Goal: Task Accomplishment & Management: Manage account settings

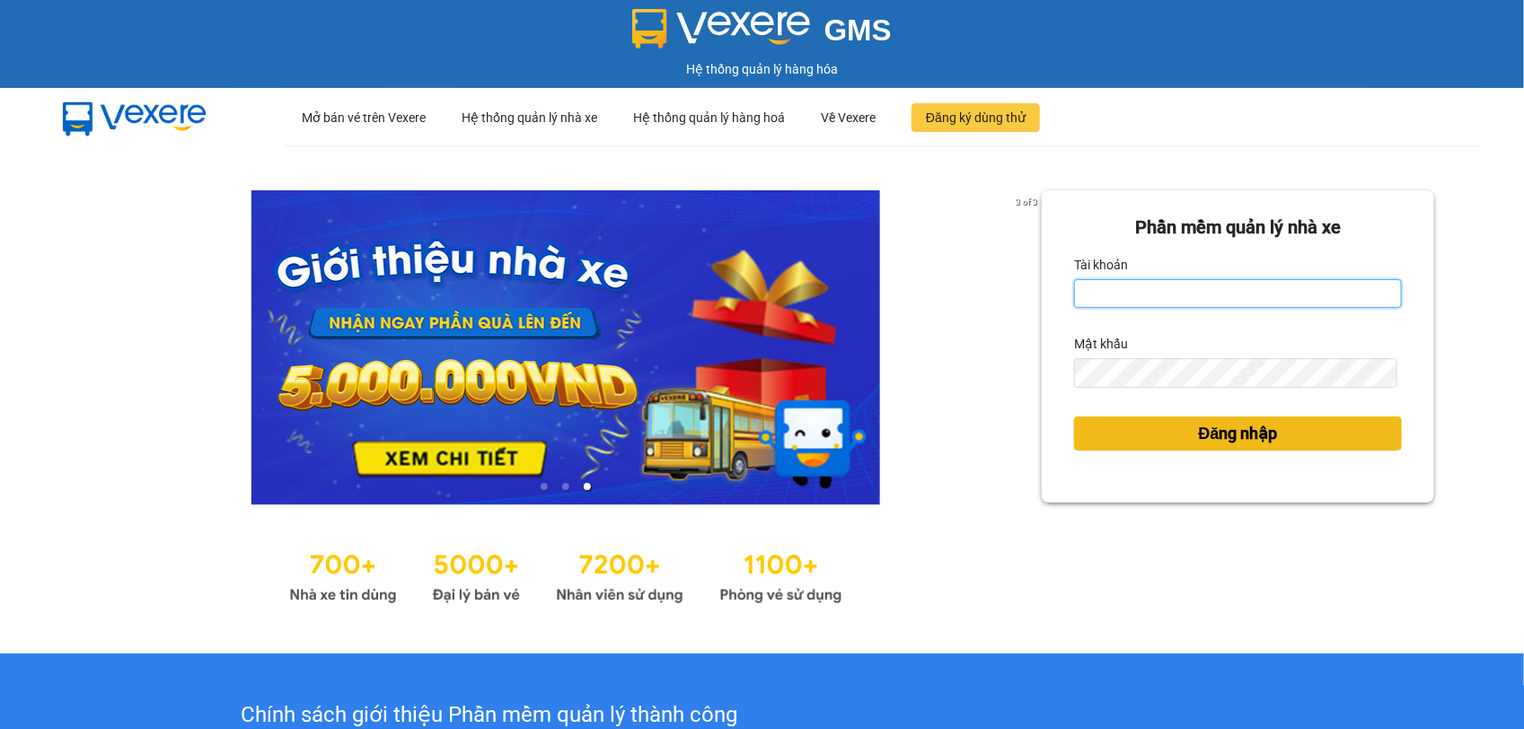
type input "buithikimanh.vtp"
click at [1267, 441] on button "Đăng nhập" at bounding box center [1238, 434] width 328 height 34
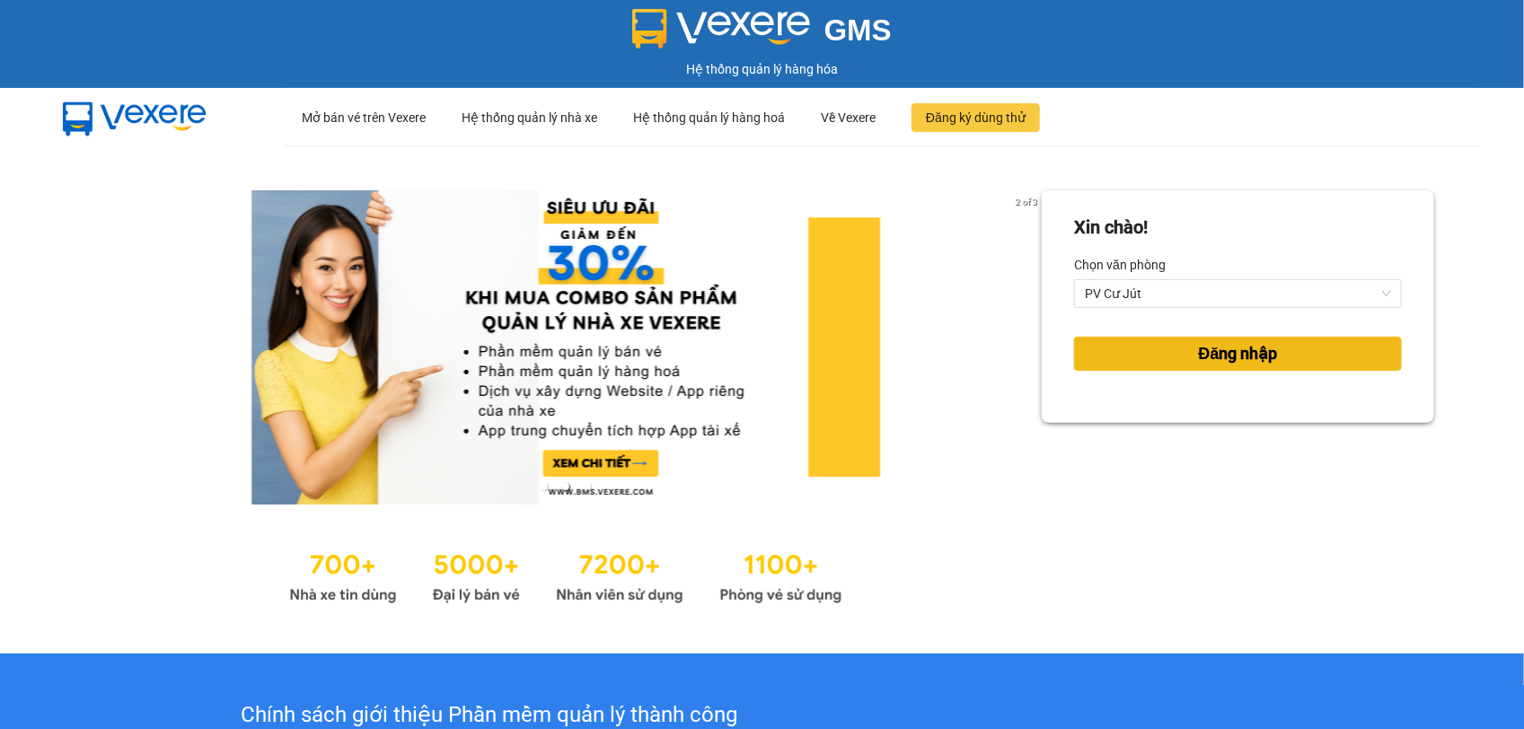
click at [1241, 352] on span "Đăng nhập" at bounding box center [1238, 353] width 79 height 25
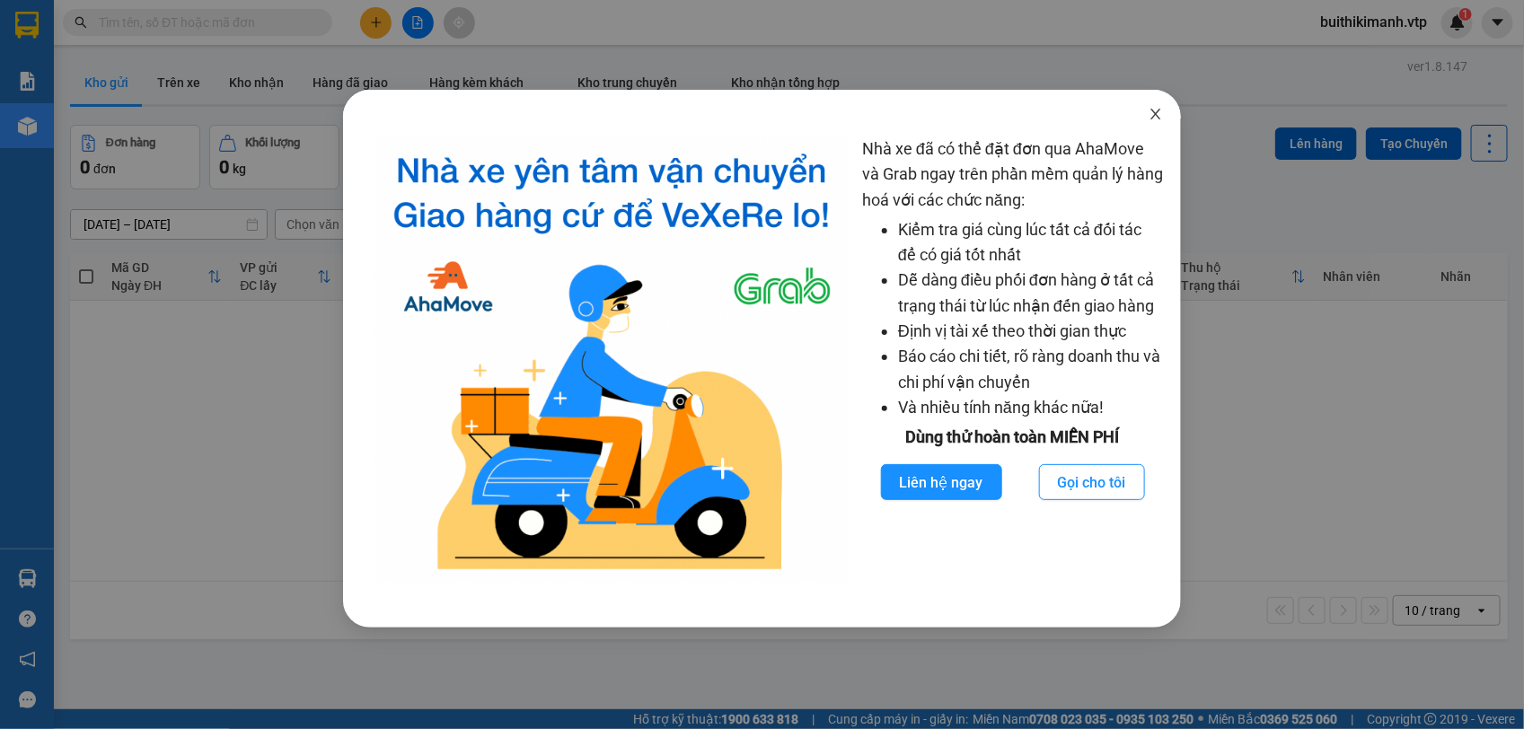
click at [1156, 110] on icon "close" at bounding box center [1155, 114] width 14 height 14
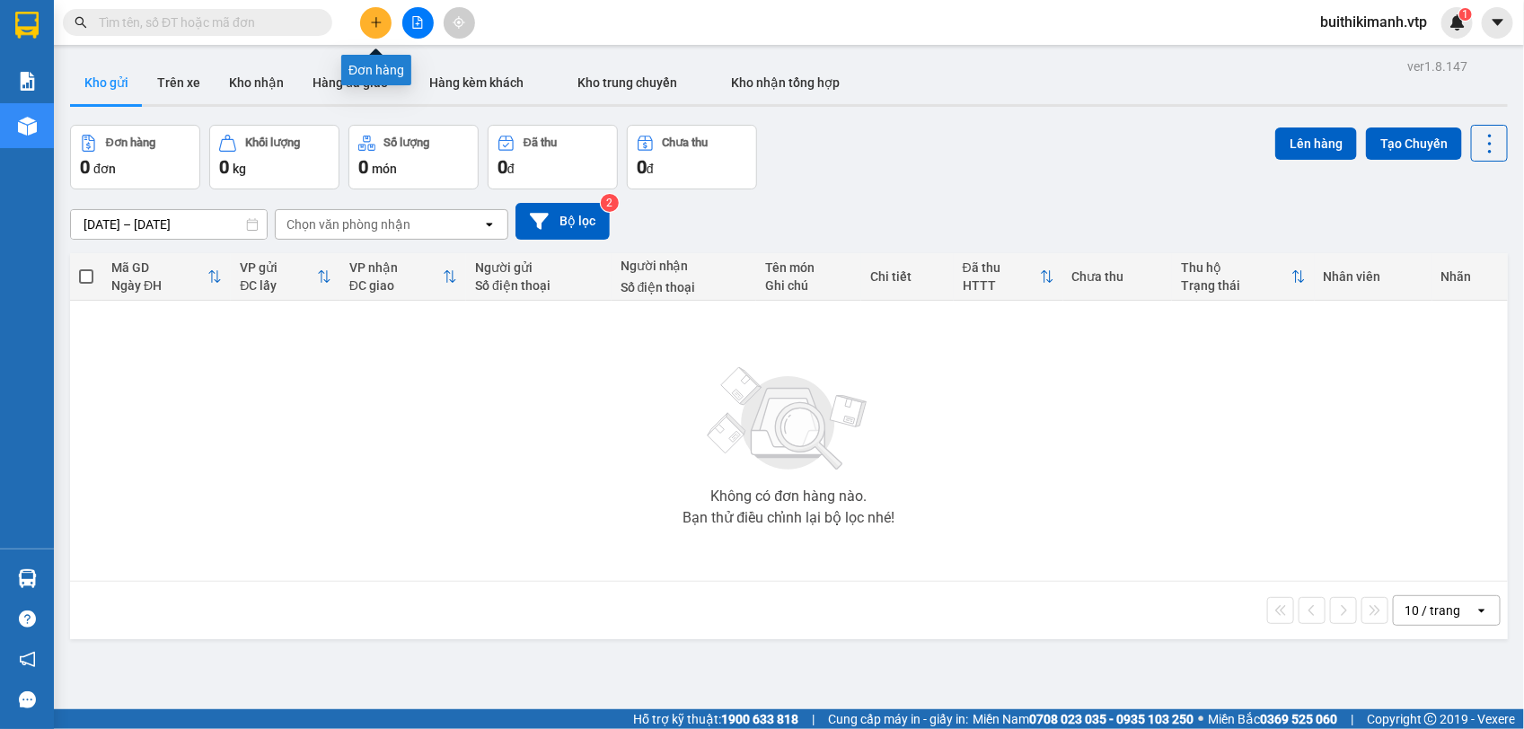
click at [377, 21] on icon "plus" at bounding box center [376, 22] width 13 height 13
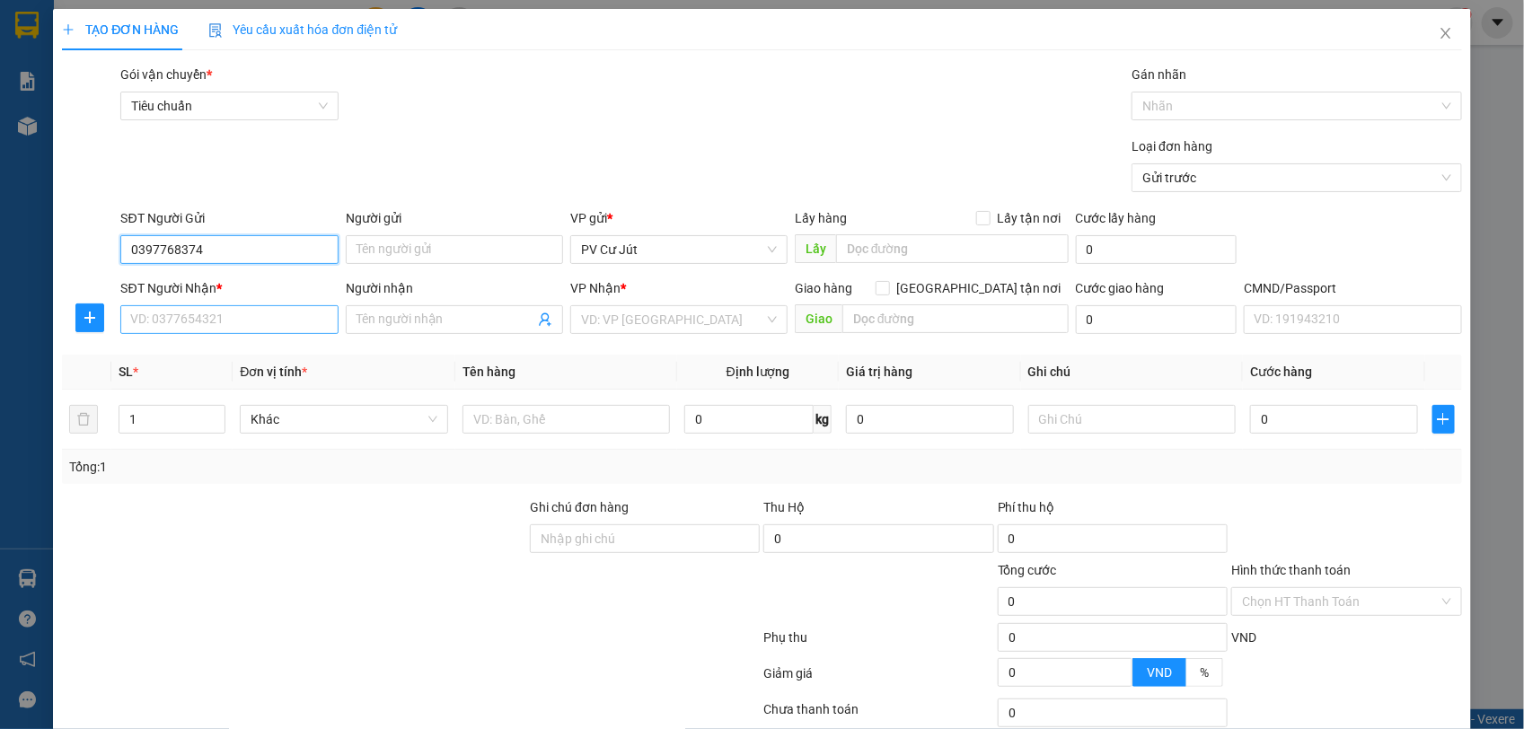
type input "0397768374"
click at [205, 328] on input "SĐT Người Nhận *" at bounding box center [228, 319] width 217 height 29
click at [232, 330] on input "SĐT Người Nhận *" at bounding box center [228, 319] width 217 height 29
click at [232, 329] on input "SĐT Người Nhận *" at bounding box center [228, 319] width 217 height 29
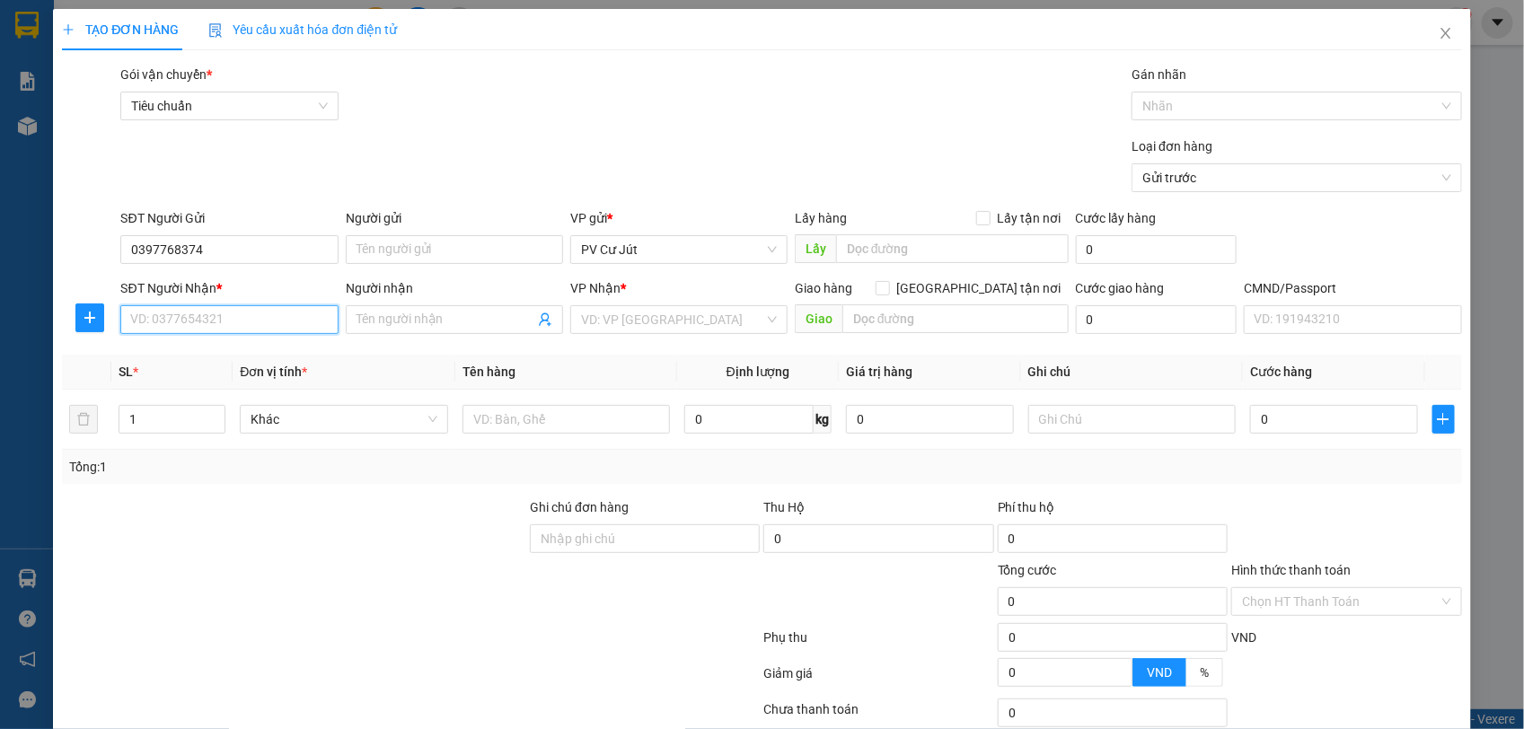
click at [232, 329] on input "SĐT Người Nhận *" at bounding box center [228, 319] width 217 height 29
click at [193, 316] on input "SĐT Người Nhận *" at bounding box center [228, 319] width 217 height 29
type input "0372868891"
click at [431, 320] on input "Người nhận" at bounding box center [445, 320] width 178 height 20
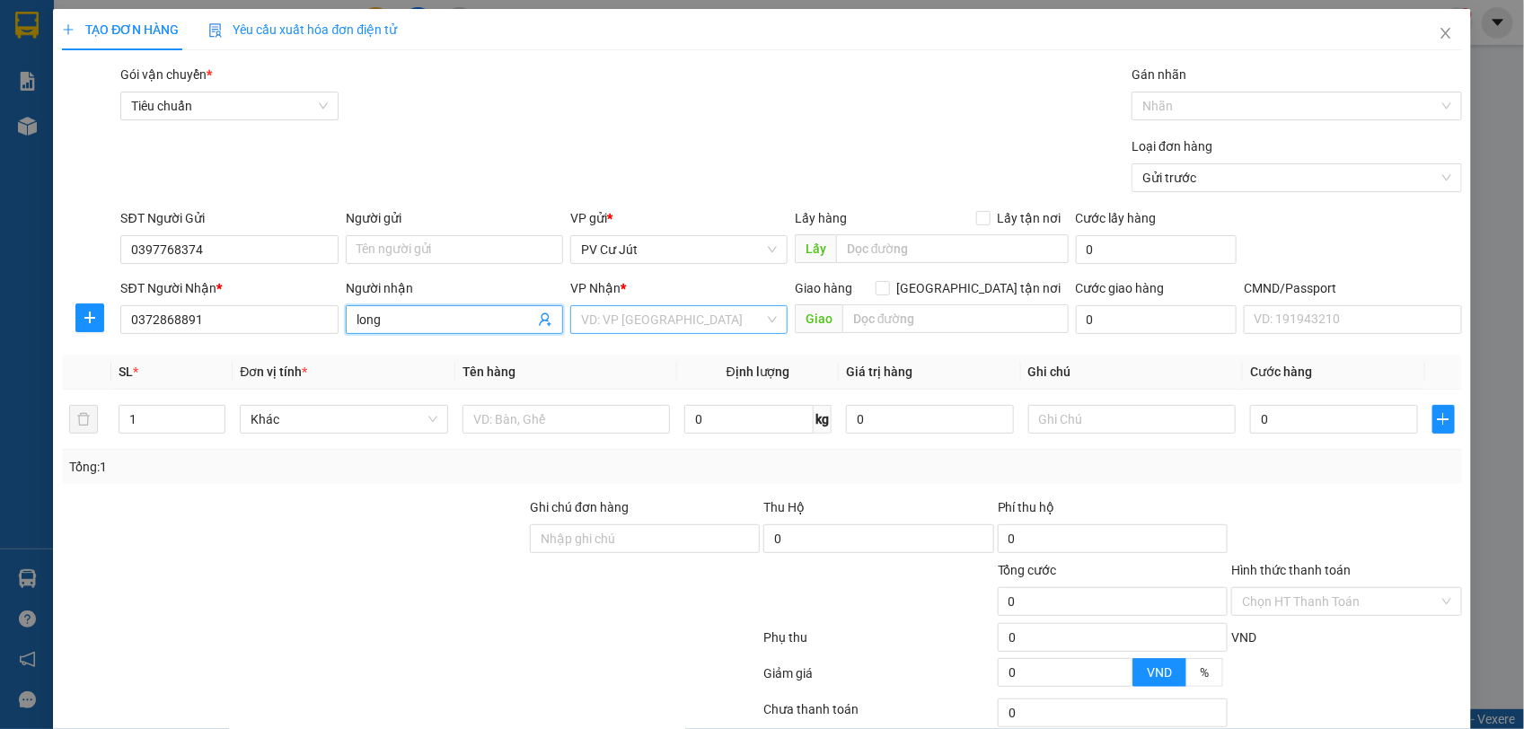
type input "long"
click at [621, 323] on input "search" at bounding box center [672, 319] width 183 height 27
type input "214"
click at [631, 355] on div "VP 214" at bounding box center [671, 357] width 193 height 20
click at [499, 411] on input "text" at bounding box center [565, 419] width 207 height 29
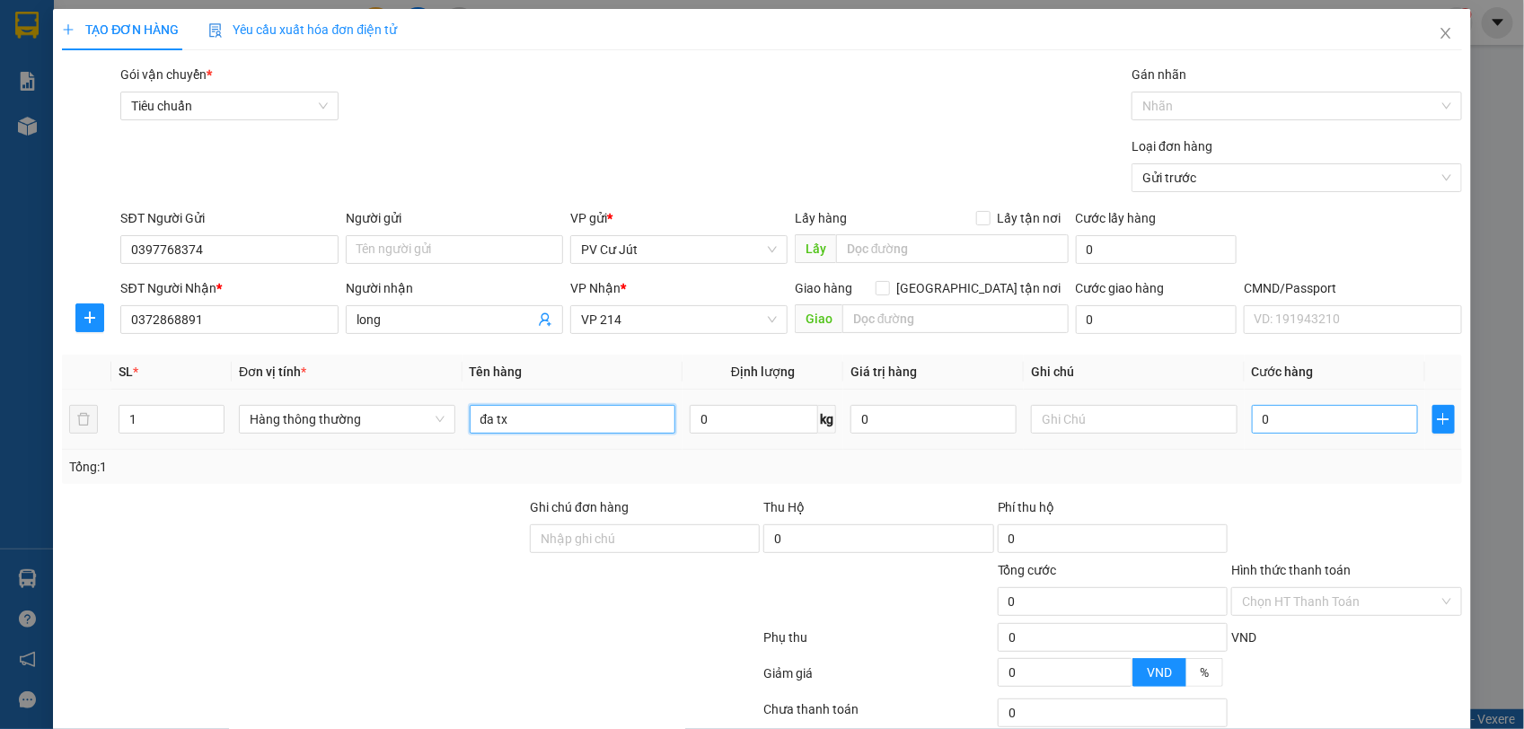
type input "đa tx"
click at [1362, 425] on input "0" at bounding box center [1335, 419] width 166 height 29
click at [1287, 420] on input "0" at bounding box center [1335, 419] width 166 height 29
click at [1245, 427] on td "0" at bounding box center [1335, 420] width 180 height 60
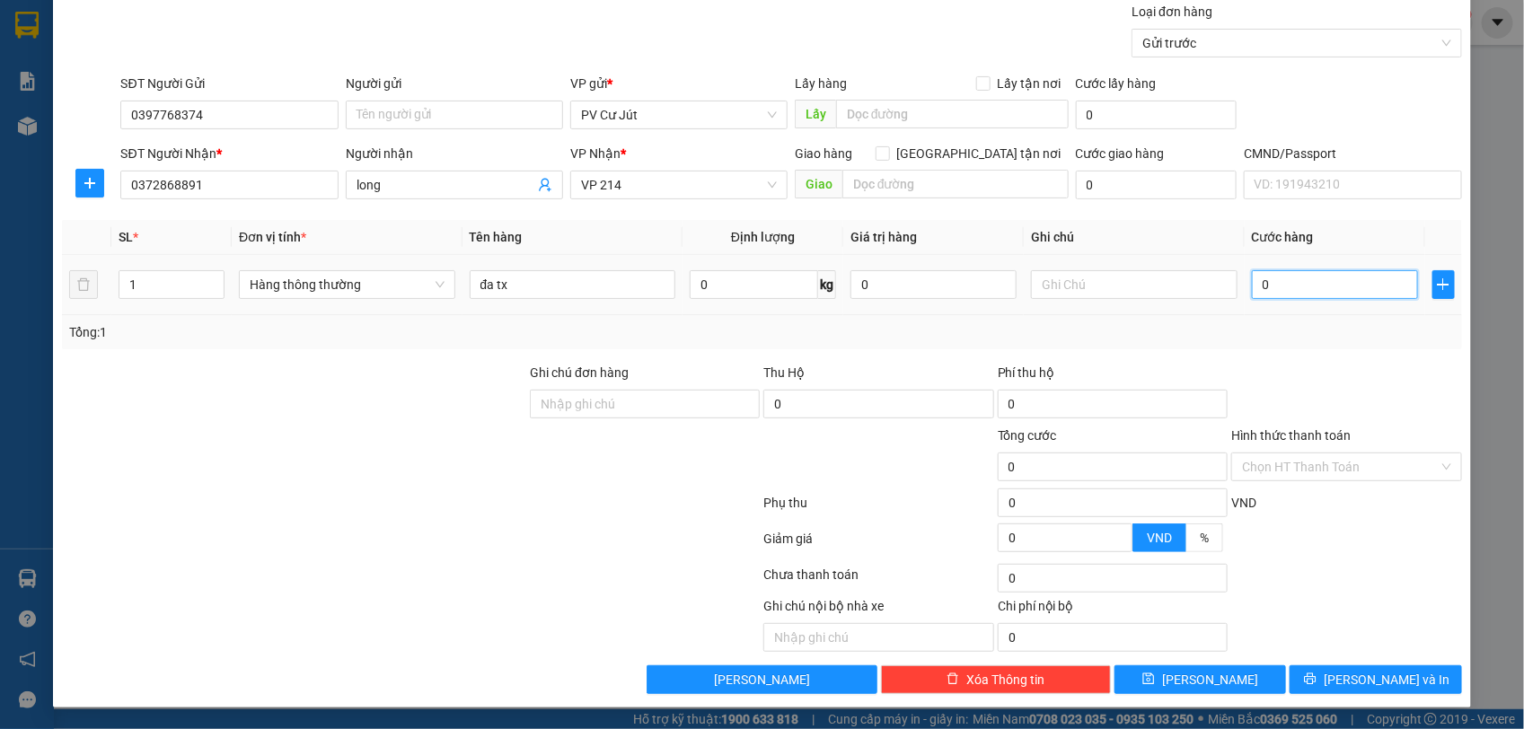
click at [1252, 289] on input "0" at bounding box center [1335, 284] width 166 height 29
click at [1342, 673] on button "[PERSON_NAME] và In" at bounding box center [1375, 679] width 172 height 29
click at [1252, 293] on input "0" at bounding box center [1335, 284] width 166 height 29
click at [1252, 284] on input "0" at bounding box center [1335, 284] width 166 height 29
click at [1436, 287] on icon "plus" at bounding box center [1443, 284] width 14 height 14
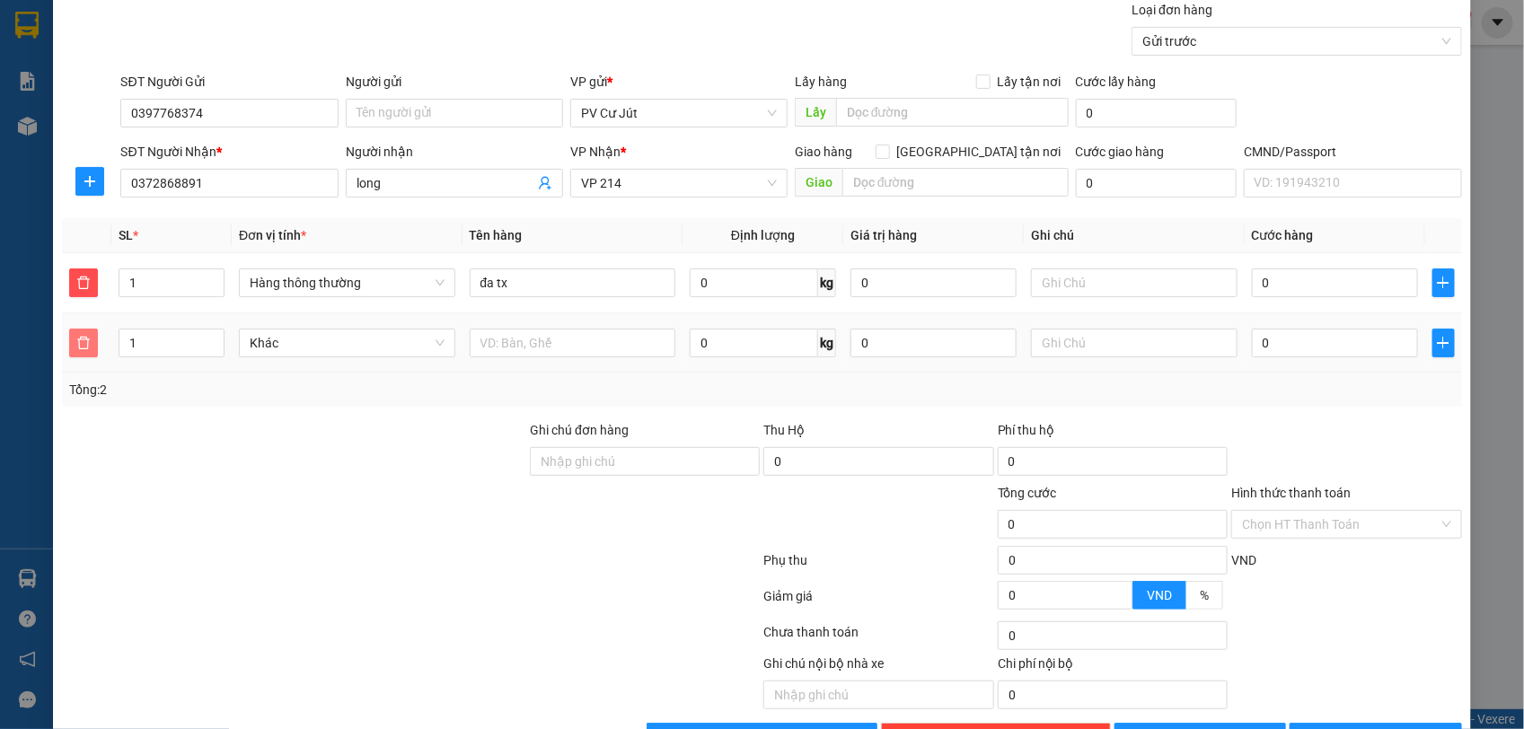
click at [74, 341] on span "delete" at bounding box center [83, 343] width 27 height 14
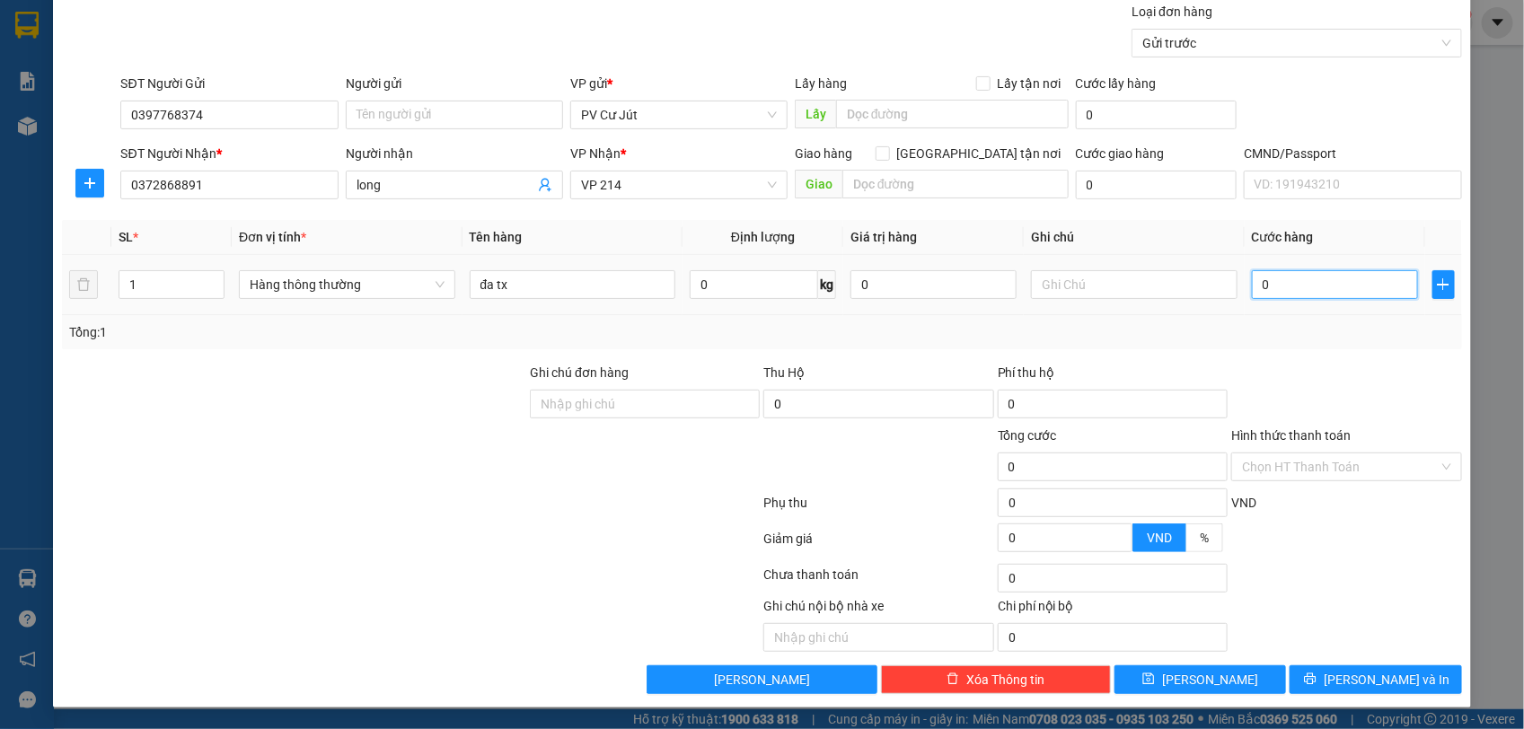
click at [1252, 271] on input "0" at bounding box center [1335, 284] width 166 height 29
click at [1252, 290] on input "0" at bounding box center [1335, 284] width 166 height 29
type input "40"
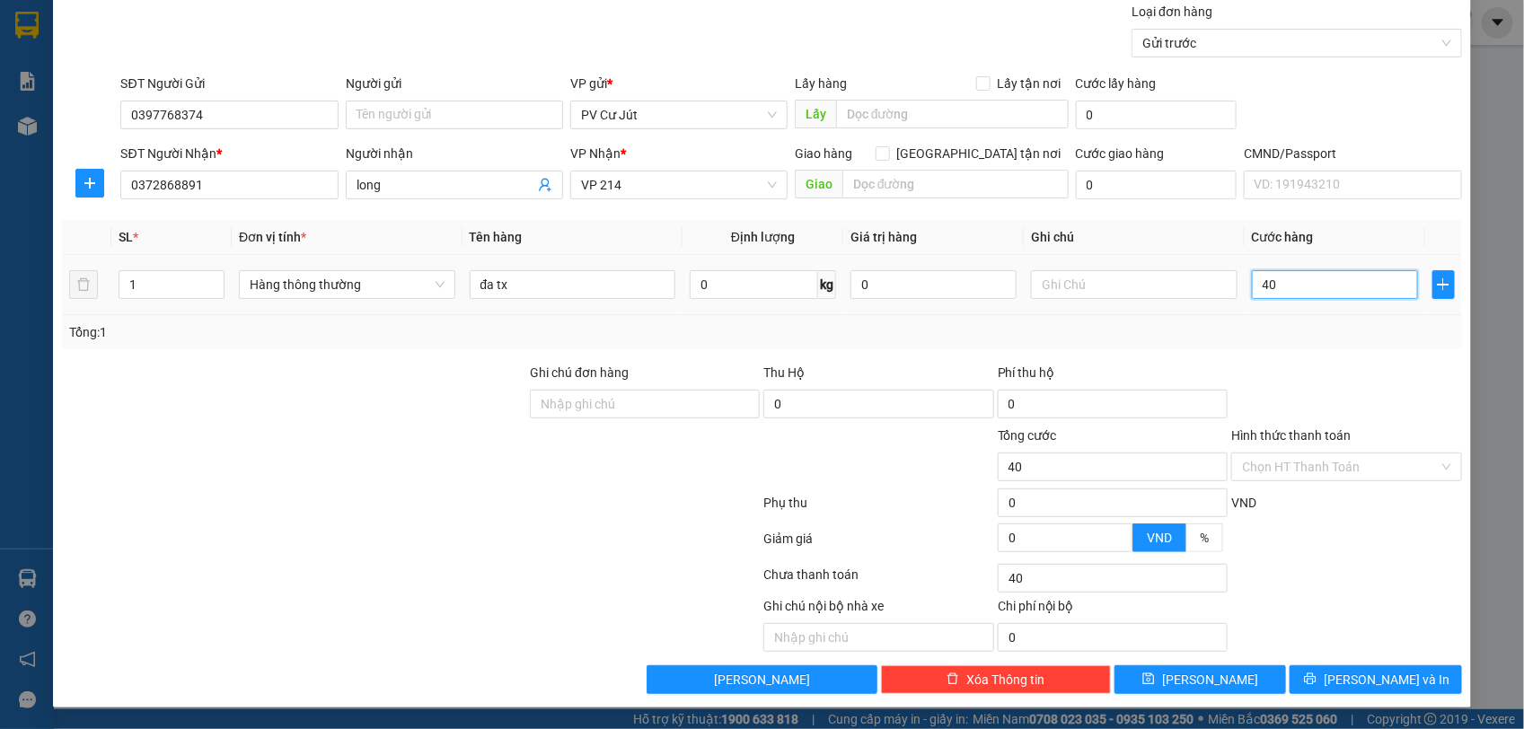
type input "440"
type input "40"
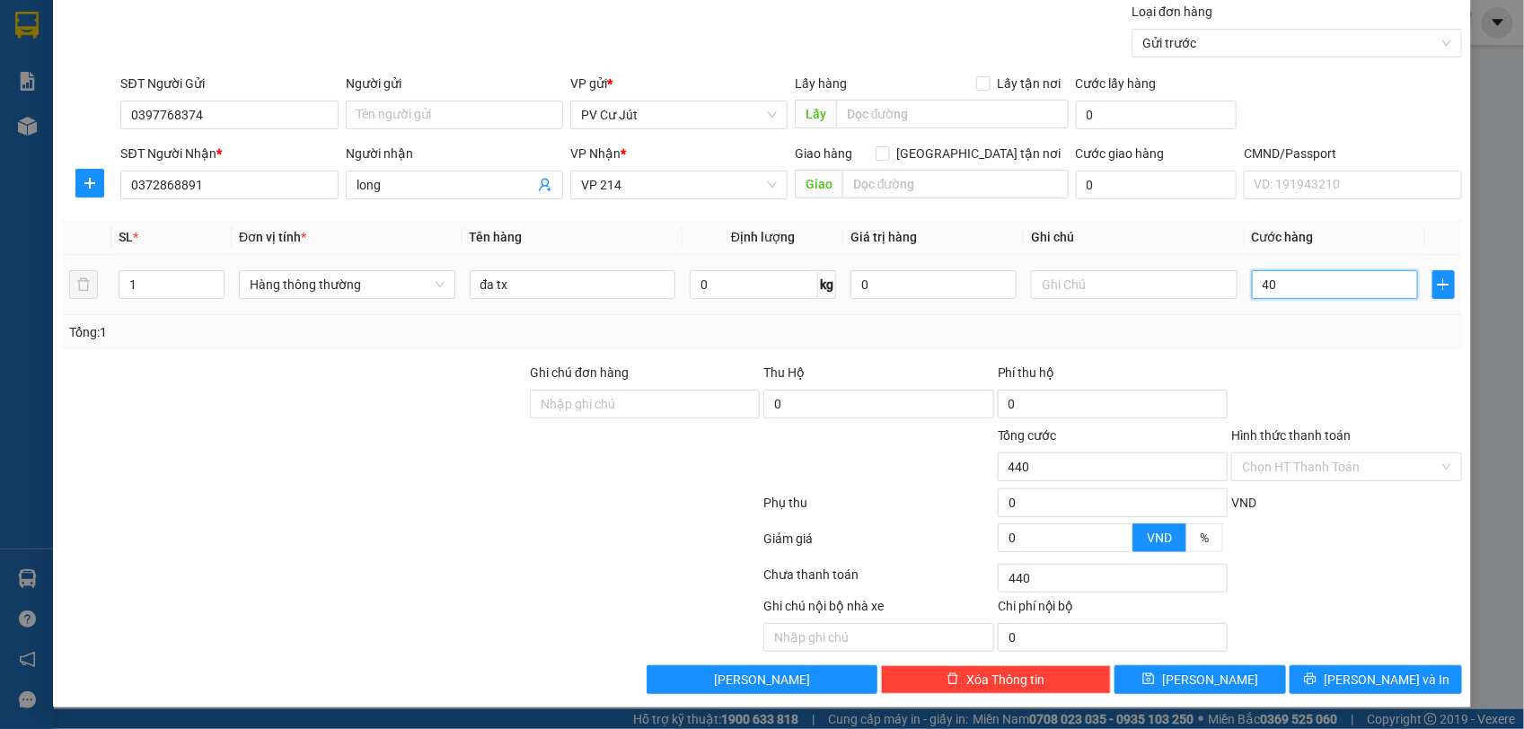
type input "40"
type input "400"
type input "4.000"
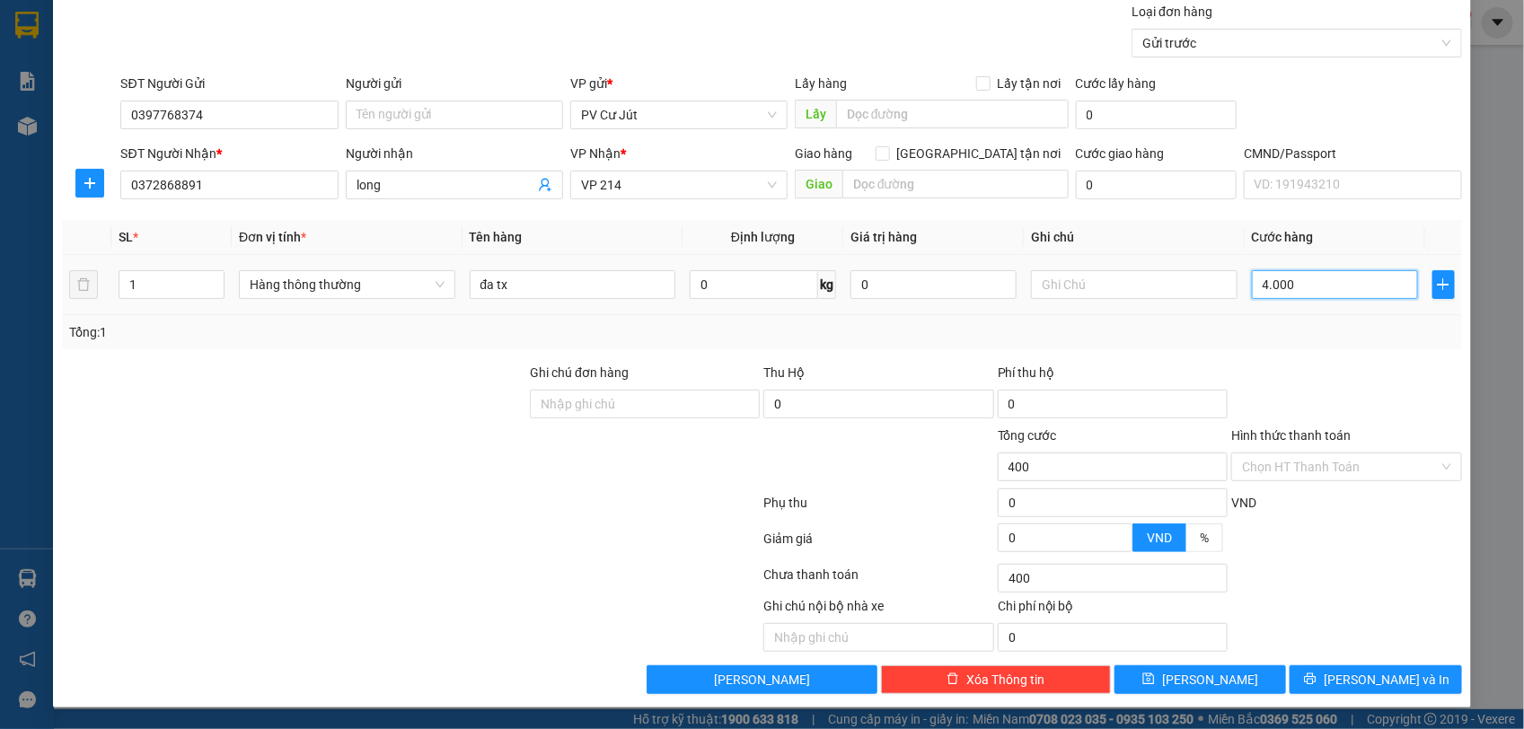
type input "4.000"
type input "44.000"
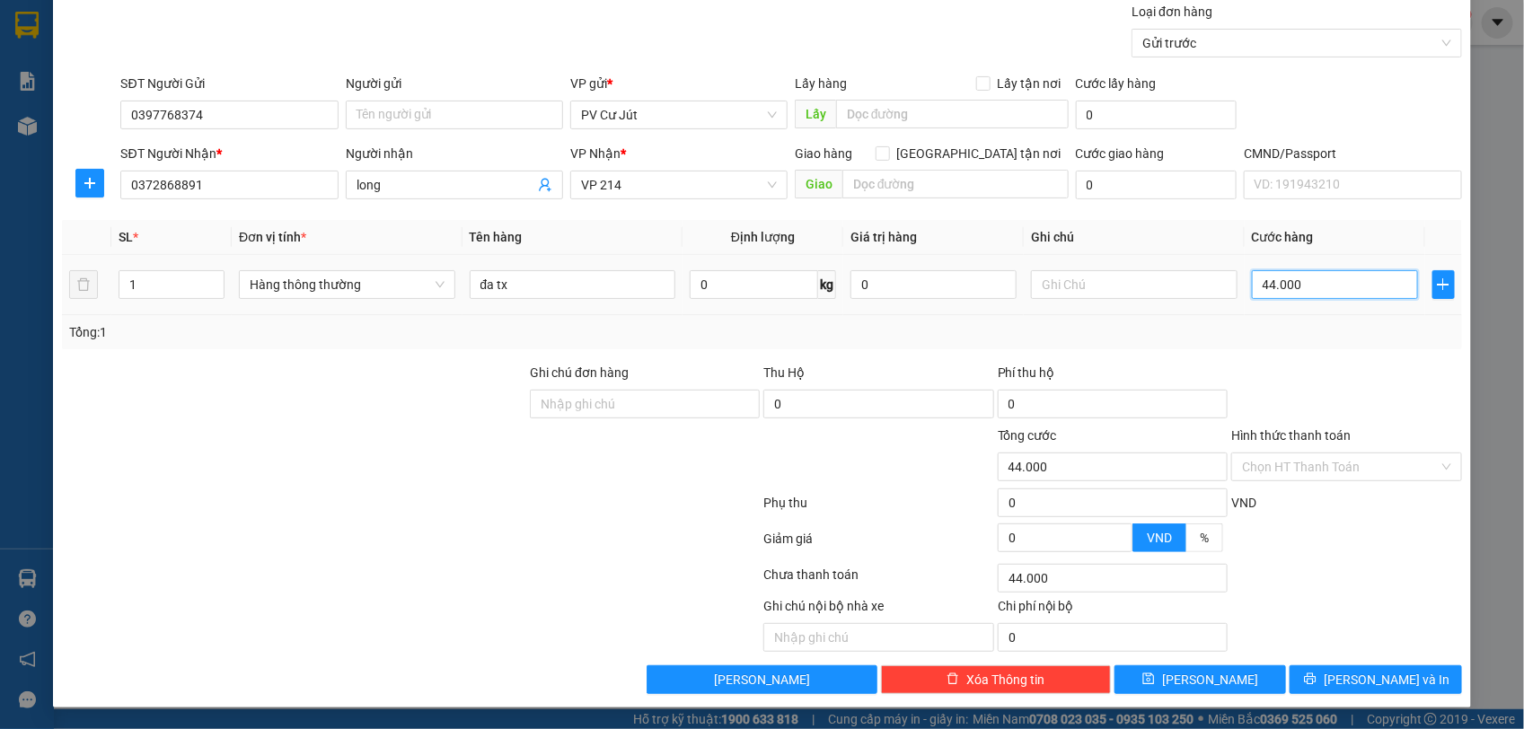
type input "44.400"
type input "444.000"
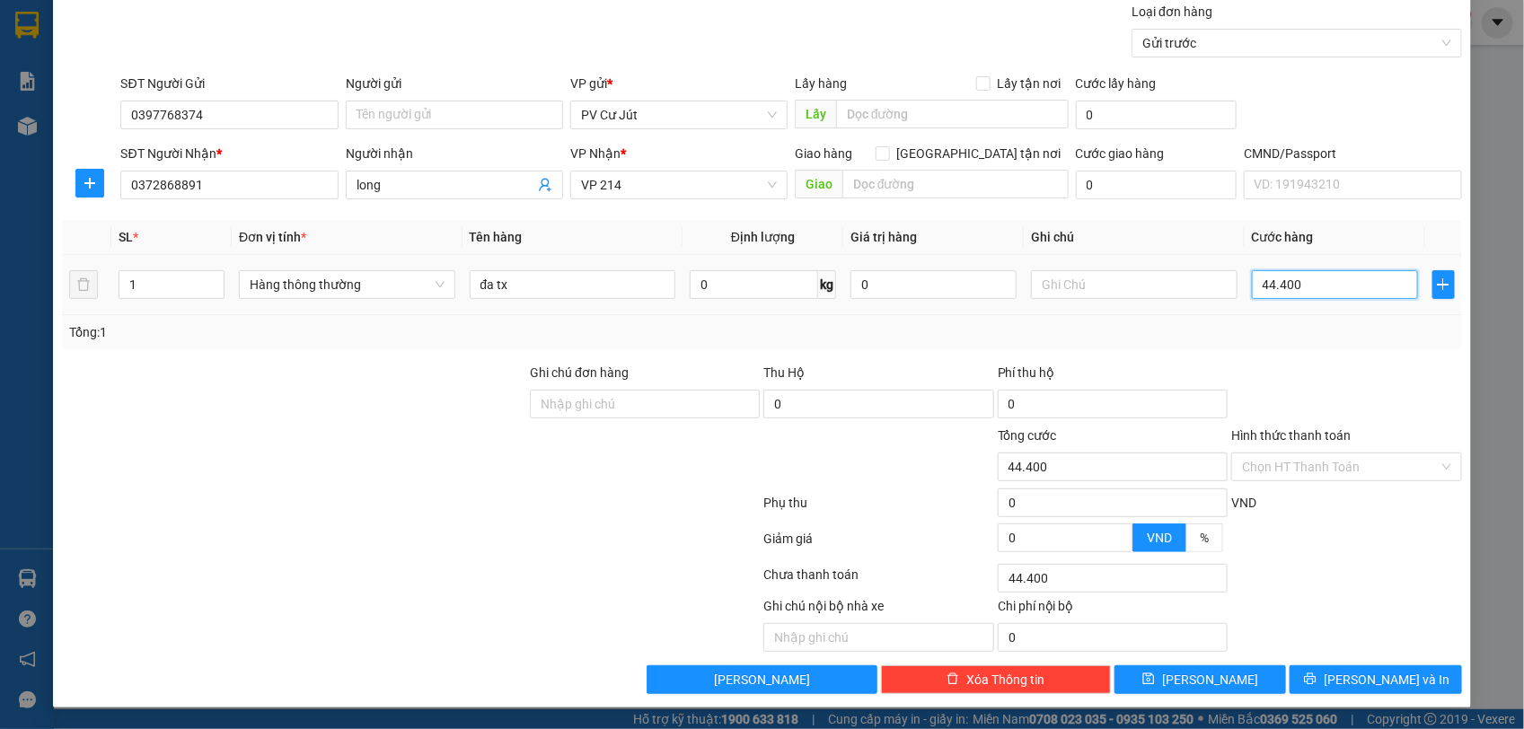
type input "444.000"
type input "444.400"
type input "44.440"
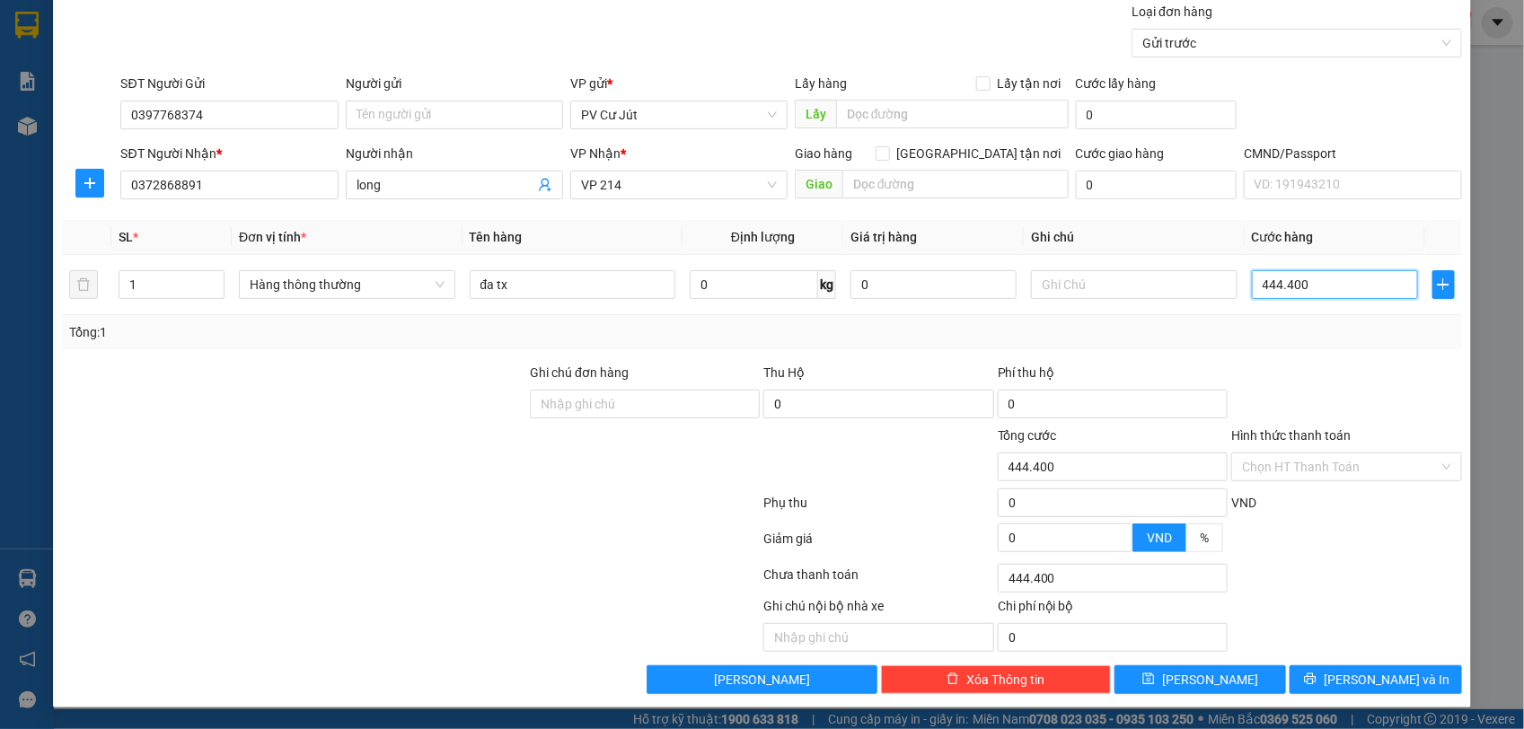
type input "44.440"
type input "4.444"
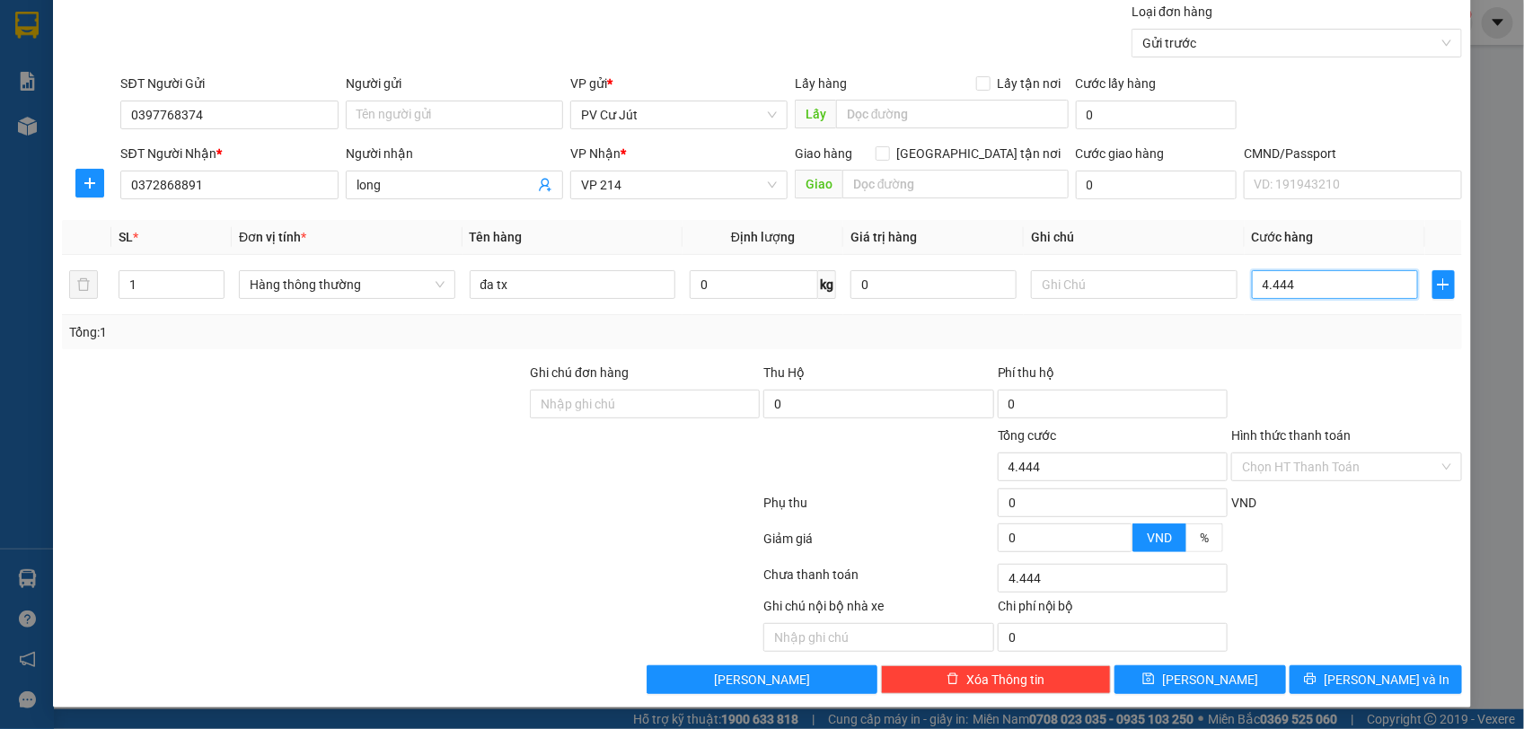
type input "444"
type input "04.440"
type input "4.440"
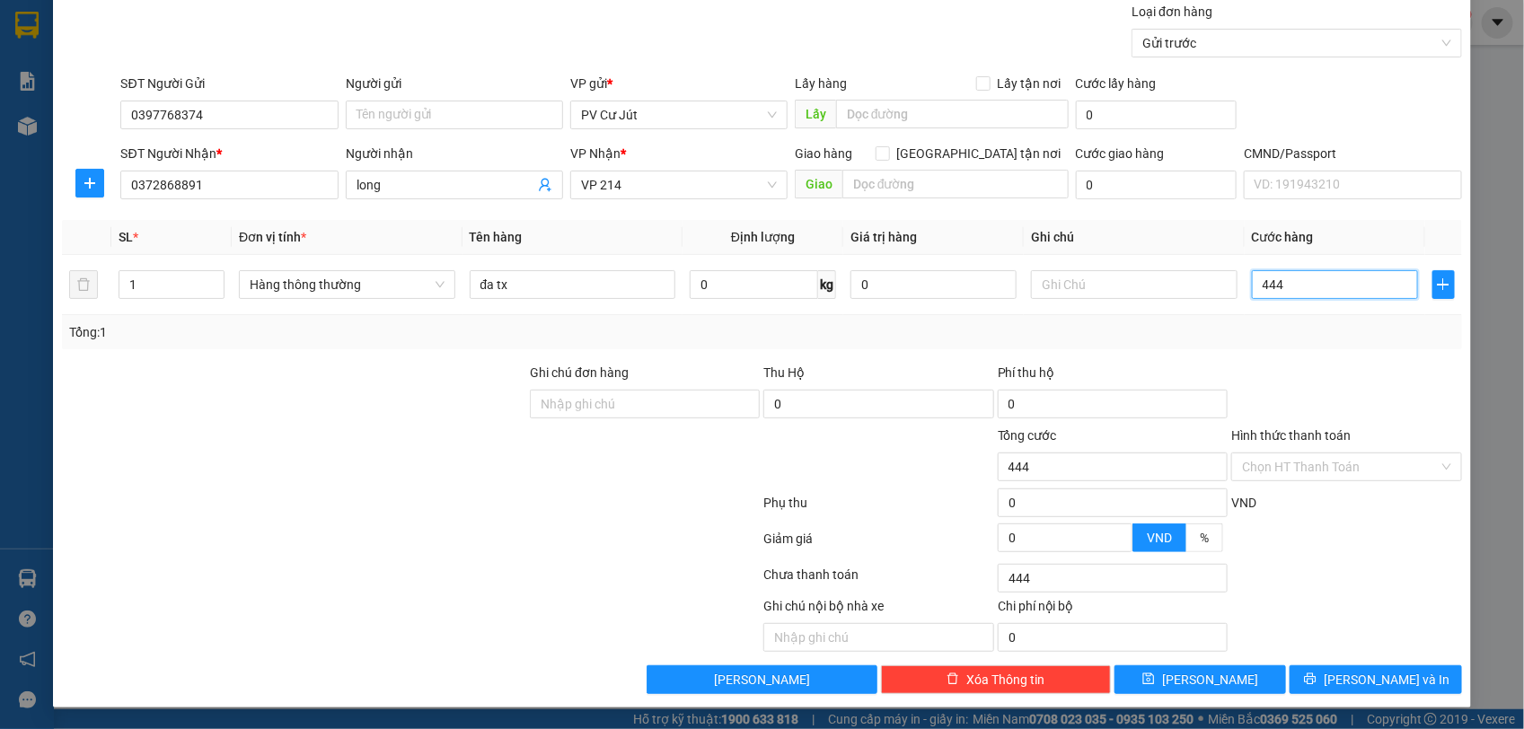
type input "4.440"
click at [1366, 676] on span "[PERSON_NAME] và In" at bounding box center [1387, 680] width 126 height 20
type input "4.440.000"
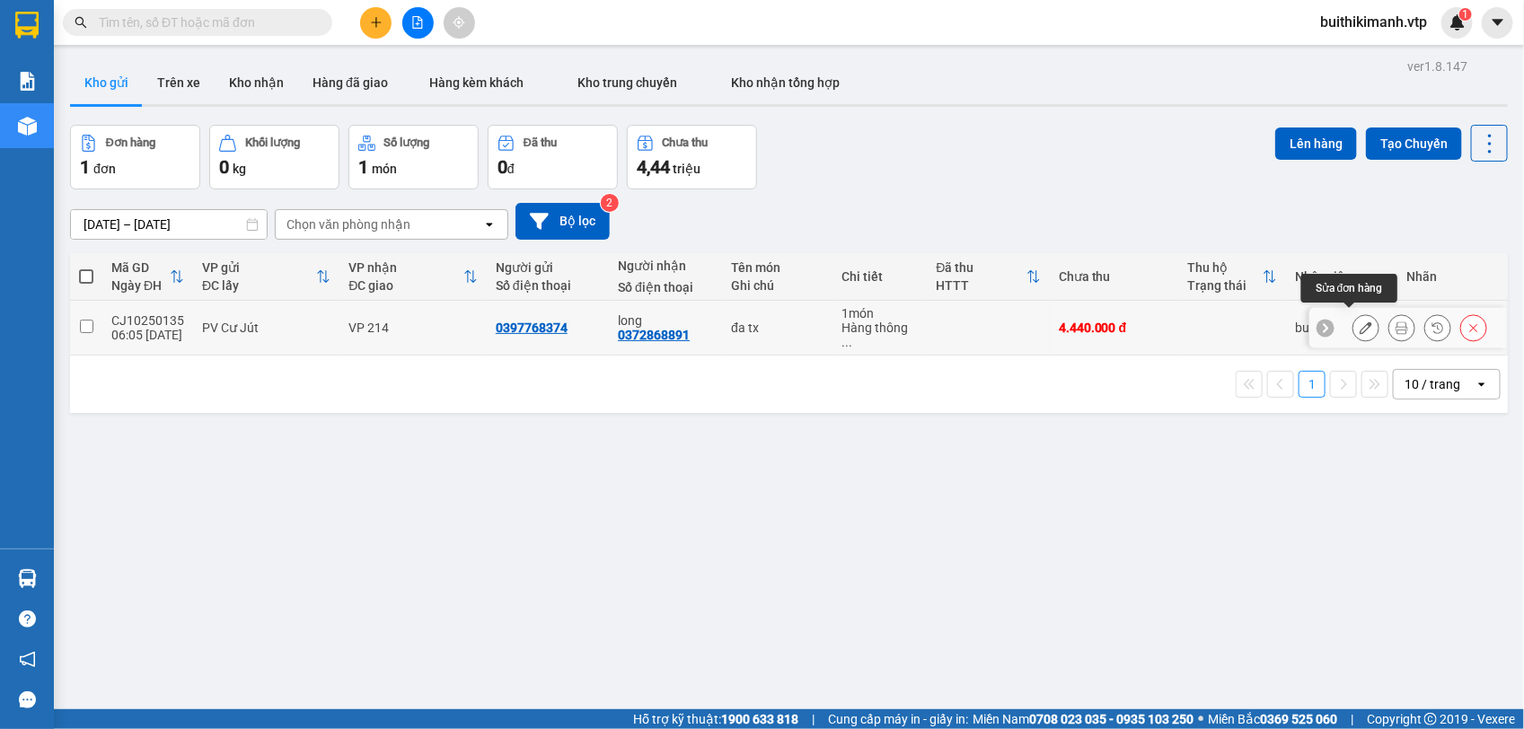
click at [1361, 314] on div at bounding box center [1365, 327] width 27 height 27
click at [1359, 326] on icon at bounding box center [1365, 327] width 13 height 13
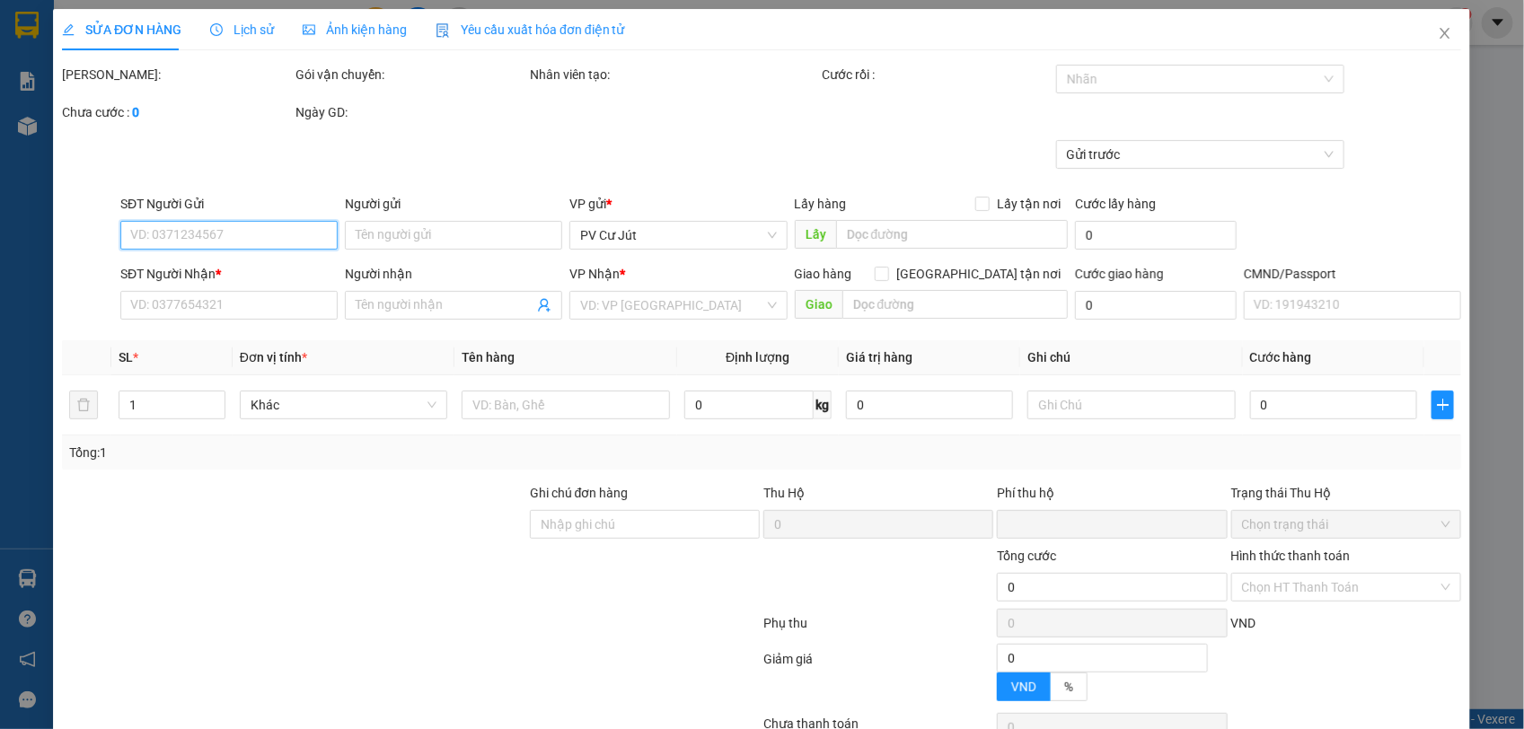
type input "0397768374"
type input "0372868891"
type input "long"
type input "0"
type input "4.440.000"
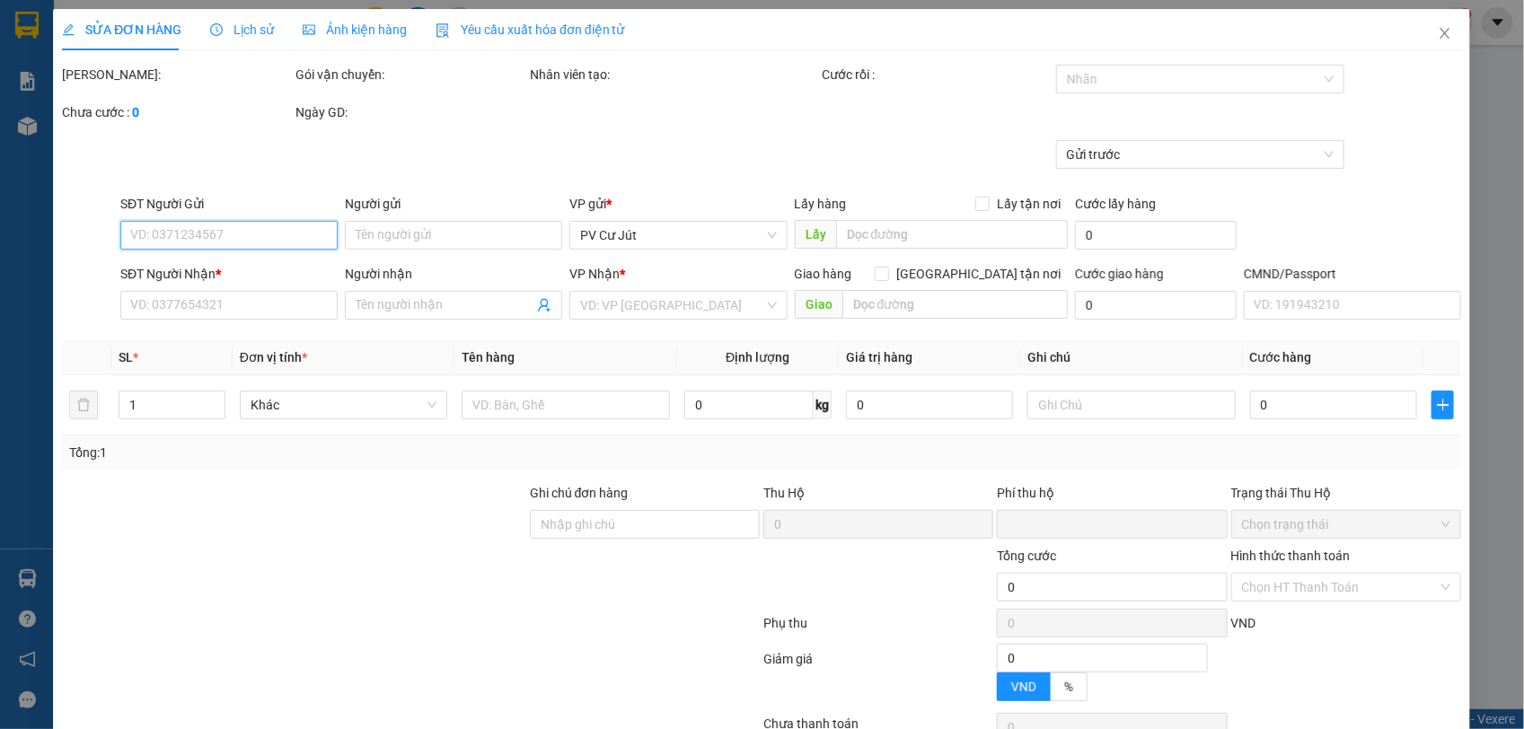
type input "4.440.000"
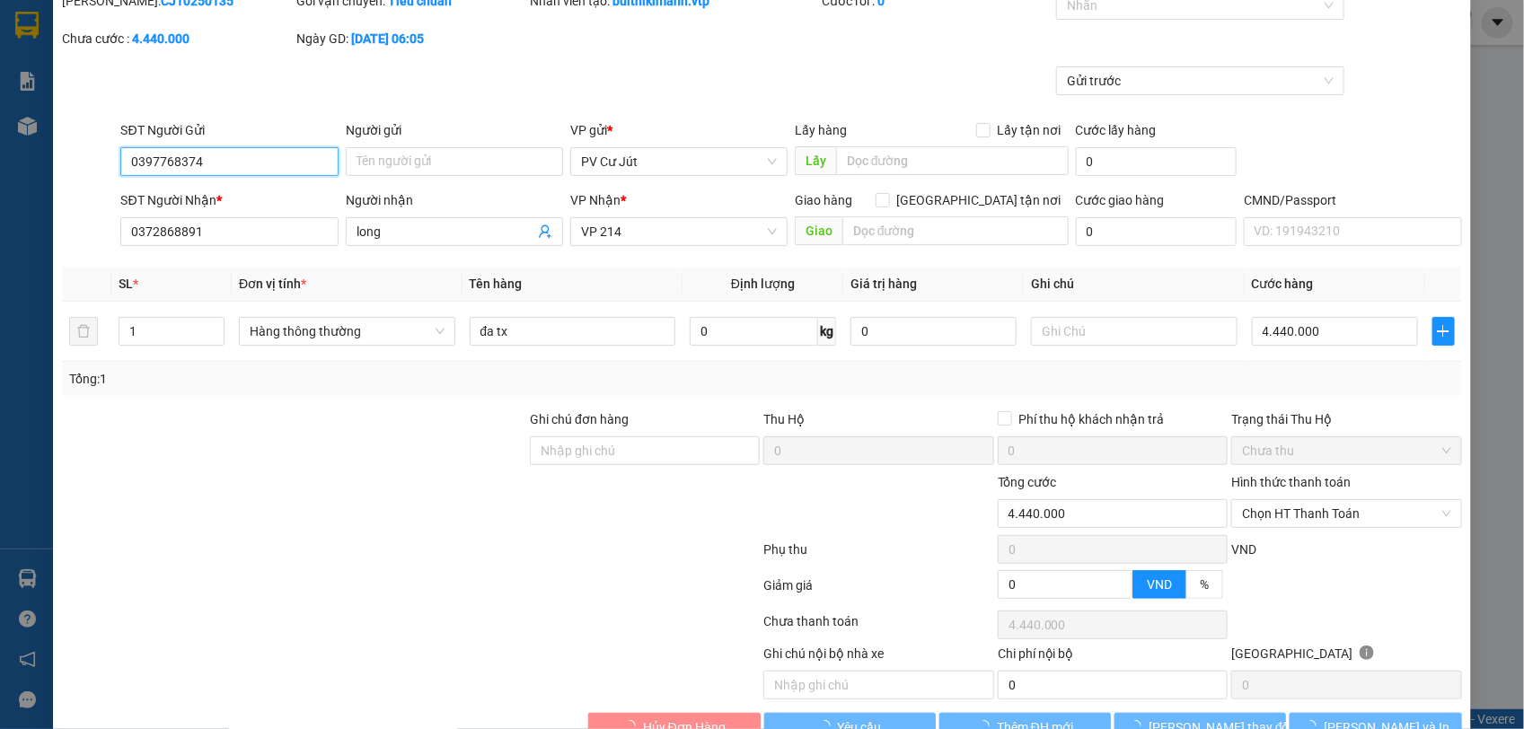
scroll to position [112, 0]
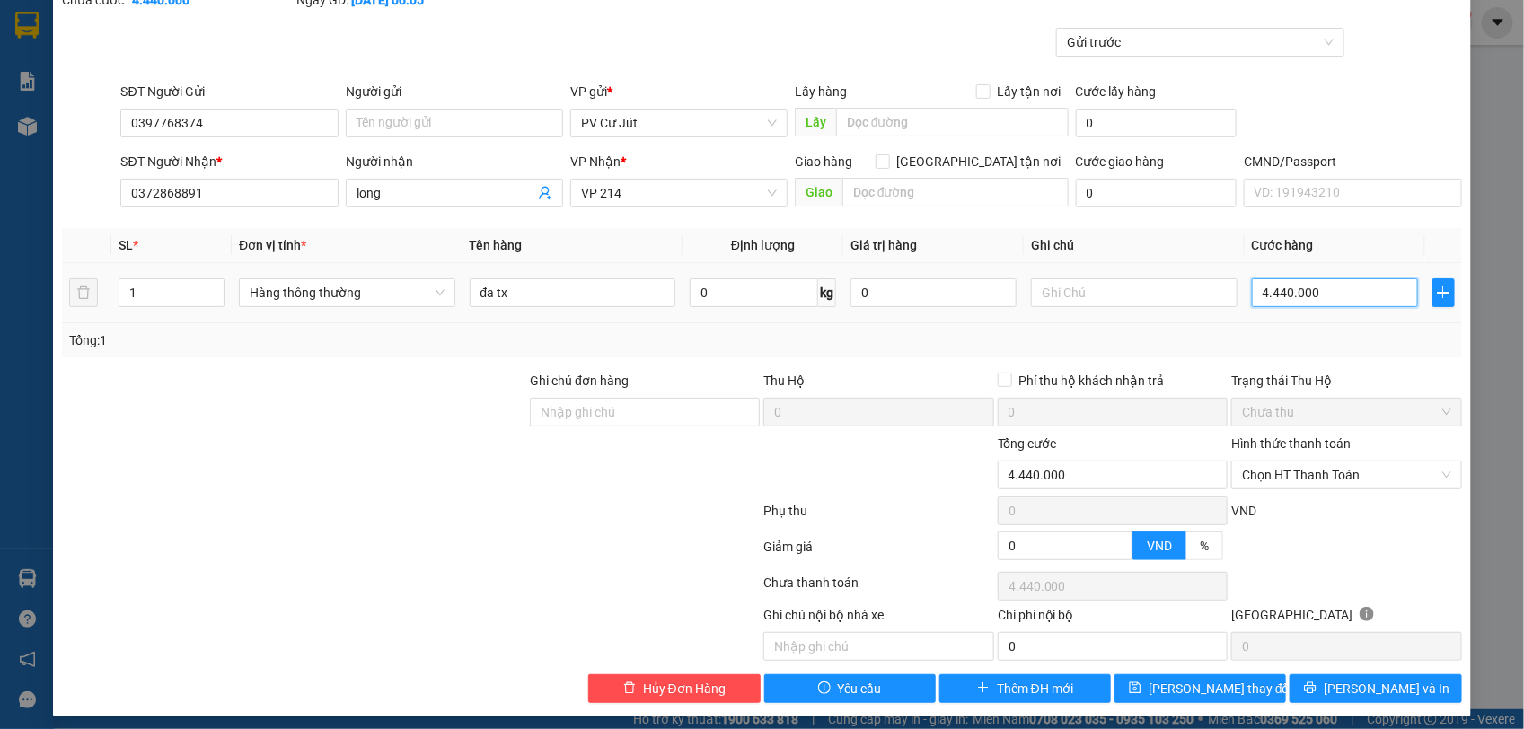
click at [1335, 289] on input "4.440.000" at bounding box center [1335, 292] width 166 height 29
click at [1335, 292] on input "4.440.000" at bounding box center [1335, 292] width 166 height 29
click at [1271, 294] on input "4.440.000" at bounding box center [1335, 292] width 166 height 29
type input "440.000"
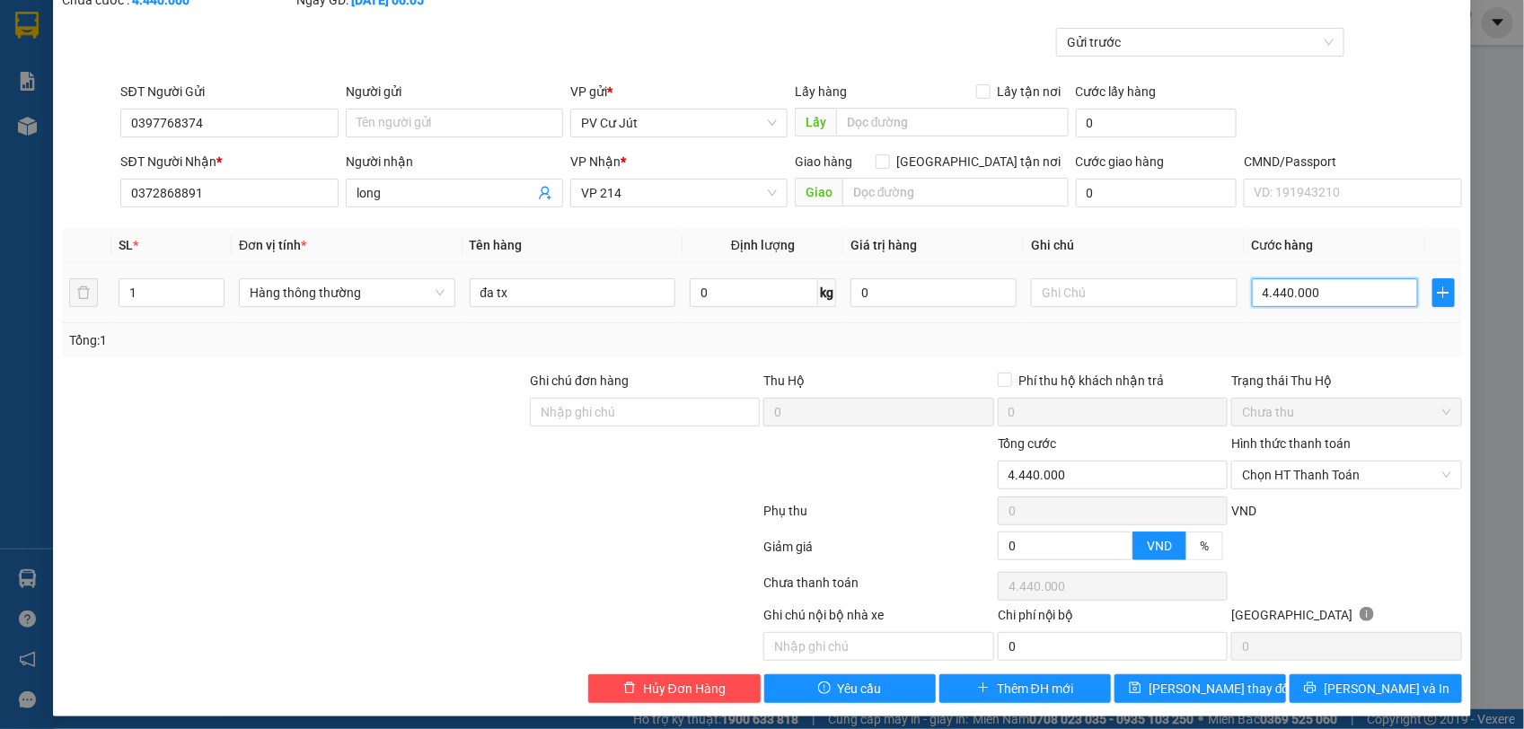
type input "440.000"
type input "44.000"
click at [1262, 297] on input "44.000" at bounding box center [1335, 292] width 166 height 29
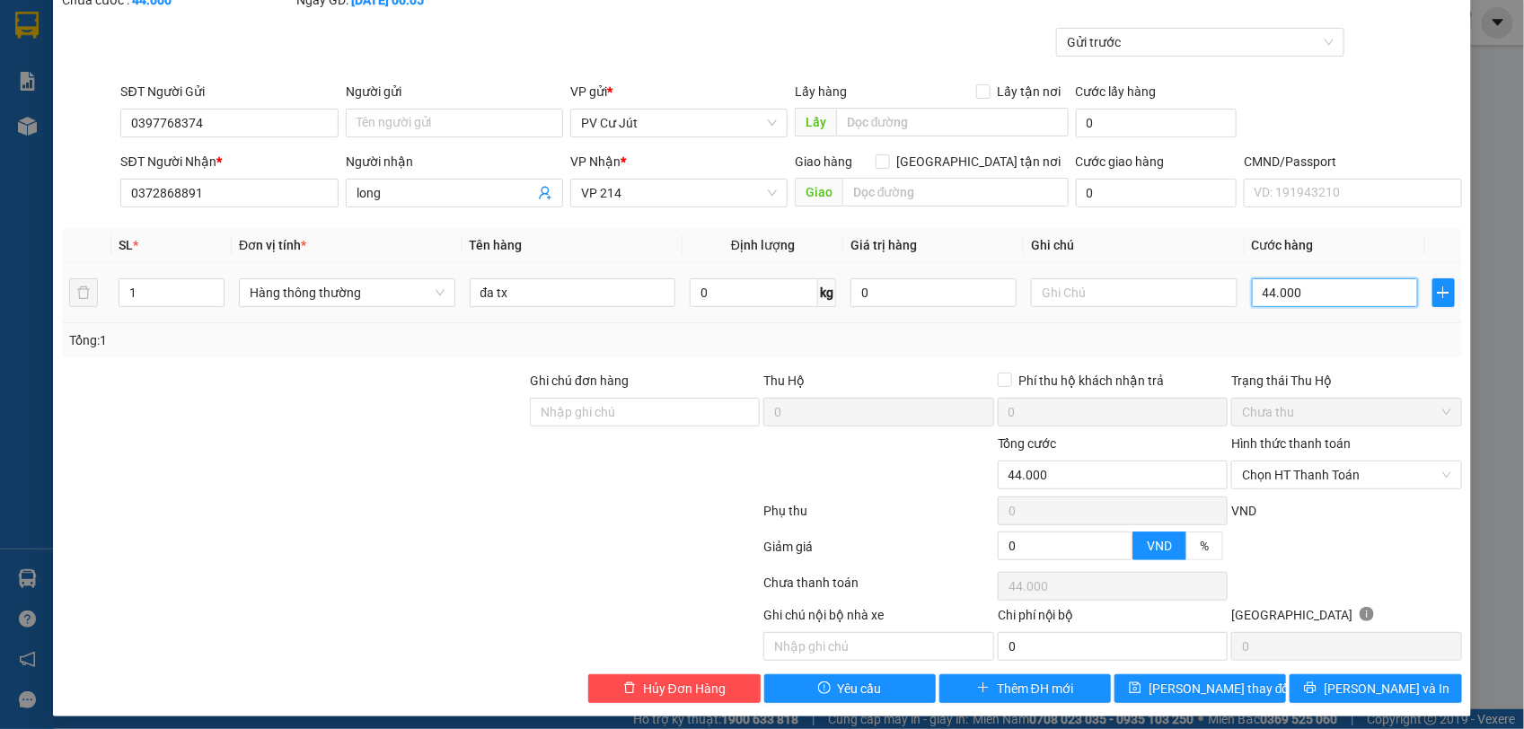
type input "4.000"
type input "40"
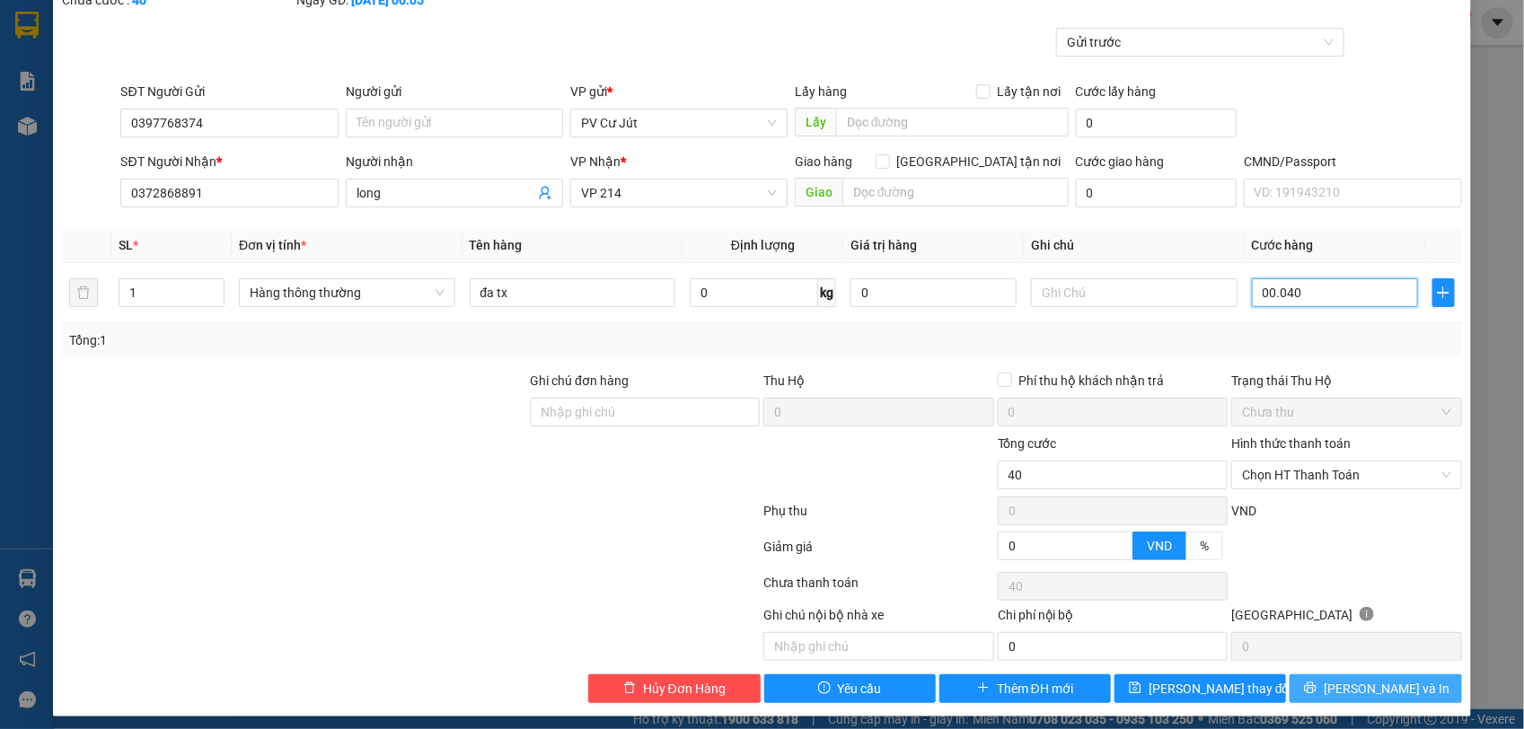
type input "040"
click at [1347, 685] on span "[PERSON_NAME] và In" at bounding box center [1387, 689] width 126 height 20
type input "40.000"
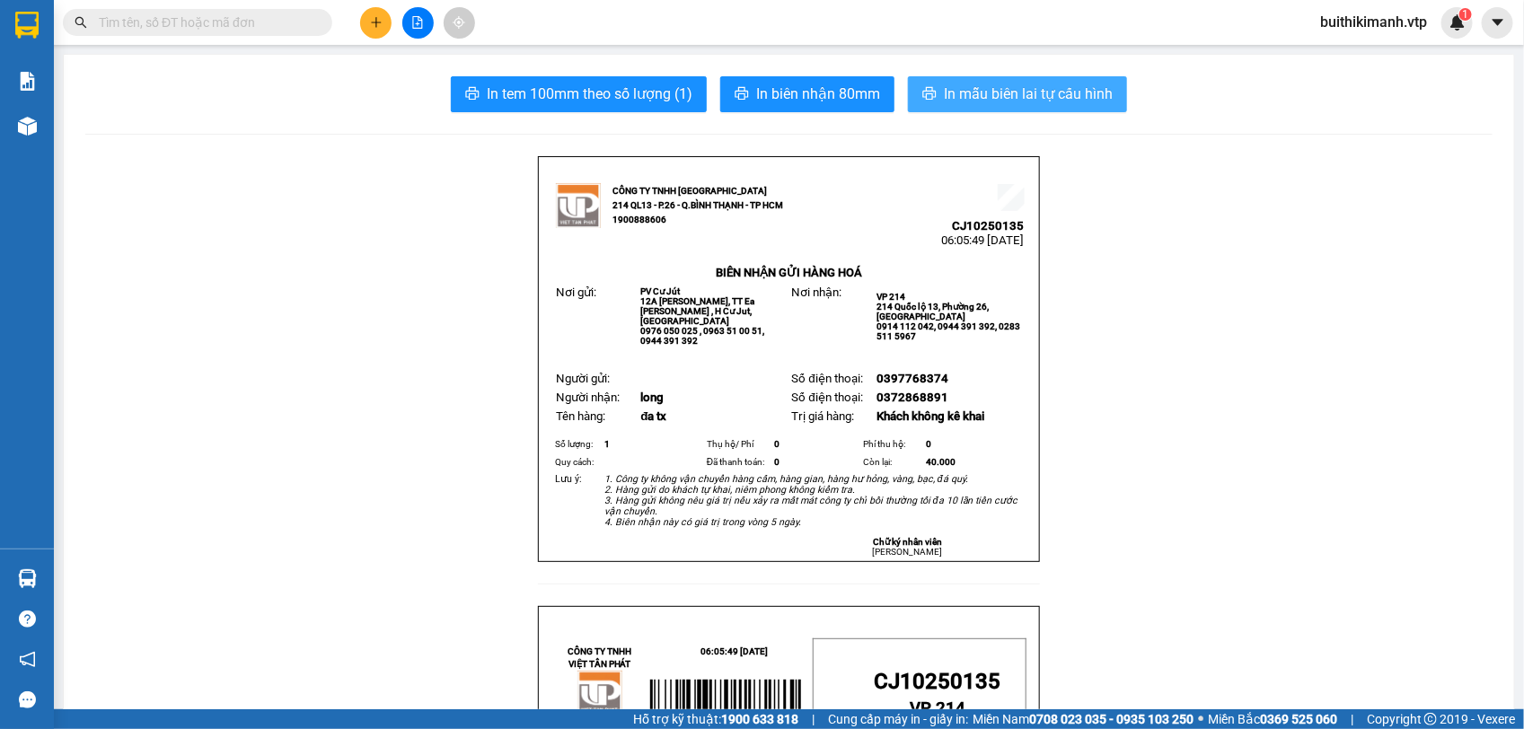
click at [1022, 103] on span "In mẫu biên lai tự cấu hình" at bounding box center [1028, 94] width 169 height 22
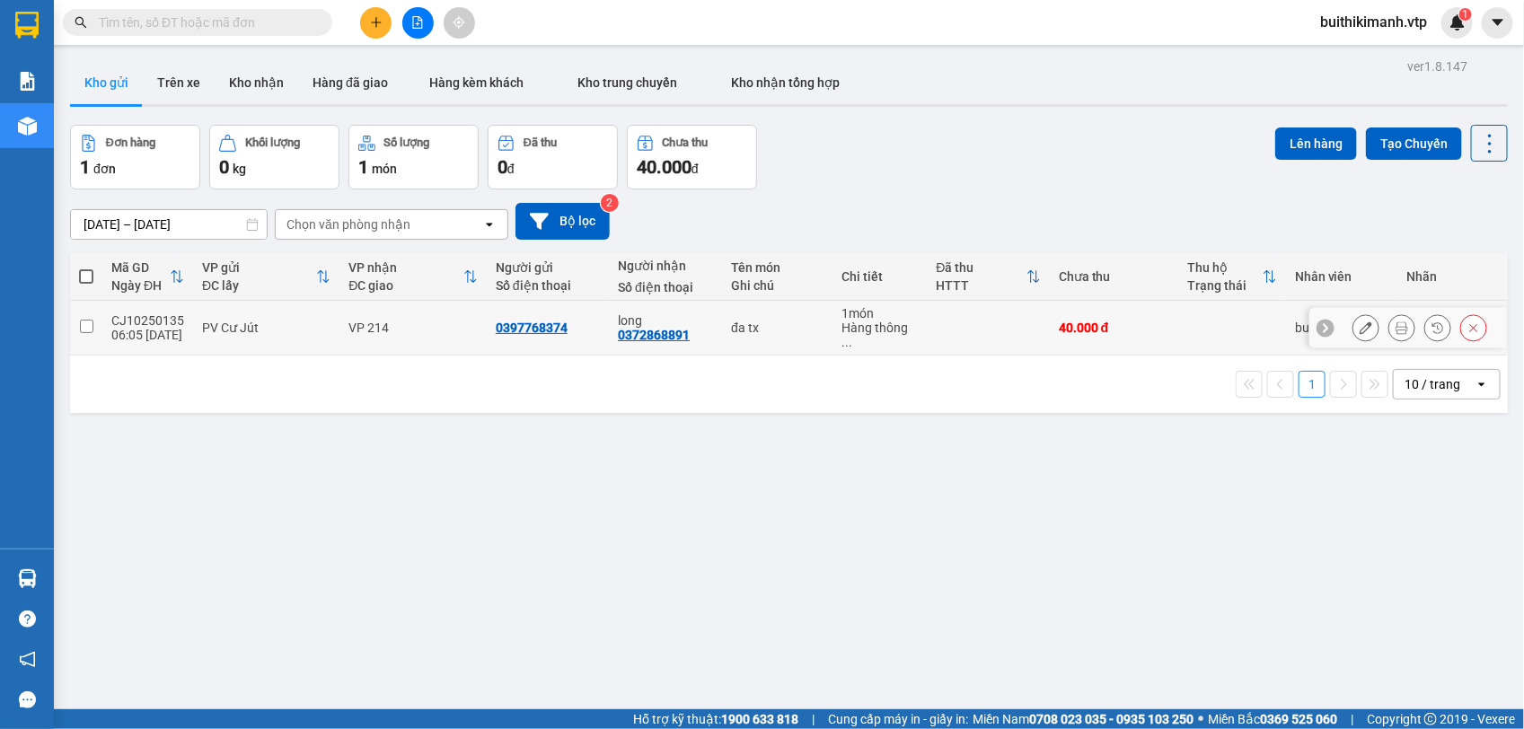
click at [983, 330] on td at bounding box center [989, 328] width 122 height 55
checkbox input "true"
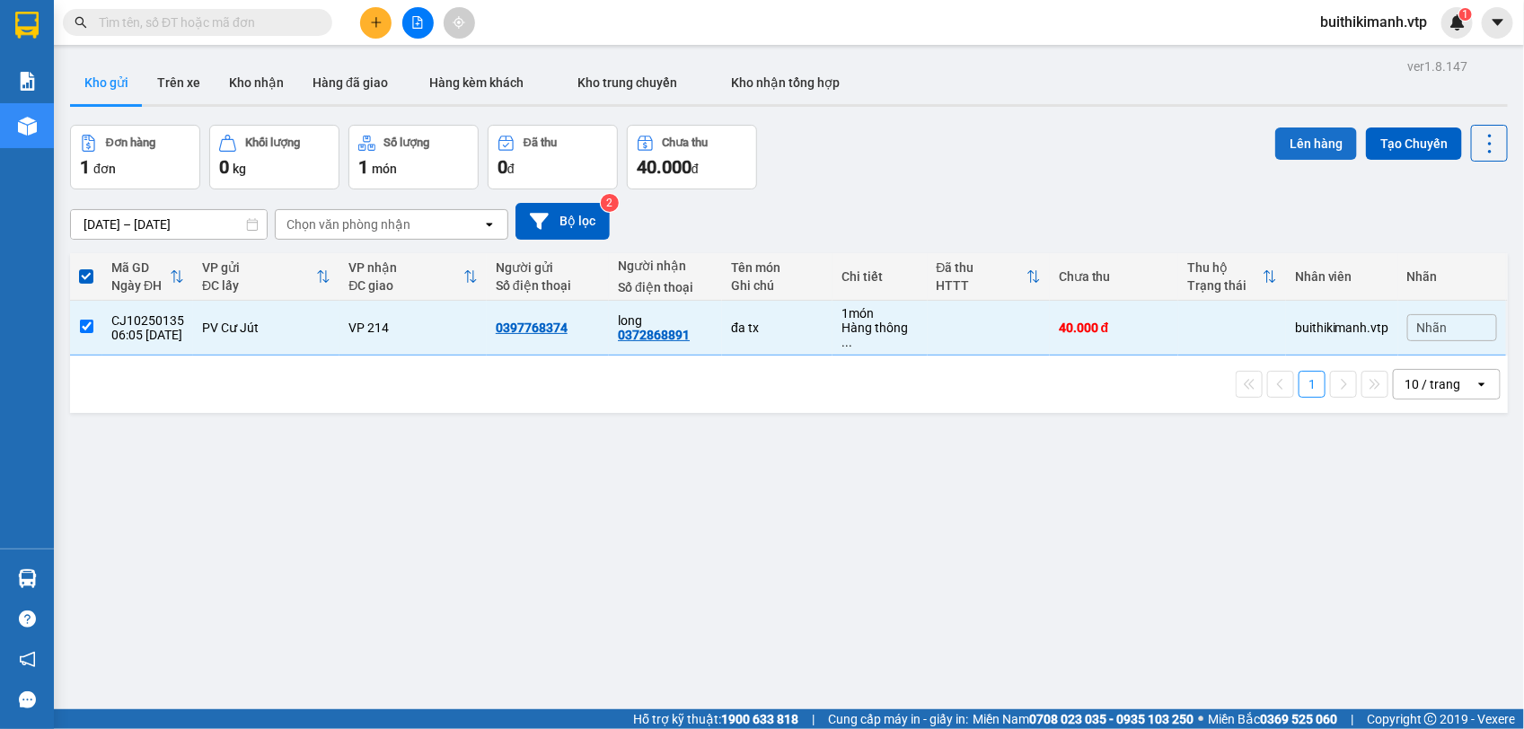
click at [1290, 146] on button "Lên hàng" at bounding box center [1316, 144] width 82 height 32
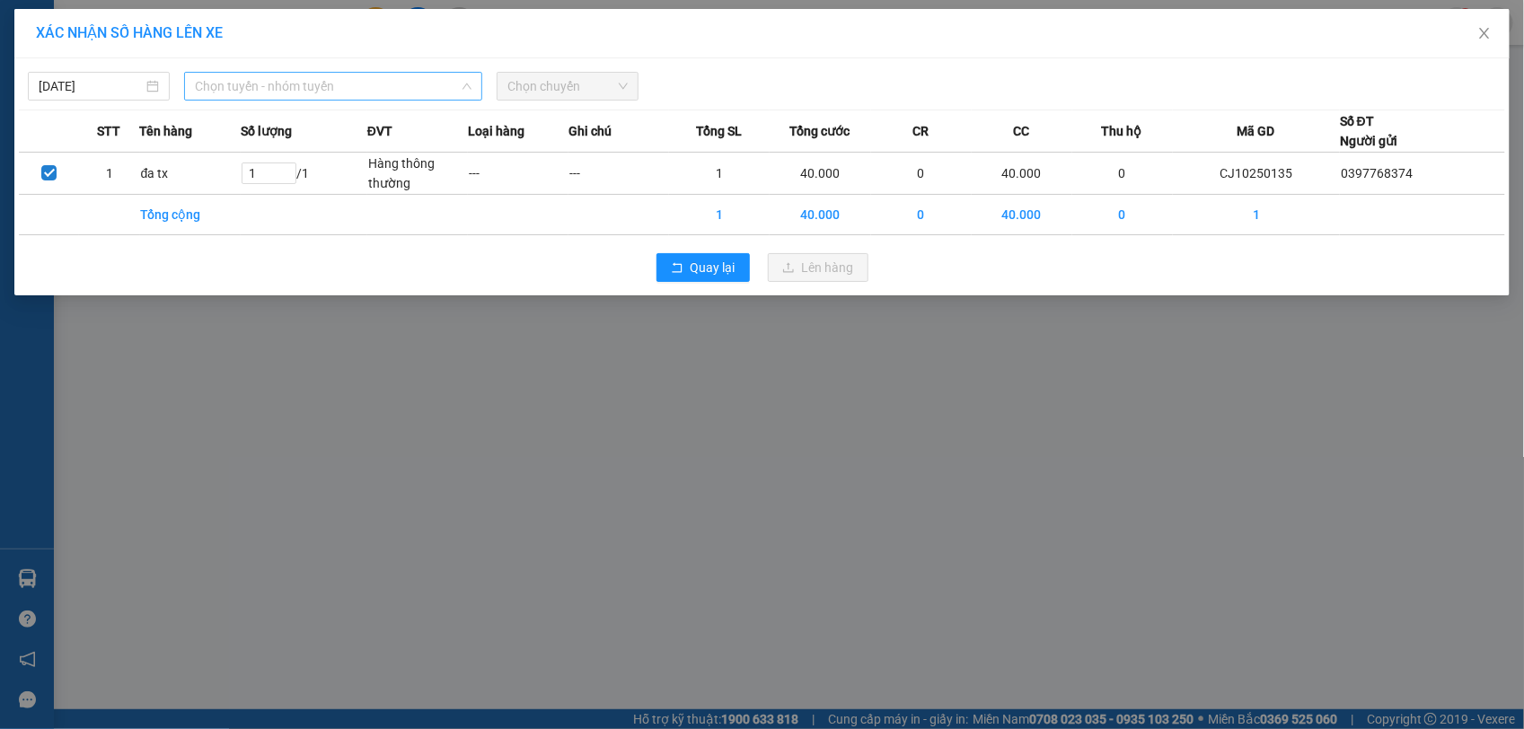
click at [224, 82] on span "Chọn tuyến - nhóm tuyến" at bounding box center [333, 86] width 277 height 27
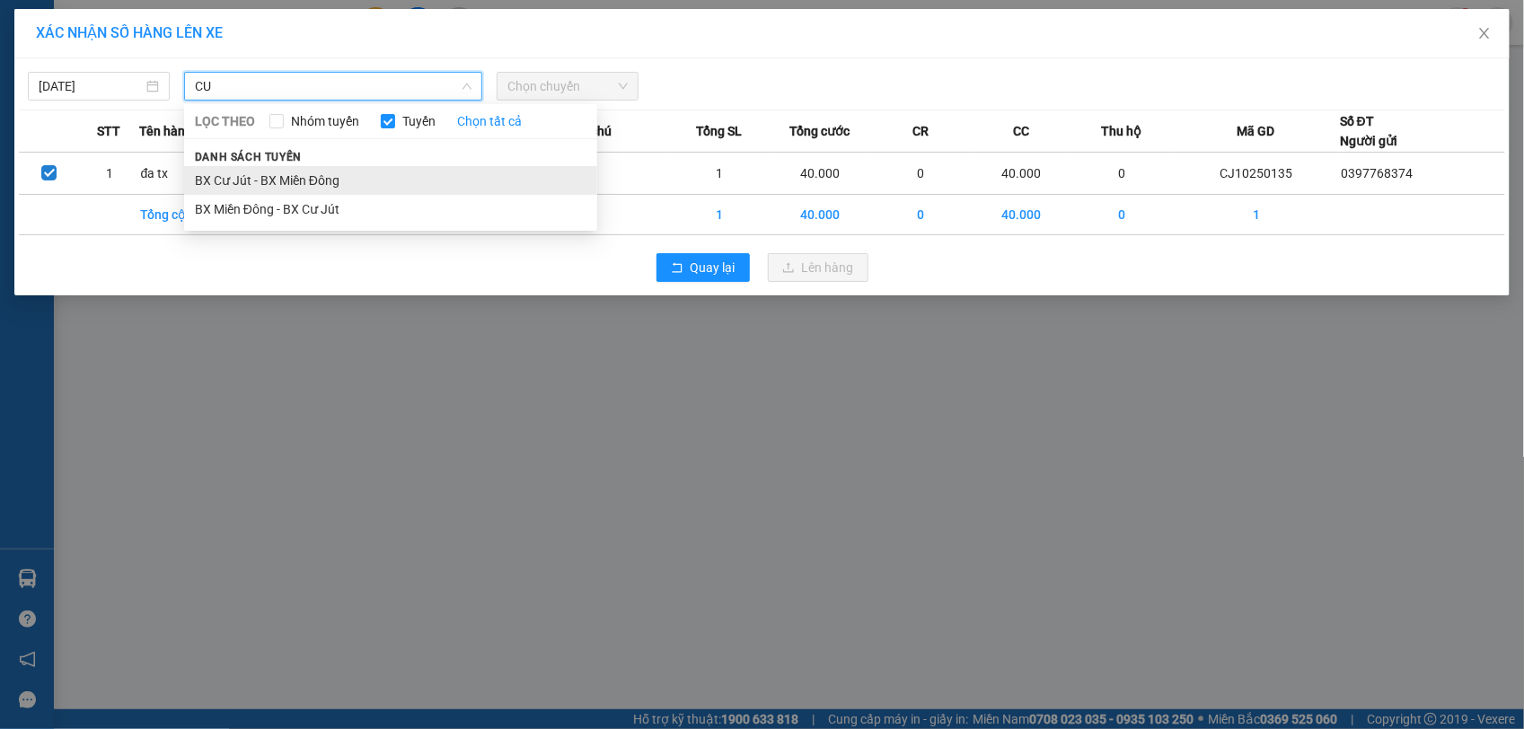
type input "CU"
click at [296, 172] on li "BX Cư Jút - BX Miền Đông" at bounding box center [390, 180] width 413 height 29
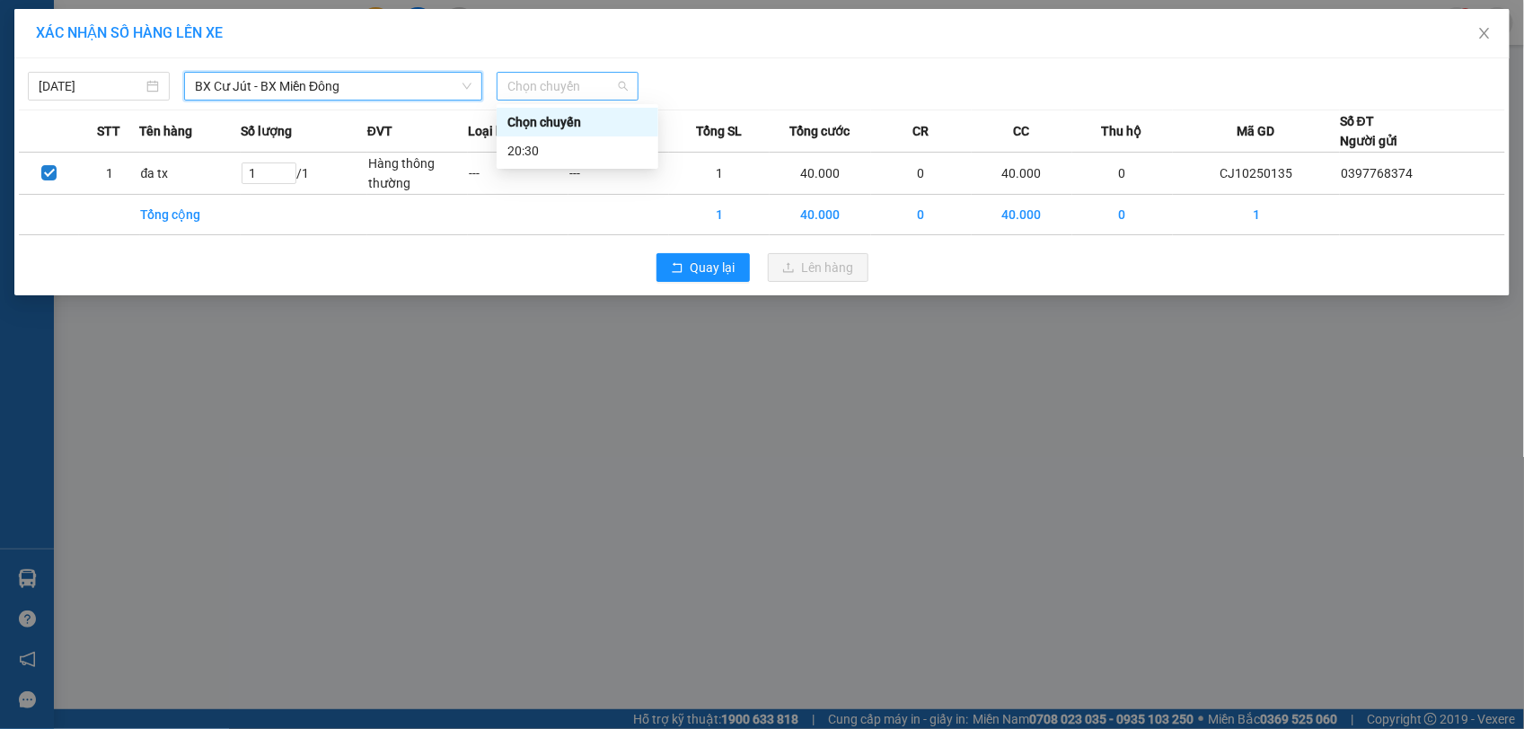
click at [535, 87] on span "Chọn chuyến" at bounding box center [567, 86] width 120 height 27
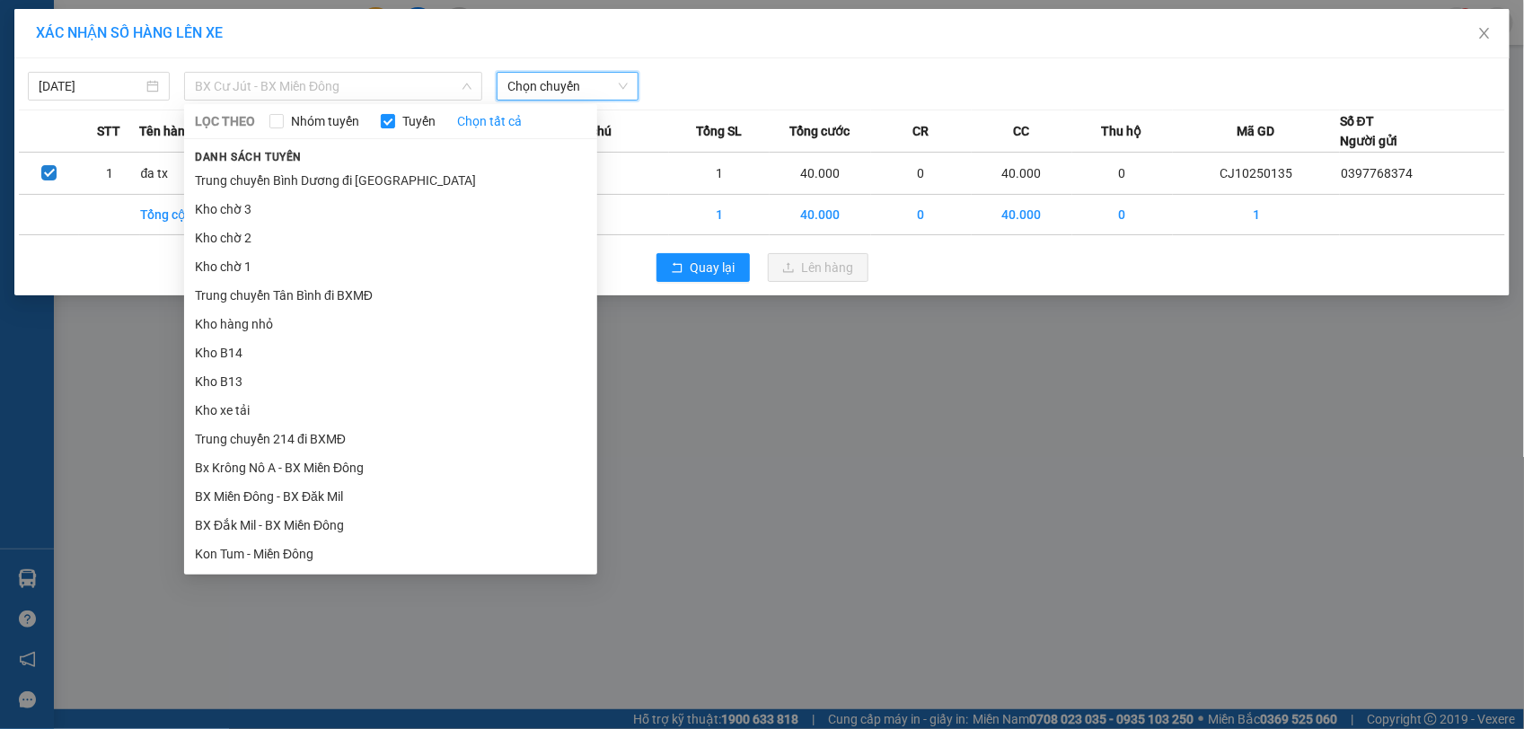
click at [449, 96] on span "BX Cư Jút - BX Miền Đông" at bounding box center [333, 86] width 277 height 27
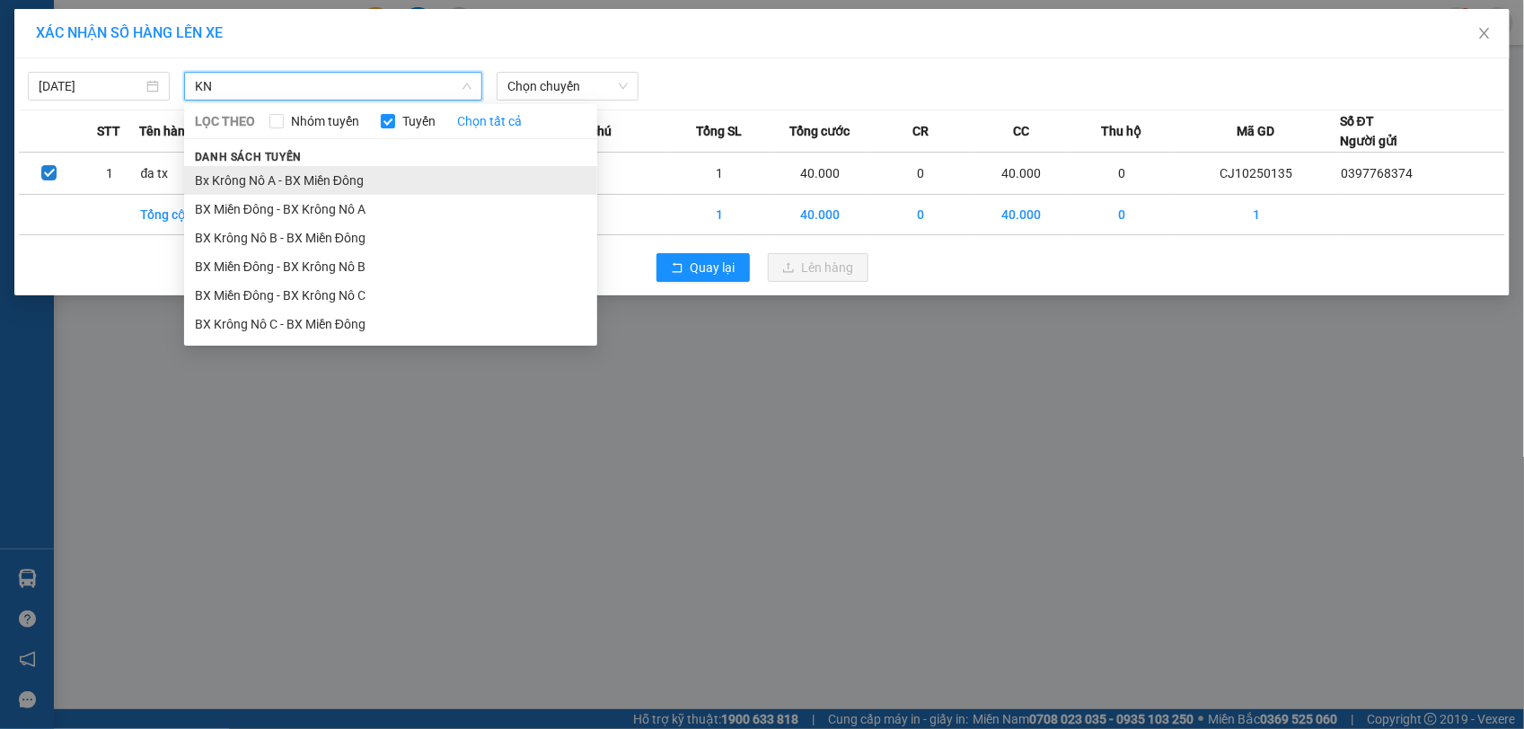
type input "KN"
click at [423, 168] on li "Bx Krông Nô A - BX Miền Đông" at bounding box center [390, 180] width 413 height 29
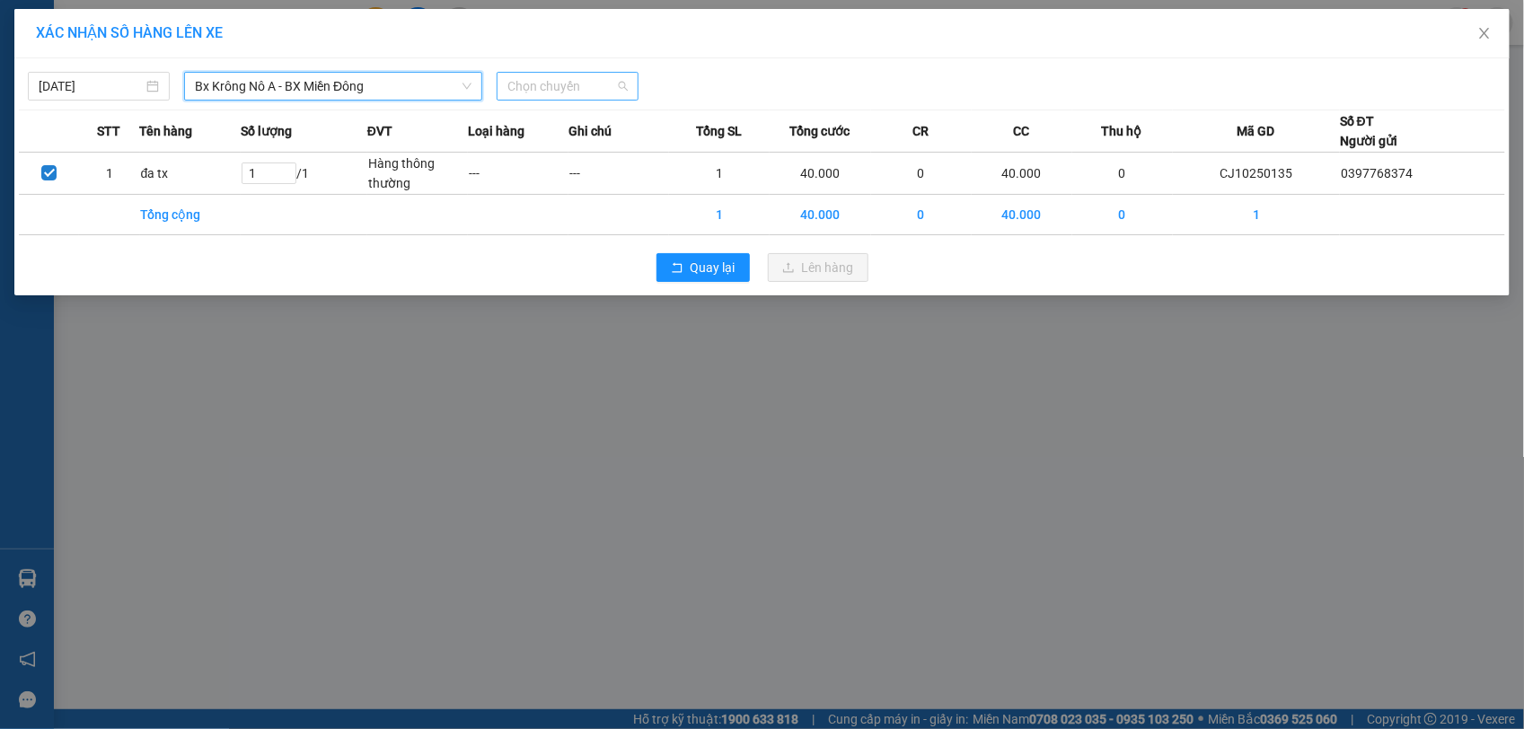
click at [528, 79] on span "Chọn chuyến" at bounding box center [567, 86] width 120 height 27
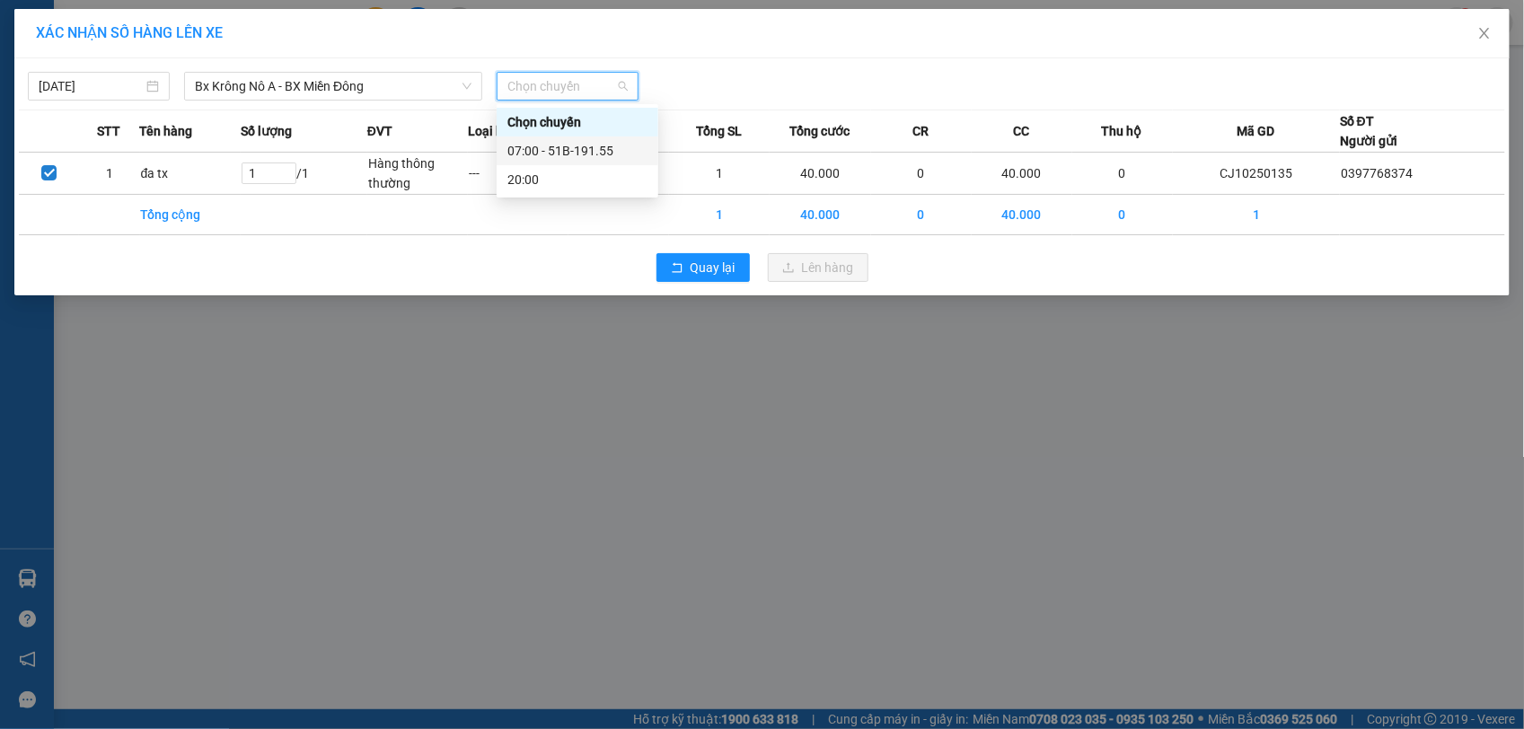
click at [541, 142] on div "07:00 - 51B-191.55" at bounding box center [577, 151] width 140 height 20
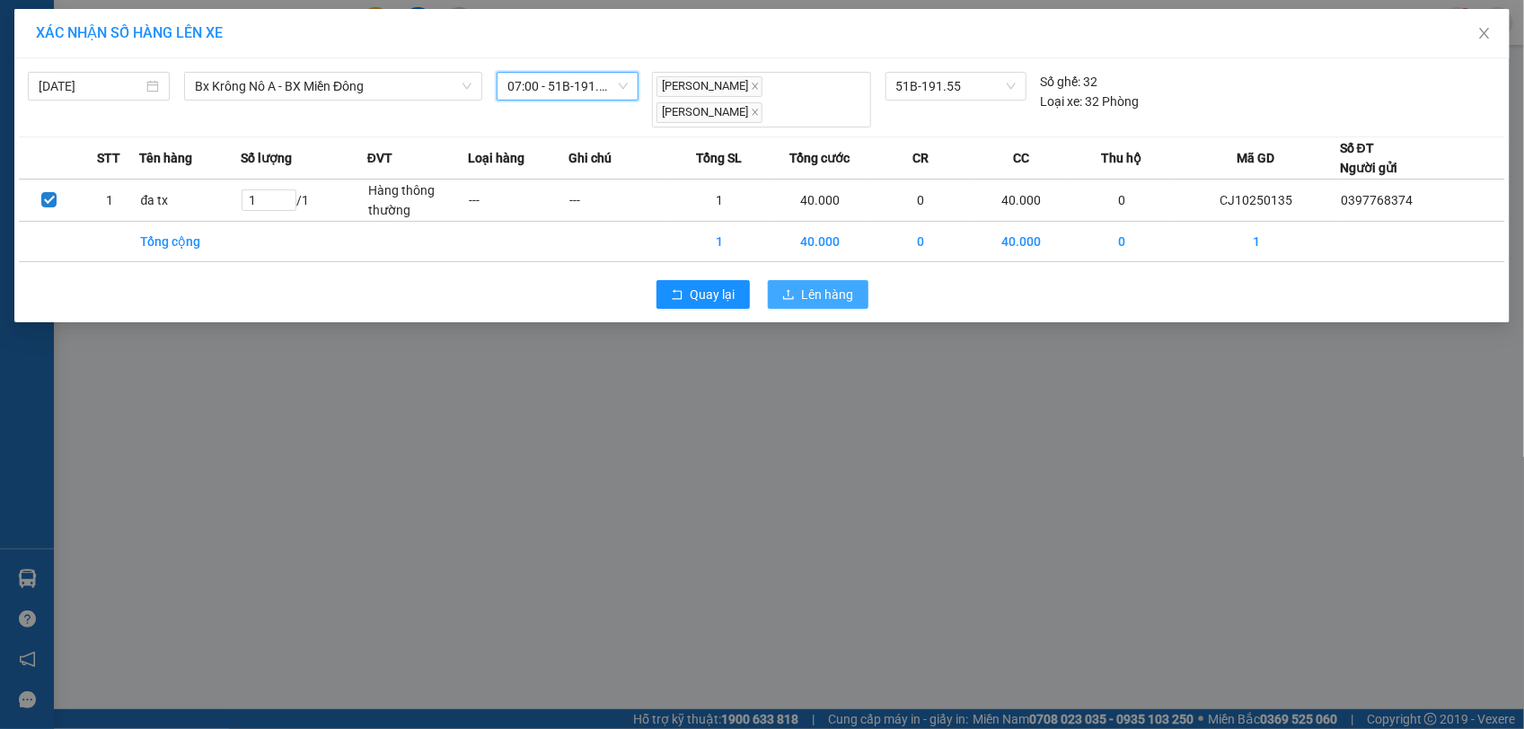
click at [814, 285] on span "Lên hàng" at bounding box center [828, 295] width 52 height 20
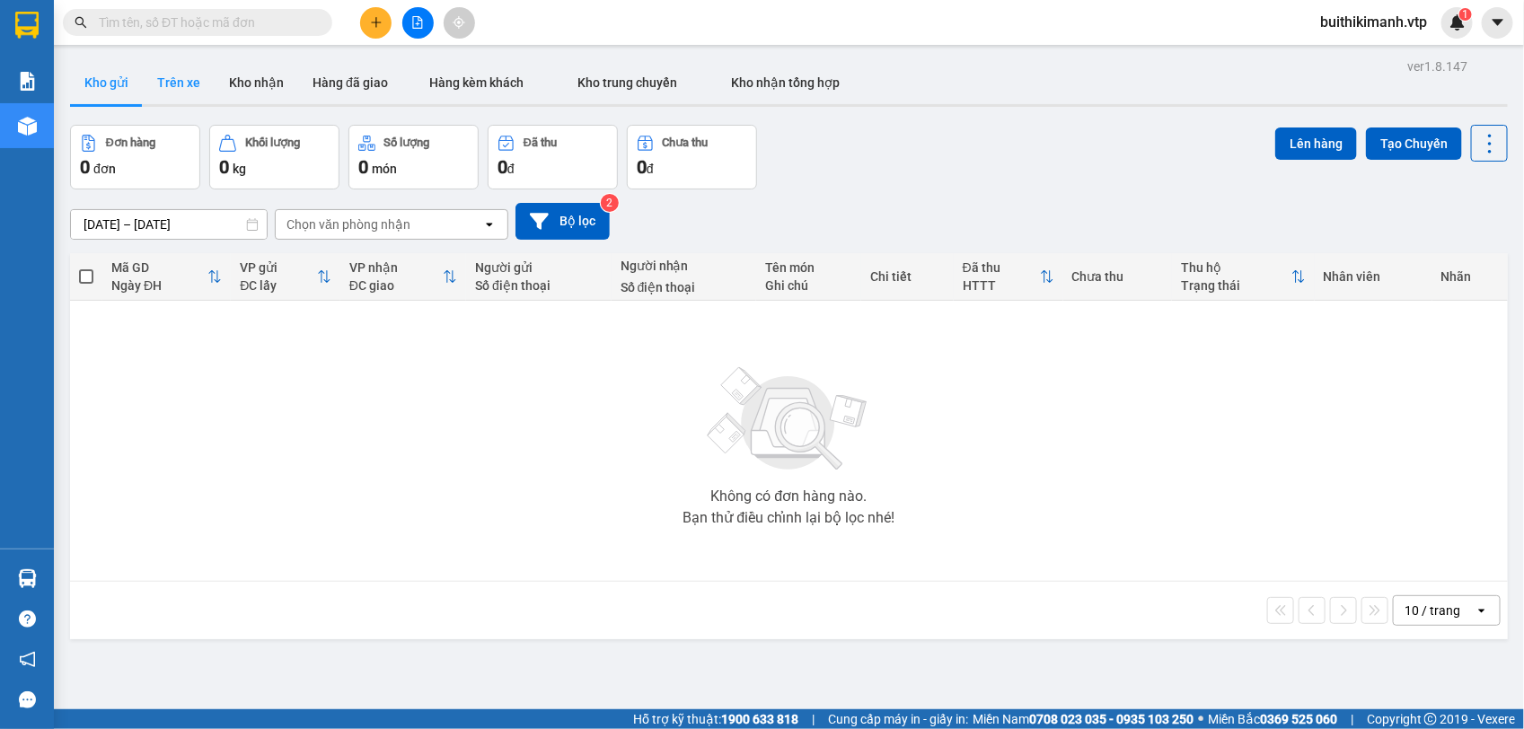
click at [177, 82] on button "Trên xe" at bounding box center [179, 82] width 72 height 43
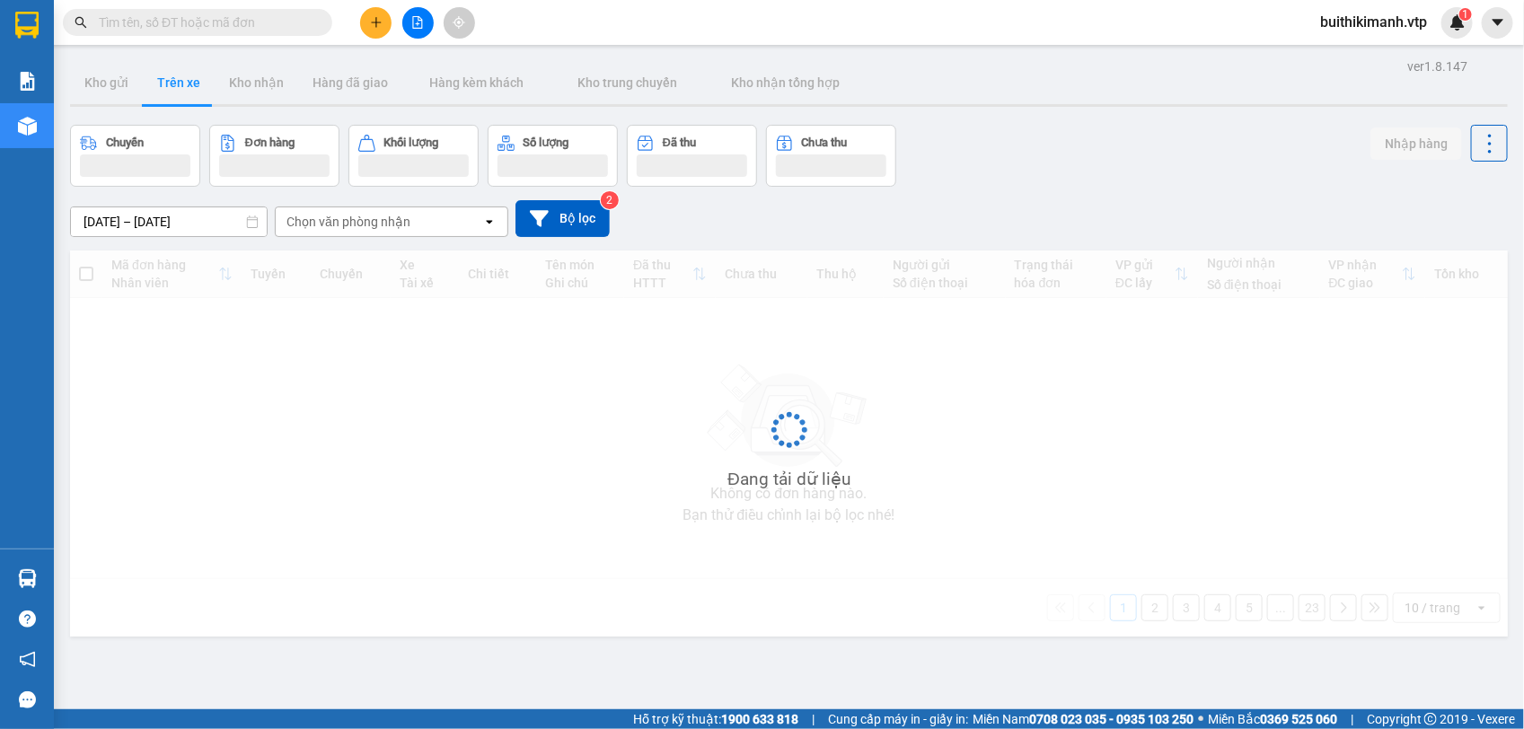
click at [432, 226] on div "Chọn văn phòng nhận" at bounding box center [379, 221] width 207 height 29
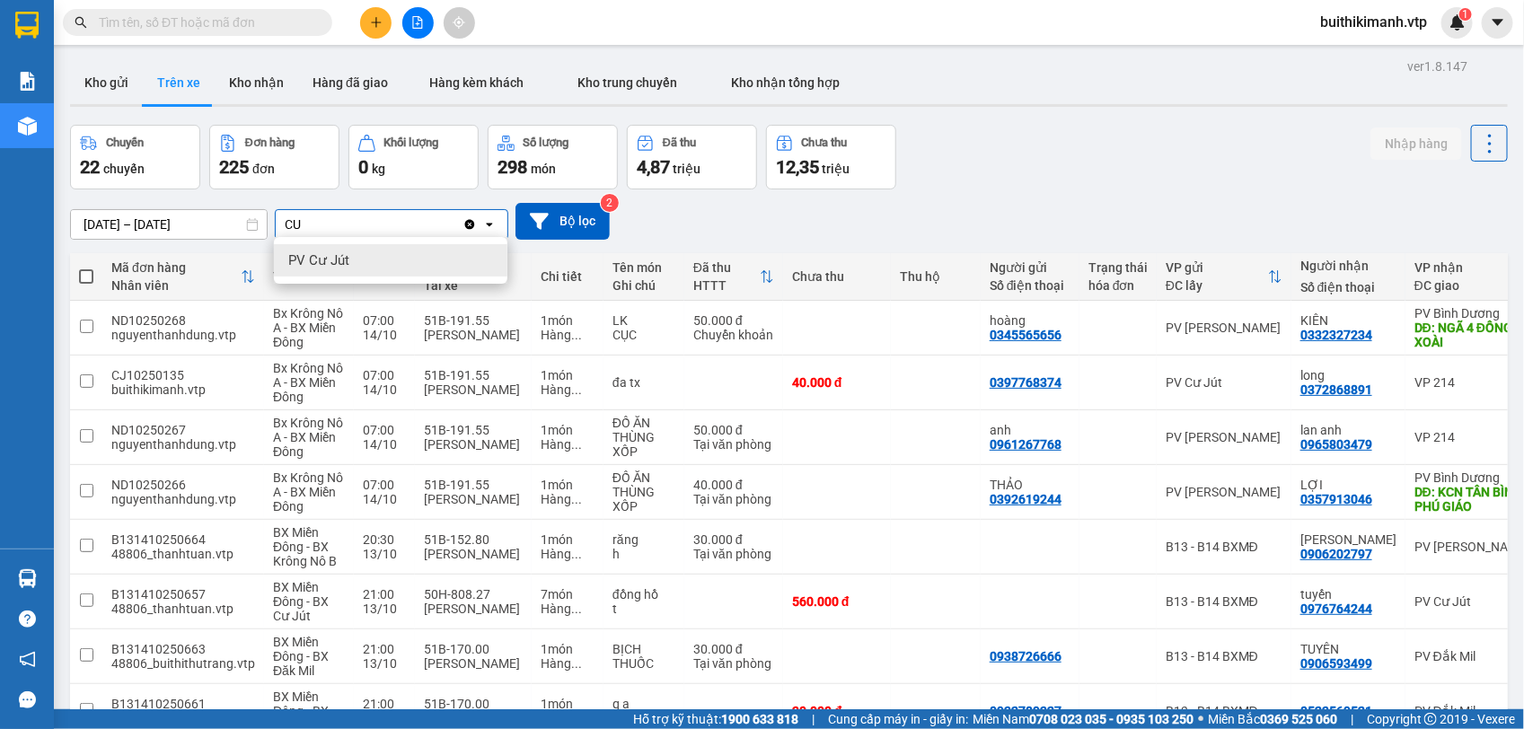
type input "CU"
click at [437, 260] on div "PV Cư Jút" at bounding box center [390, 263] width 233 height 32
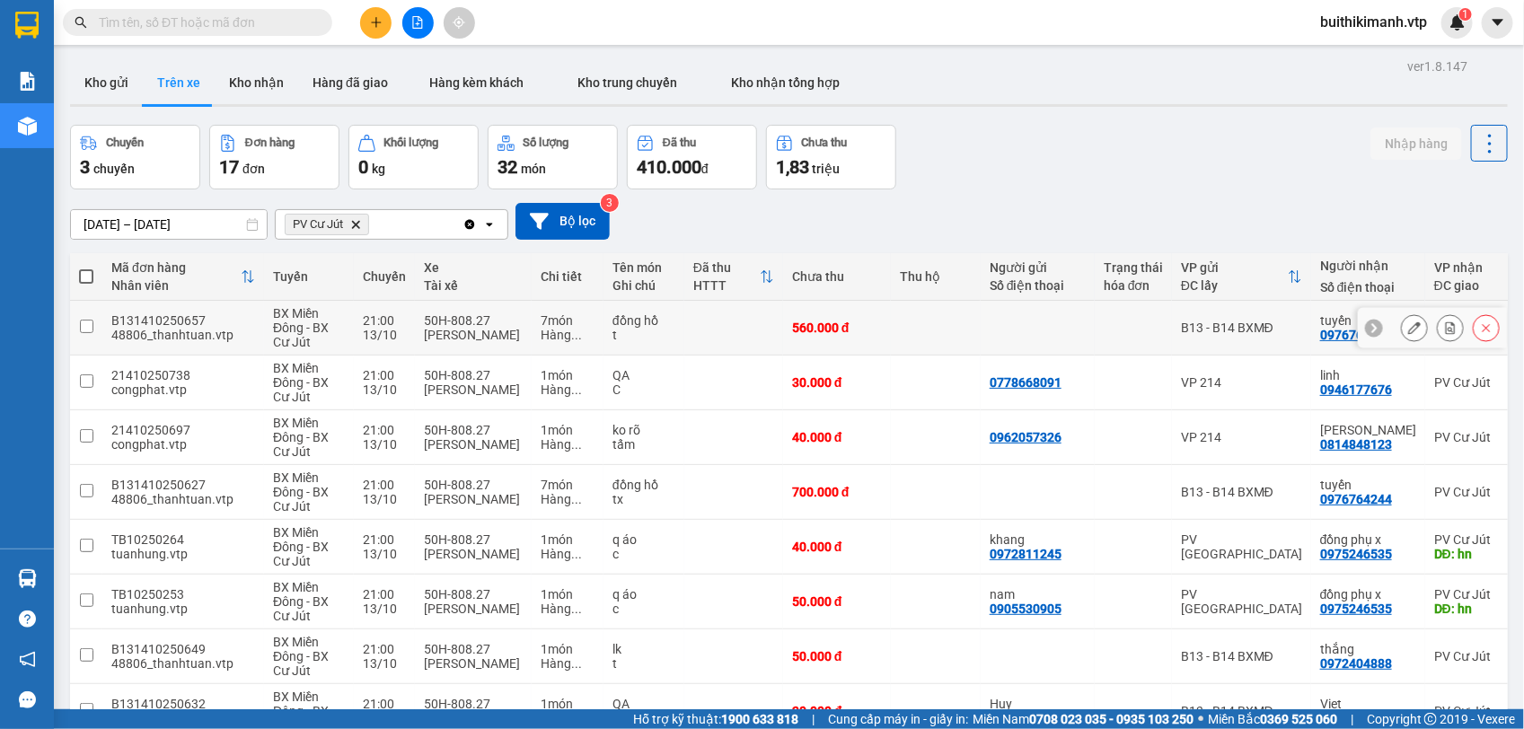
click at [724, 347] on td at bounding box center [733, 328] width 99 height 55
checkbox input "true"
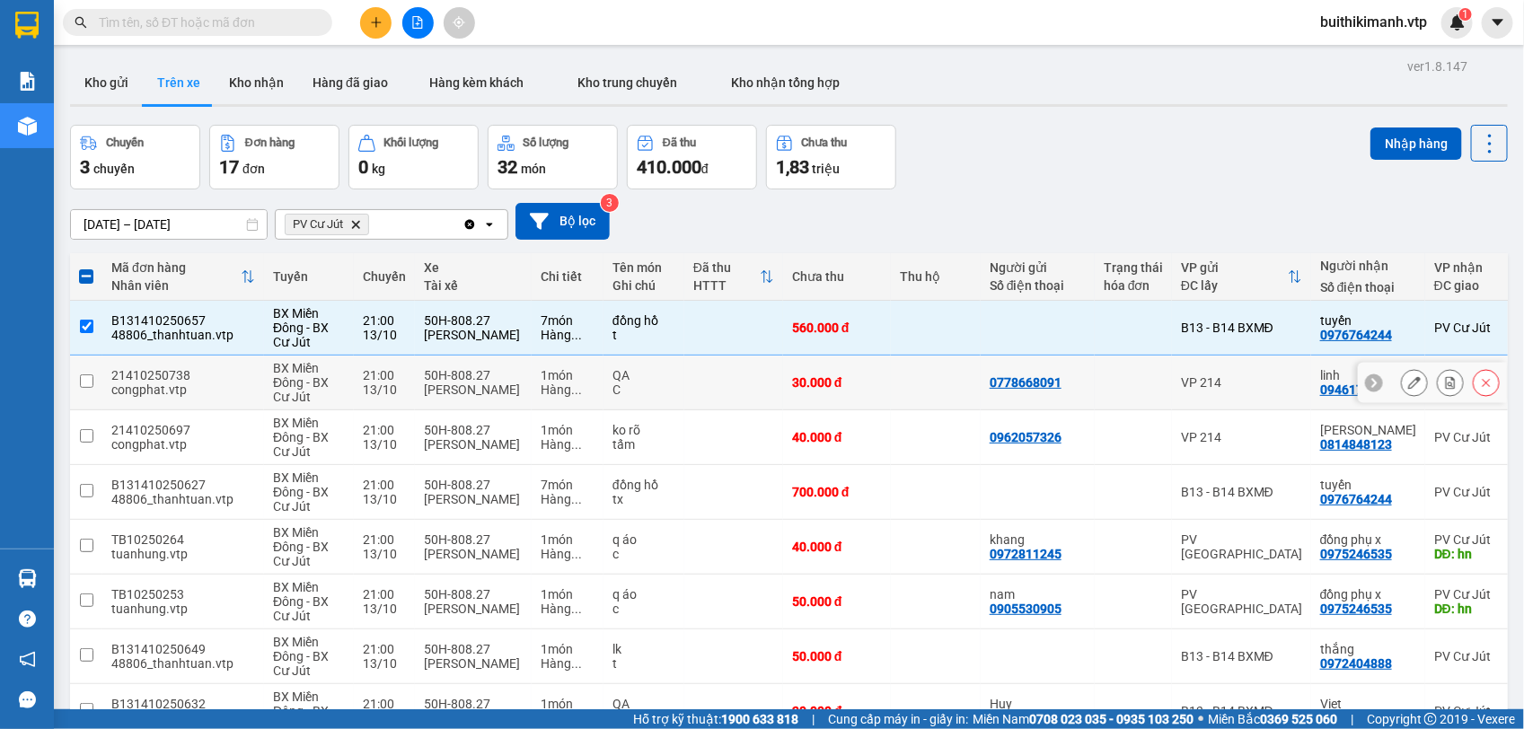
click at [725, 401] on td at bounding box center [733, 383] width 99 height 55
checkbox input "true"
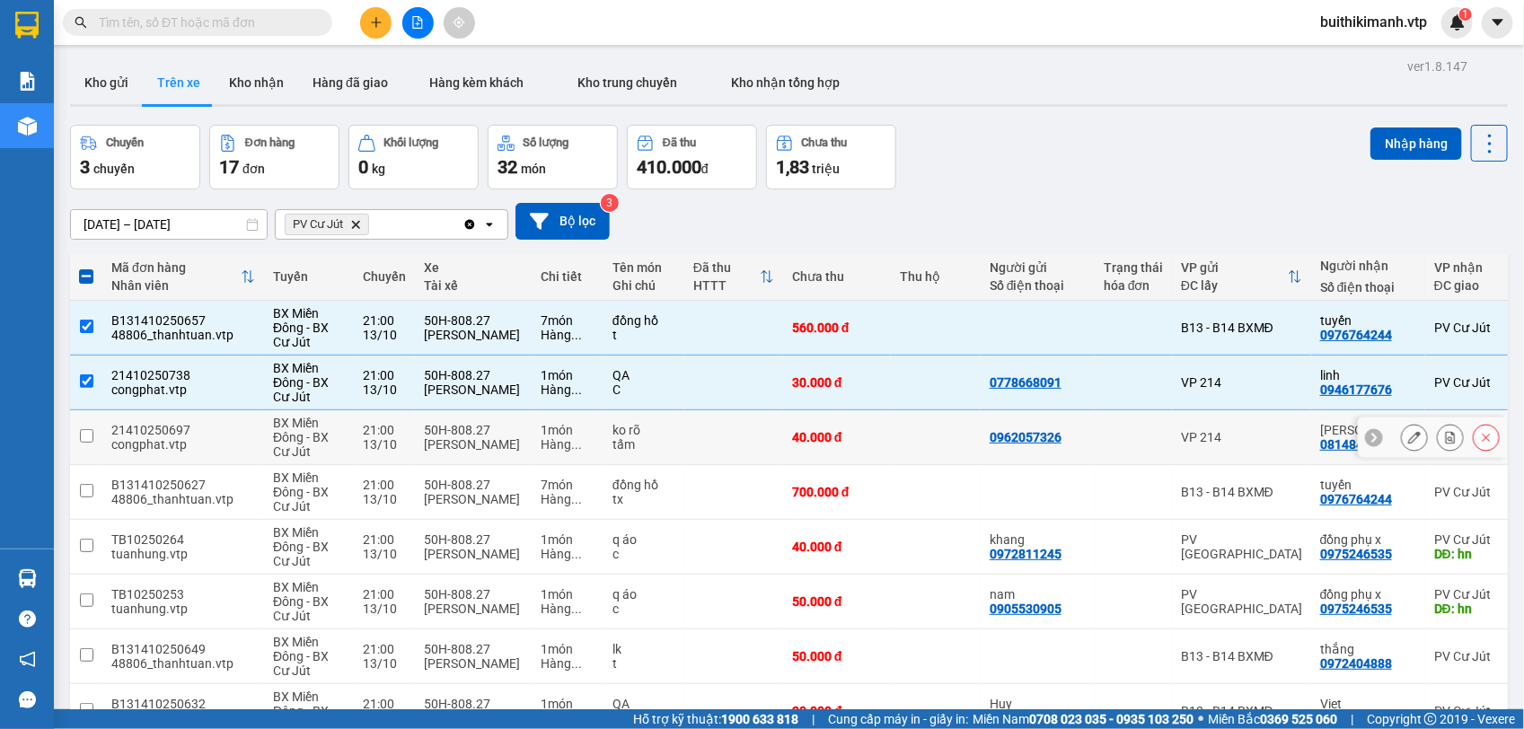
click at [733, 442] on td at bounding box center [733, 437] width 99 height 55
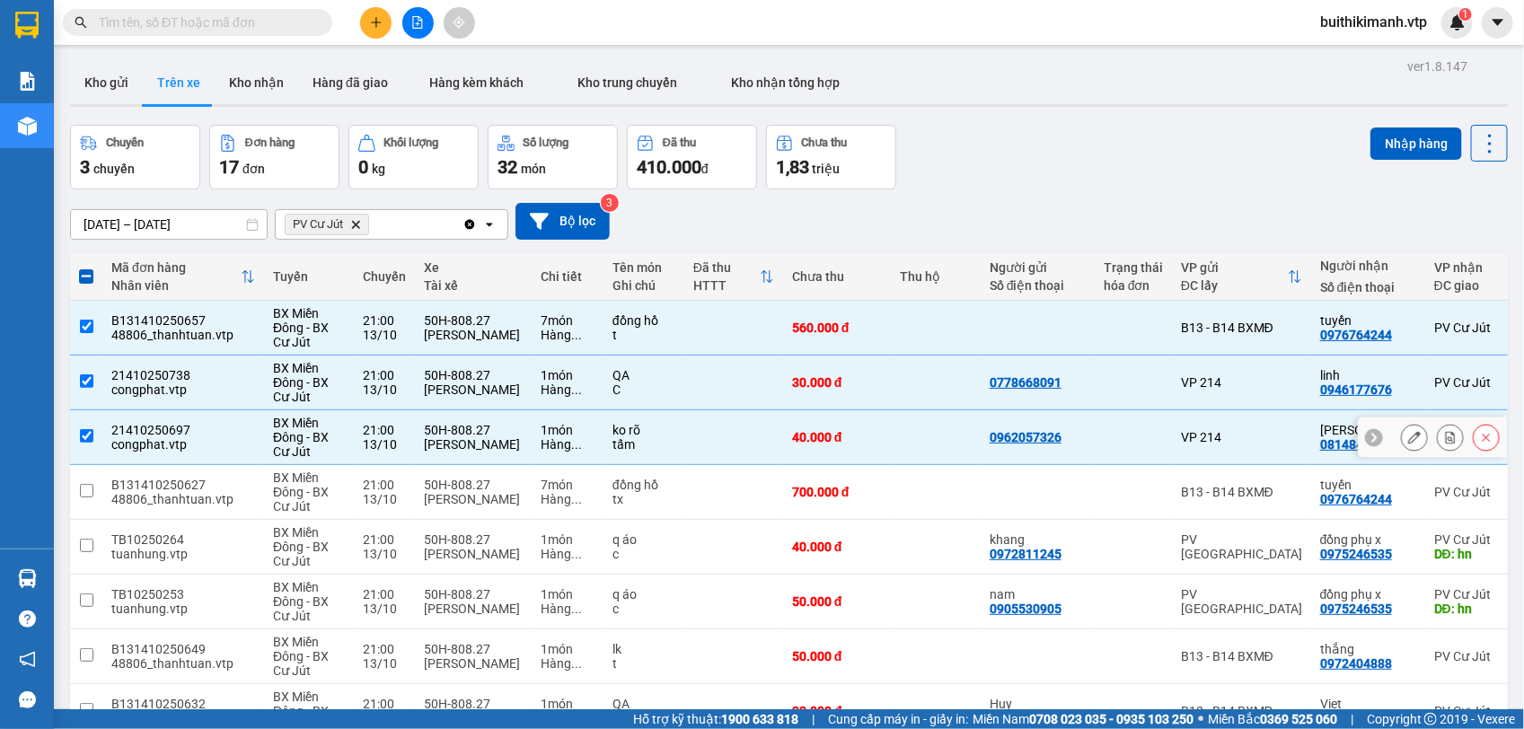
checkbox input "true"
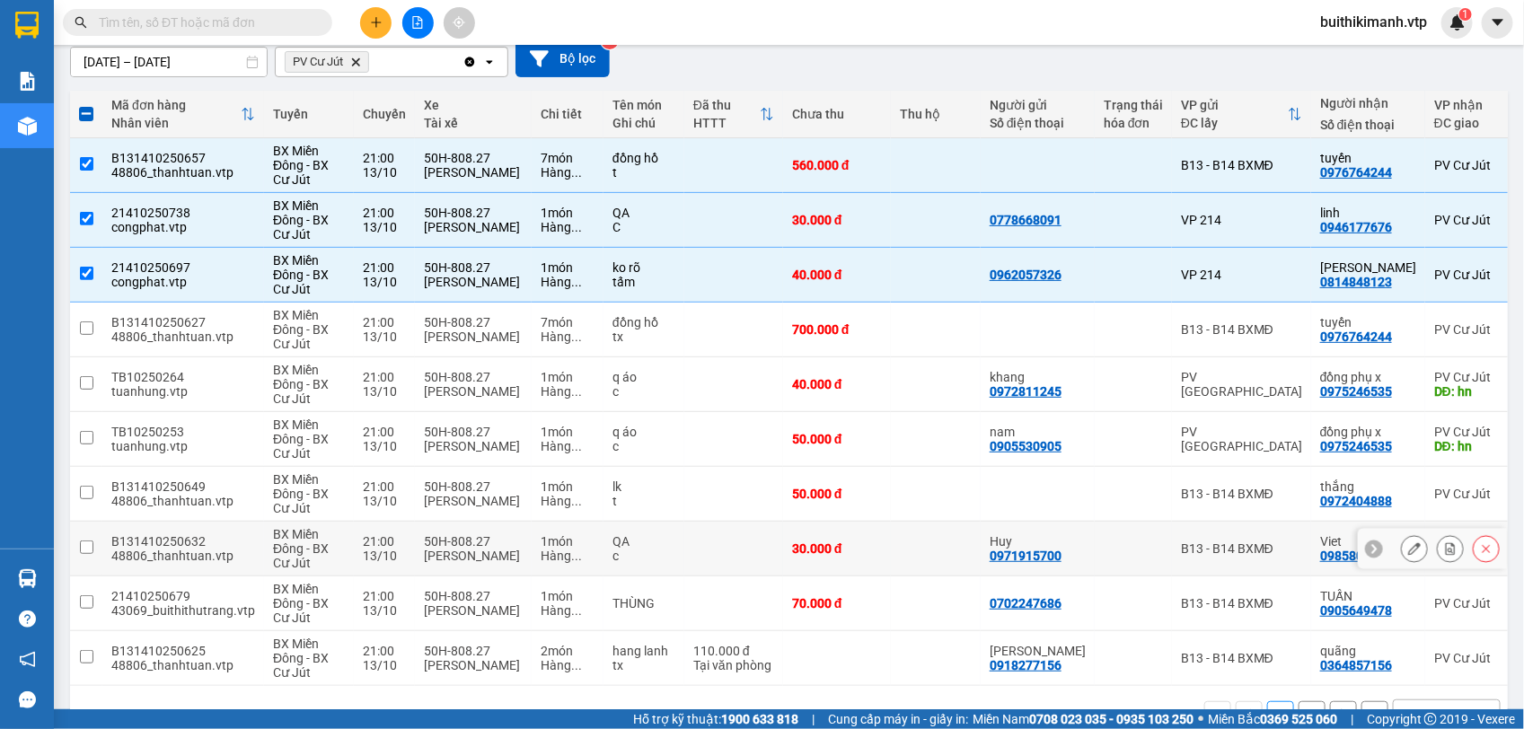
scroll to position [110, 0]
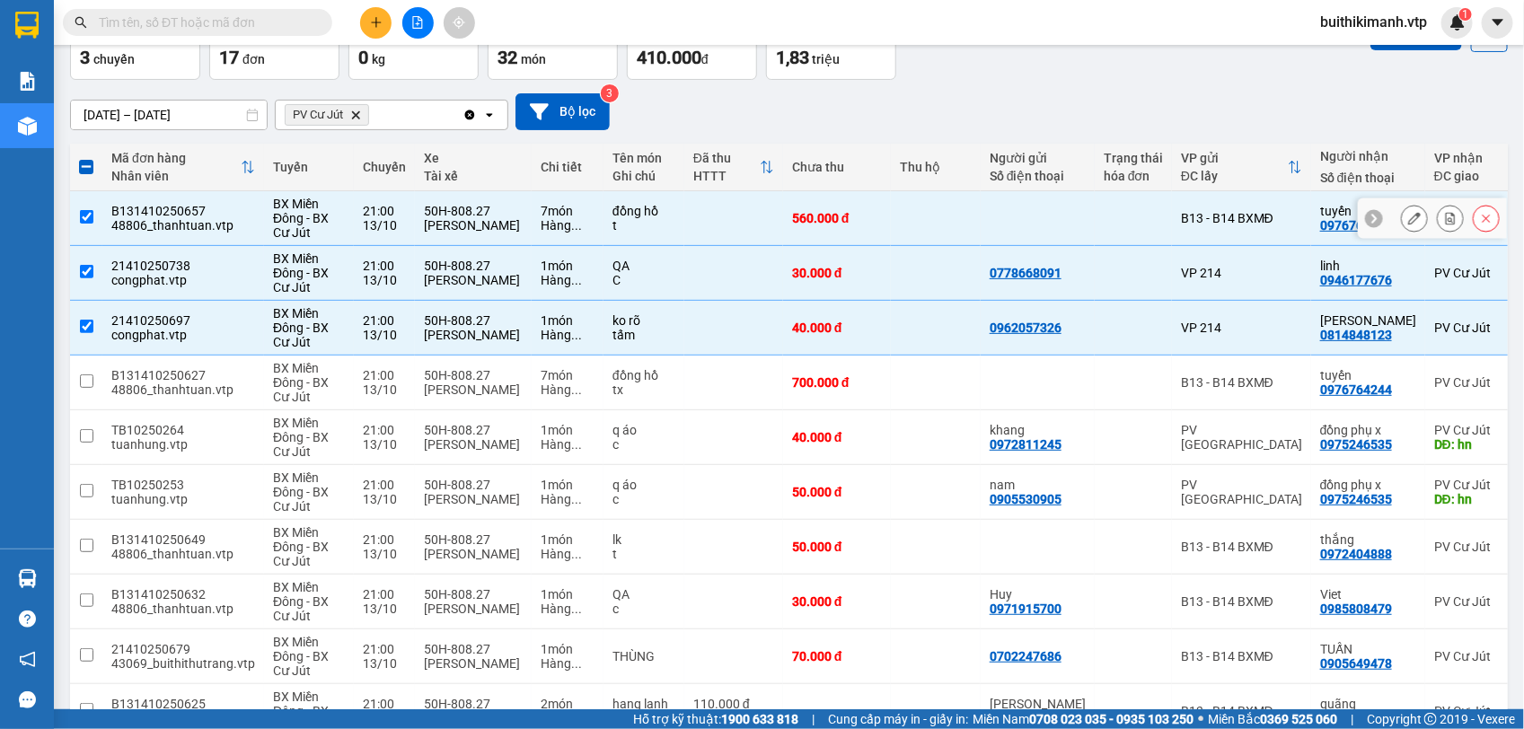
click at [1002, 211] on div at bounding box center [1038, 218] width 96 height 14
checkbox input "false"
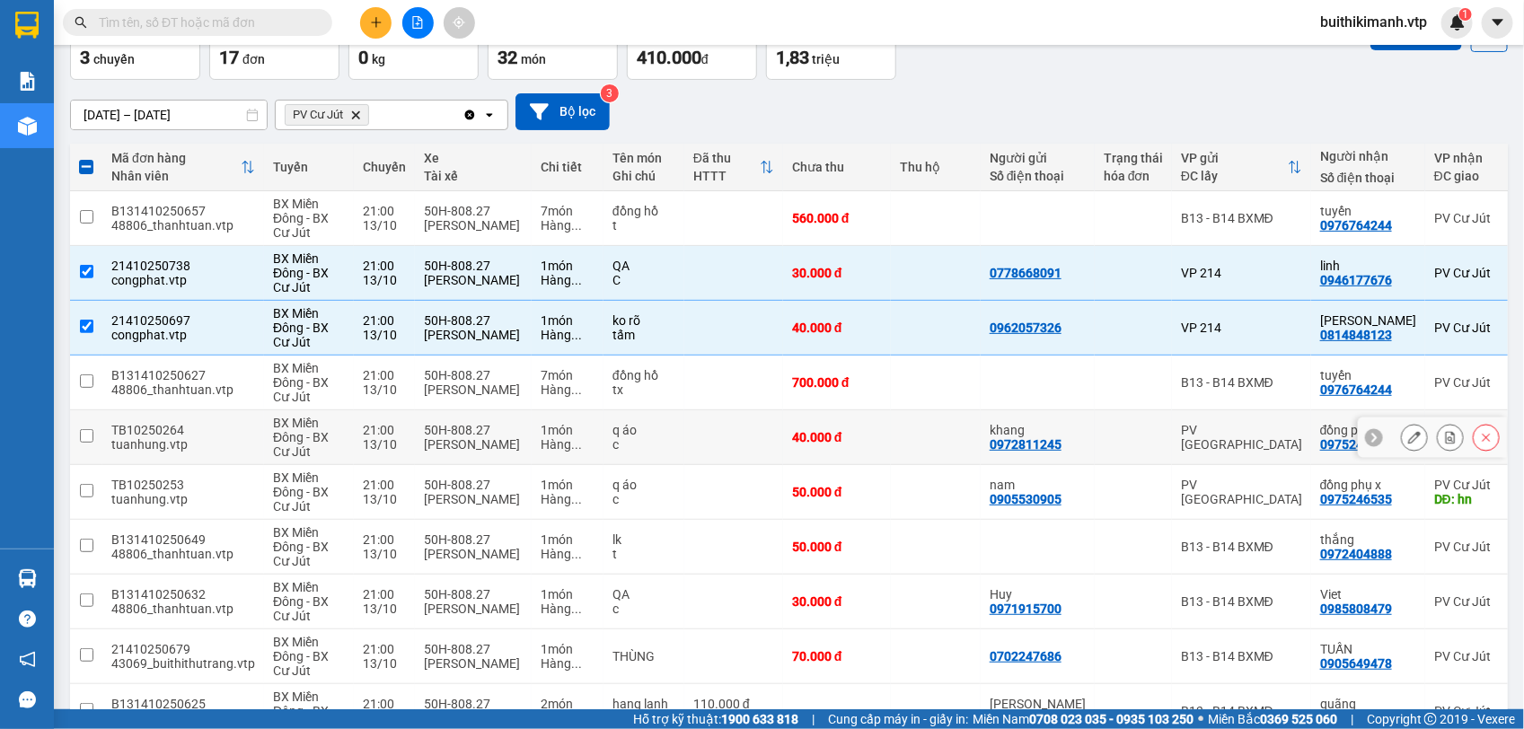
click at [954, 455] on td at bounding box center [936, 437] width 90 height 55
checkbox input "true"
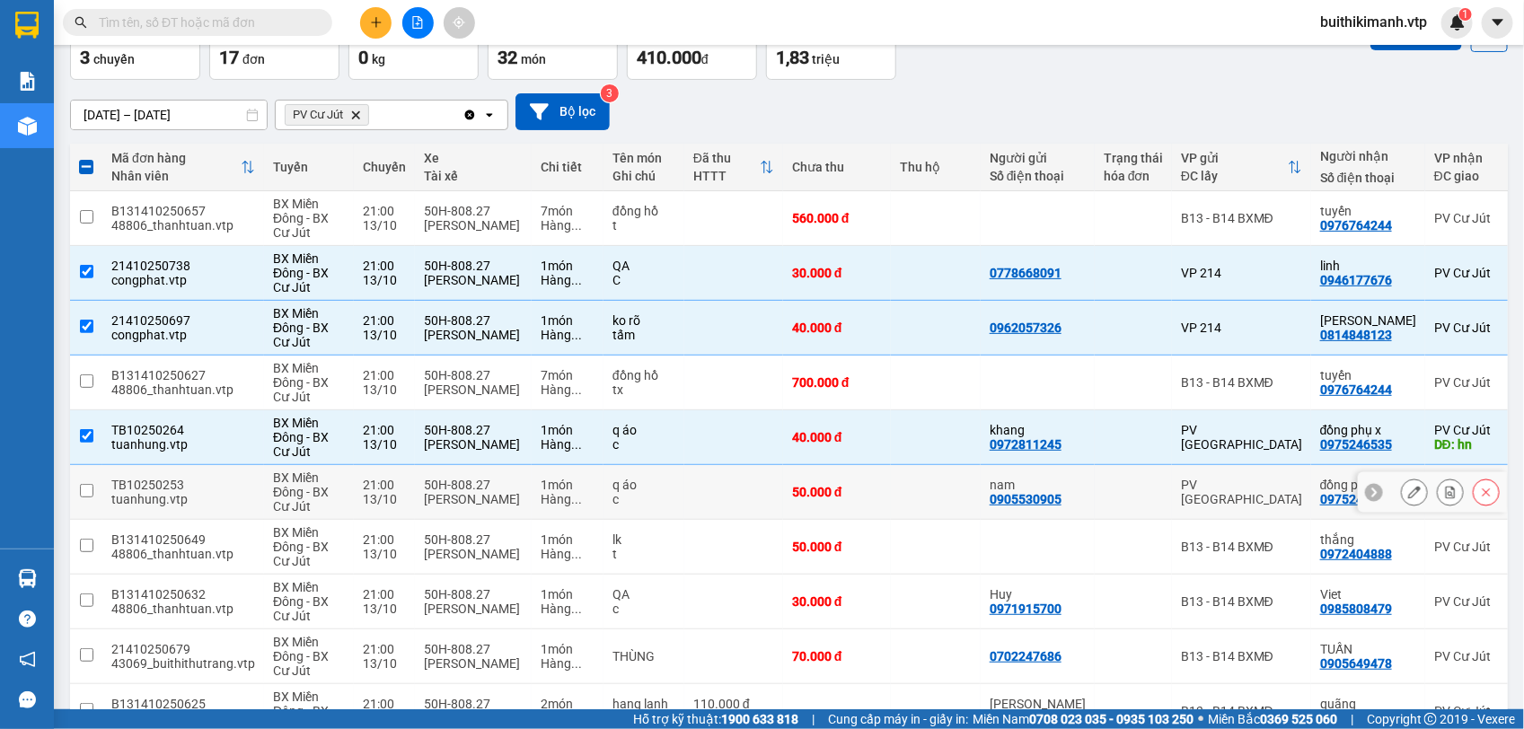
click at [946, 492] on td at bounding box center [936, 492] width 90 height 55
checkbox input "true"
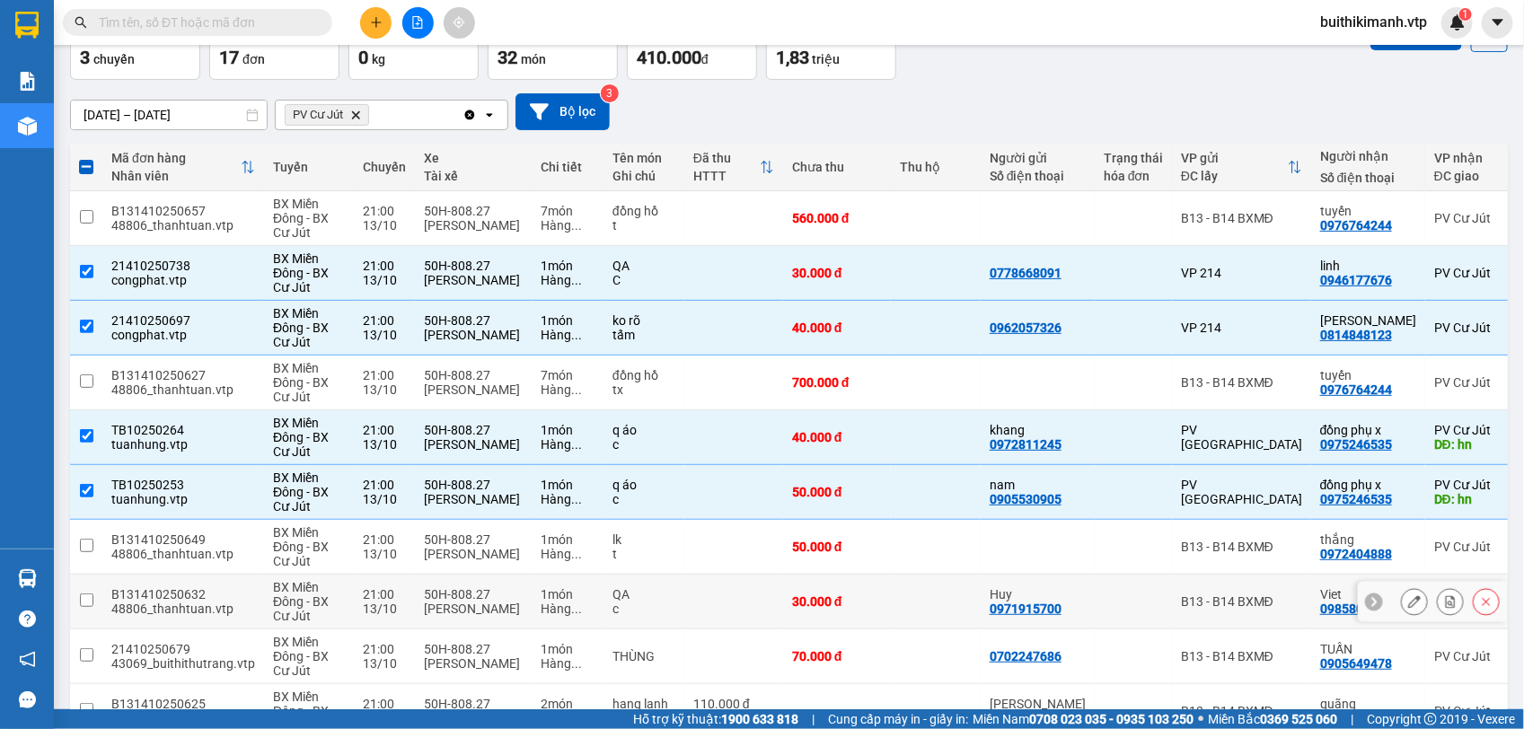
scroll to position [222, 0]
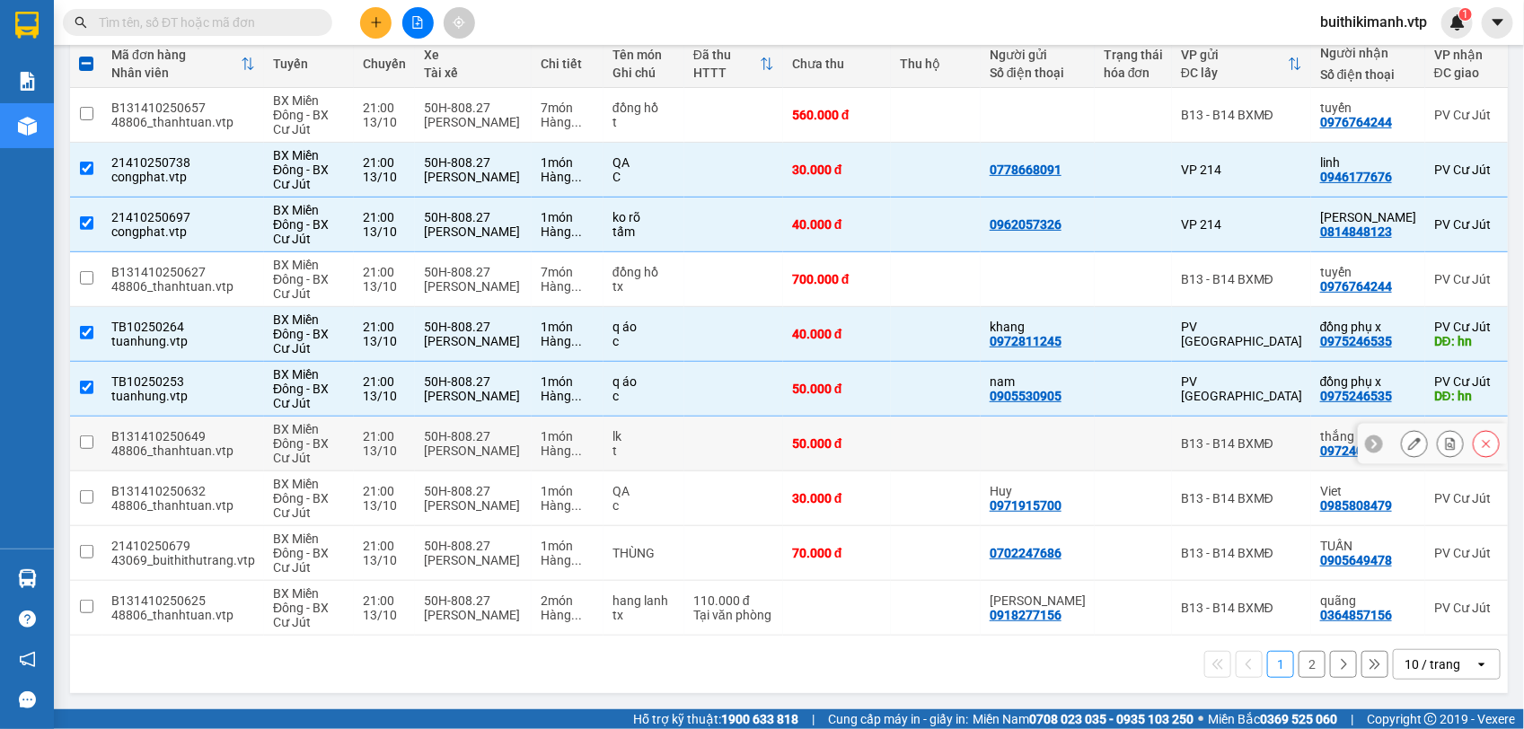
click at [894, 431] on td at bounding box center [936, 444] width 90 height 55
checkbox input "true"
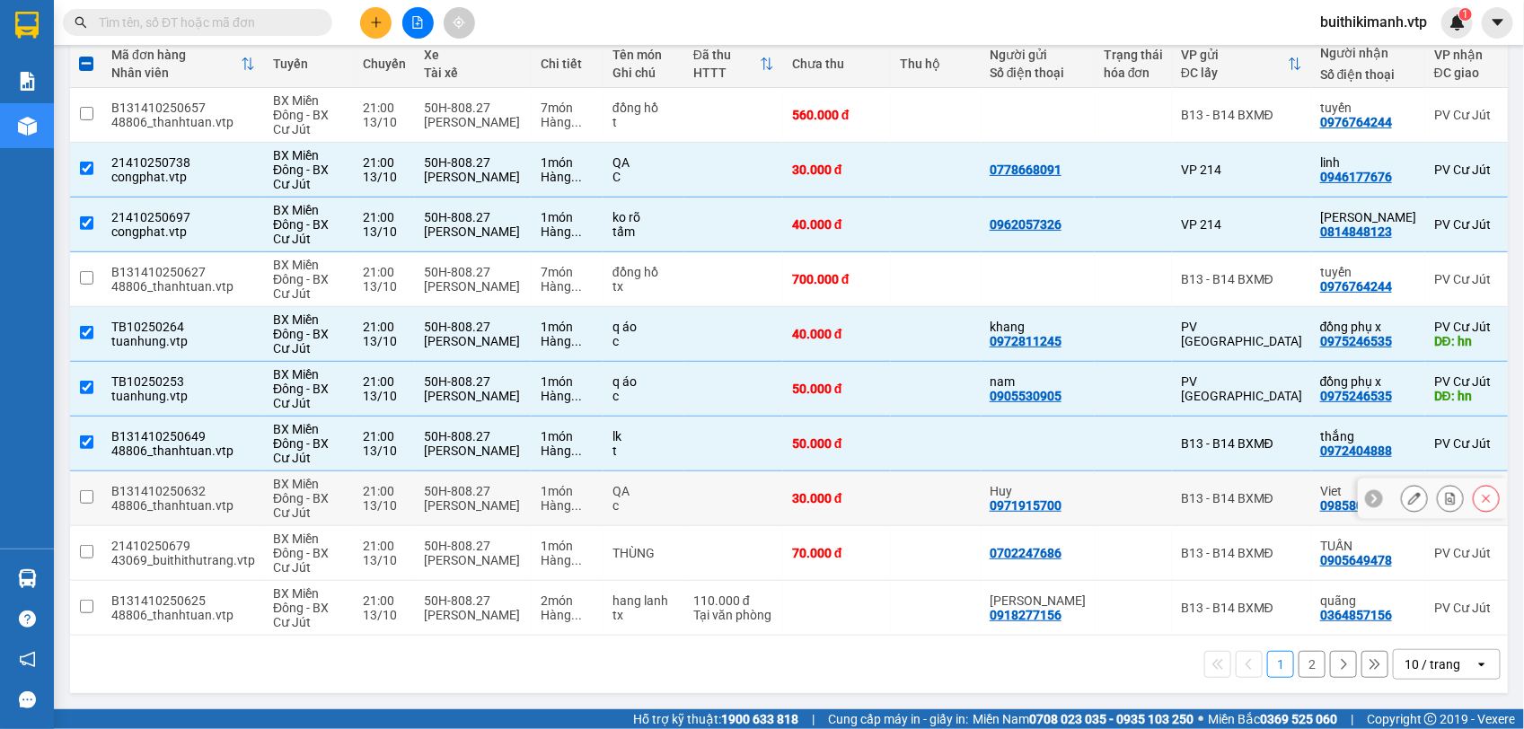
click at [903, 491] on td at bounding box center [936, 498] width 90 height 55
checkbox input "true"
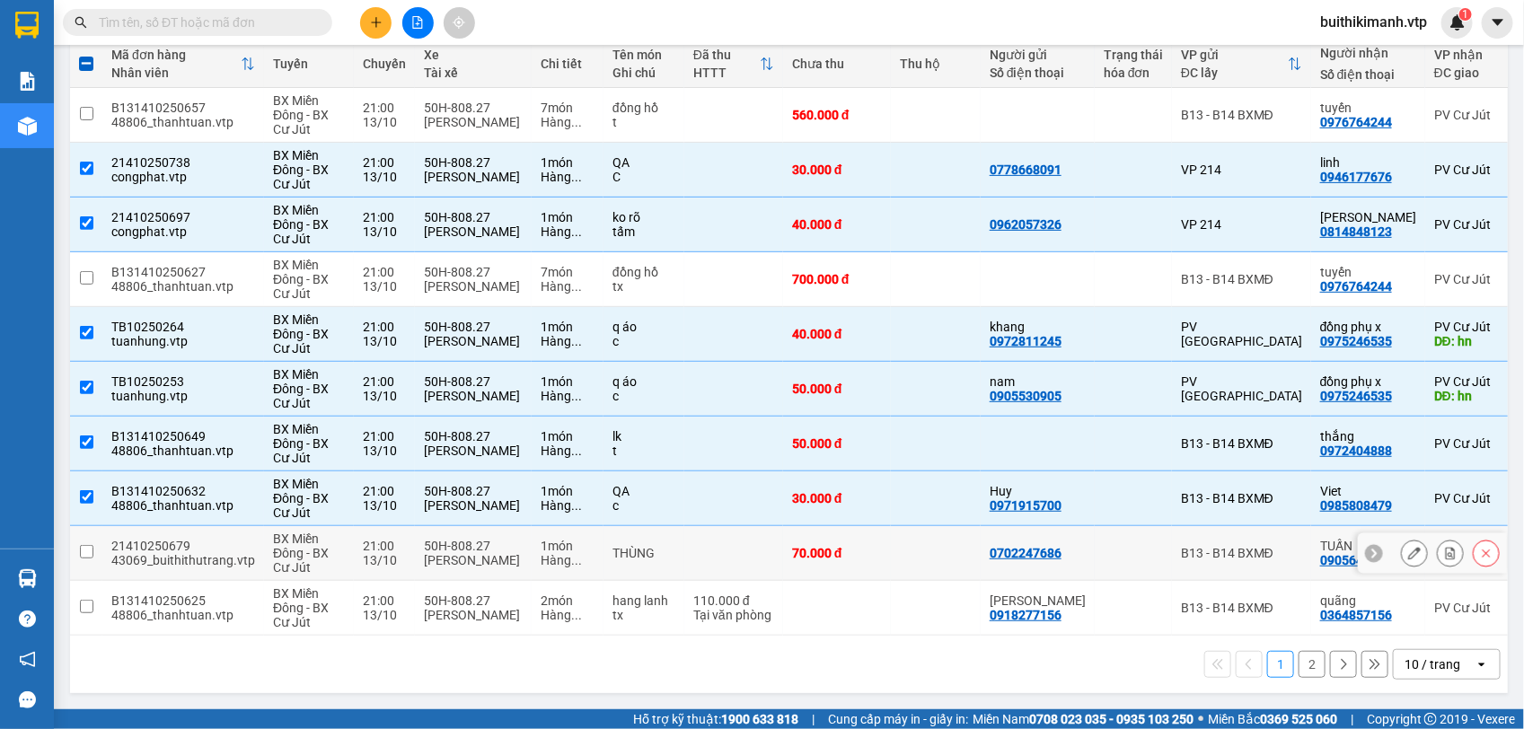
click at [911, 526] on td at bounding box center [936, 553] width 90 height 55
checkbox input "true"
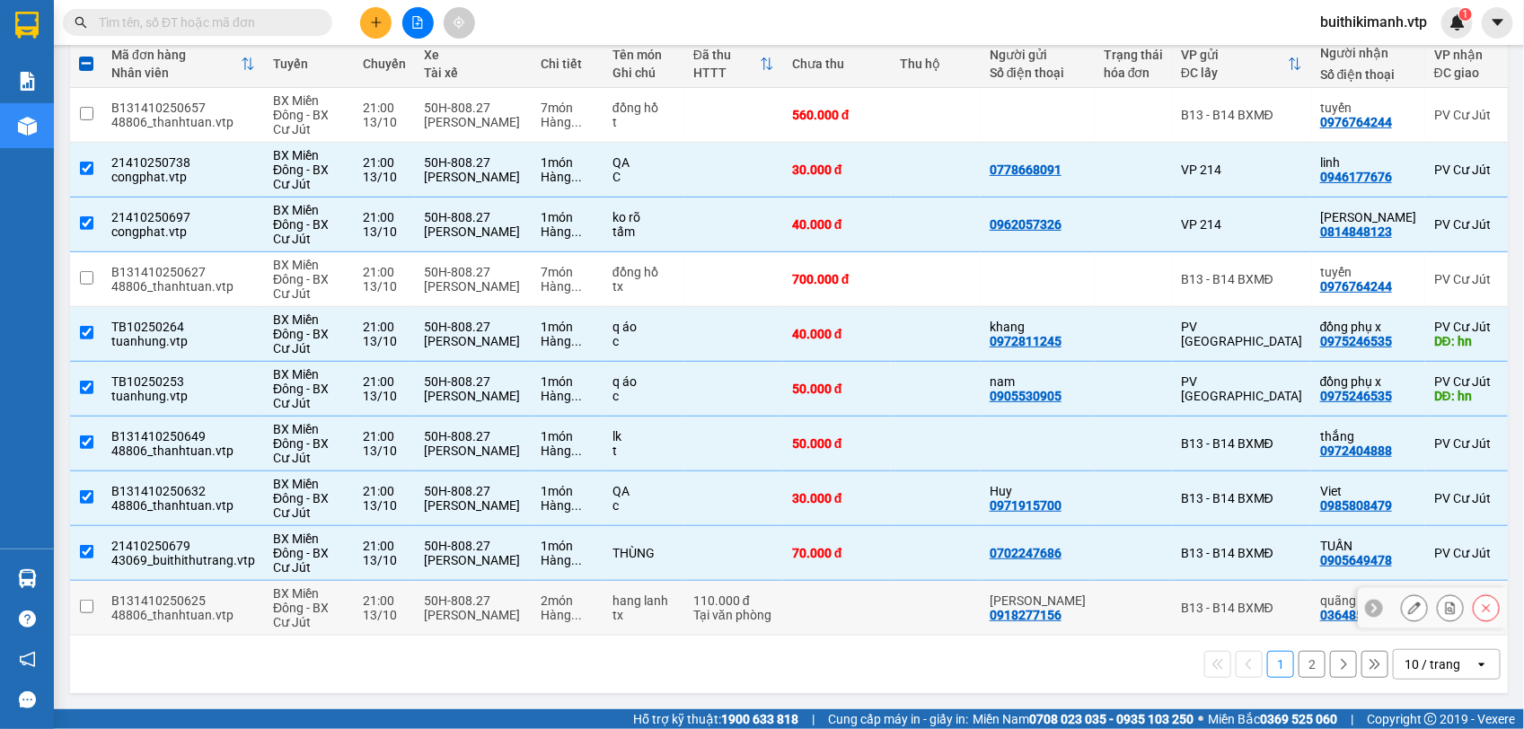
click at [919, 582] on td at bounding box center [936, 608] width 90 height 55
checkbox input "true"
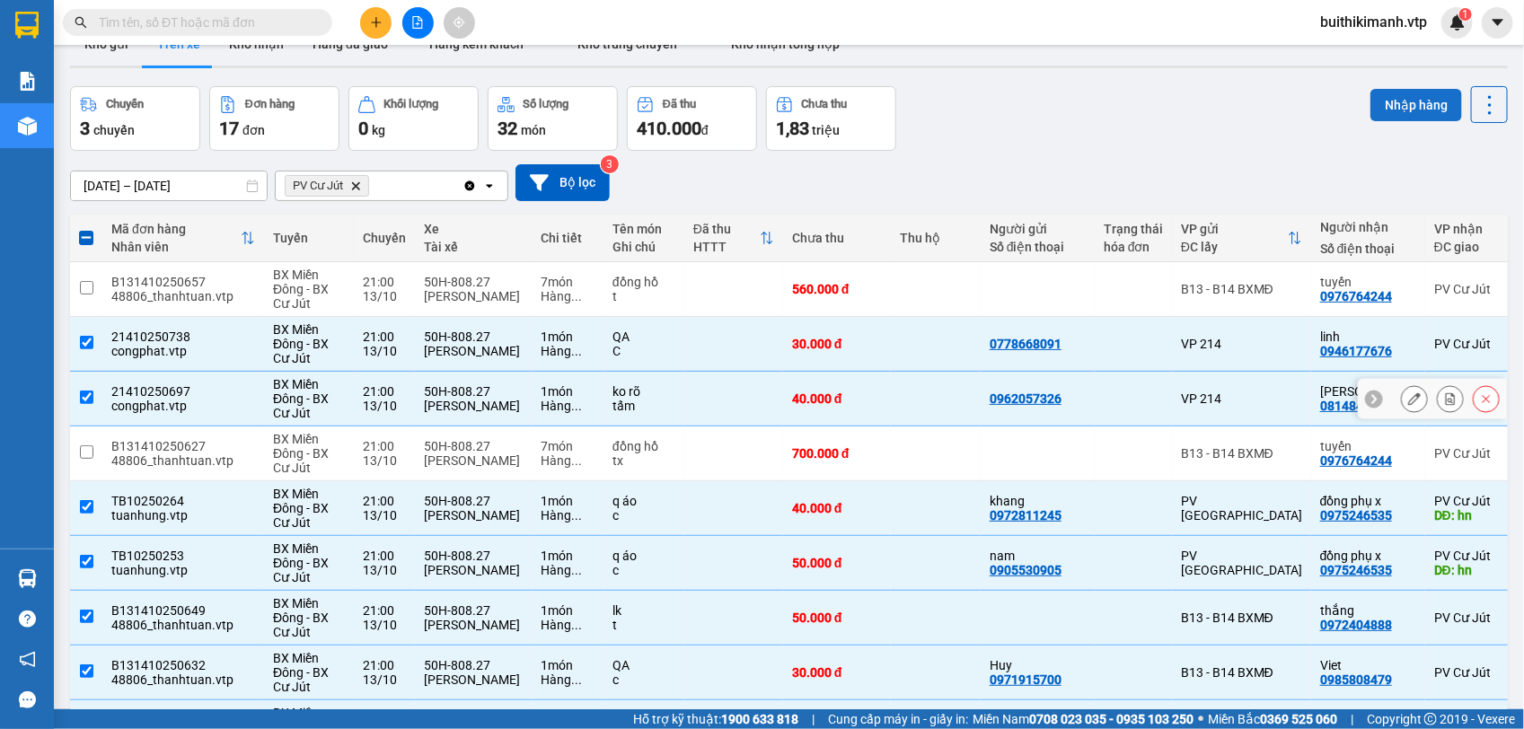
scroll to position [0, 0]
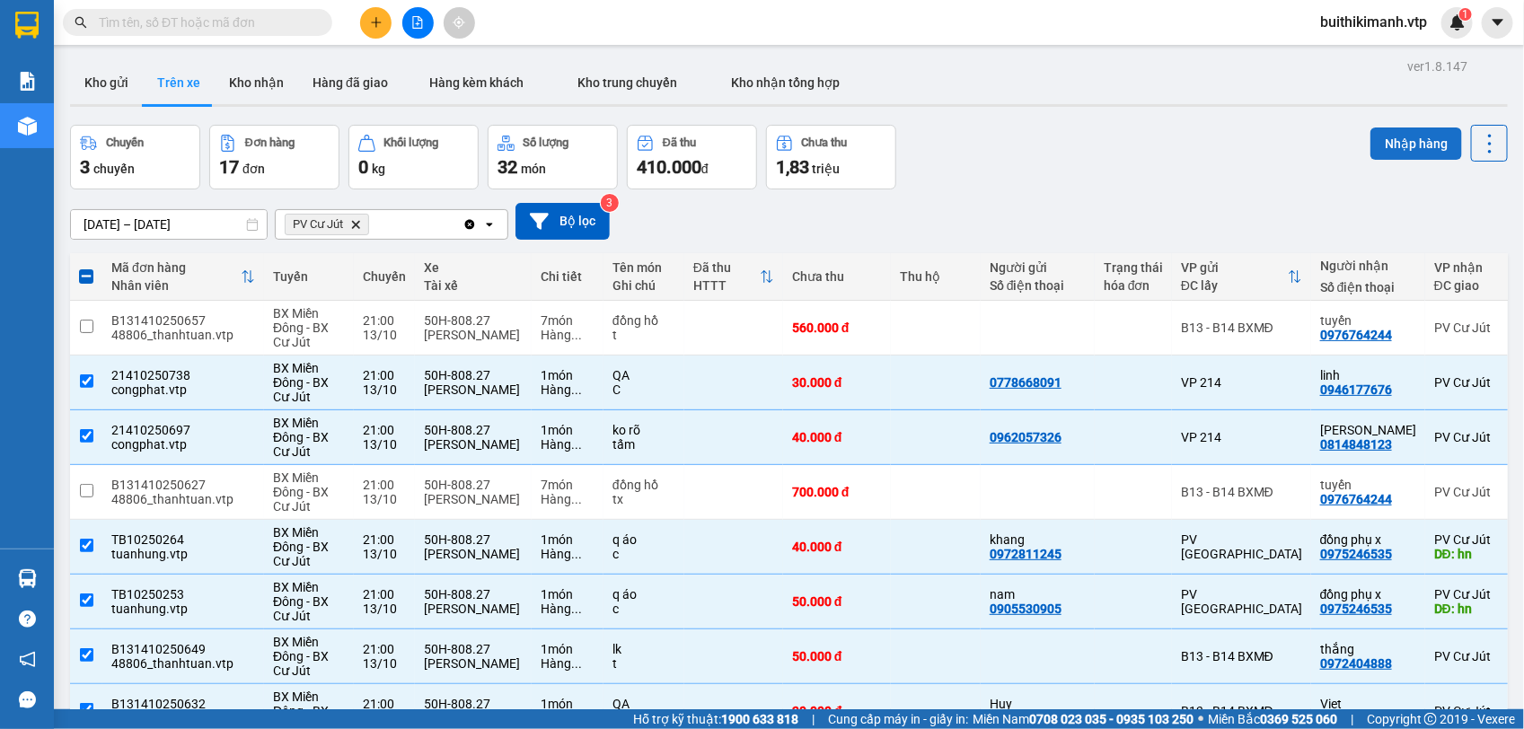
click at [1381, 144] on button "Nhập hàng" at bounding box center [1416, 144] width 92 height 32
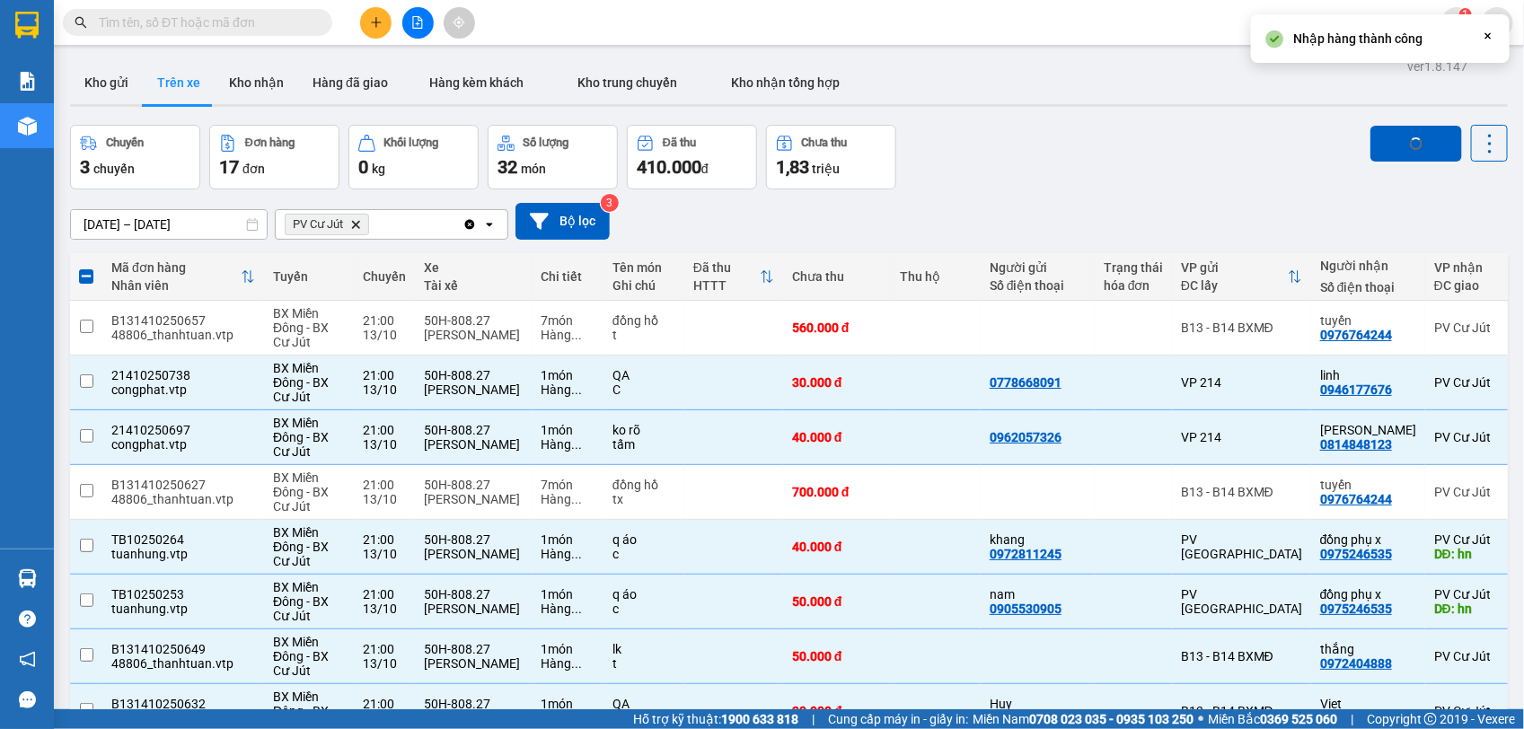
checkbox input "false"
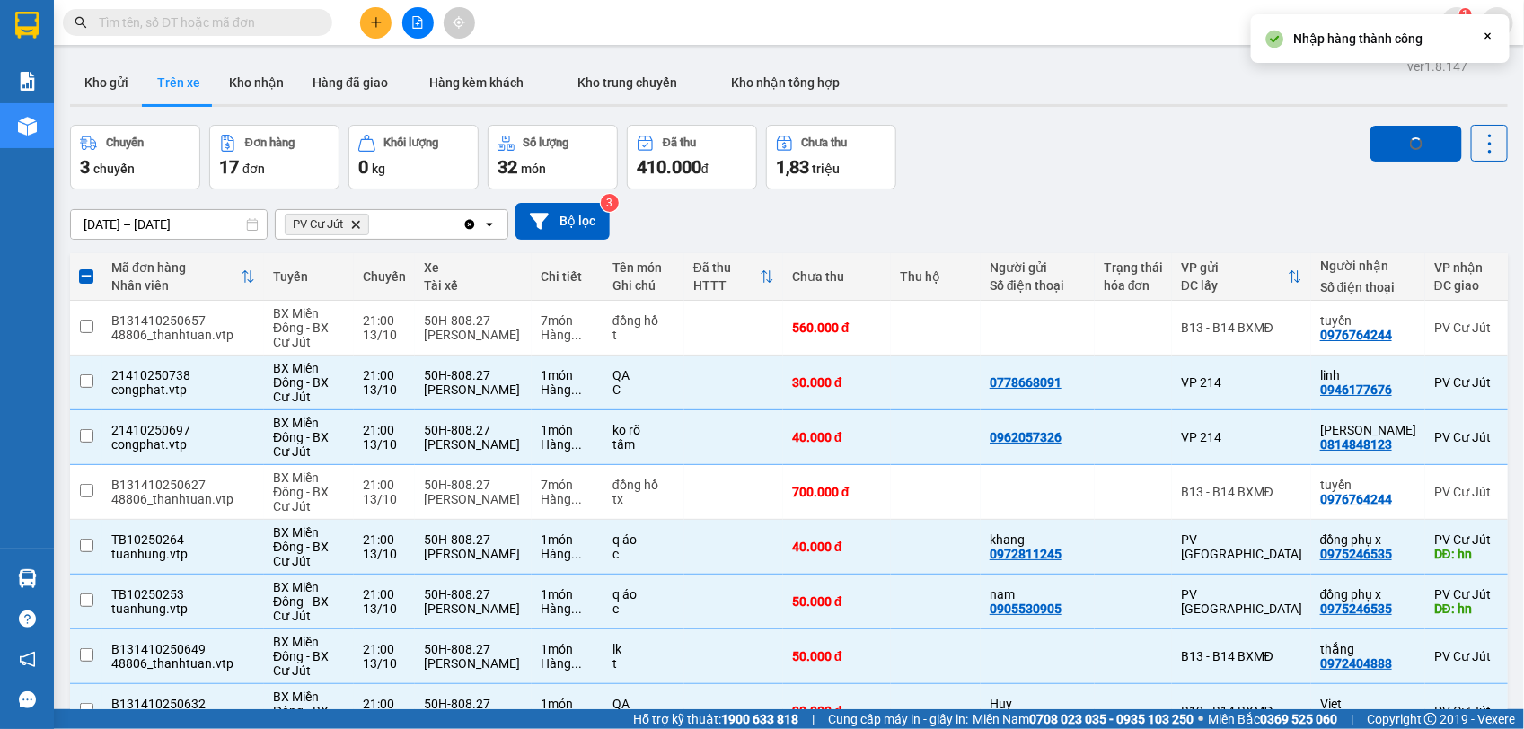
checkbox input "false"
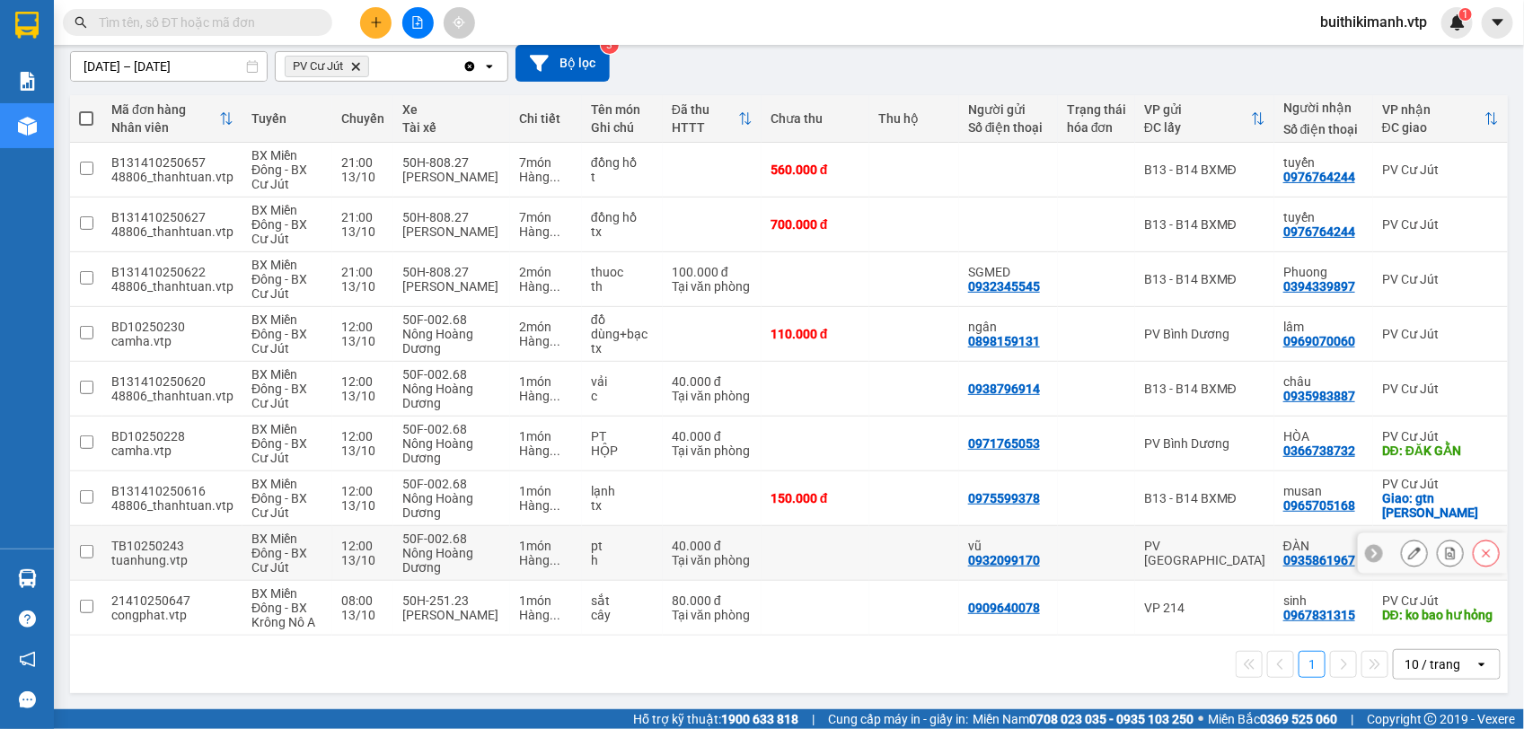
scroll to position [167, 0]
drag, startPoint x: 1116, startPoint y: 599, endPoint x: 1085, endPoint y: 604, distance: 31.9
click at [1085, 604] on div at bounding box center [1096, 608] width 59 height 14
checkbox input "true"
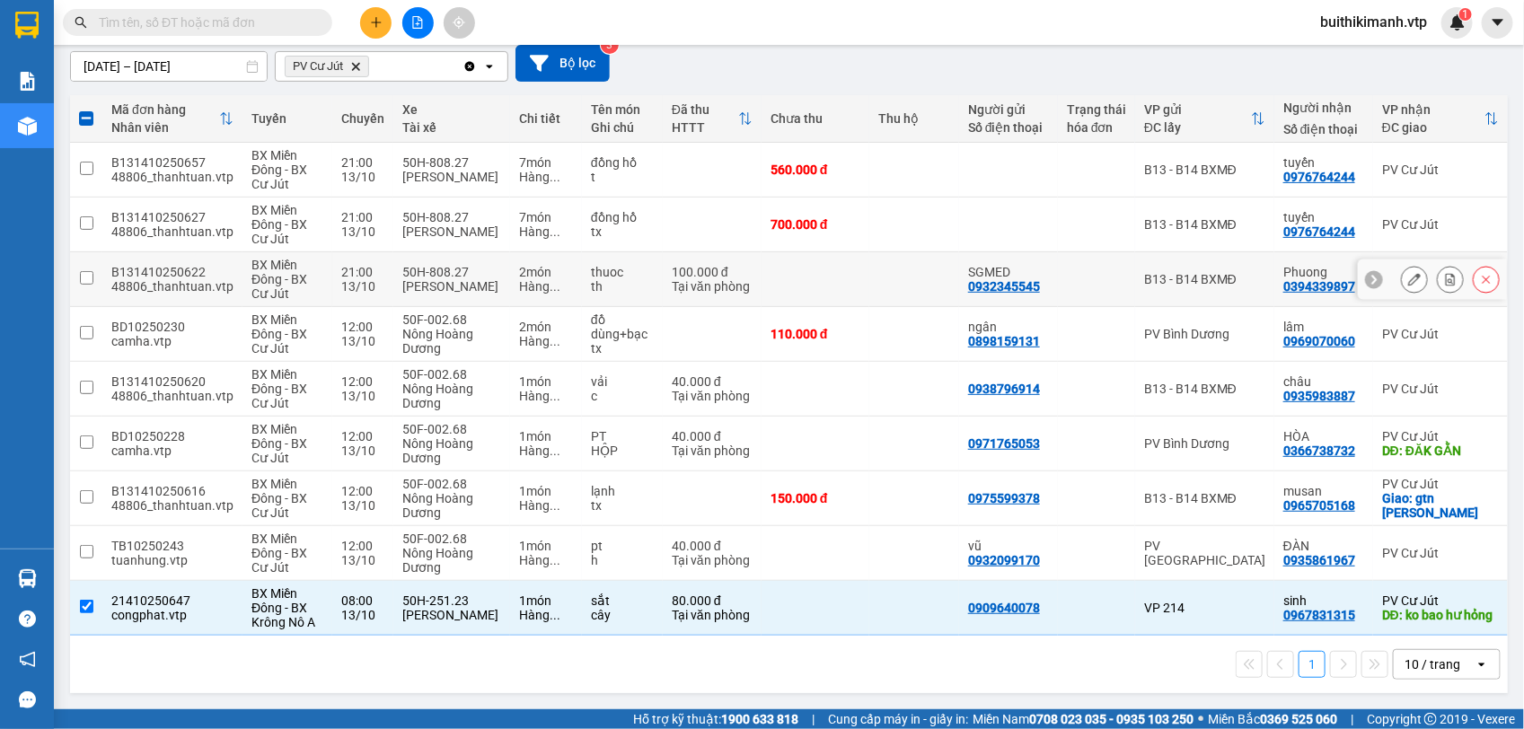
click at [1155, 272] on div "B13 - B14 BXMĐ" at bounding box center [1204, 279] width 121 height 14
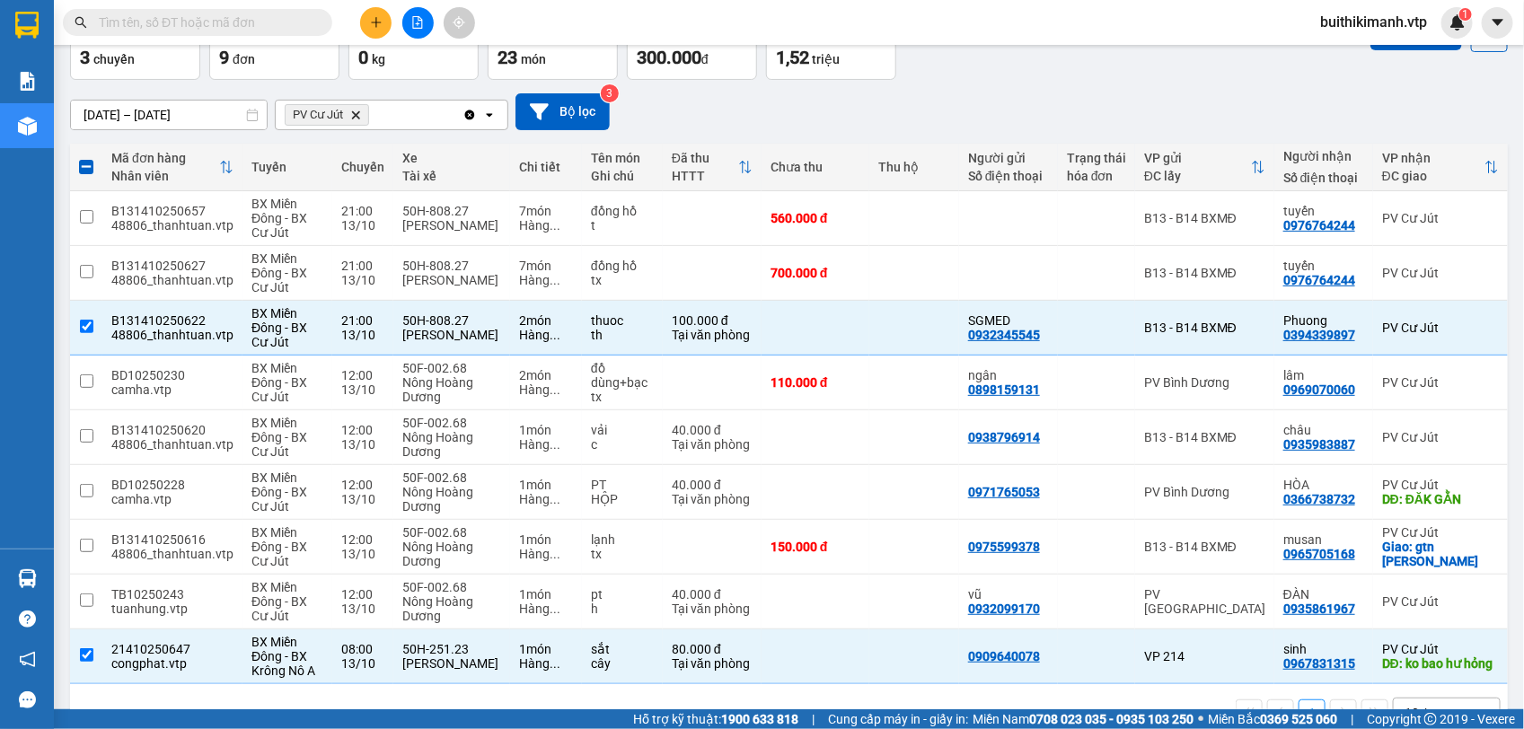
scroll to position [0, 0]
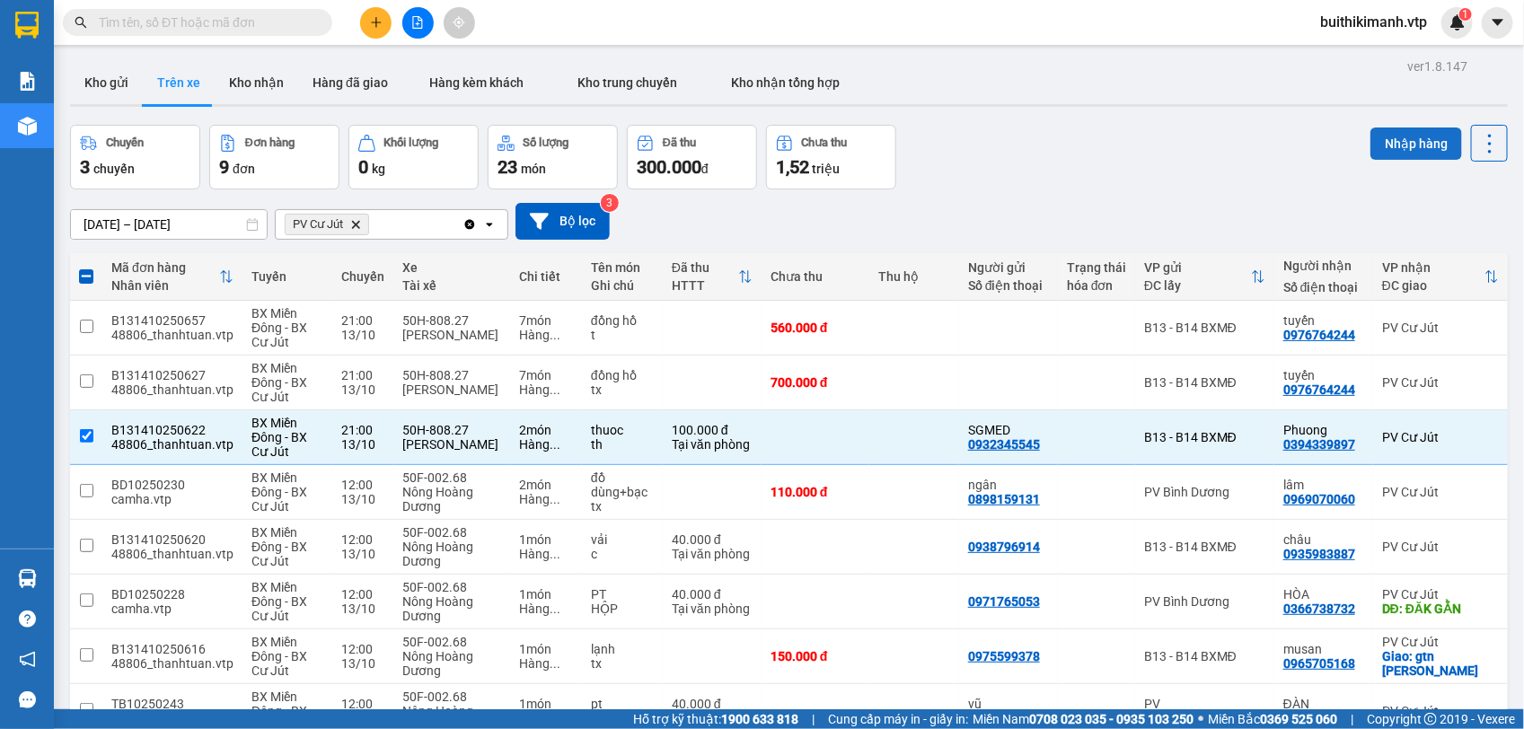
click at [1387, 136] on button "Nhập hàng" at bounding box center [1416, 144] width 92 height 32
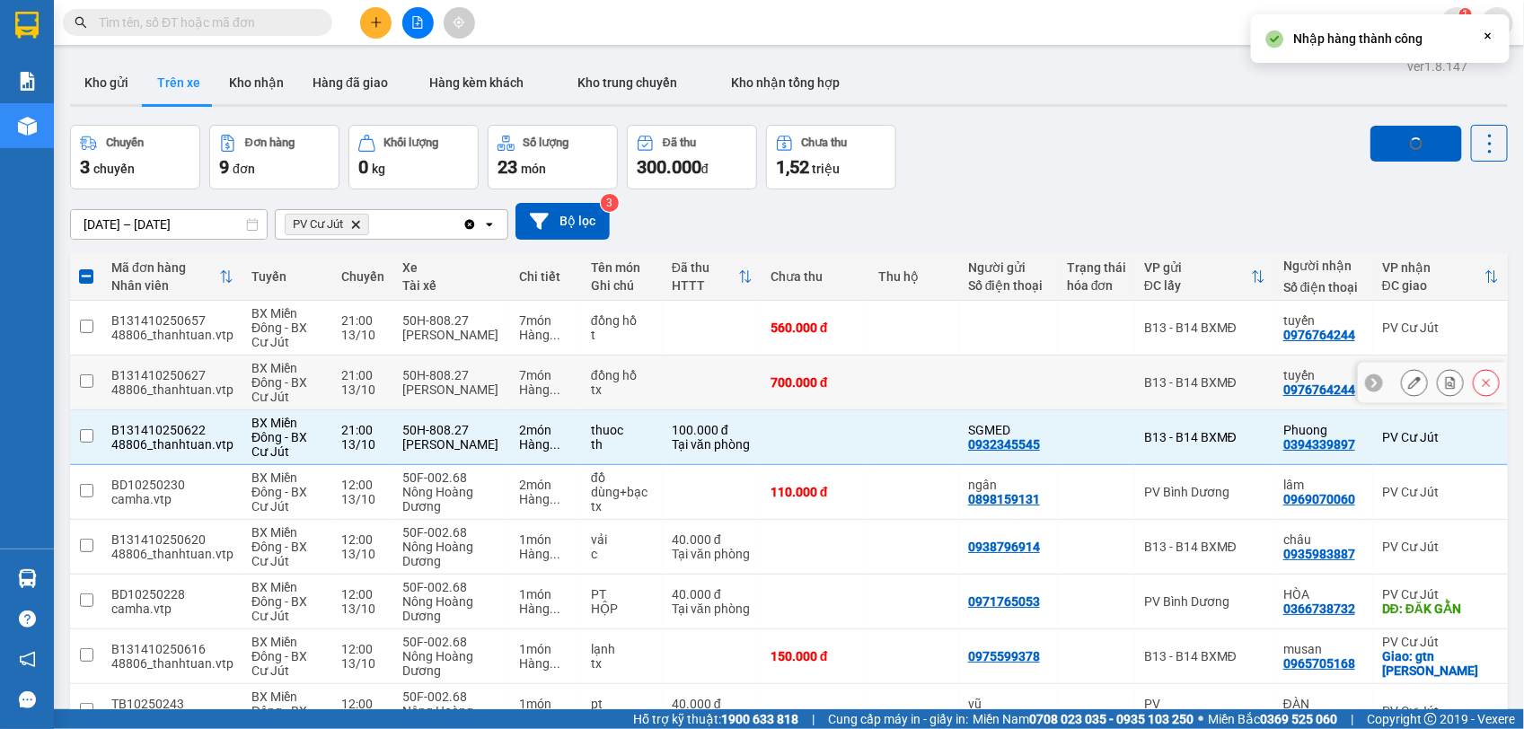
checkbox input "false"
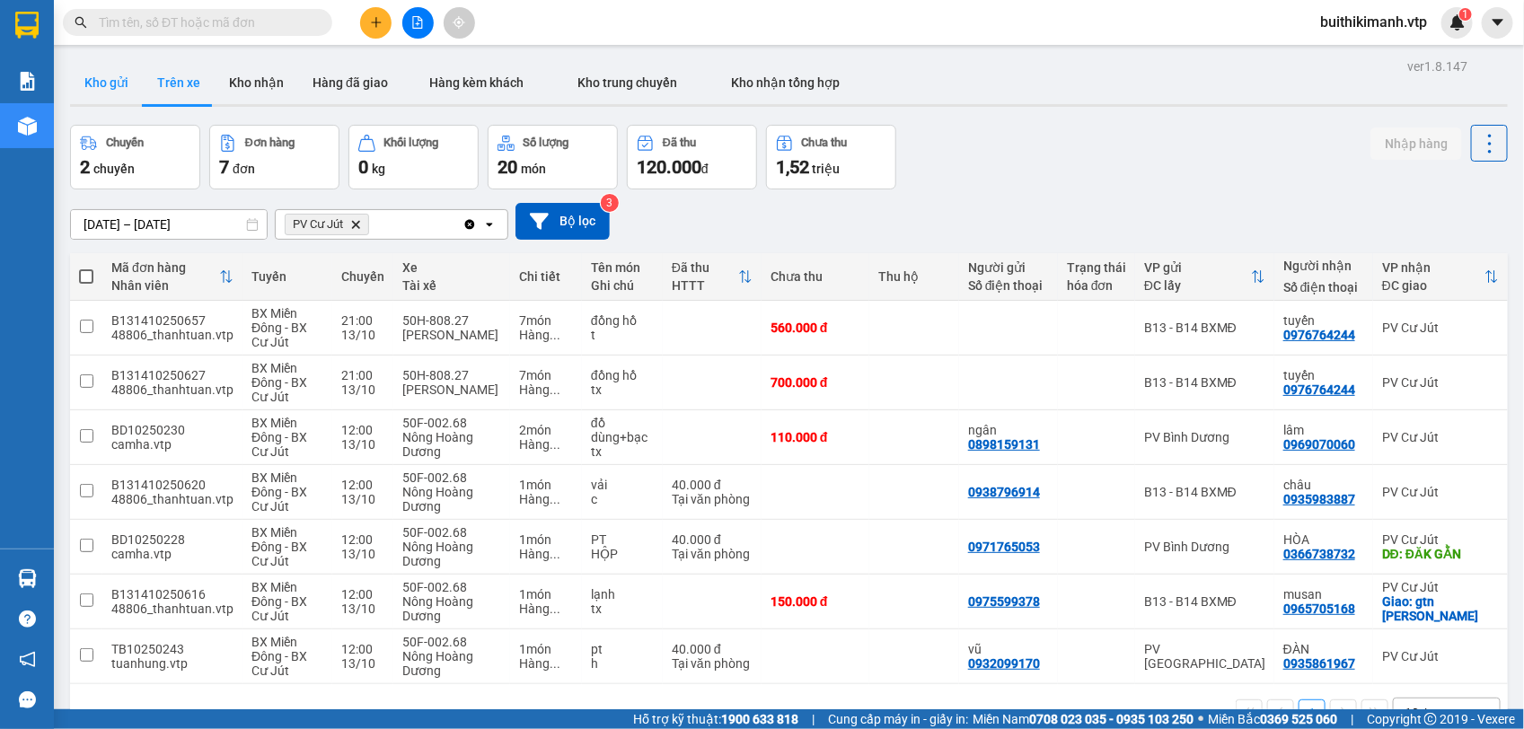
click at [99, 73] on button "Kho gửi" at bounding box center [106, 82] width 73 height 43
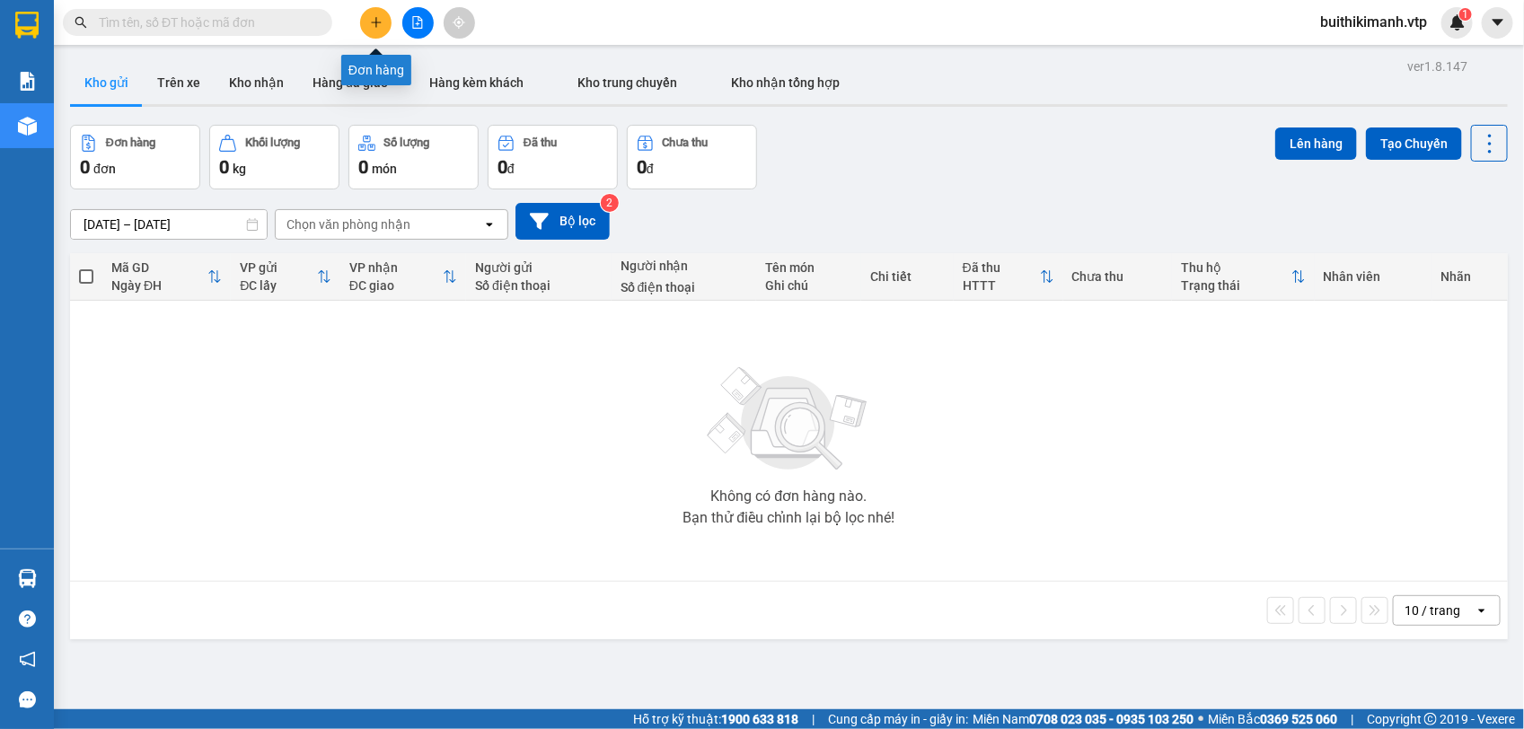
click at [368, 24] on button at bounding box center [375, 22] width 31 height 31
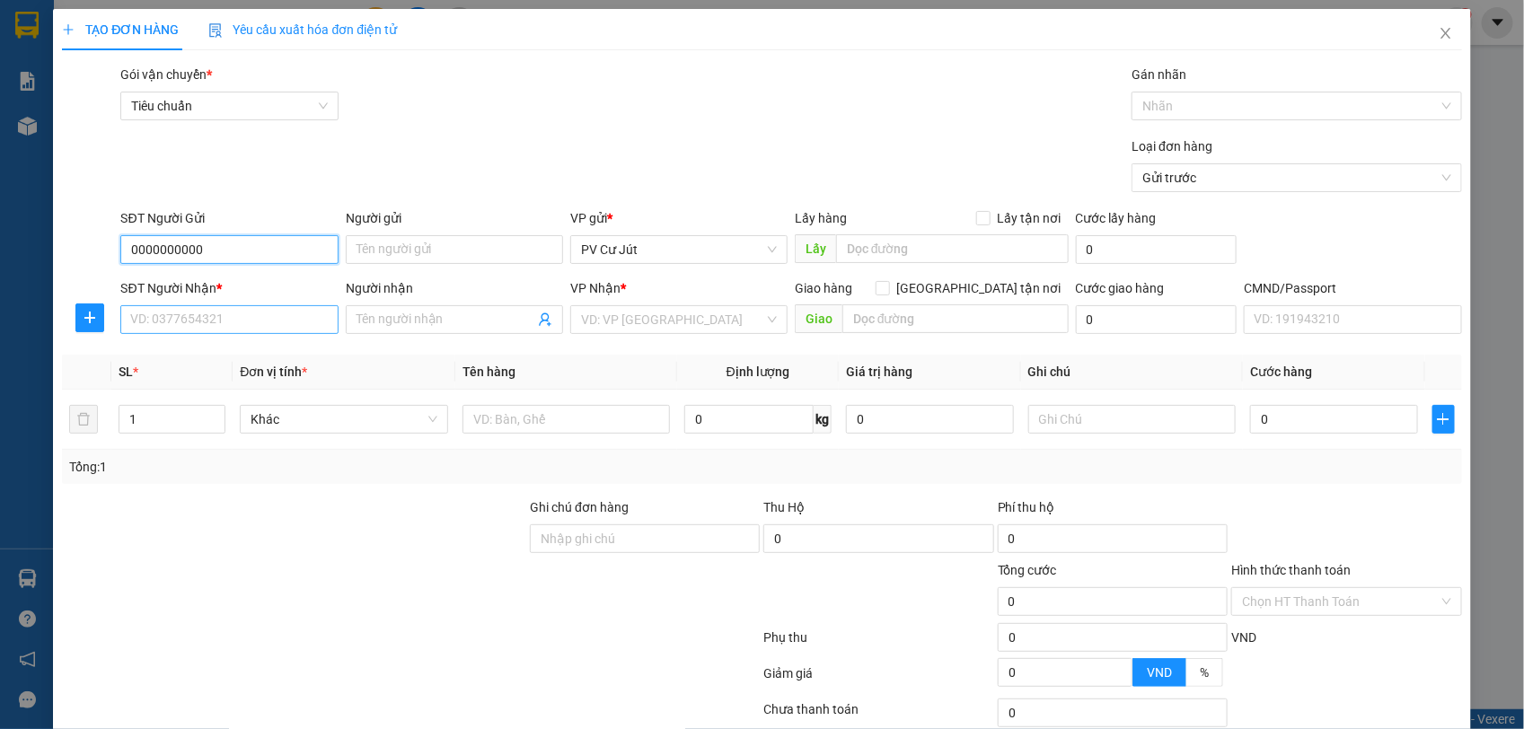
type input "0000000000"
click at [298, 323] on input "SĐT Người Nhận *" at bounding box center [228, 319] width 217 height 29
type input "0984493478"
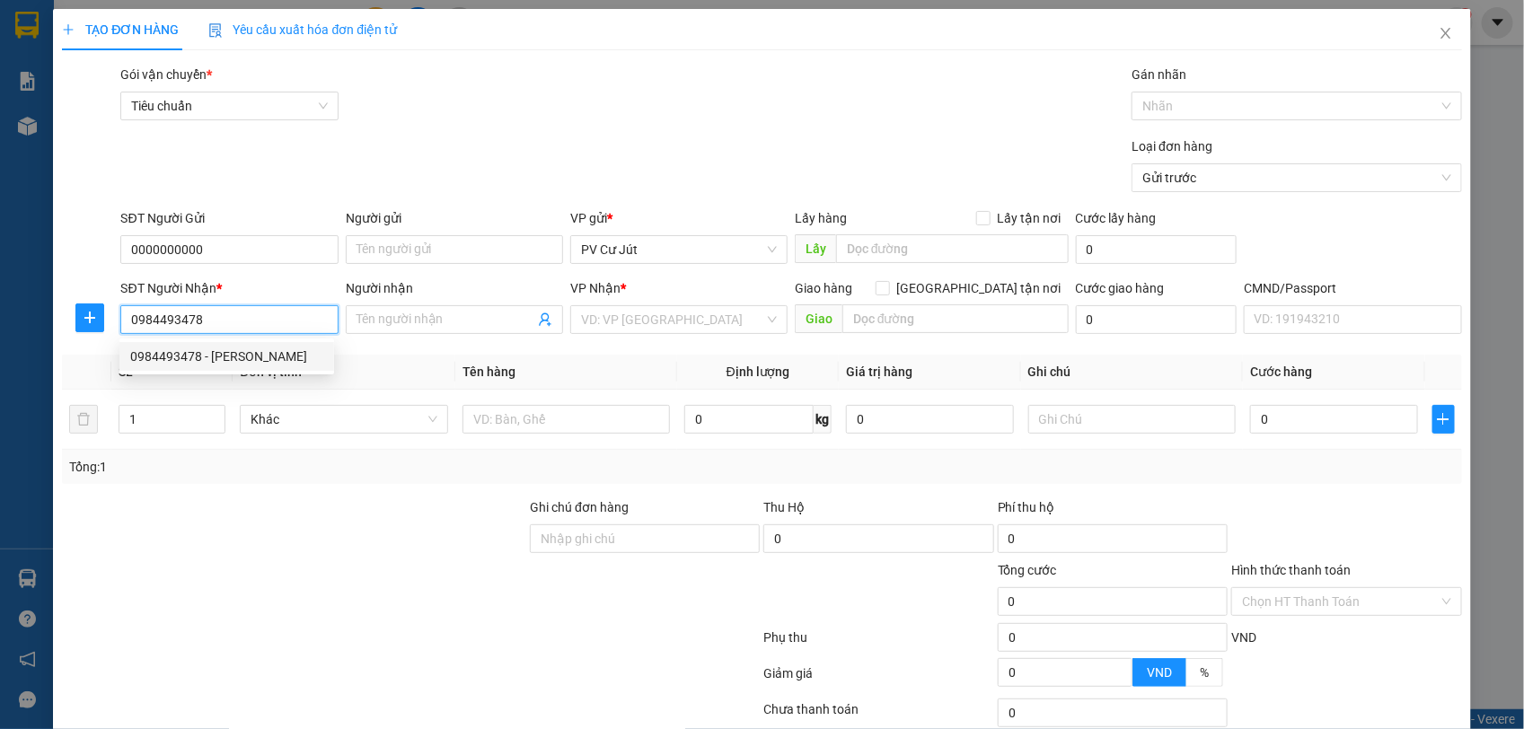
click at [231, 352] on div "0984493478 - [PERSON_NAME]" at bounding box center [226, 357] width 193 height 20
type input "VÂN"
type input "0984493478"
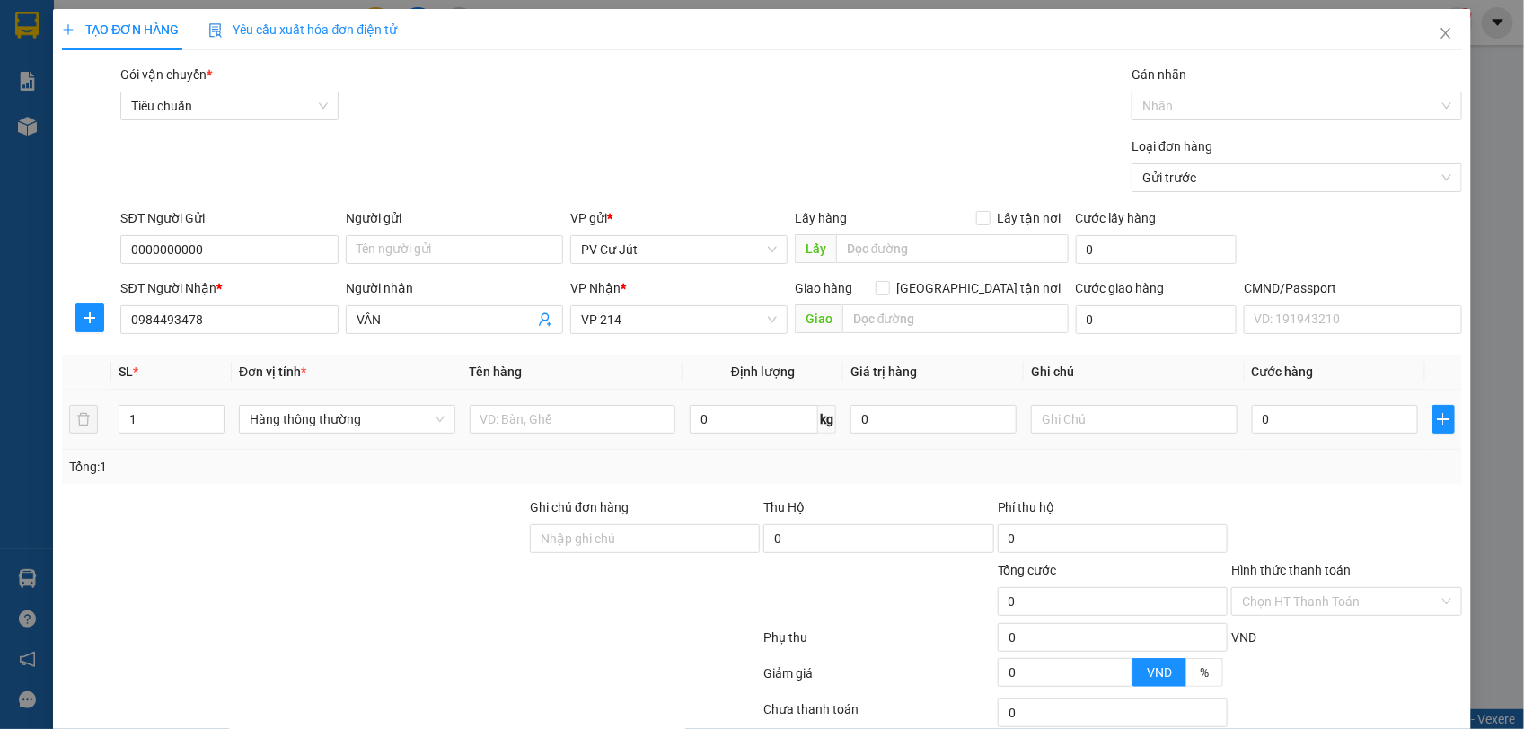
click at [640, 401] on div at bounding box center [573, 419] width 207 height 36
click at [607, 409] on input "text" at bounding box center [573, 419] width 207 height 29
type input "RAU [GEOGRAPHIC_DATA]"
click at [1290, 423] on input "0" at bounding box center [1335, 419] width 166 height 29
click at [1253, 415] on input "0" at bounding box center [1335, 419] width 166 height 29
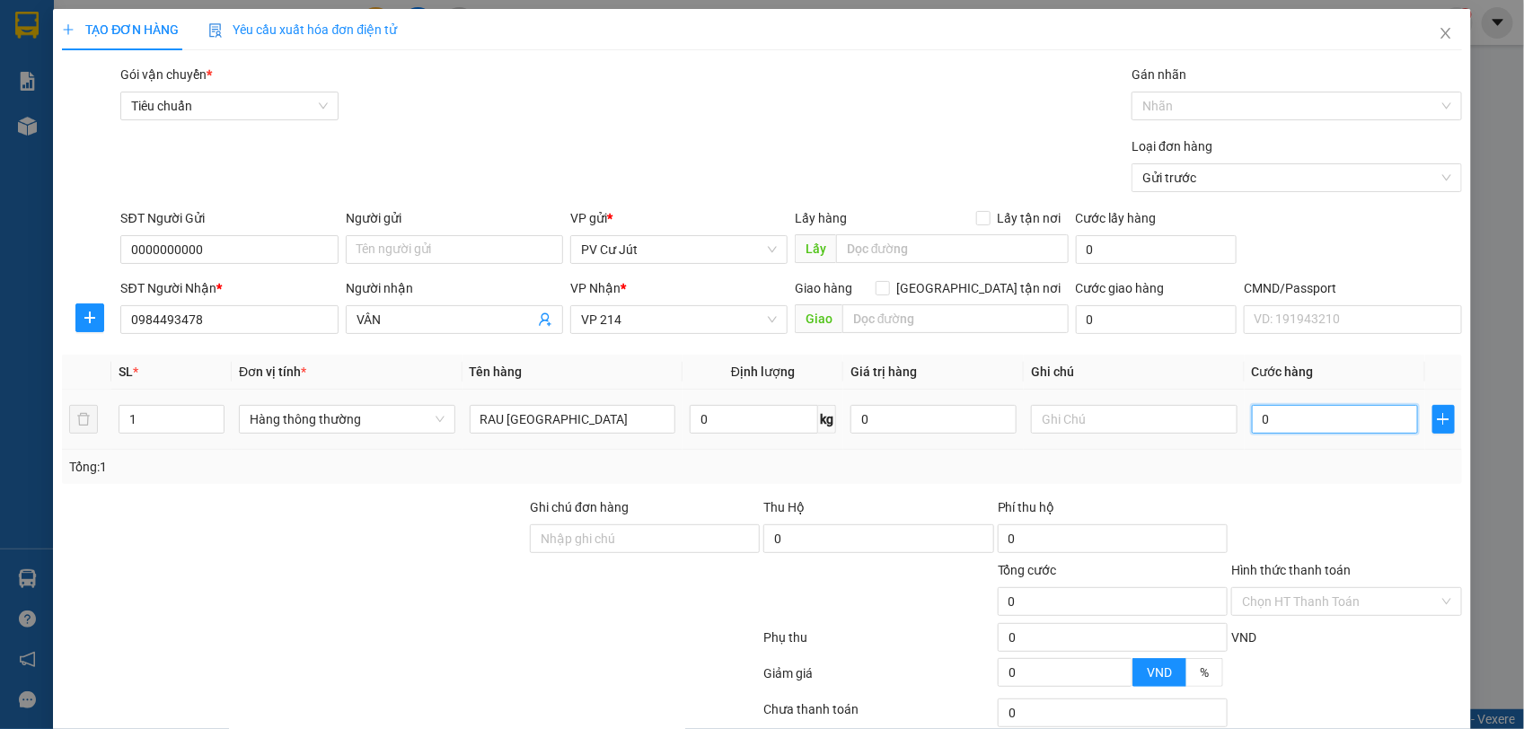
click at [1253, 415] on input "0" at bounding box center [1335, 419] width 166 height 29
drag, startPoint x: 1253, startPoint y: 415, endPoint x: 1232, endPoint y: 423, distance: 23.0
click at [1245, 423] on td "0" at bounding box center [1335, 420] width 180 height 60
click at [1252, 422] on input "0" at bounding box center [1335, 419] width 166 height 29
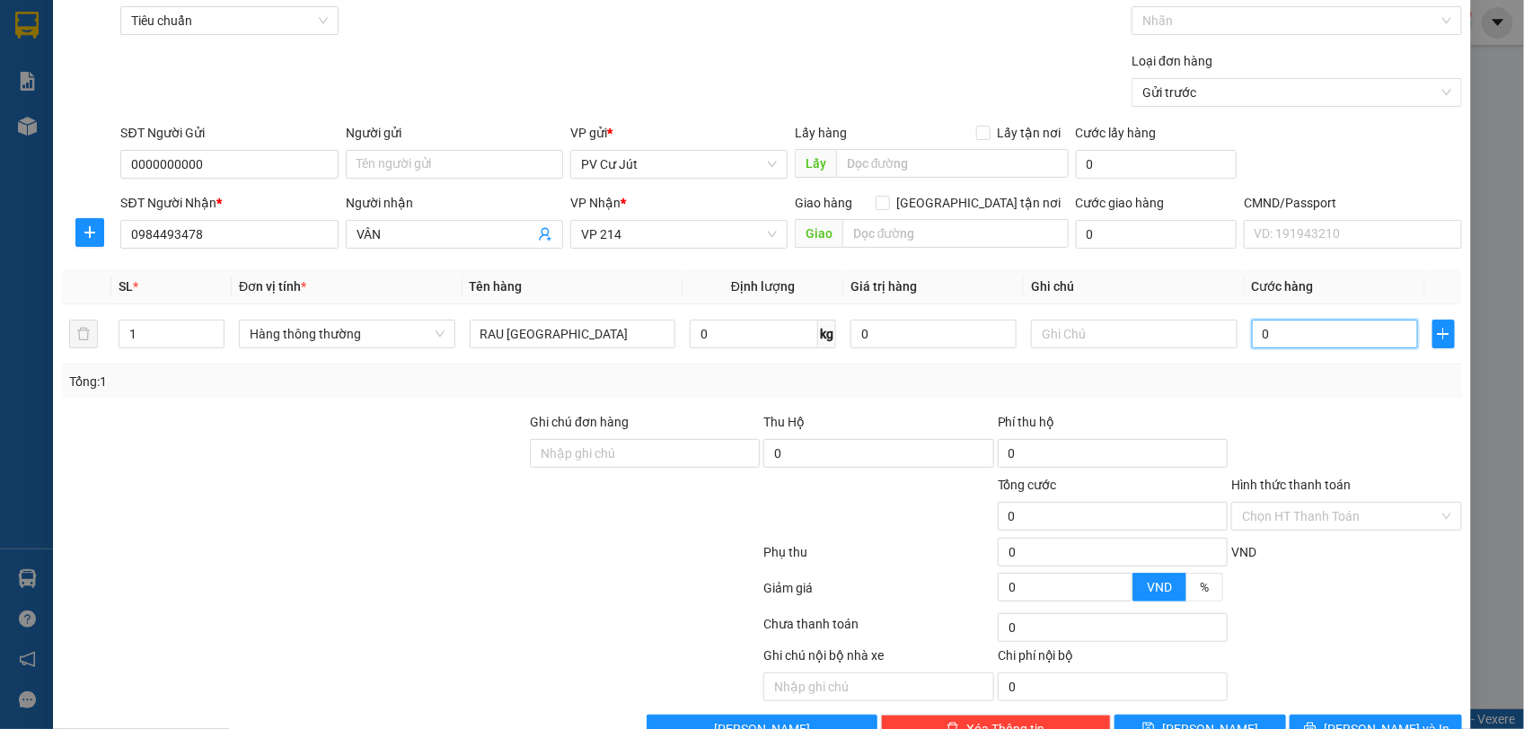
scroll to position [136, 0]
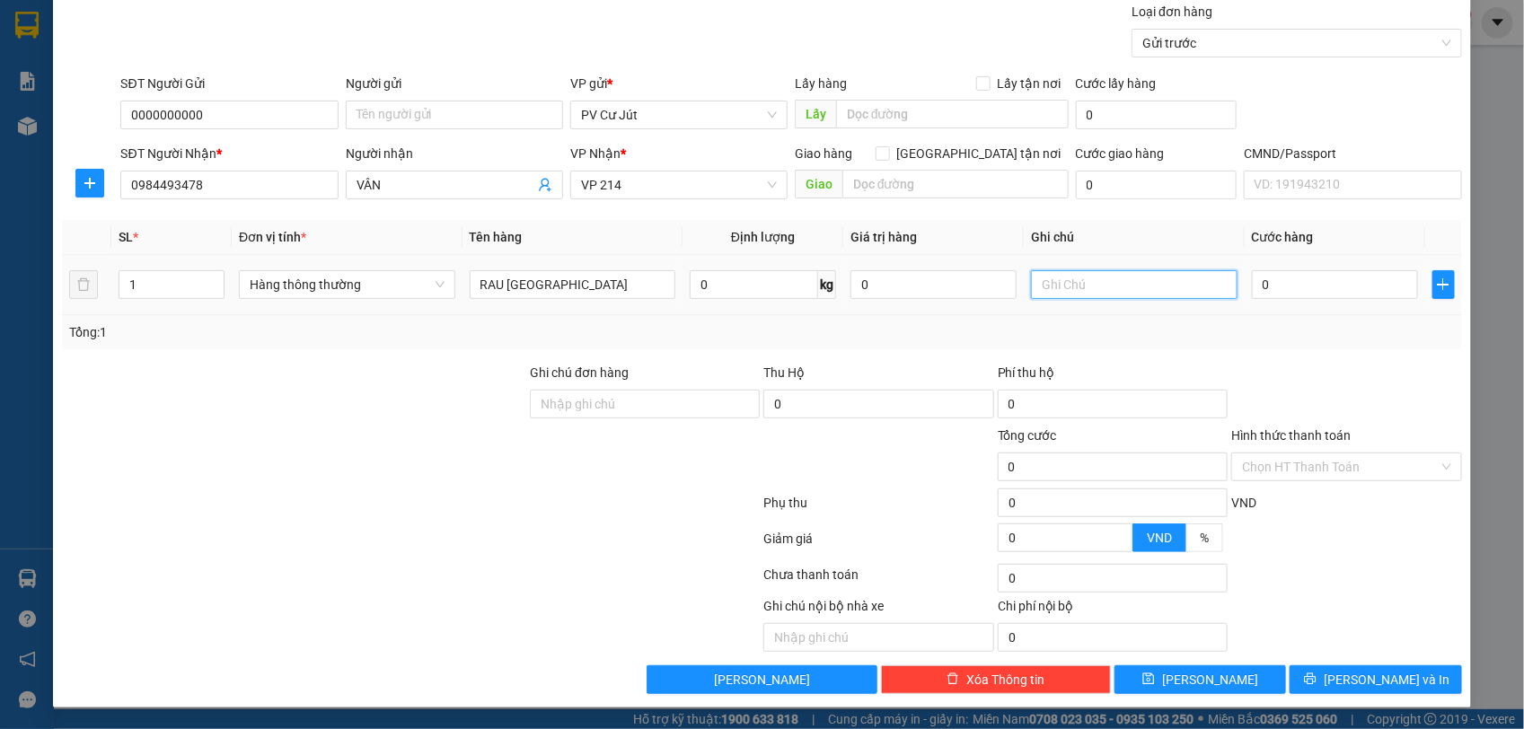
click at [1136, 296] on input "text" at bounding box center [1134, 284] width 207 height 29
click at [1252, 286] on input "0" at bounding box center [1335, 284] width 166 height 29
click at [1252, 285] on input "0" at bounding box center [1335, 284] width 166 height 29
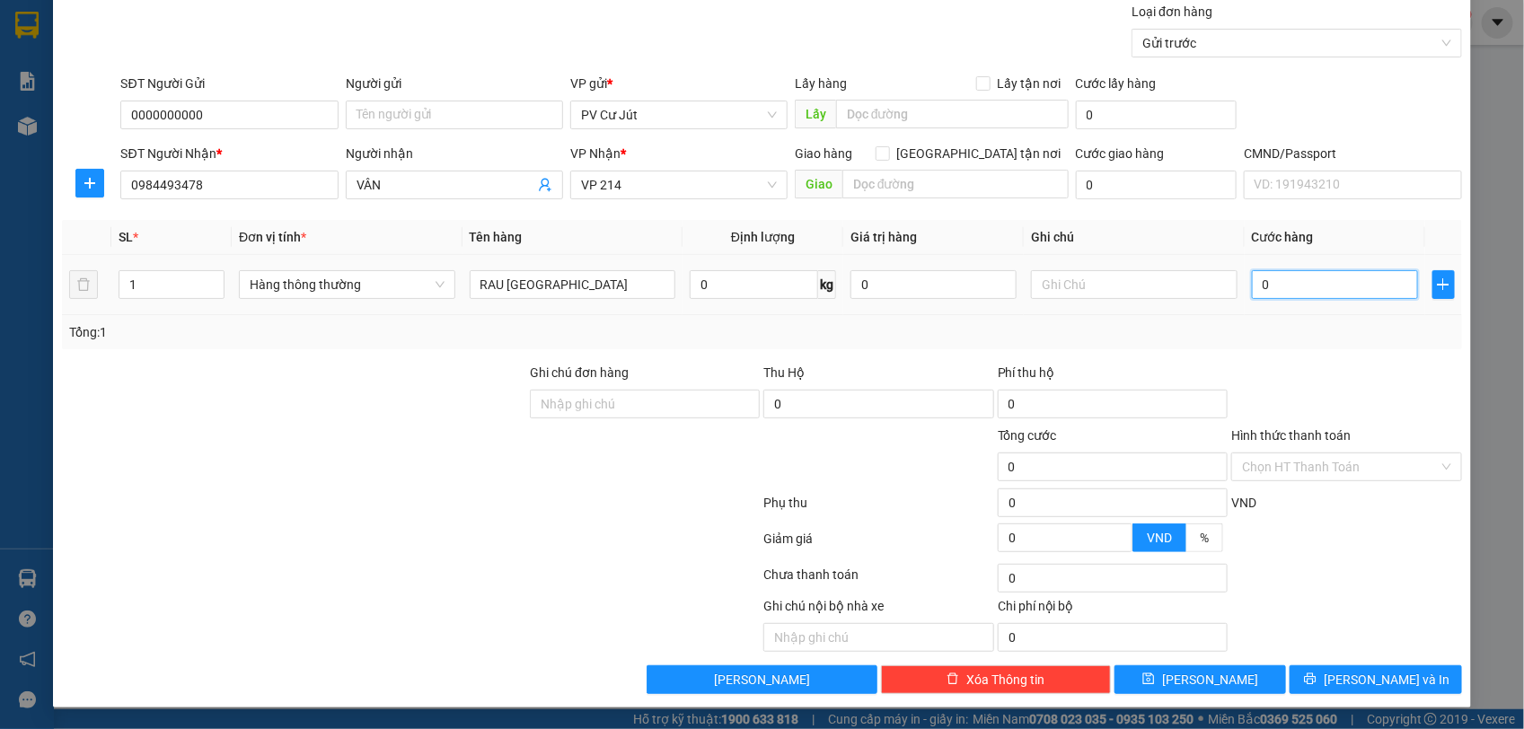
click at [1252, 285] on input "0" at bounding box center [1335, 284] width 166 height 29
type input "40"
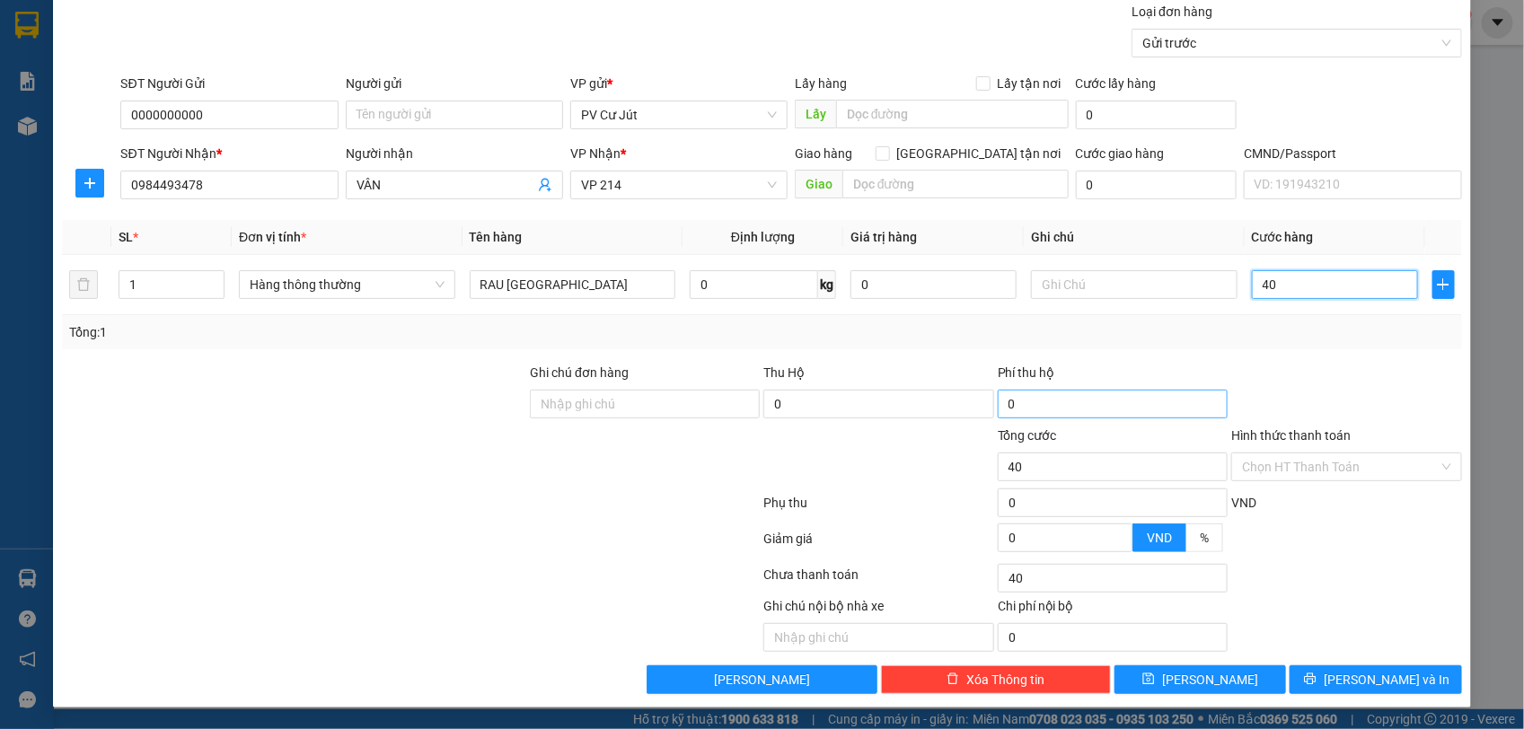
type input "400"
type input "4.000"
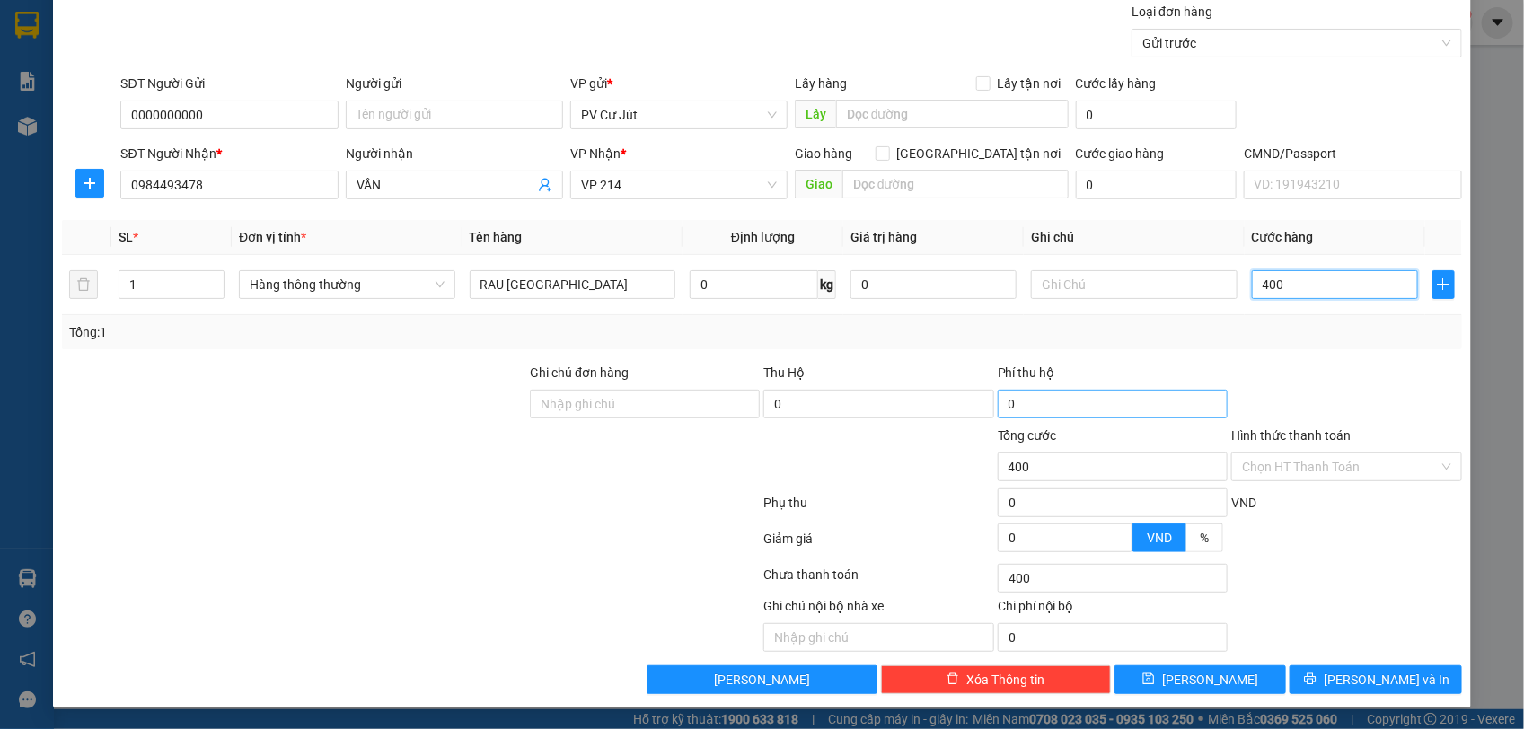
type input "4.000"
type input "44.000"
click at [1348, 678] on span "[PERSON_NAME] và In" at bounding box center [1387, 680] width 126 height 20
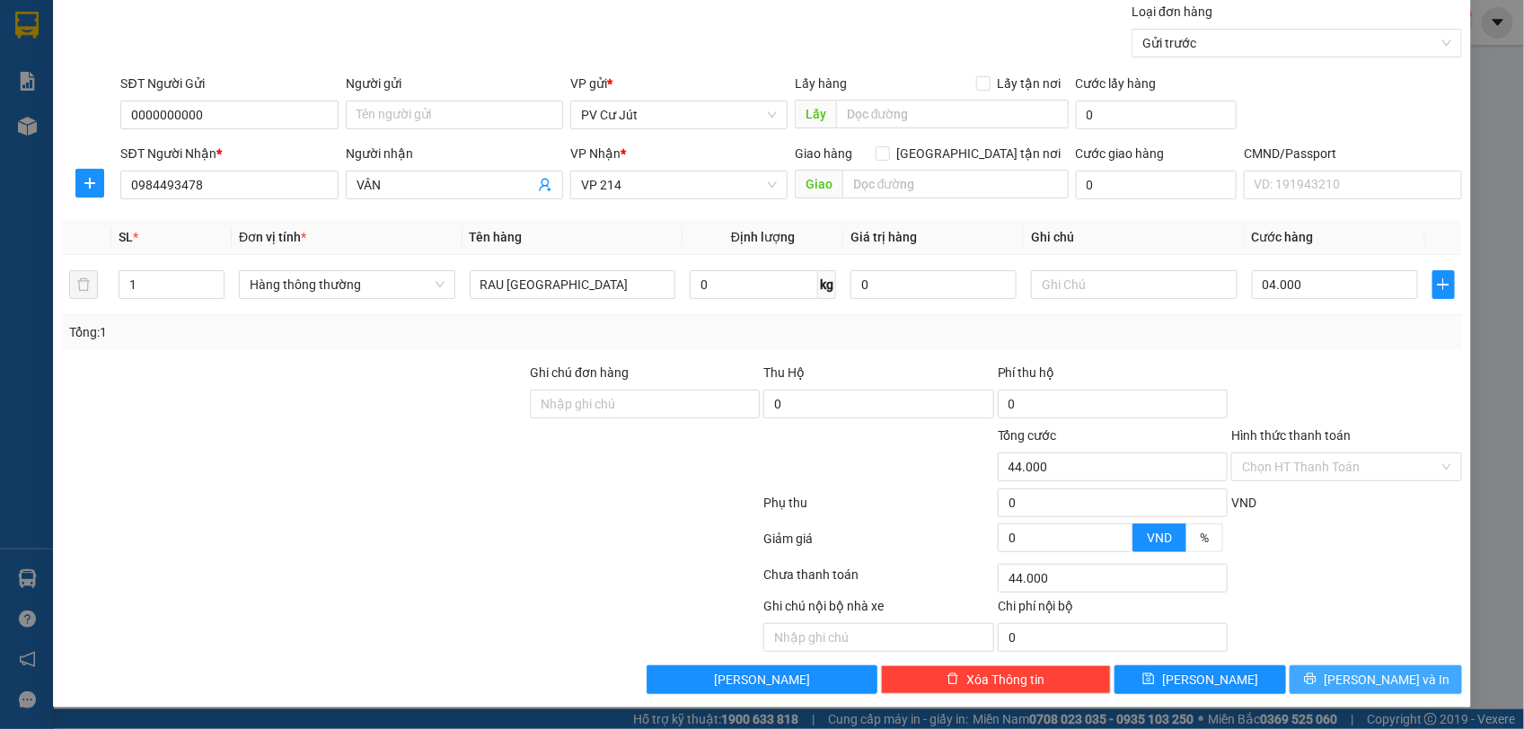
type input "4.000.000"
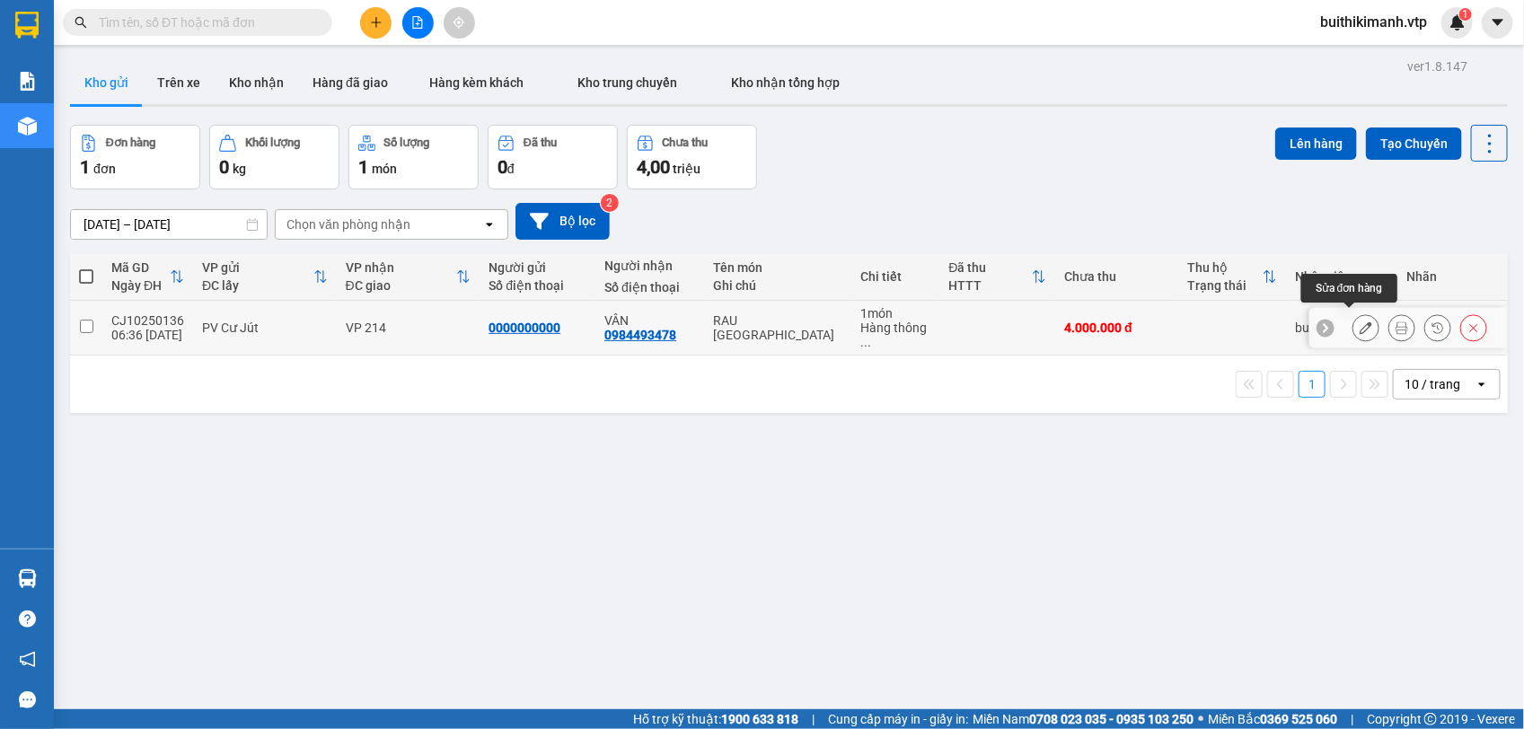
click at [1359, 326] on icon at bounding box center [1365, 327] width 13 height 13
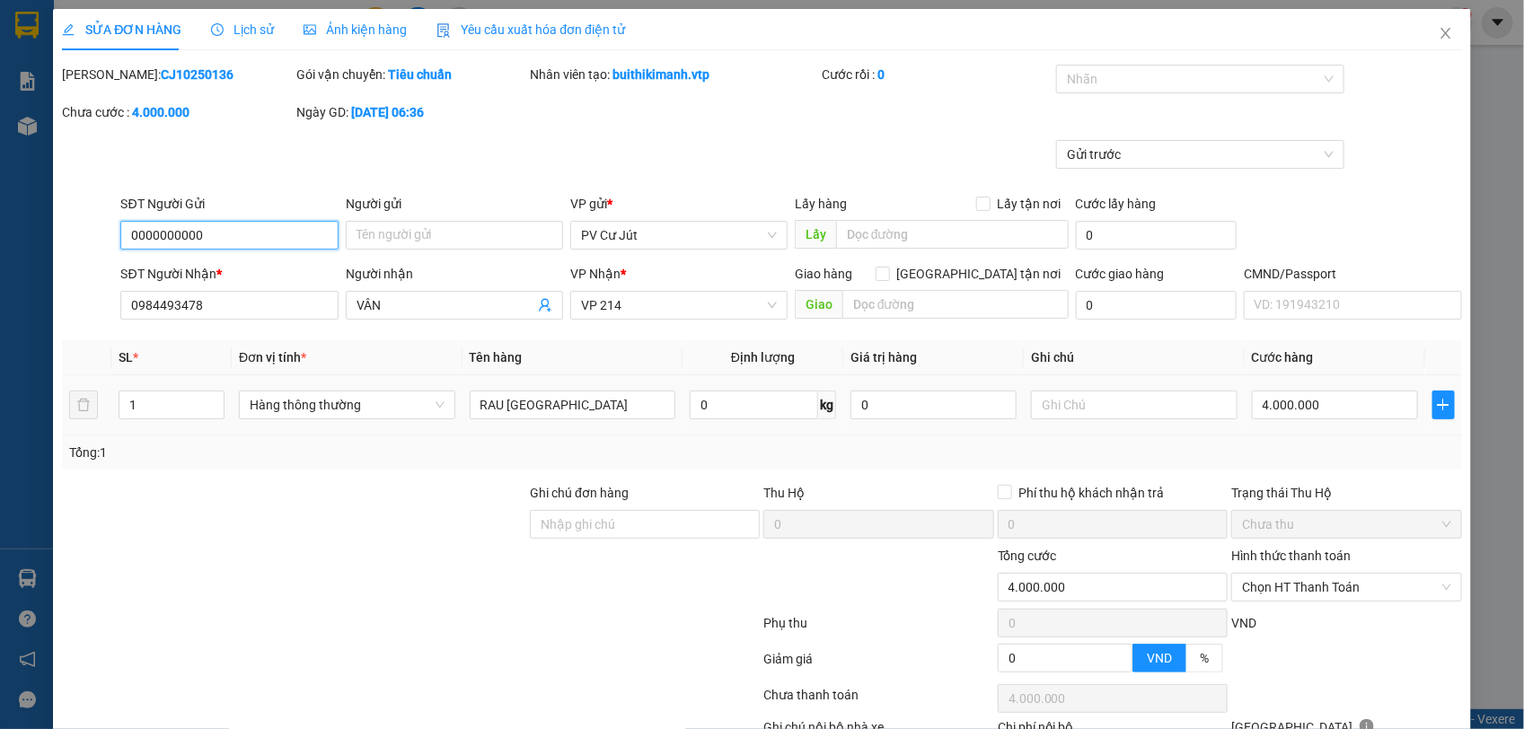
type input "0000000000"
type input "0984493478"
type input "VÂN"
type input "0"
type input "4.000.000"
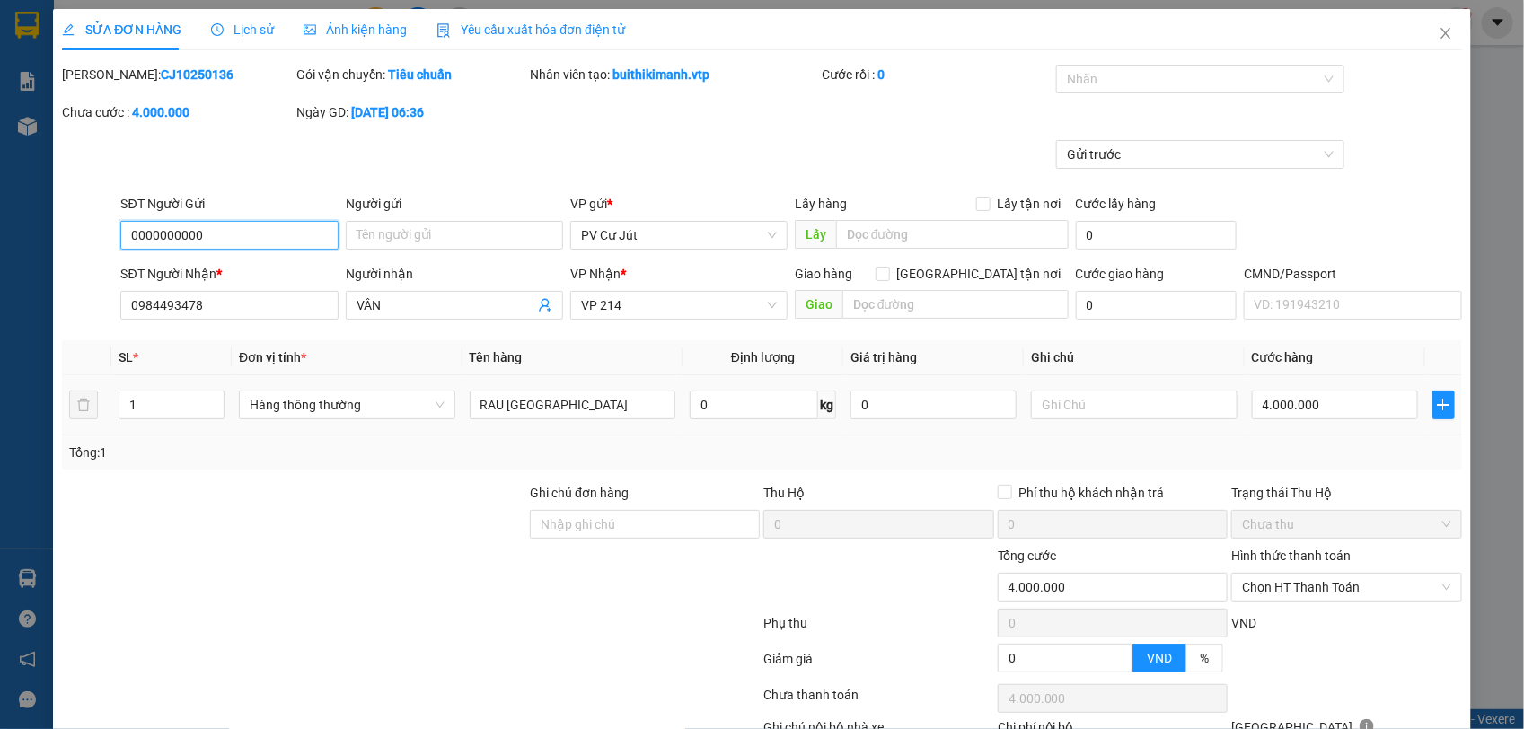
type input "4.000.000"
click at [1306, 404] on input "4.000.000" at bounding box center [1335, 405] width 166 height 29
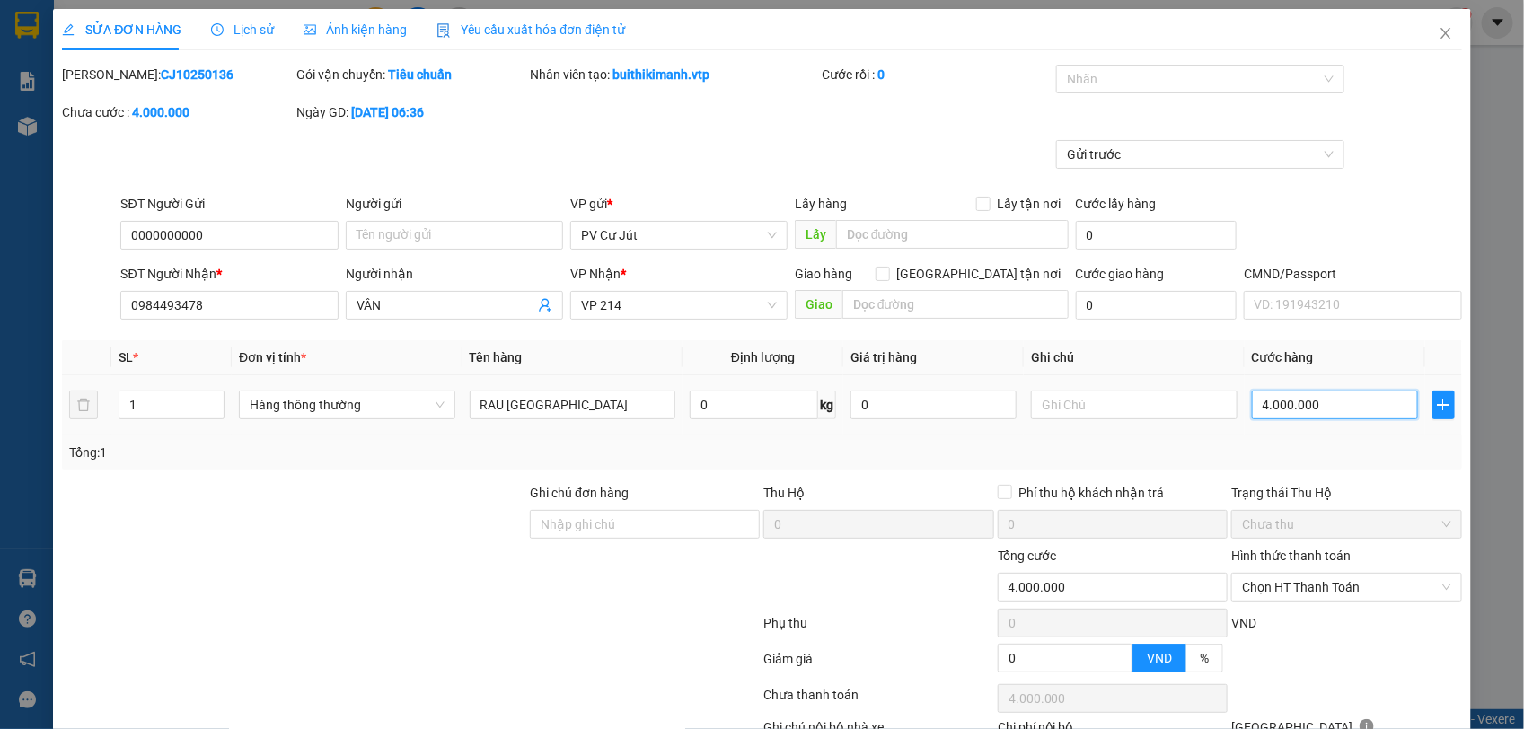
click at [1306, 404] on input "4.000.000" at bounding box center [1335, 405] width 166 height 29
drag, startPoint x: 1306, startPoint y: 404, endPoint x: 1297, endPoint y: 405, distance: 9.0
click at [1300, 405] on input "4.000.000" at bounding box center [1335, 405] width 166 height 29
click at [1297, 405] on input "4.000.000" at bounding box center [1335, 405] width 166 height 29
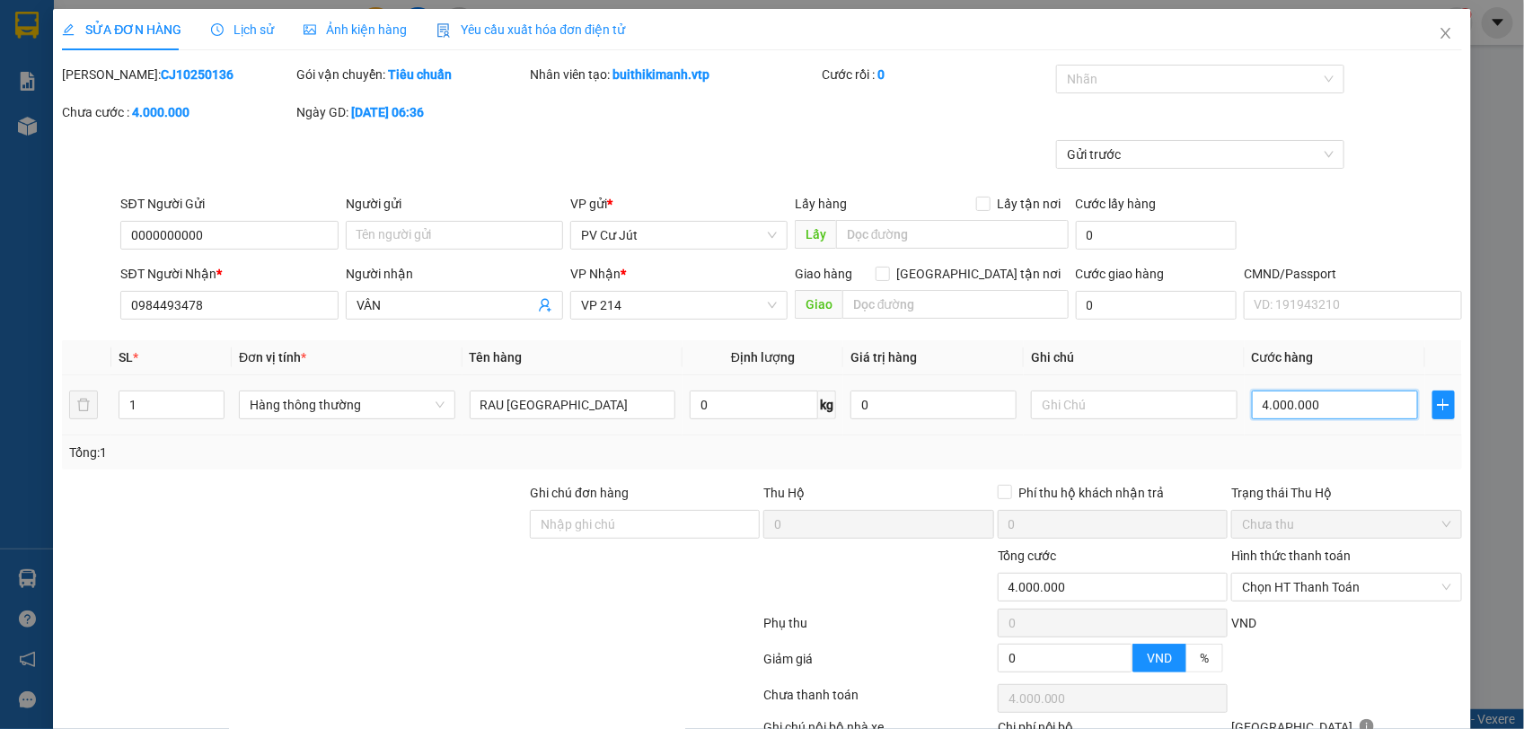
click at [1297, 405] on input "4.000.000" at bounding box center [1335, 405] width 166 height 29
click at [1306, 404] on input "4.000.000" at bounding box center [1335, 405] width 166 height 29
type input "400.000"
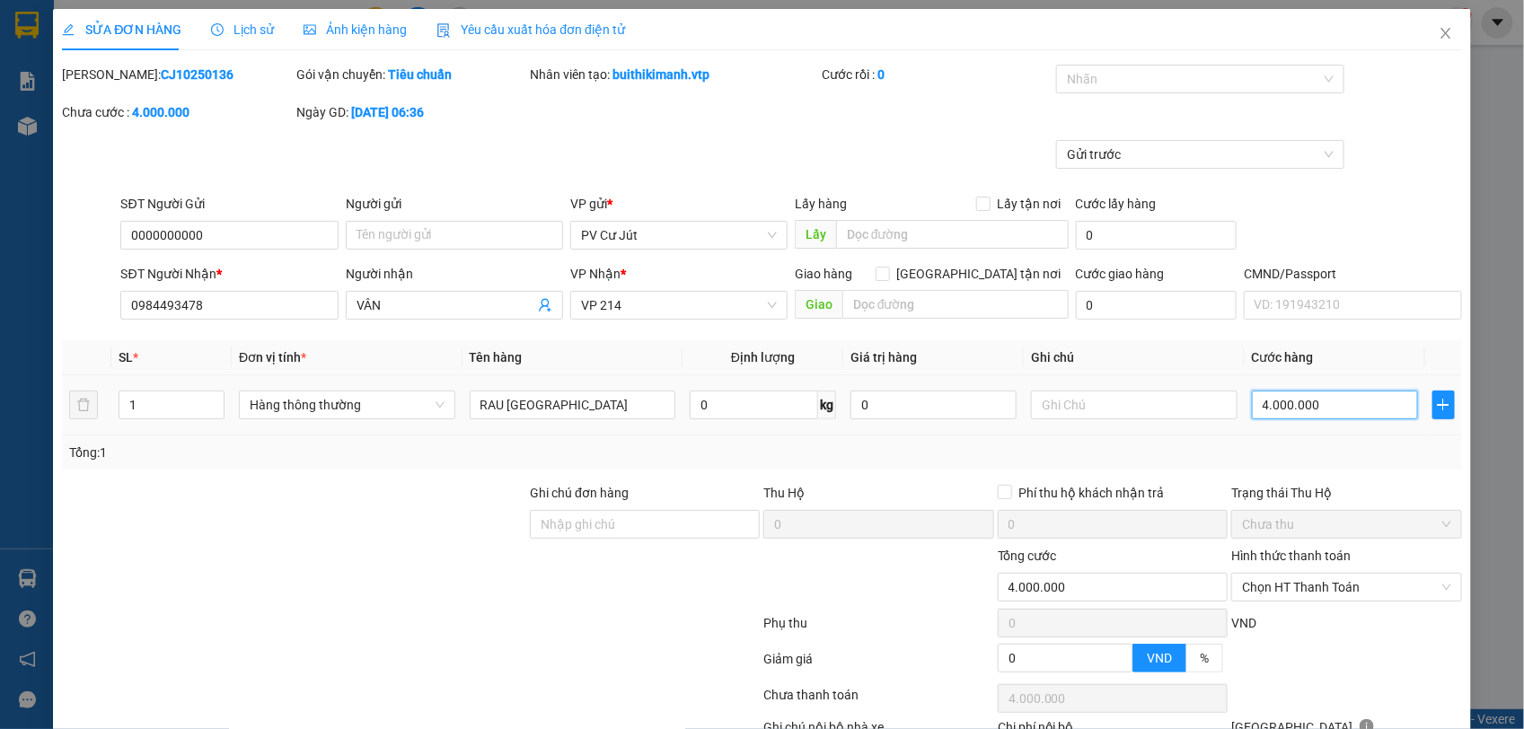
type input "400.000"
type input "40.000"
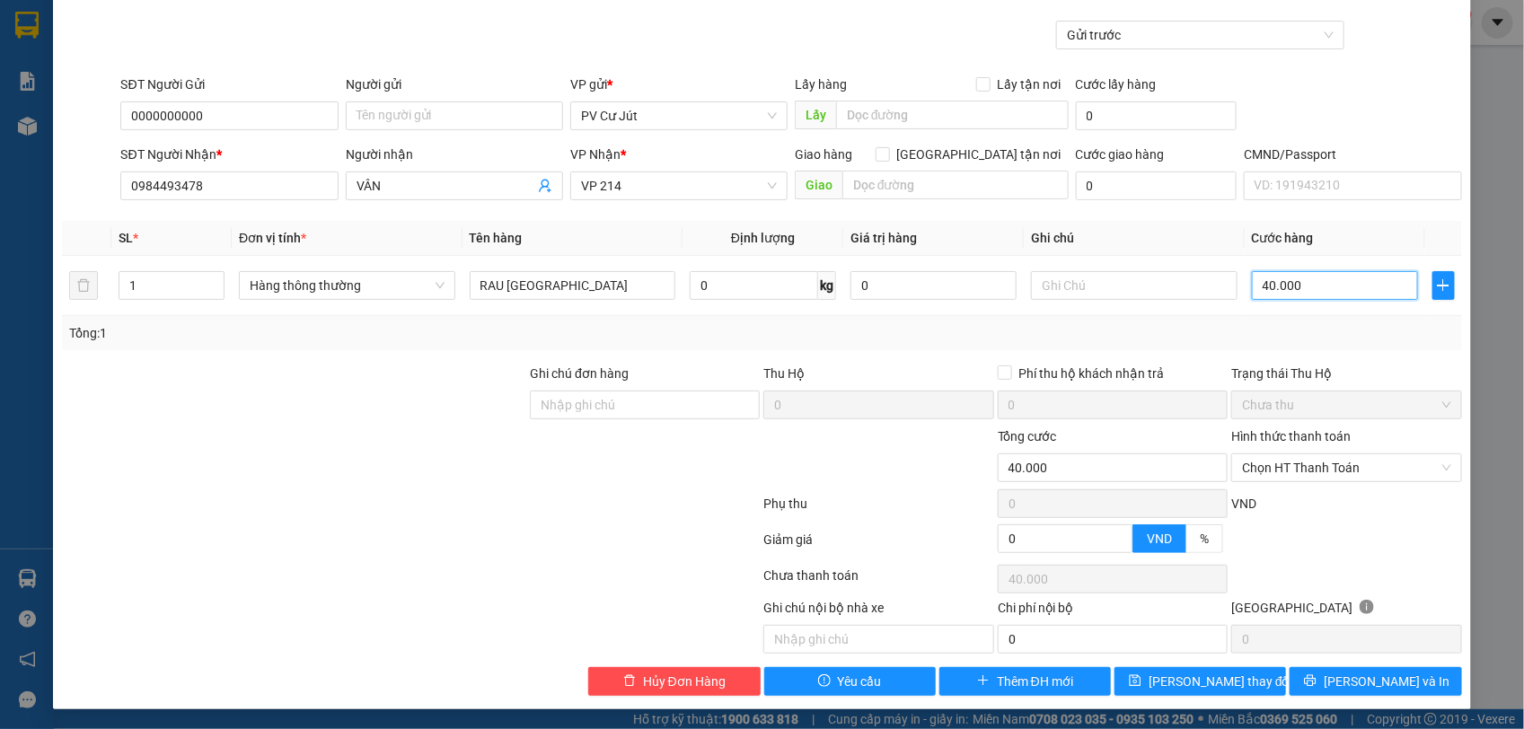
scroll to position [123, 0]
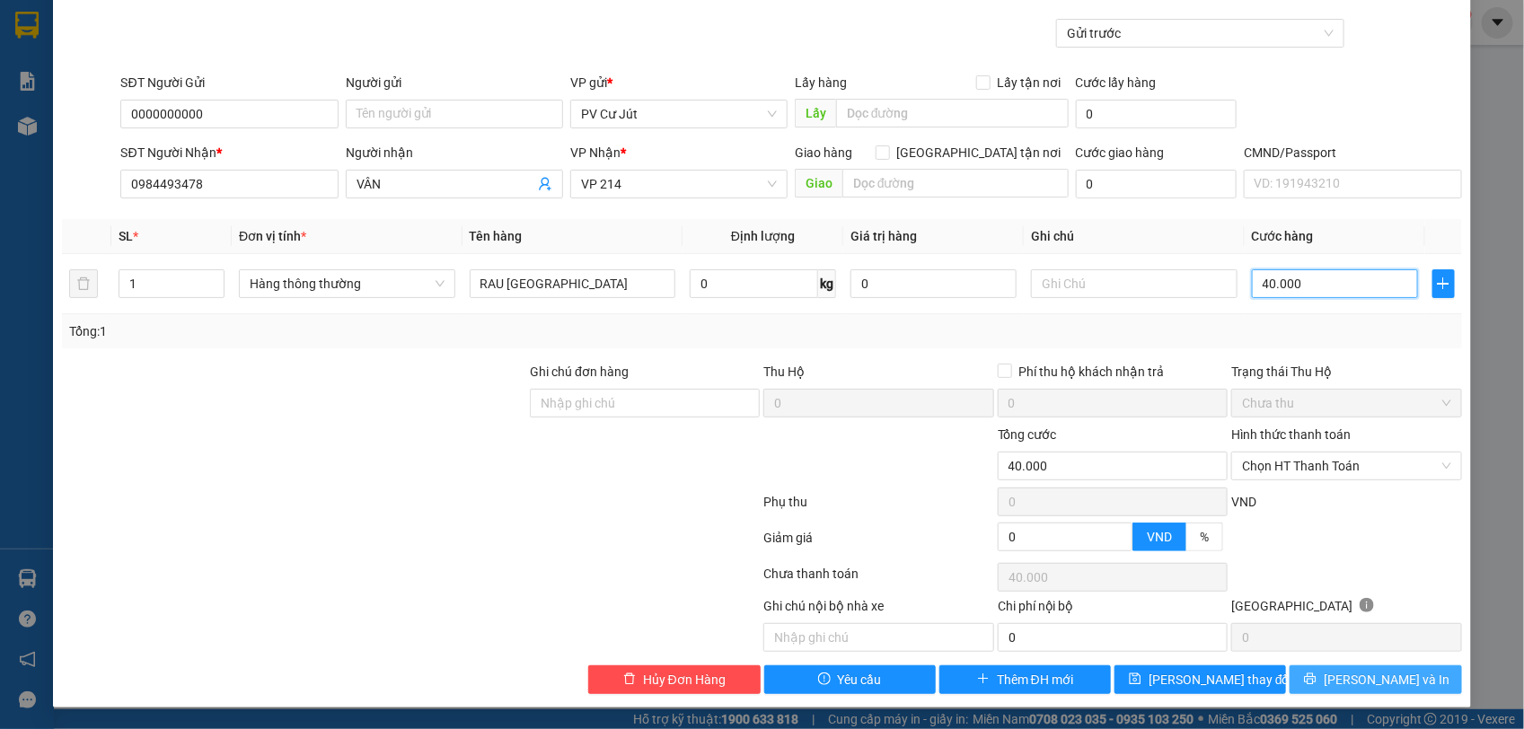
type input "40.000"
click at [1341, 679] on button "[PERSON_NAME] và In" at bounding box center [1375, 679] width 172 height 29
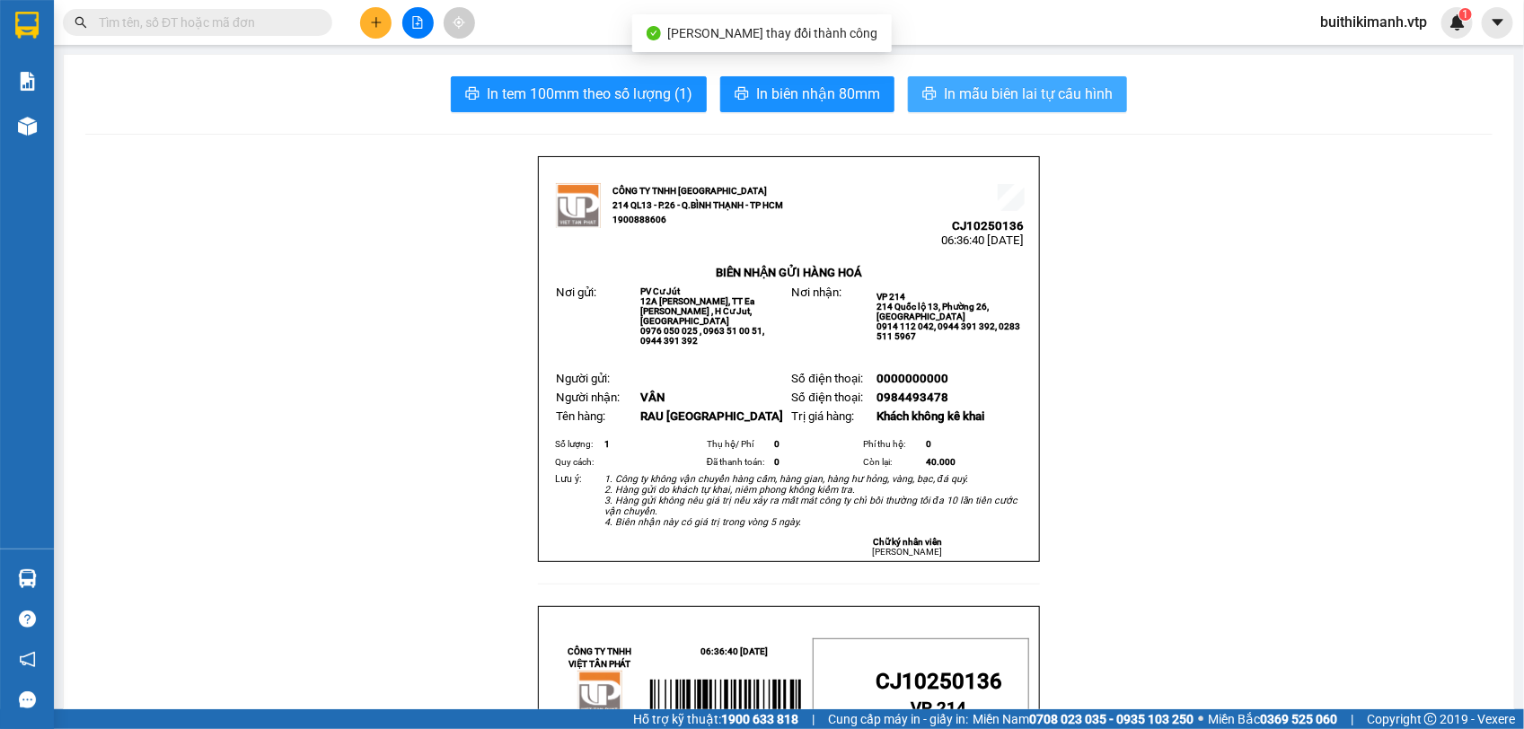
click at [997, 106] on button "In mẫu biên lai tự cấu hình" at bounding box center [1017, 94] width 219 height 36
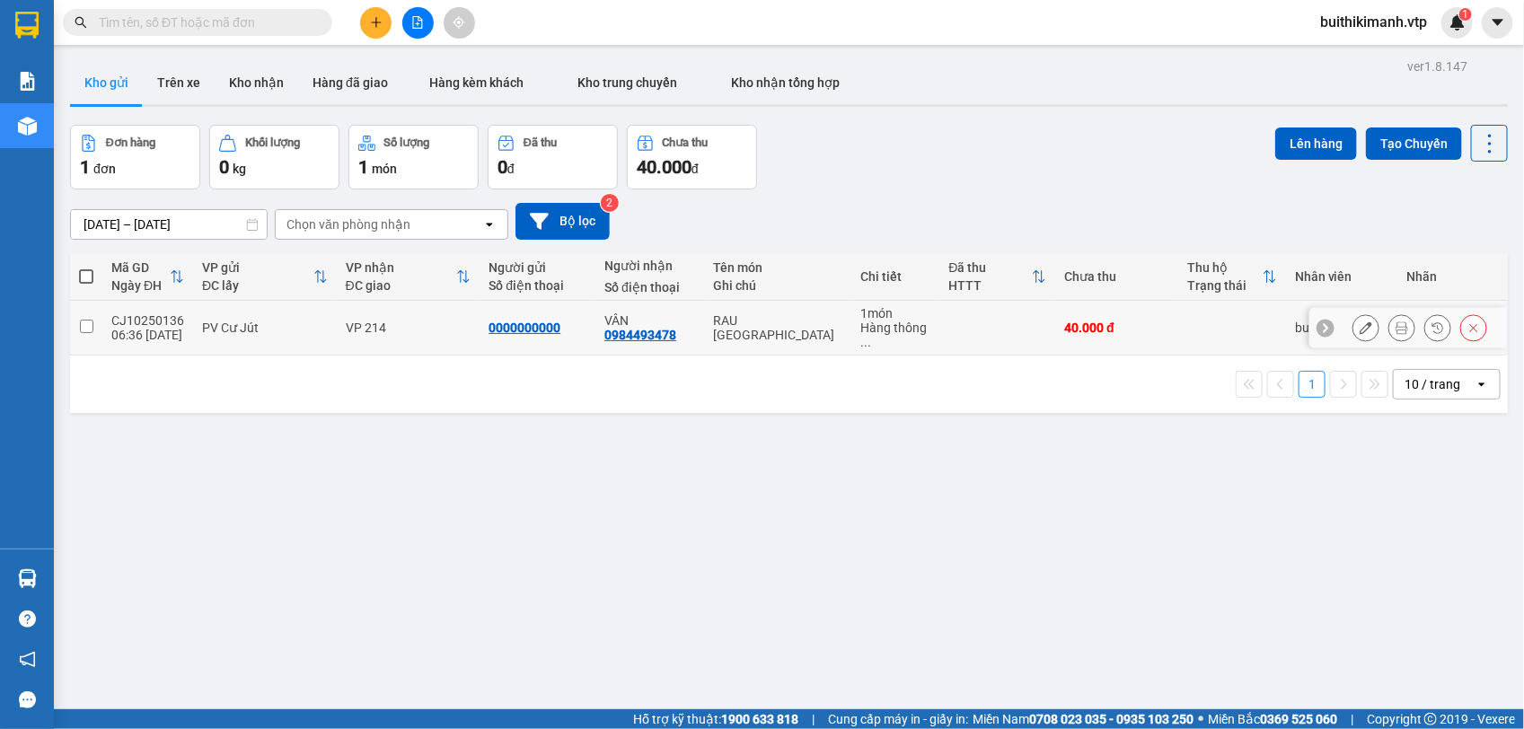
click at [940, 324] on td at bounding box center [998, 328] width 116 height 55
checkbox input "true"
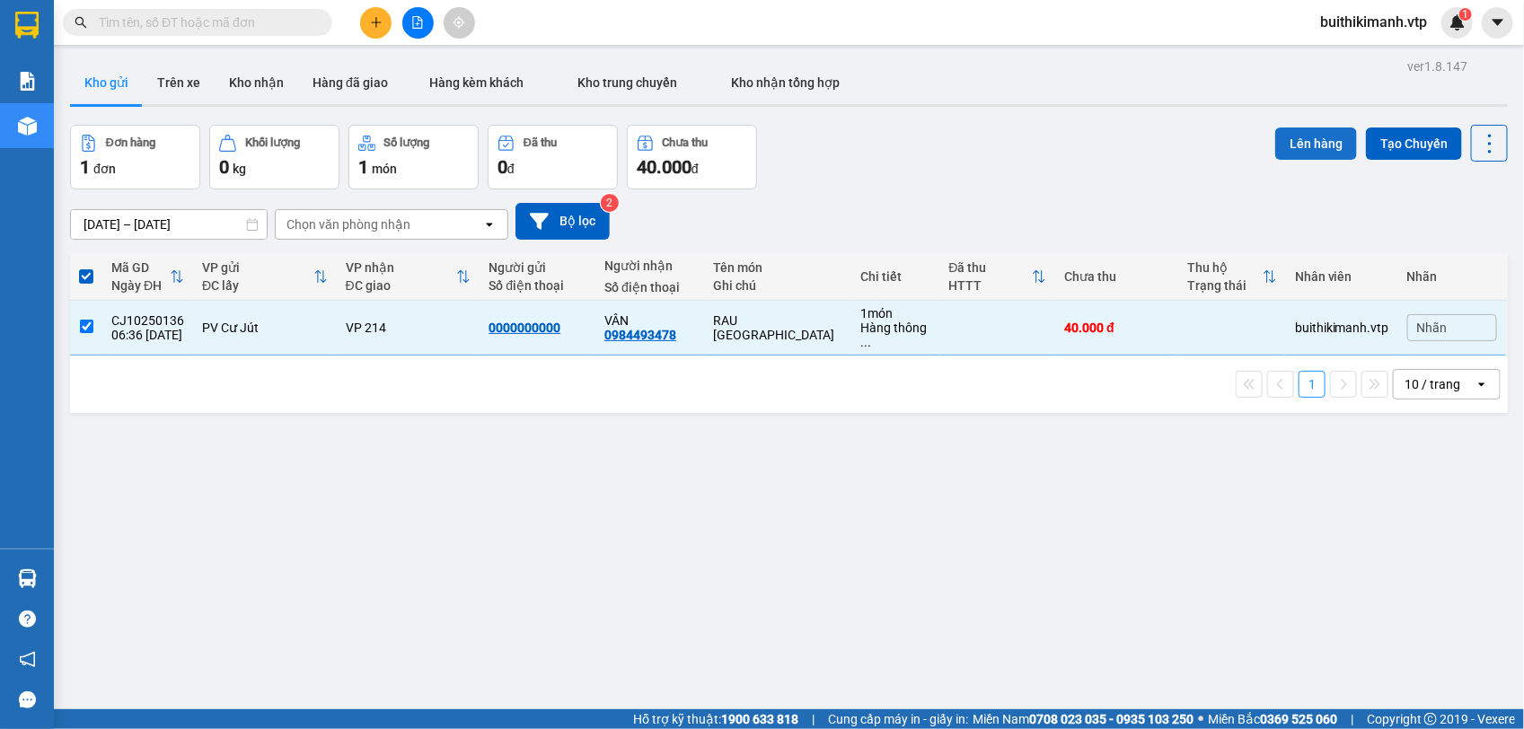
click at [1286, 140] on button "Lên hàng" at bounding box center [1316, 144] width 82 height 32
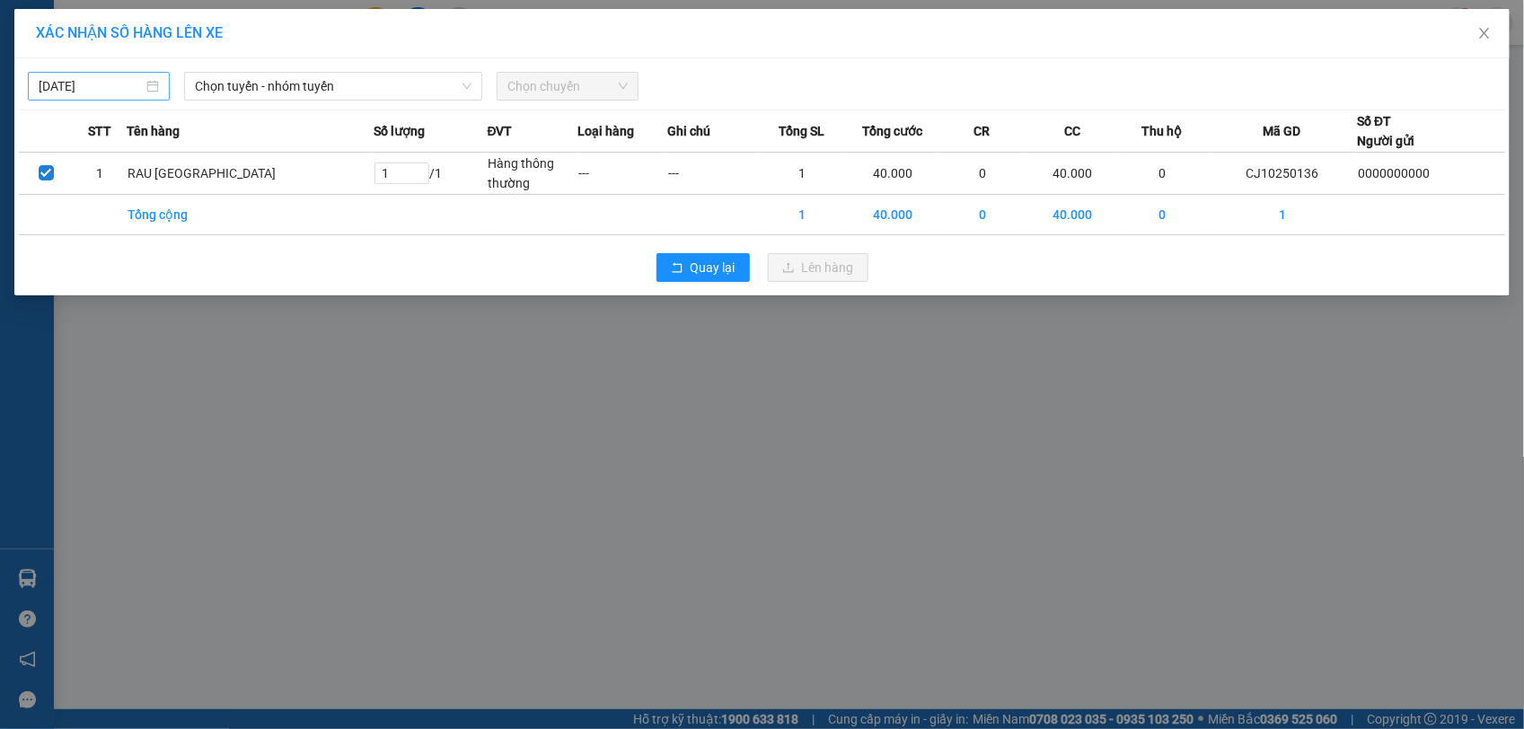
click at [145, 88] on div "[DATE]" at bounding box center [99, 86] width 120 height 20
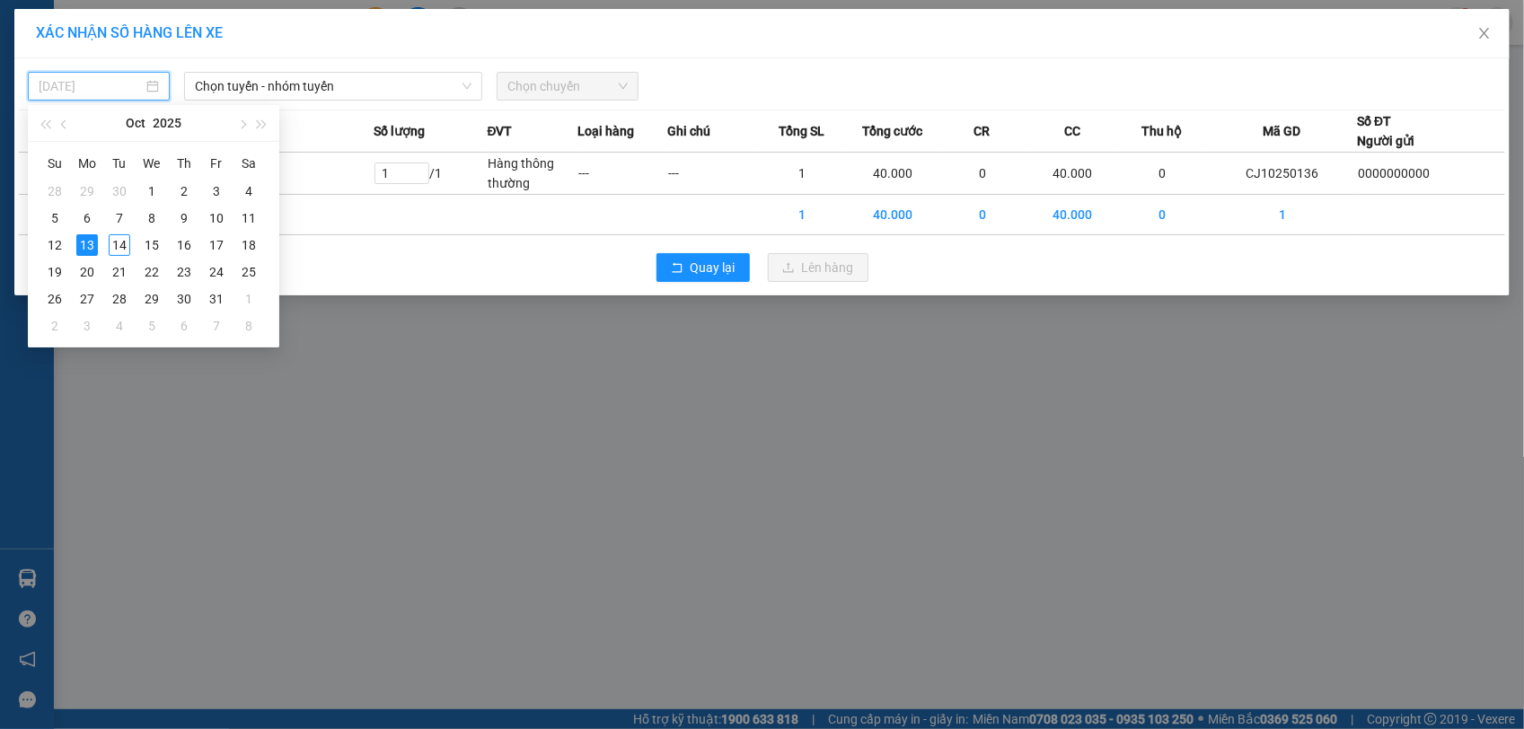
click at [121, 240] on div "14" at bounding box center [120, 245] width 22 height 22
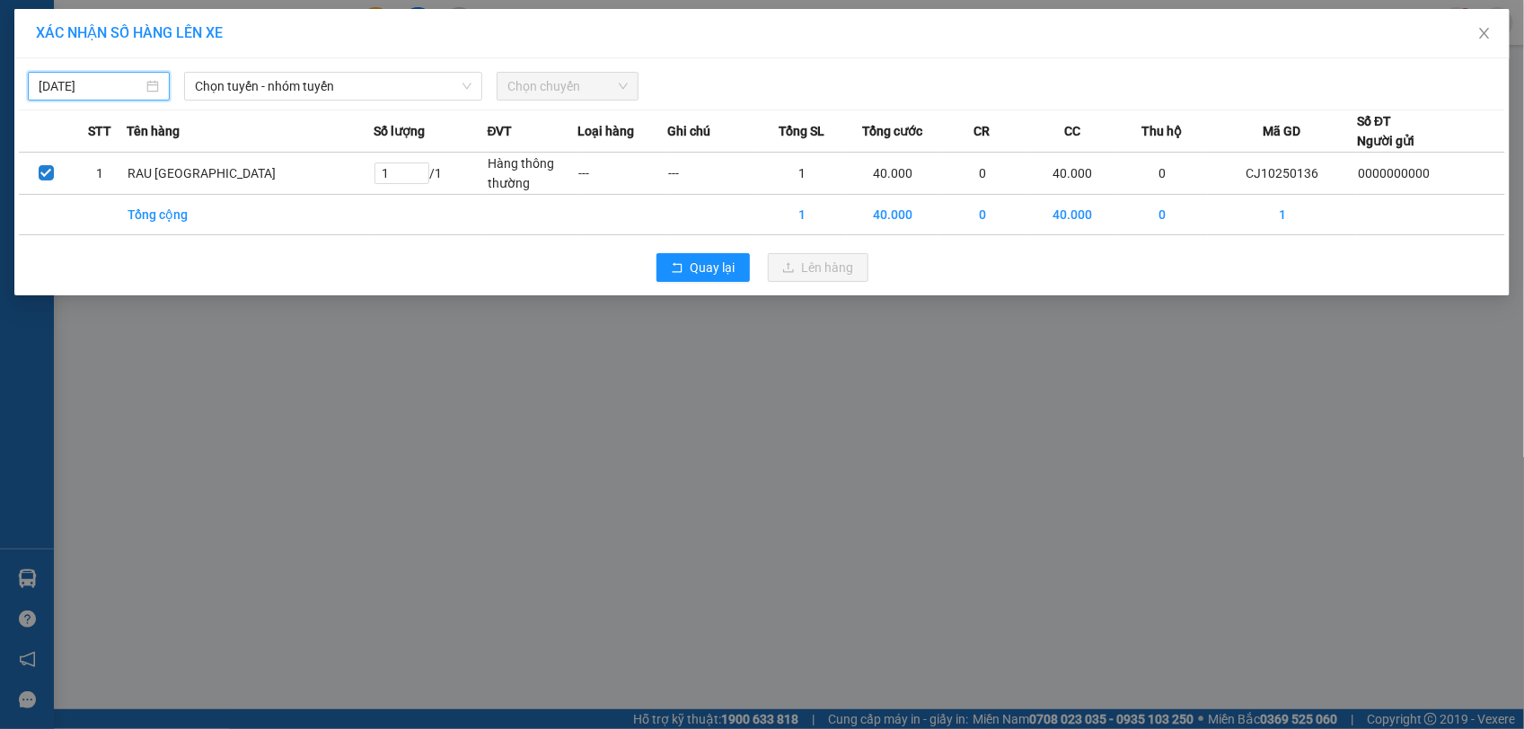
type input "[DATE]"
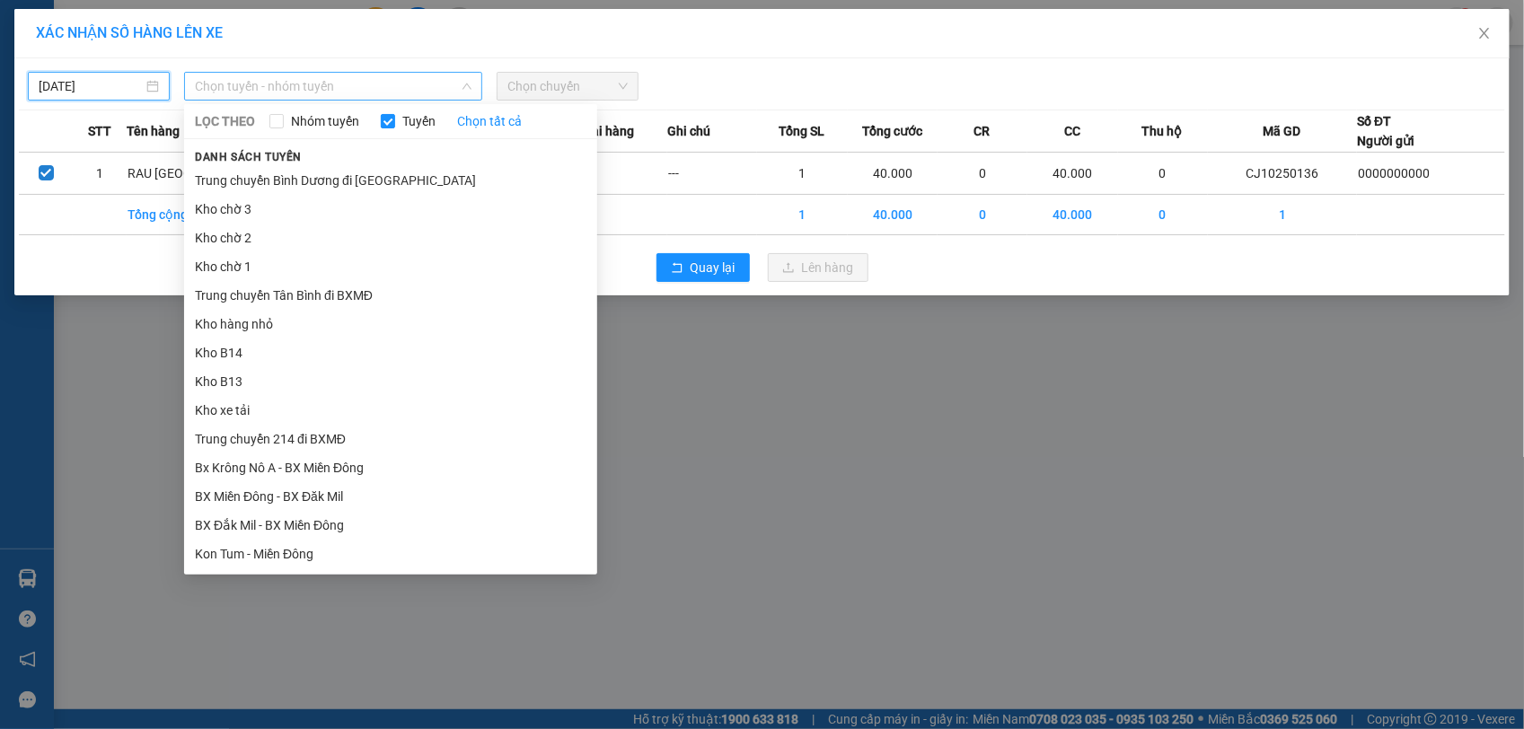
click at [330, 84] on span "Chọn tuyến - nhóm tuyến" at bounding box center [333, 86] width 277 height 27
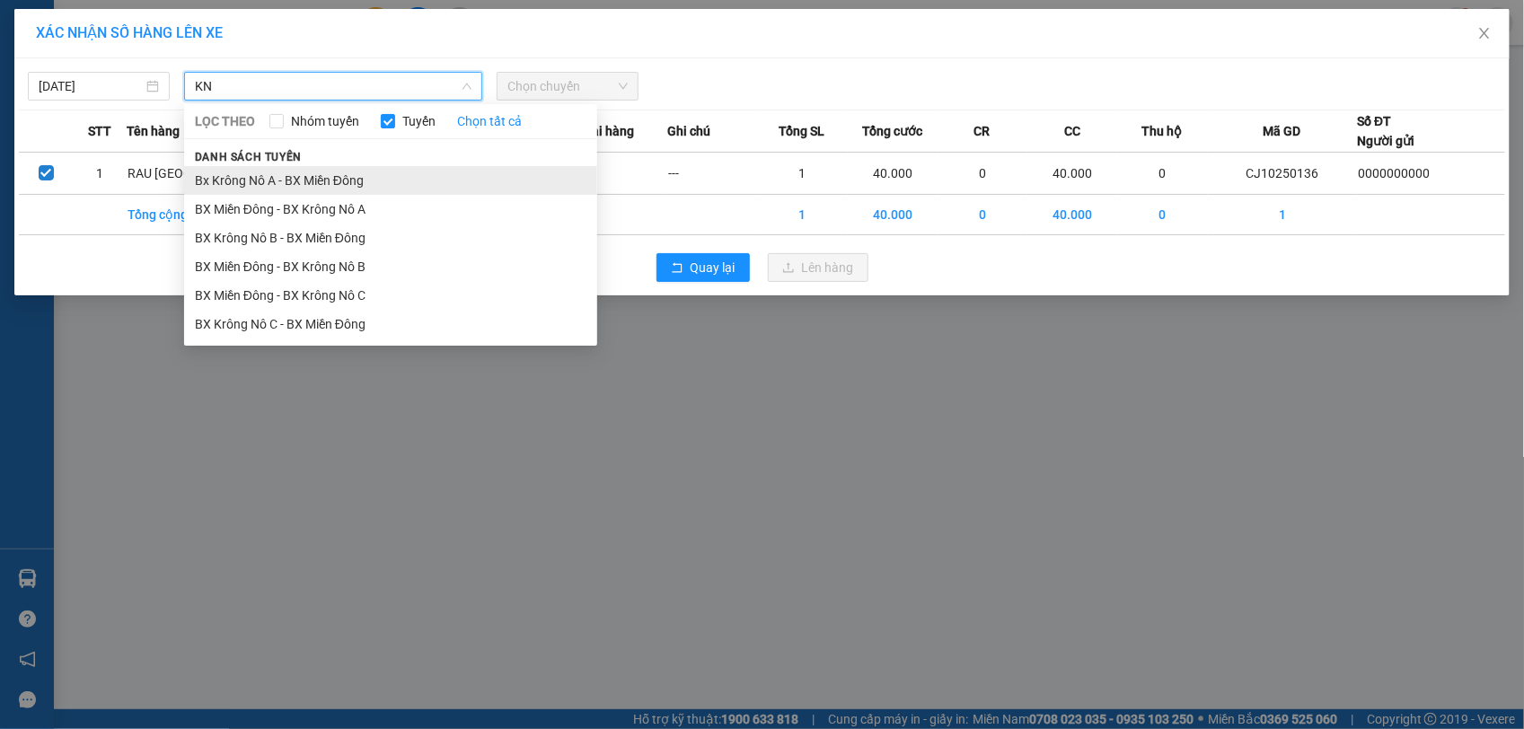
type input "KN"
click at [281, 180] on li "Bx Krông Nô A - BX Miền Đông" at bounding box center [390, 180] width 413 height 29
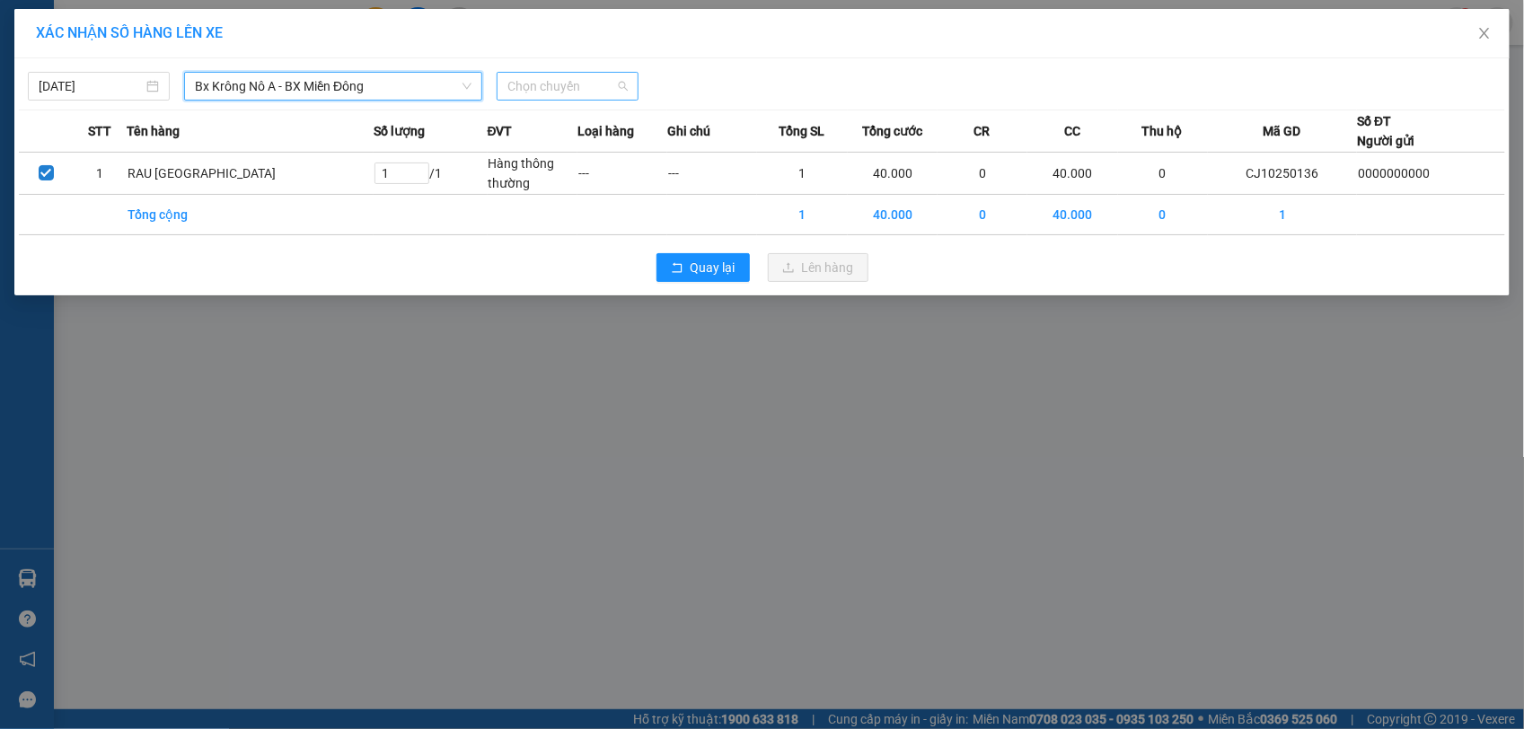
click at [561, 88] on span "Chọn chuyến" at bounding box center [567, 86] width 120 height 27
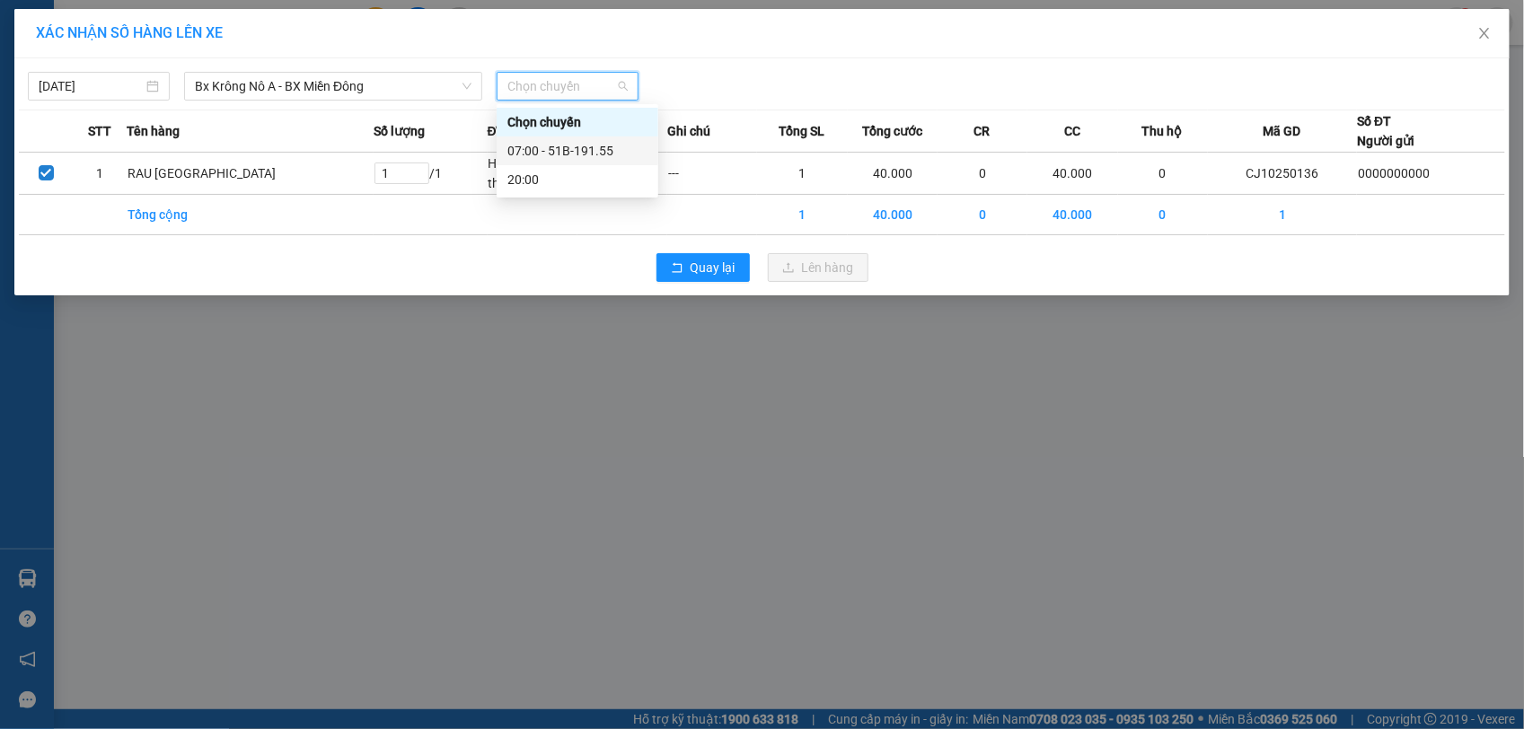
click at [559, 145] on div "07:00 - 51B-191.55" at bounding box center [577, 151] width 140 height 20
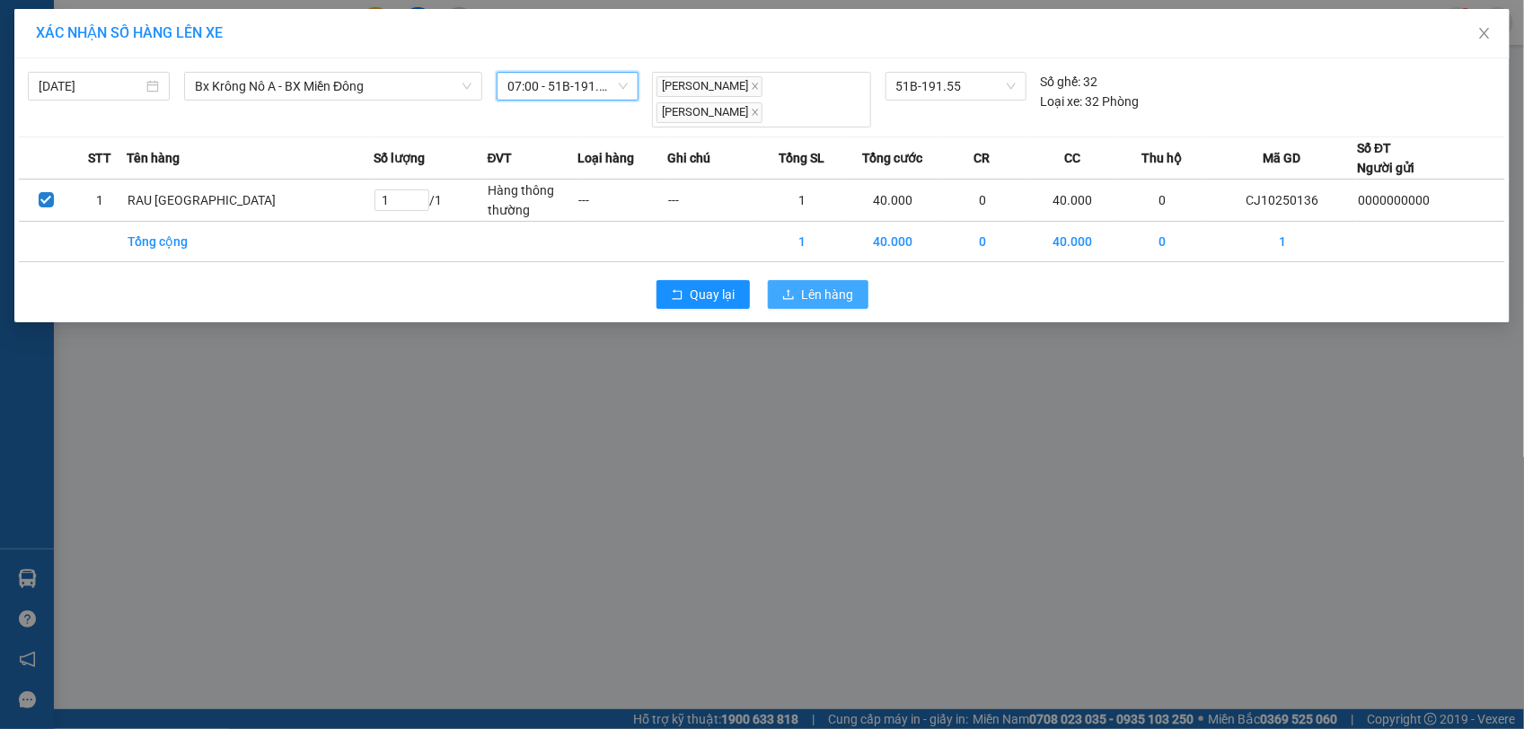
click at [824, 285] on span "Lên hàng" at bounding box center [828, 295] width 52 height 20
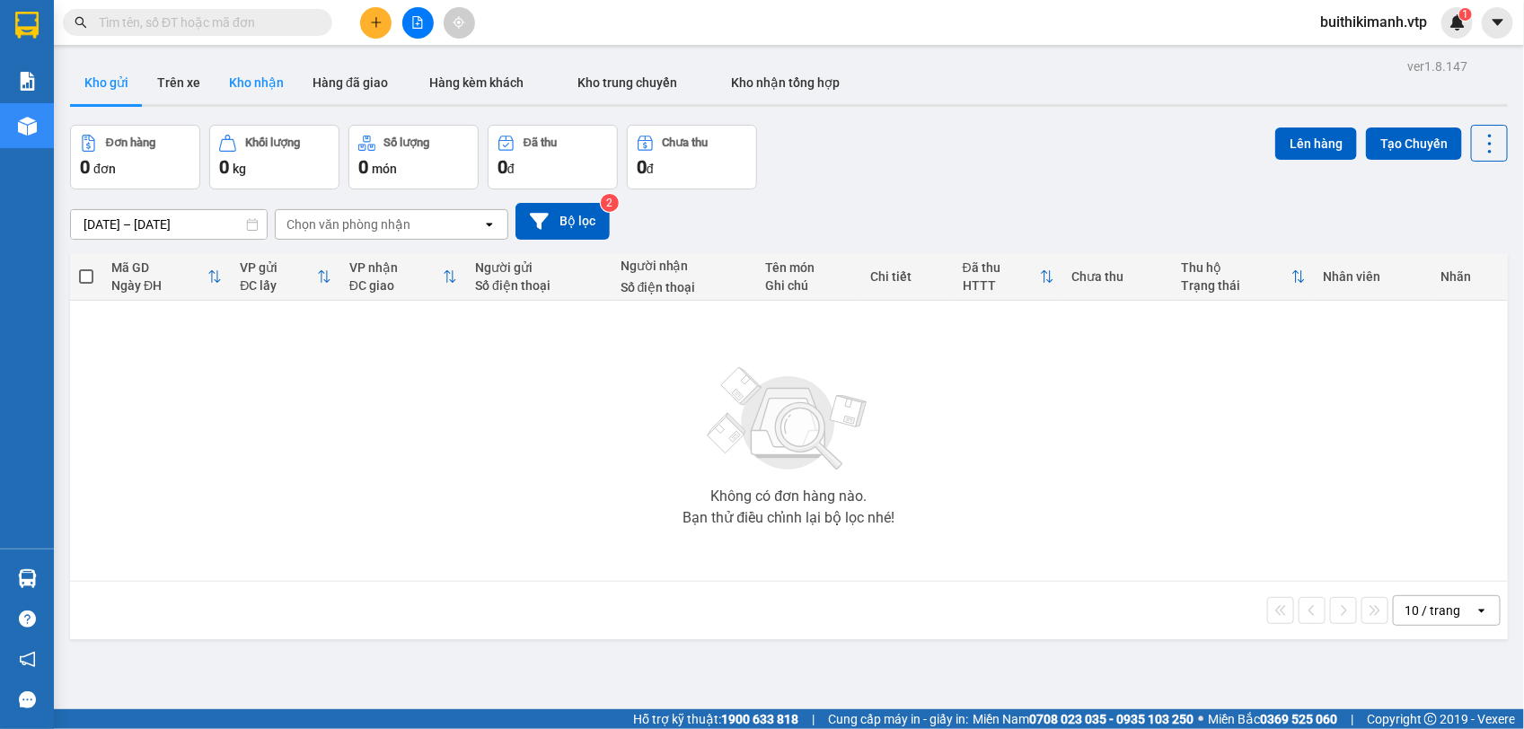
click at [265, 87] on button "Kho nhận" at bounding box center [257, 82] width 84 height 43
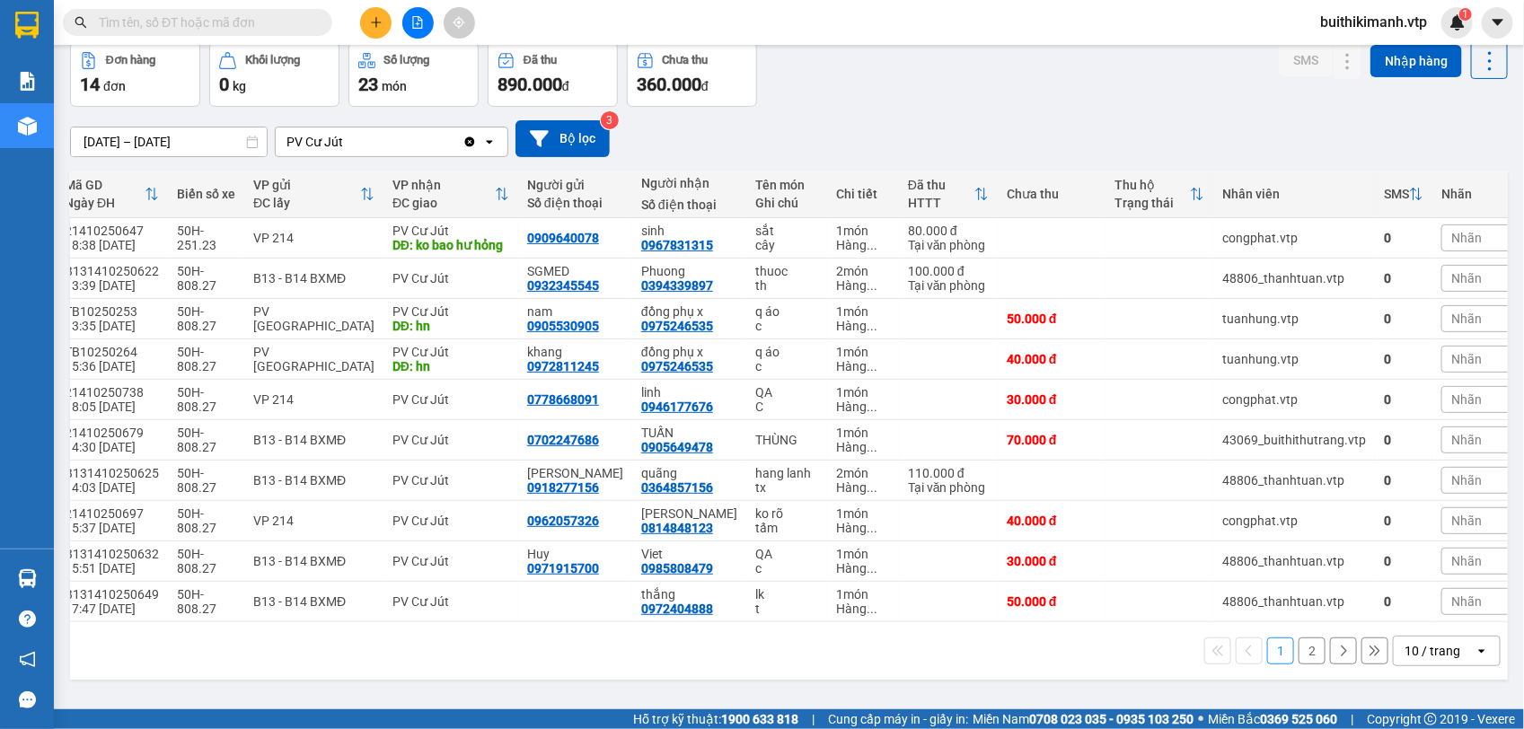
scroll to position [0, 51]
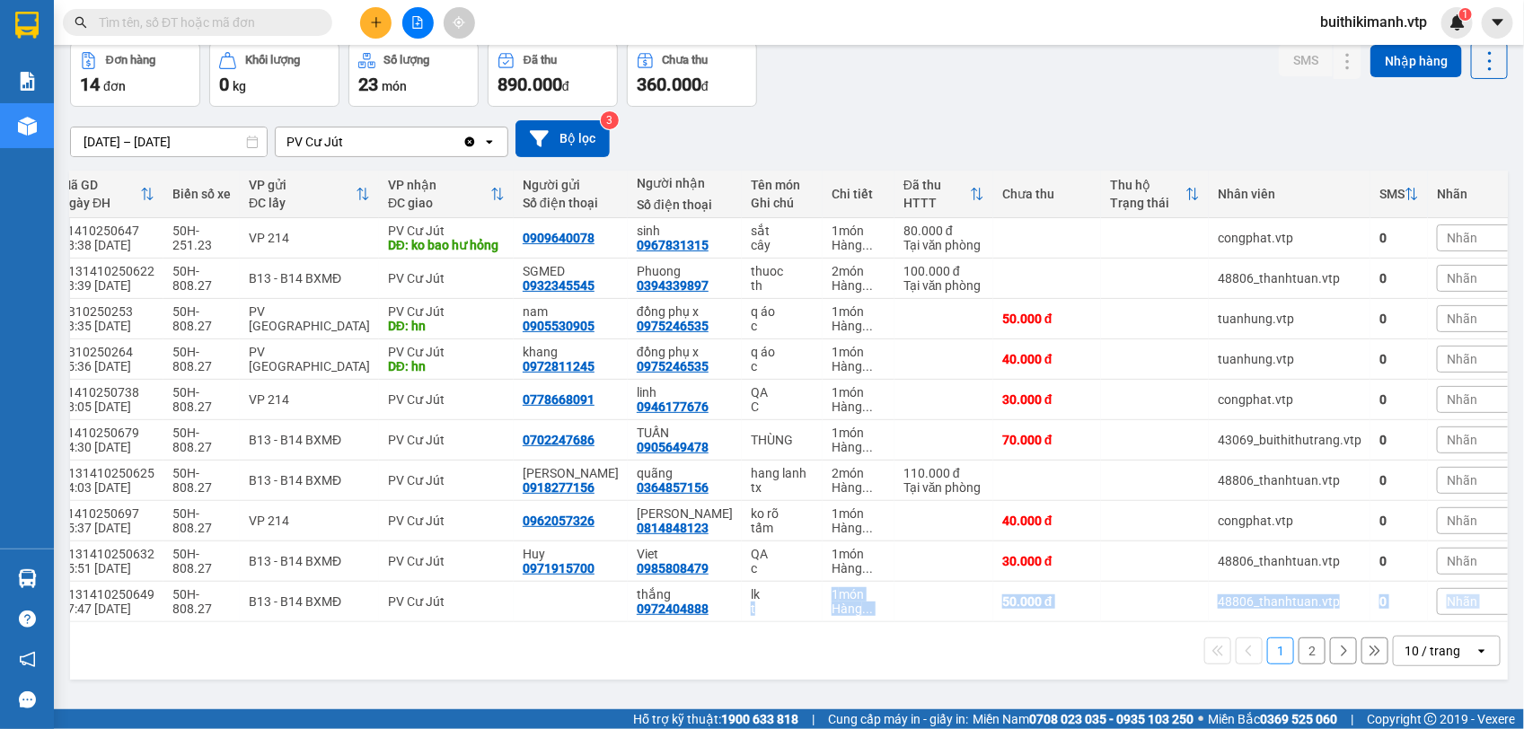
drag, startPoint x: 707, startPoint y: 627, endPoint x: 579, endPoint y: 653, distance: 130.1
click at [579, 653] on div "Mã GD Ngày ĐH Biển số xe VP gửi ĐC lấy VP nhận ĐC giao Người gửi Số điện thoại …" at bounding box center [789, 425] width 1438 height 509
drag, startPoint x: 579, startPoint y: 653, endPoint x: 602, endPoint y: 685, distance: 39.4
click at [602, 680] on div "1 2 10 / trang open" at bounding box center [789, 650] width 1438 height 57
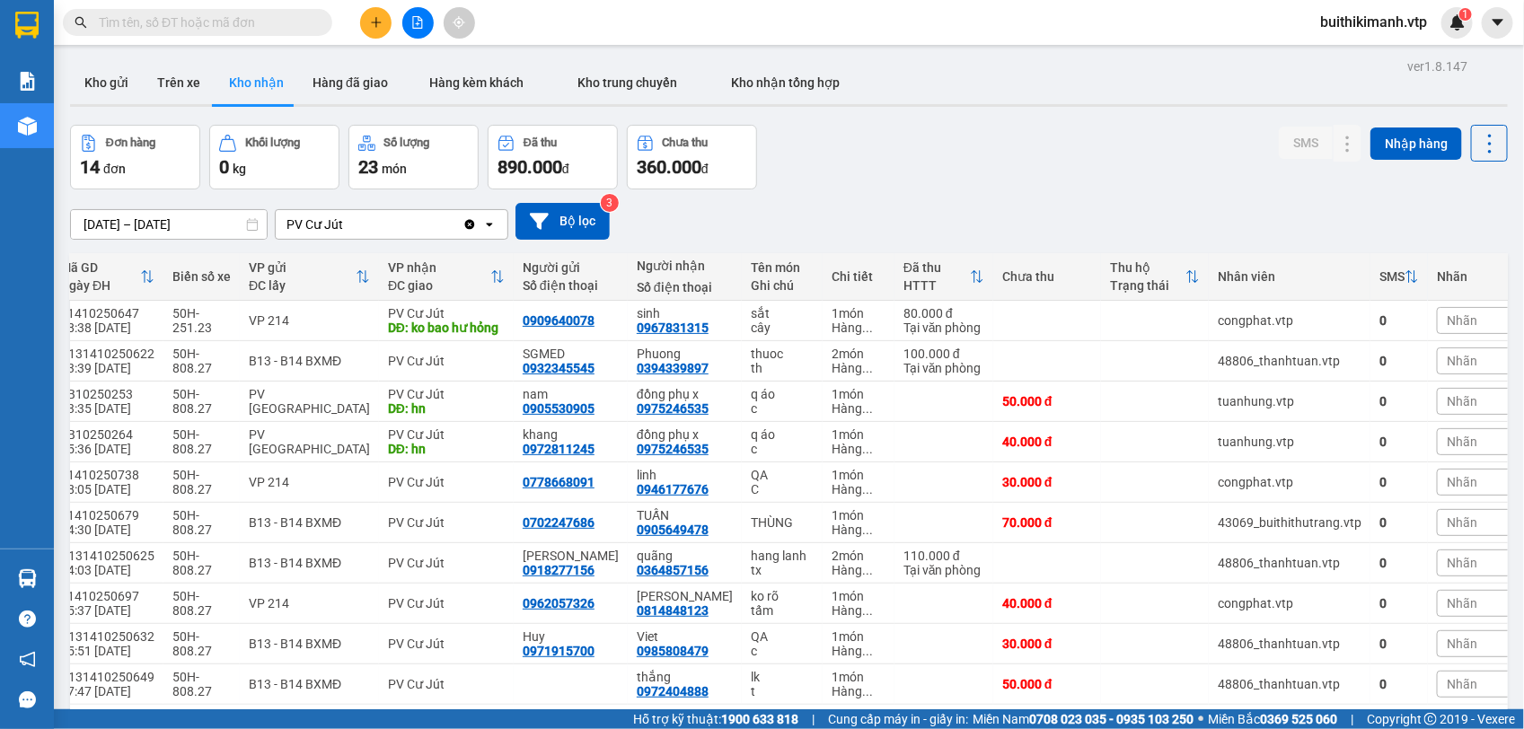
drag, startPoint x: 167, startPoint y: 94, endPoint x: 337, endPoint y: 142, distance: 176.3
click at [169, 95] on button "Trên xe" at bounding box center [179, 82] width 72 height 43
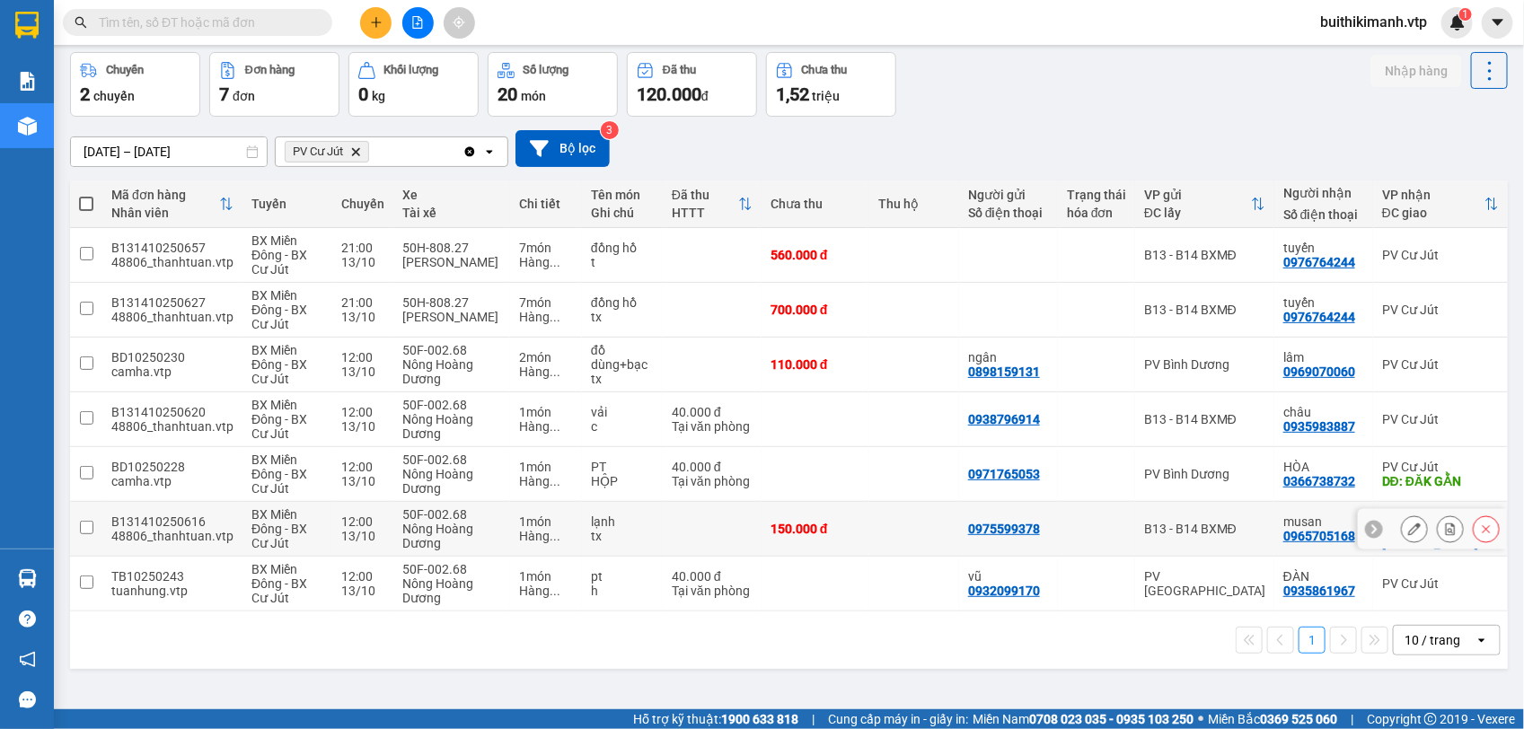
scroll to position [83, 0]
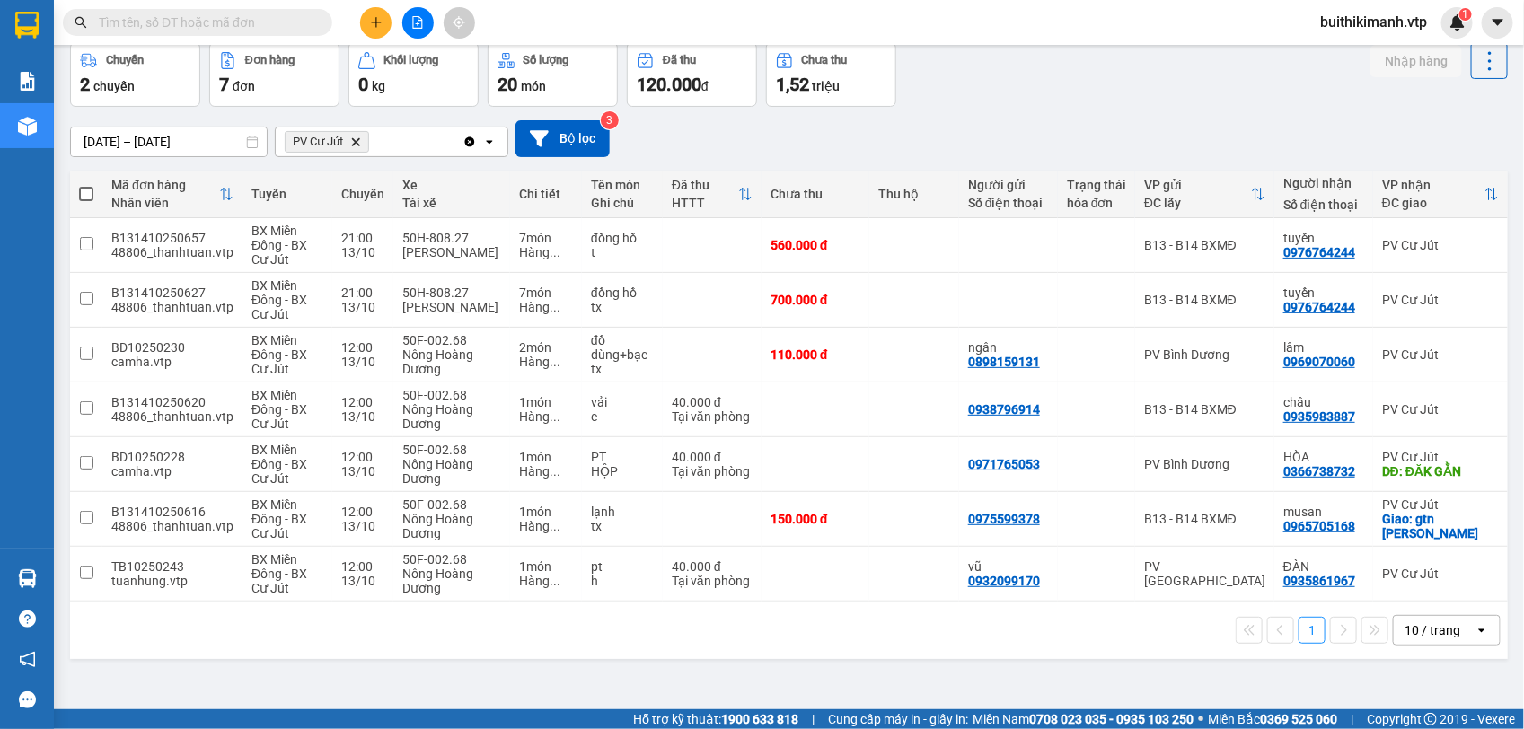
drag, startPoint x: 716, startPoint y: 611, endPoint x: 792, endPoint y: 612, distance: 76.3
click at [792, 612] on div "1 10 / trang open" at bounding box center [789, 630] width 1438 height 57
click at [1405, 522] on button at bounding box center [1414, 519] width 25 height 31
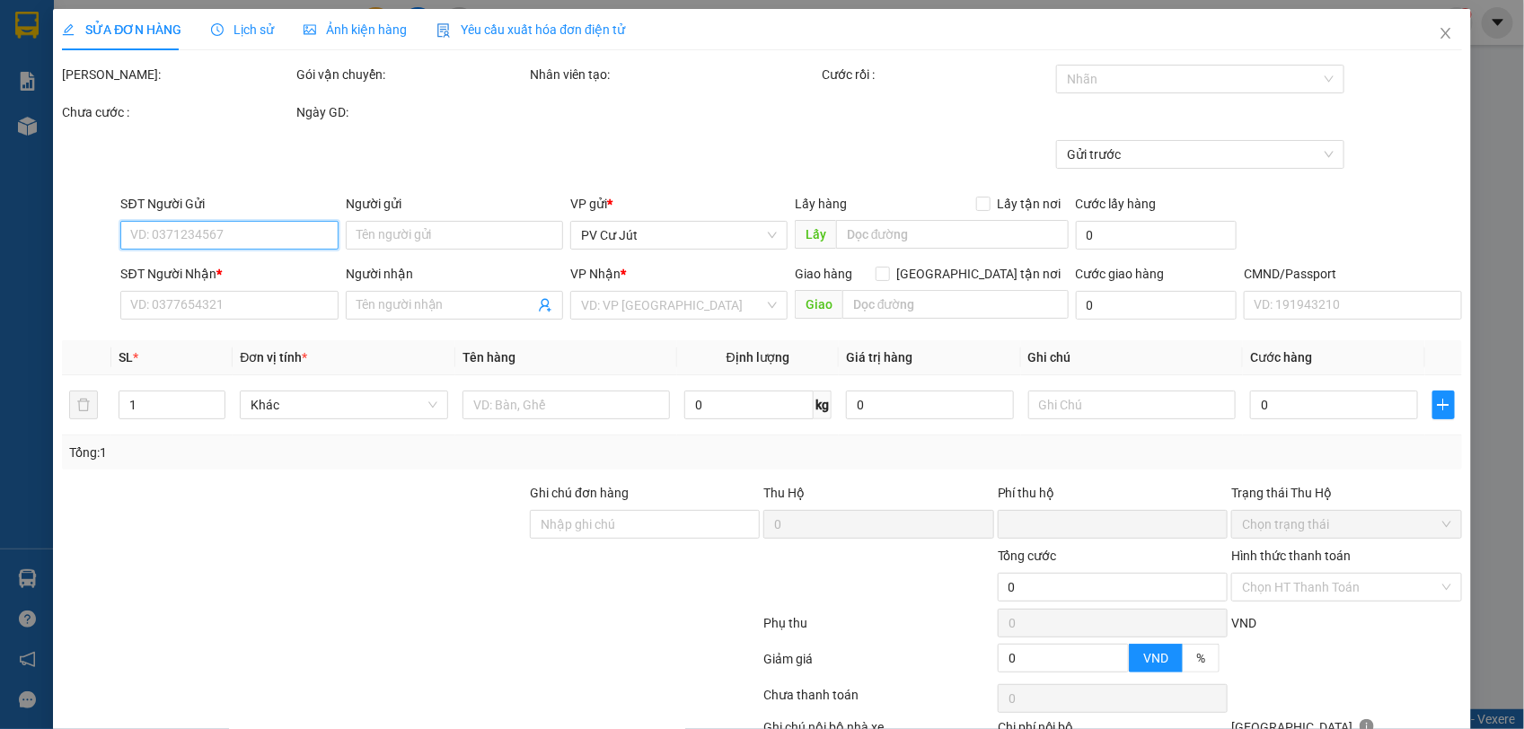
type input "0975599378"
type input "0965705168"
type input "musan"
checkbox input "true"
type input "gtn [PERSON_NAME]"
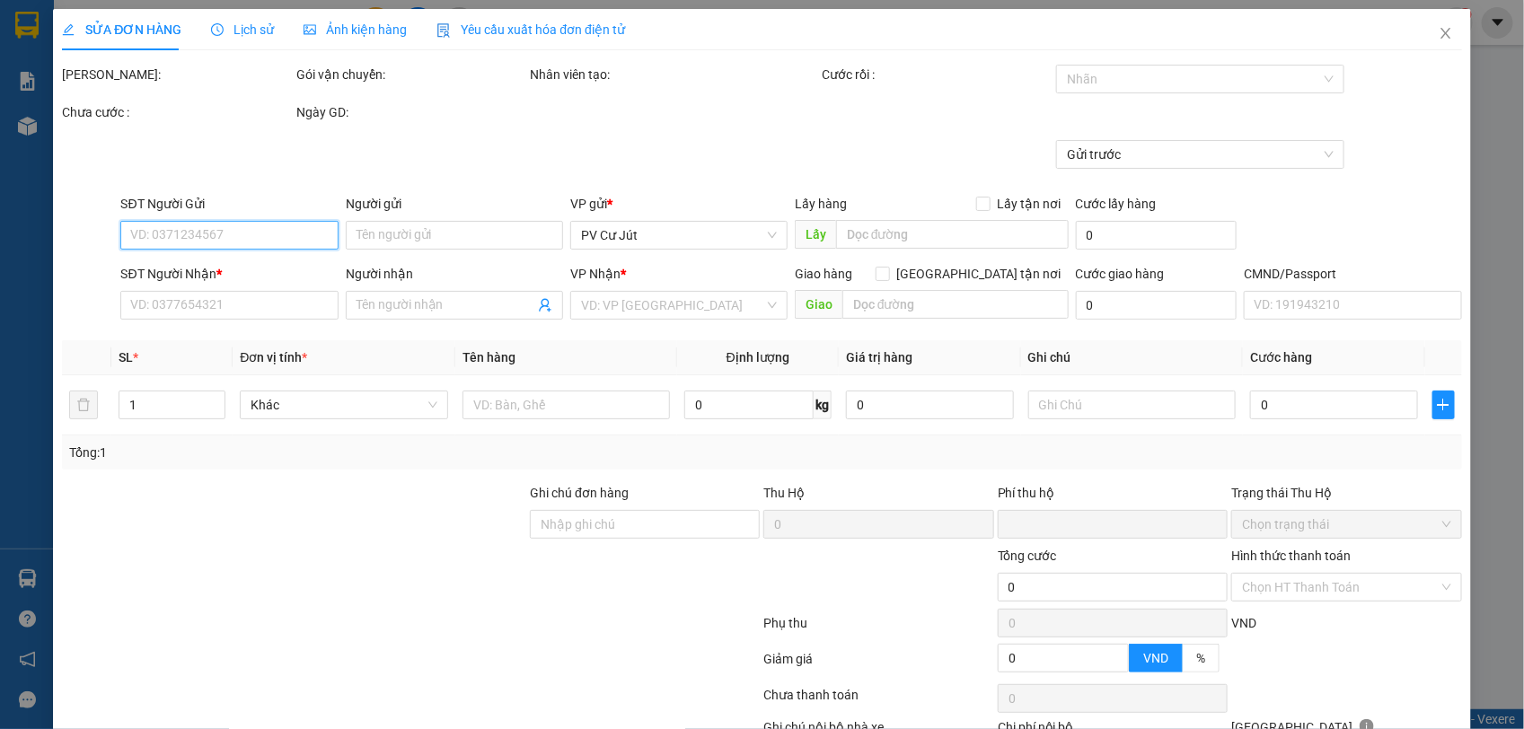
type input "0"
type input "150.000"
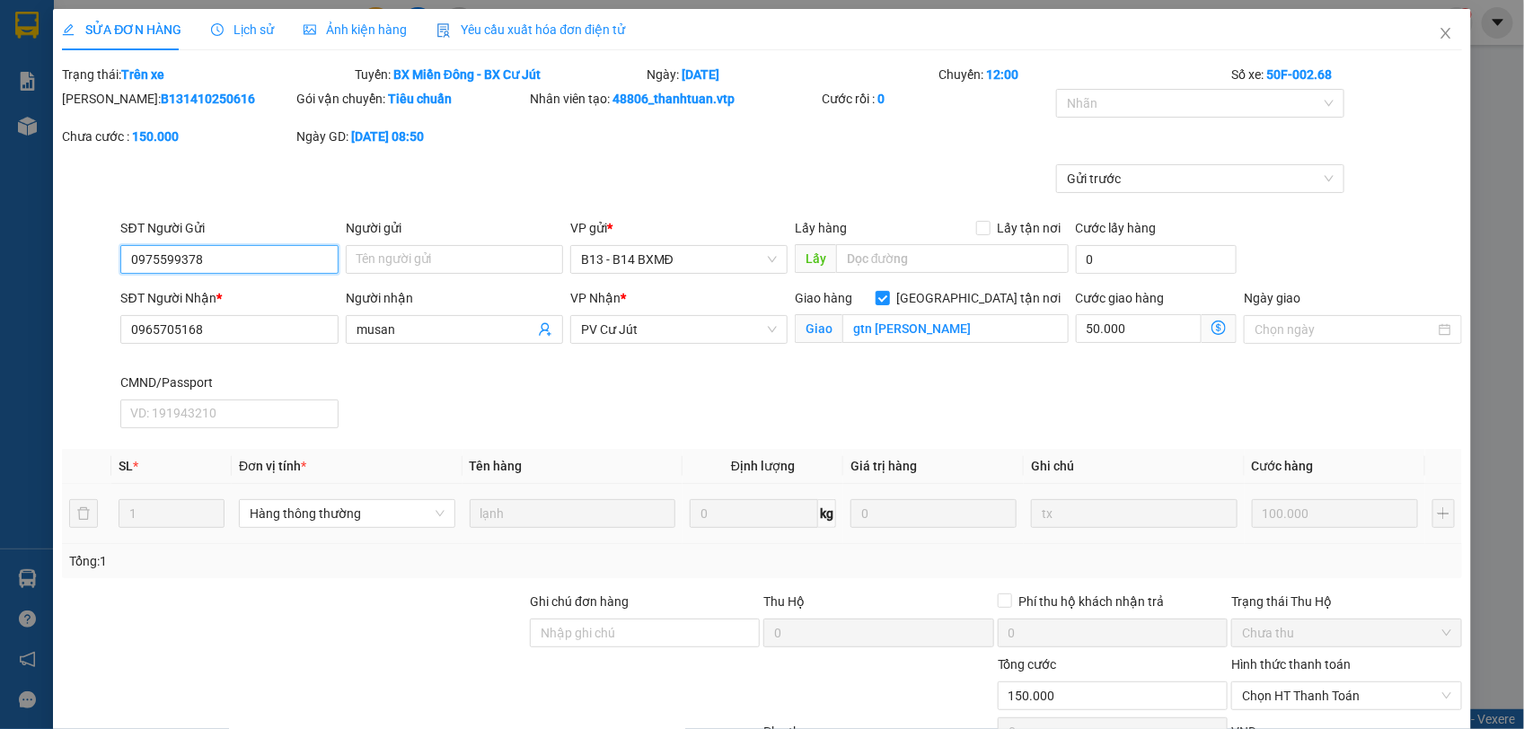
type input "5.000"
click at [1440, 32] on icon "close" at bounding box center [1445, 33] width 10 height 11
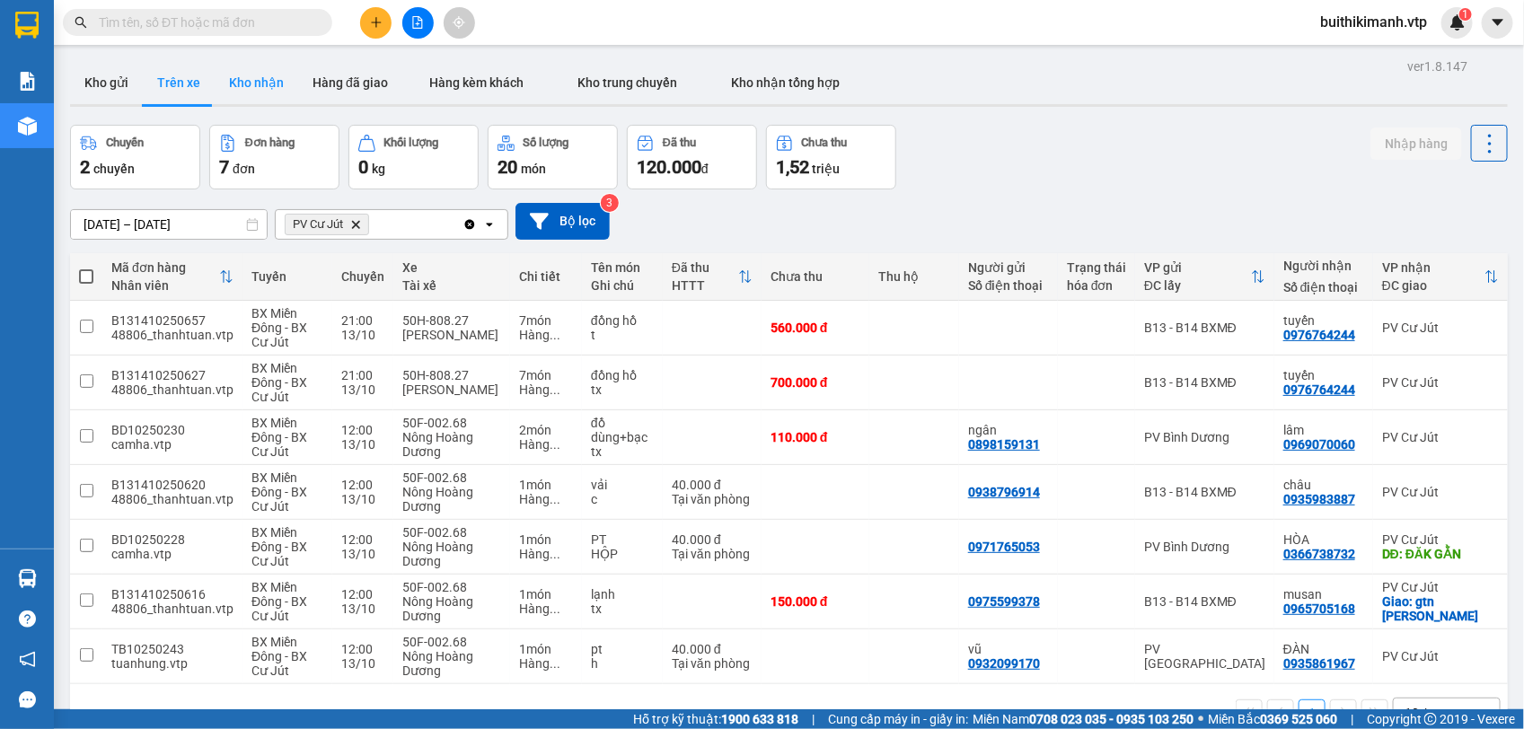
click at [247, 64] on button "Kho nhận" at bounding box center [257, 82] width 84 height 43
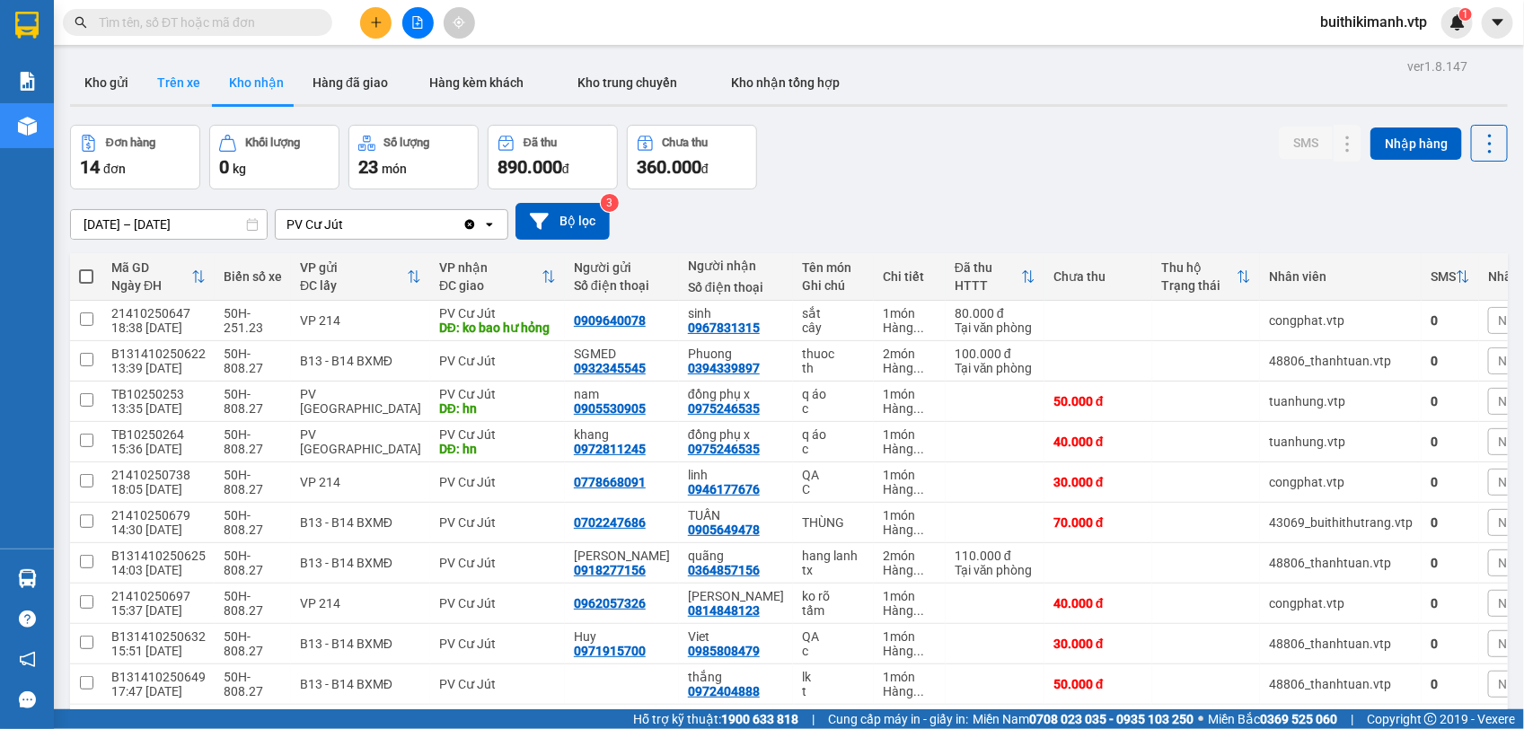
click at [148, 86] on button "Trên xe" at bounding box center [179, 82] width 72 height 43
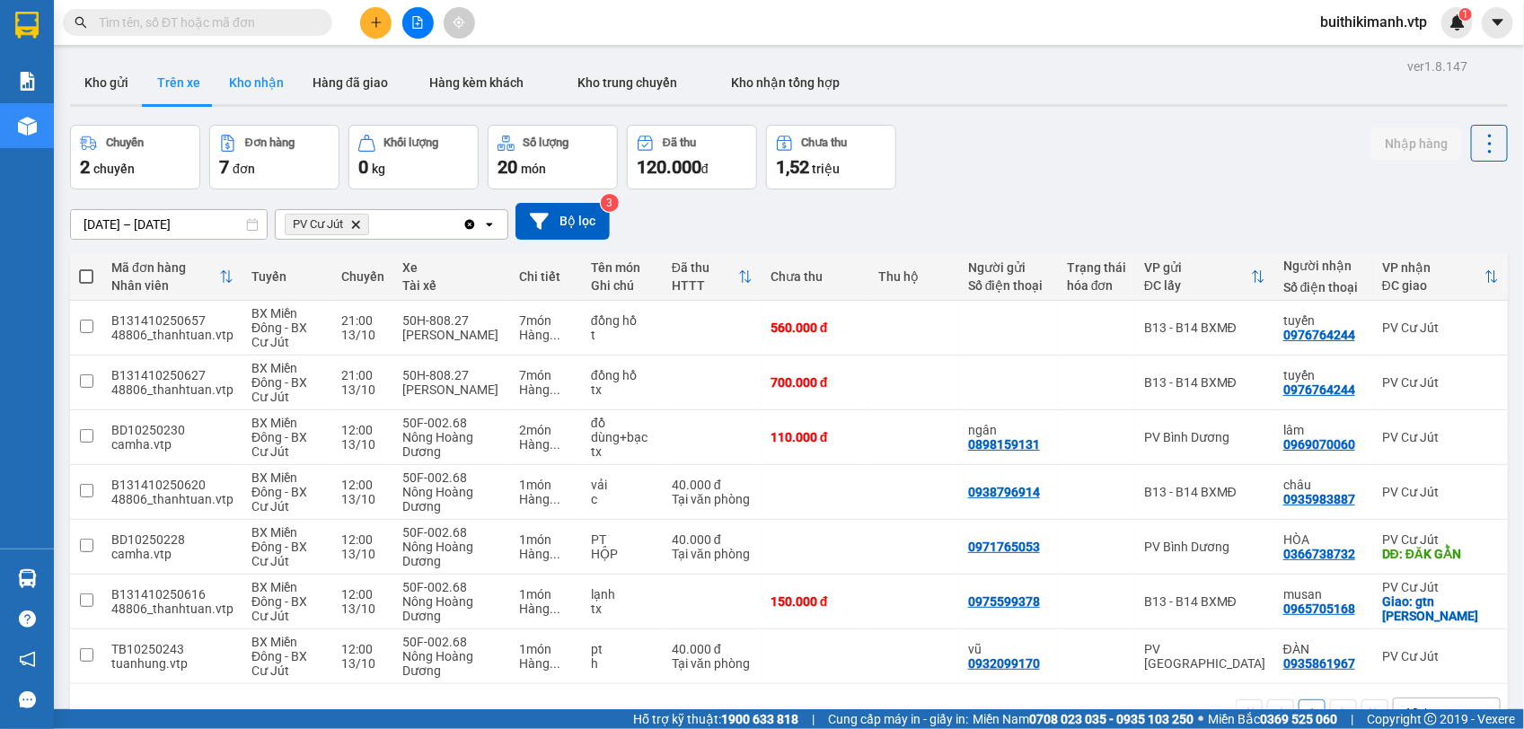
click at [239, 86] on button "Kho nhận" at bounding box center [257, 82] width 84 height 43
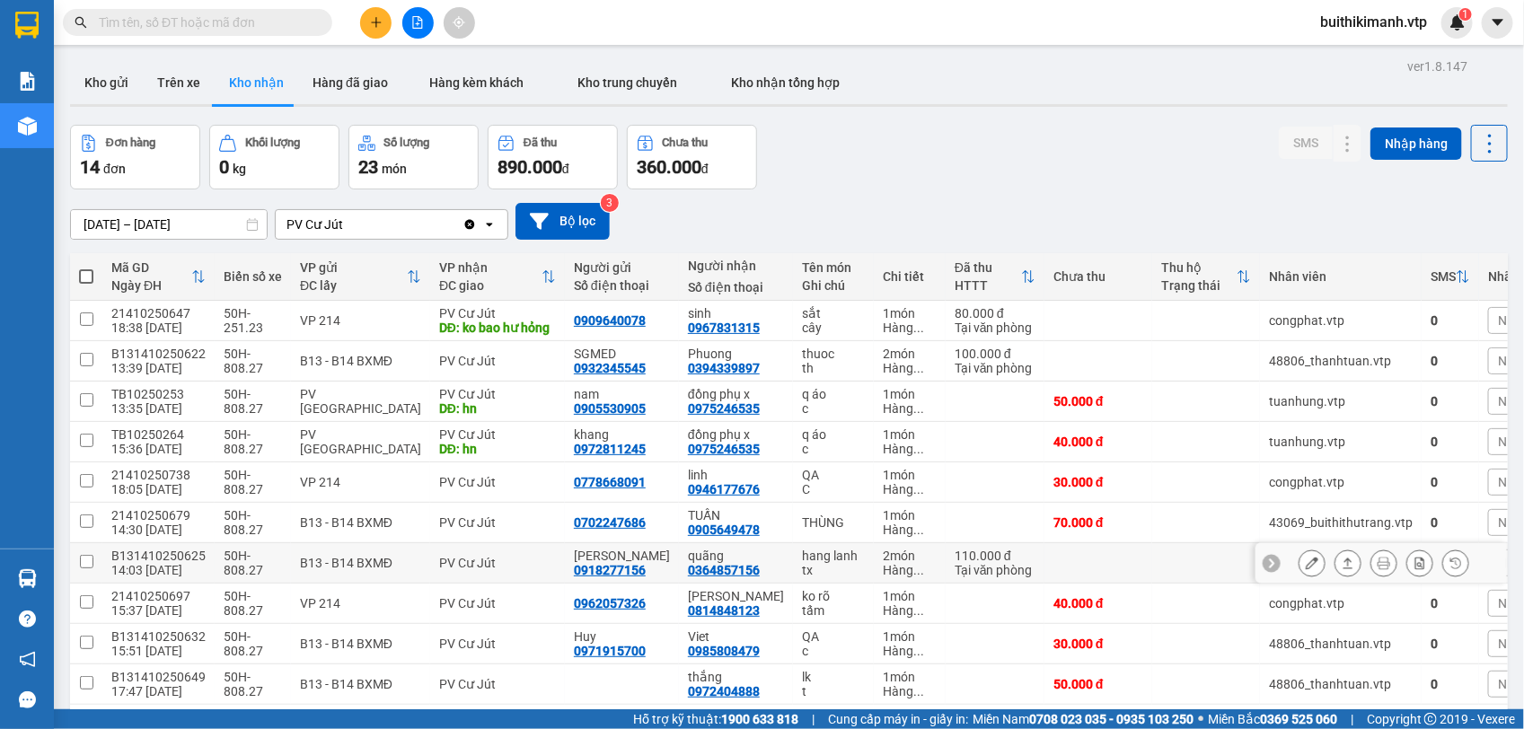
scroll to position [92, 0]
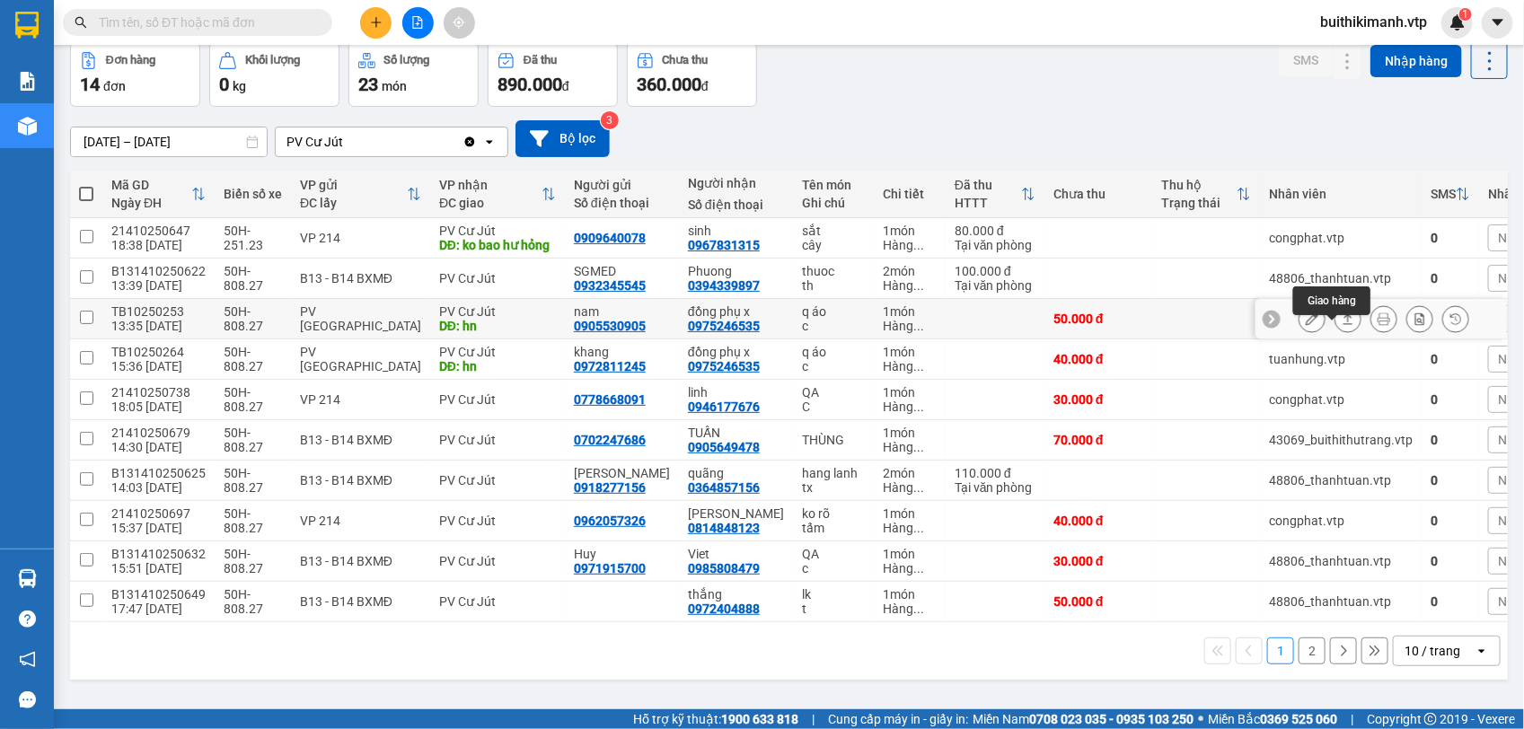
click at [1341, 325] on icon at bounding box center [1347, 318] width 13 height 13
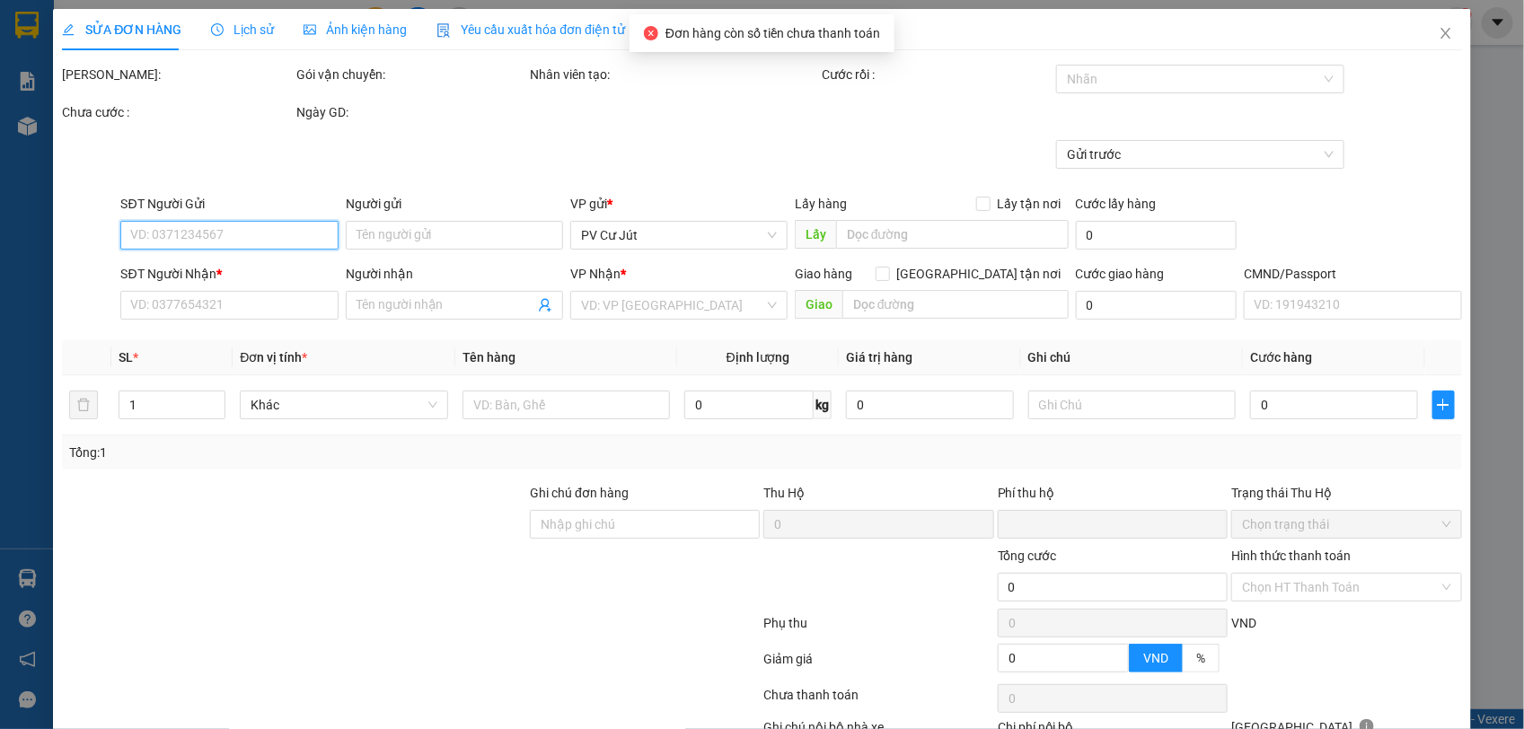
type input "2.500"
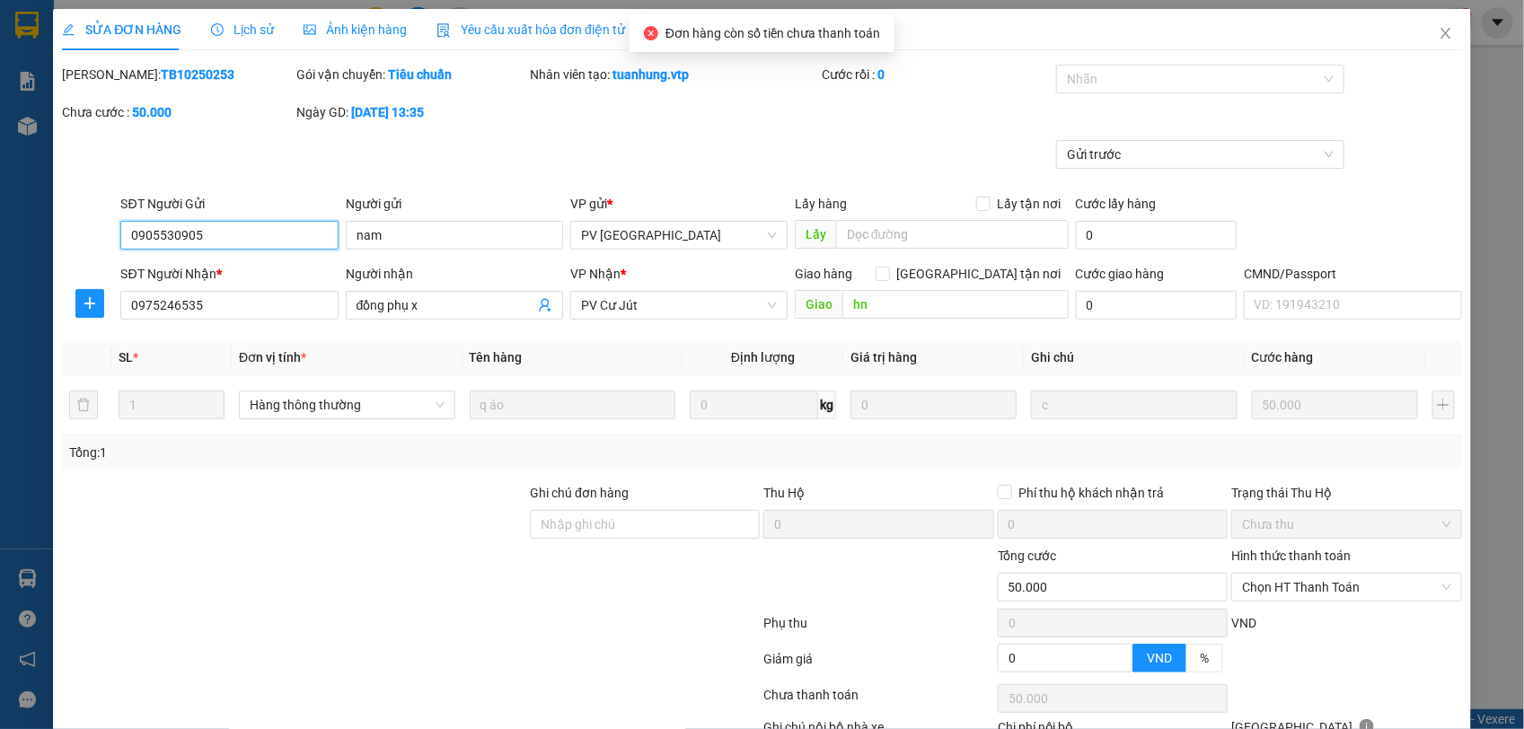
type input "0905530905"
type input "nam"
type input "0975246535"
type input "đồng phụ x"
type input "hn"
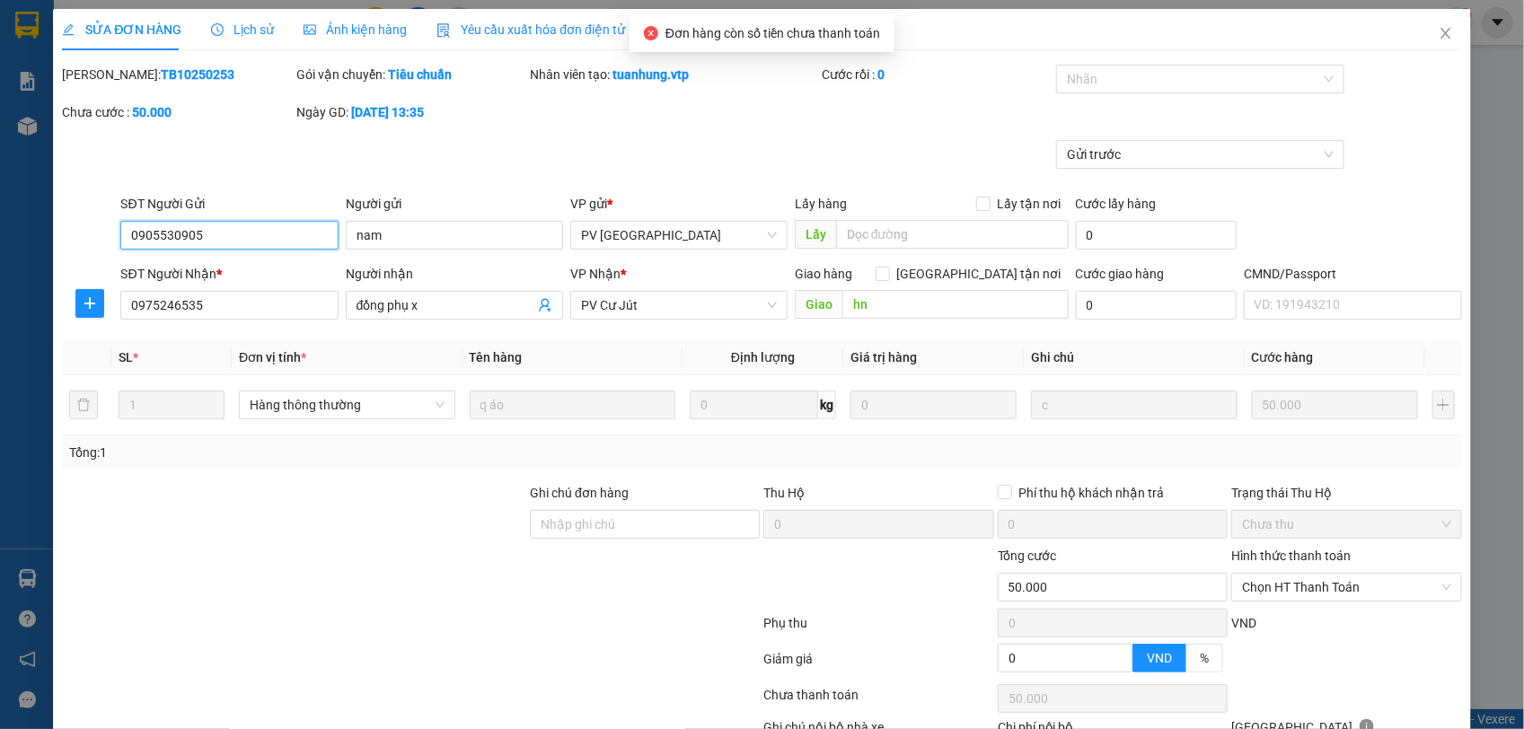
type input "0"
type input "50.000"
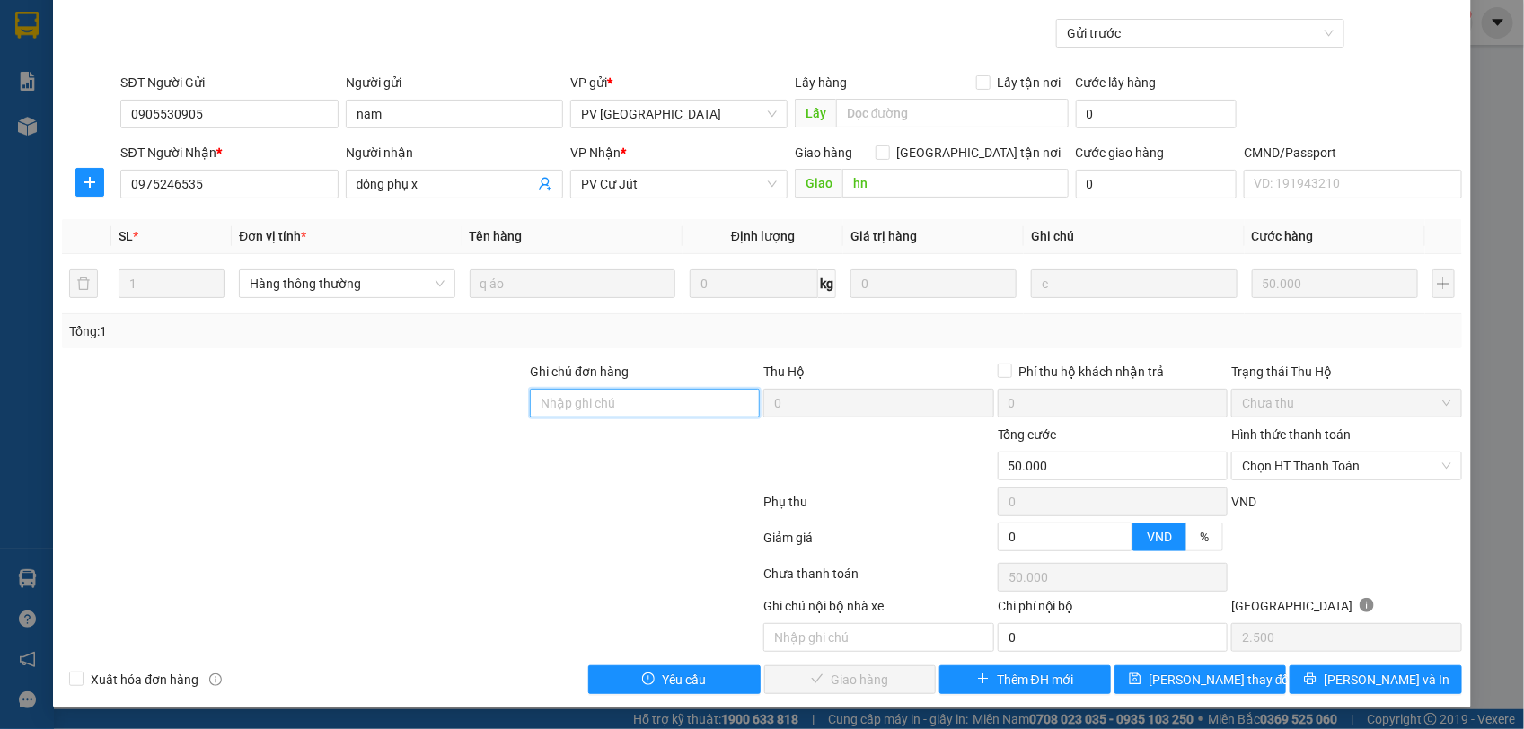
click at [562, 407] on input "Ghi chú đơn hàng" at bounding box center [645, 403] width 230 height 29
click at [1280, 471] on span "Chọn HT Thanh Toán" at bounding box center [1346, 466] width 208 height 27
type input "CK 6868 90K 2K 7H08 1410"
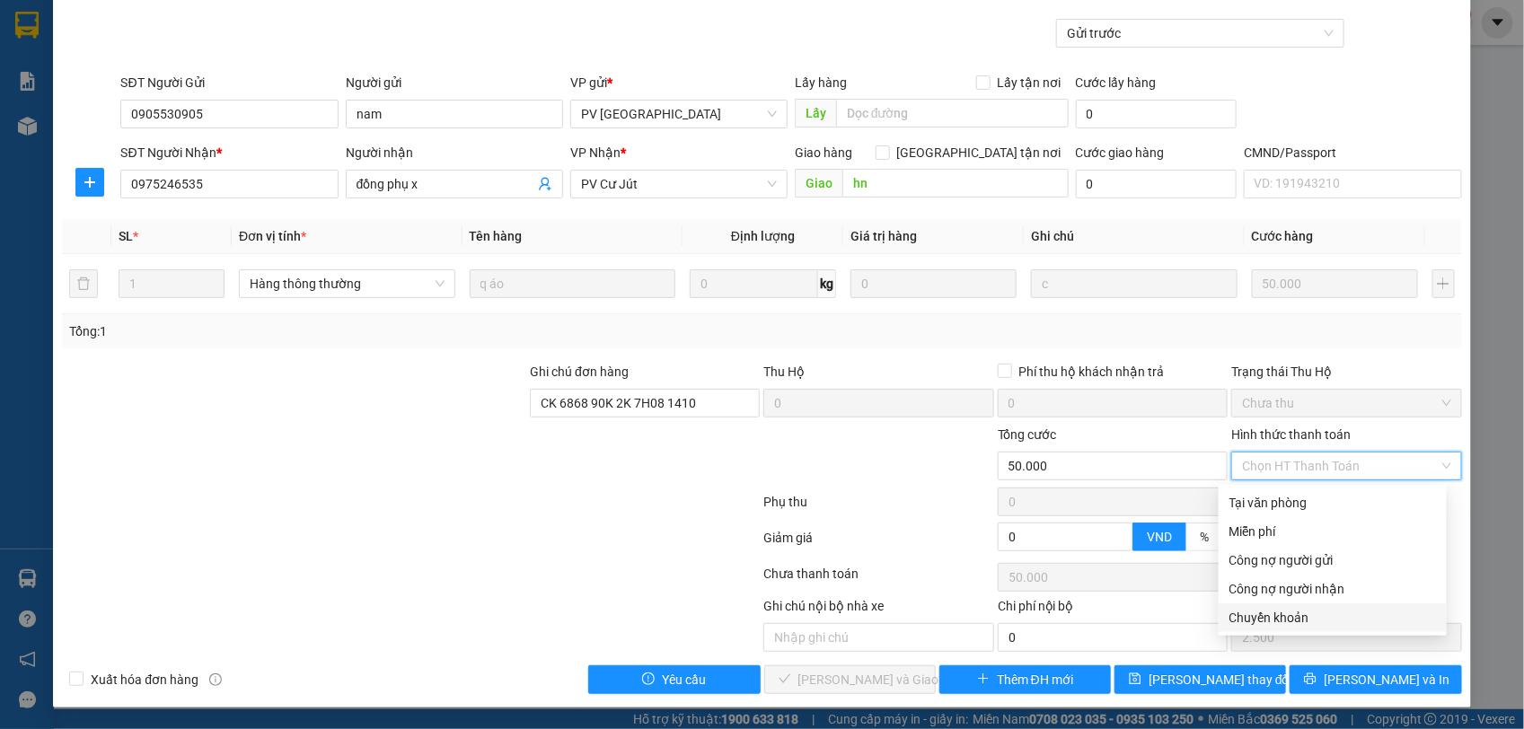
click at [1281, 603] on div "Chuyển khoản" at bounding box center [1332, 617] width 228 height 29
type input "0"
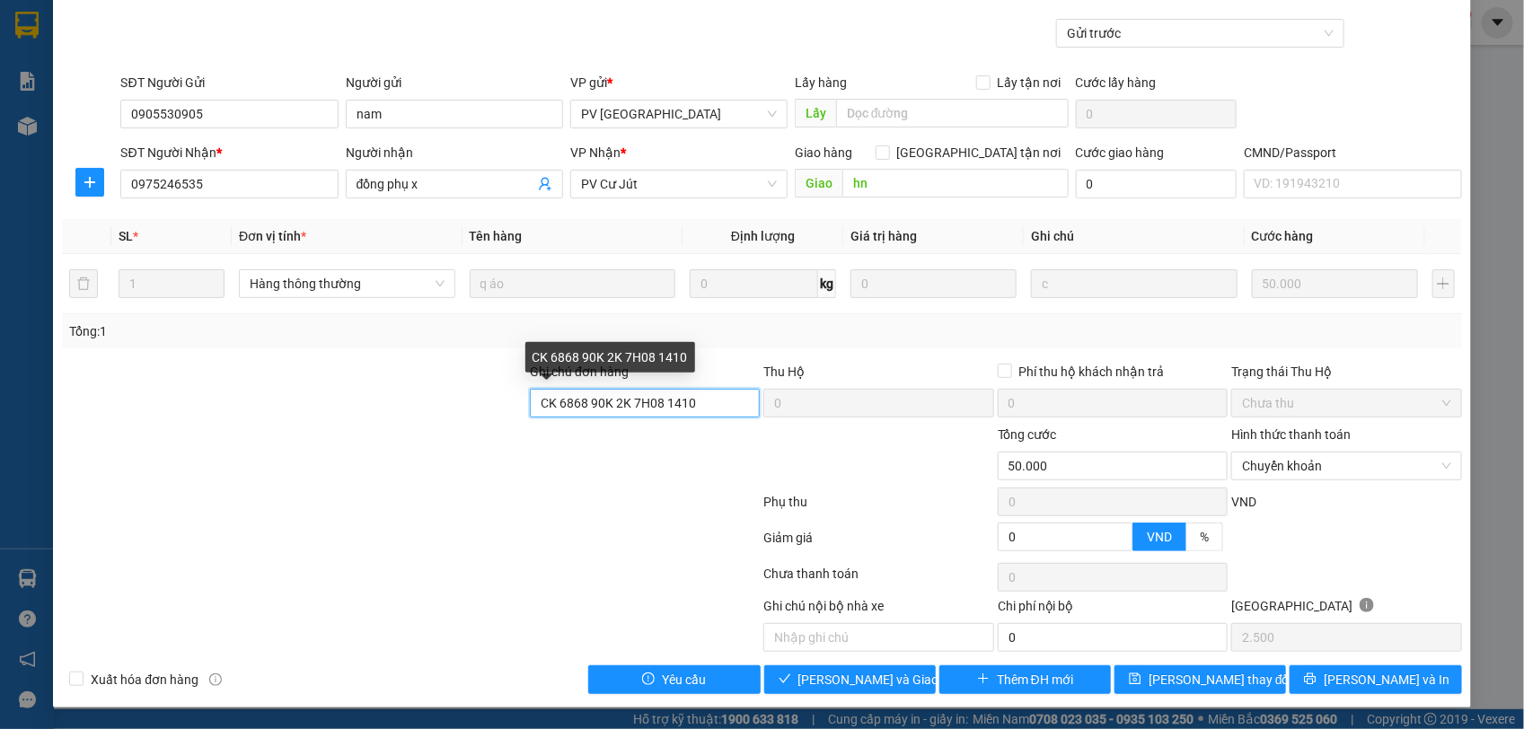
drag, startPoint x: 655, startPoint y: 409, endPoint x: 414, endPoint y: 411, distance: 241.5
click at [414, 411] on div "Ghi chú đơn hàng CK 6868 90K 2K 7H08 1410 Thu Hộ 0 Phí thu hộ khách nhận trả 0 …" at bounding box center [761, 393] width 1403 height 63
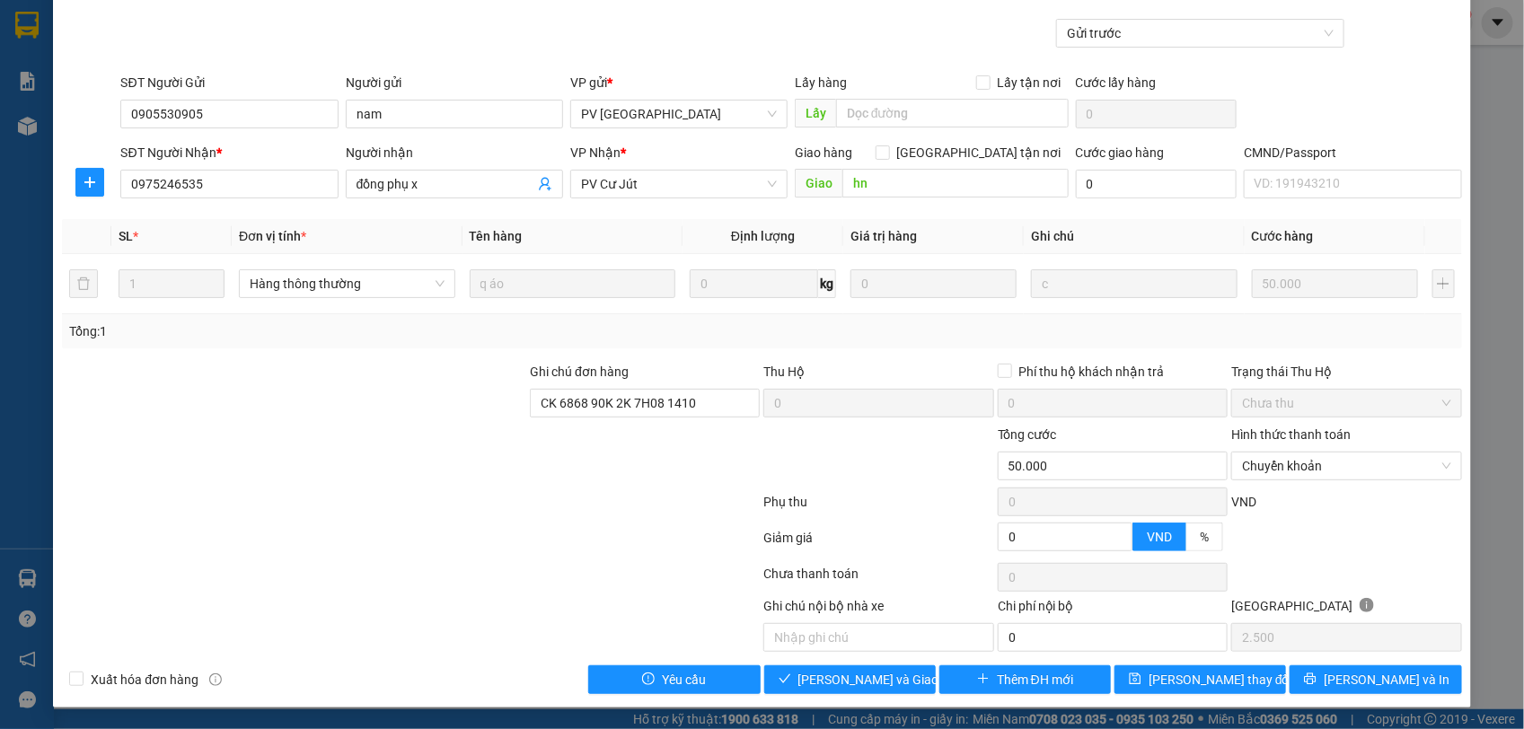
click at [639, 488] on div at bounding box center [410, 506] width 701 height 36
click at [828, 693] on button "[PERSON_NAME] và Giao hàng" at bounding box center [850, 679] width 172 height 29
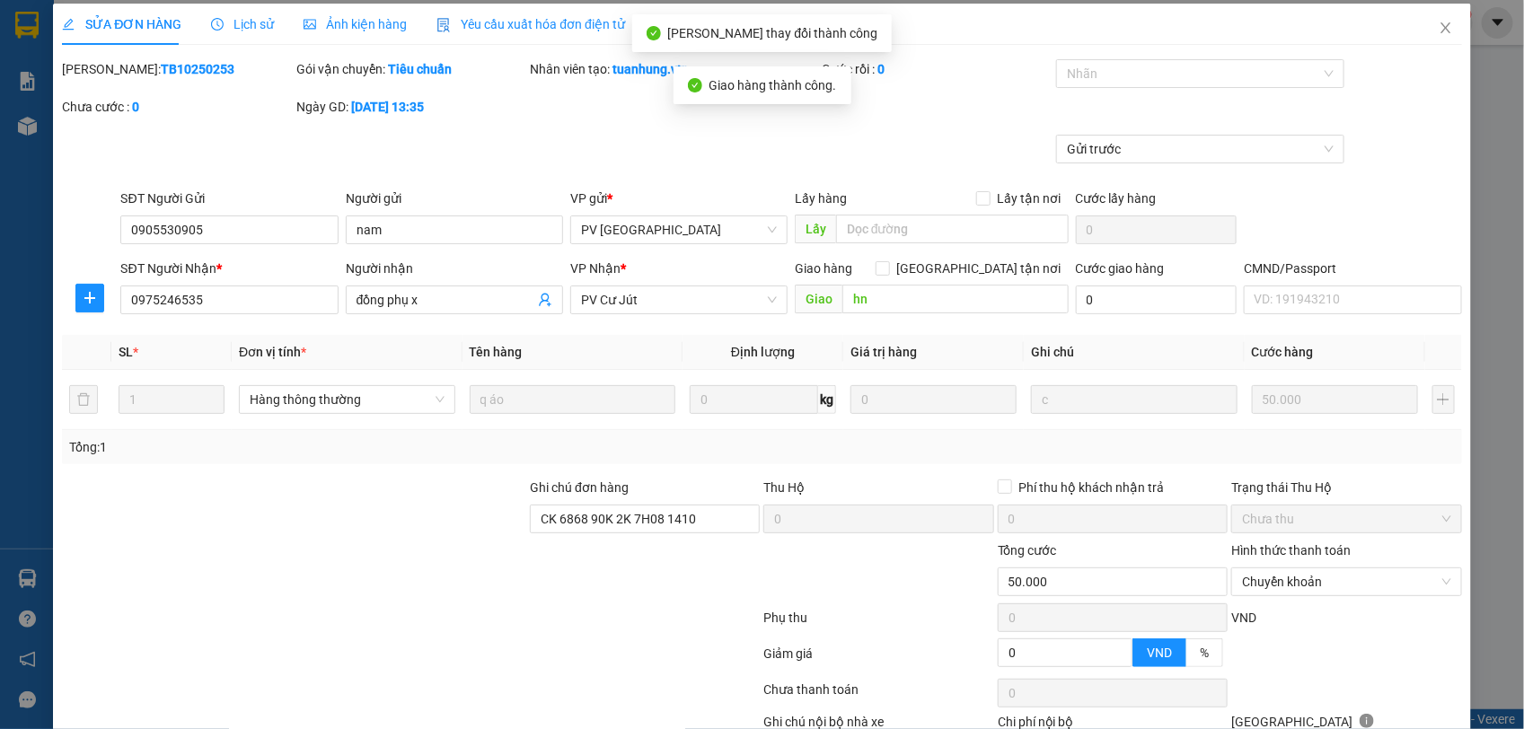
scroll to position [0, 0]
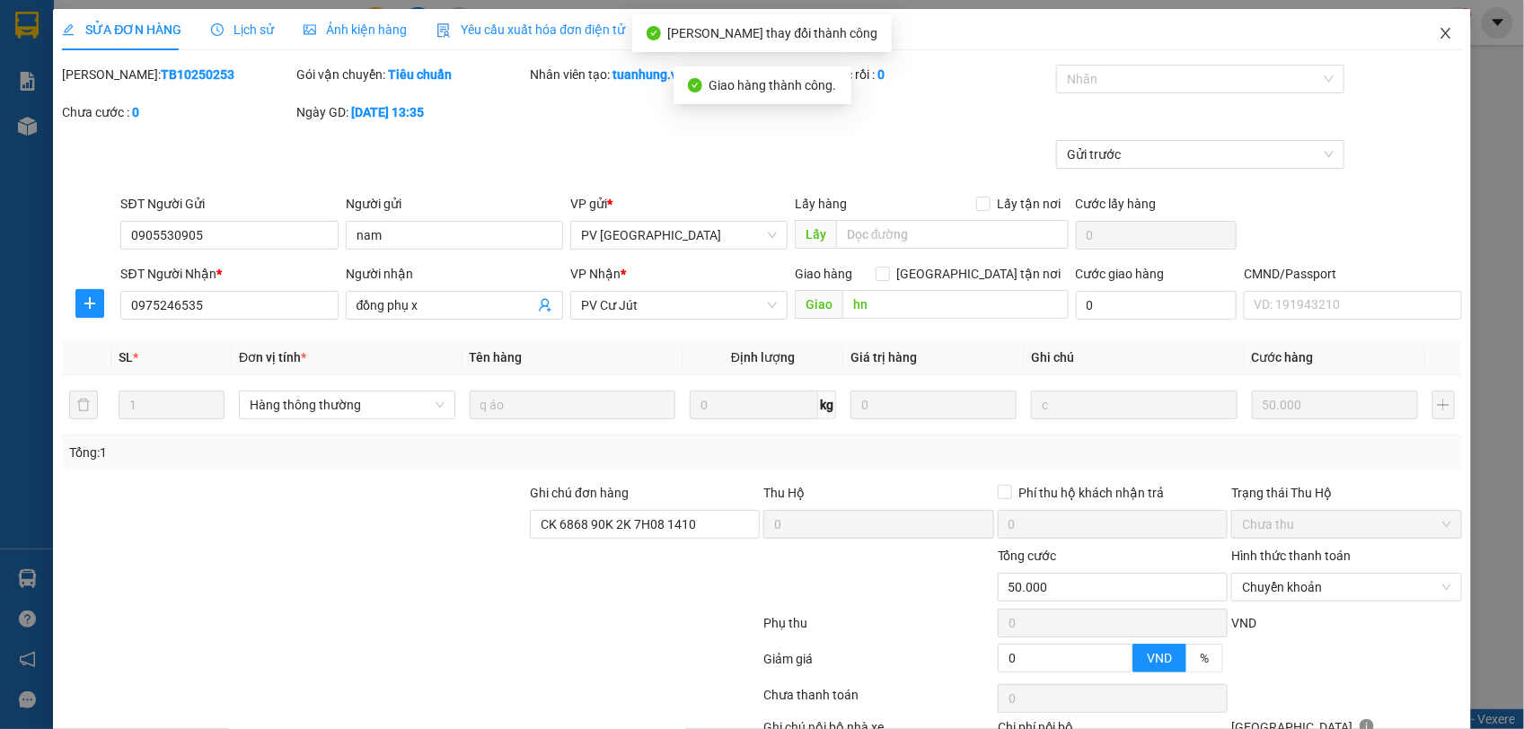
click at [1440, 32] on icon "close" at bounding box center [1445, 33] width 10 height 11
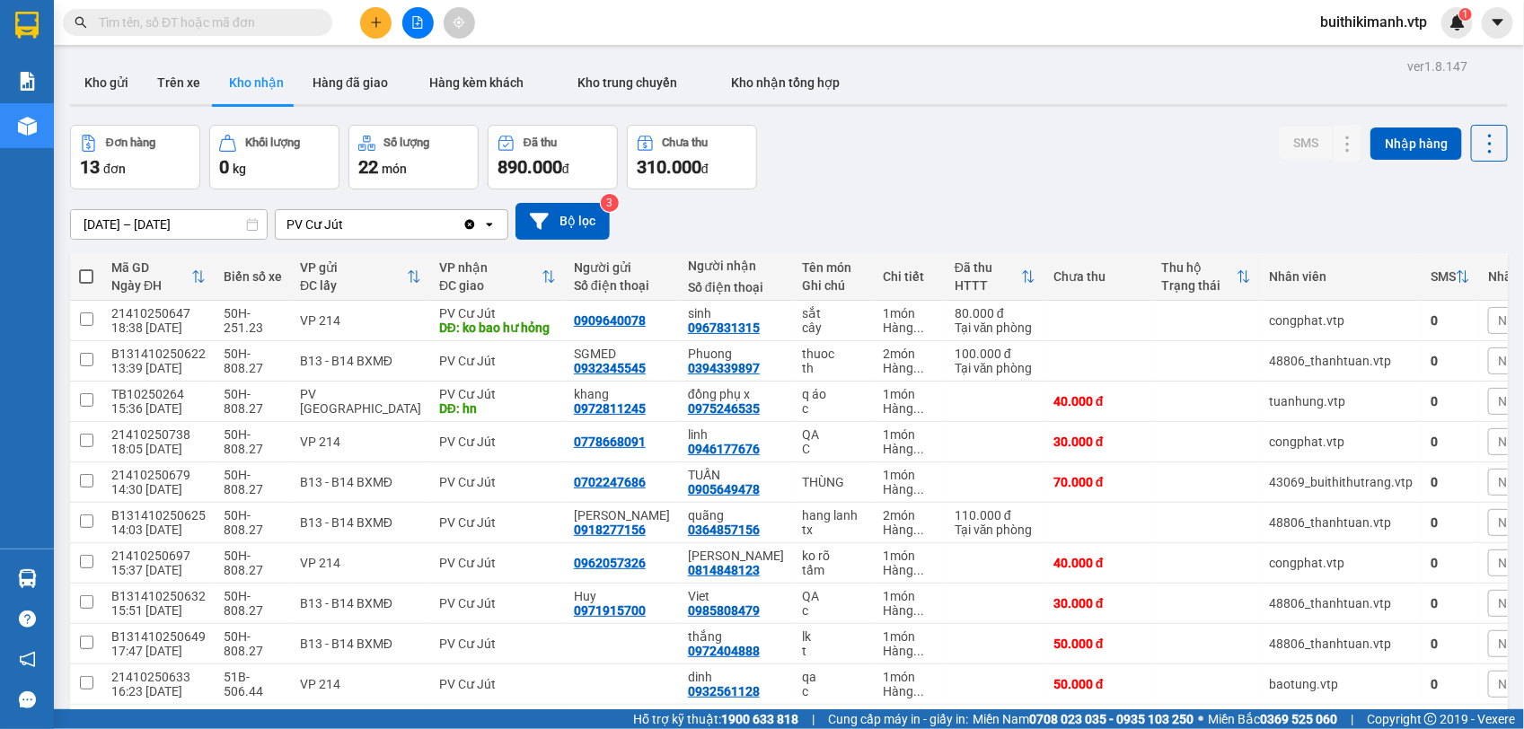
click at [218, 27] on input "text" at bounding box center [205, 23] width 212 height 20
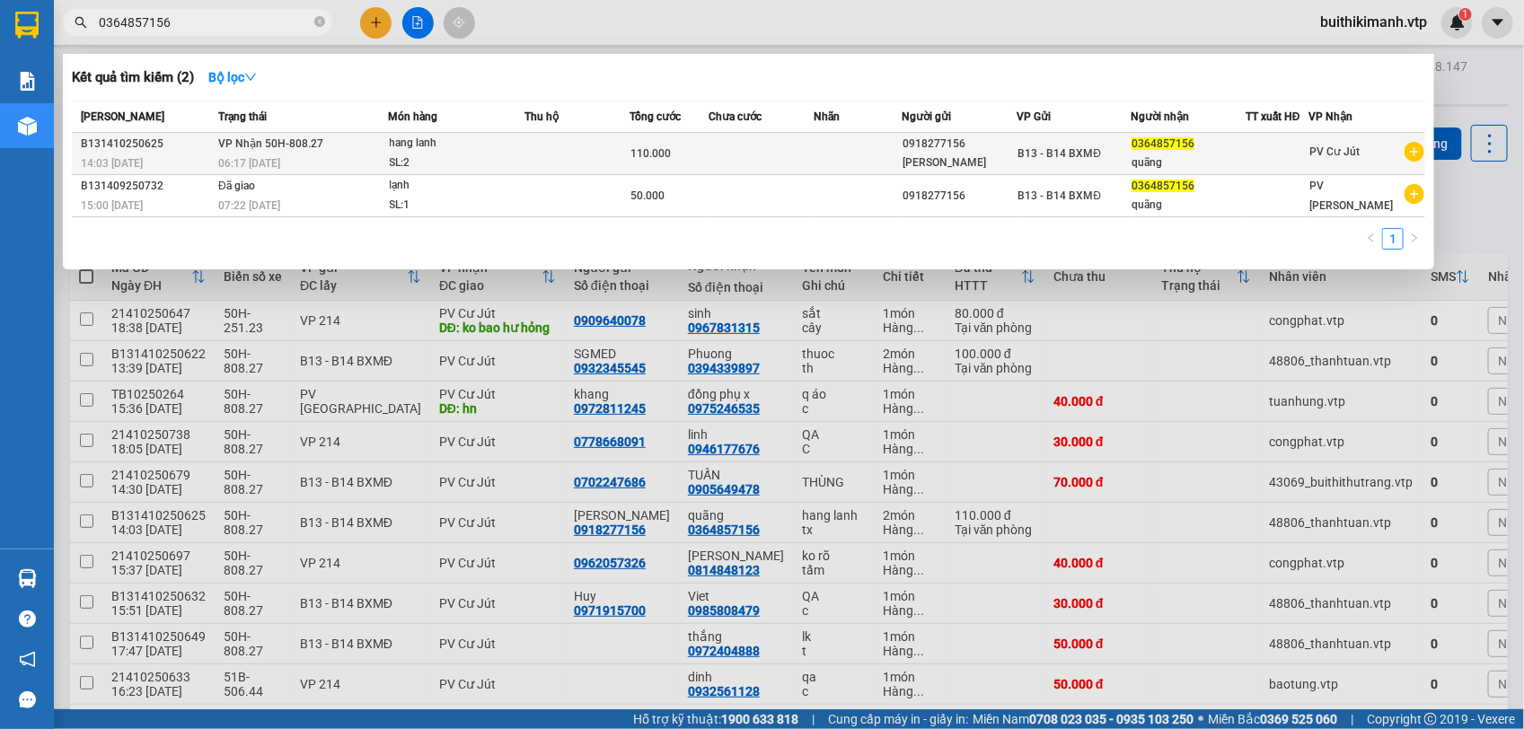
type input "0364857156"
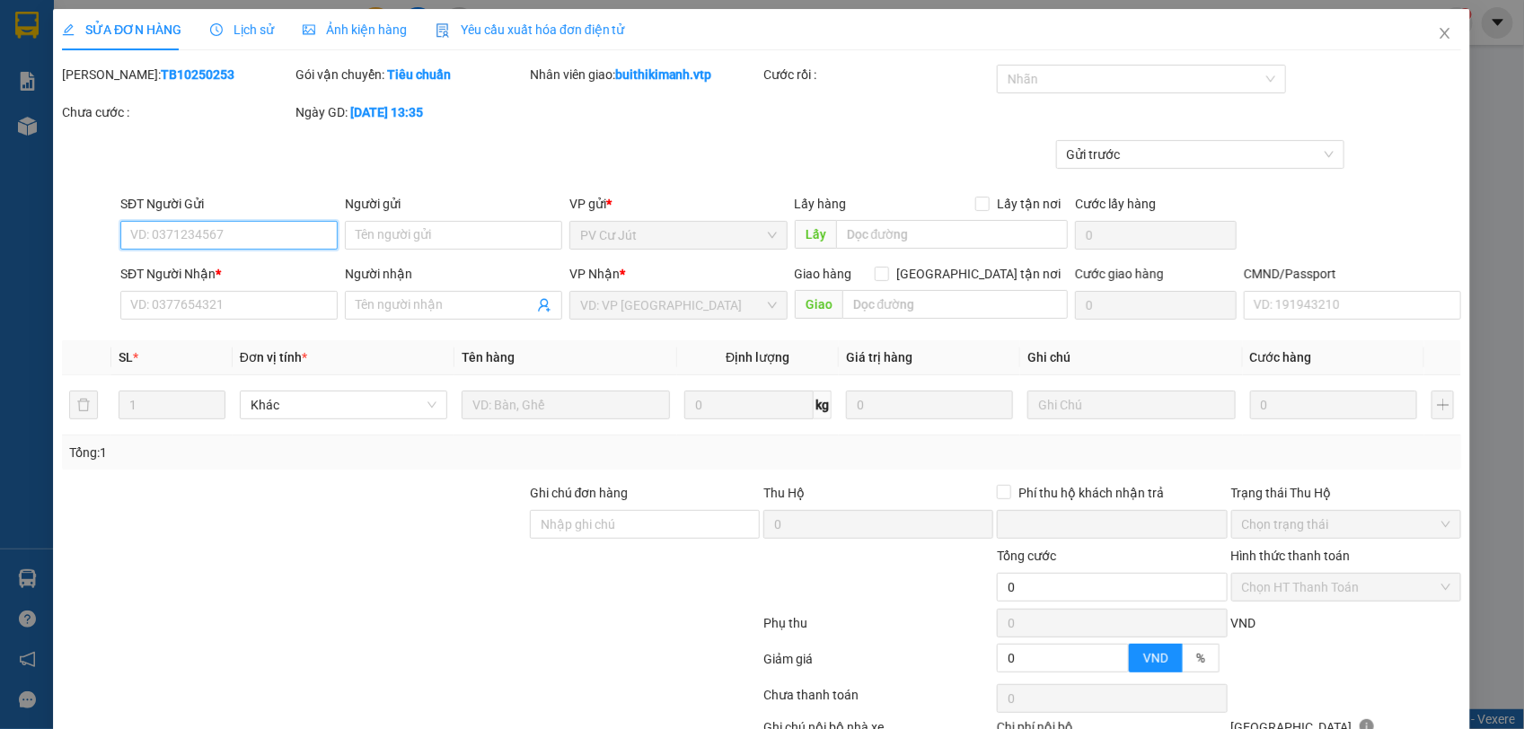
type input "5.500"
type input "0918277156"
type input "[PERSON_NAME]"
type input "0364857156"
type input "quãng"
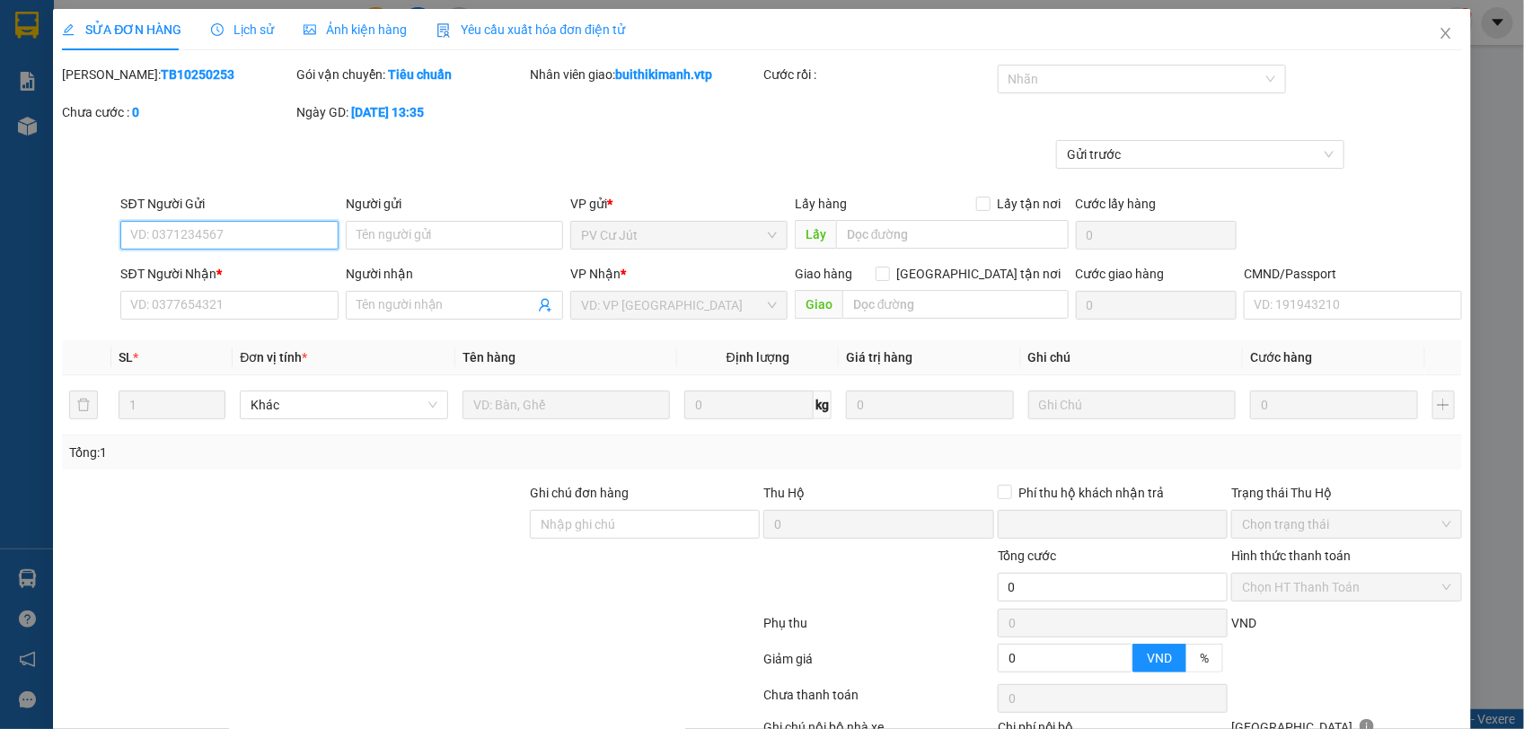
type input "0"
type input "110.000"
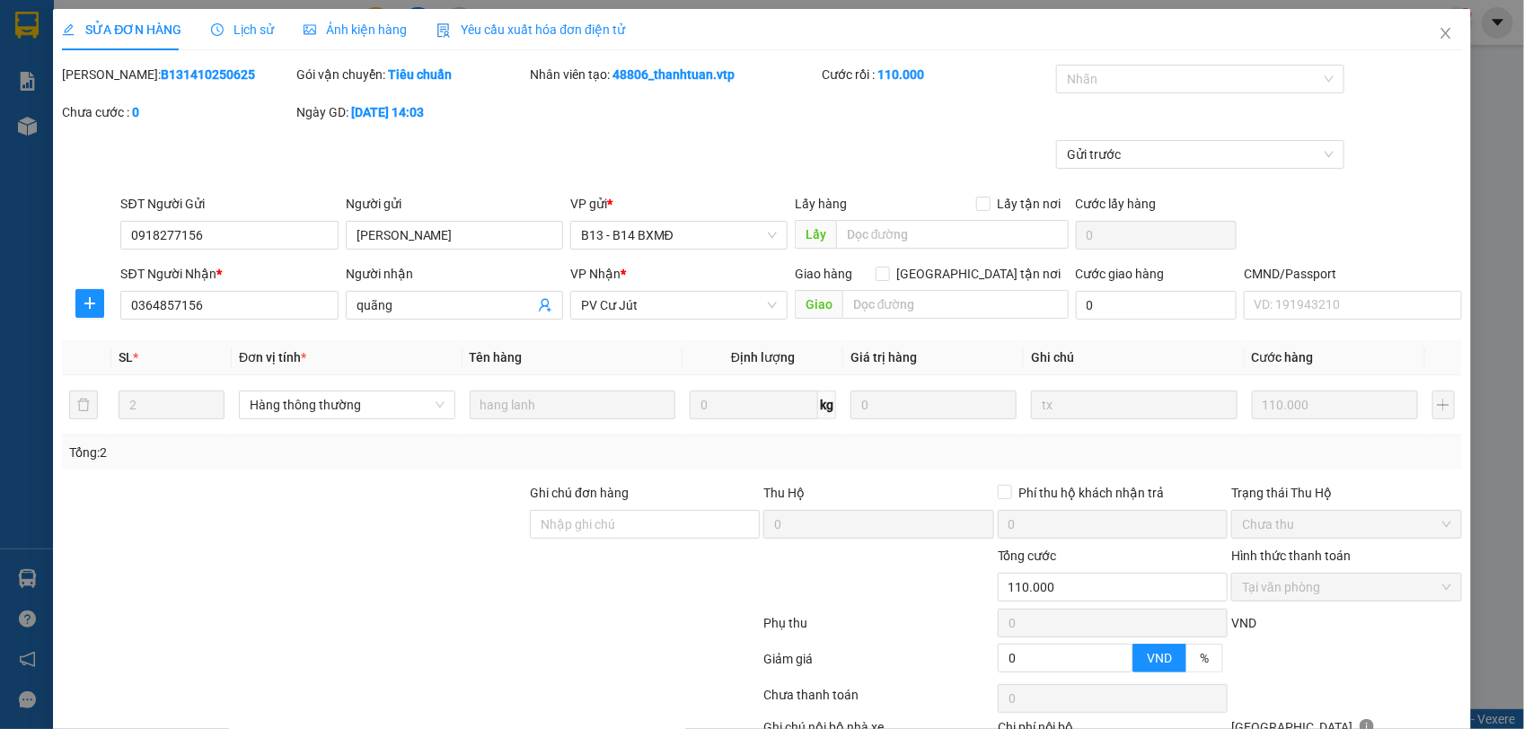
click at [247, 33] on span "Lịch sử" at bounding box center [243, 29] width 64 height 14
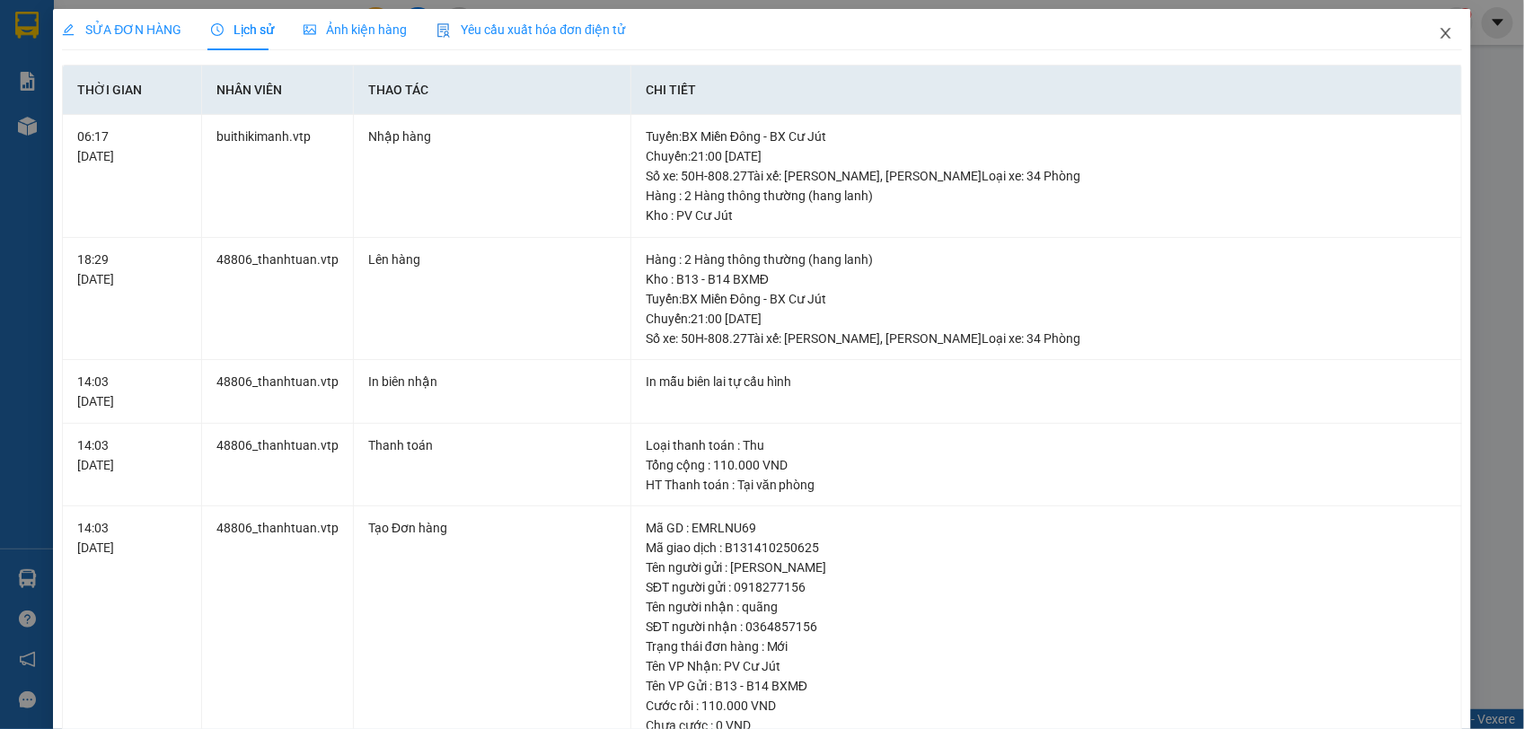
click at [1438, 37] on icon "close" at bounding box center [1445, 33] width 14 height 14
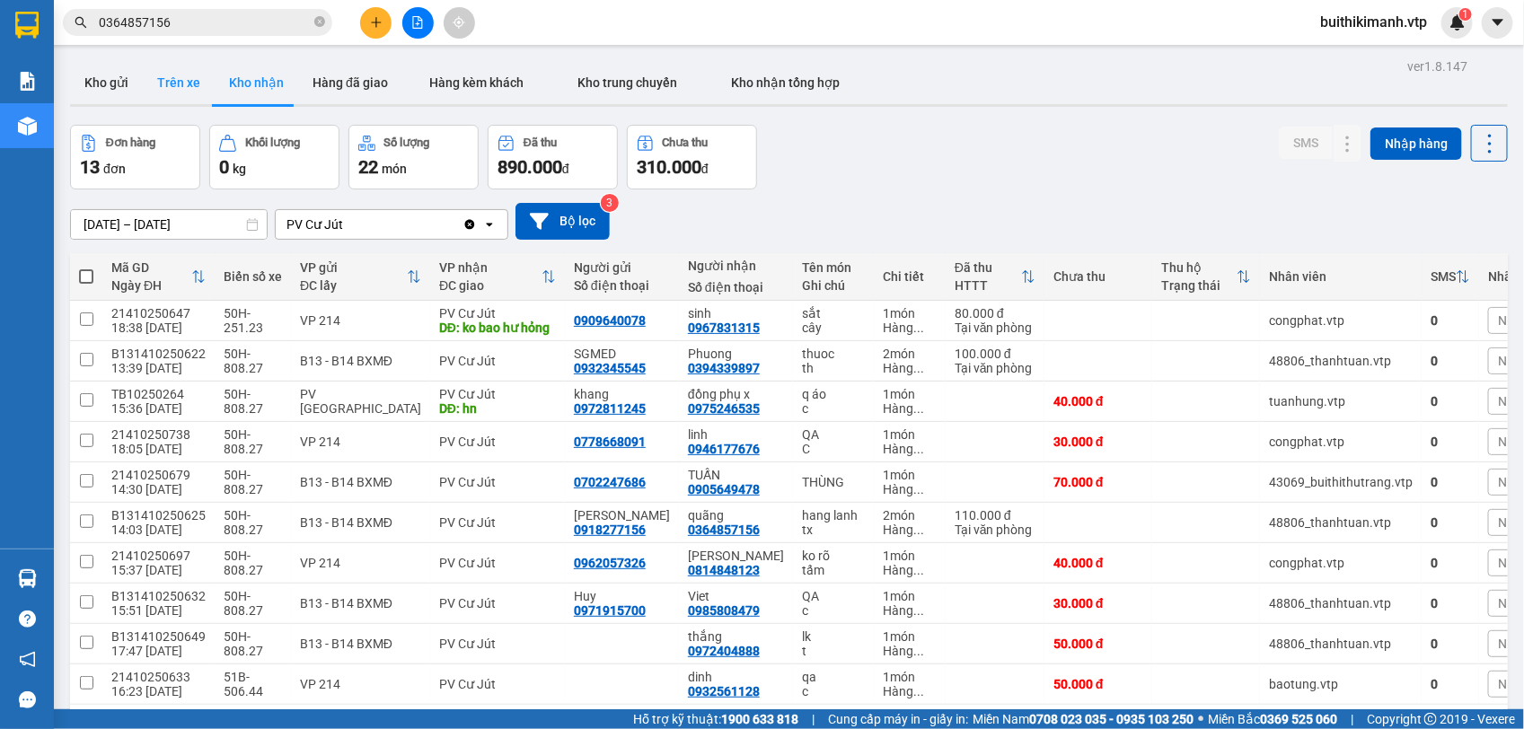
click at [172, 74] on button "Trên xe" at bounding box center [179, 82] width 72 height 43
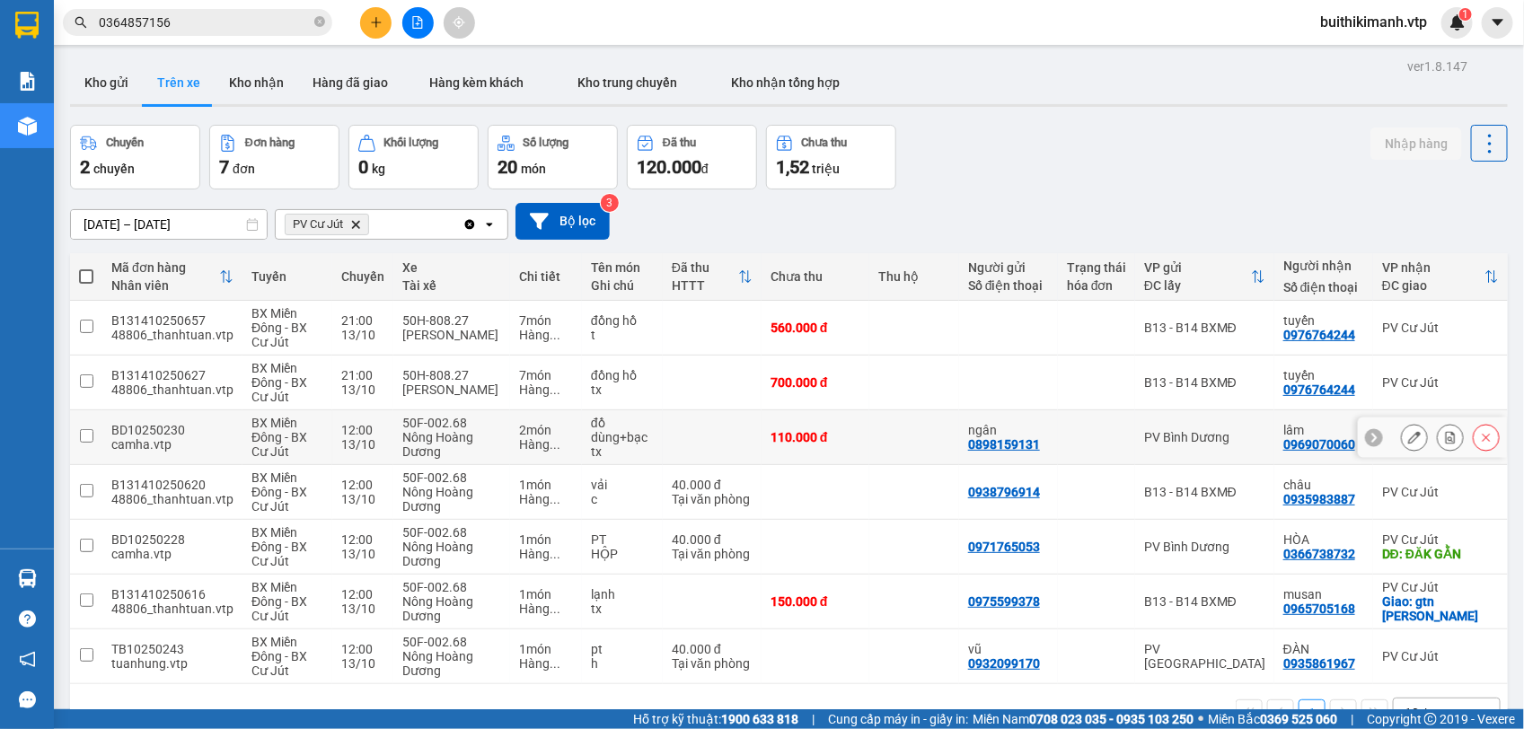
scroll to position [83, 0]
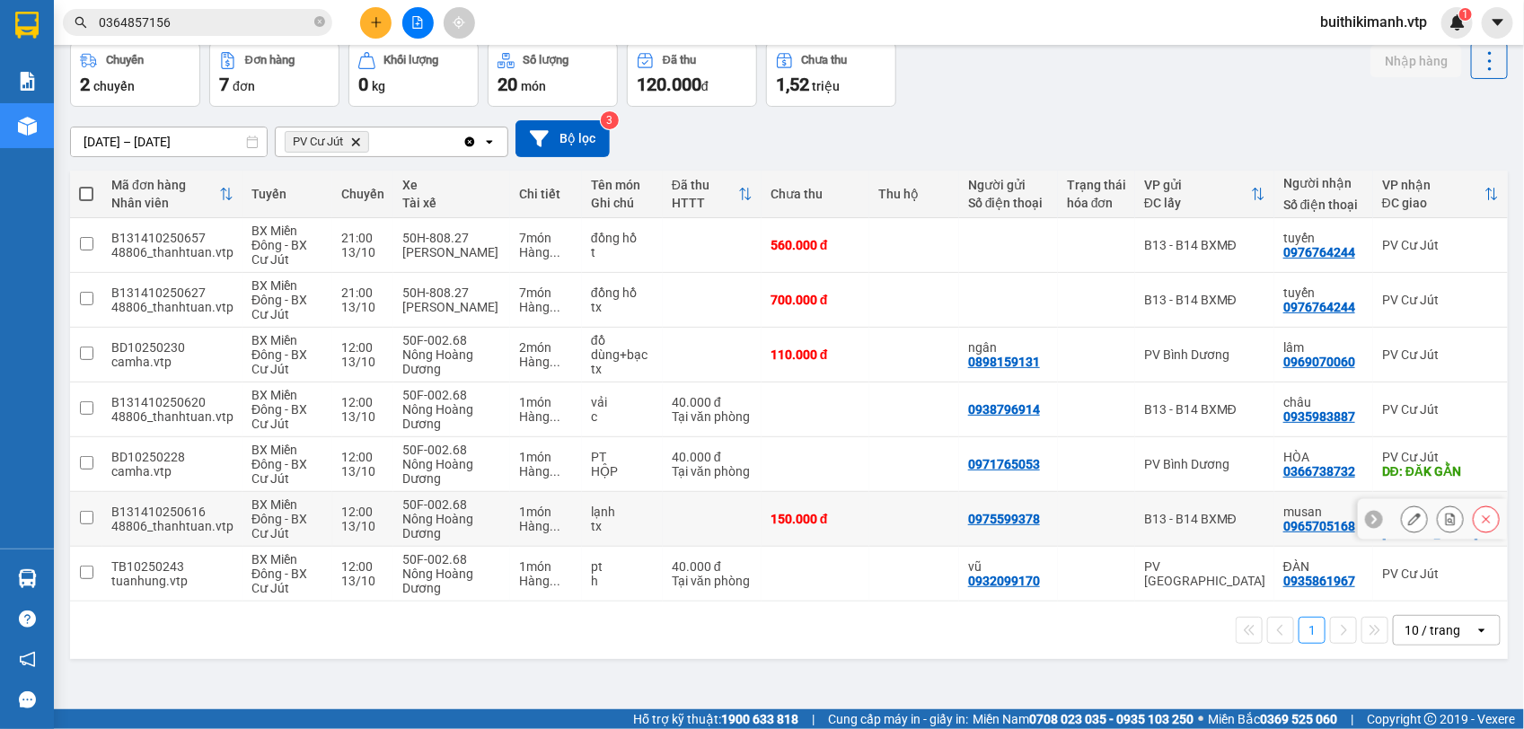
click at [939, 519] on td at bounding box center [914, 519] width 90 height 55
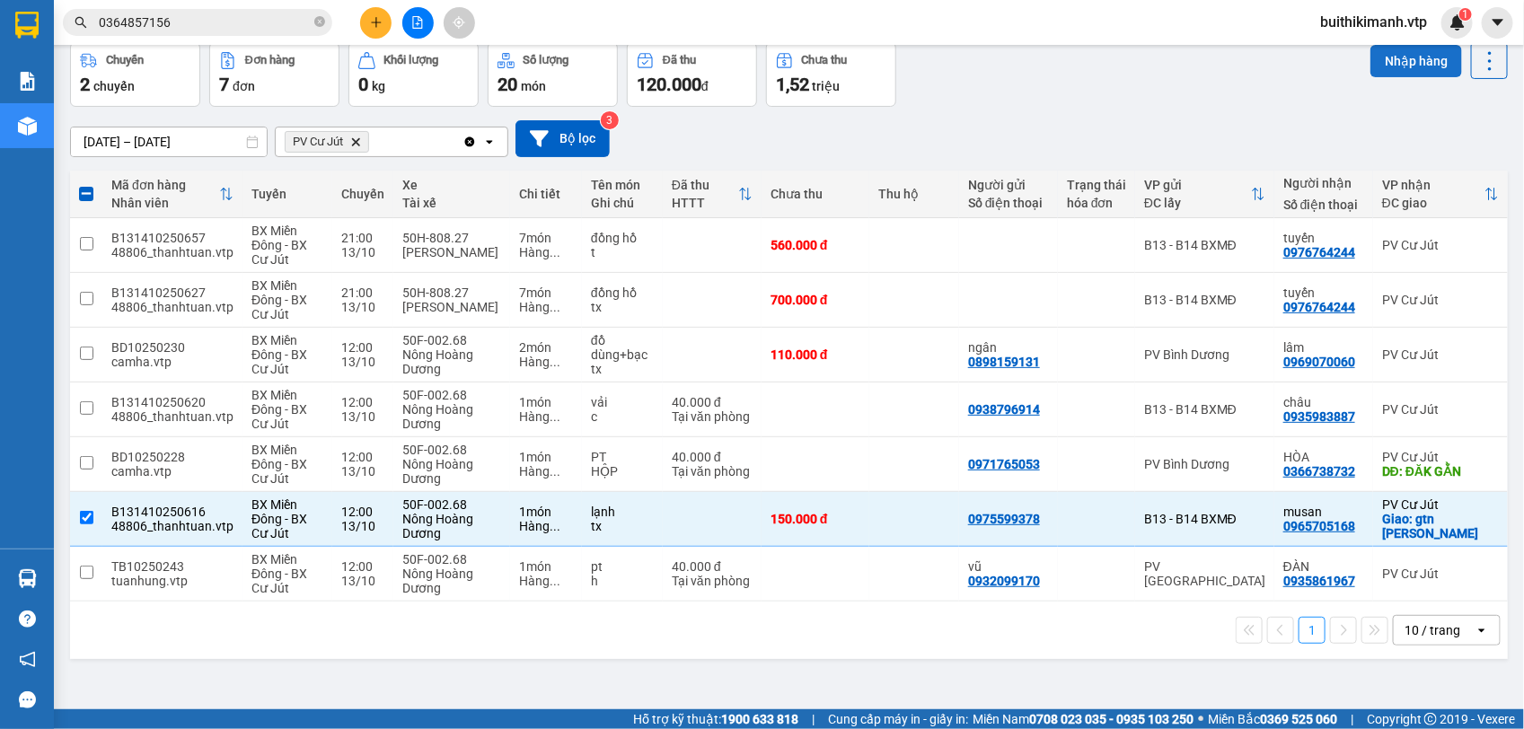
click at [1385, 61] on button "Nhập hàng" at bounding box center [1416, 61] width 92 height 32
checkbox input "false"
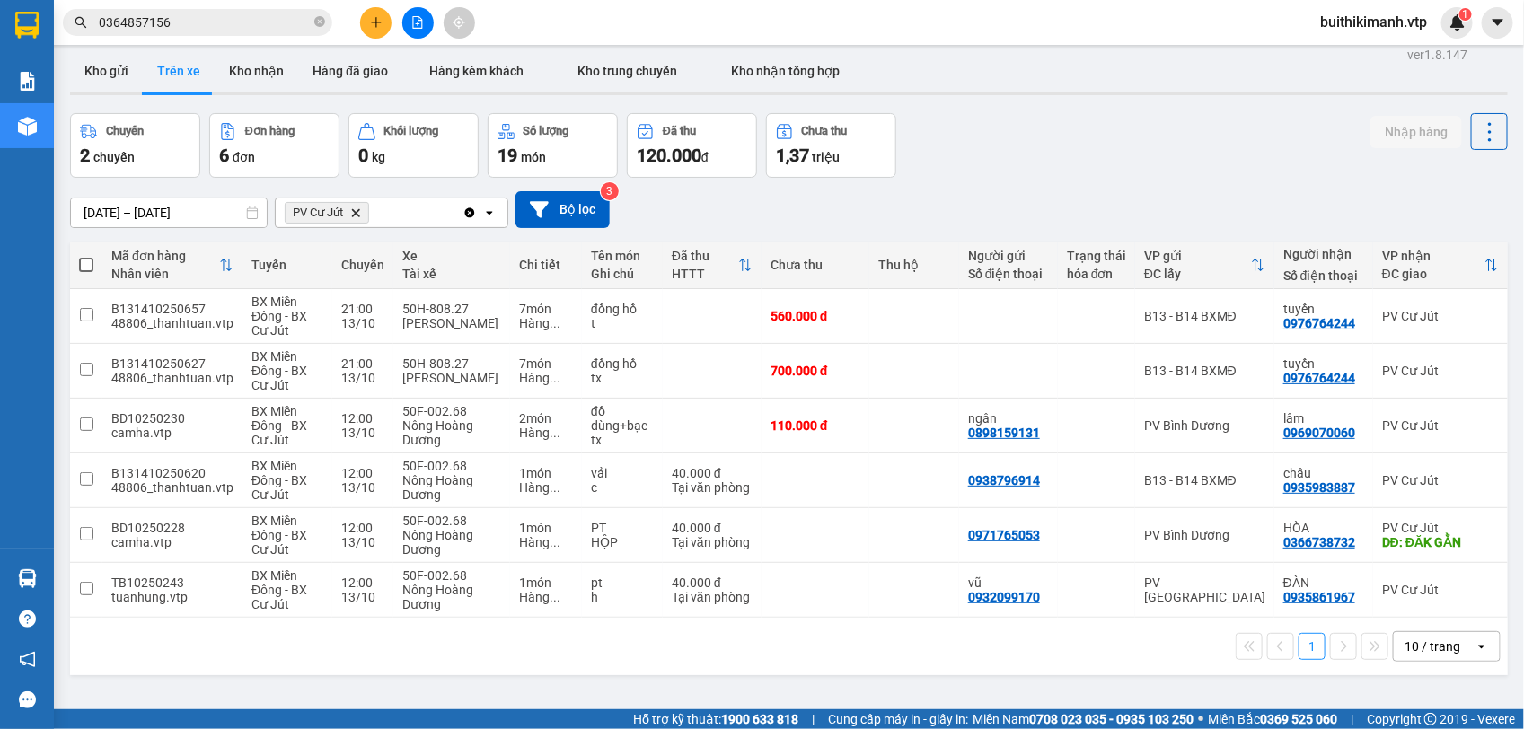
scroll to position [0, 0]
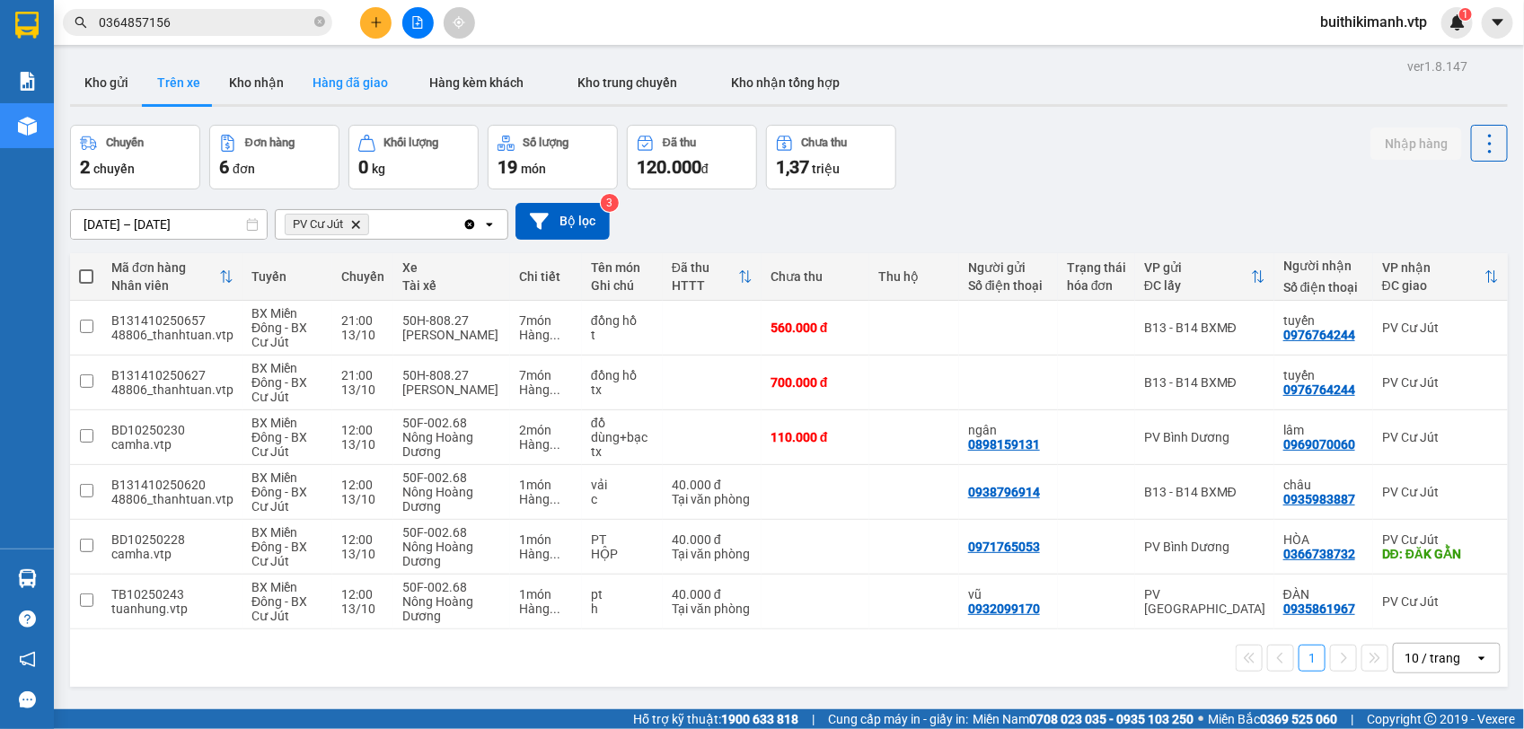
drag, startPoint x: 231, startPoint y: 65, endPoint x: 311, endPoint y: 88, distance: 83.3
click at [233, 67] on button "Kho nhận" at bounding box center [257, 82] width 84 height 43
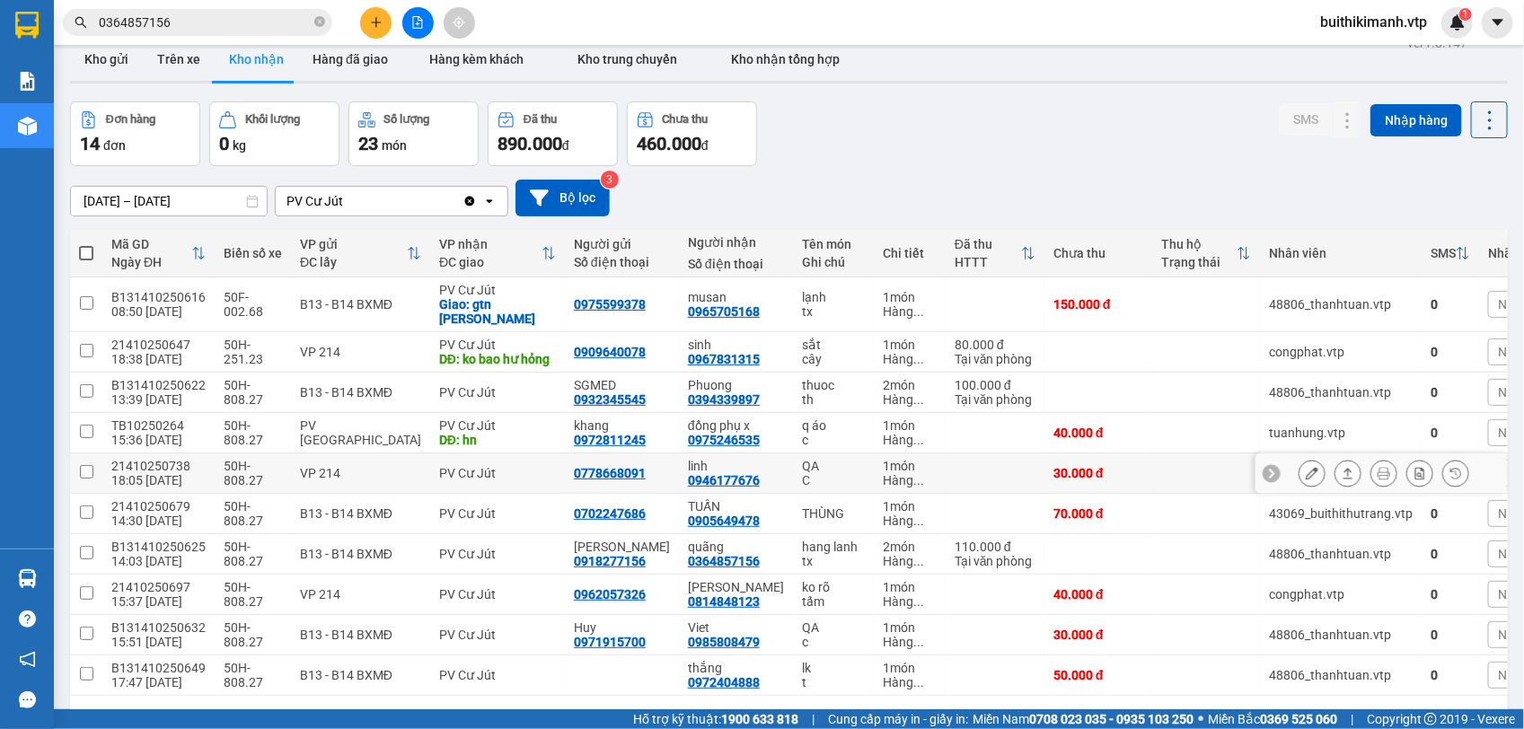
scroll to position [92, 0]
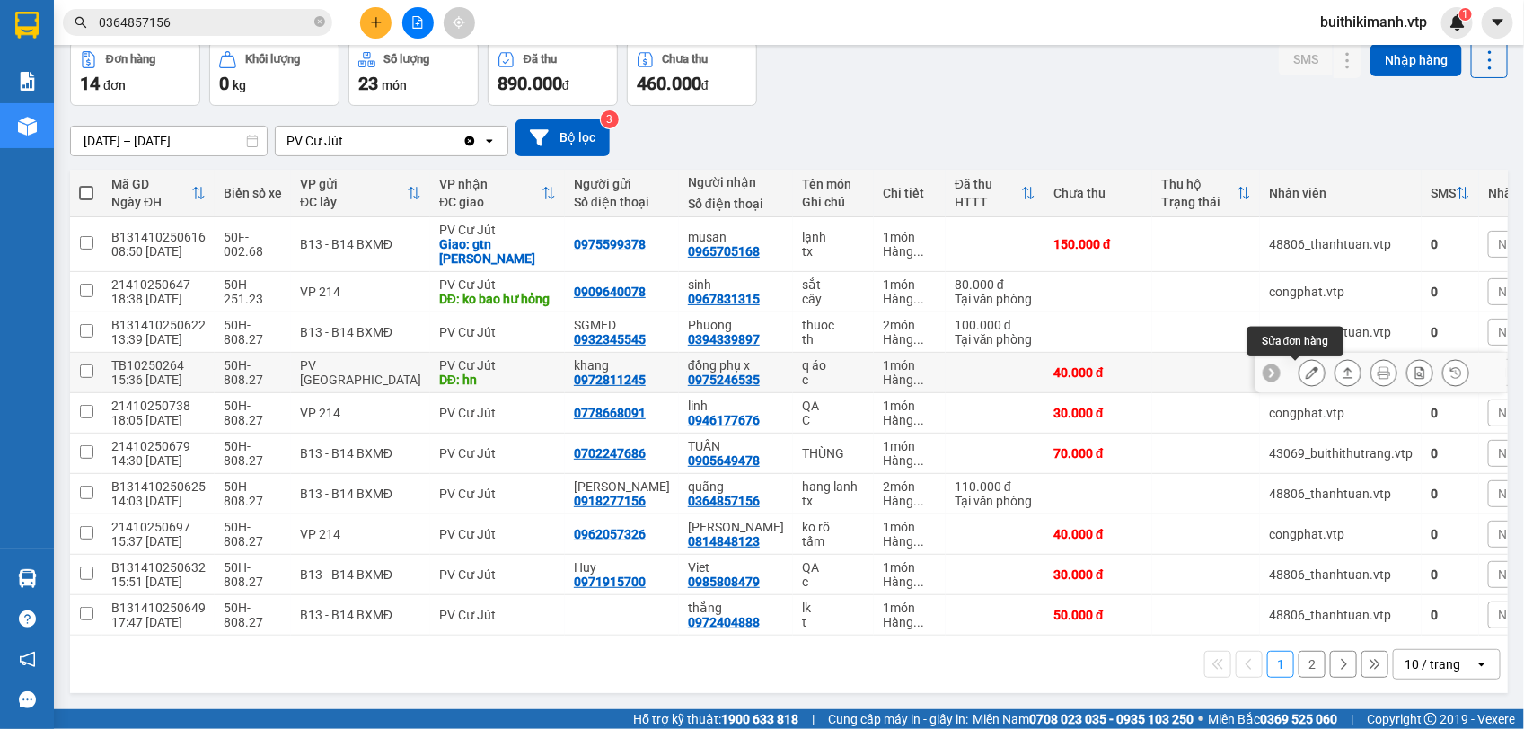
click at [1306, 366] on icon at bounding box center [1312, 372] width 13 height 13
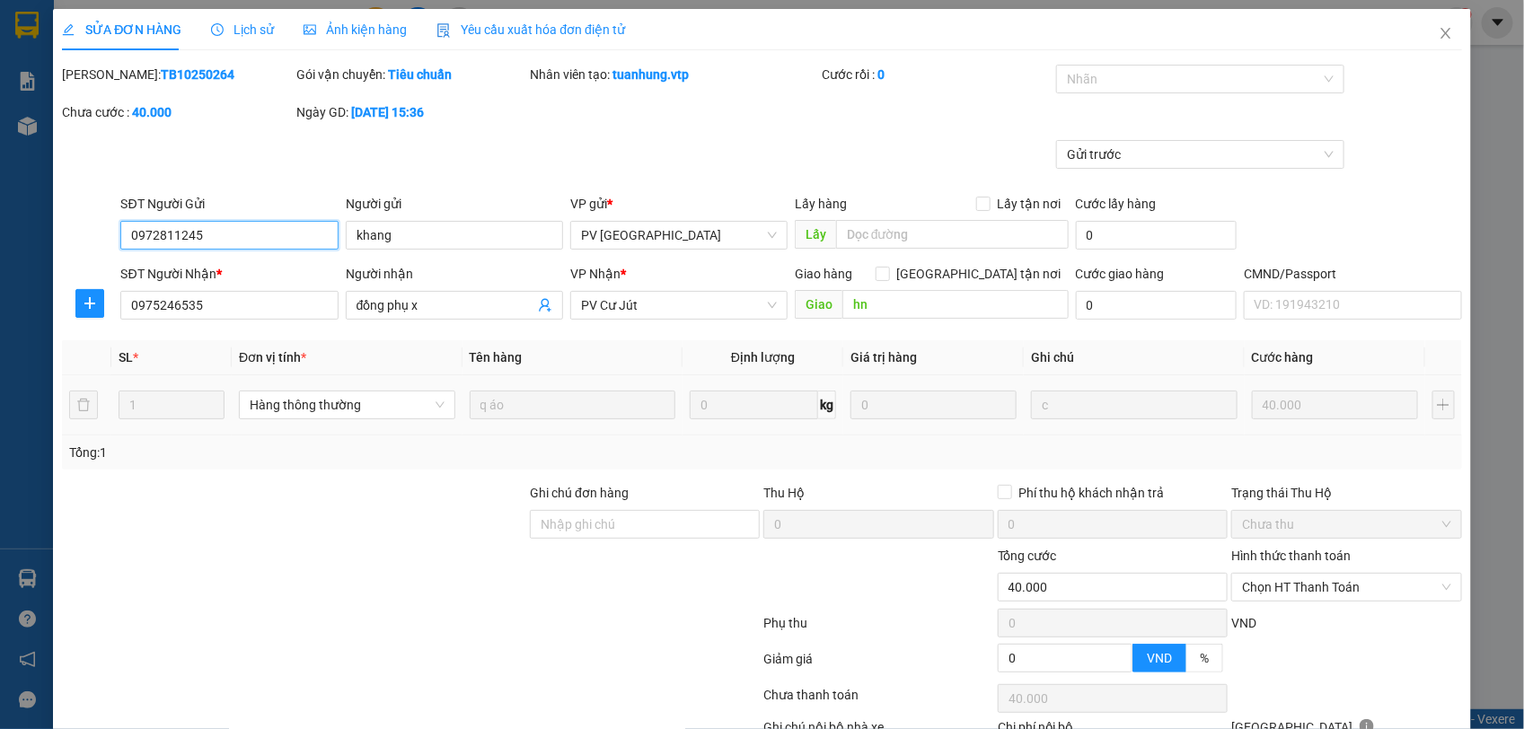
type input "0972811245"
type input "khang"
type input "0975246535"
type input "đồng phụ x"
type input "hn"
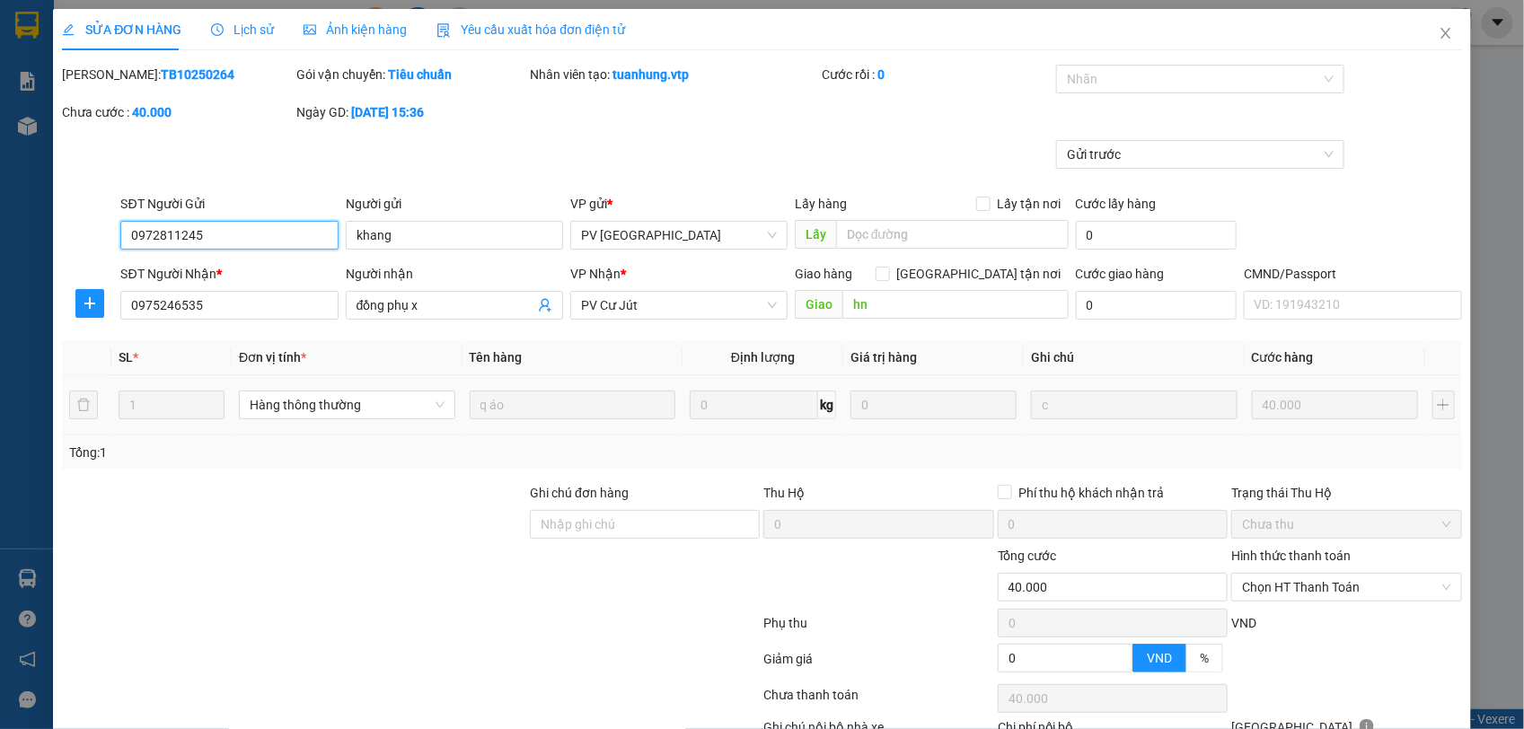
type input "0"
type input "40.000"
type input "2.000"
click at [557, 526] on input "Ghi chú đơn hàng" at bounding box center [645, 524] width 230 height 29
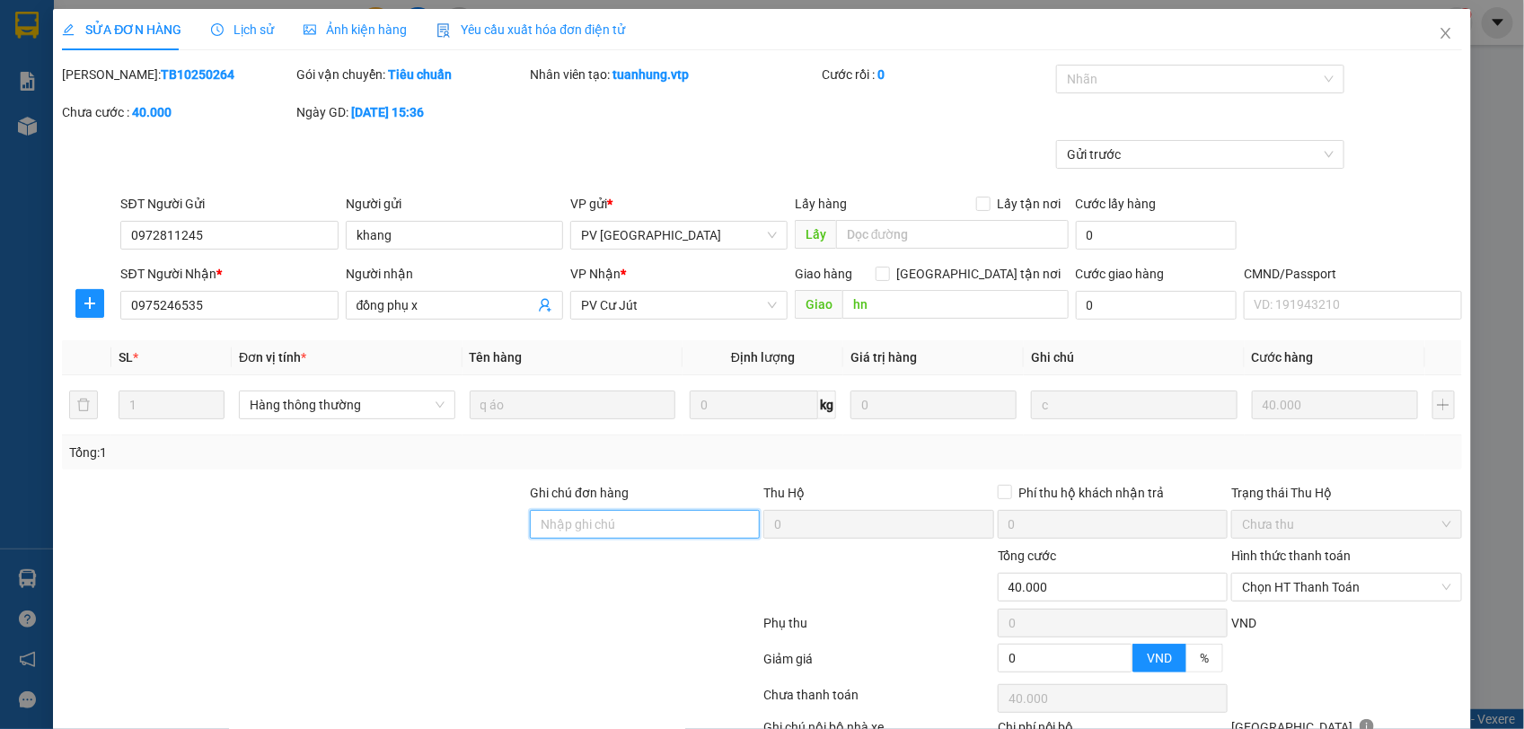
paste input "CK 6868 90K 2K 7H08 1410"
click at [1340, 590] on span "Chọn HT Thanh Toán" at bounding box center [1346, 587] width 208 height 27
type input "CK 6868 90K 2K 7H08 1410"
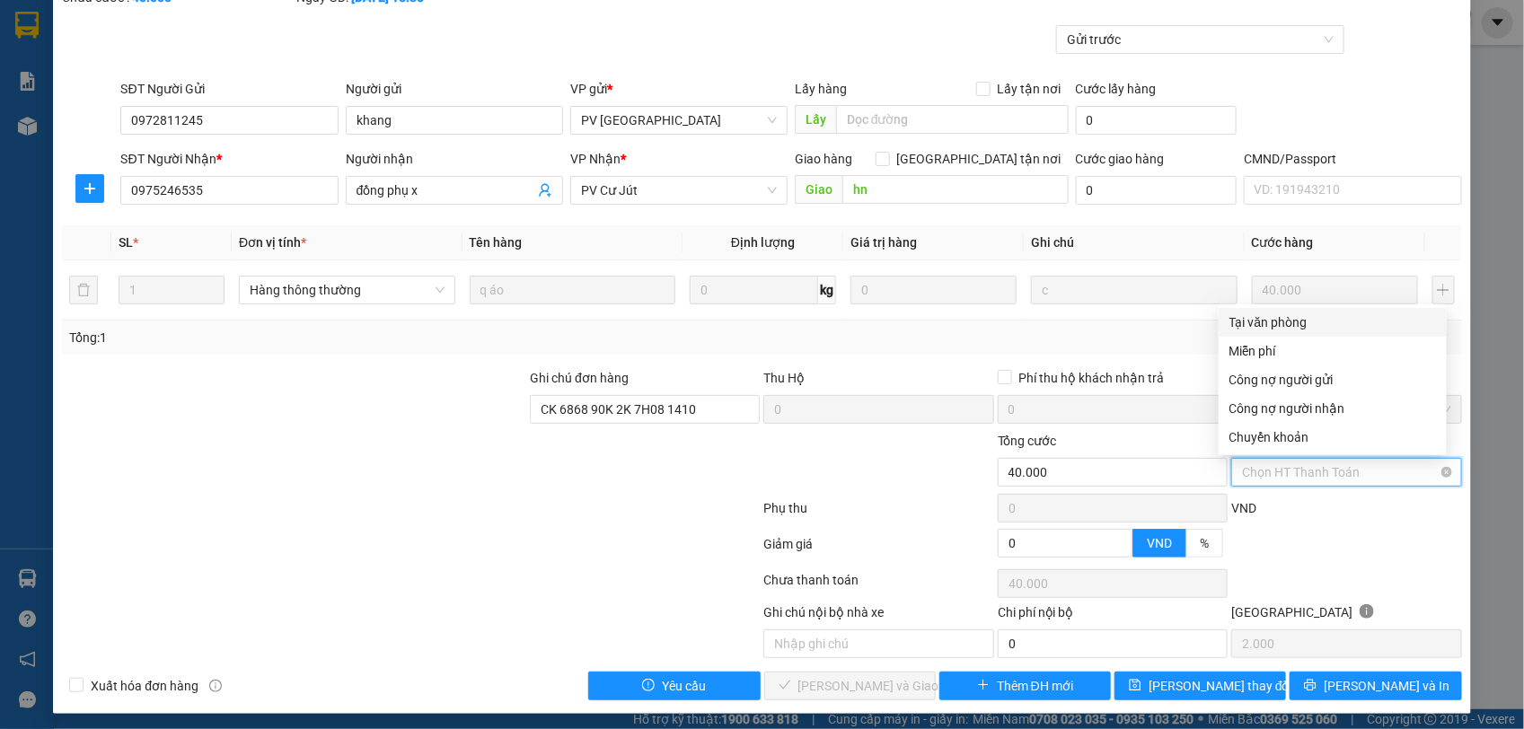
scroll to position [123, 0]
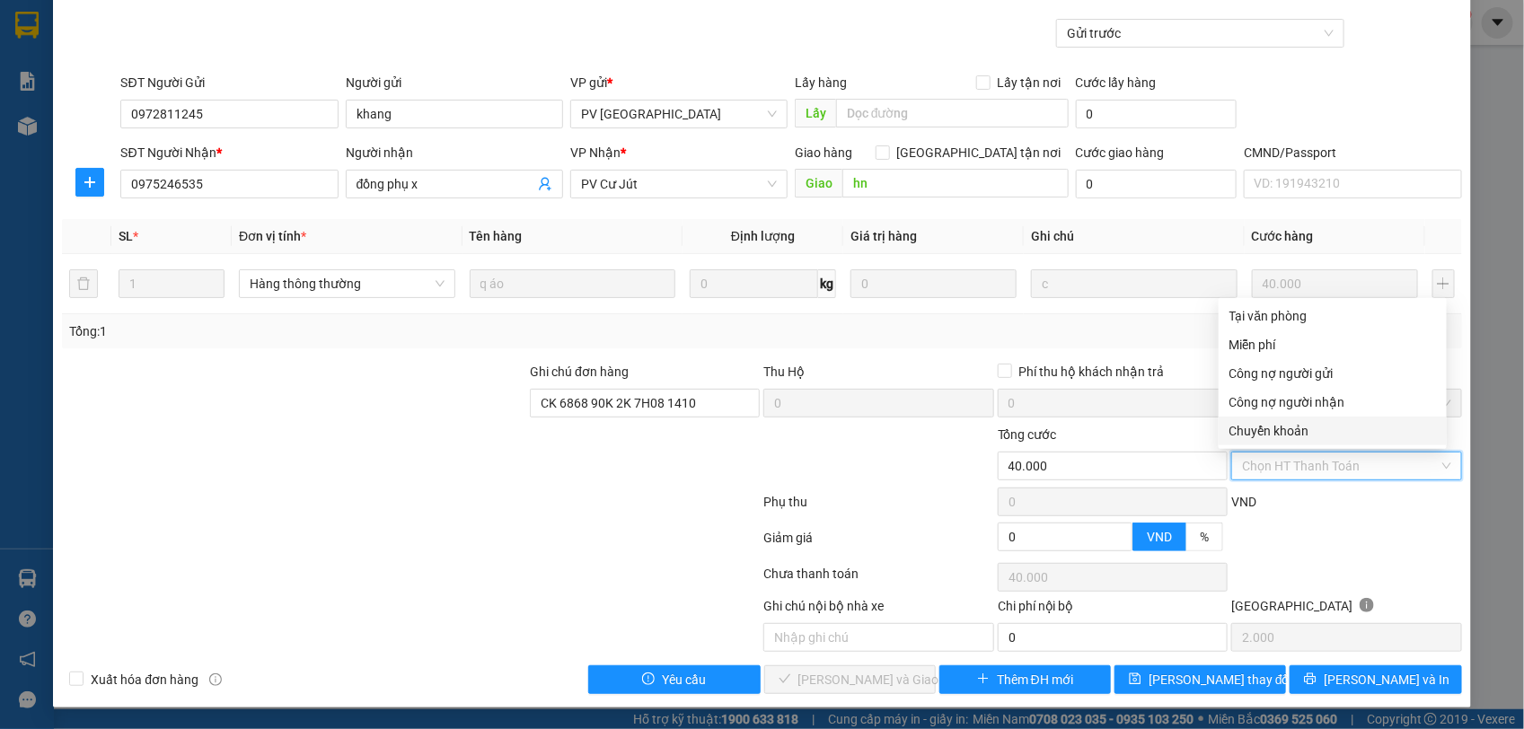
click at [1290, 436] on div "Chuyển khoản" at bounding box center [1332, 431] width 207 height 20
type input "0"
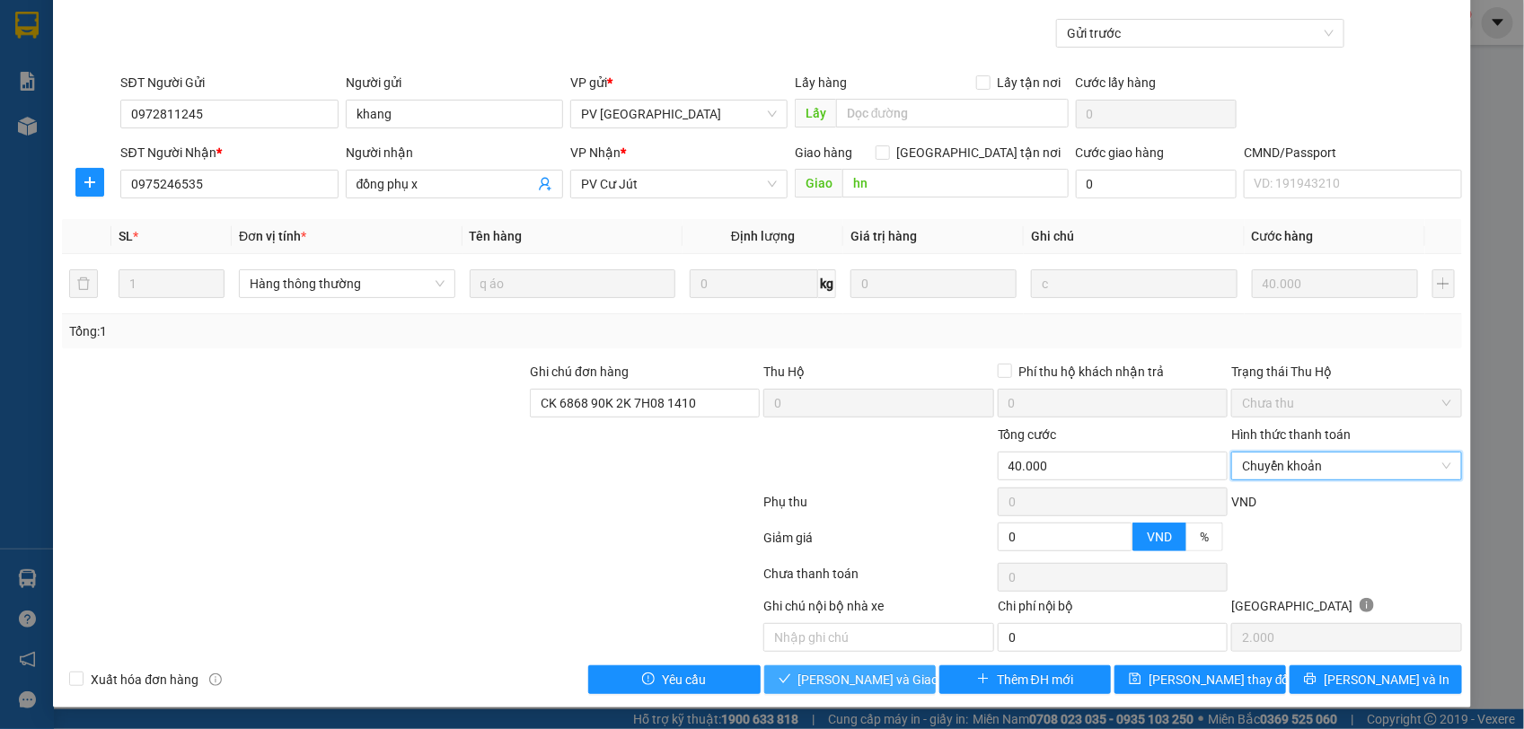
click at [876, 688] on span "[PERSON_NAME] và Giao hàng" at bounding box center [884, 680] width 172 height 20
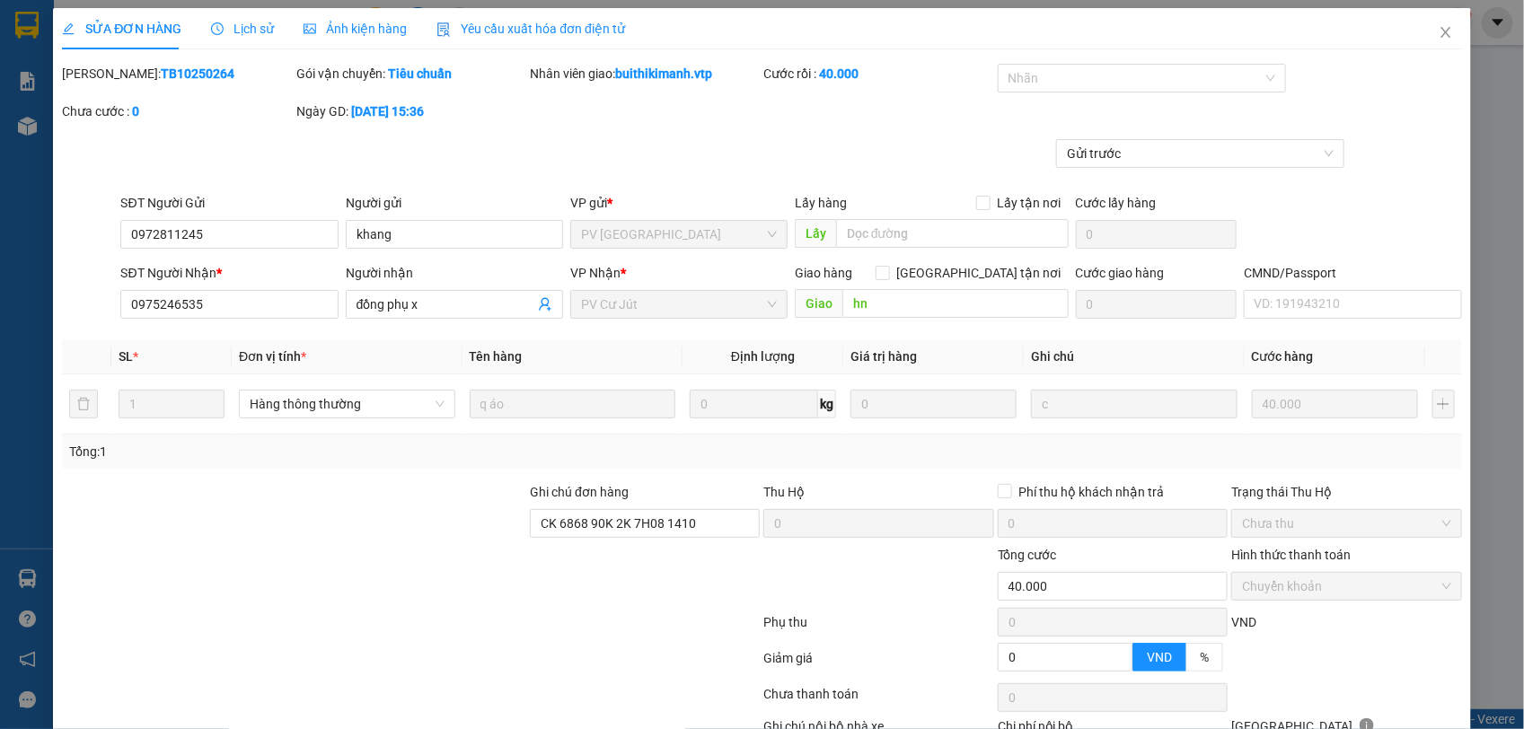
scroll to position [0, 0]
click at [1428, 41] on span "Close" at bounding box center [1446, 34] width 50 height 50
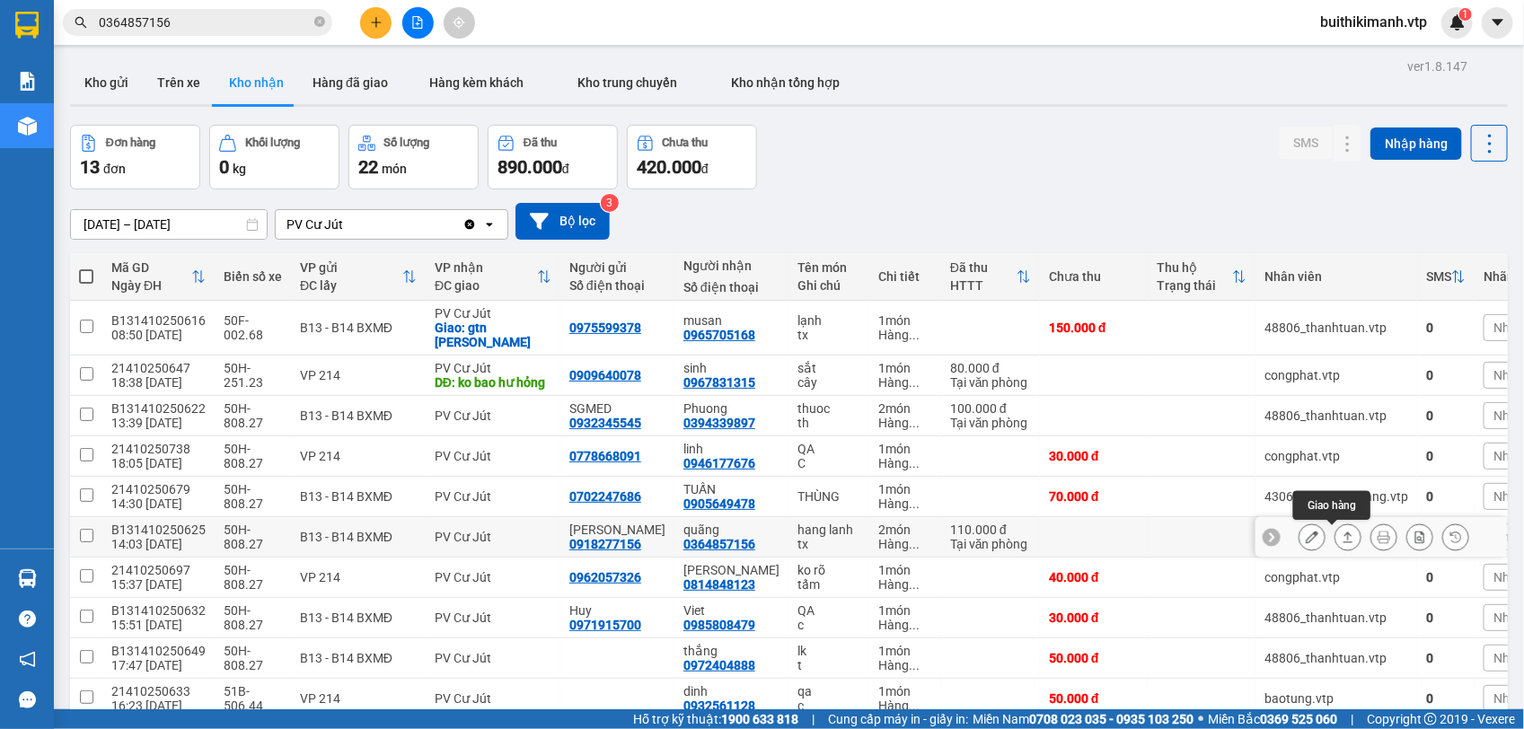
click at [1341, 539] on icon at bounding box center [1347, 537] width 13 height 13
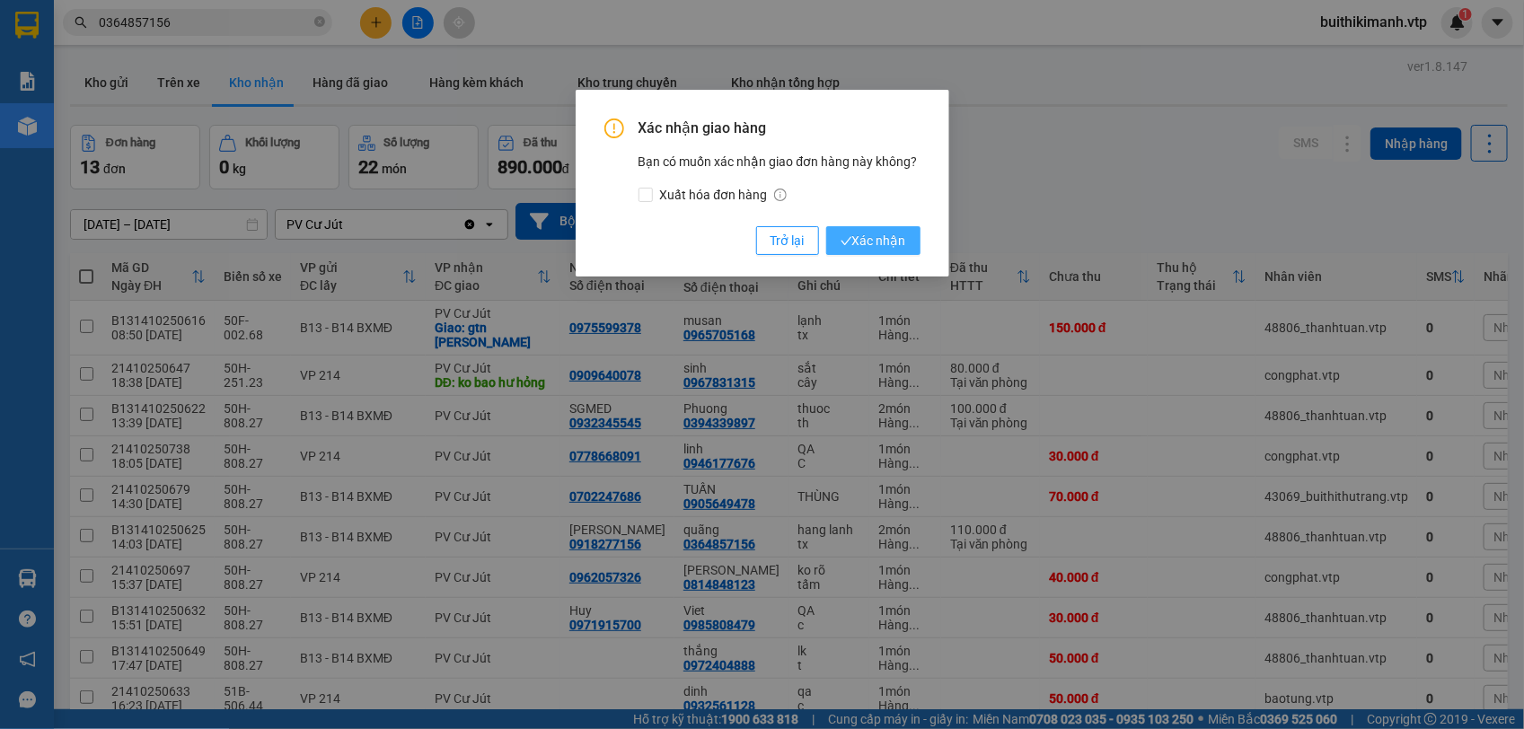
click at [863, 244] on span "Xác nhận" at bounding box center [873, 241] width 66 height 20
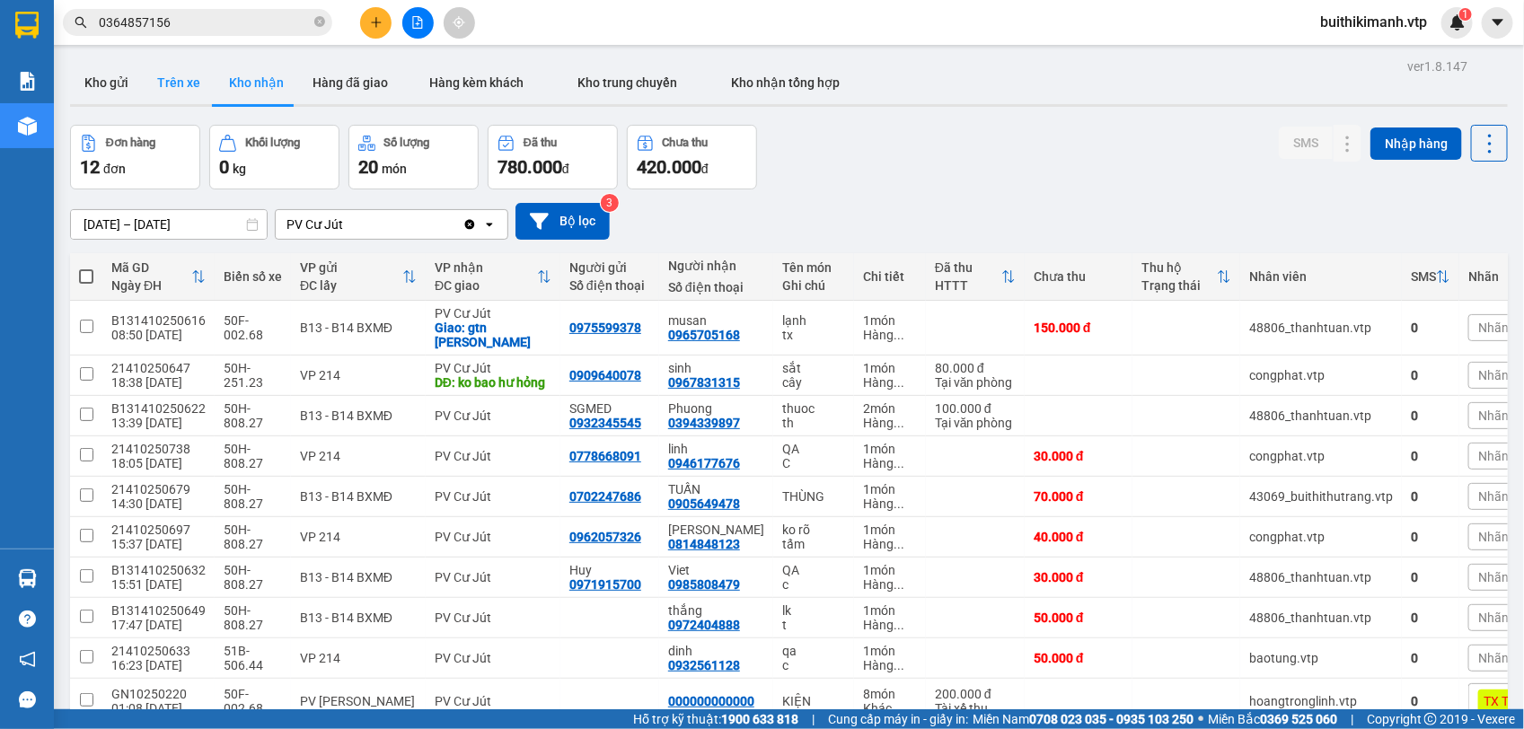
click at [176, 68] on button "Trên xe" at bounding box center [179, 82] width 72 height 43
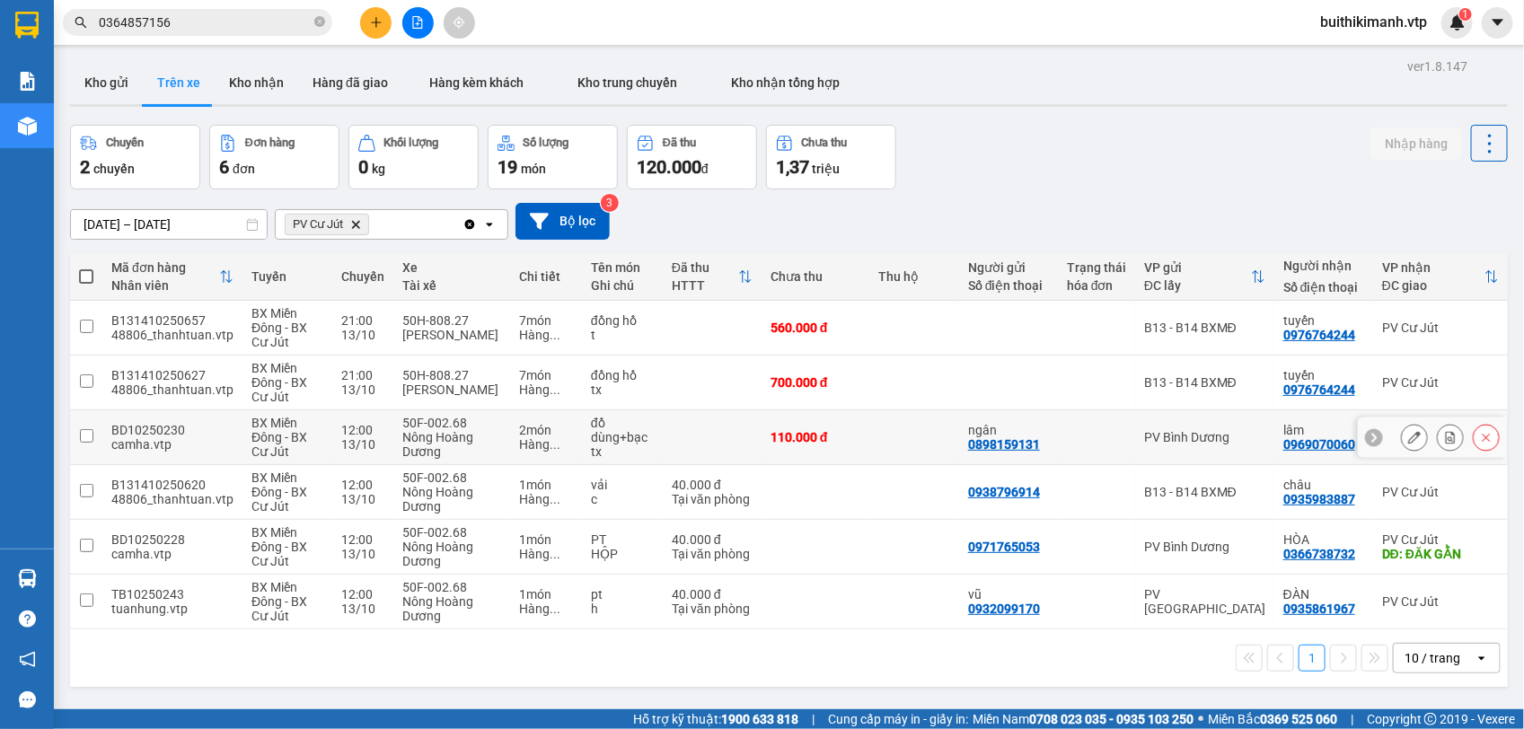
click at [920, 437] on td at bounding box center [914, 437] width 90 height 55
checkbox input "true"
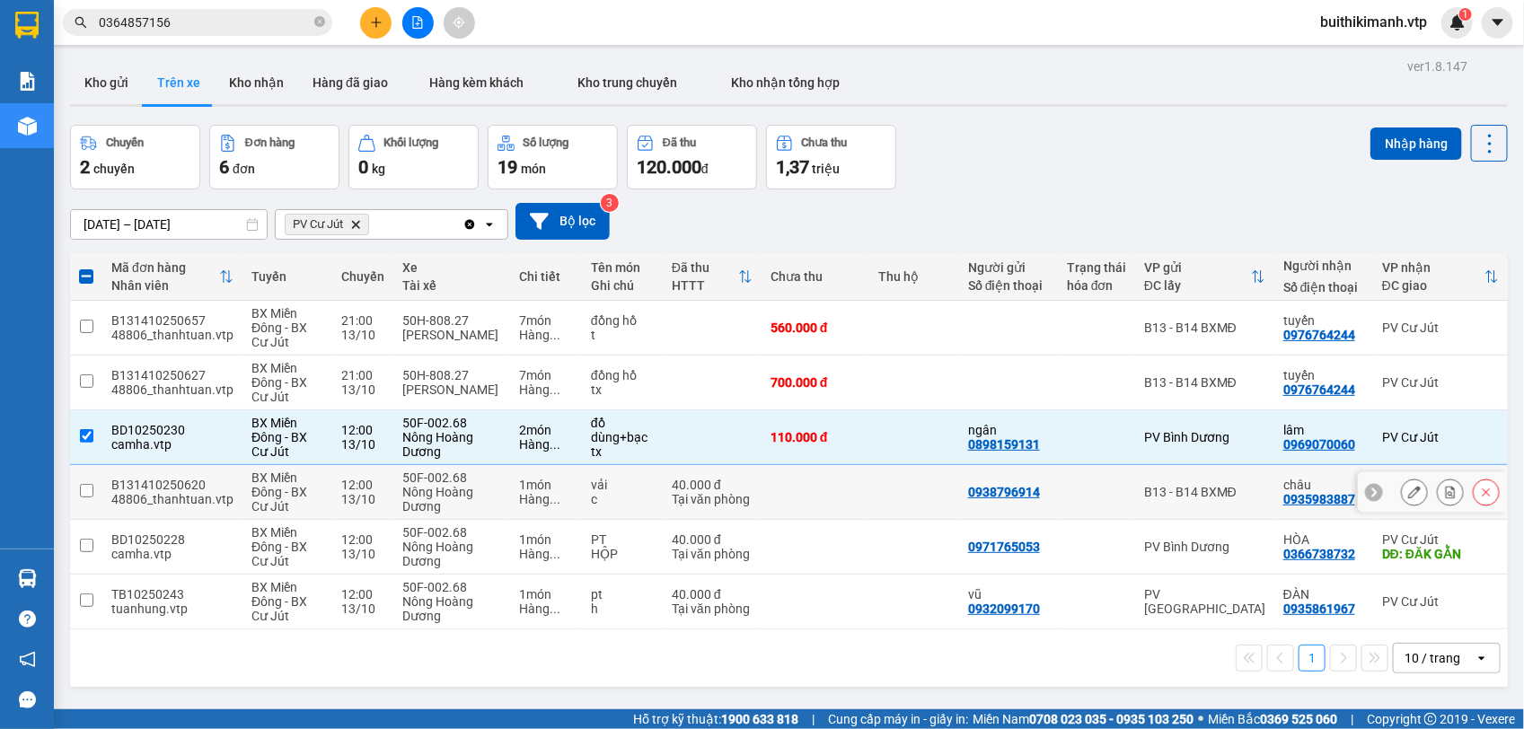
click at [913, 506] on td at bounding box center [914, 492] width 90 height 55
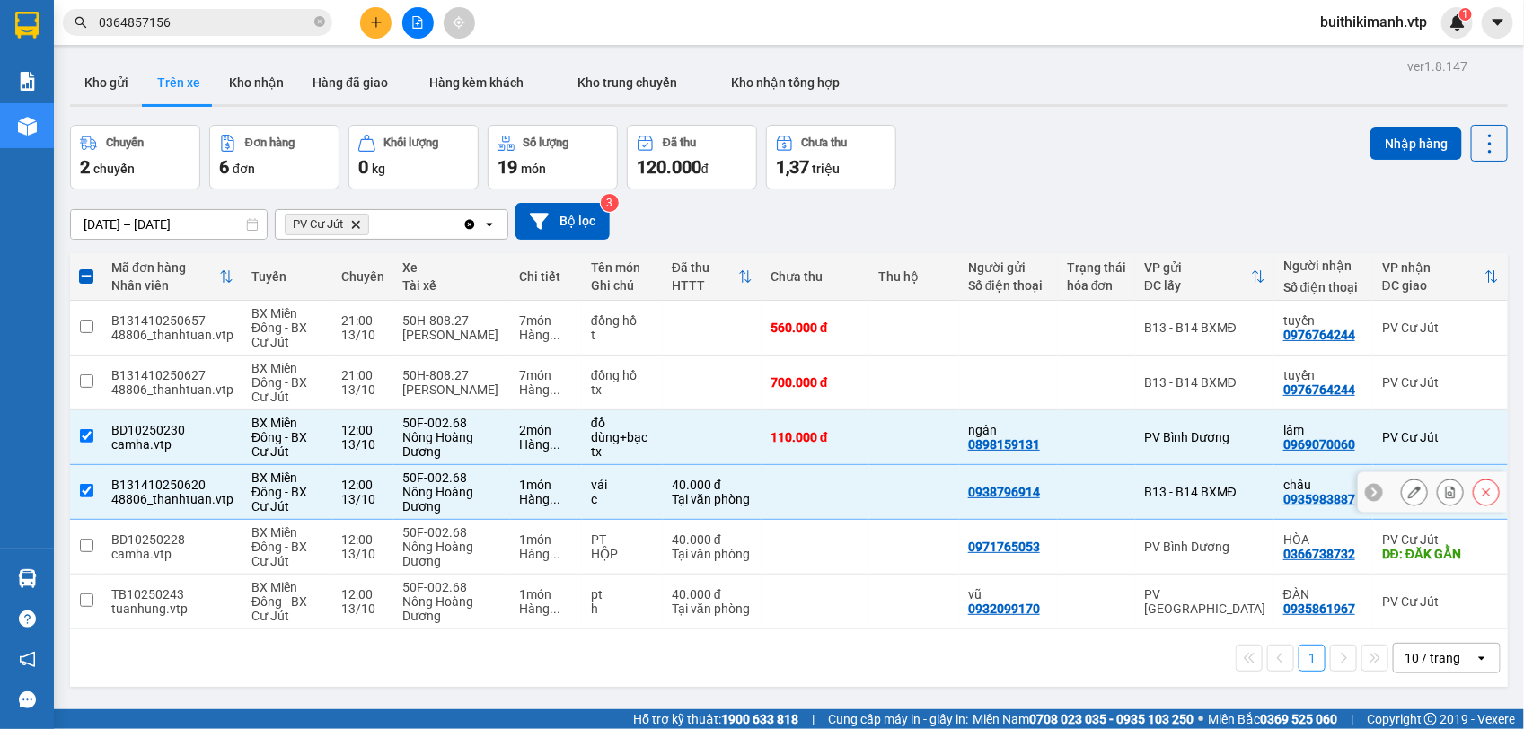
click at [883, 478] on td at bounding box center [914, 492] width 90 height 55
checkbox input "false"
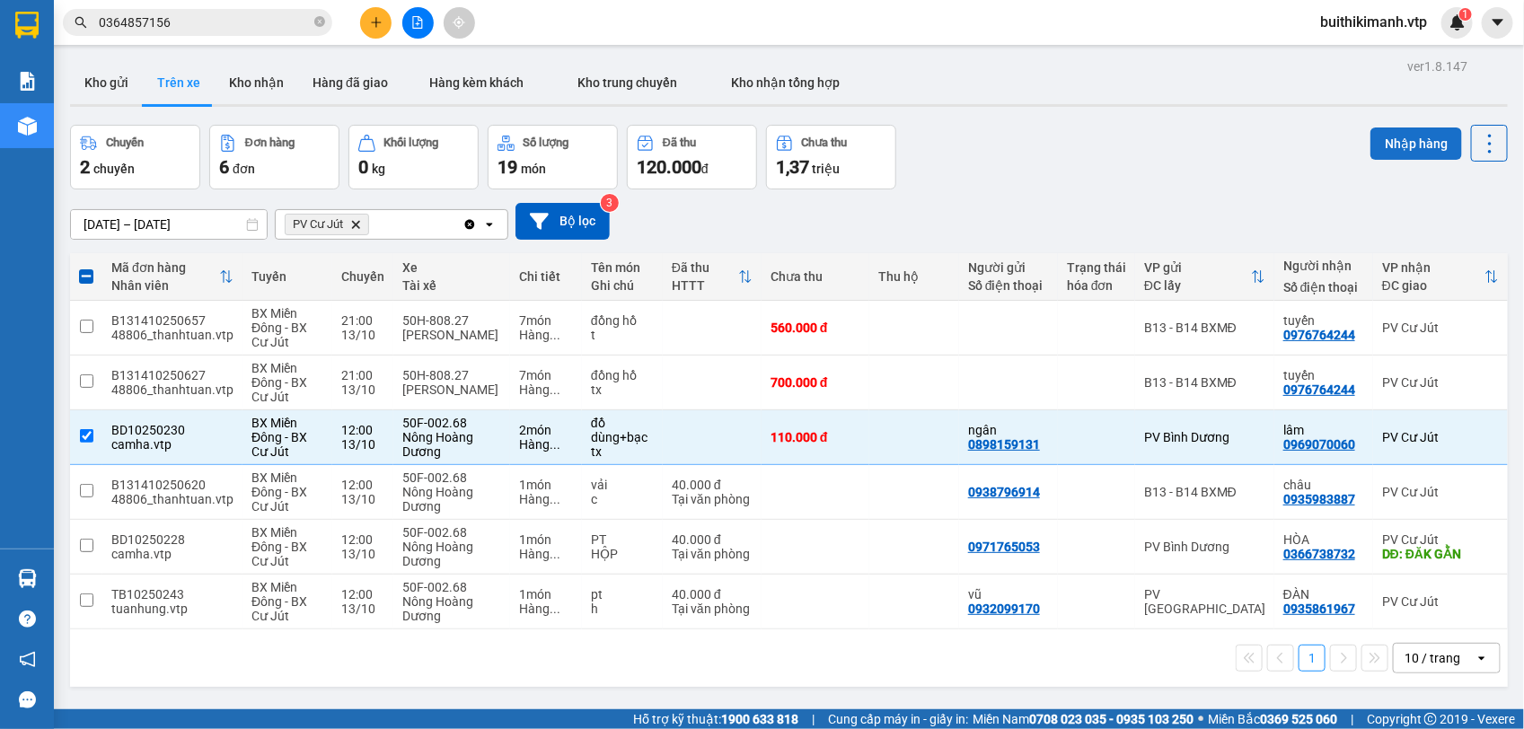
click at [1388, 128] on button "Nhập hàng" at bounding box center [1416, 144] width 92 height 32
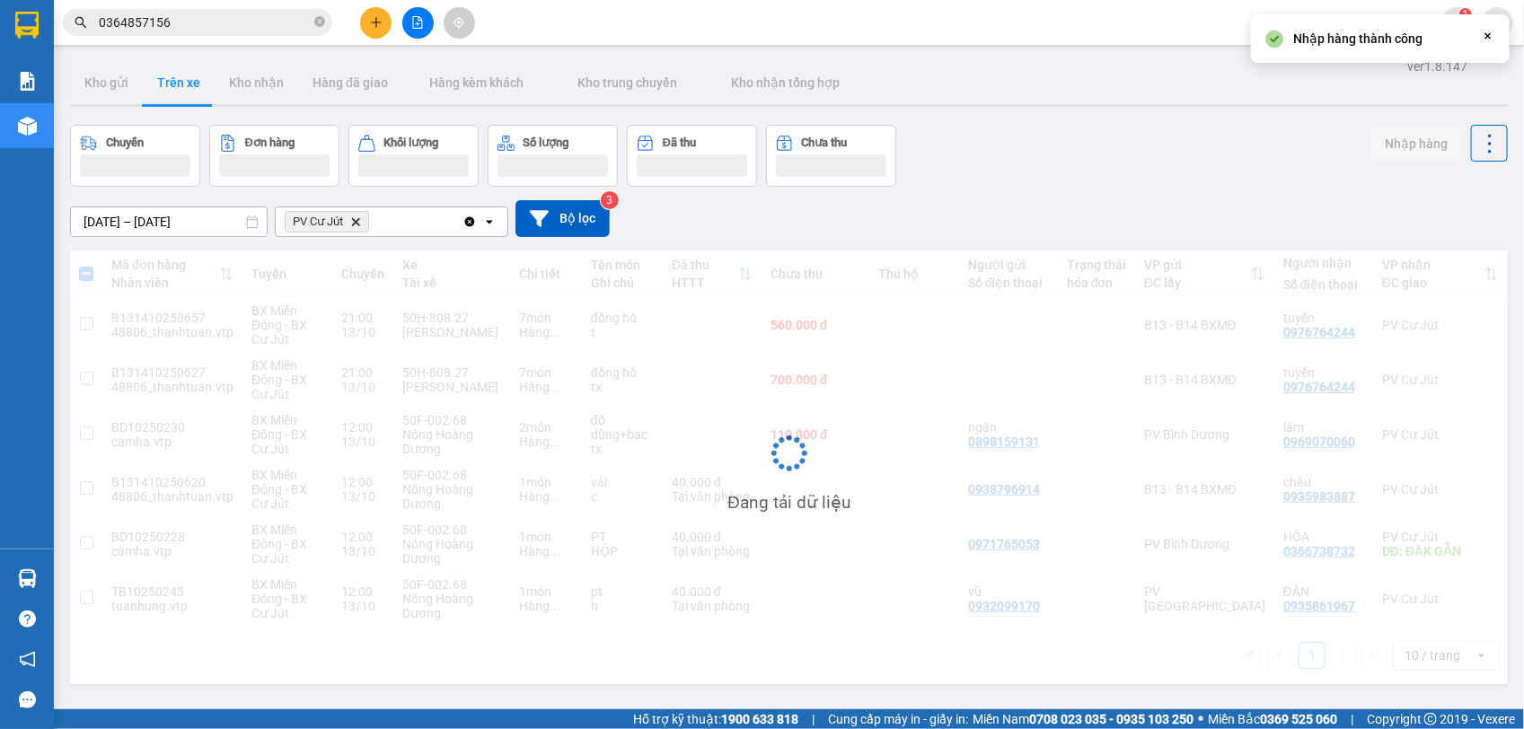
checkbox input "false"
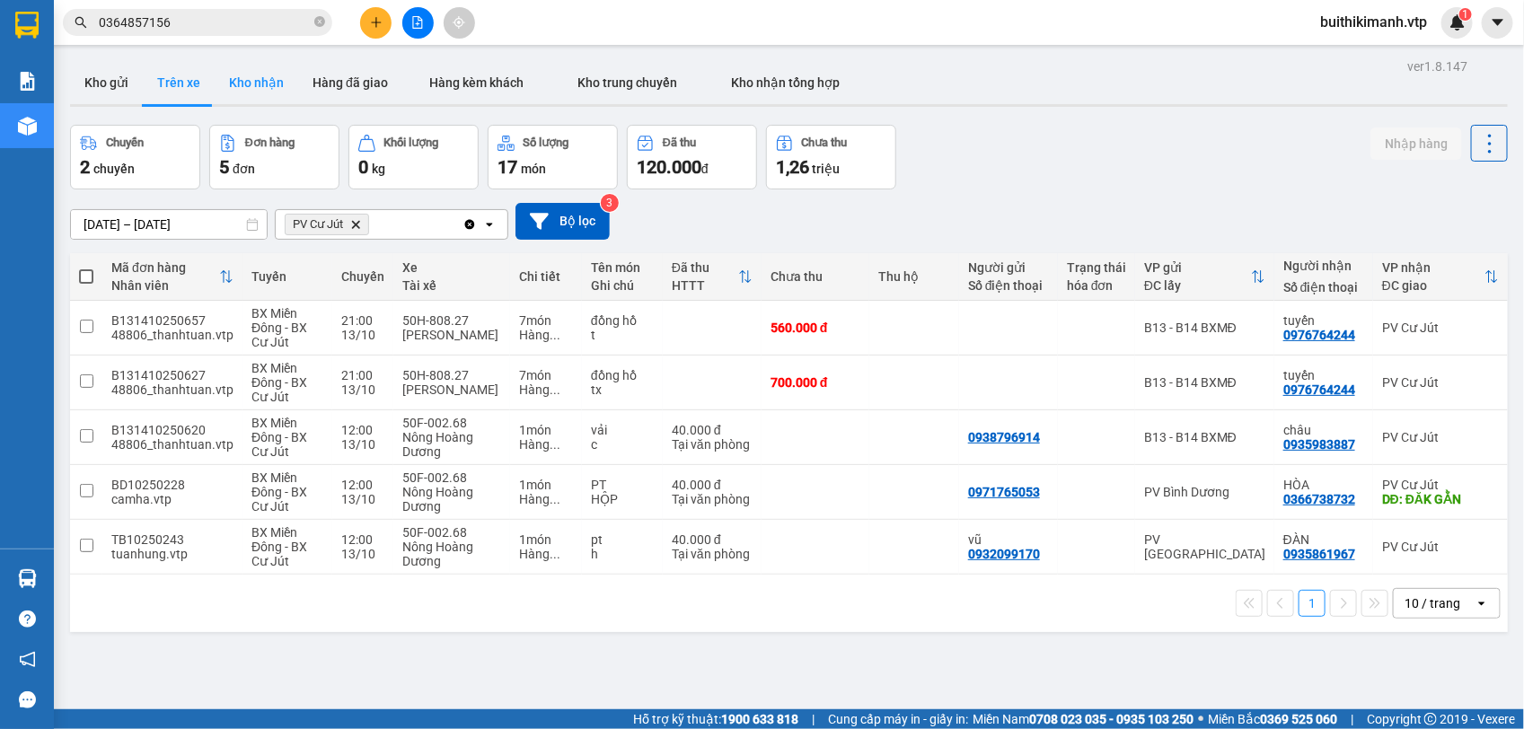
click at [249, 92] on button "Kho nhận" at bounding box center [257, 82] width 84 height 43
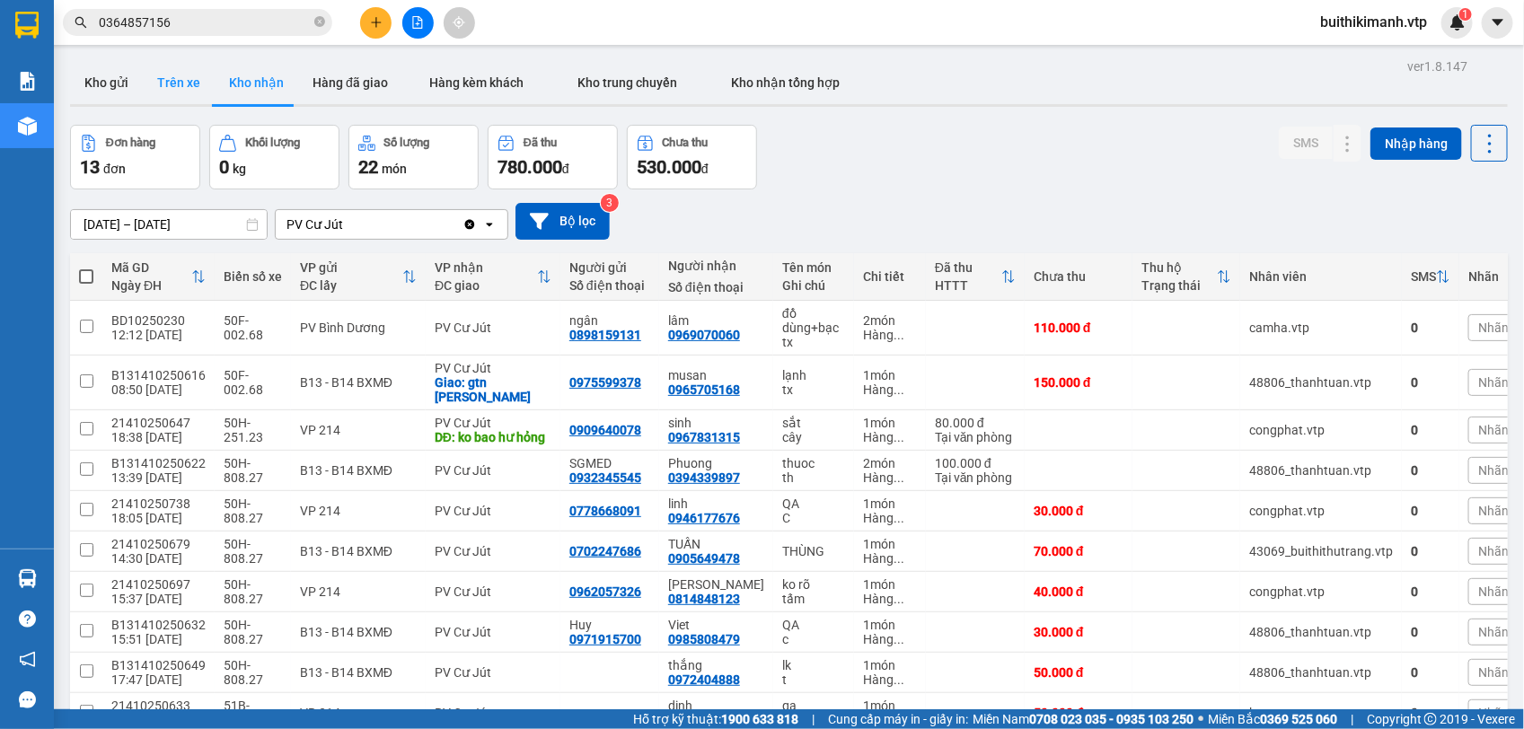
click at [189, 79] on button "Trên xe" at bounding box center [179, 82] width 72 height 43
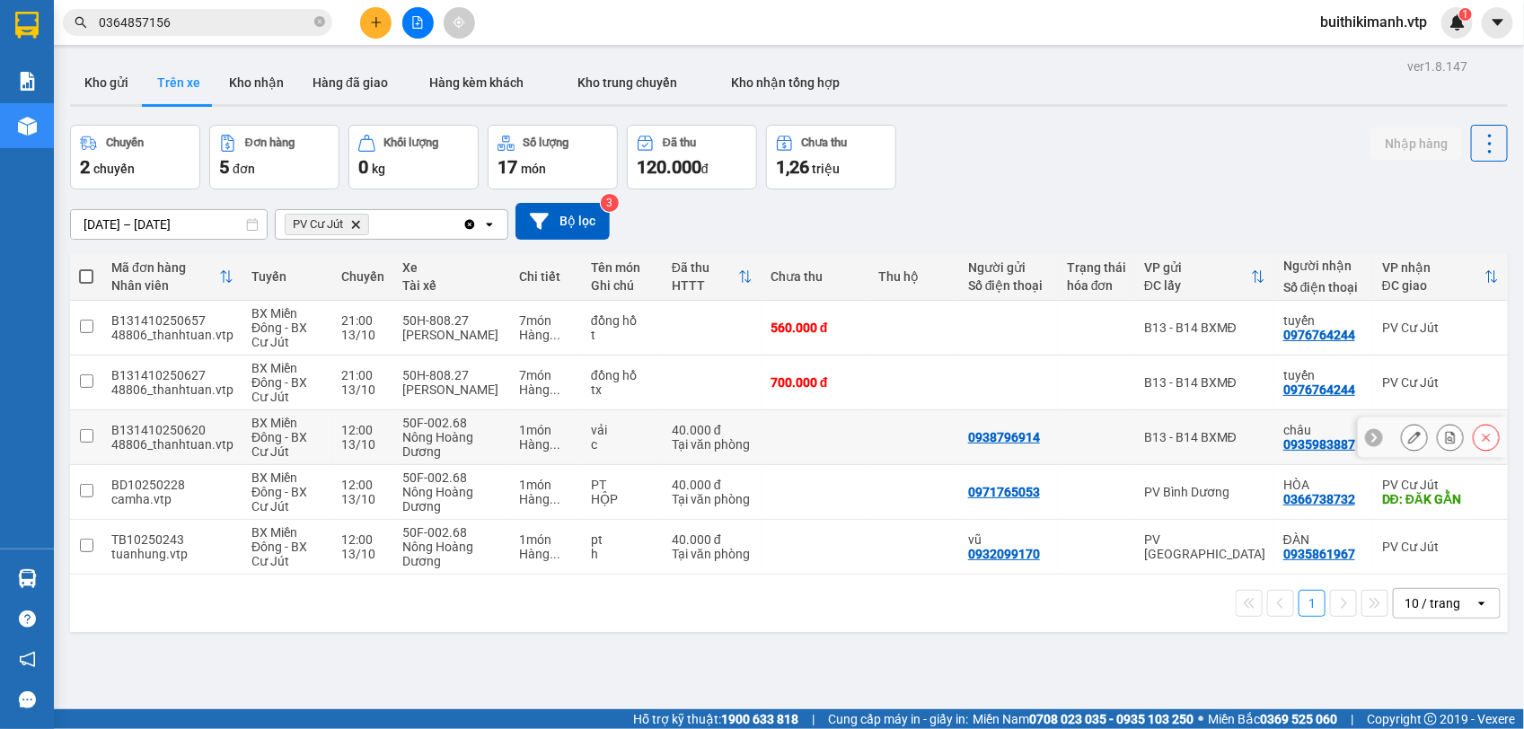
click at [873, 442] on td at bounding box center [914, 437] width 90 height 55
checkbox input "true"
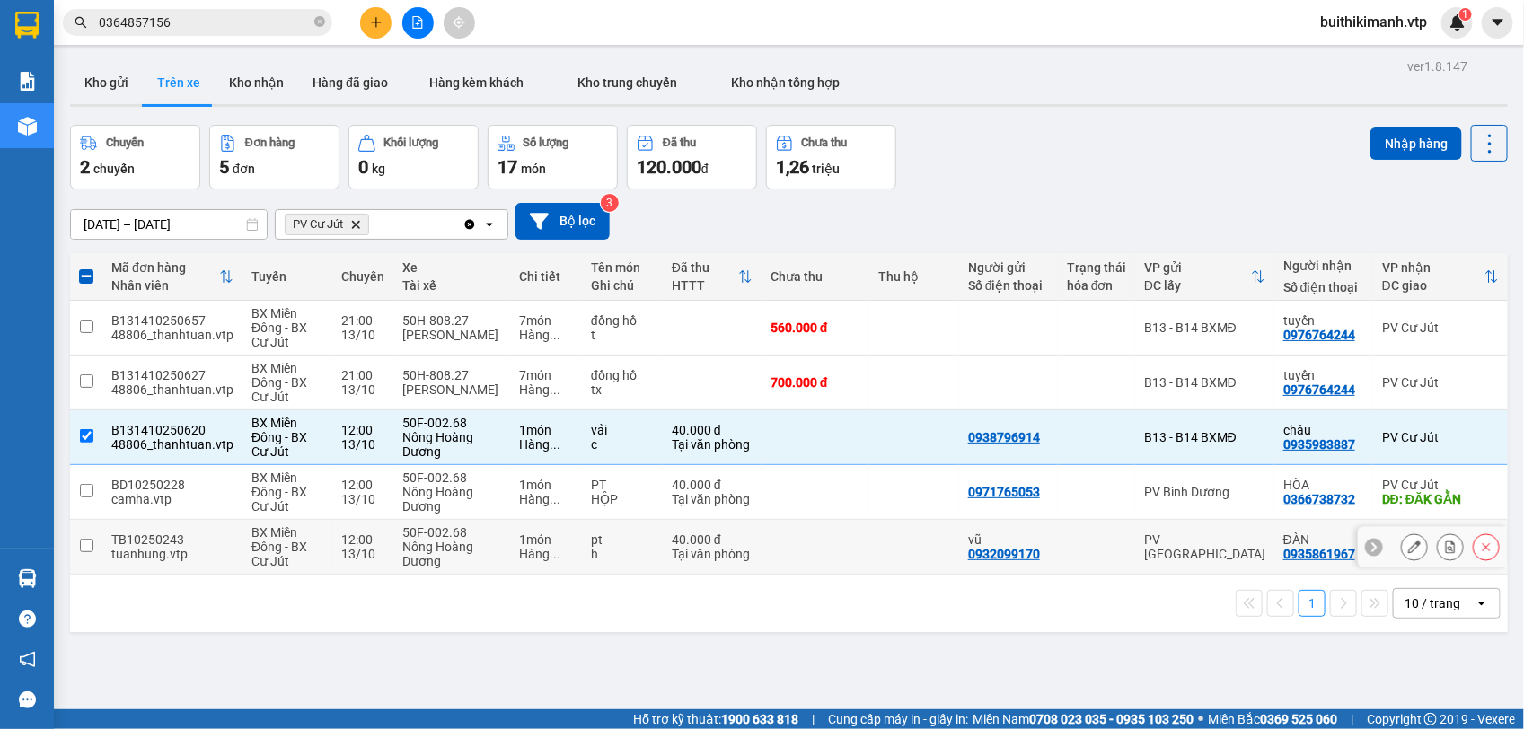
click at [896, 561] on td at bounding box center [914, 547] width 90 height 55
checkbox input "true"
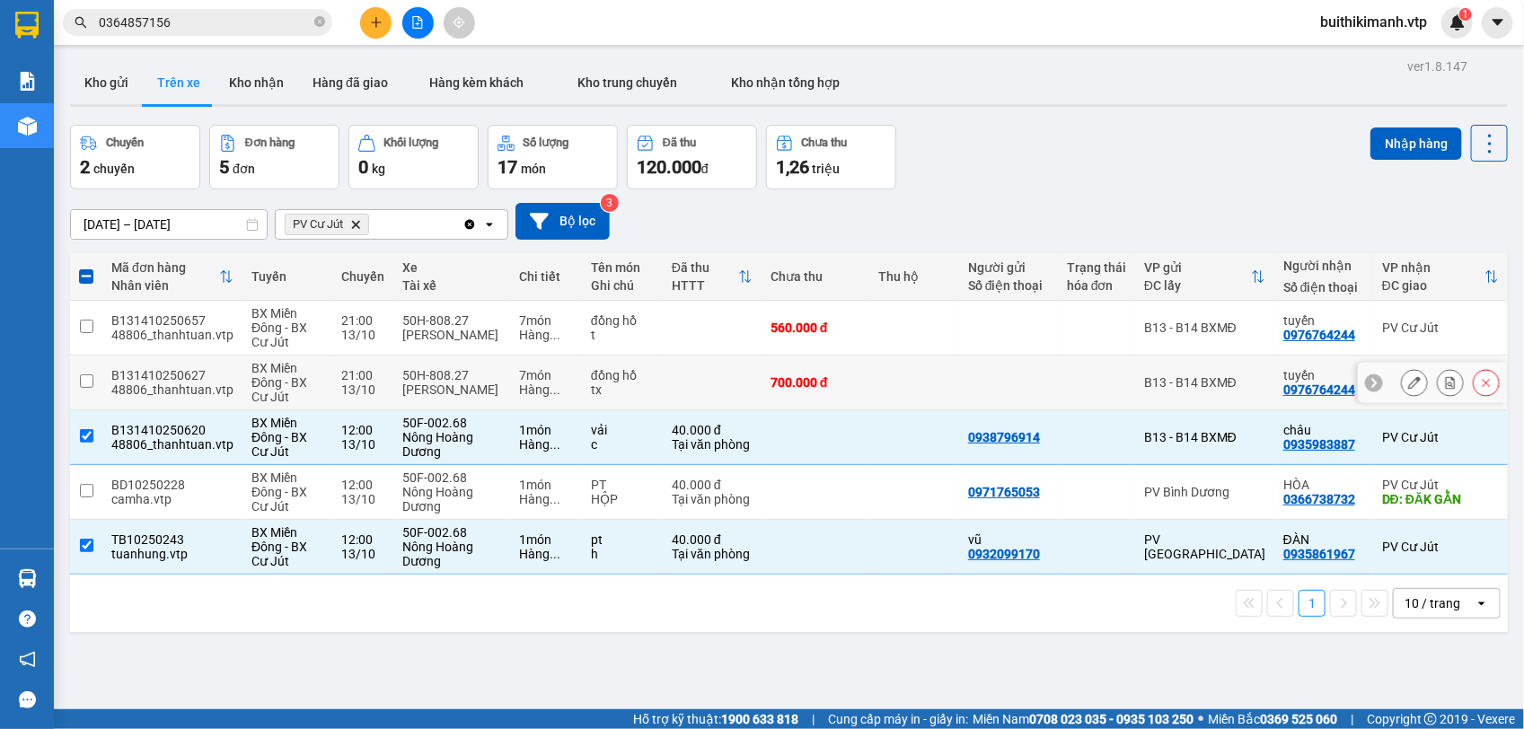
click at [998, 387] on div at bounding box center [1008, 382] width 81 height 14
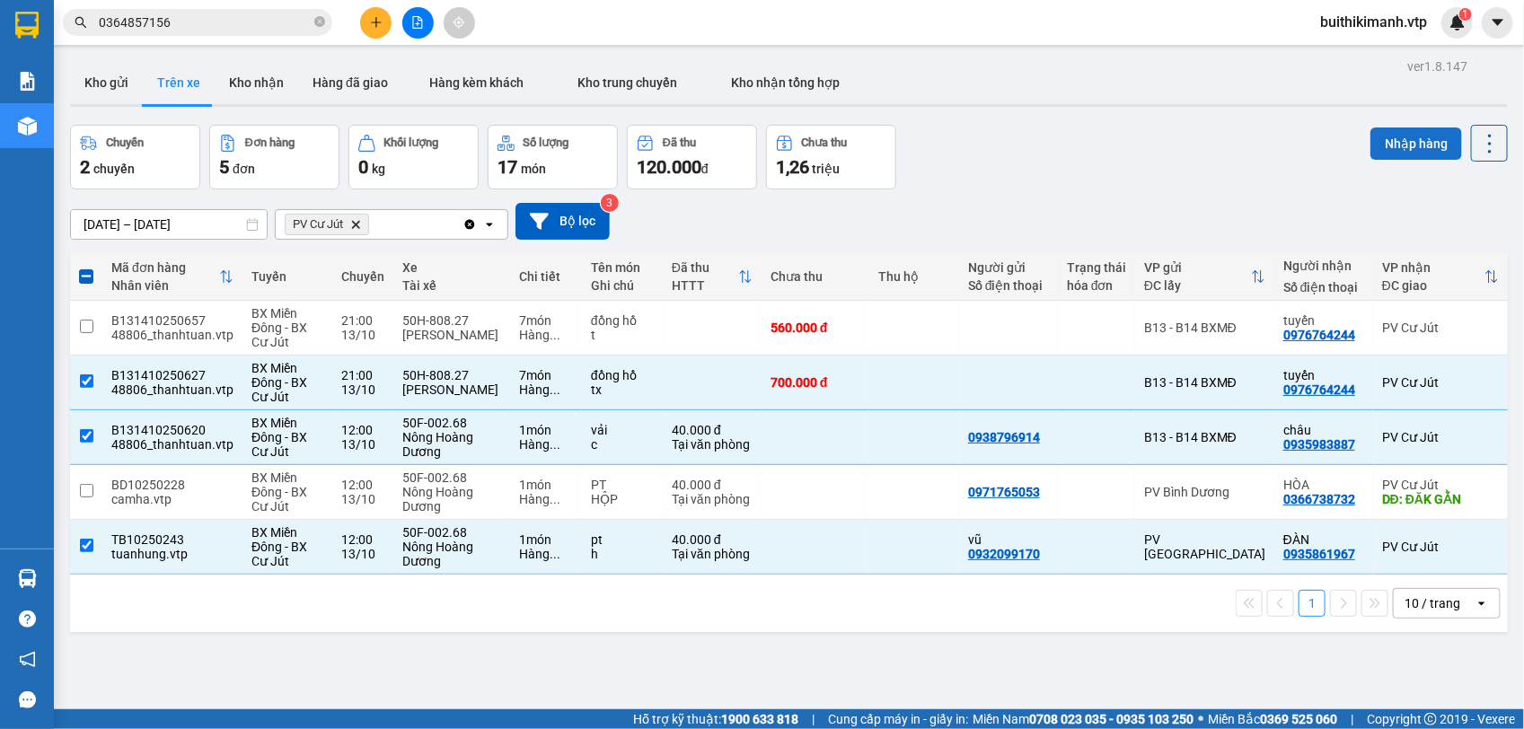
click at [1385, 149] on button "Nhập hàng" at bounding box center [1416, 144] width 92 height 32
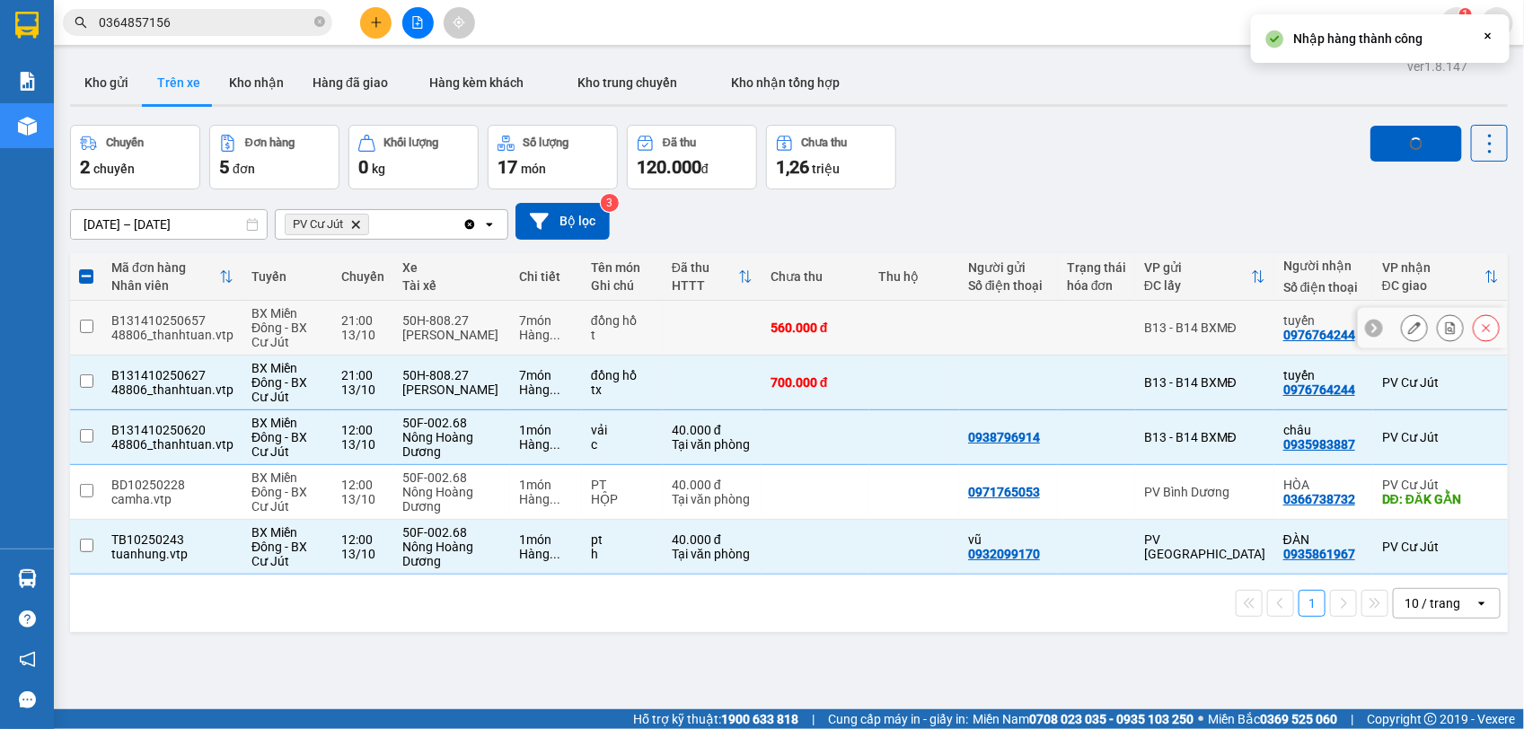
checkbox input "false"
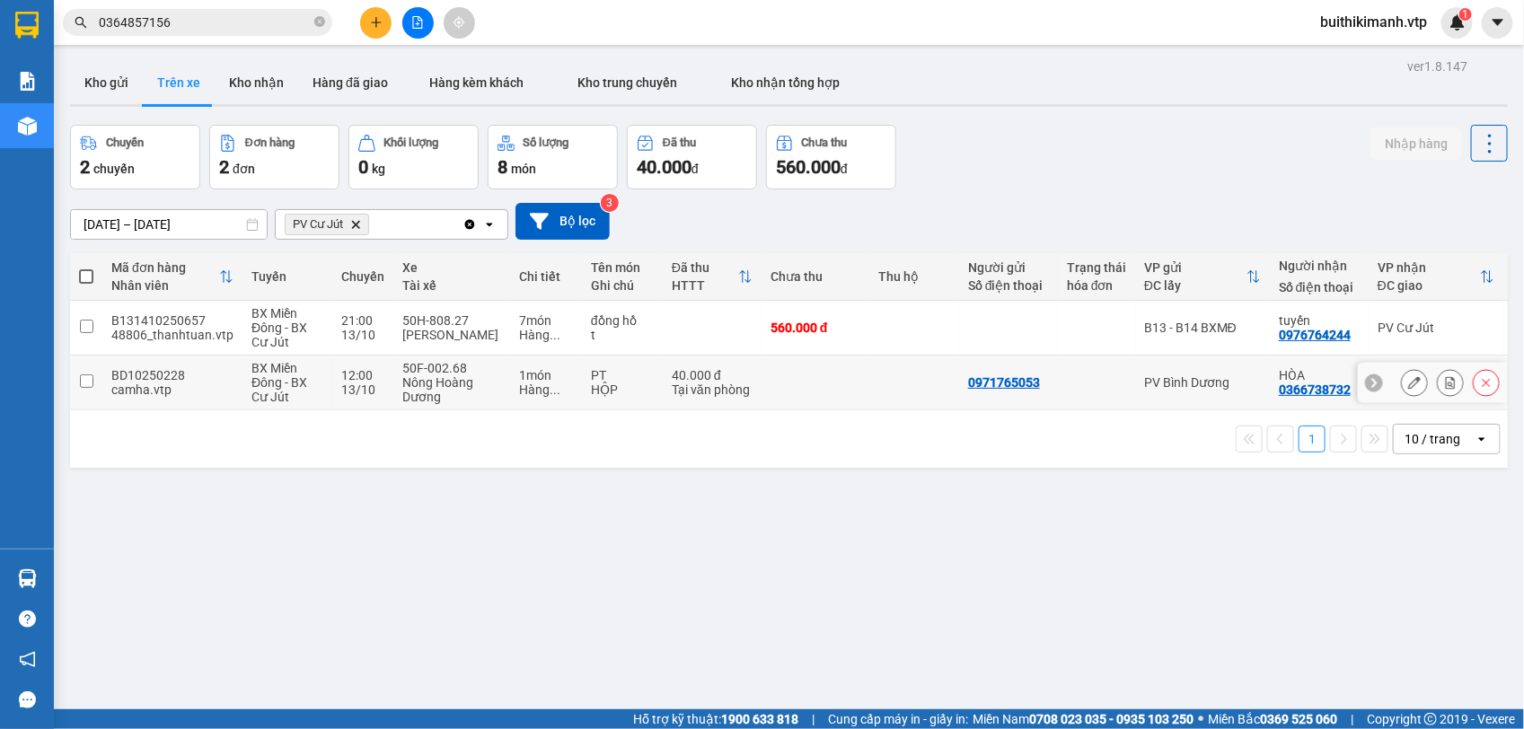
click at [1107, 375] on div at bounding box center [1096, 382] width 59 height 14
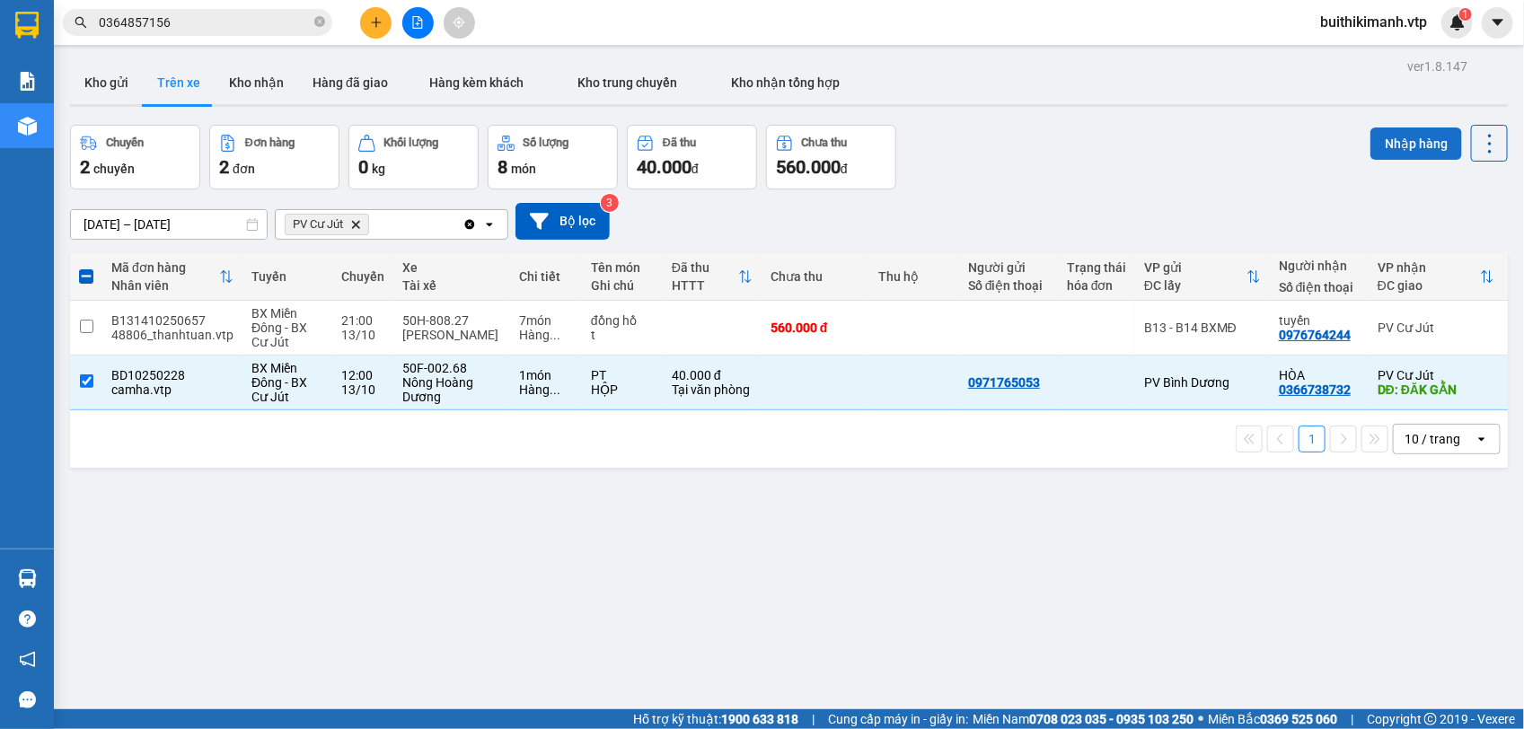
click at [1389, 136] on button "Nhập hàng" at bounding box center [1416, 144] width 92 height 32
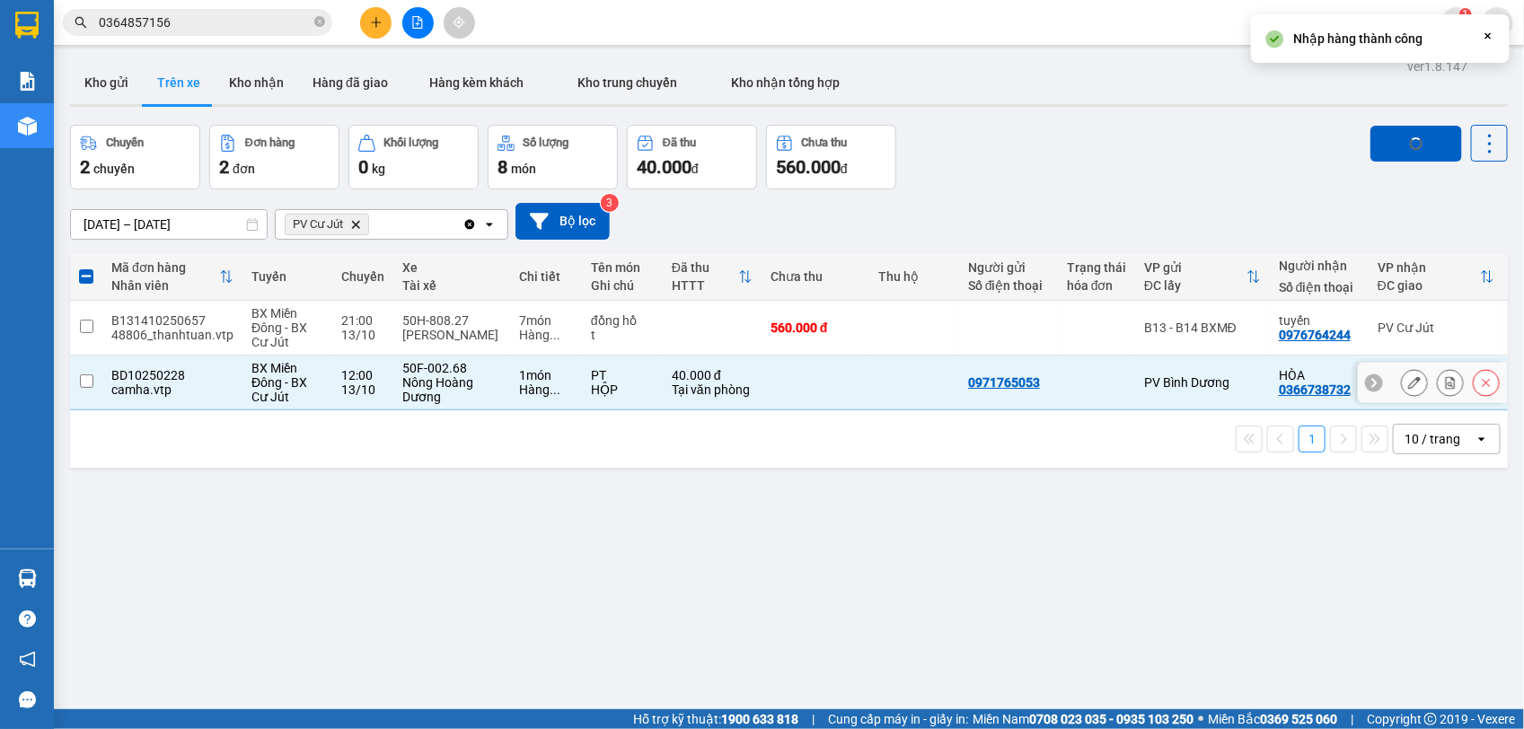
checkbox input "false"
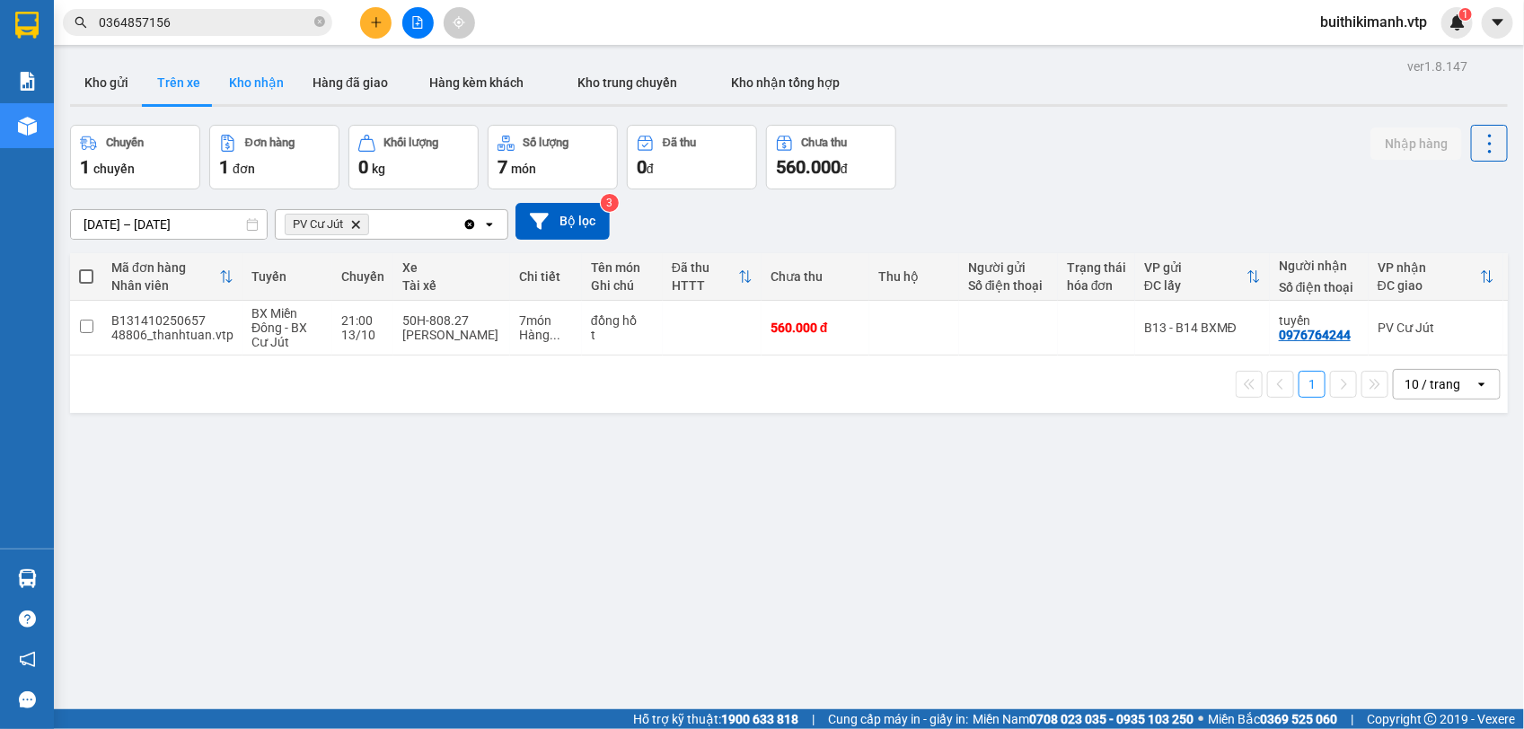
click at [221, 87] on button "Kho nhận" at bounding box center [257, 82] width 84 height 43
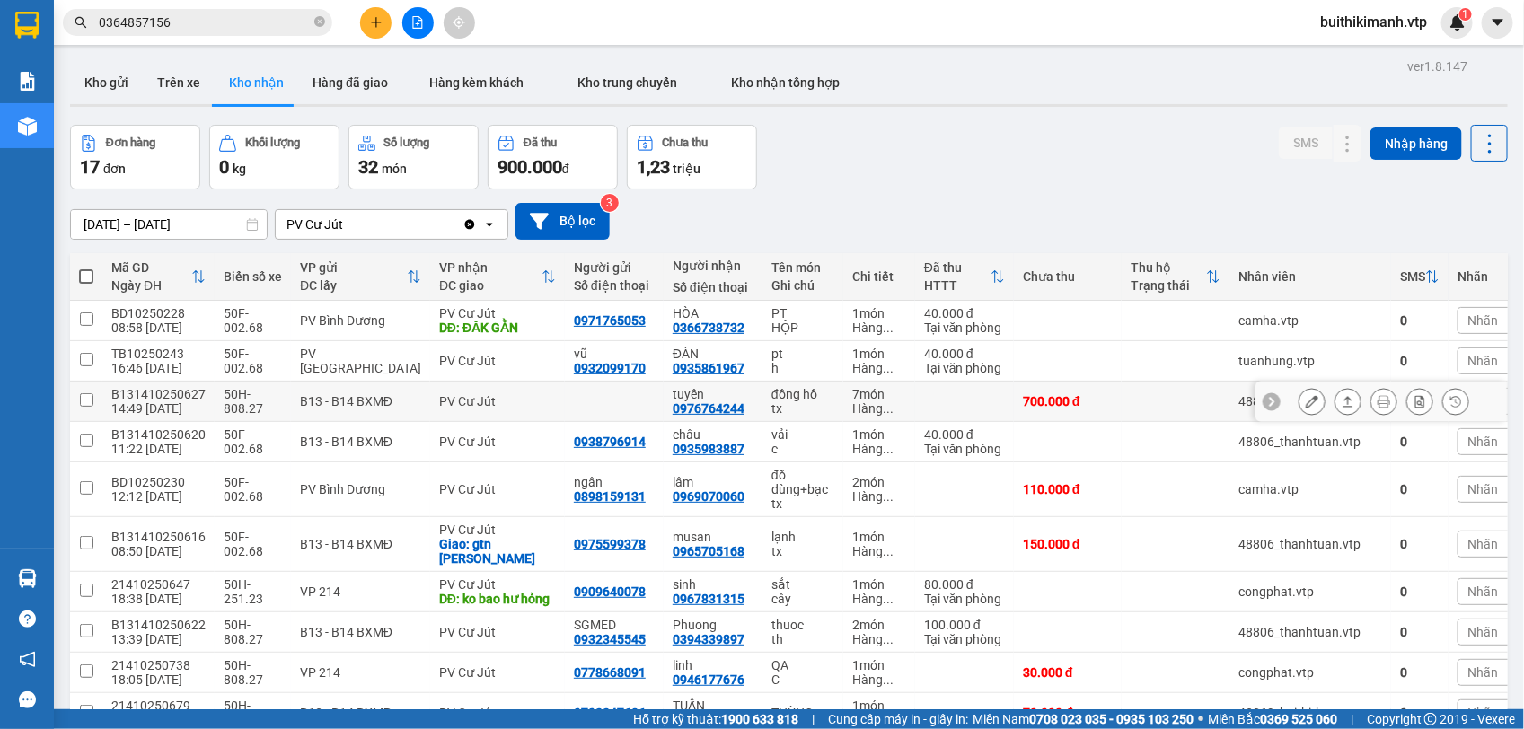
scroll to position [108, 0]
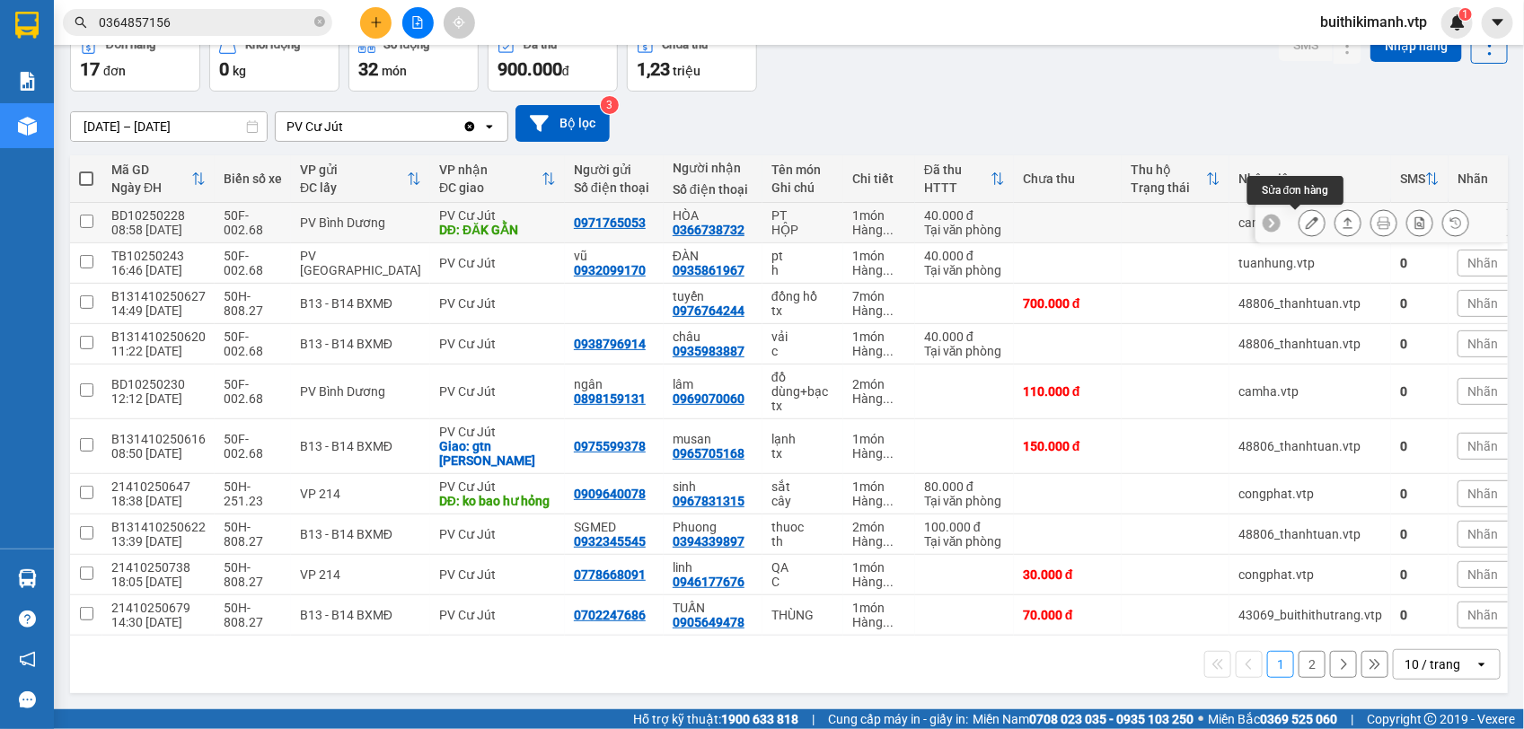
click at [1306, 216] on icon at bounding box center [1312, 222] width 13 height 13
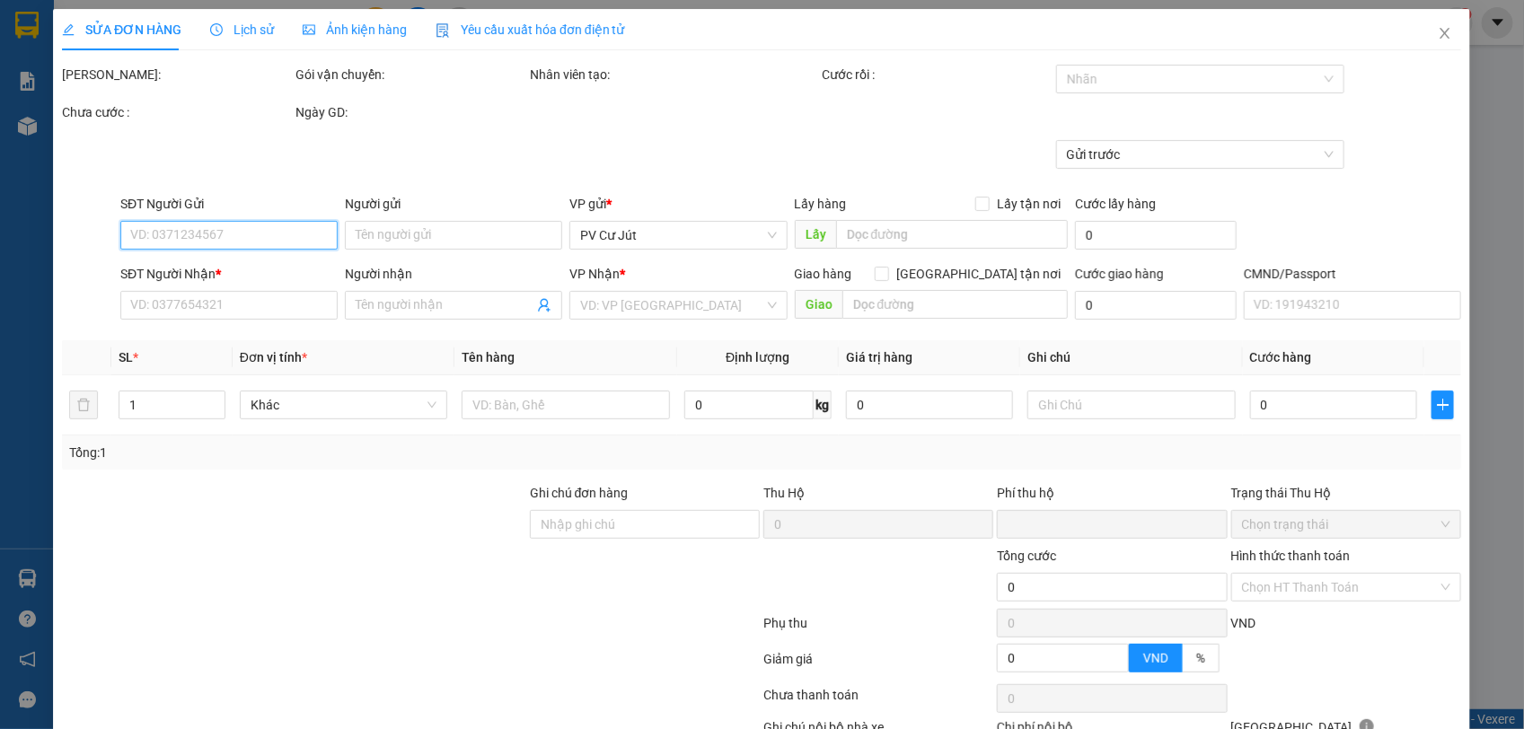
type input "0971765053"
type input "0366738732"
type input "HÒA"
type input "ĐĂK GẰN"
type input "0"
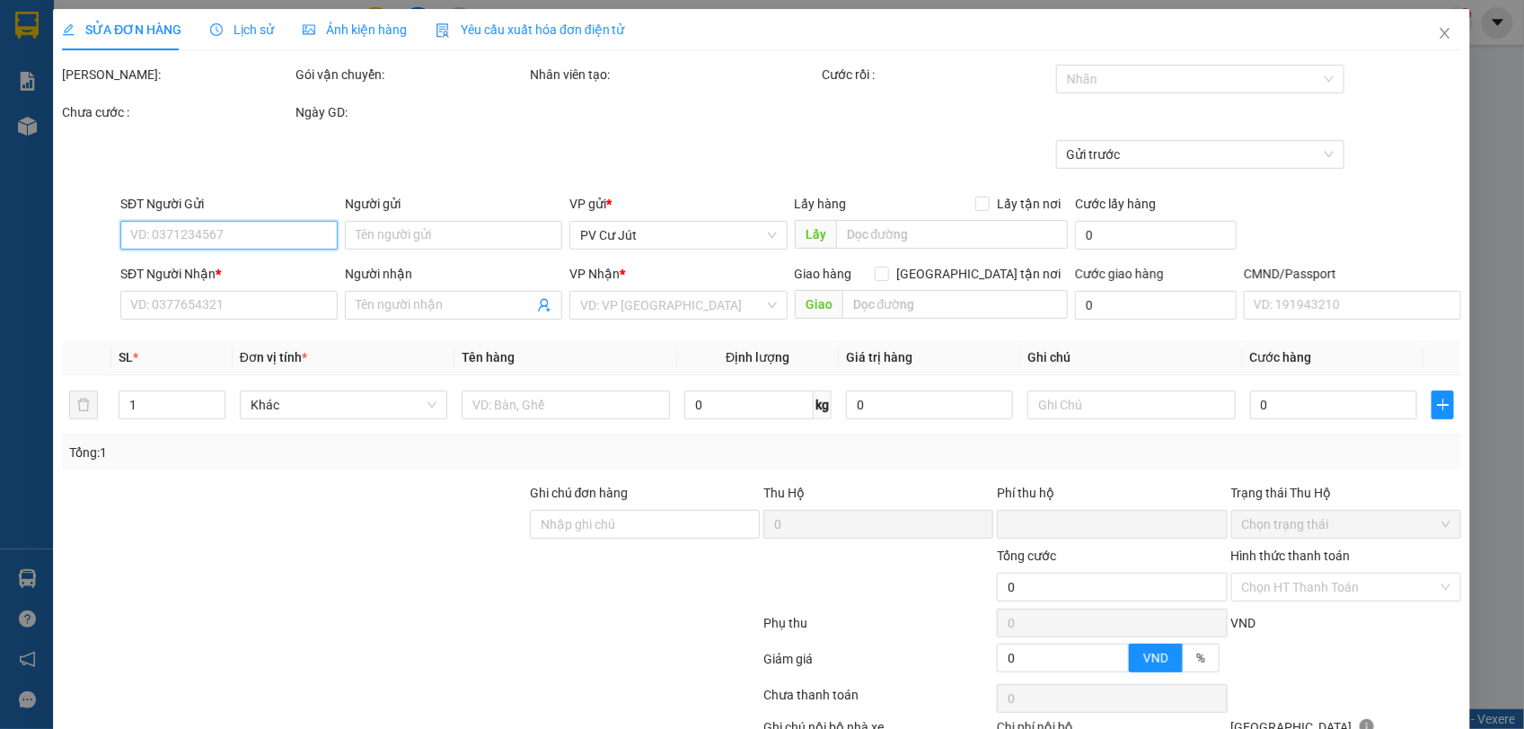
type input "40.000"
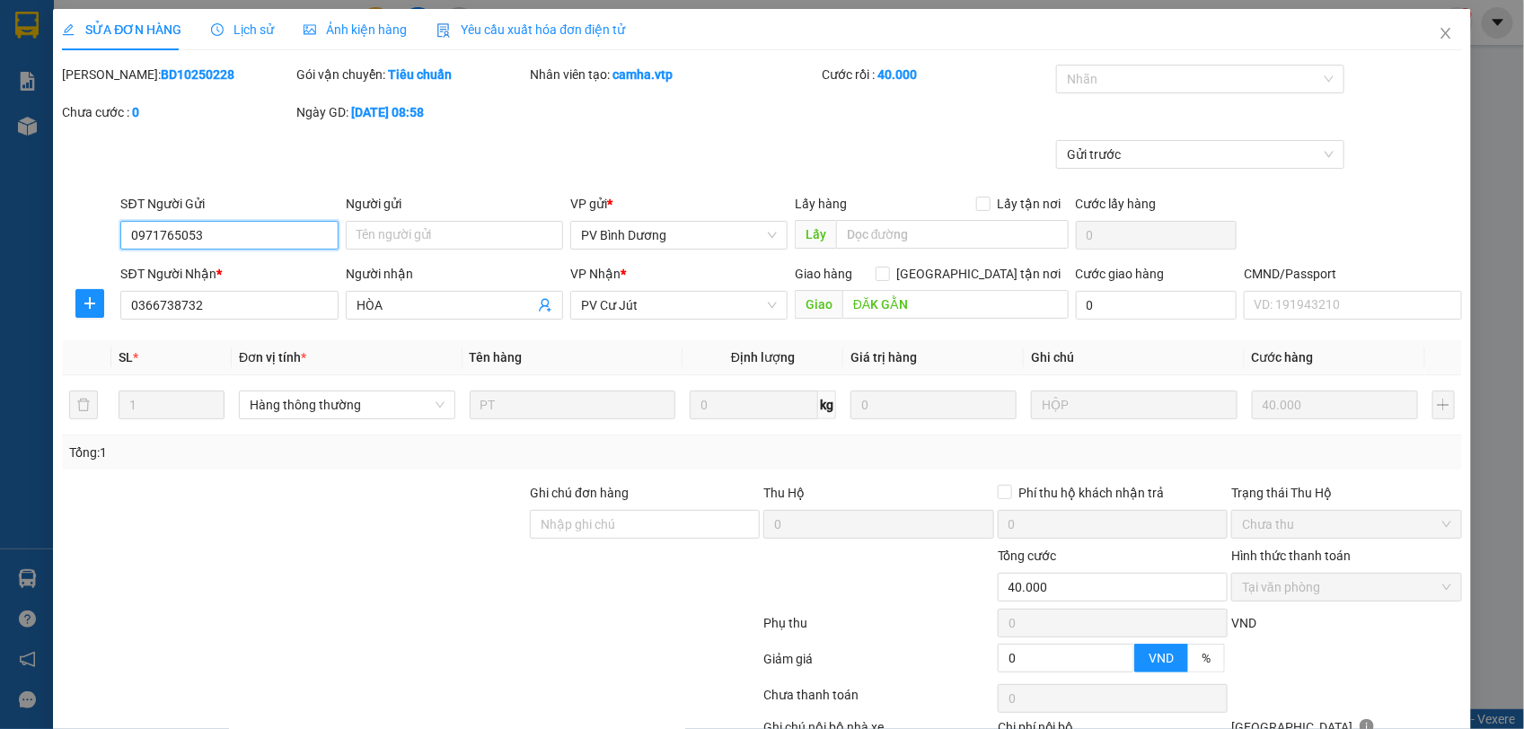
type input "2.000"
click at [1093, 75] on div at bounding box center [1190, 79] width 261 height 22
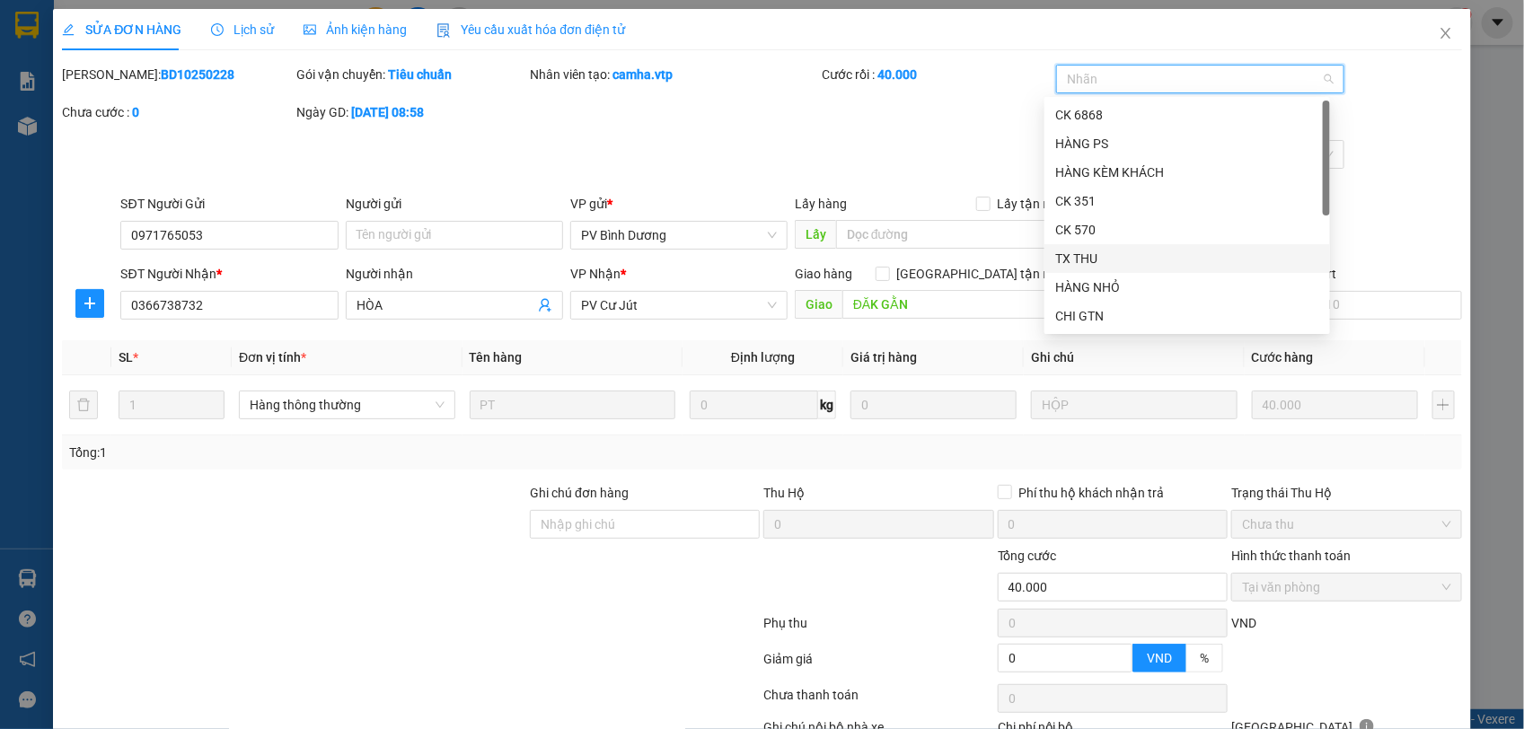
click at [1086, 251] on div "TX THU" at bounding box center [1187, 259] width 264 height 20
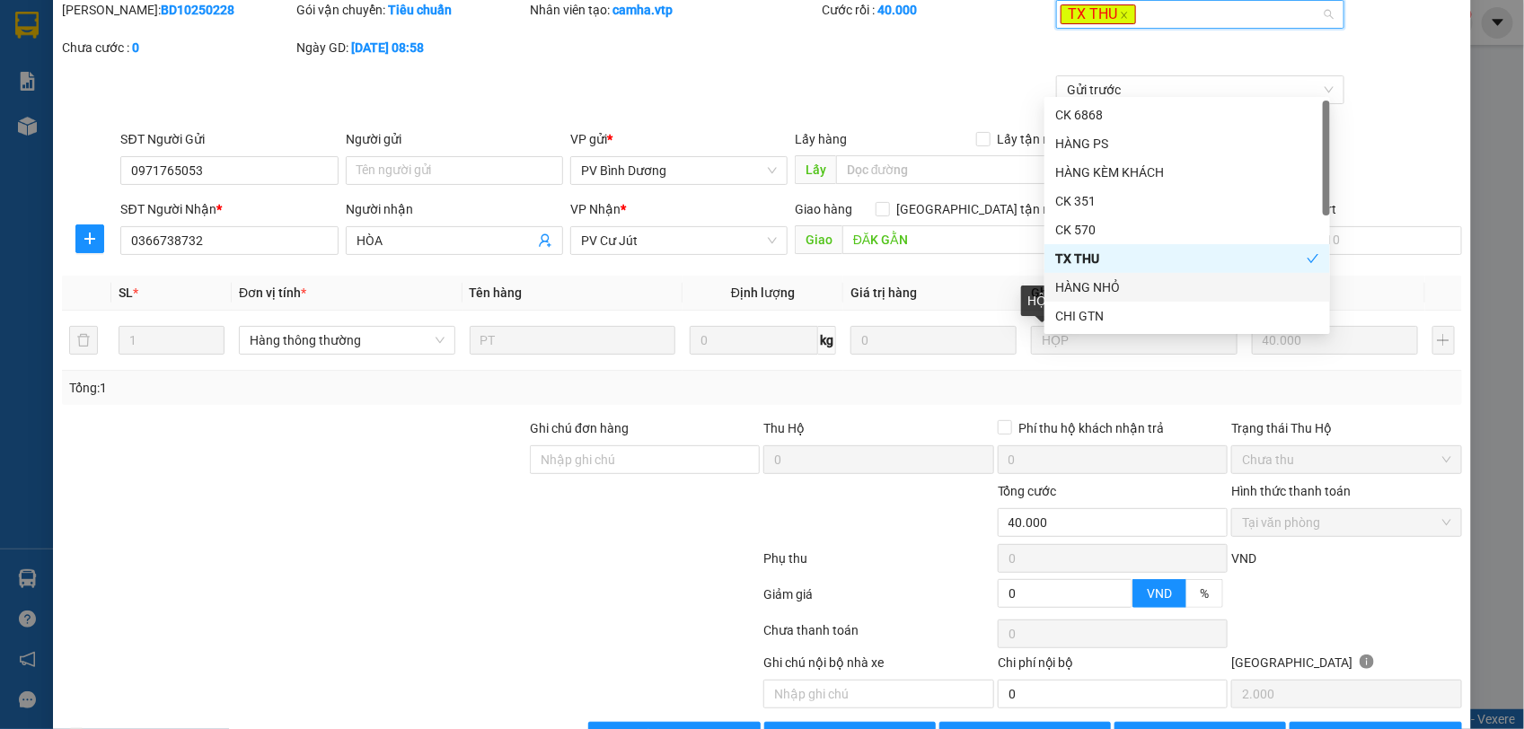
scroll to position [123, 0]
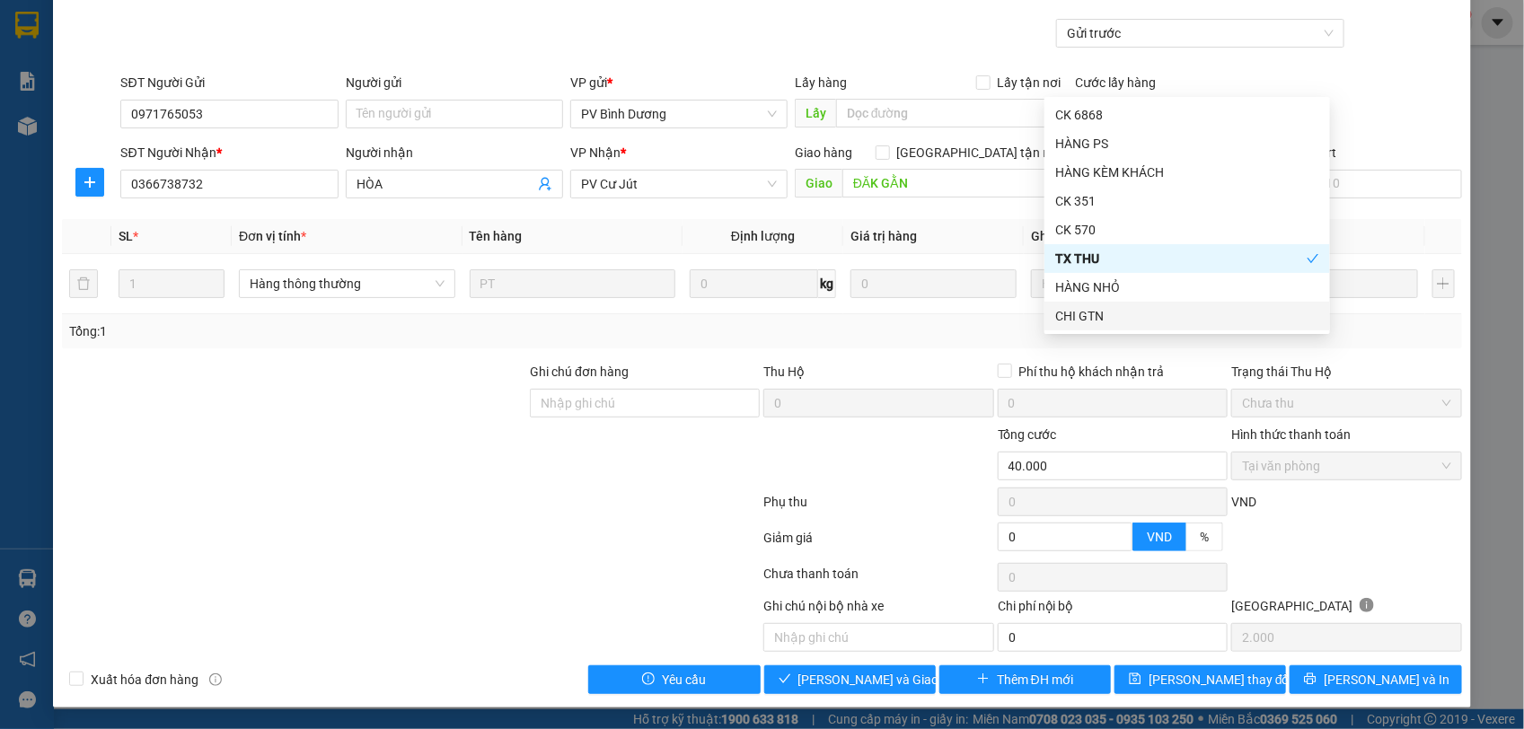
click at [1093, 321] on div "CHI GTN" at bounding box center [1187, 316] width 264 height 20
drag, startPoint x: 1311, startPoint y: 517, endPoint x: 1327, endPoint y: 488, distance: 33.8
click at [1315, 519] on div "VND" at bounding box center [1345, 507] width 233 height 31
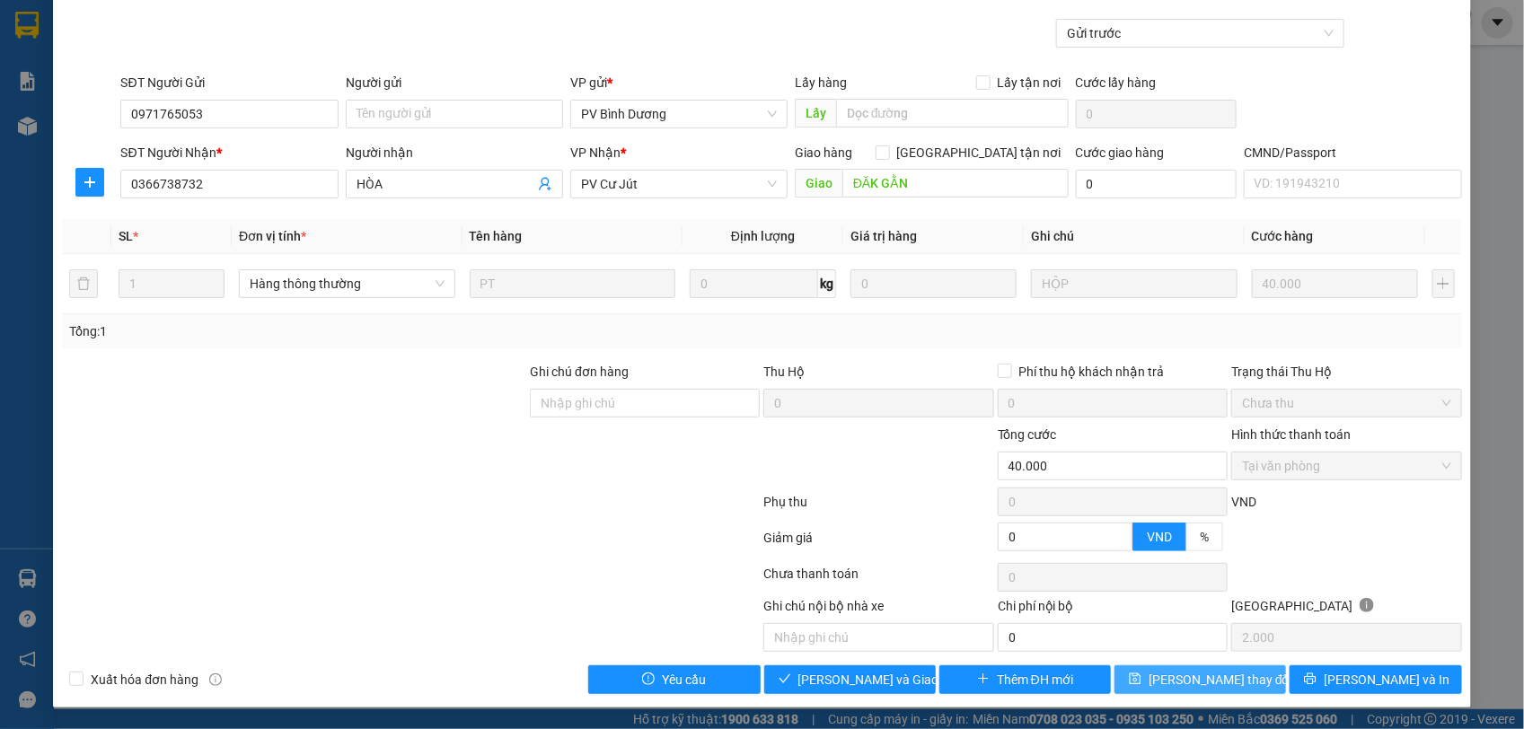
click at [1160, 676] on button "[PERSON_NAME] thay đổi" at bounding box center [1200, 679] width 172 height 29
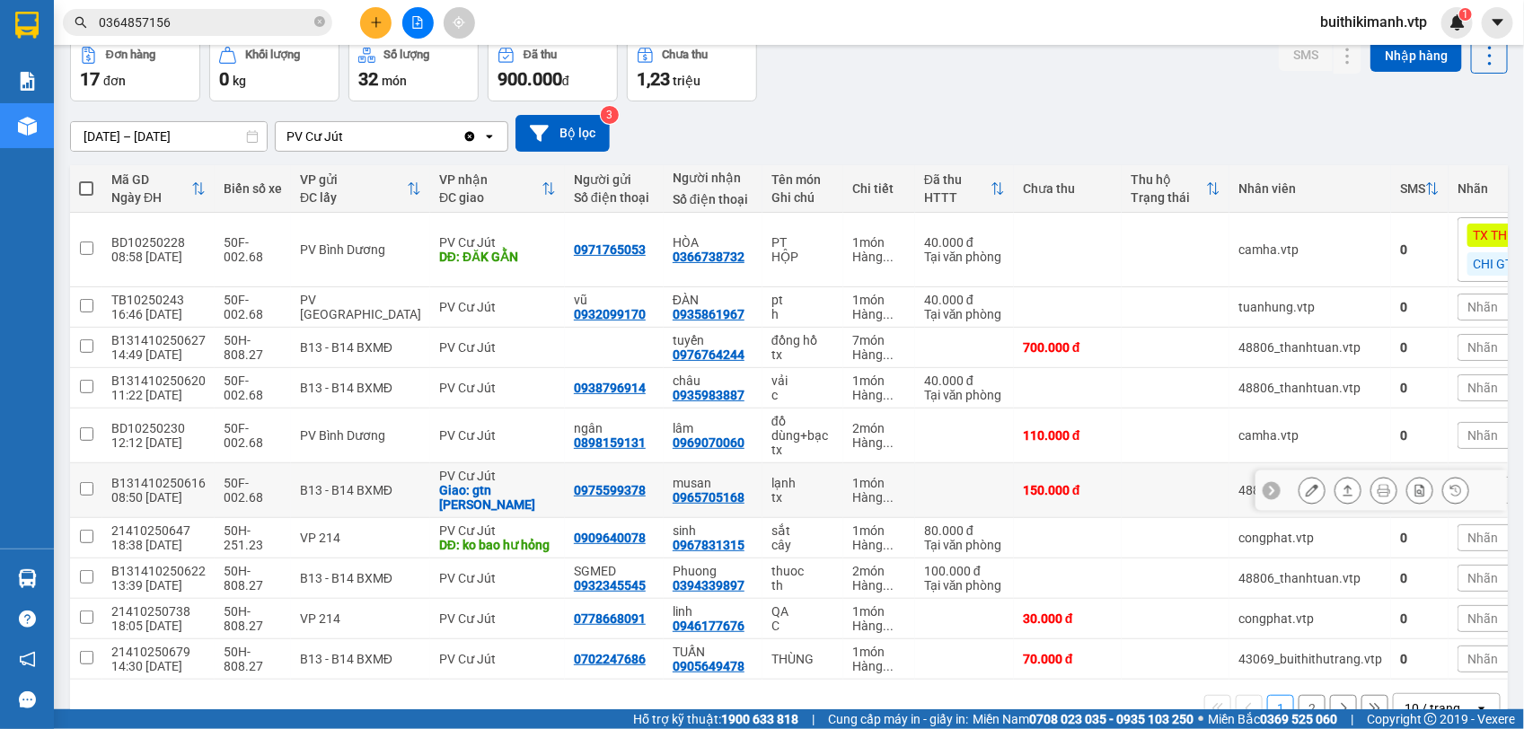
scroll to position [142, 0]
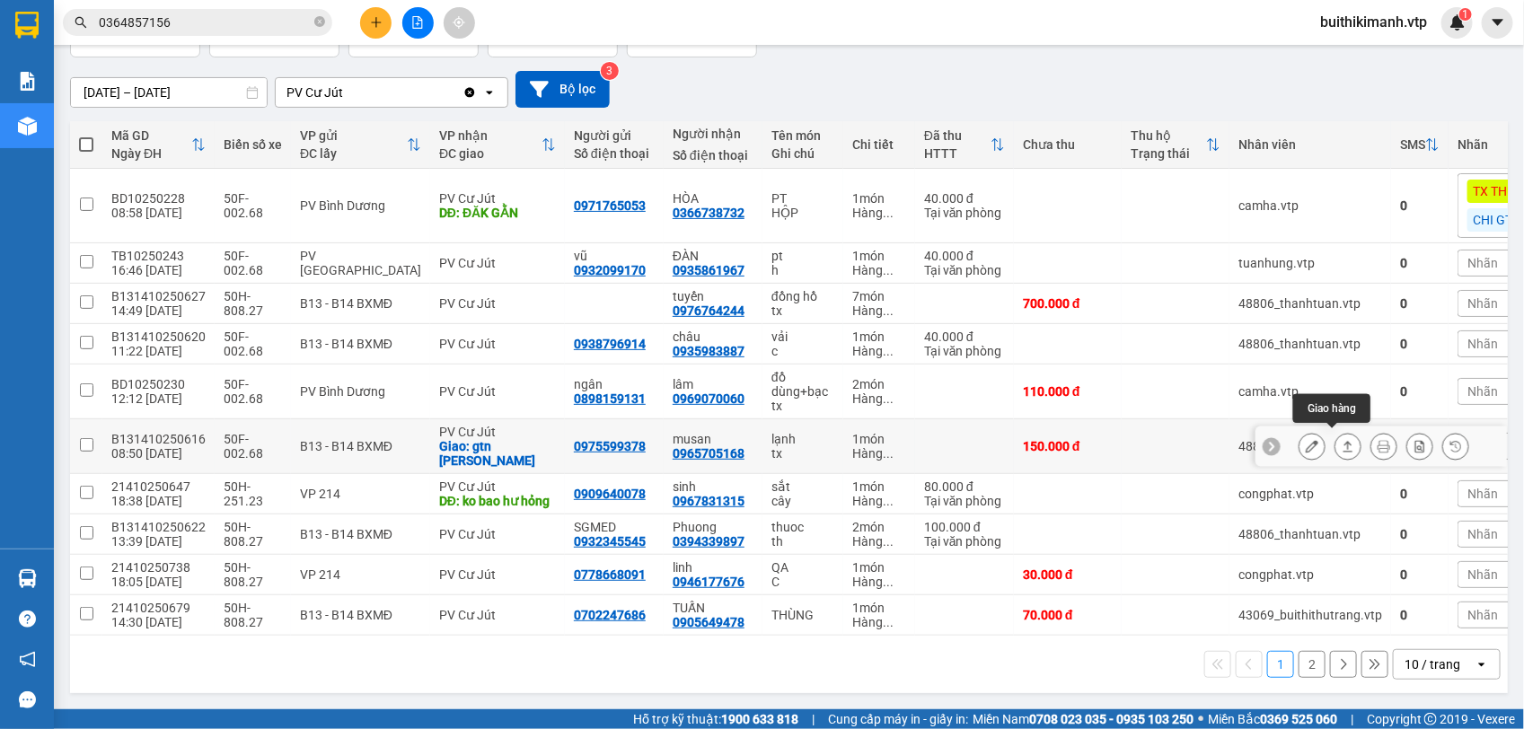
click at [1336, 440] on button at bounding box center [1347, 446] width 25 height 31
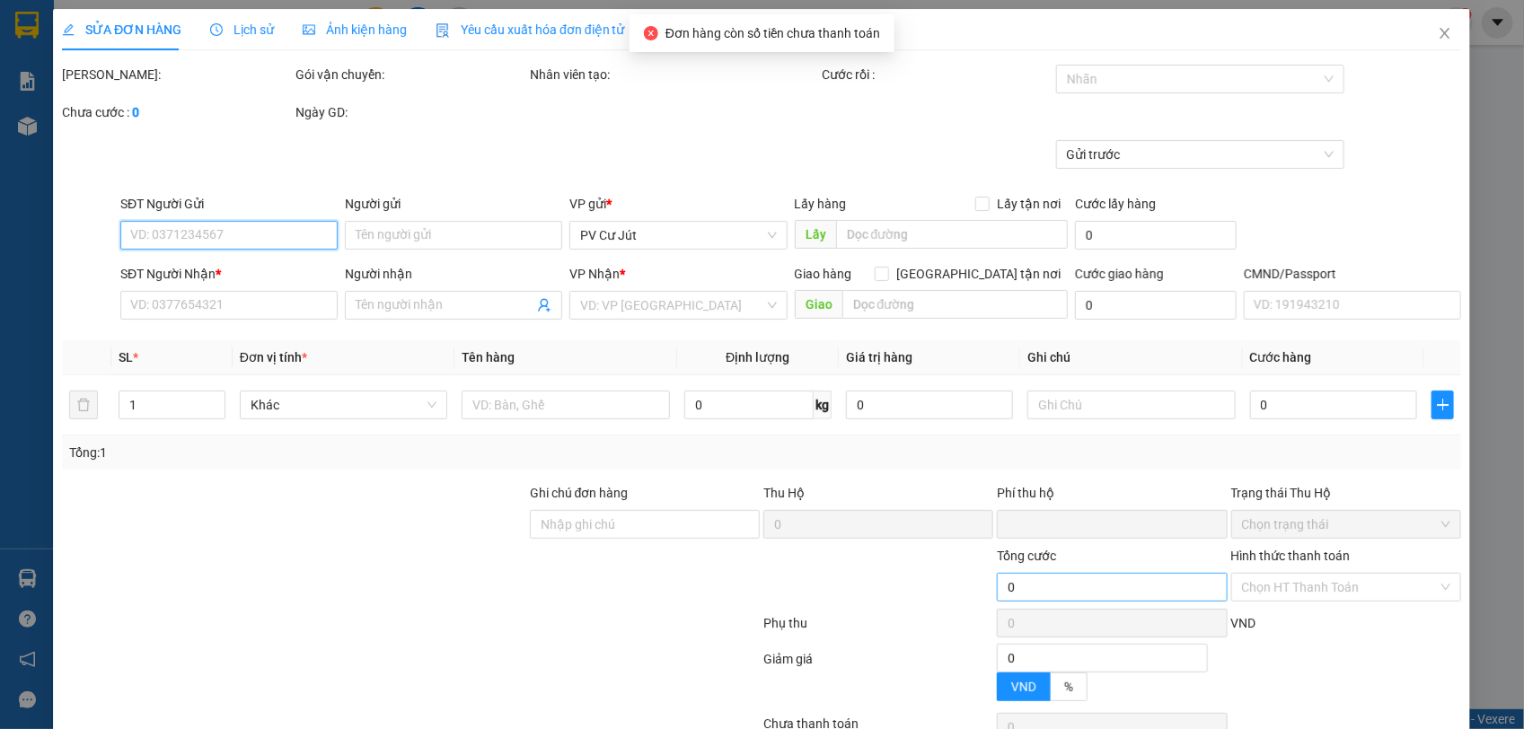
type input "5.000"
type input "0975599378"
type input "0965705168"
type input "musan"
checkbox input "true"
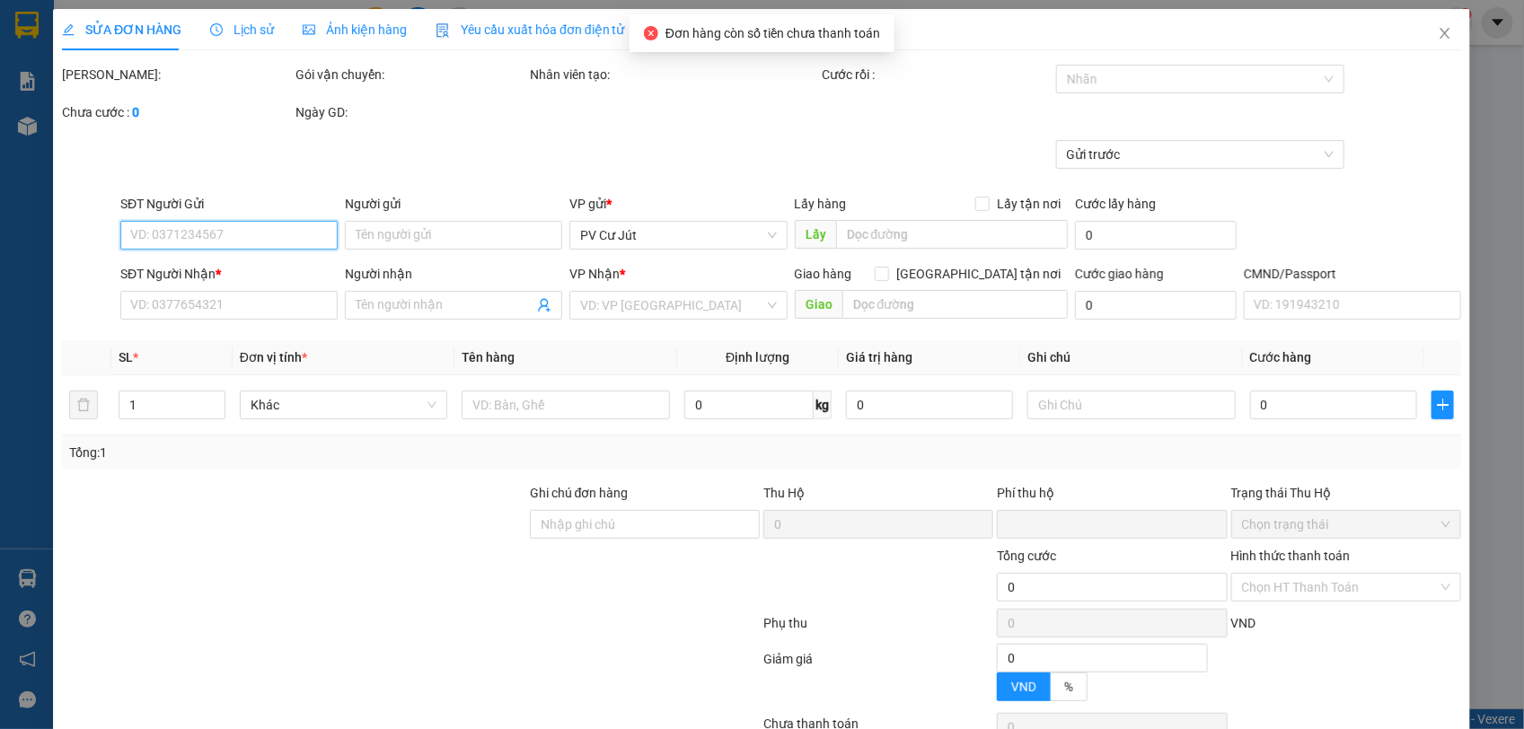
type input "gtn [PERSON_NAME]"
type input "0"
type input "150.000"
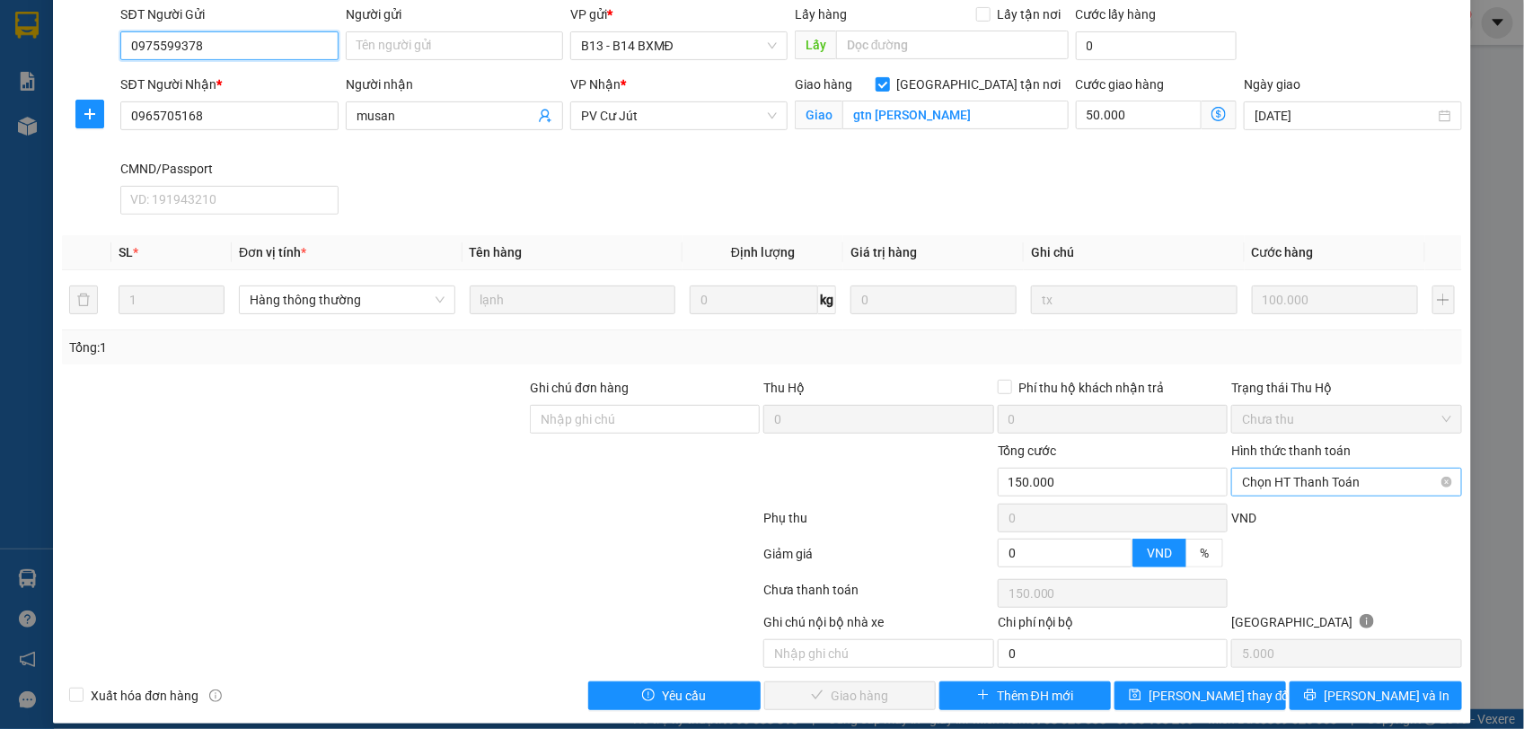
scroll to position [208, 0]
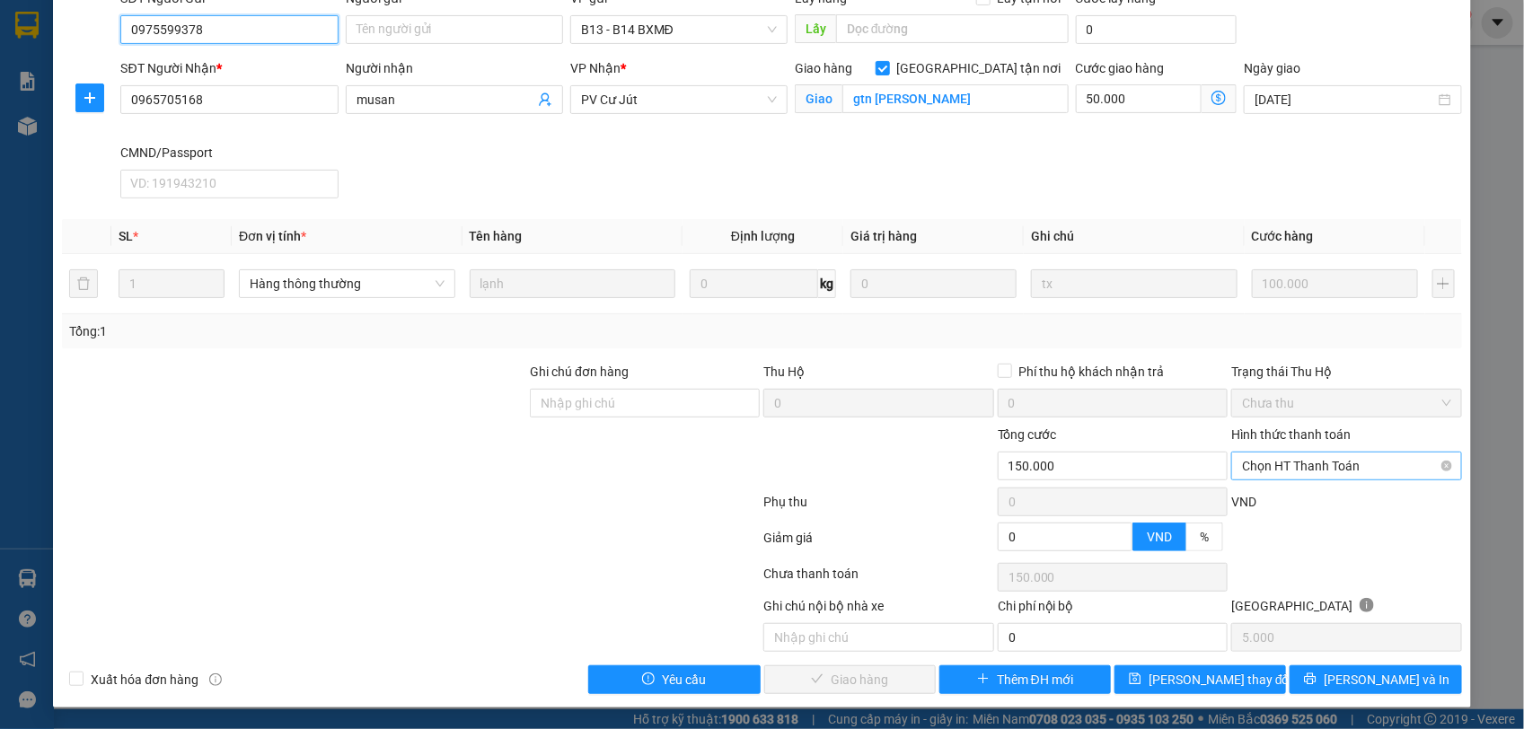
click at [1340, 461] on span "Chọn HT Thanh Toán" at bounding box center [1346, 466] width 208 height 27
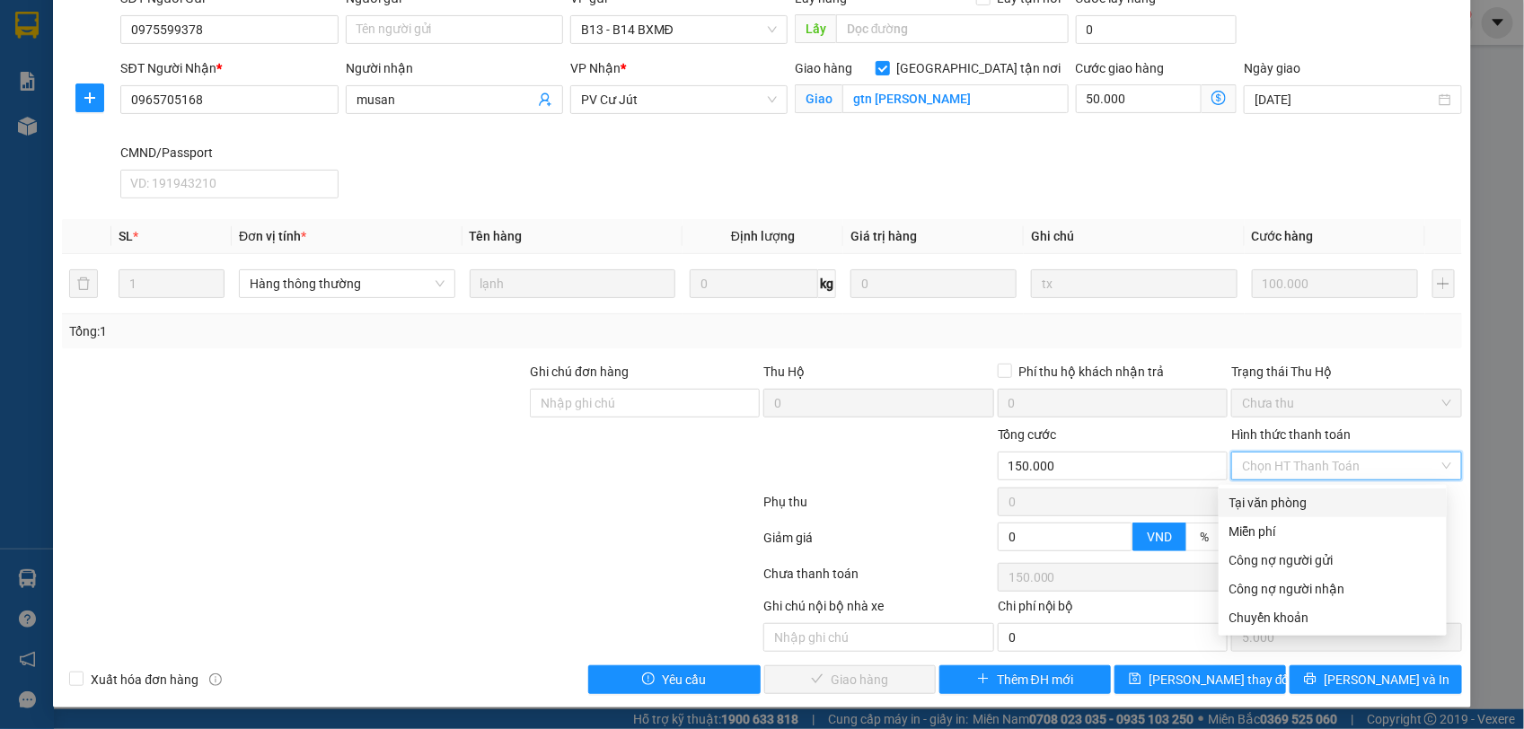
click at [1354, 504] on div "Tại văn phòng" at bounding box center [1332, 503] width 207 height 20
type input "0"
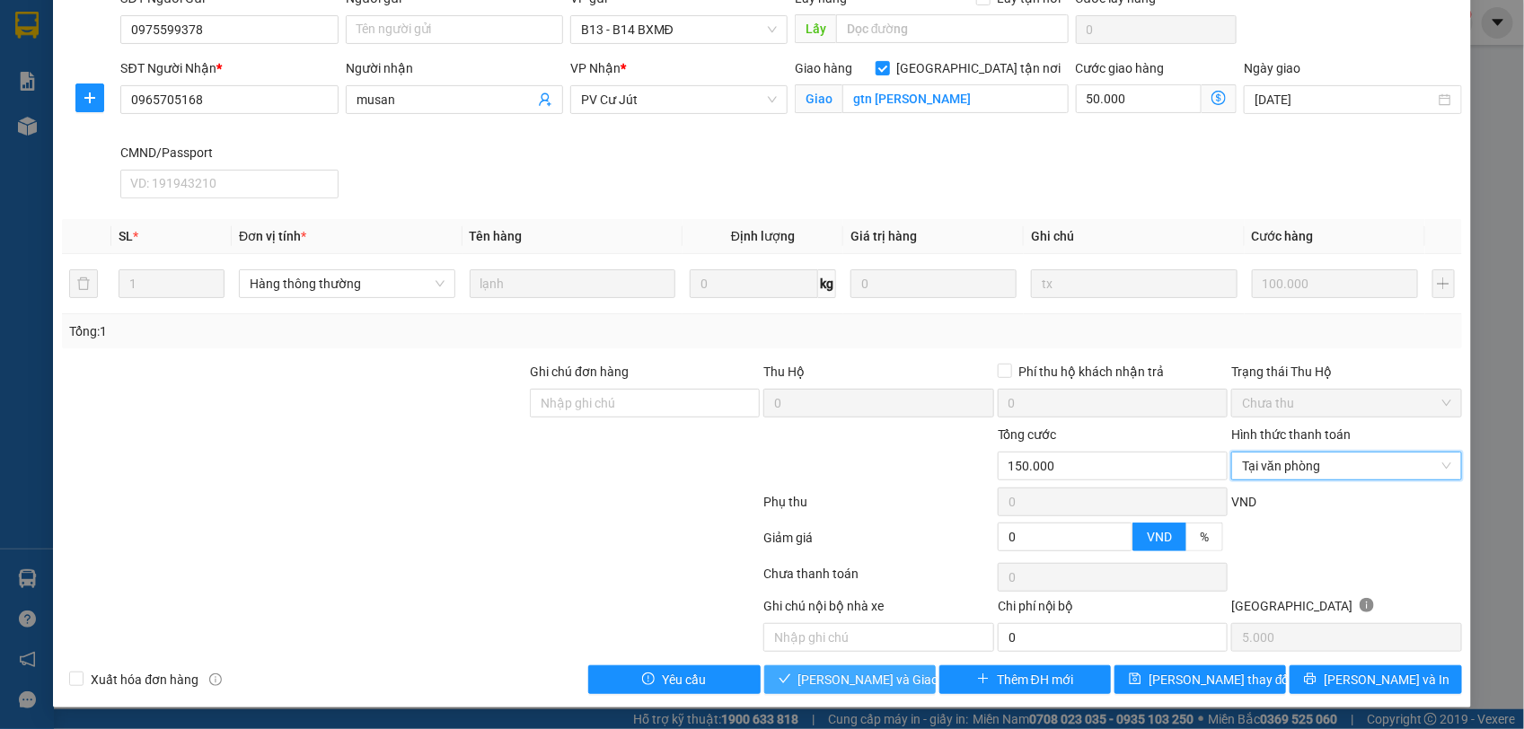
click at [837, 679] on span "[PERSON_NAME] và Giao hàng" at bounding box center [884, 680] width 172 height 20
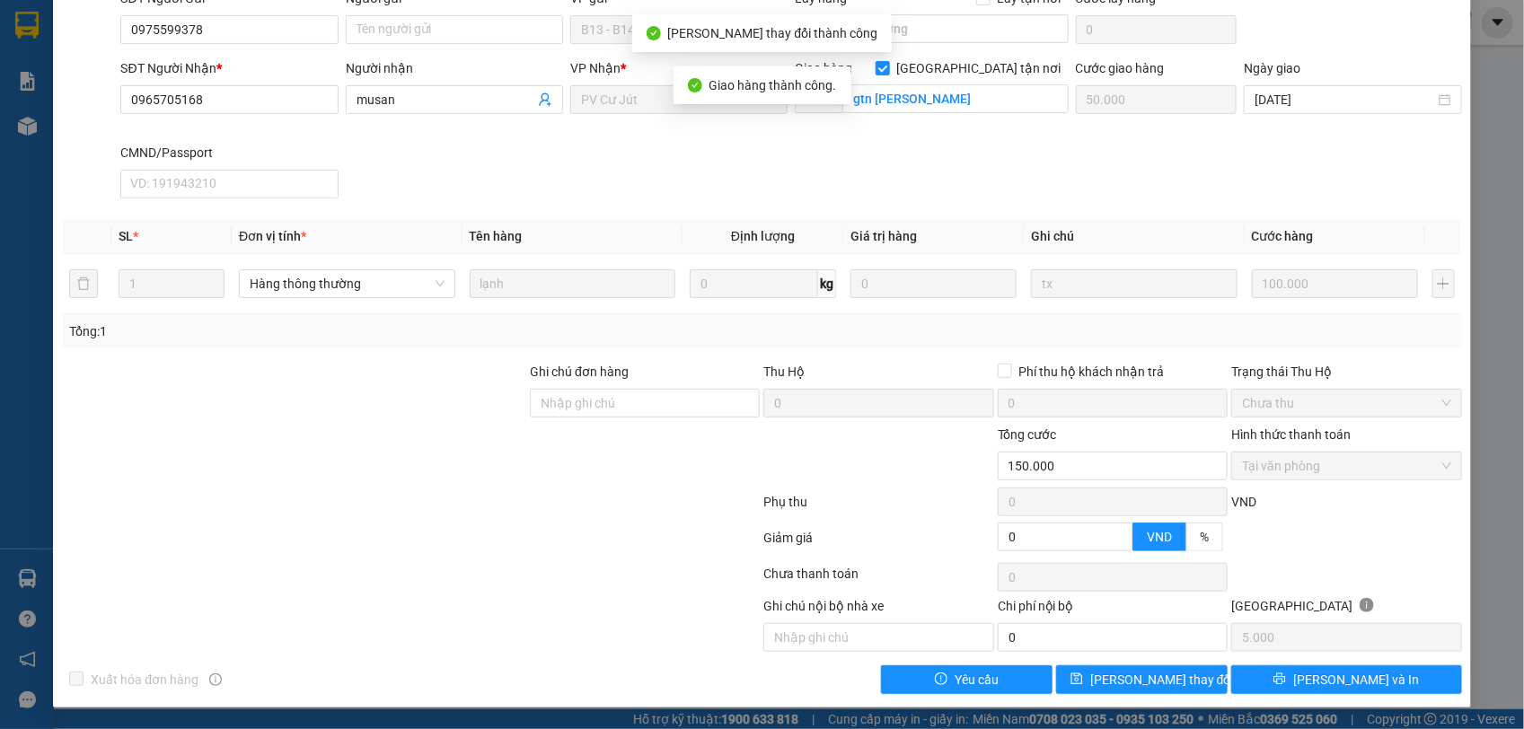
scroll to position [0, 0]
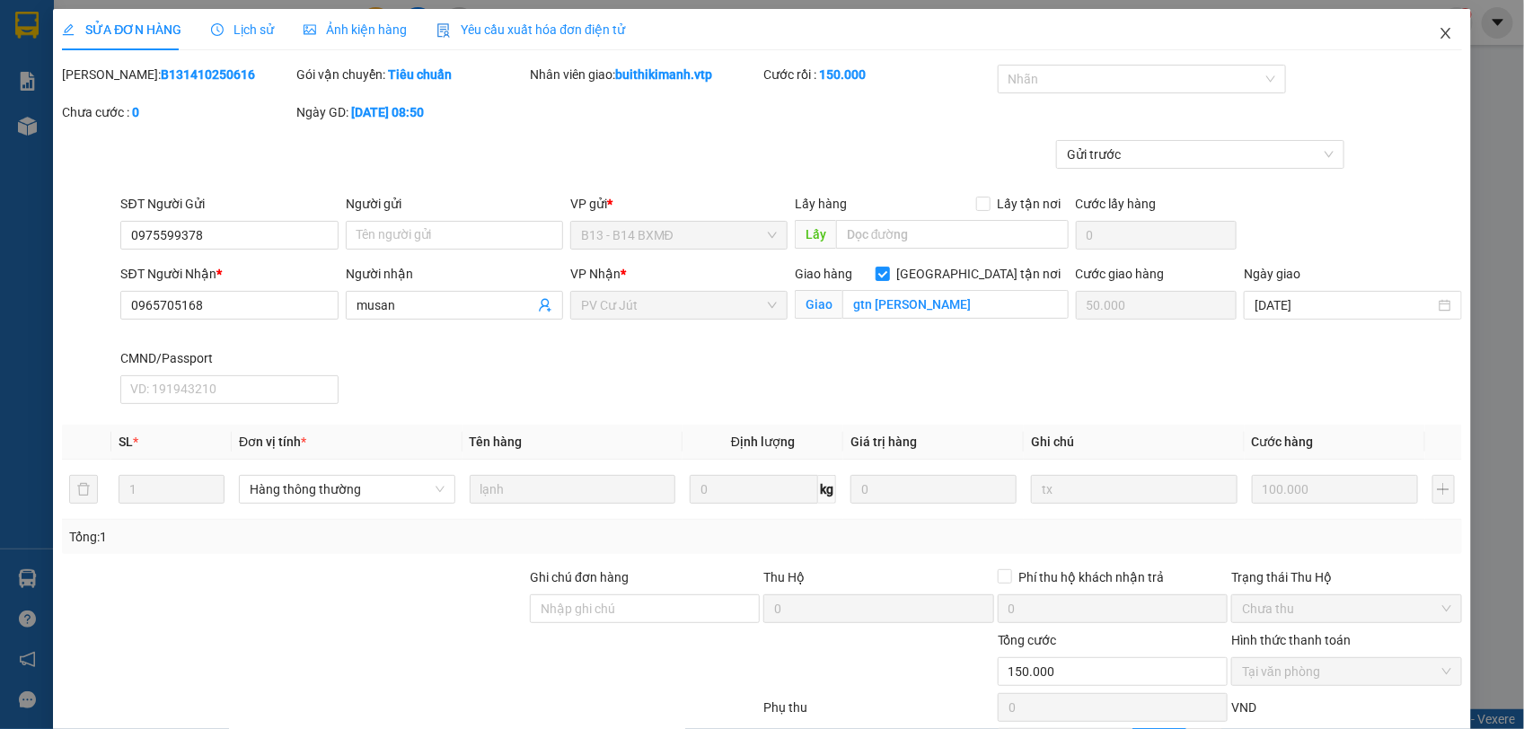
click at [1421, 30] on span "Close" at bounding box center [1446, 34] width 50 height 50
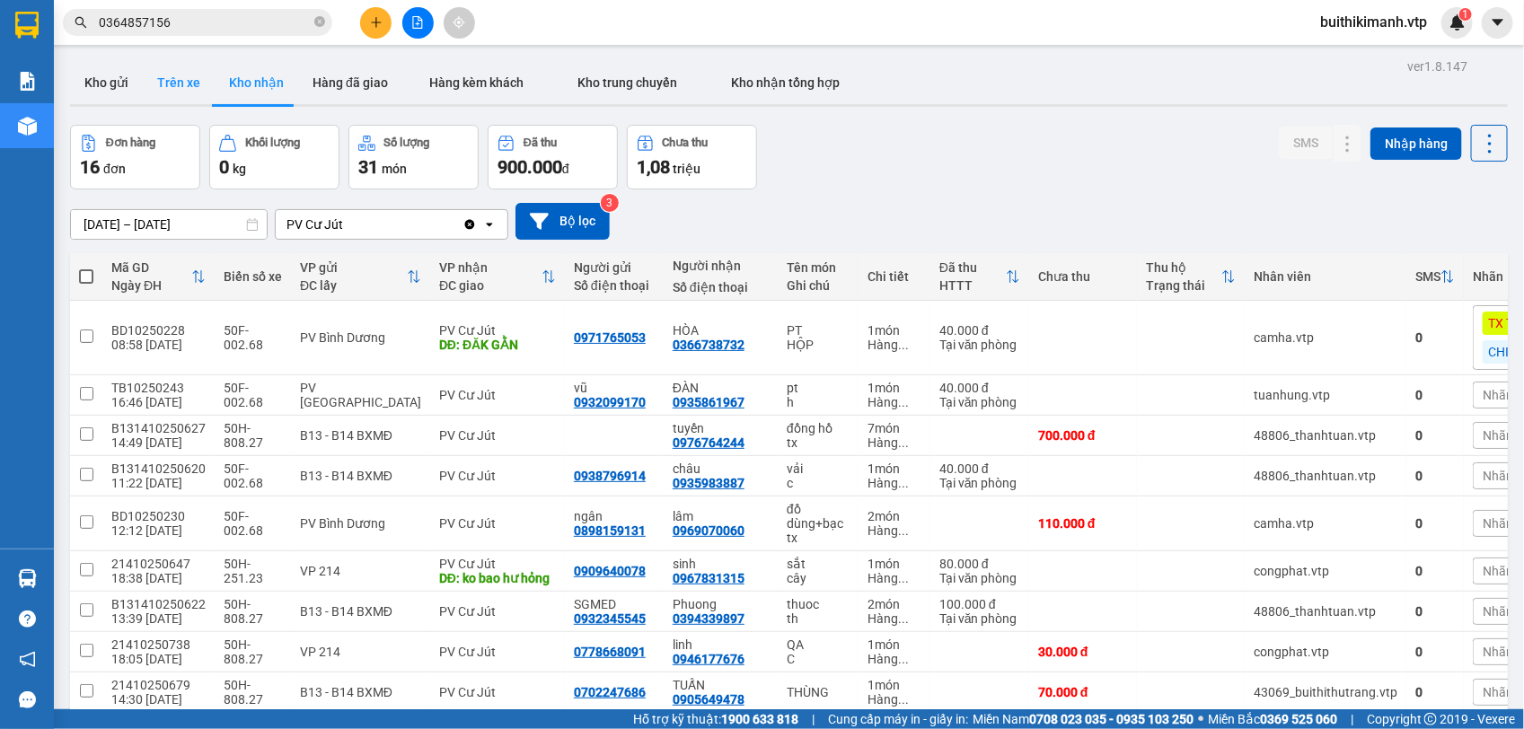
click at [173, 84] on button "Trên xe" at bounding box center [179, 82] width 72 height 43
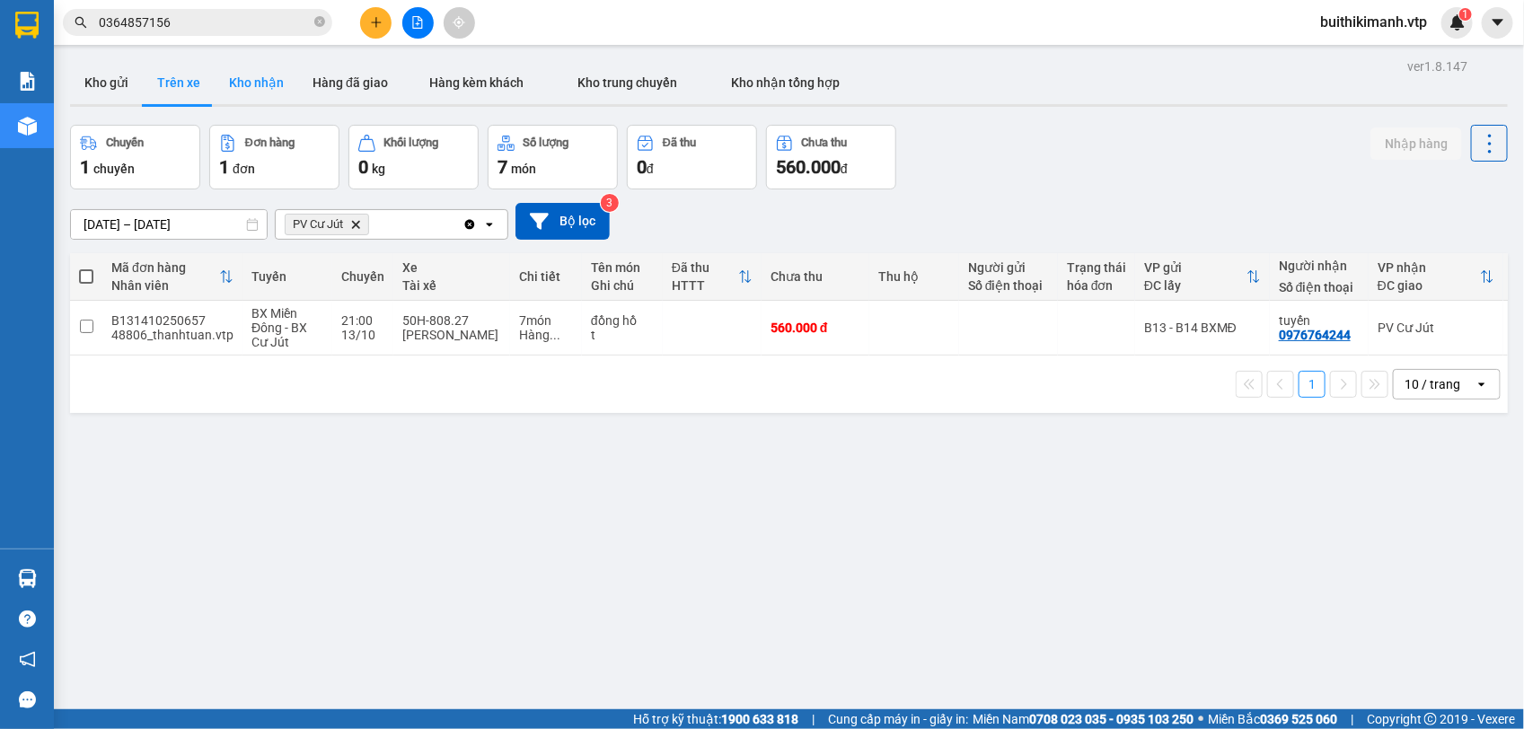
click at [275, 81] on button "Kho nhận" at bounding box center [257, 82] width 84 height 43
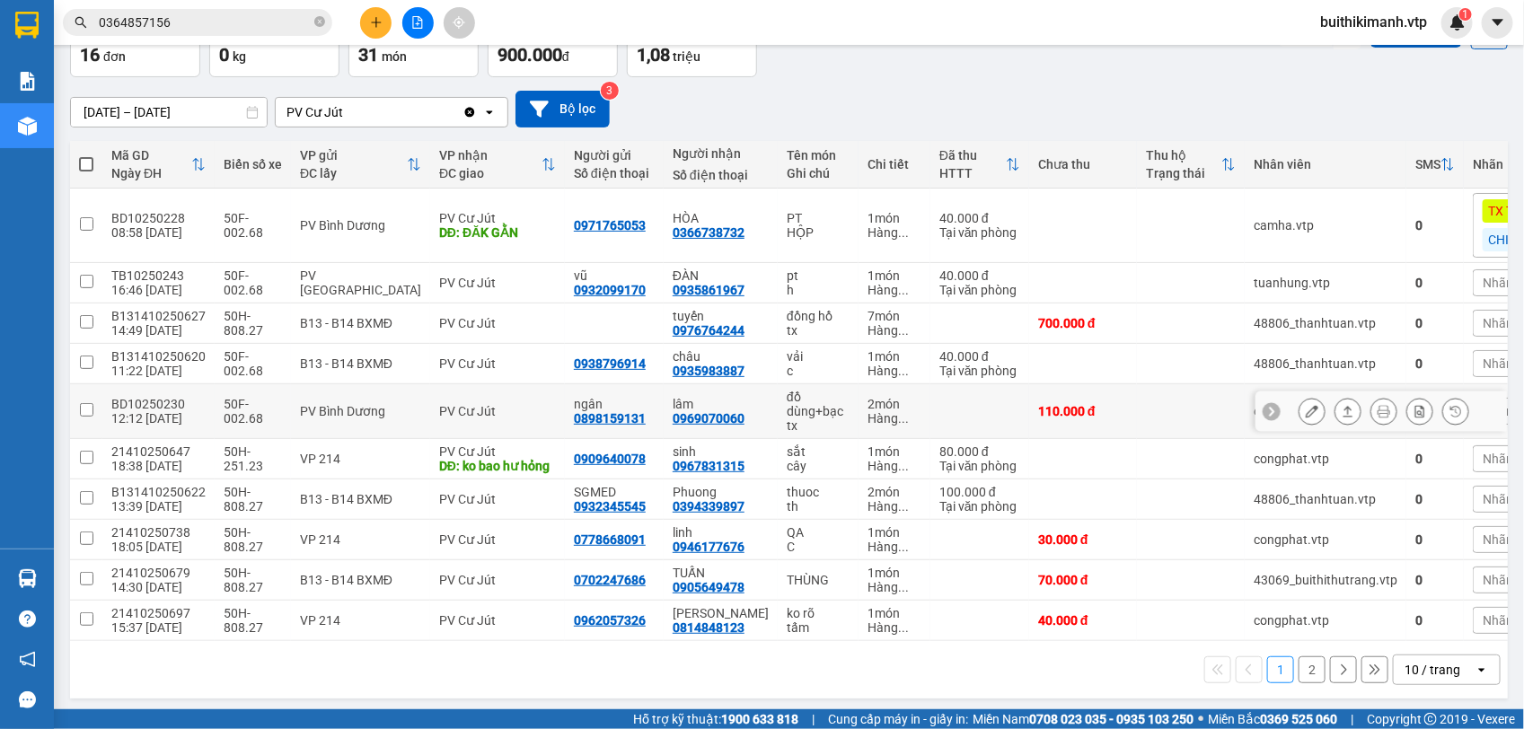
scroll to position [142, 0]
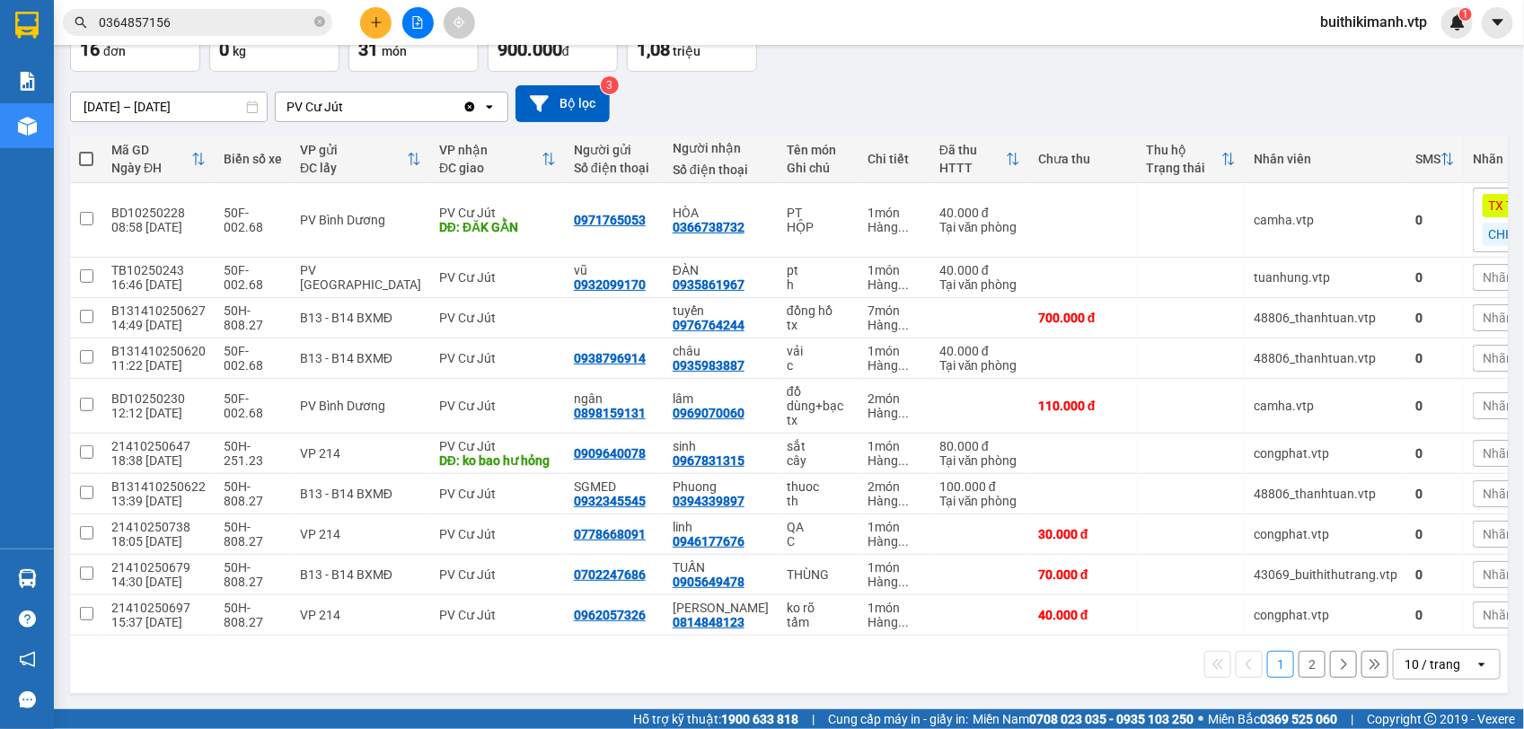
click at [1299, 667] on button "2" at bounding box center [1311, 664] width 27 height 27
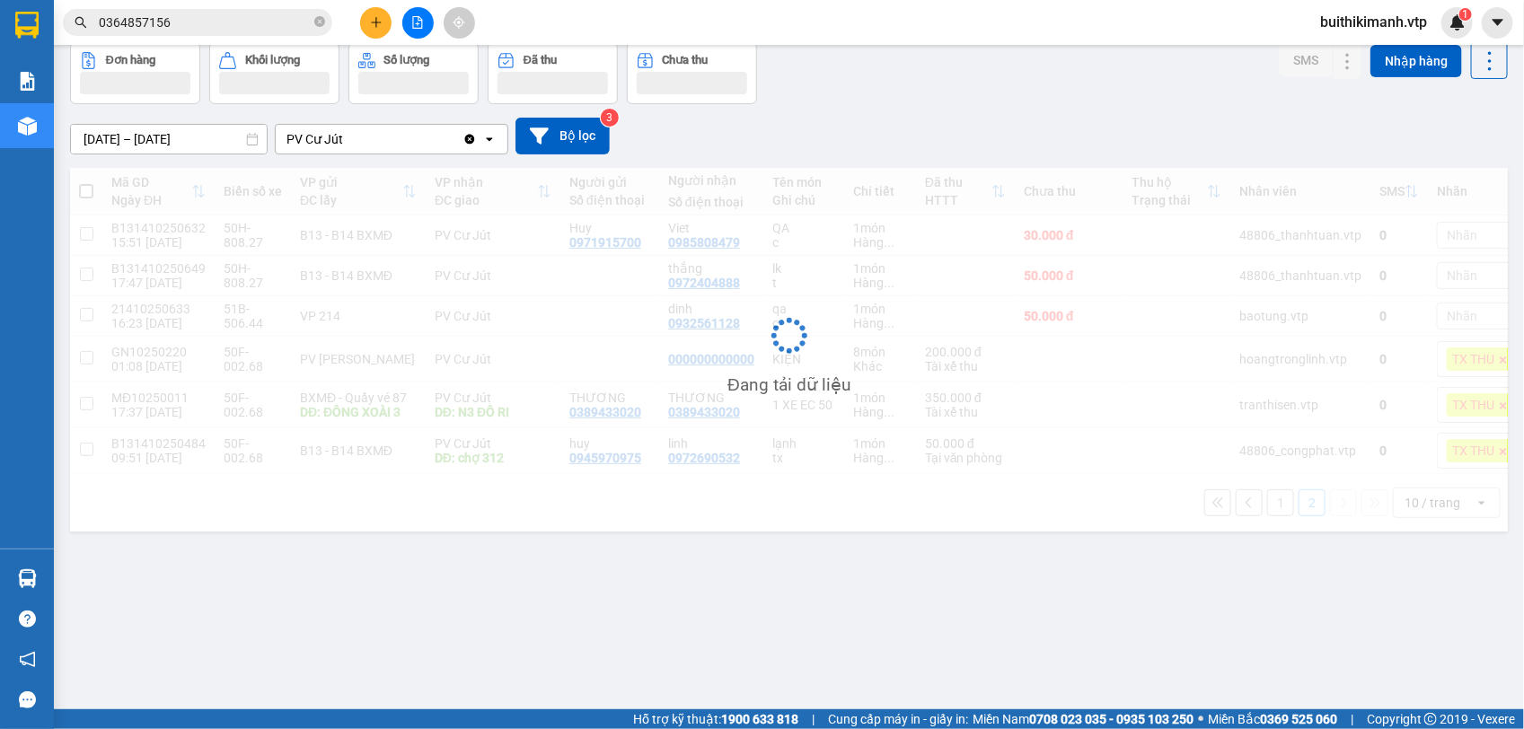
scroll to position [83, 0]
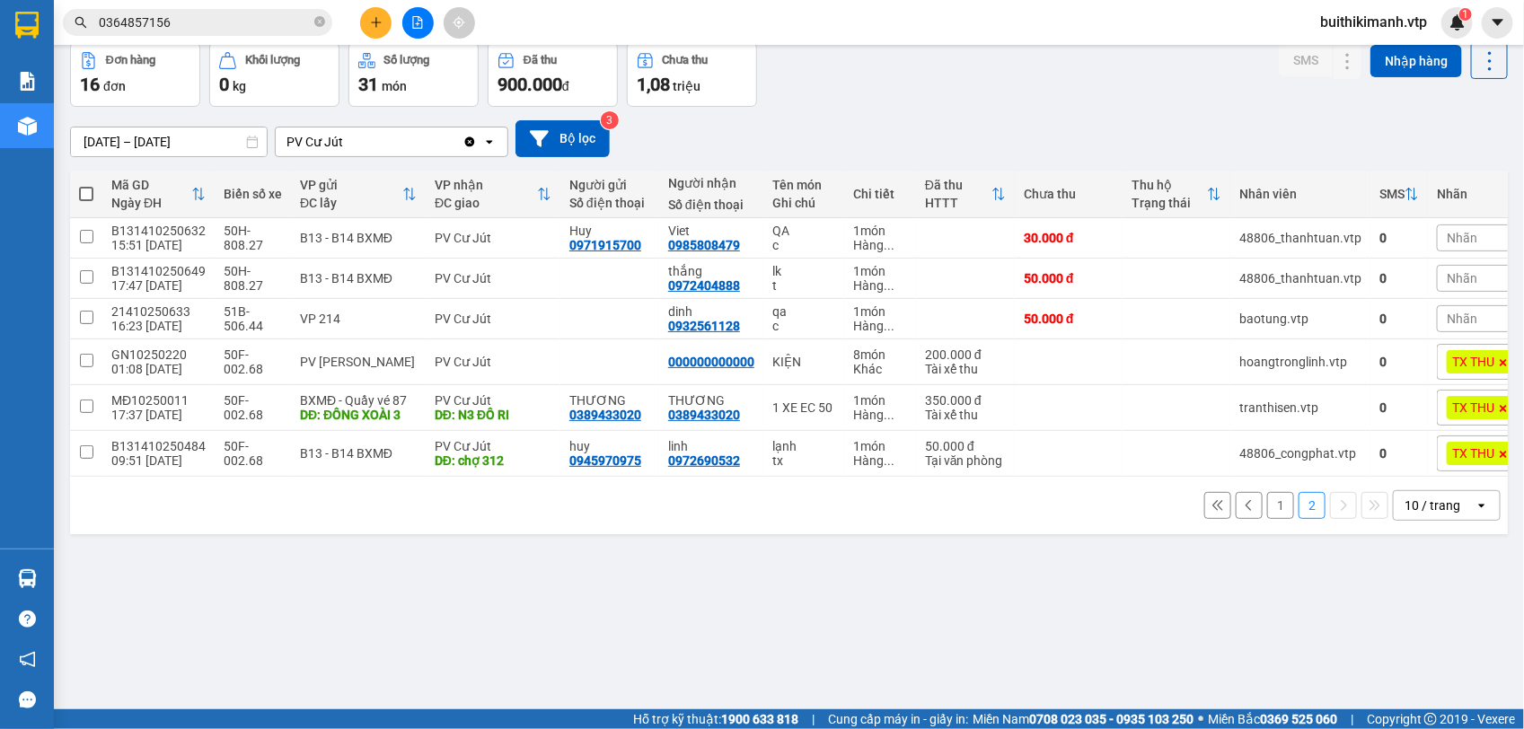
click at [1267, 518] on button "1" at bounding box center [1280, 505] width 27 height 27
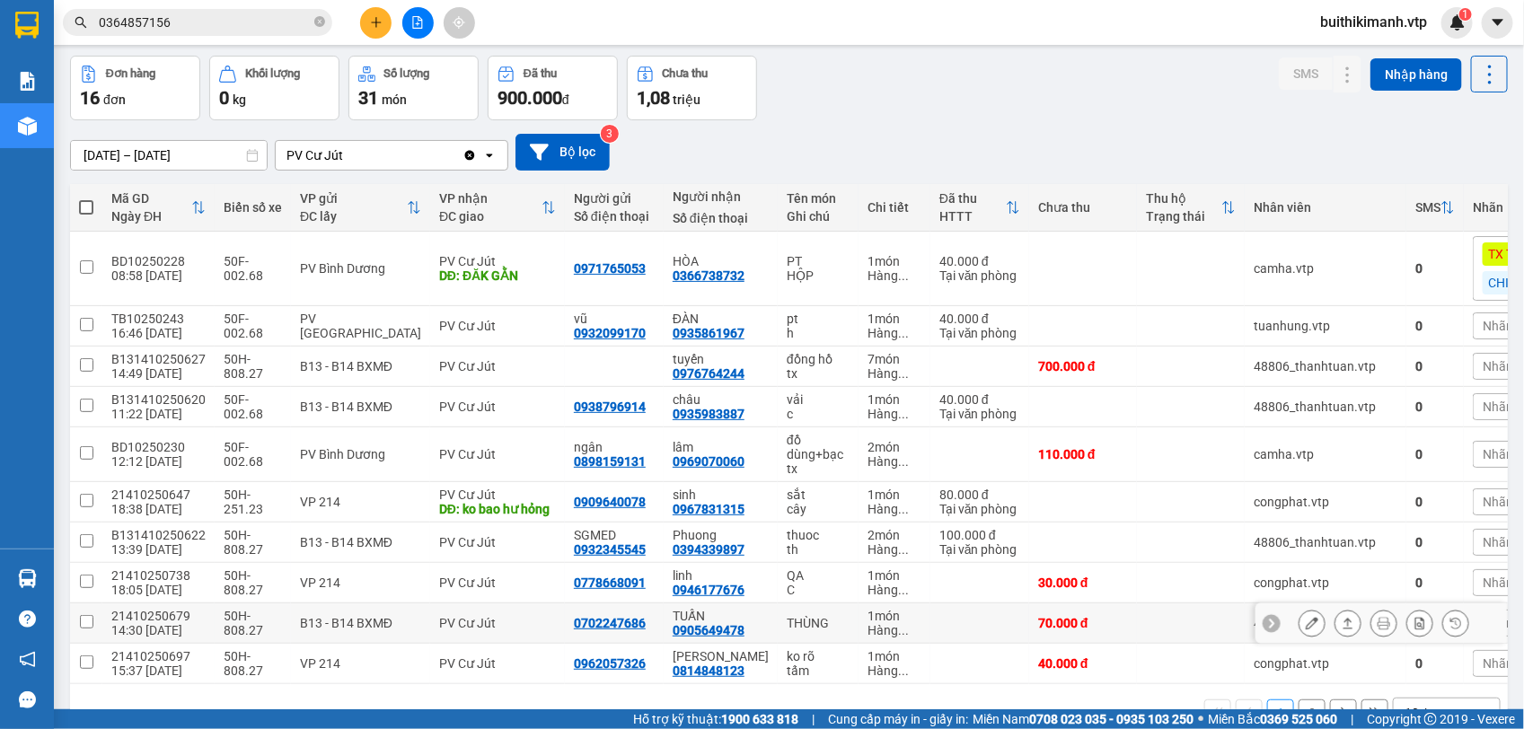
scroll to position [30, 0]
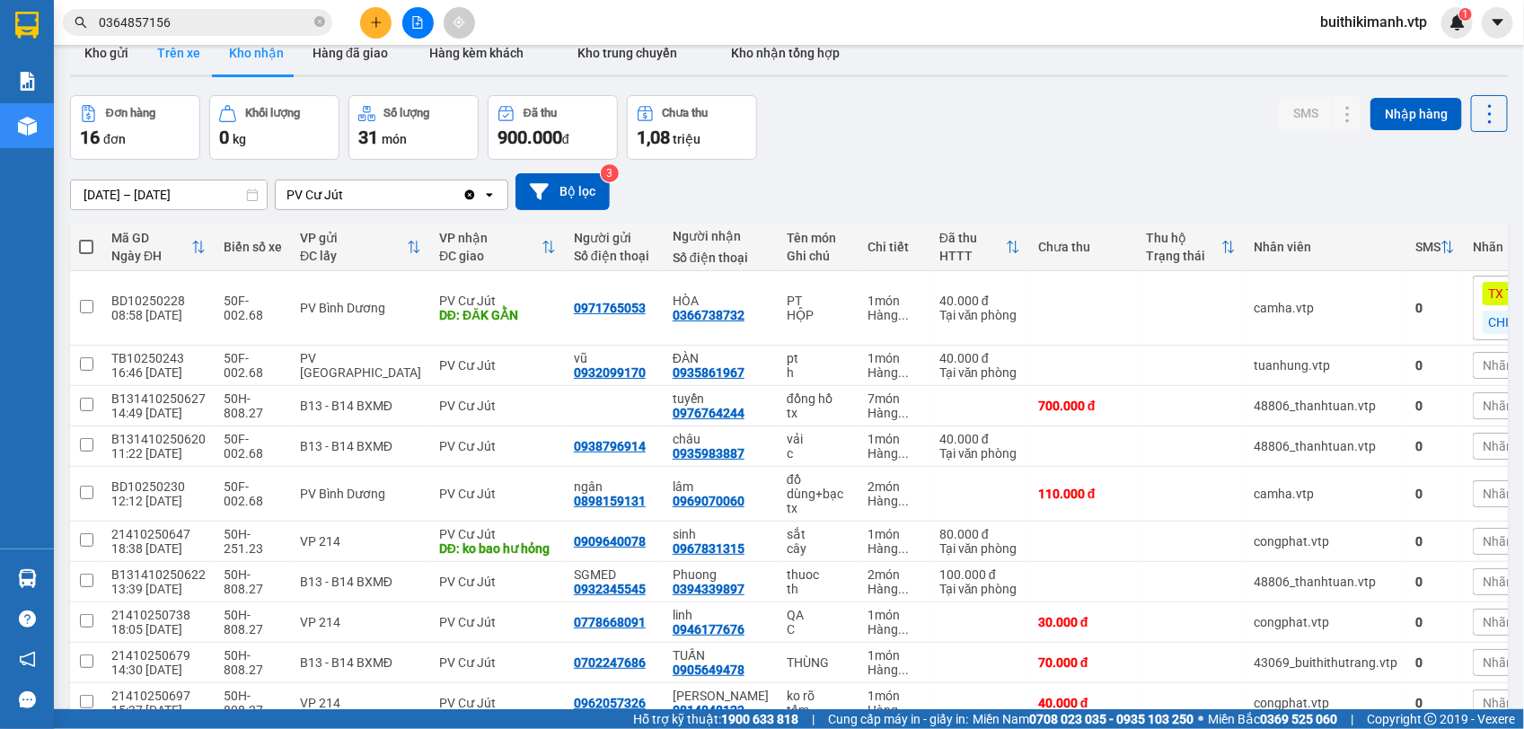
click at [176, 57] on button "Trên xe" at bounding box center [179, 52] width 72 height 43
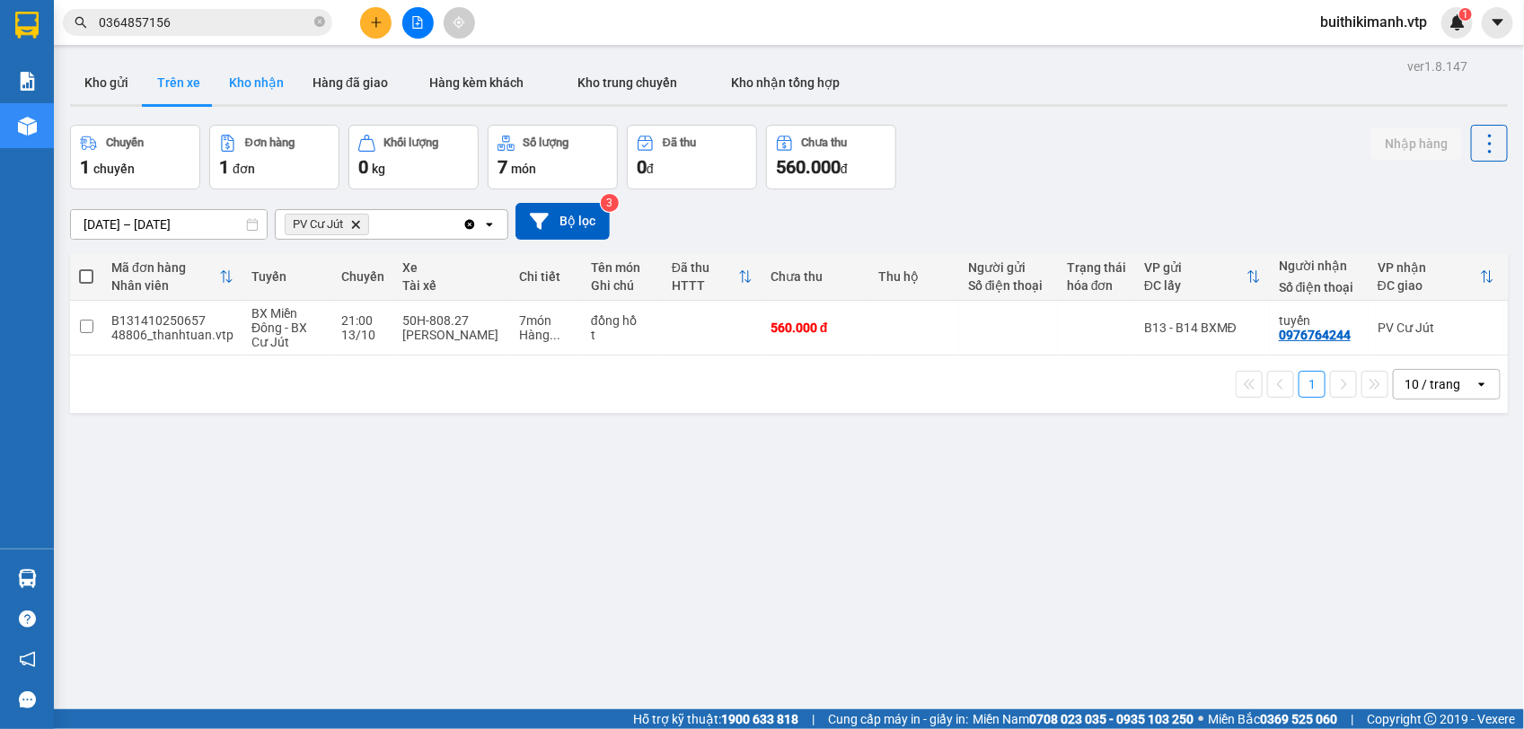
click at [248, 87] on button "Kho nhận" at bounding box center [257, 82] width 84 height 43
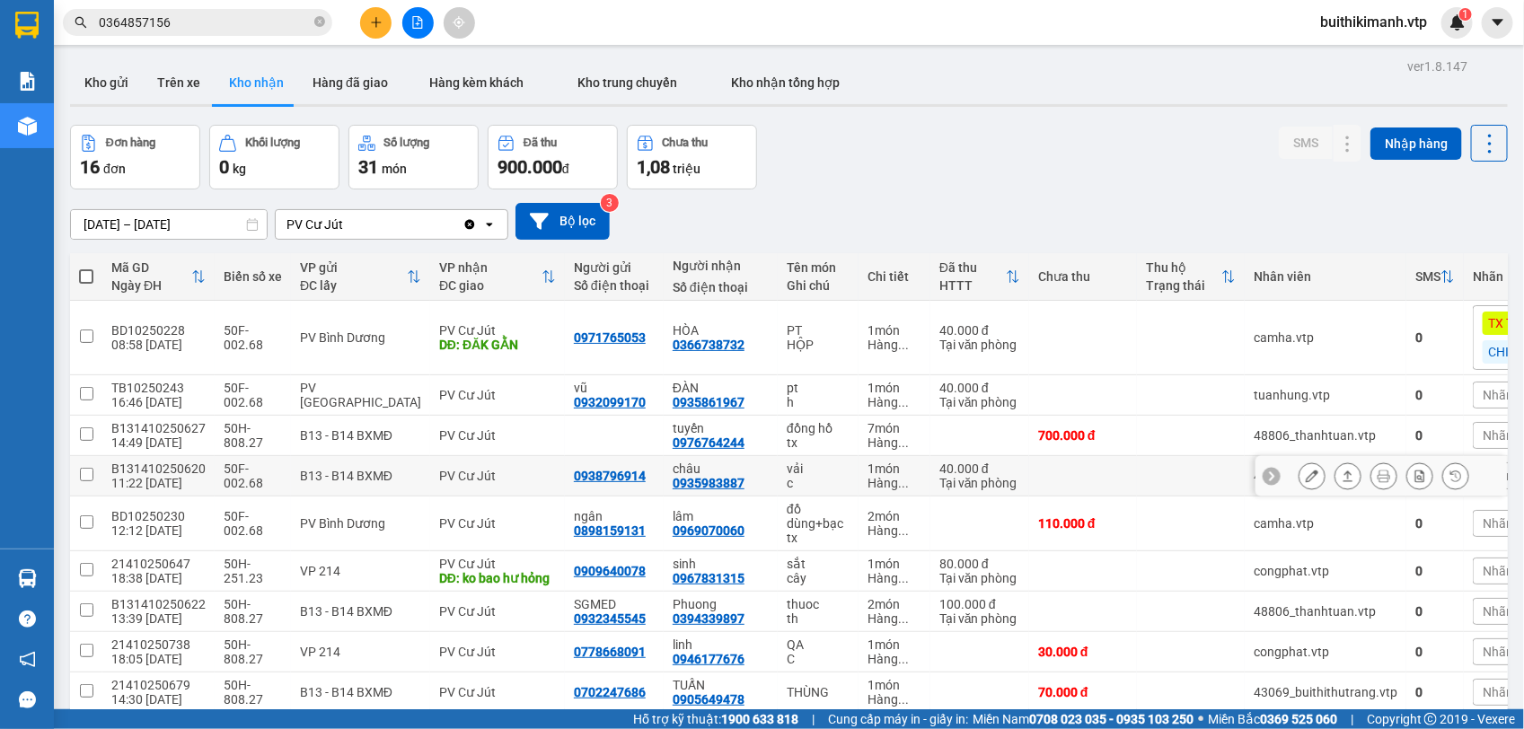
scroll to position [142, 0]
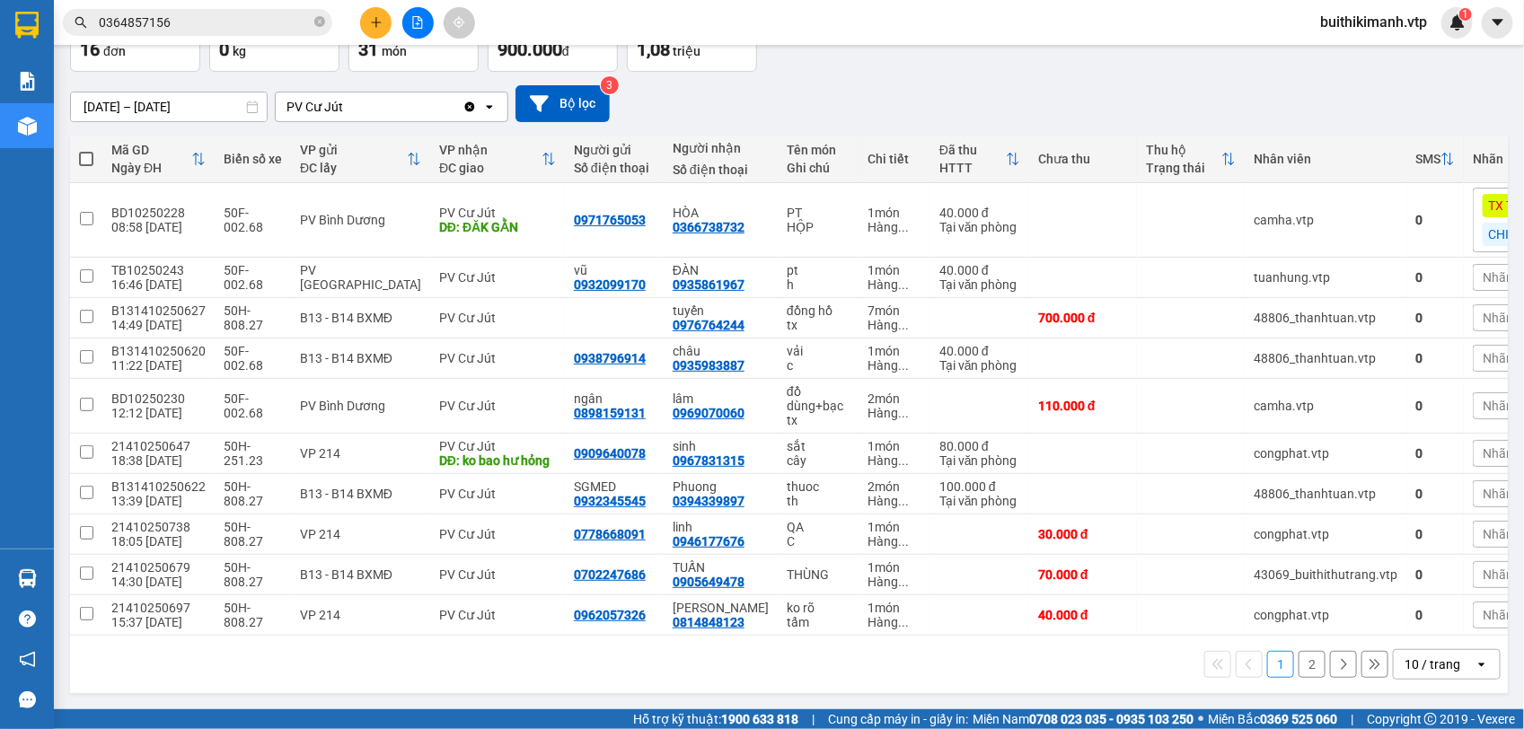
click at [1298, 667] on button "2" at bounding box center [1311, 664] width 27 height 27
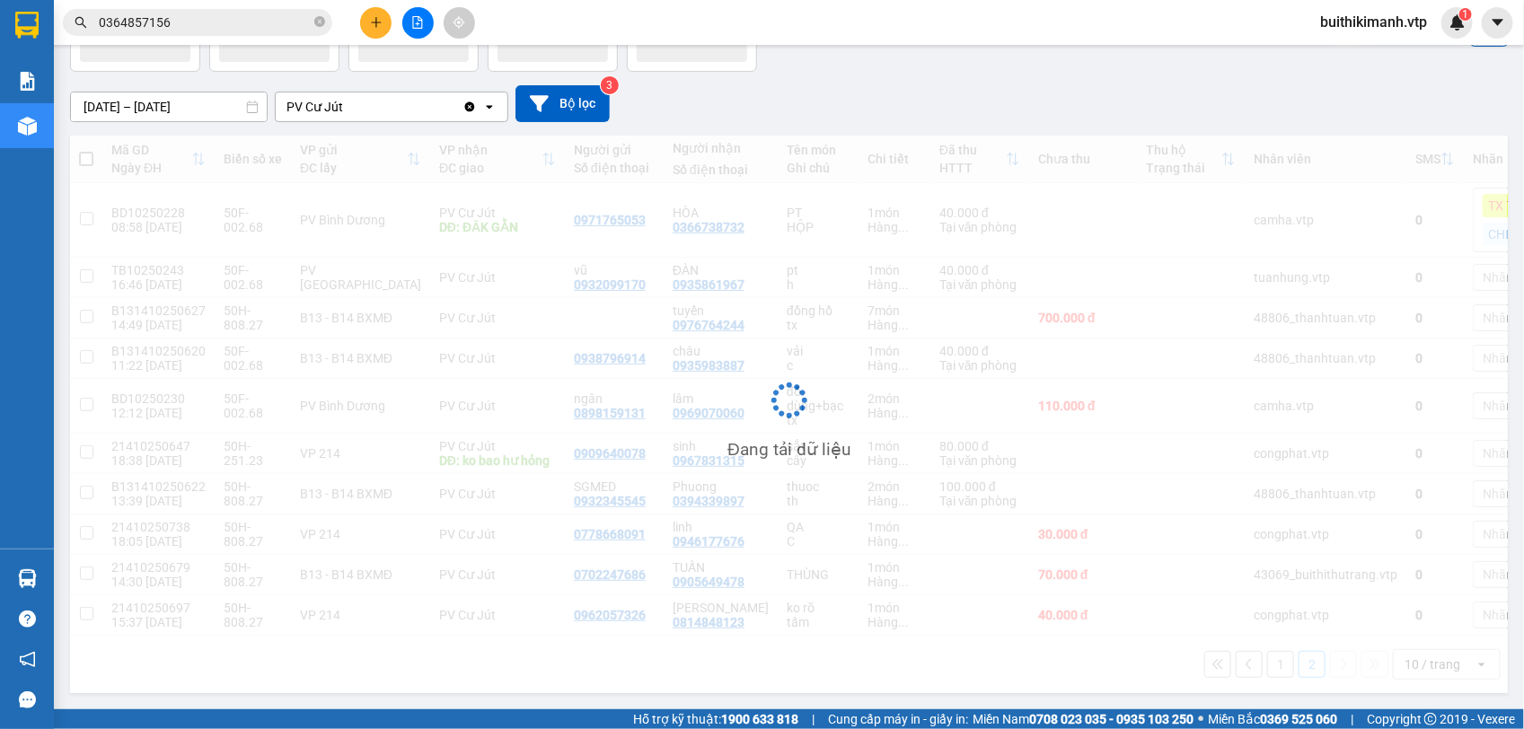
scroll to position [83, 0]
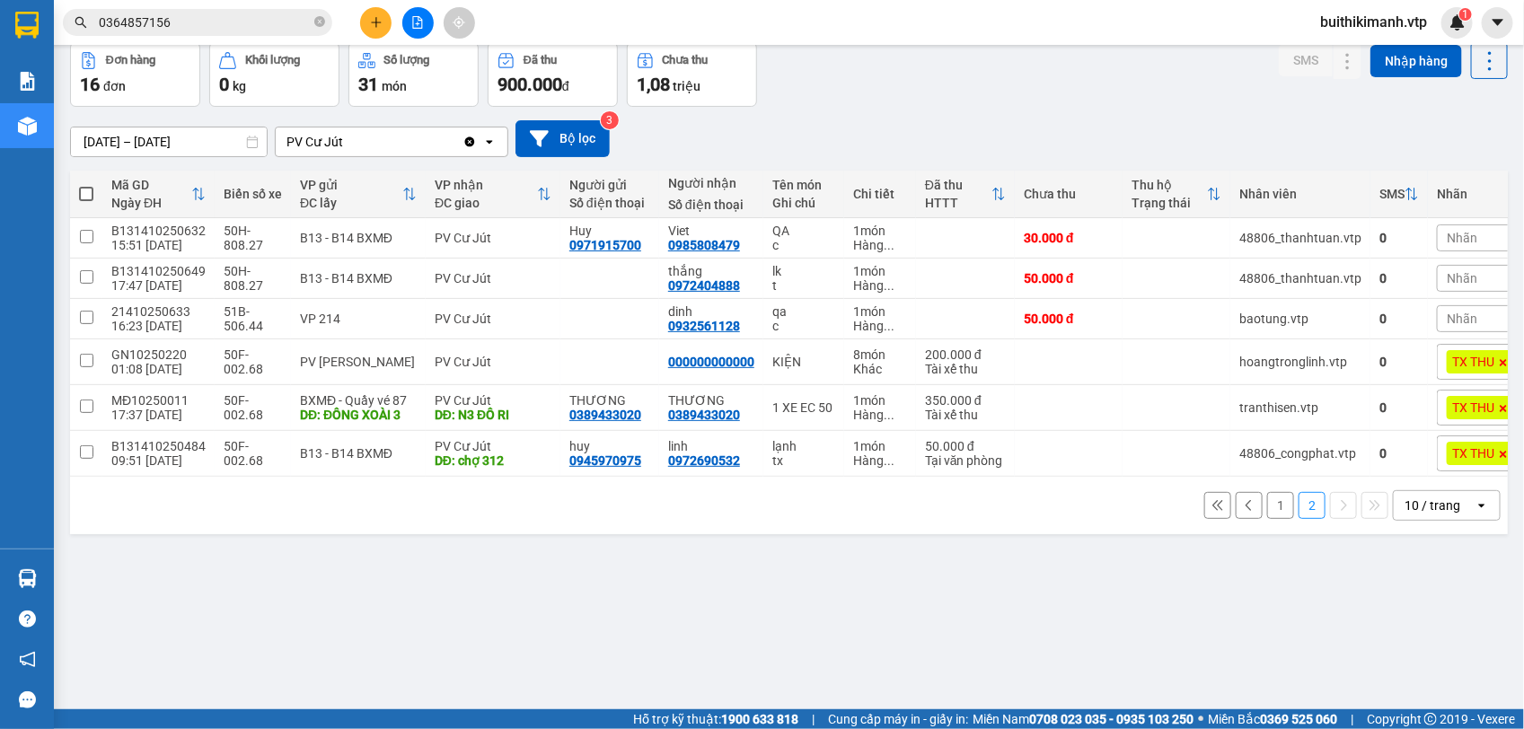
click at [1269, 516] on button "1" at bounding box center [1280, 505] width 27 height 27
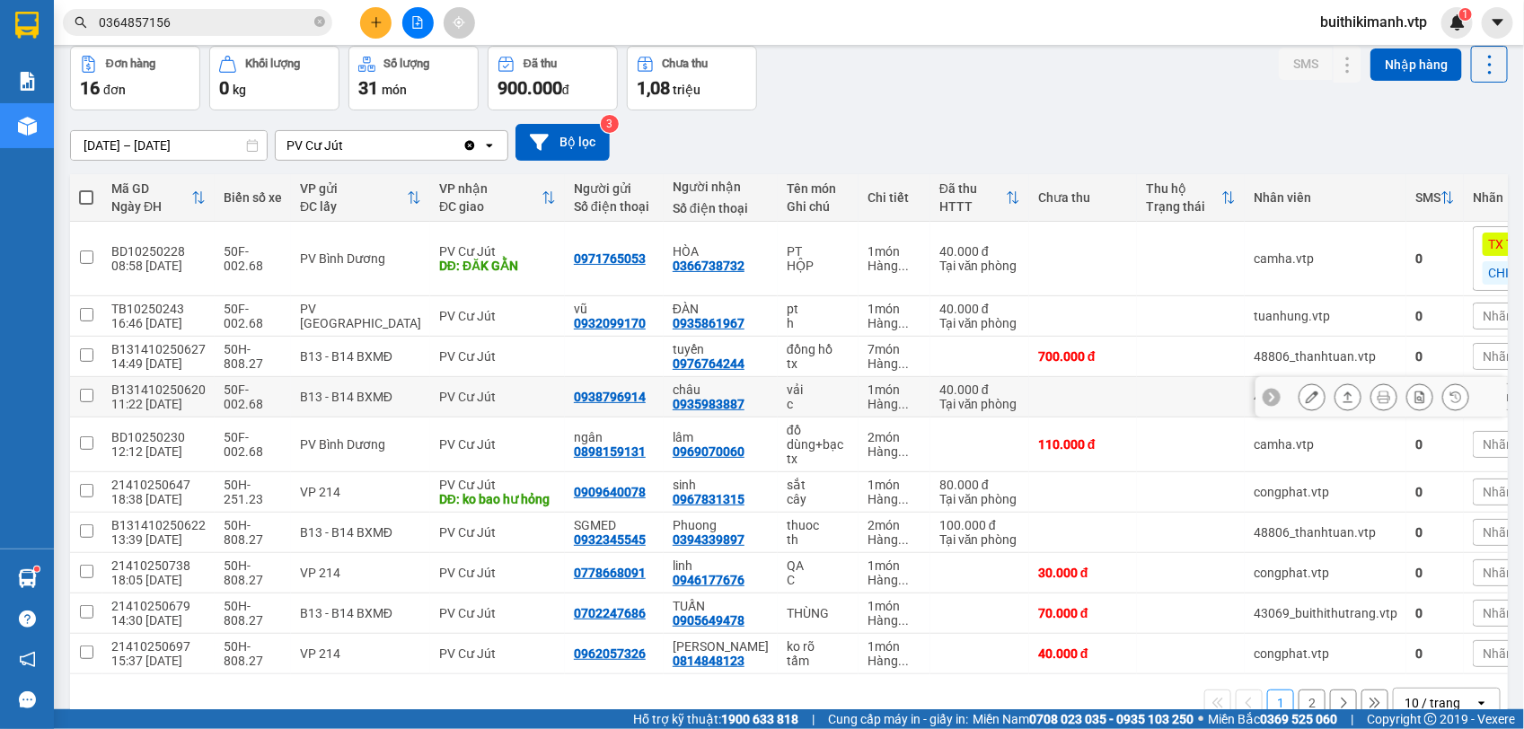
scroll to position [112, 0]
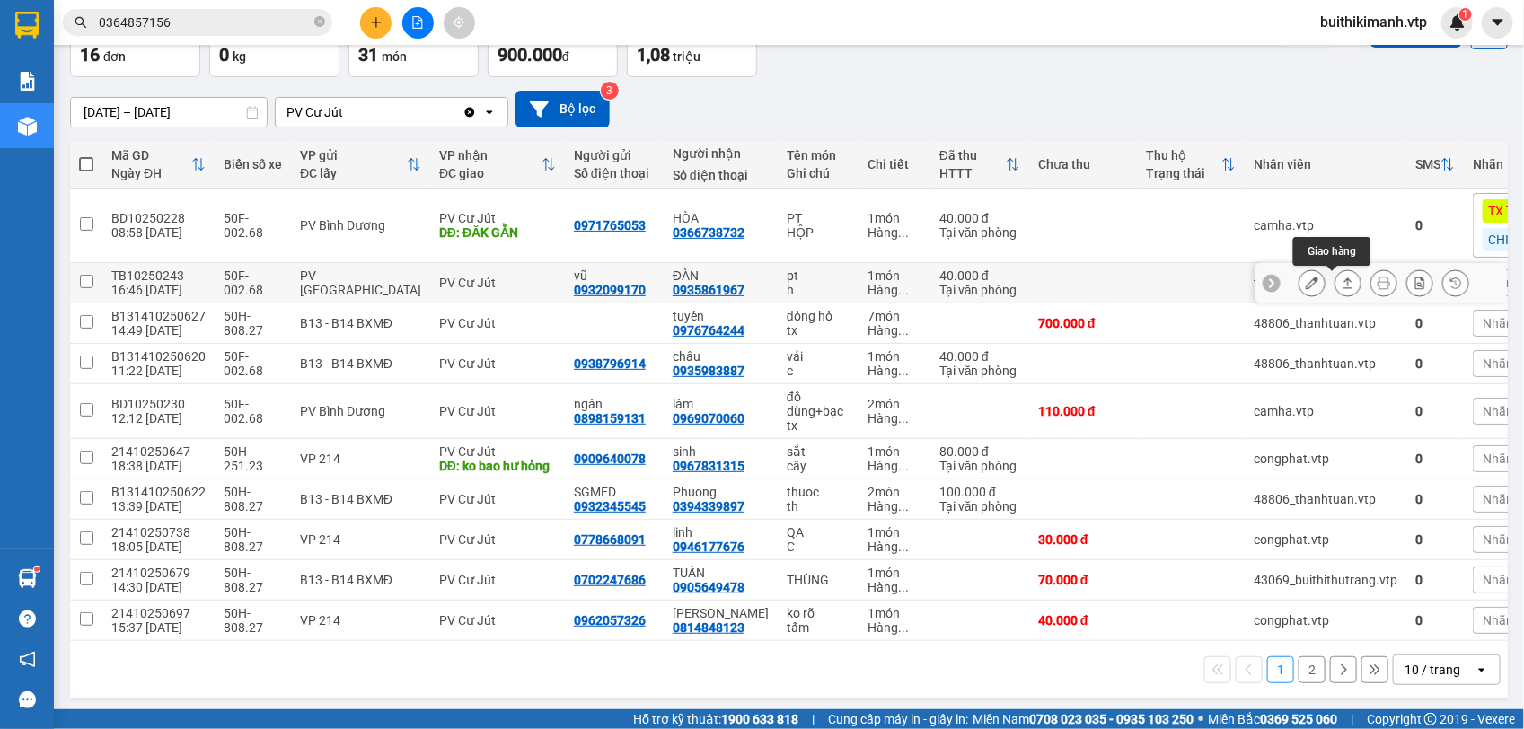
click at [1342, 287] on button at bounding box center [1347, 283] width 25 height 31
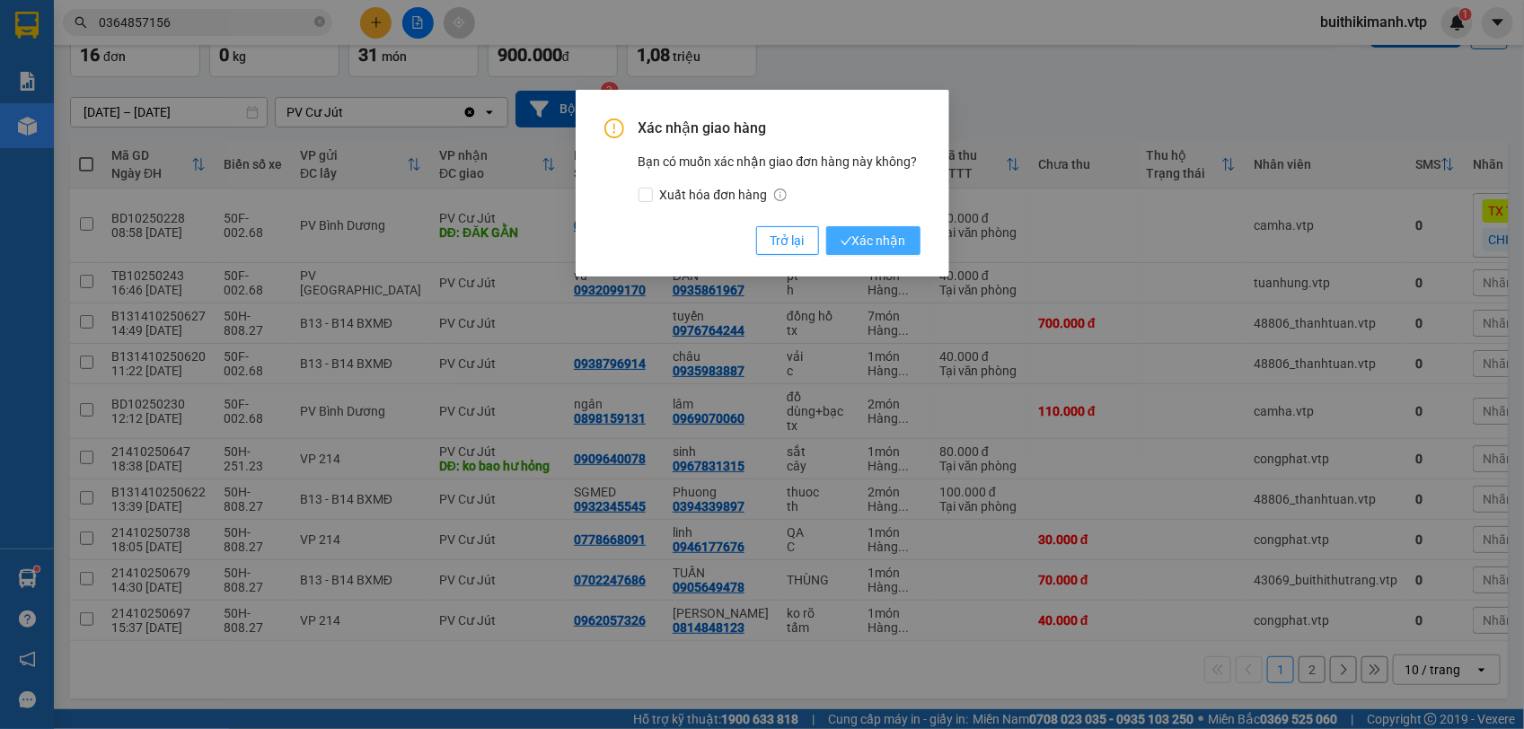
click at [863, 241] on span "Xác nhận" at bounding box center [873, 241] width 66 height 20
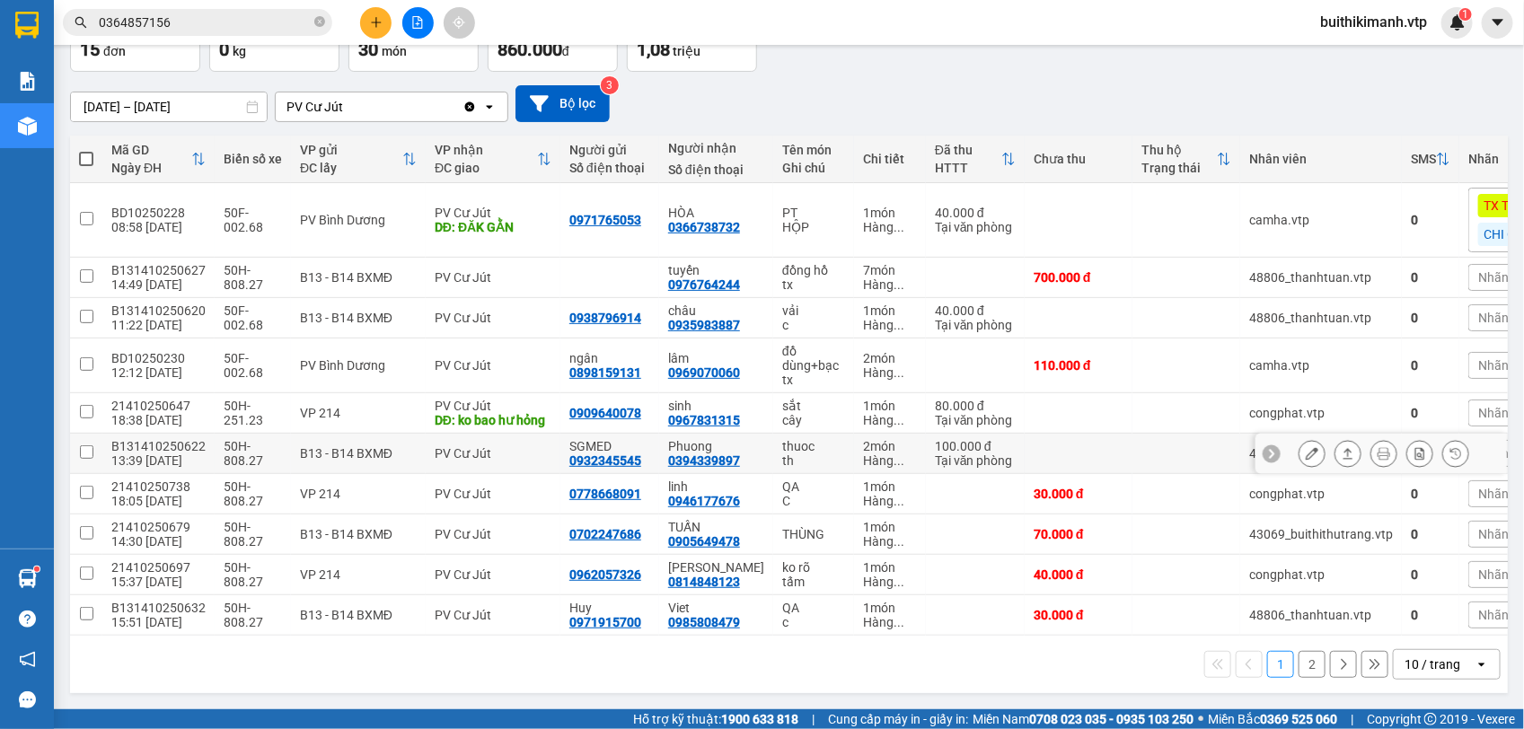
scroll to position [142, 0]
click at [1298, 666] on button "2" at bounding box center [1311, 664] width 27 height 27
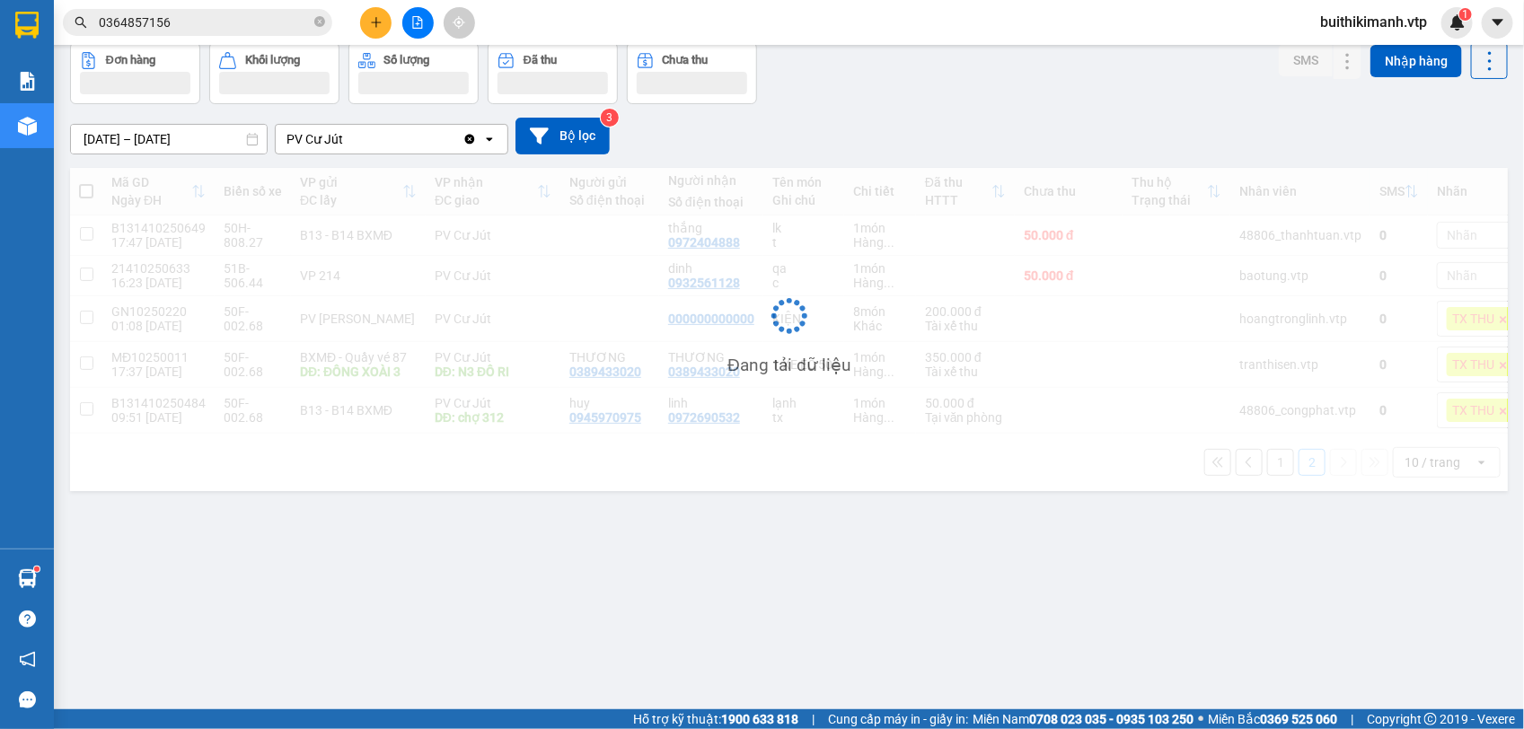
scroll to position [83, 0]
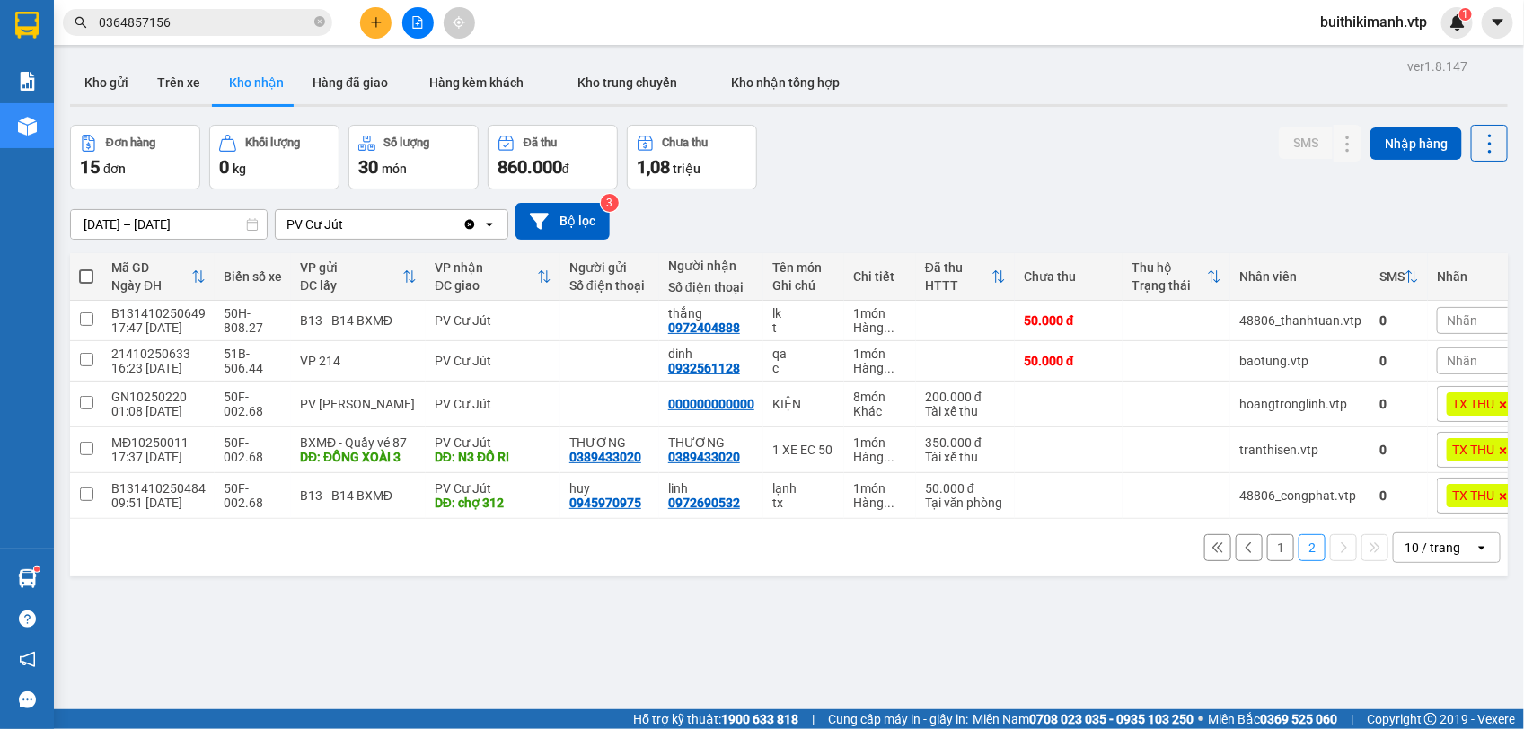
scroll to position [83, 0]
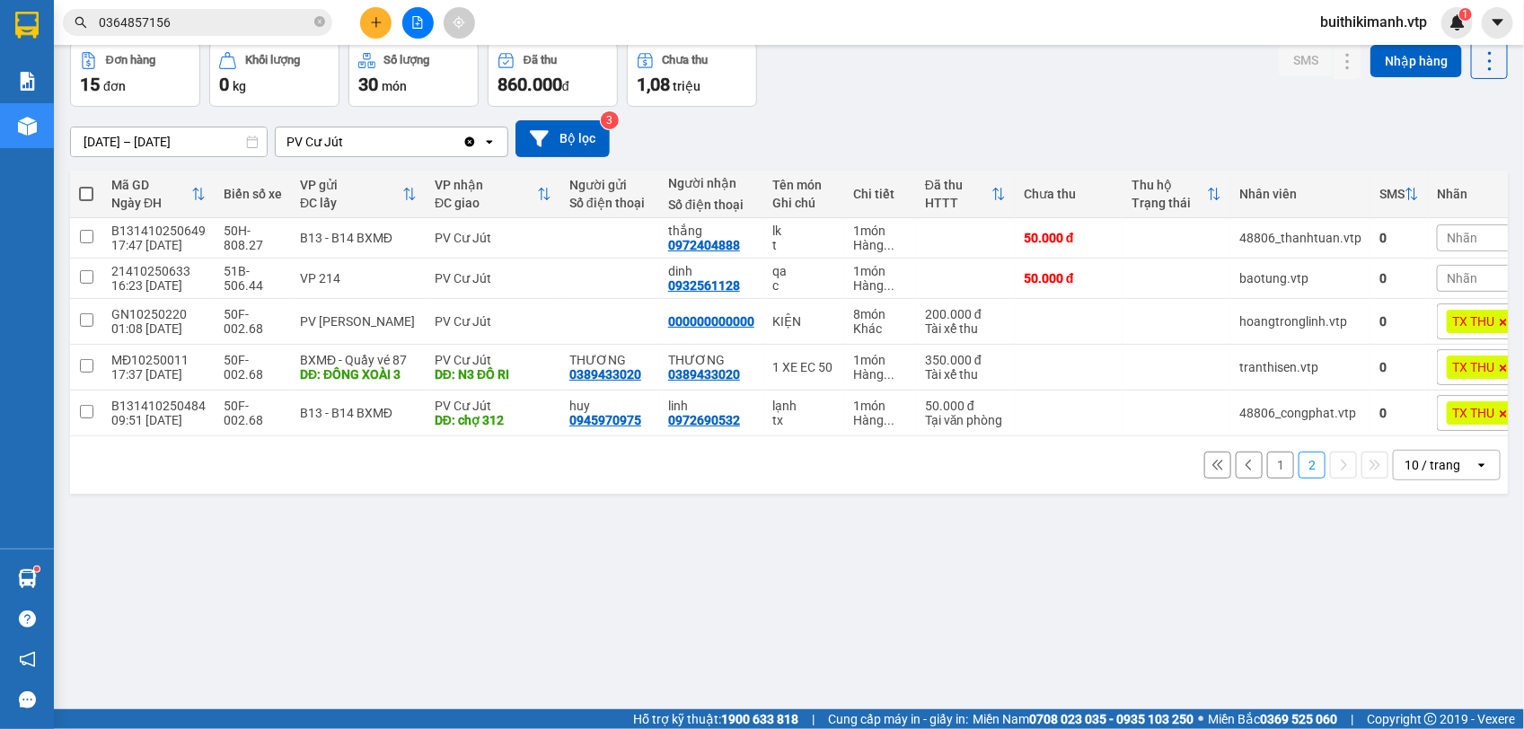
click at [1267, 479] on button "1" at bounding box center [1280, 465] width 27 height 27
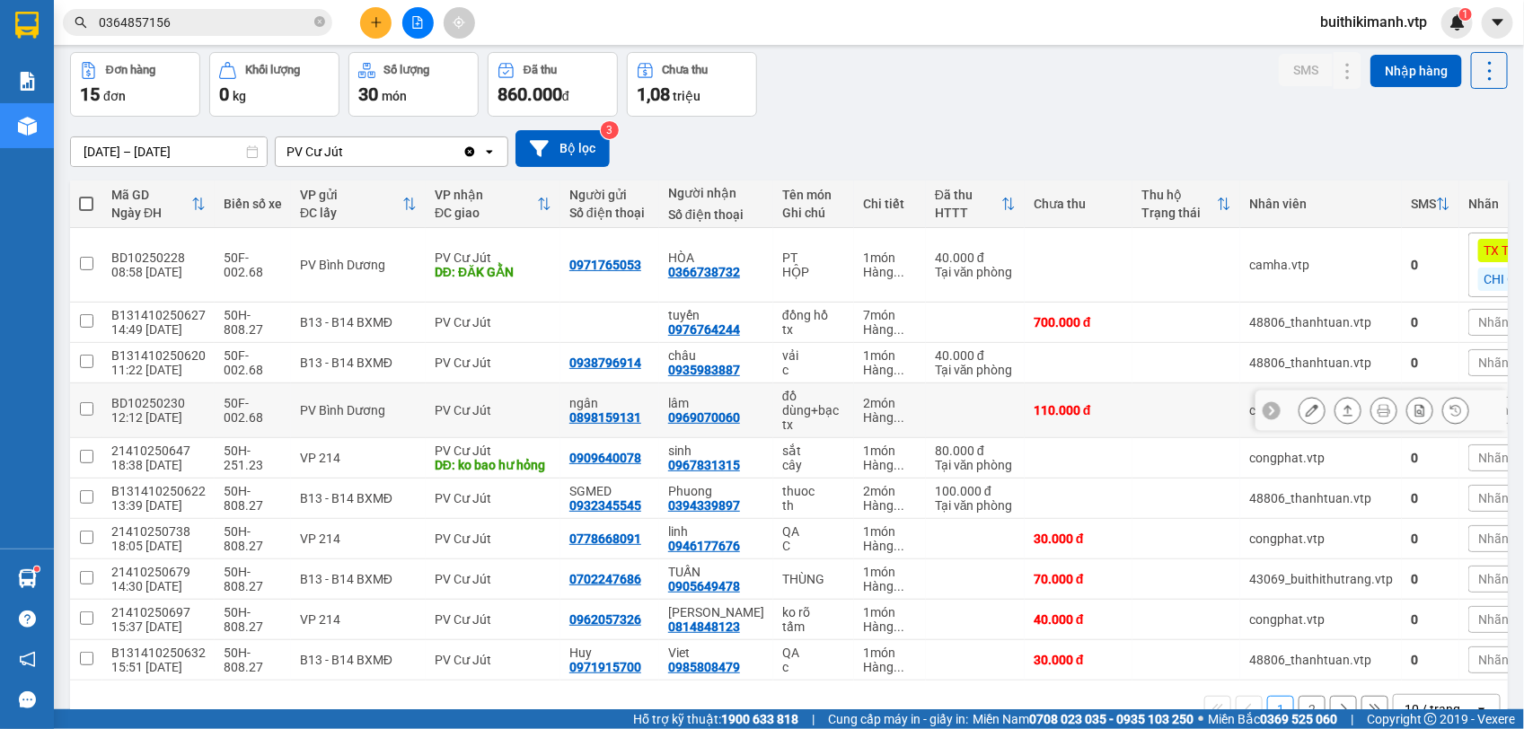
scroll to position [112, 0]
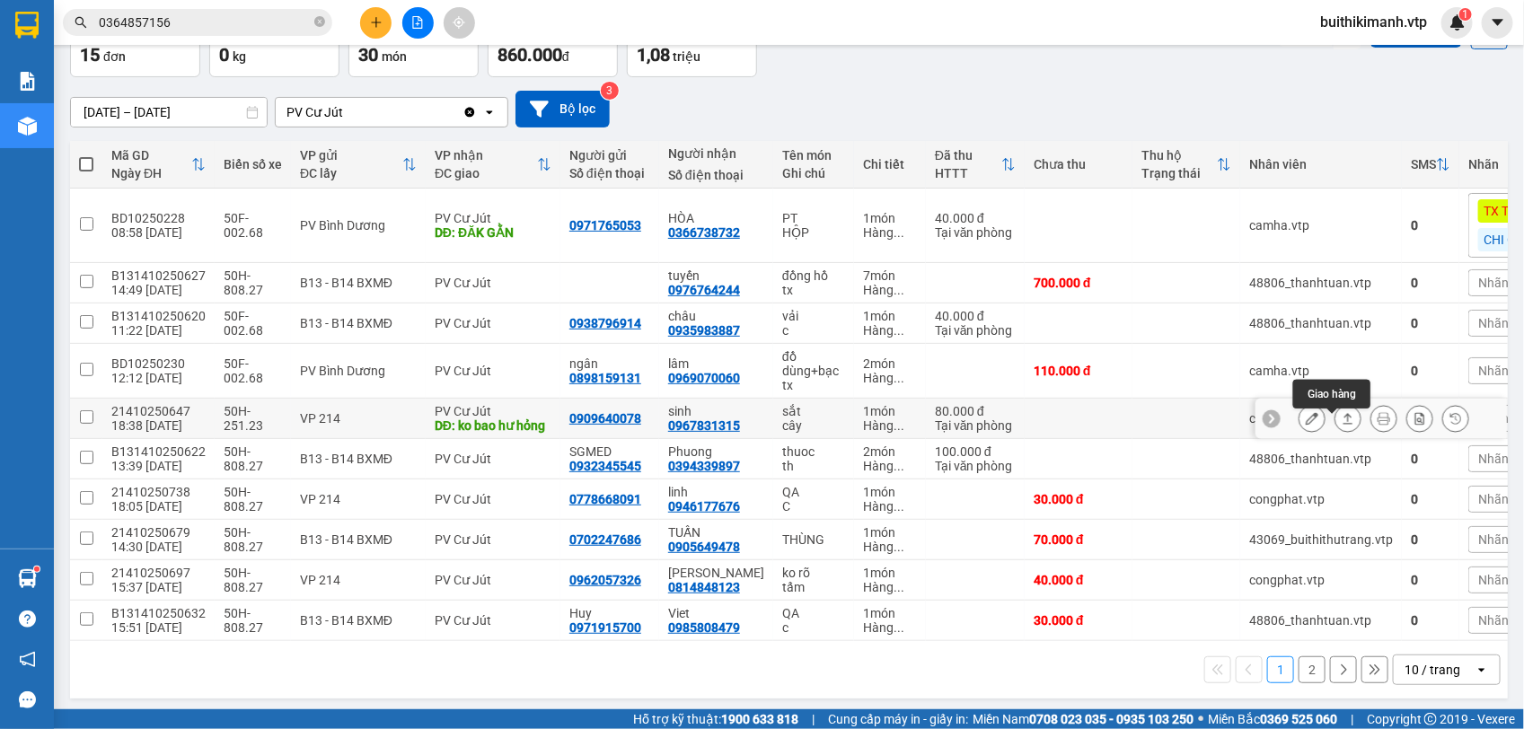
click at [1341, 424] on icon at bounding box center [1347, 418] width 13 height 13
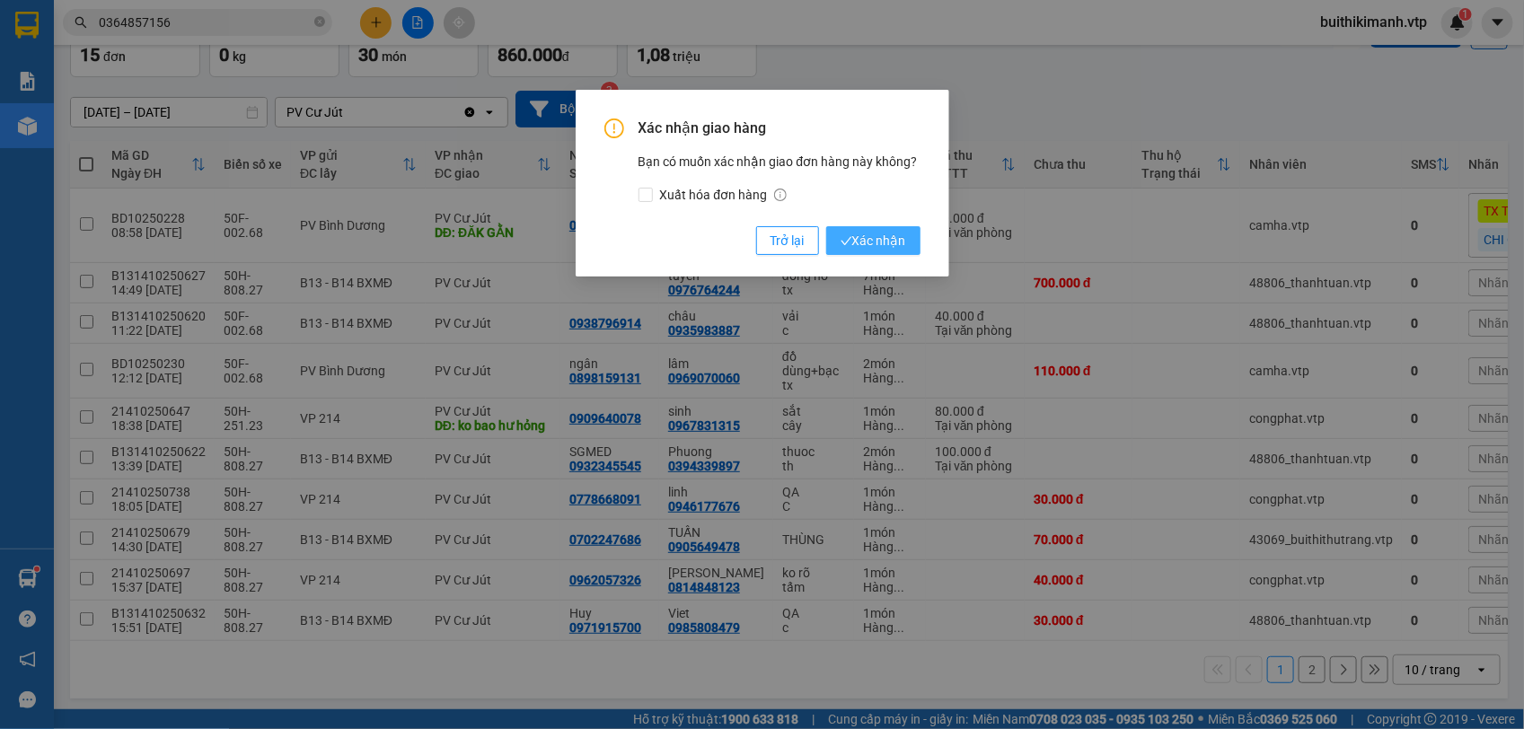
click at [893, 244] on span "Xác nhận" at bounding box center [873, 241] width 66 height 20
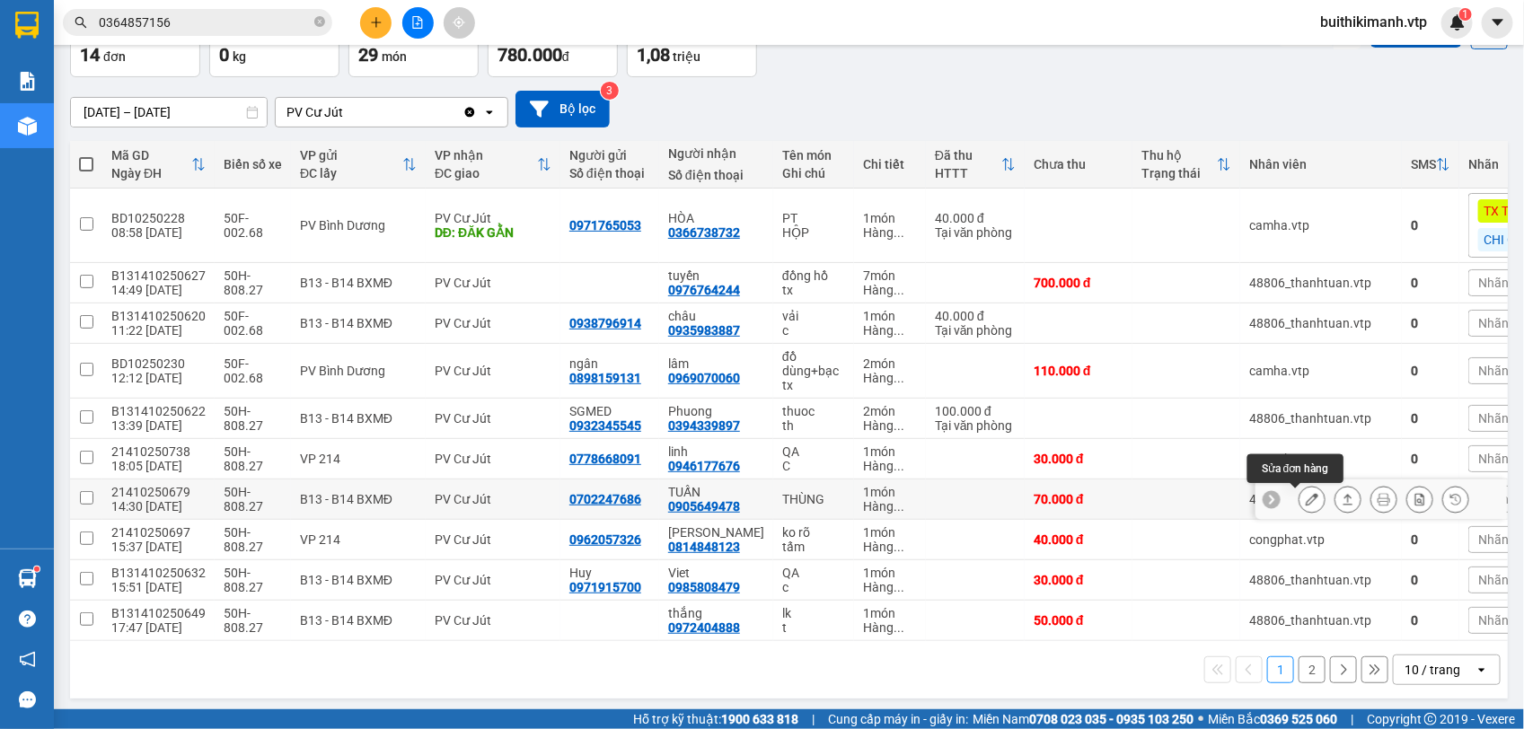
click at [1306, 501] on icon at bounding box center [1312, 499] width 13 height 13
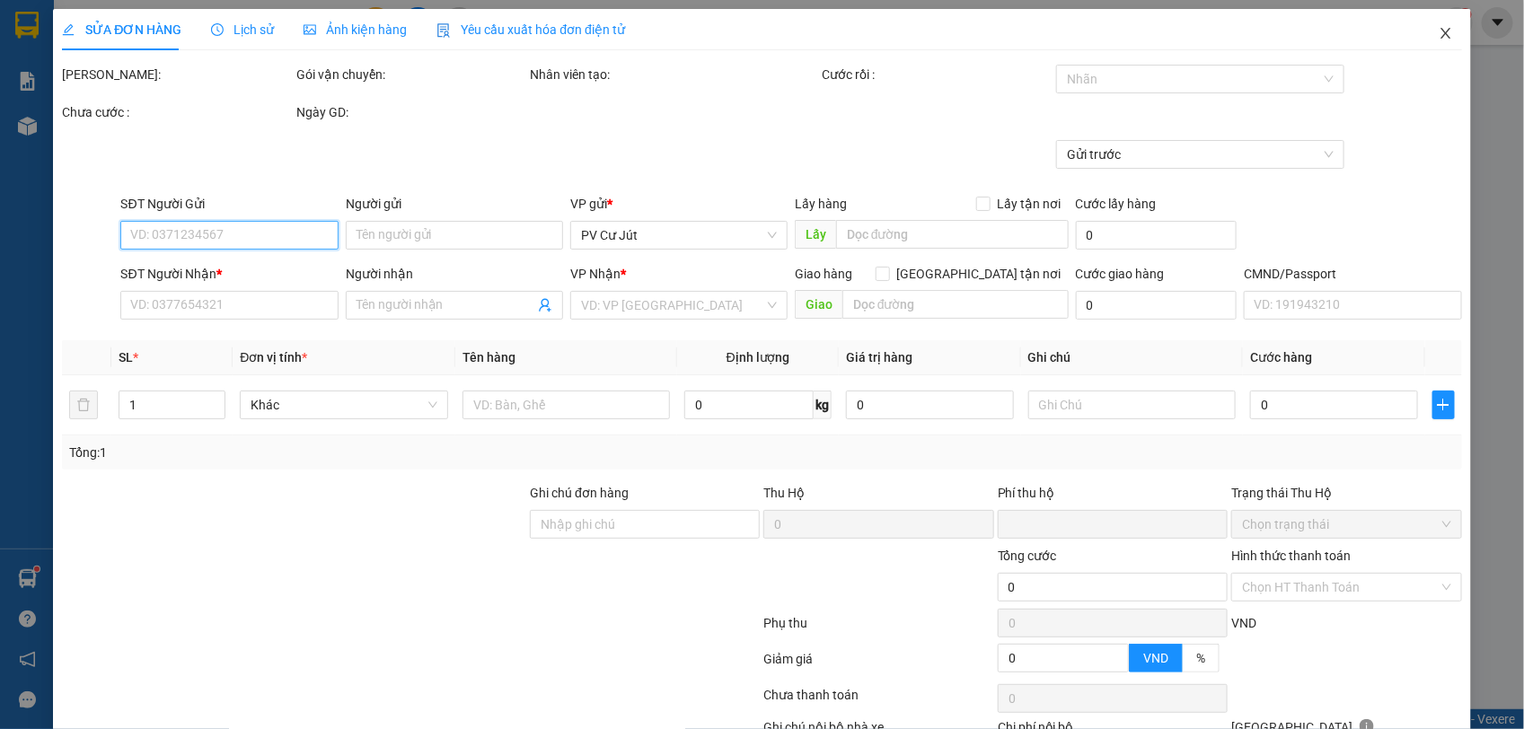
type input "0702247686"
type input "0905649478"
type input "TUẤN"
type input "0"
type input "70.000"
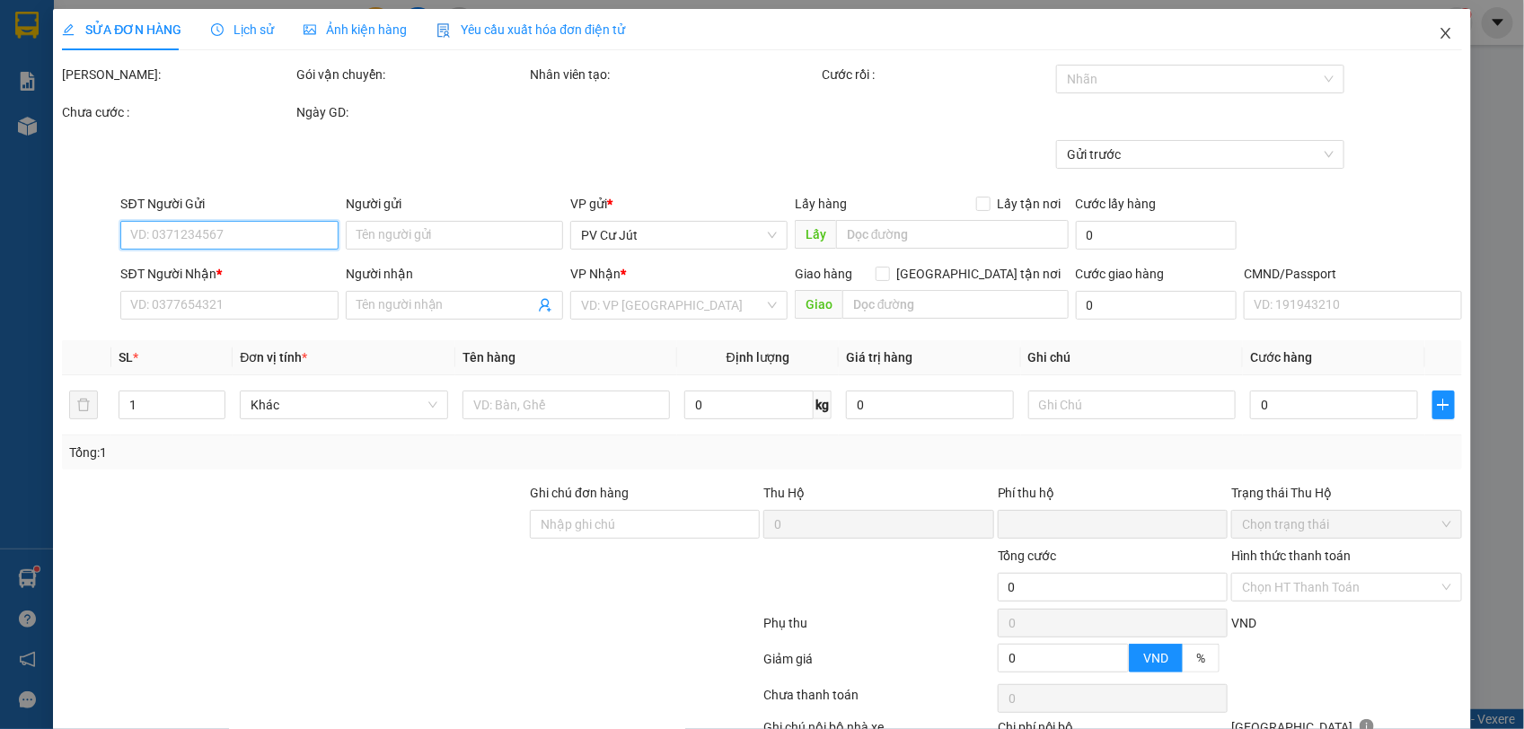
type input "70.000"
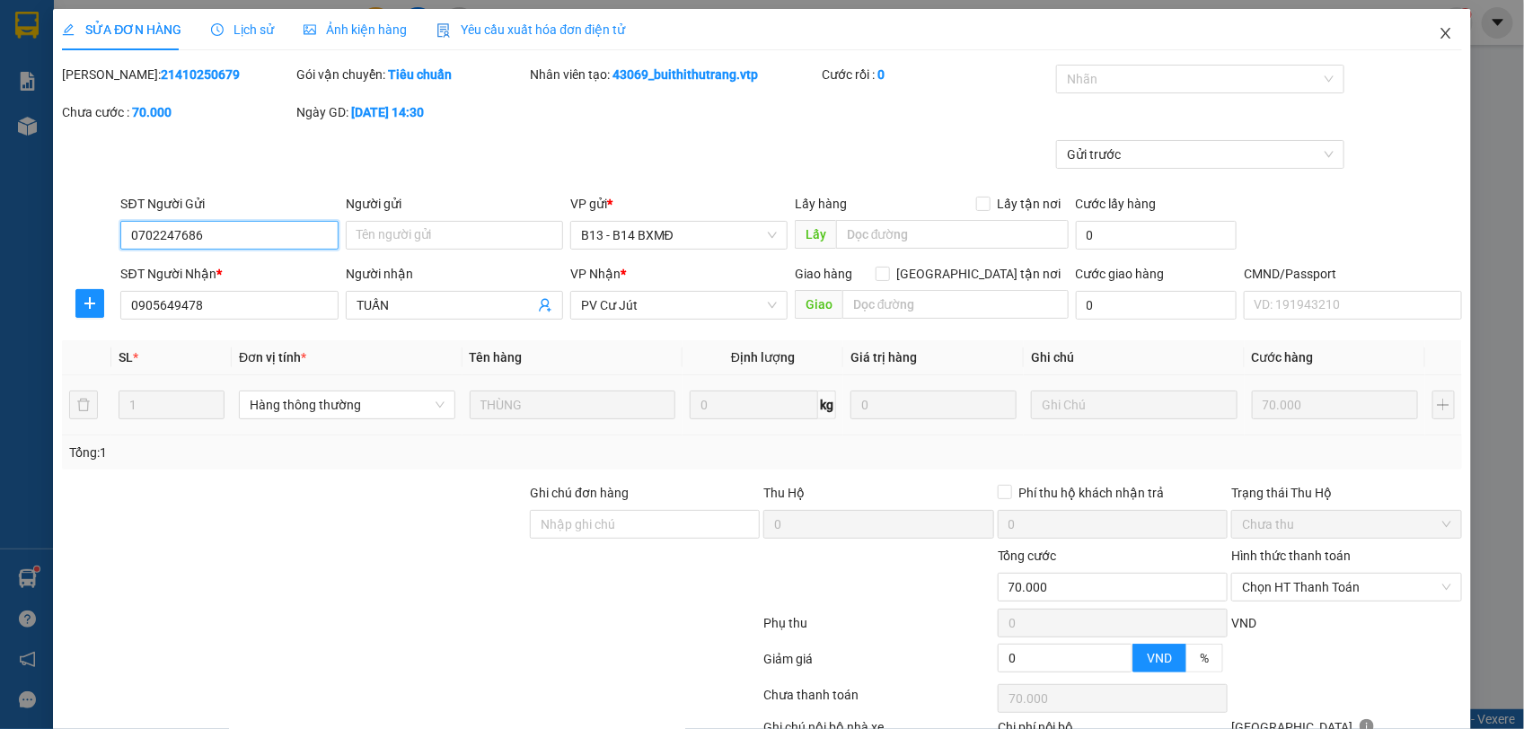
type input "3.500"
click at [1438, 39] on icon "close" at bounding box center [1445, 33] width 14 height 14
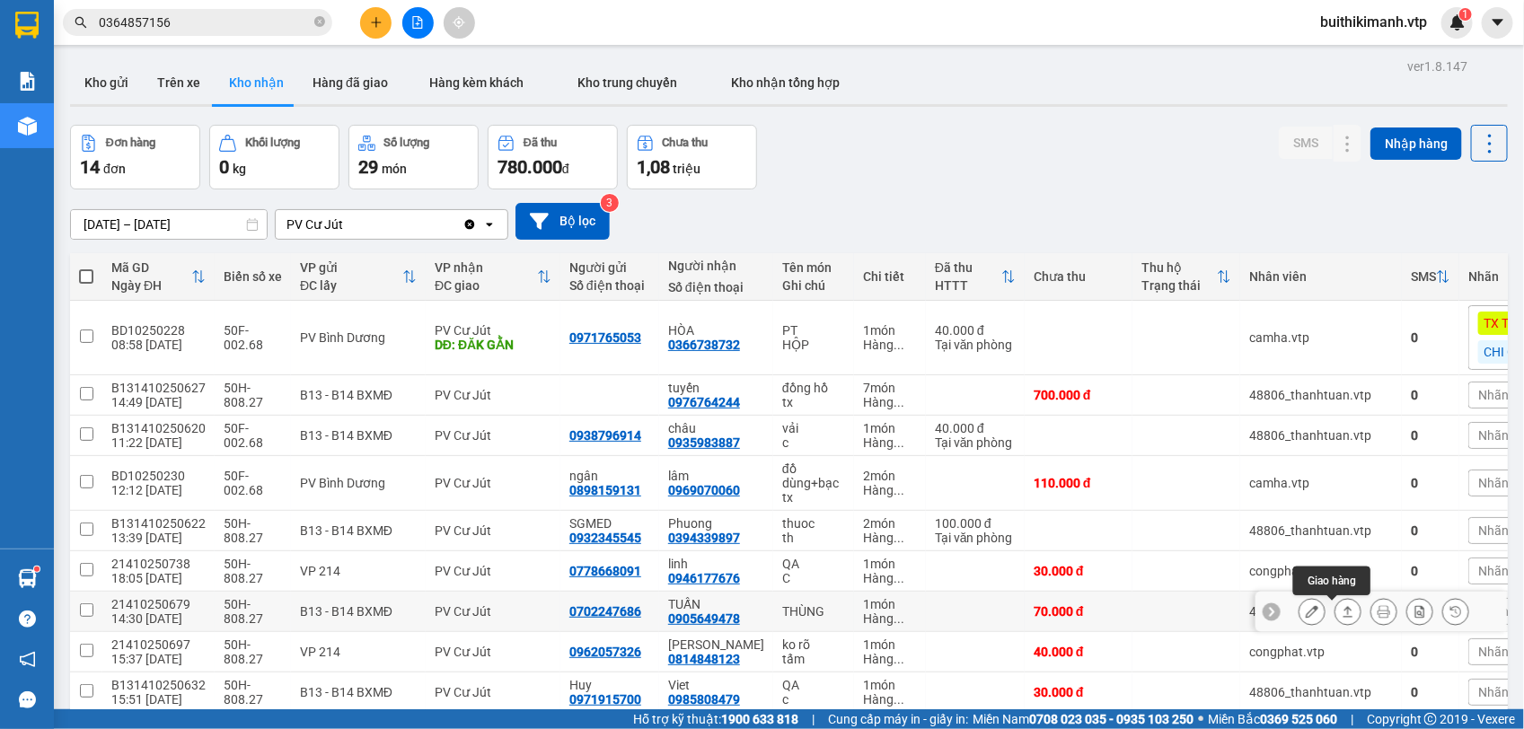
click at [1341, 607] on icon at bounding box center [1347, 611] width 13 height 13
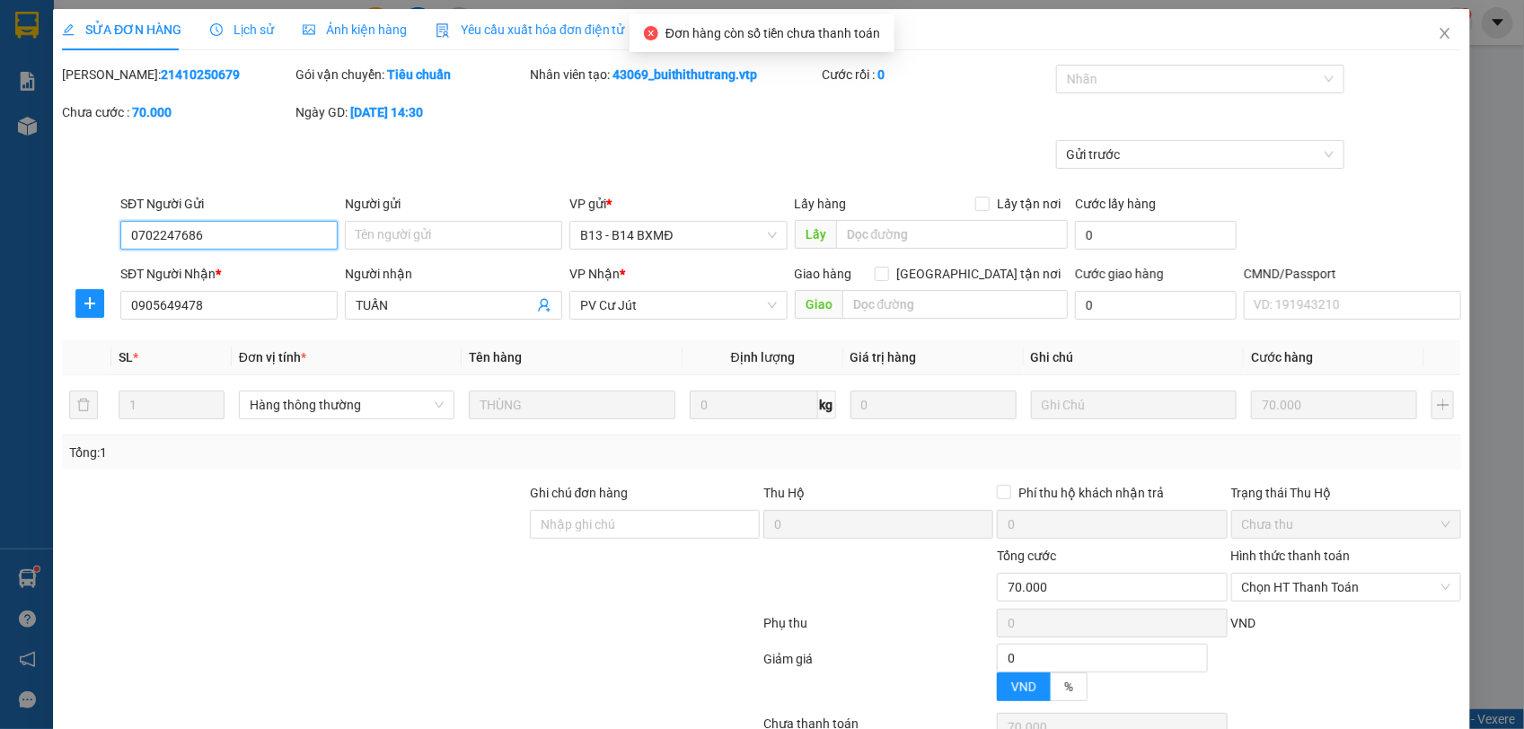
type input "0702247686"
type input "0905649478"
type input "TUẤN"
type input "0"
type input "70.000"
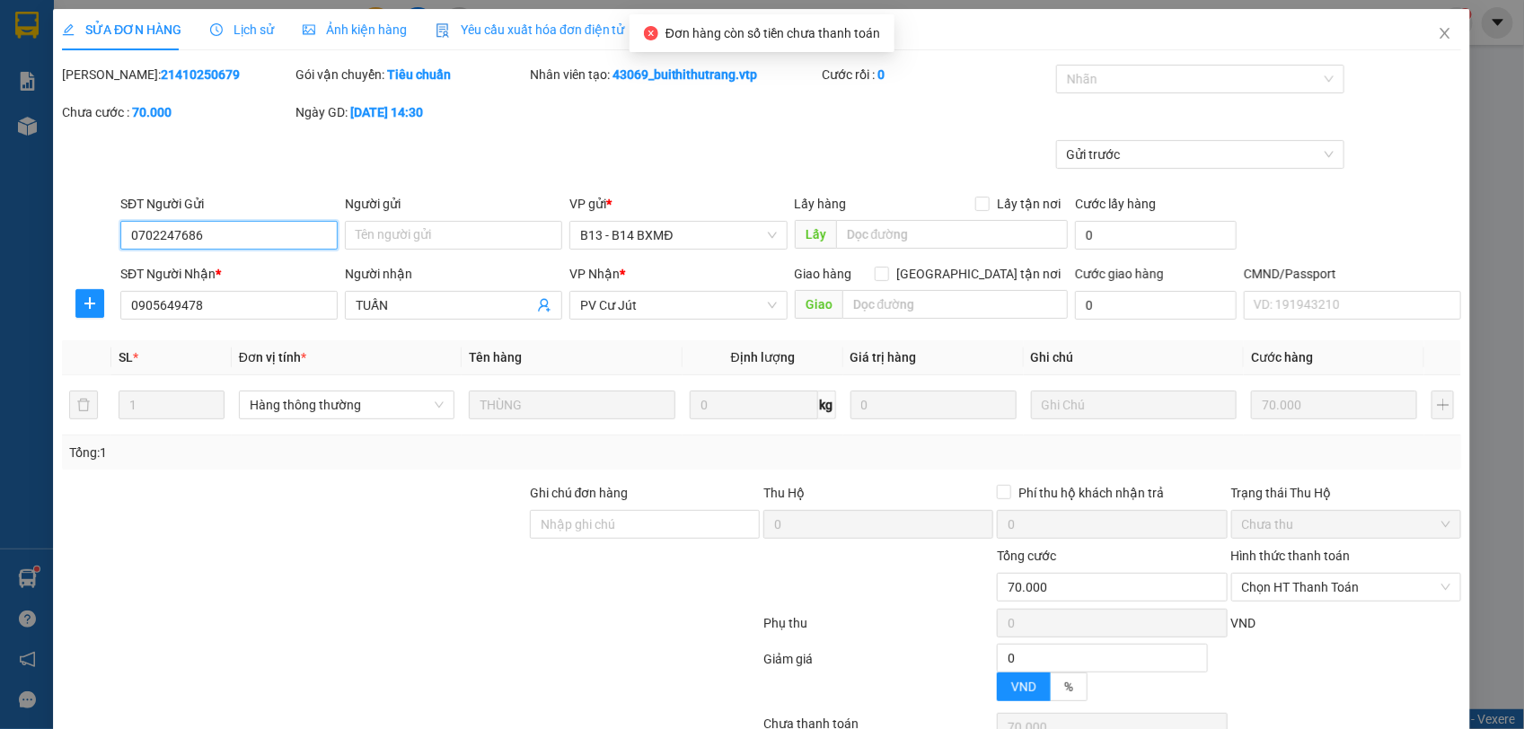
type input "70.000"
type input "3.500"
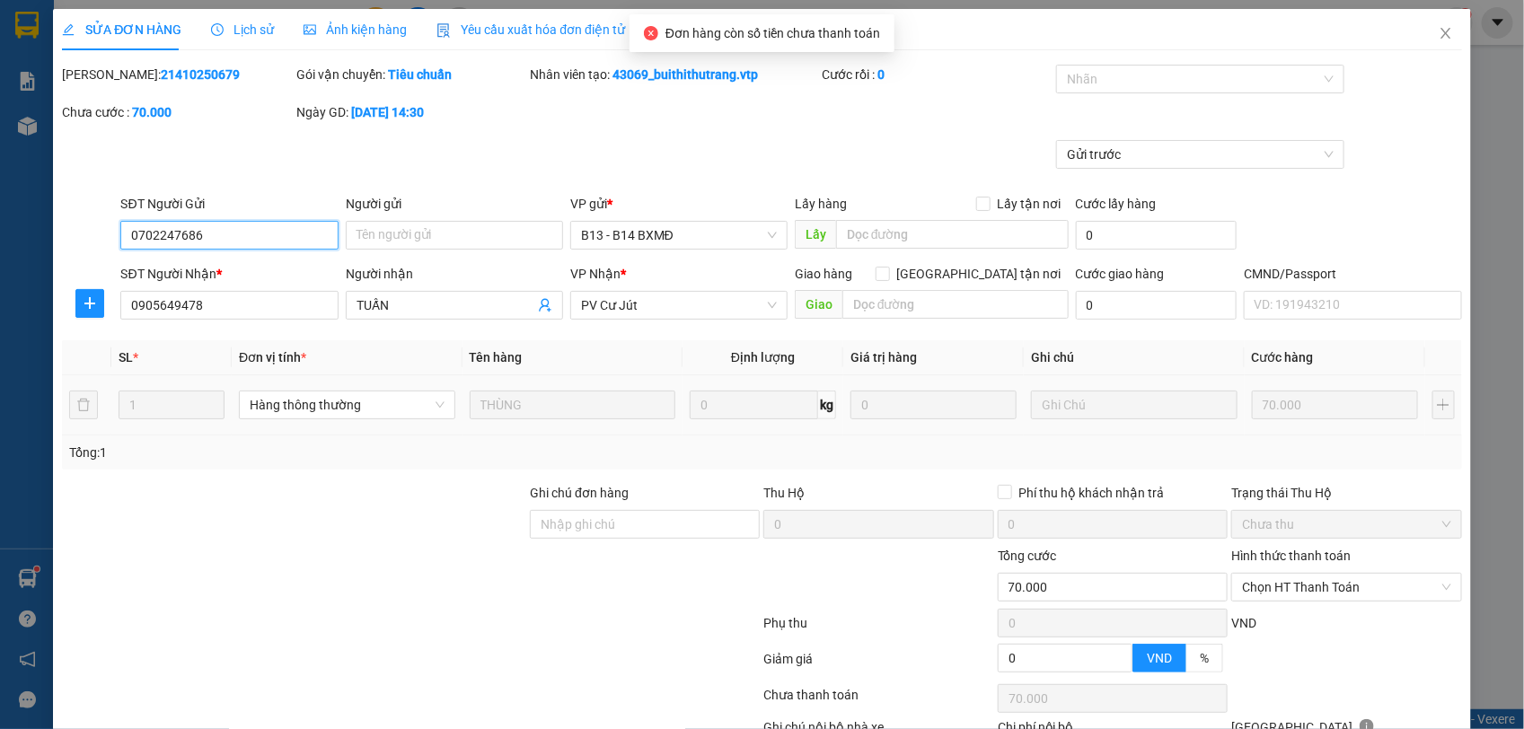
scroll to position [123, 0]
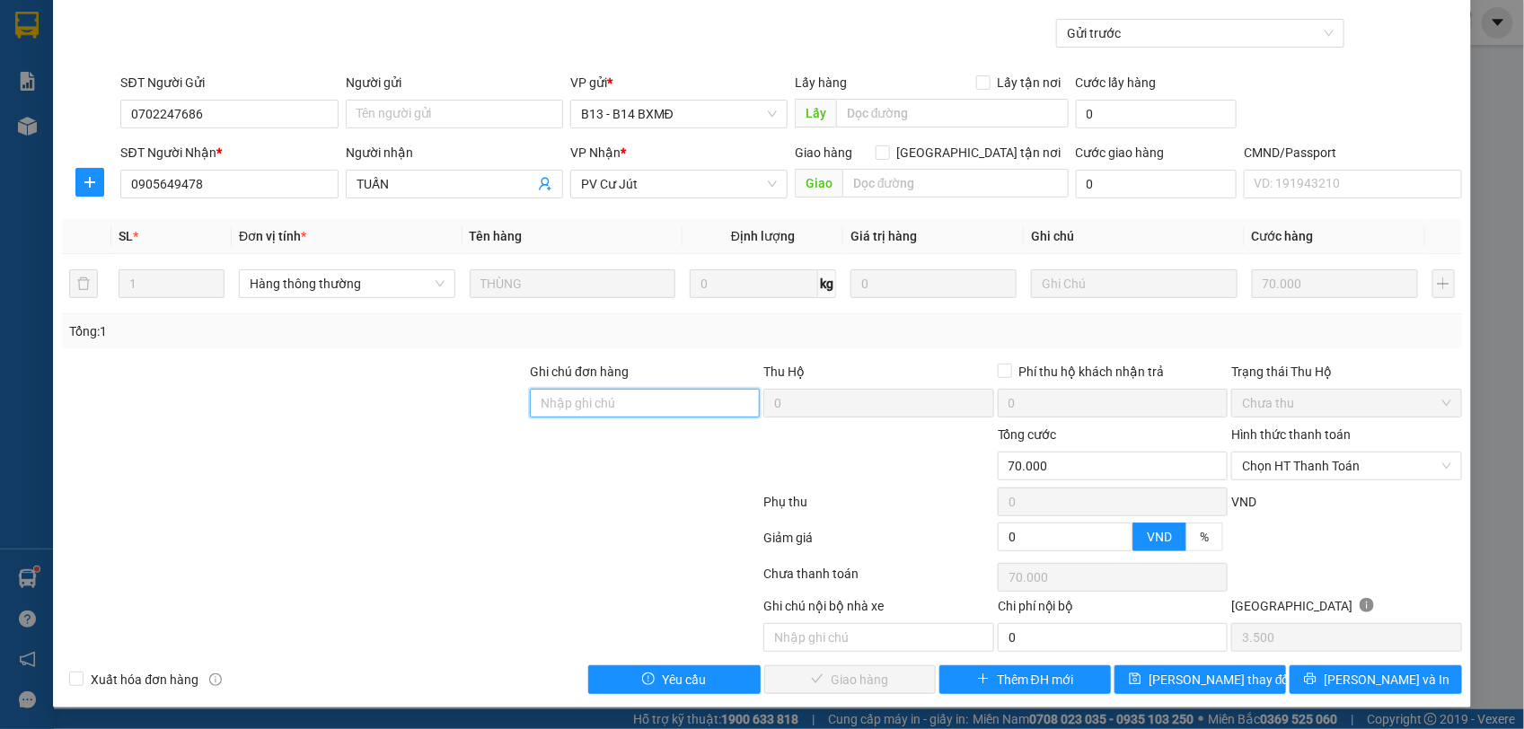
click at [680, 389] on input "Ghi chú đơn hàng" at bounding box center [645, 403] width 230 height 29
click at [1361, 463] on span "Chọn HT Thanh Toán" at bounding box center [1346, 466] width 208 height 27
type input "CK 6868 70K 8H17 1410"
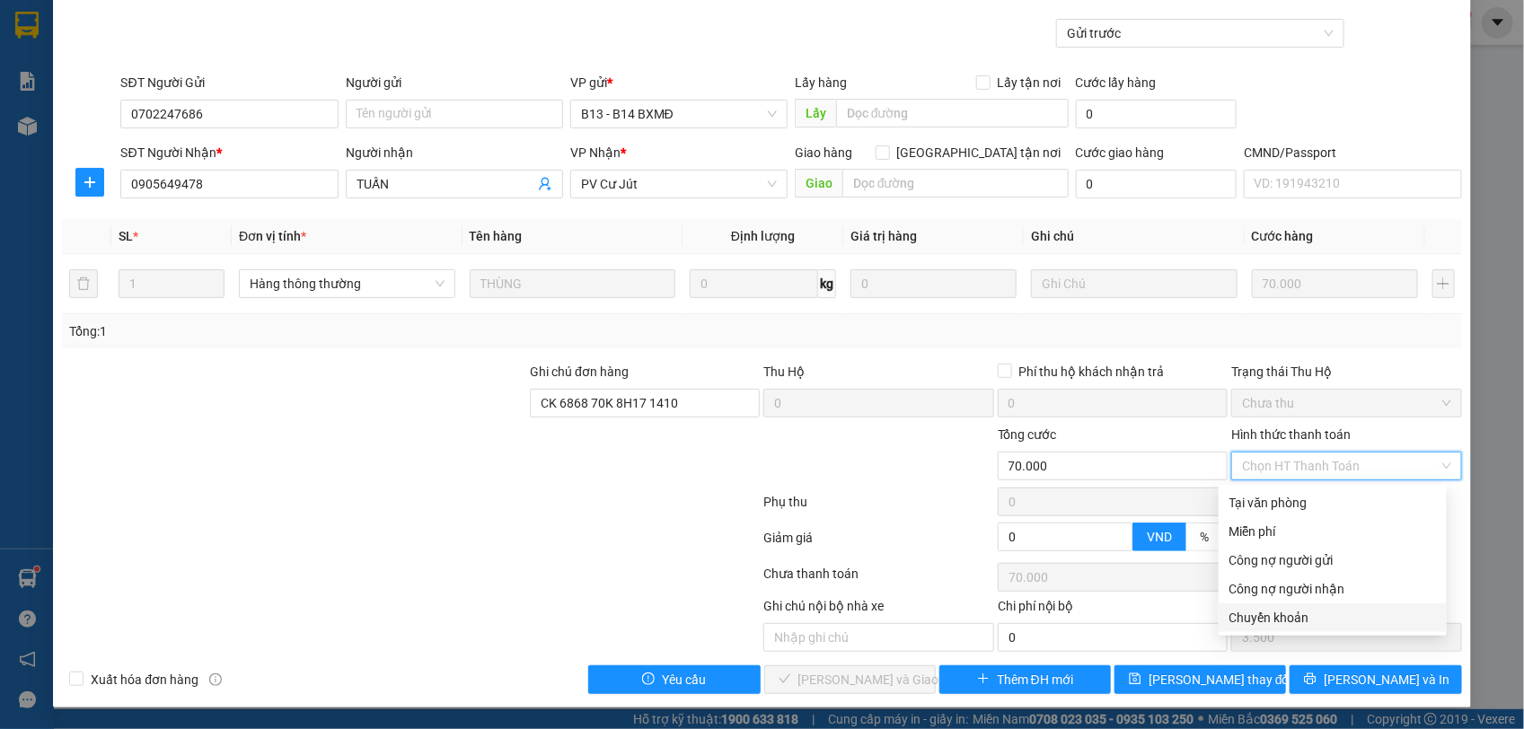
click at [1286, 615] on div "Chuyển khoản" at bounding box center [1332, 618] width 207 height 20
type input "0"
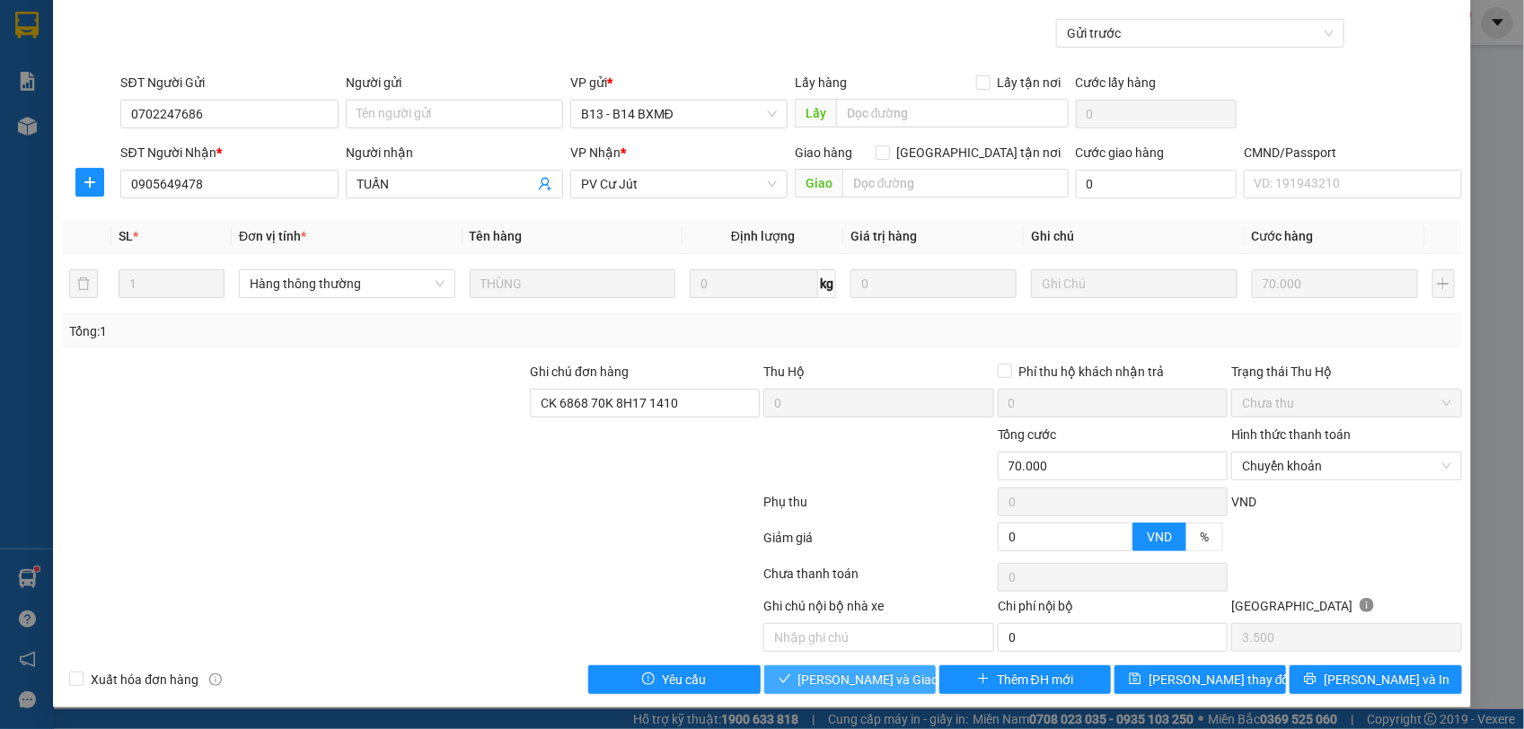
click at [833, 678] on span "[PERSON_NAME] và Giao hàng" at bounding box center [884, 680] width 172 height 20
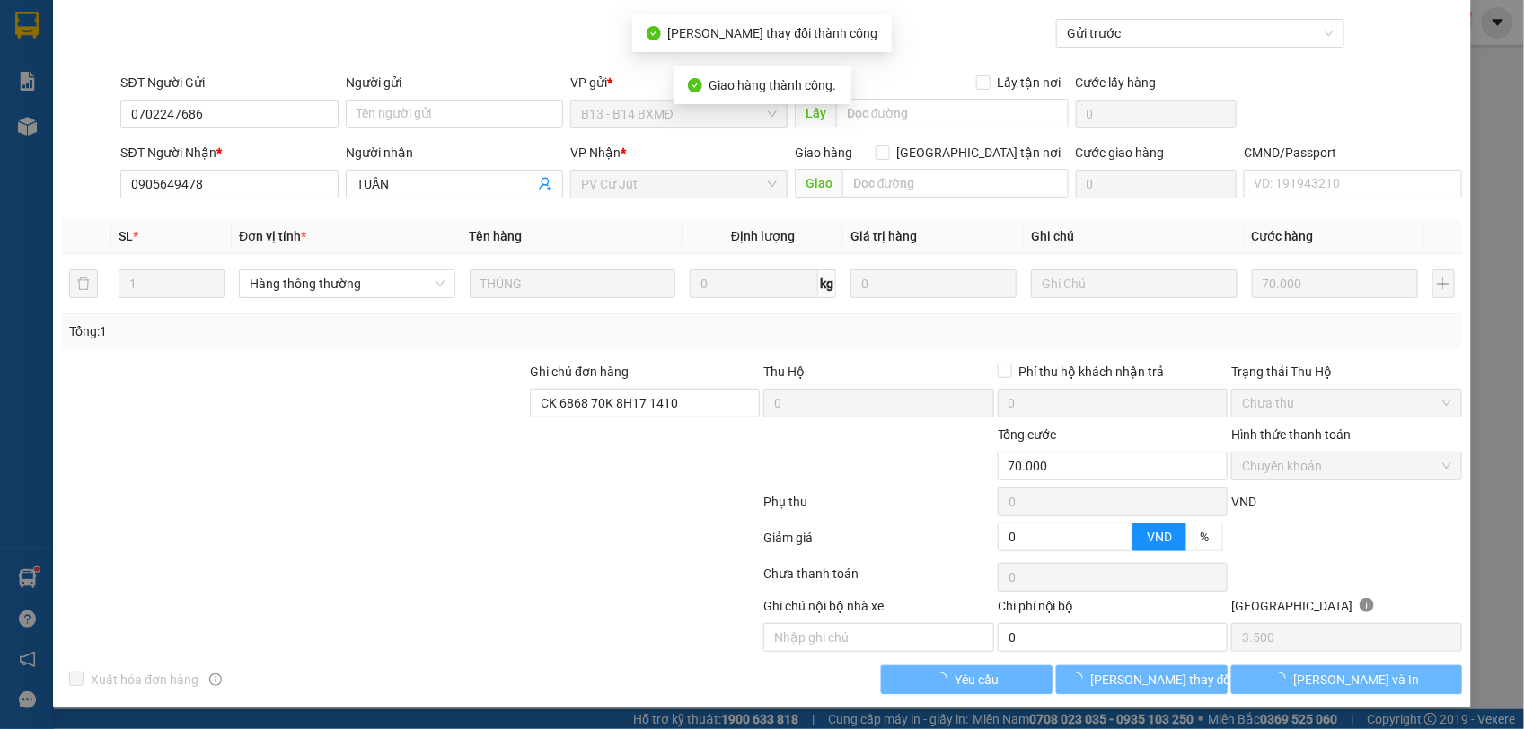
scroll to position [0, 0]
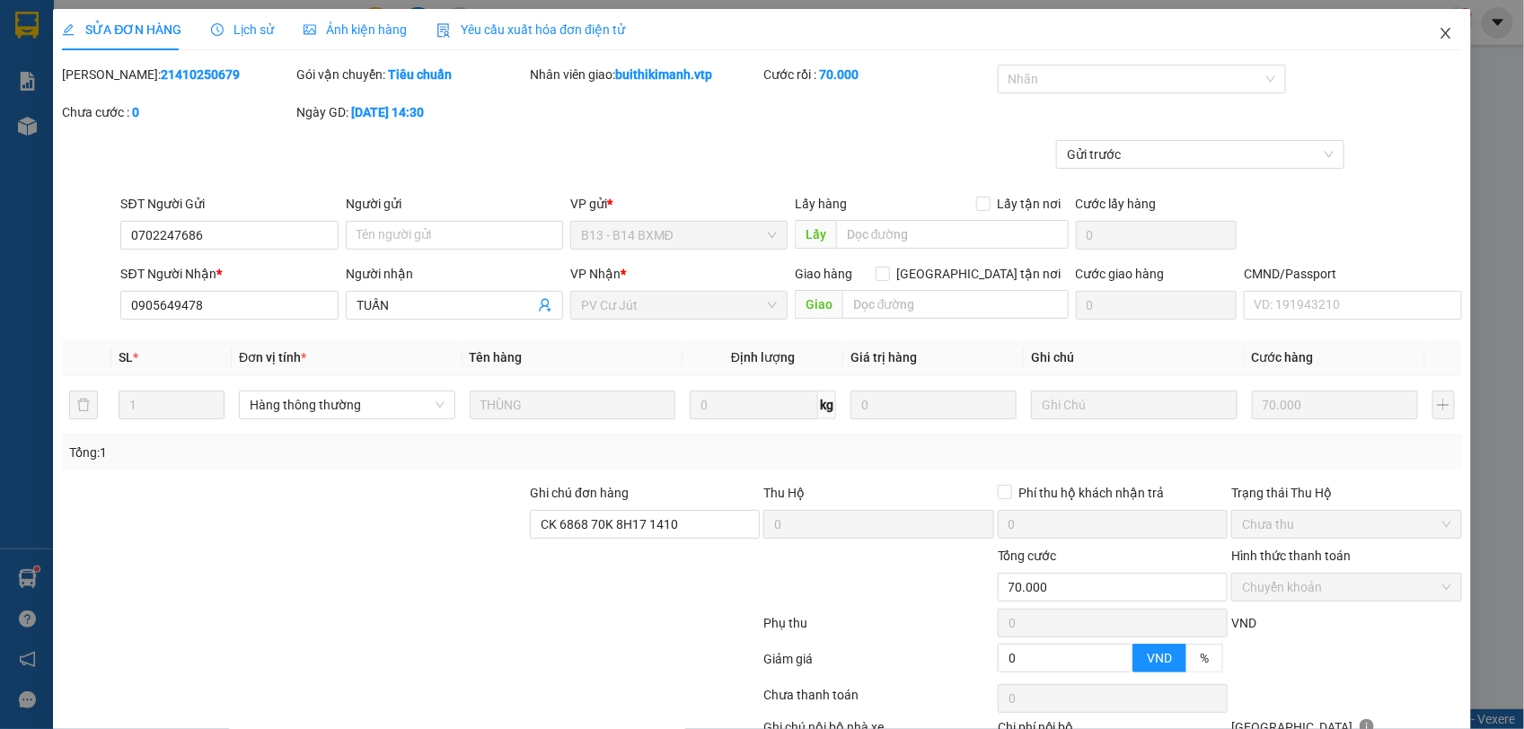
click at [1437, 28] on span "Close" at bounding box center [1446, 34] width 50 height 50
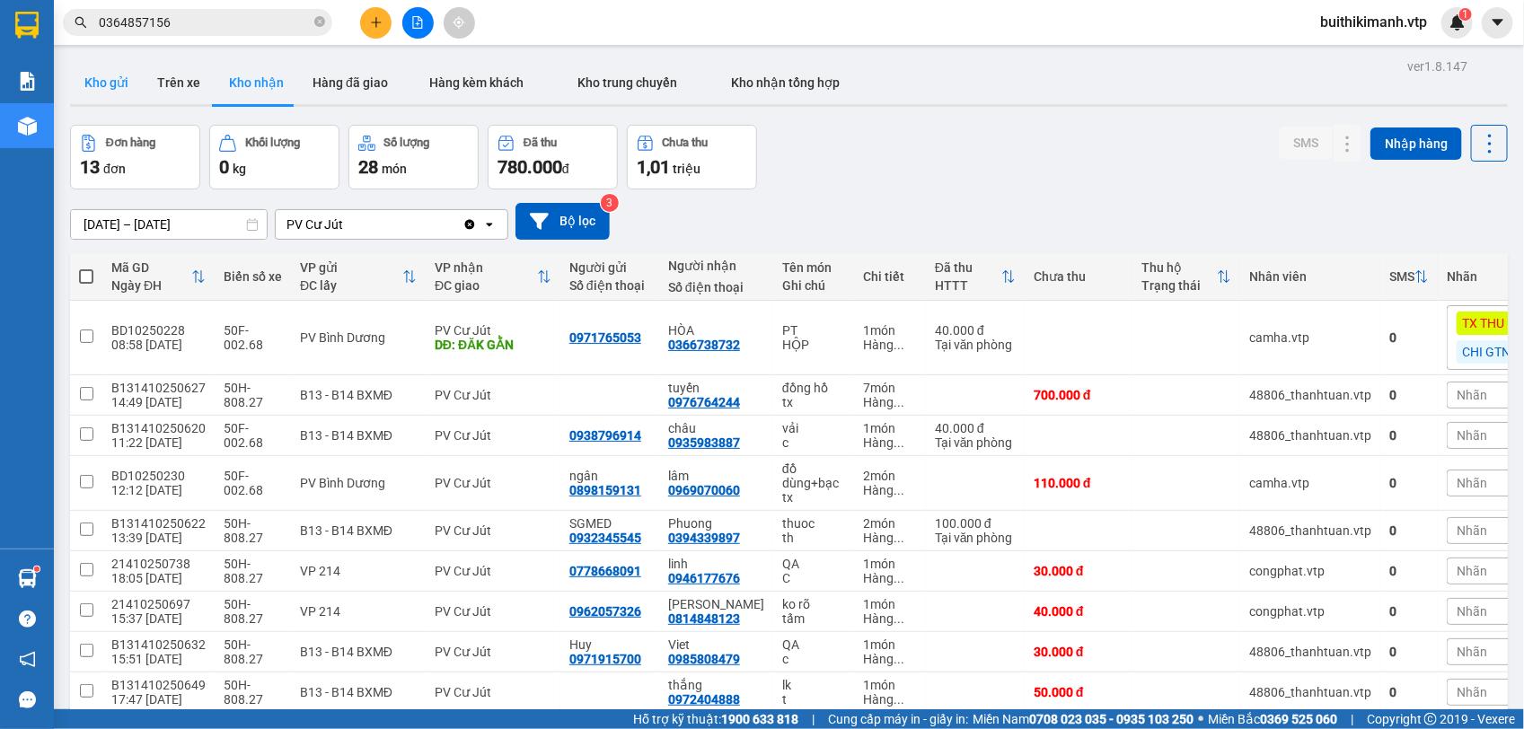
click at [127, 92] on button "Kho gửi" at bounding box center [106, 82] width 73 height 43
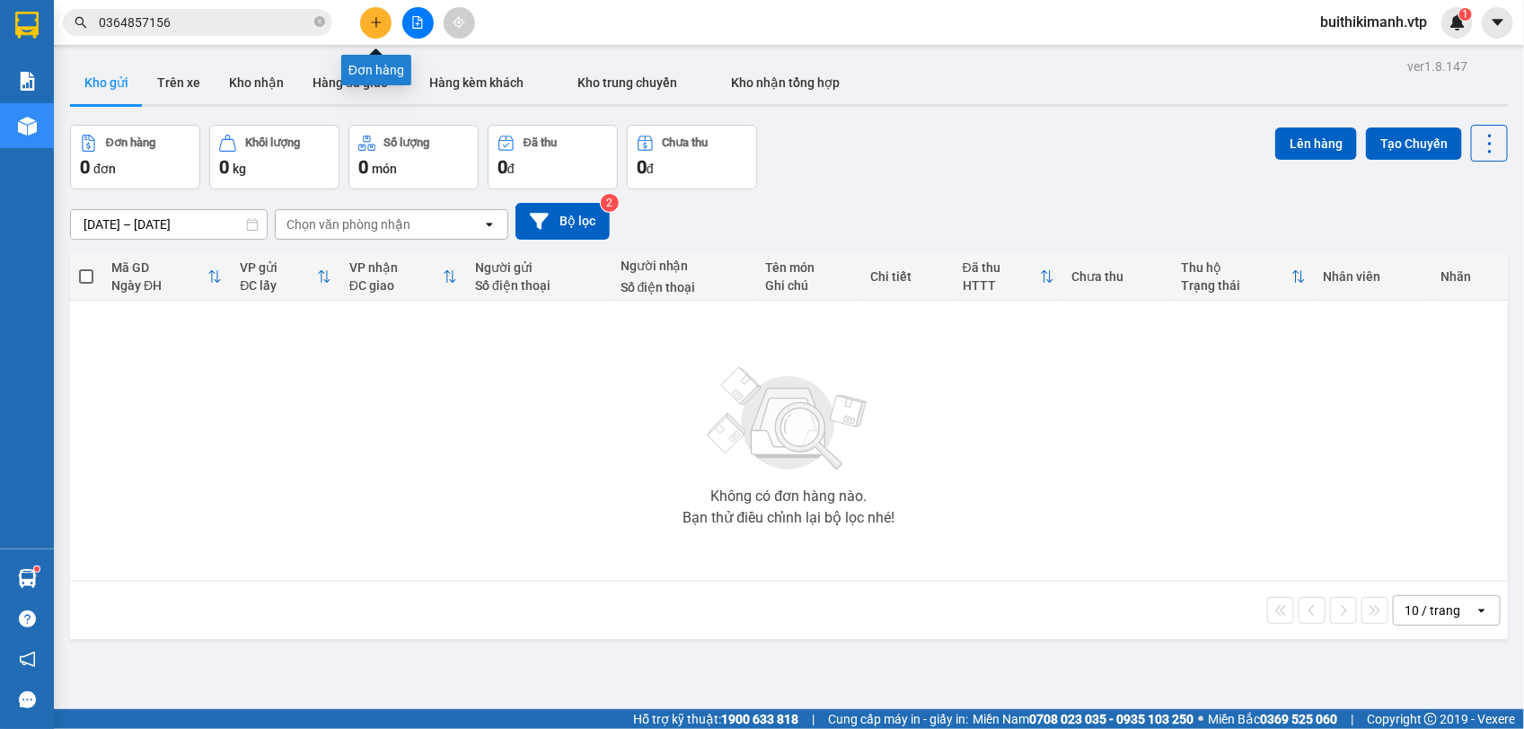
click at [391, 27] on button at bounding box center [375, 22] width 31 height 31
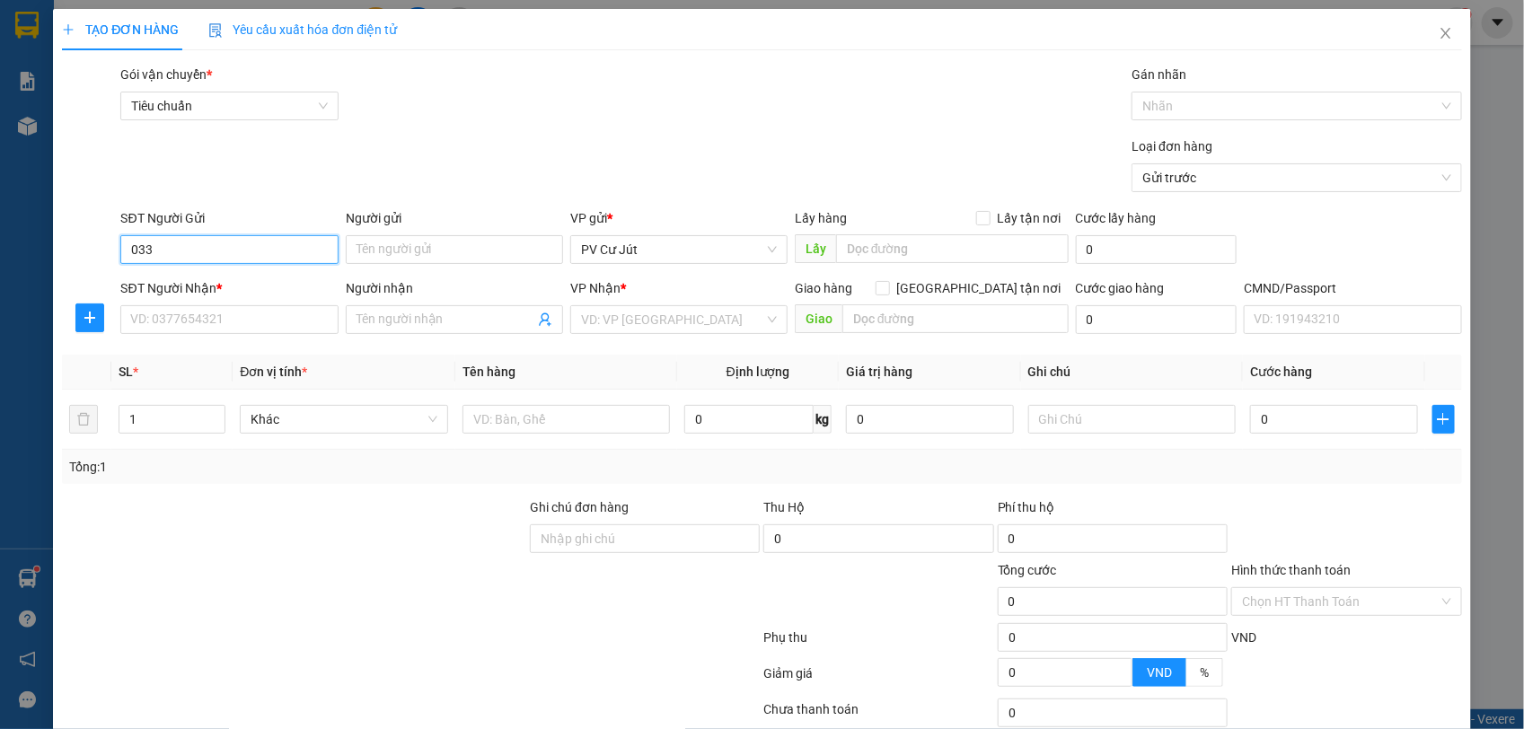
type input "0335"
drag, startPoint x: 191, startPoint y: 244, endPoint x: -4, endPoint y: 284, distance: 199.7
click at [0, 284] on html "Kết quả tìm kiếm ( 2 ) Bộ lọc Mã ĐH Trạng thái Món hàng Thu hộ Tổng cước Chưa c…" at bounding box center [762, 364] width 1524 height 729
click at [150, 314] on div "03947938542 - lành" at bounding box center [226, 315] width 193 height 20
type input "03947938542"
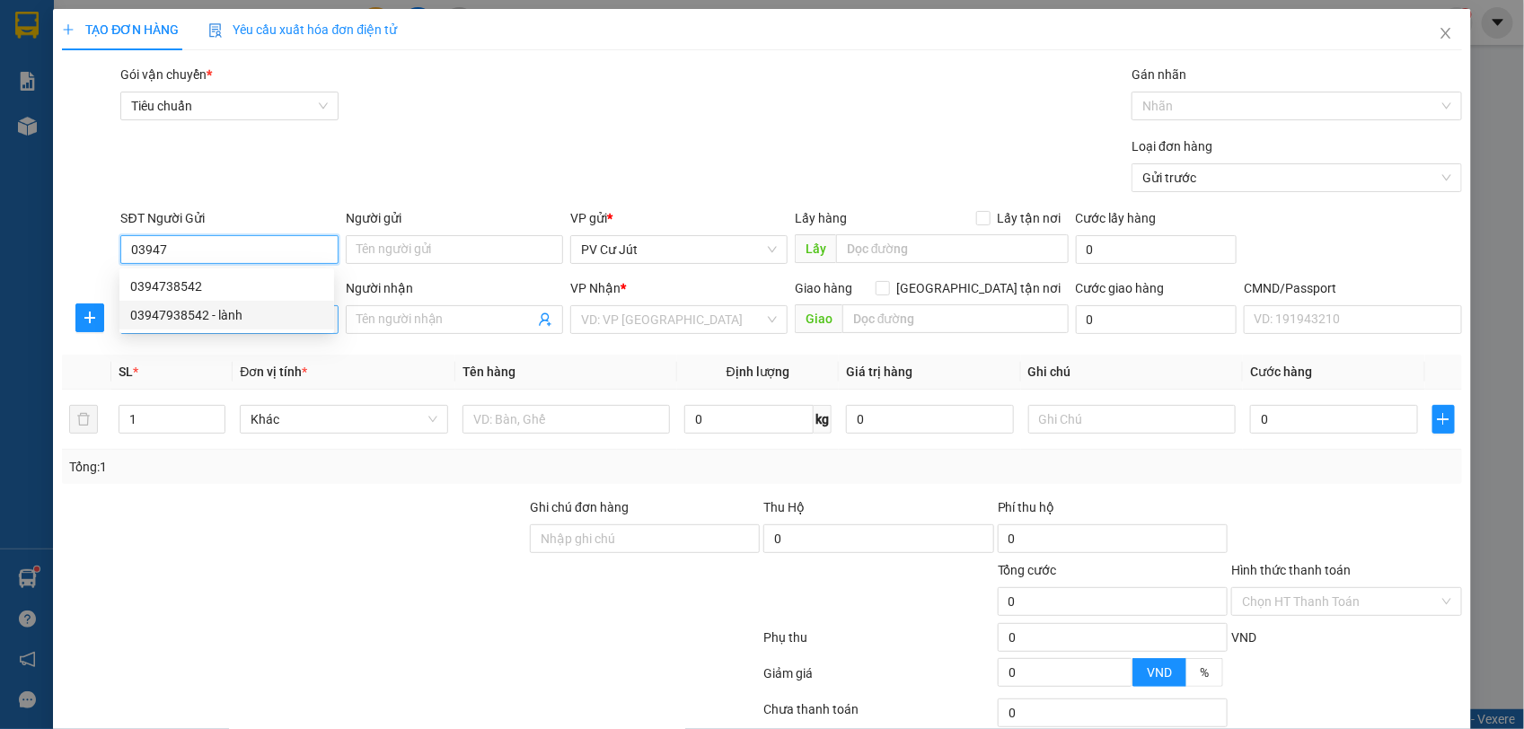
type input "lành"
type input "0335685443"
type input "dương"
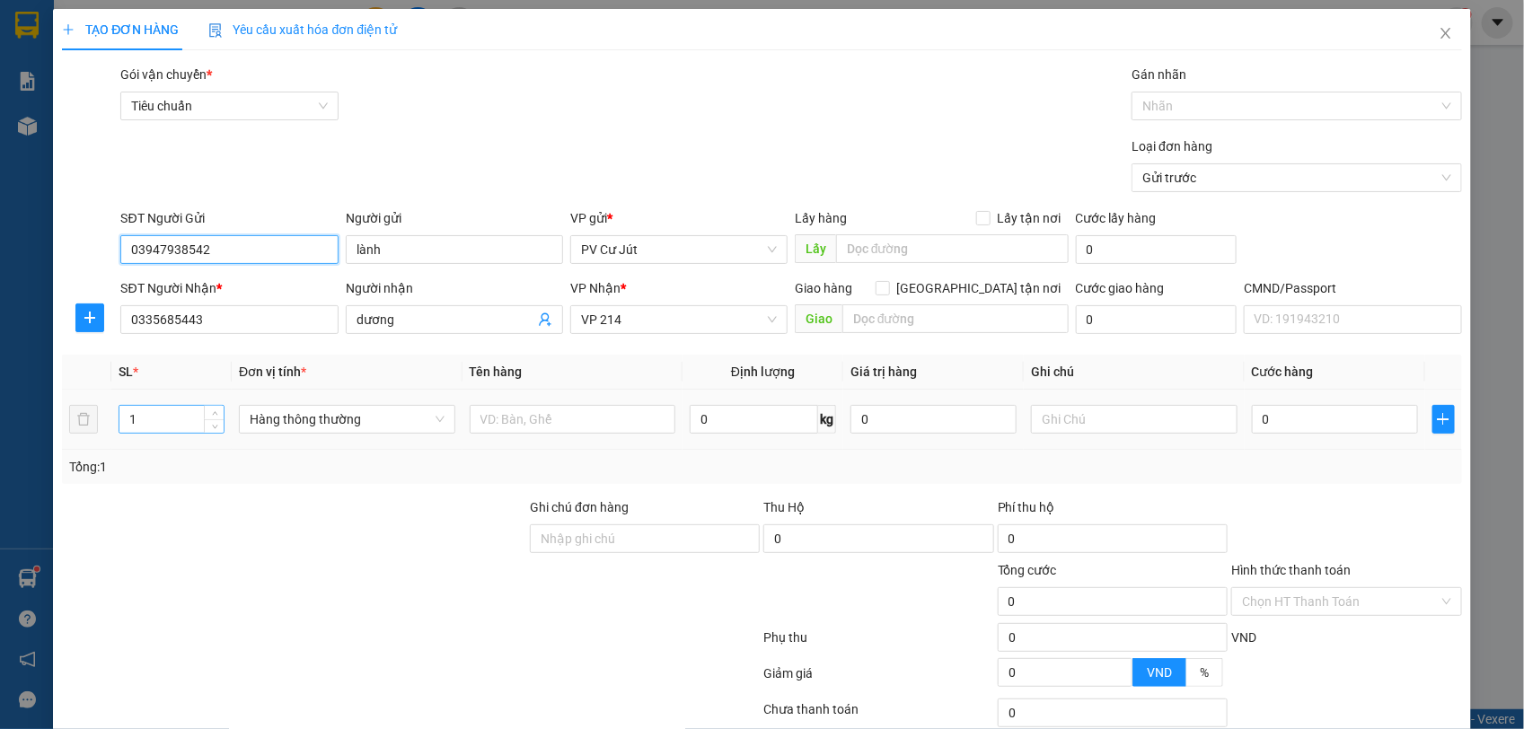
type input "03947938542"
click at [154, 419] on input "1" at bounding box center [171, 419] width 104 height 27
type input "2"
click at [550, 413] on input "text" at bounding box center [573, 419] width 207 height 29
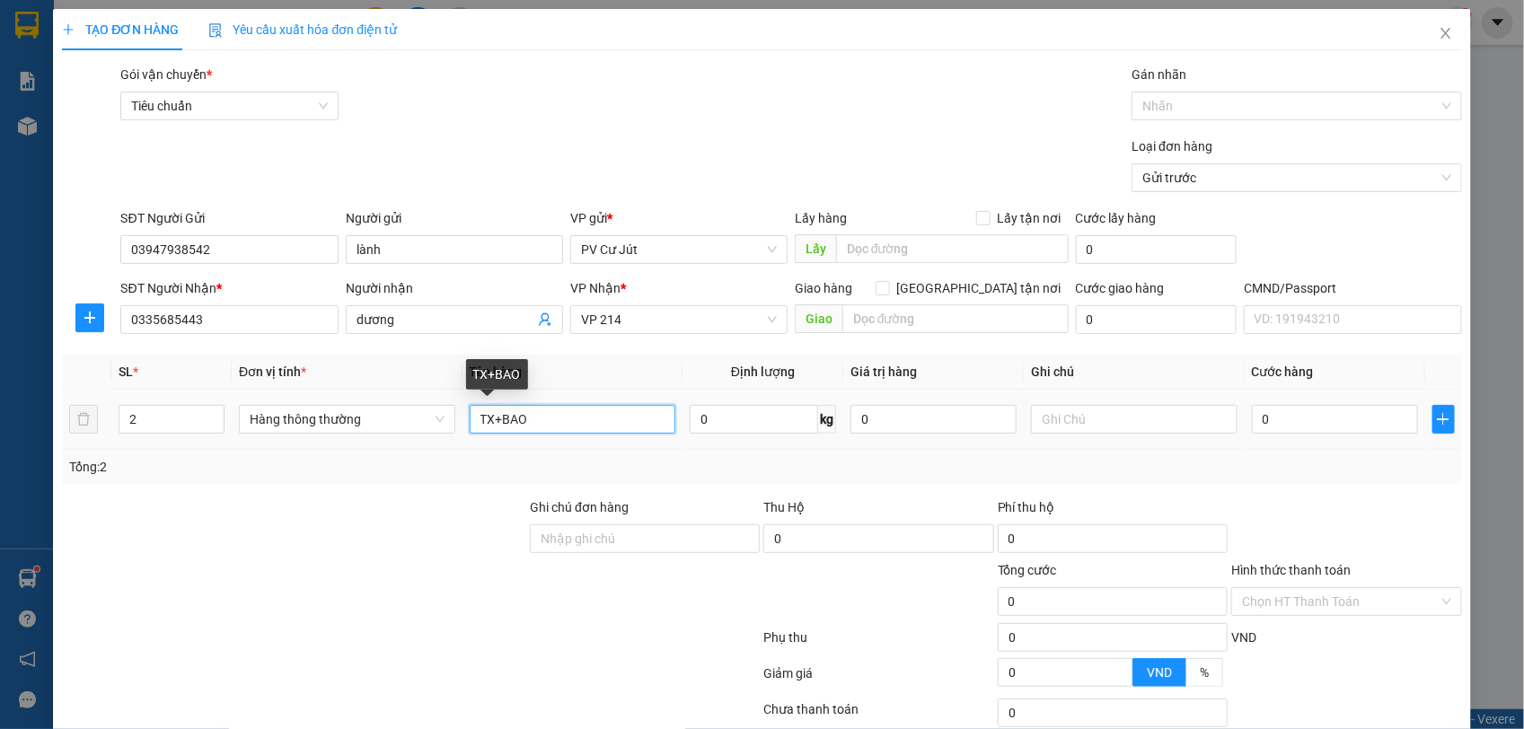
click at [470, 420] on input "TX+BAO" at bounding box center [573, 419] width 207 height 29
type input "ĐA TX+BAO"
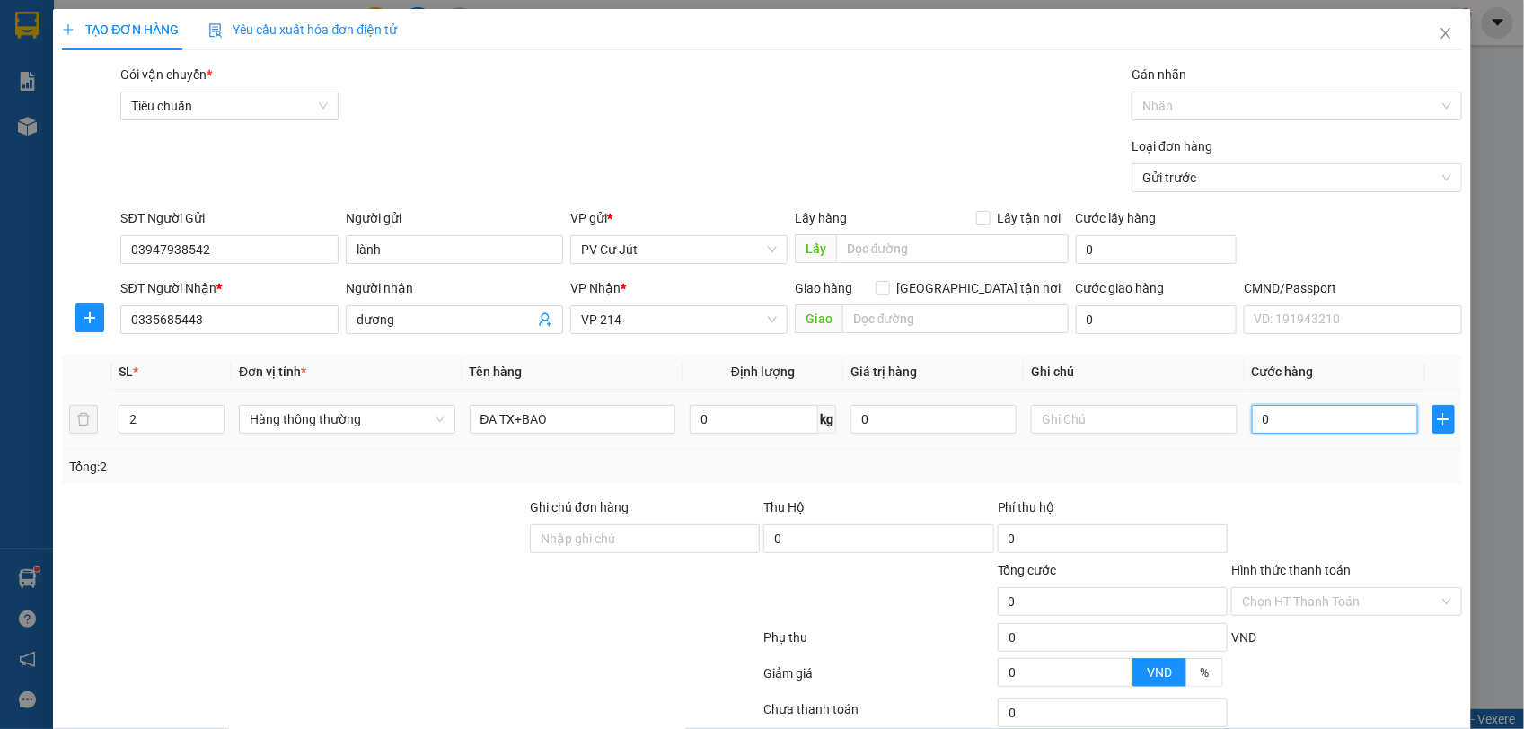
click at [1280, 411] on input "0" at bounding box center [1335, 419] width 166 height 29
click at [1252, 424] on input "0" at bounding box center [1335, 419] width 166 height 29
click at [1064, 407] on input "text" at bounding box center [1134, 419] width 207 height 29
click at [1252, 429] on input "0" at bounding box center [1335, 419] width 166 height 29
click at [1252, 427] on input "0" at bounding box center [1335, 419] width 166 height 29
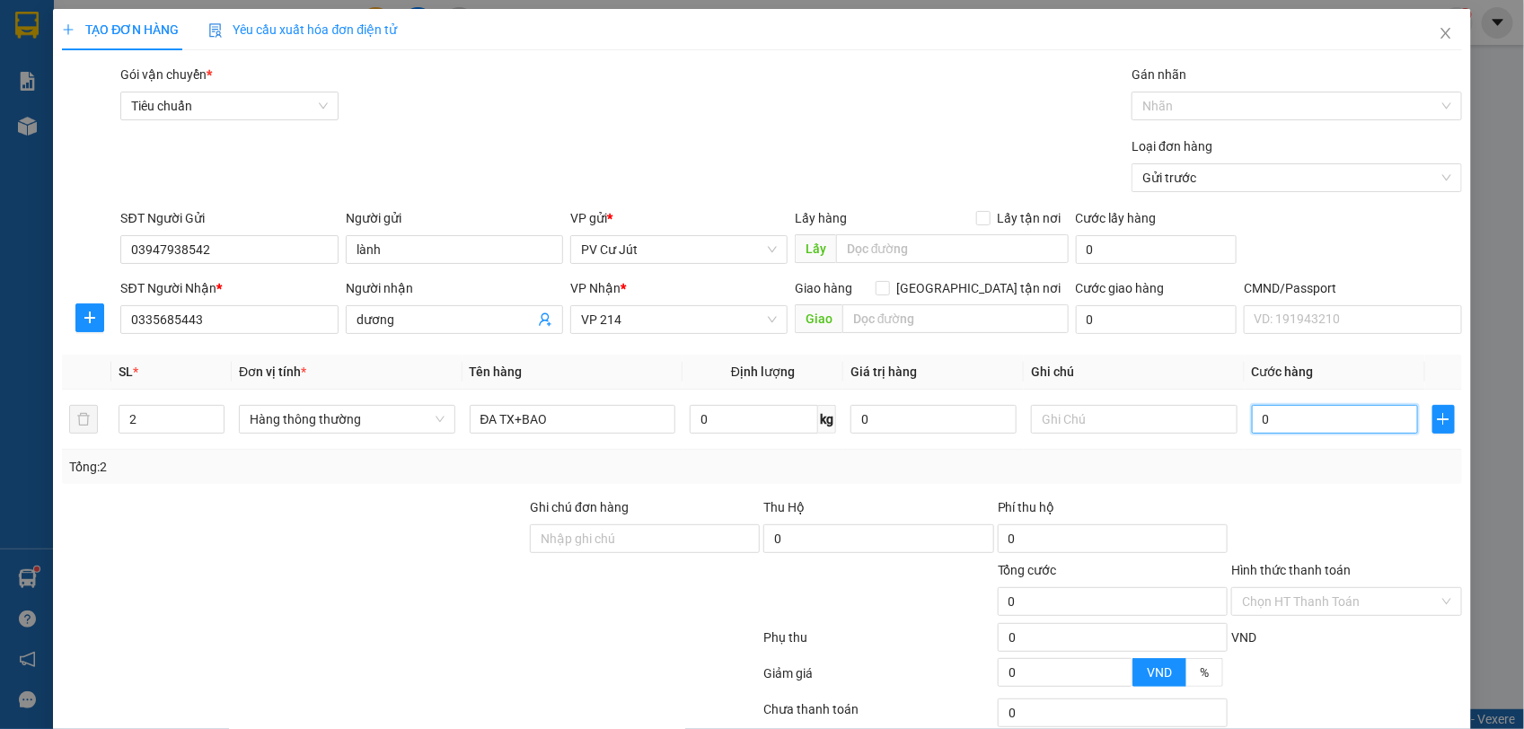
type input "10"
type input "120"
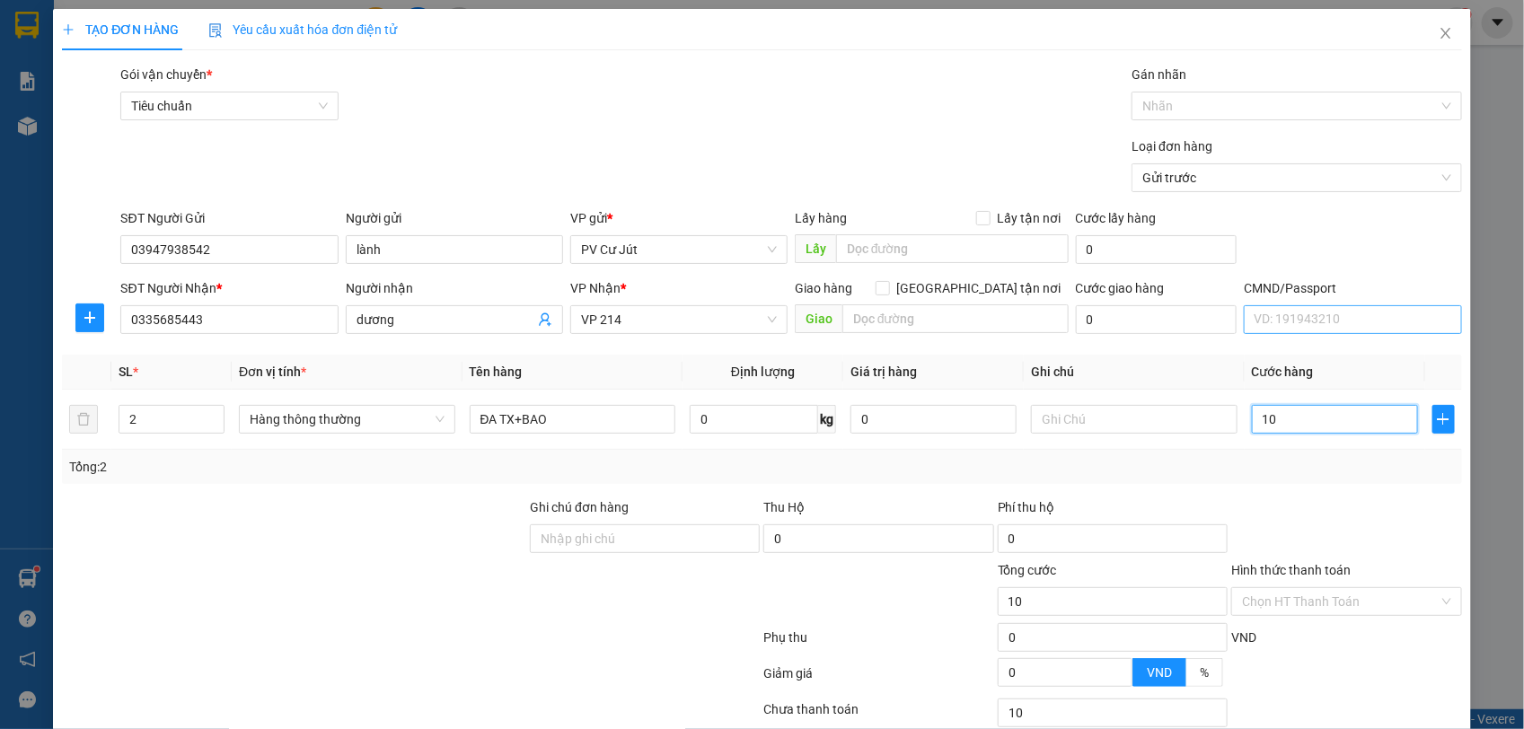
type input "120"
type input "1.200"
type input "11.200"
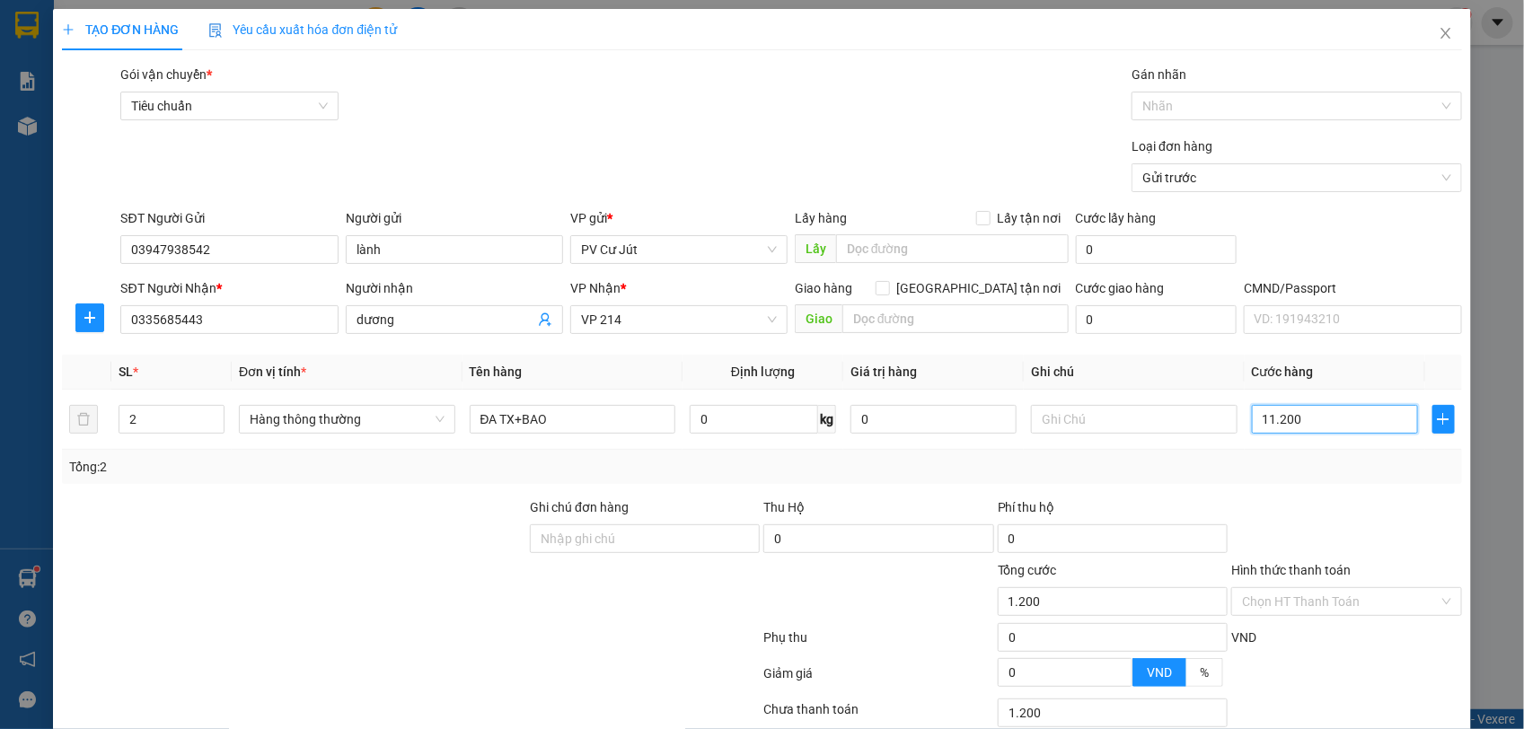
type input "11.200"
type input "111.200"
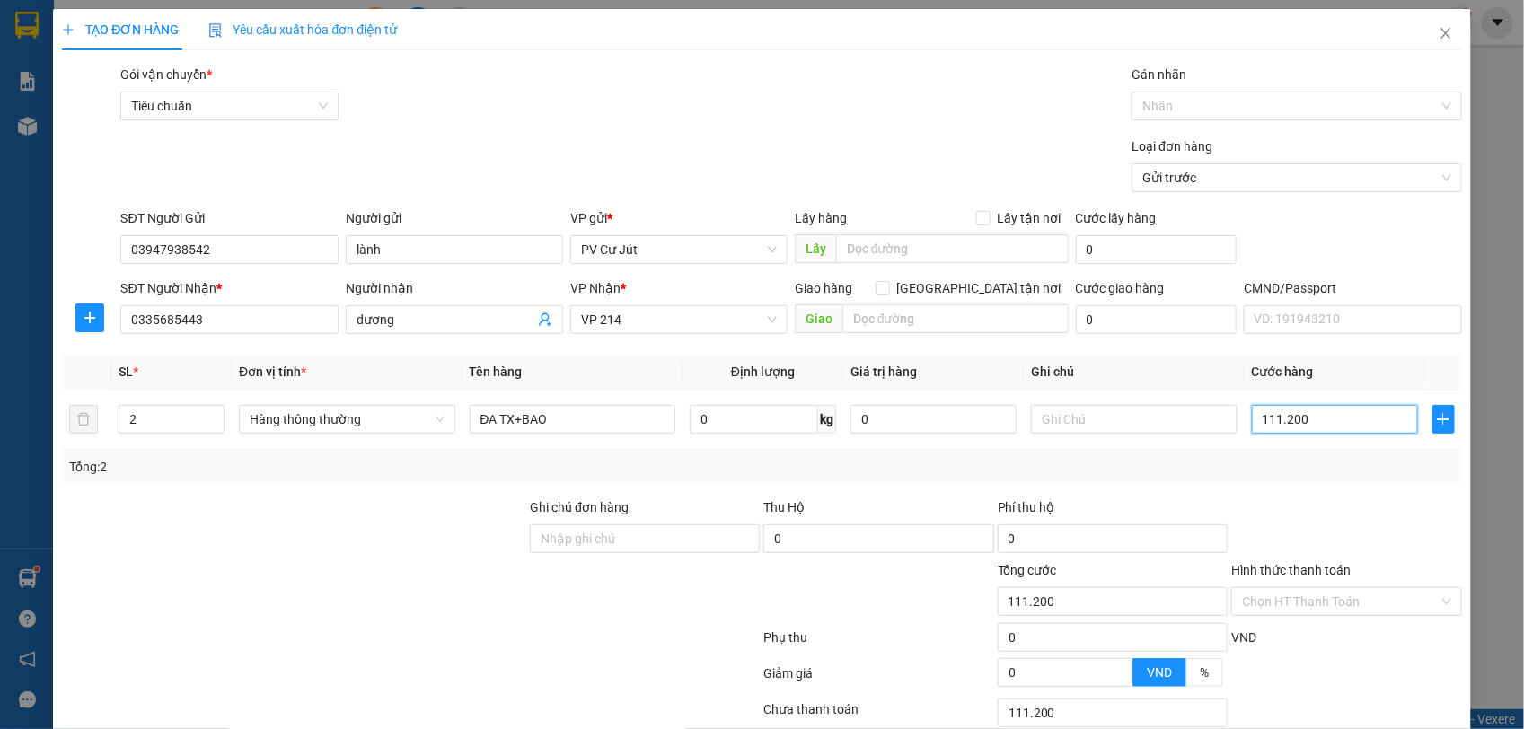
scroll to position [136, 0]
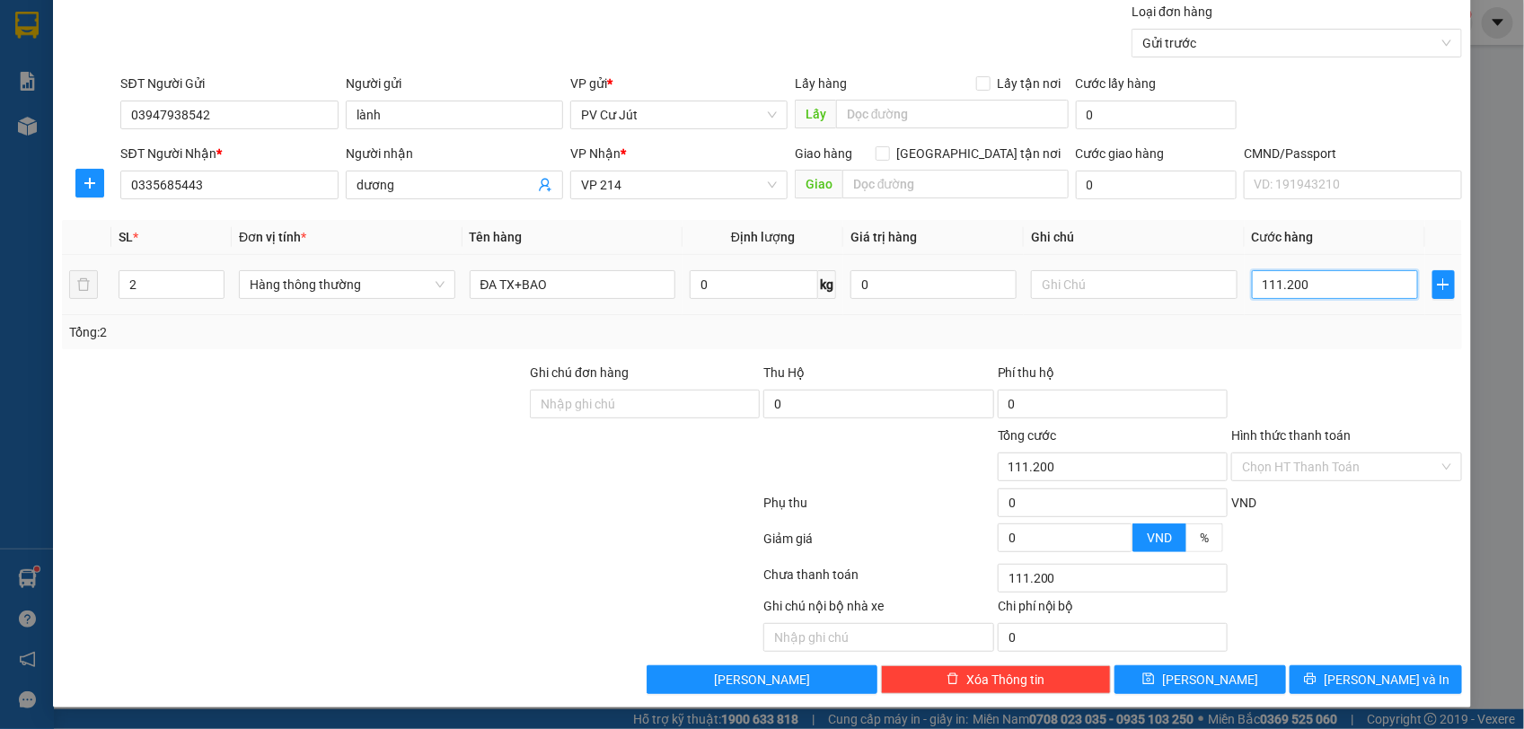
click at [1264, 289] on input "111.200" at bounding box center [1335, 284] width 166 height 29
click at [1269, 287] on input "111.200" at bounding box center [1335, 284] width 166 height 29
type input "11.200"
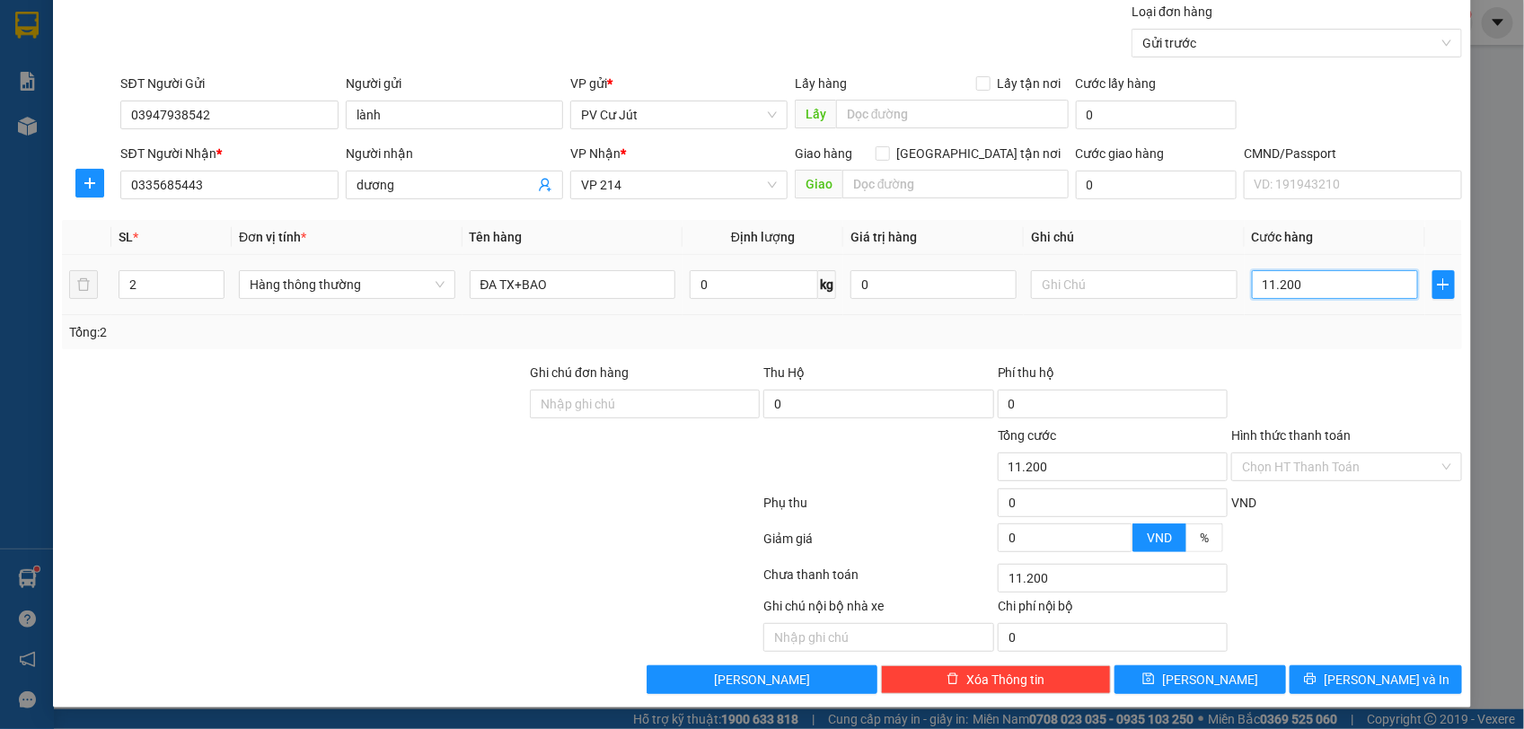
type input "1.200"
click at [1277, 289] on input "1.200" at bounding box center [1335, 284] width 166 height 29
type input "120"
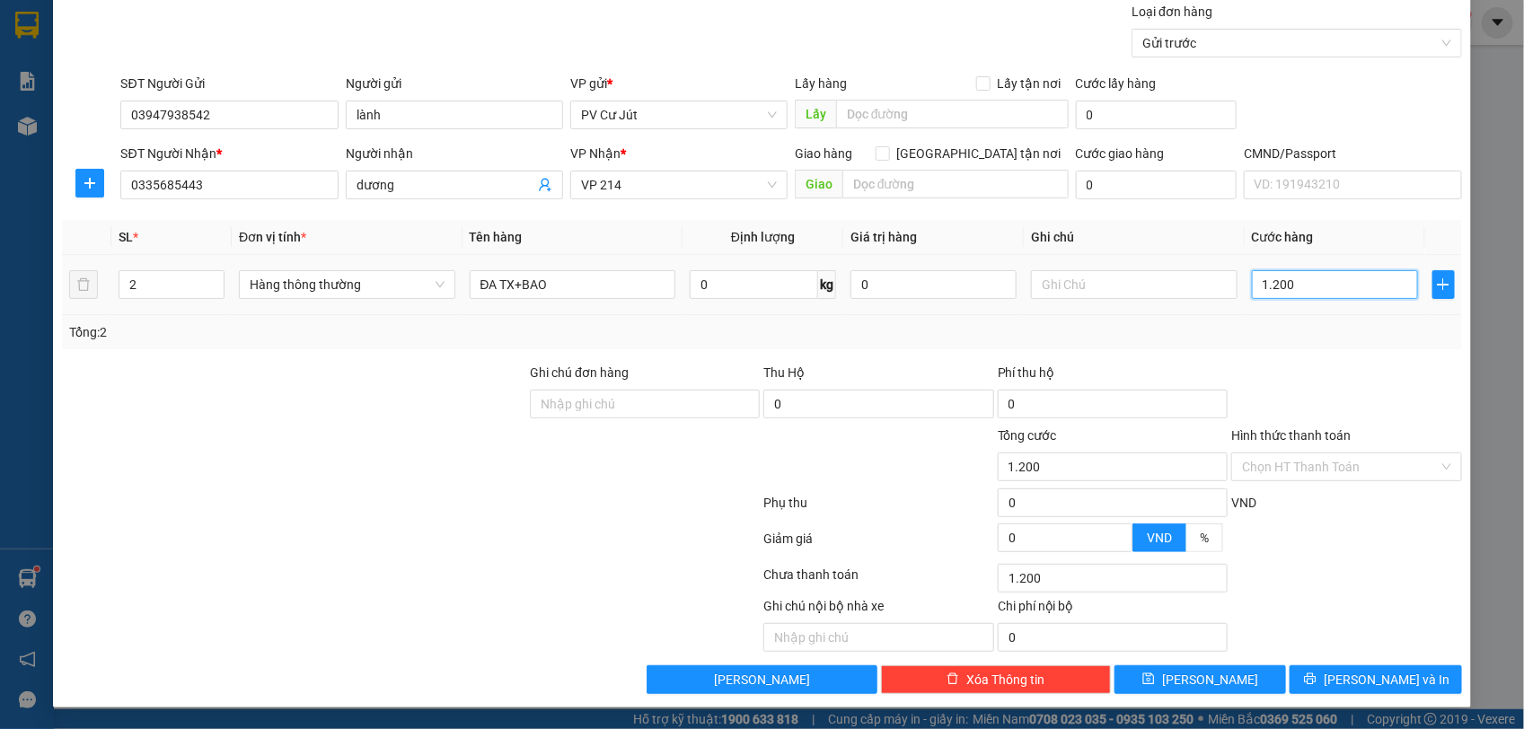
type input "120"
type input "01.200"
type input "1.200"
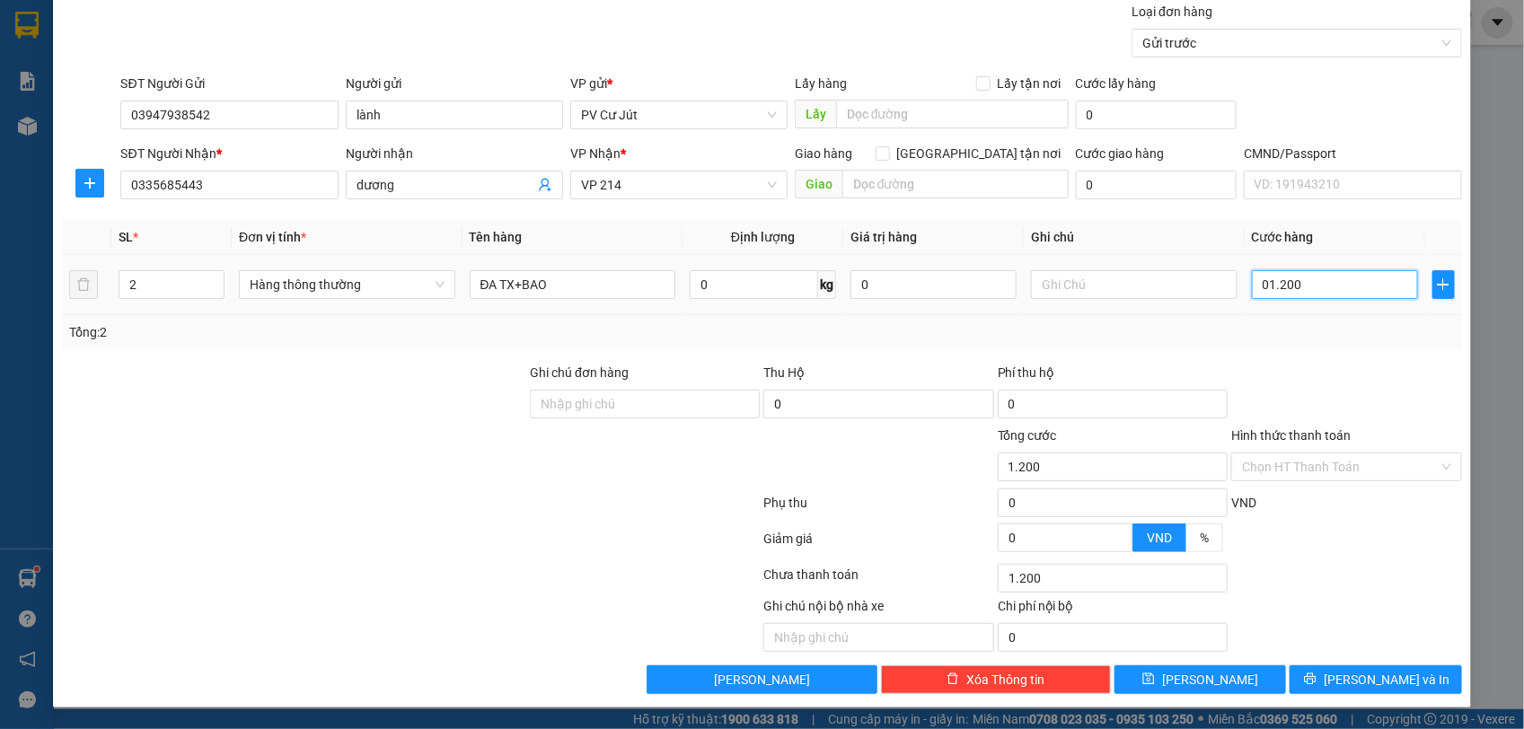
type input "0.112.000"
type input "112.000"
click at [1325, 670] on button "[PERSON_NAME] và In" at bounding box center [1375, 679] width 172 height 29
type input "12.000"
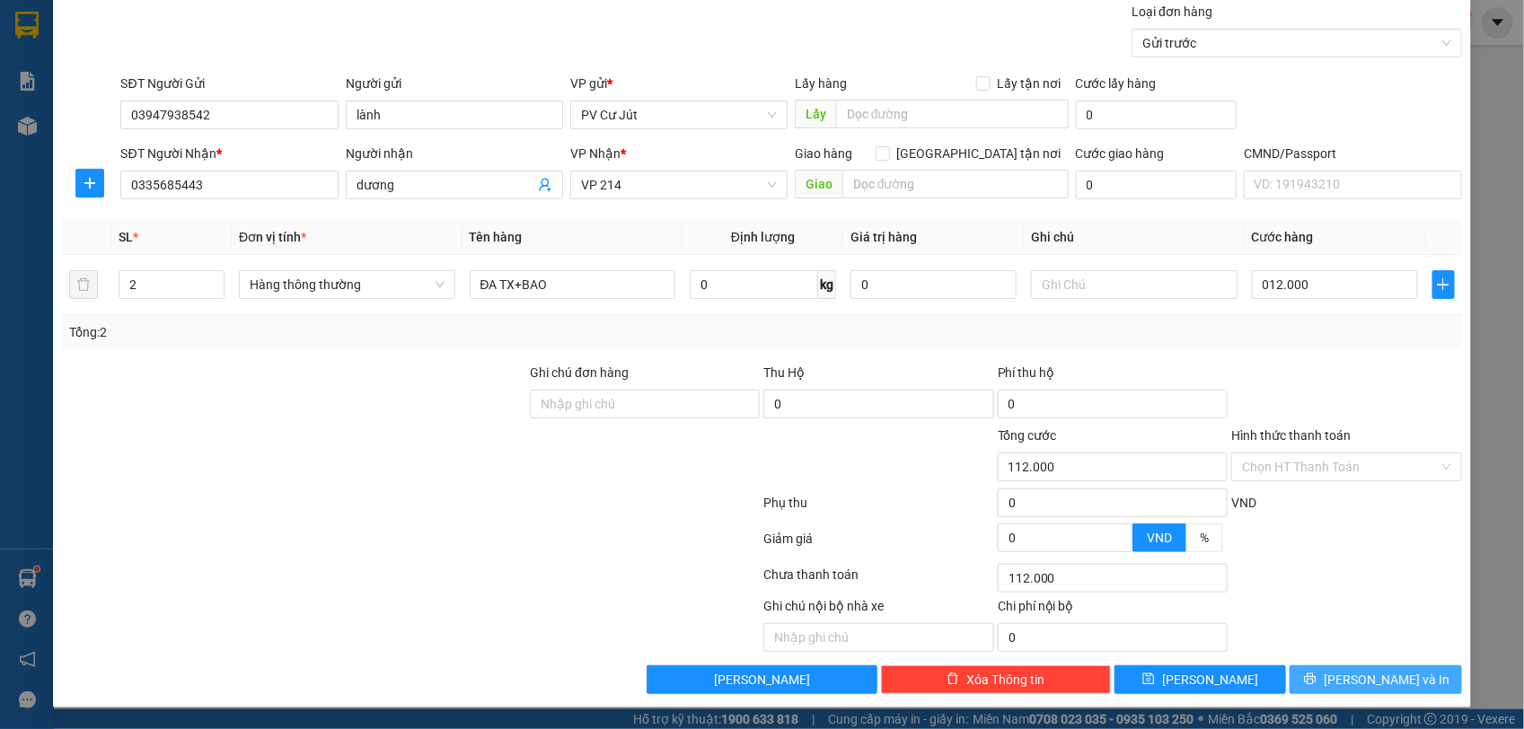
type input "12.000"
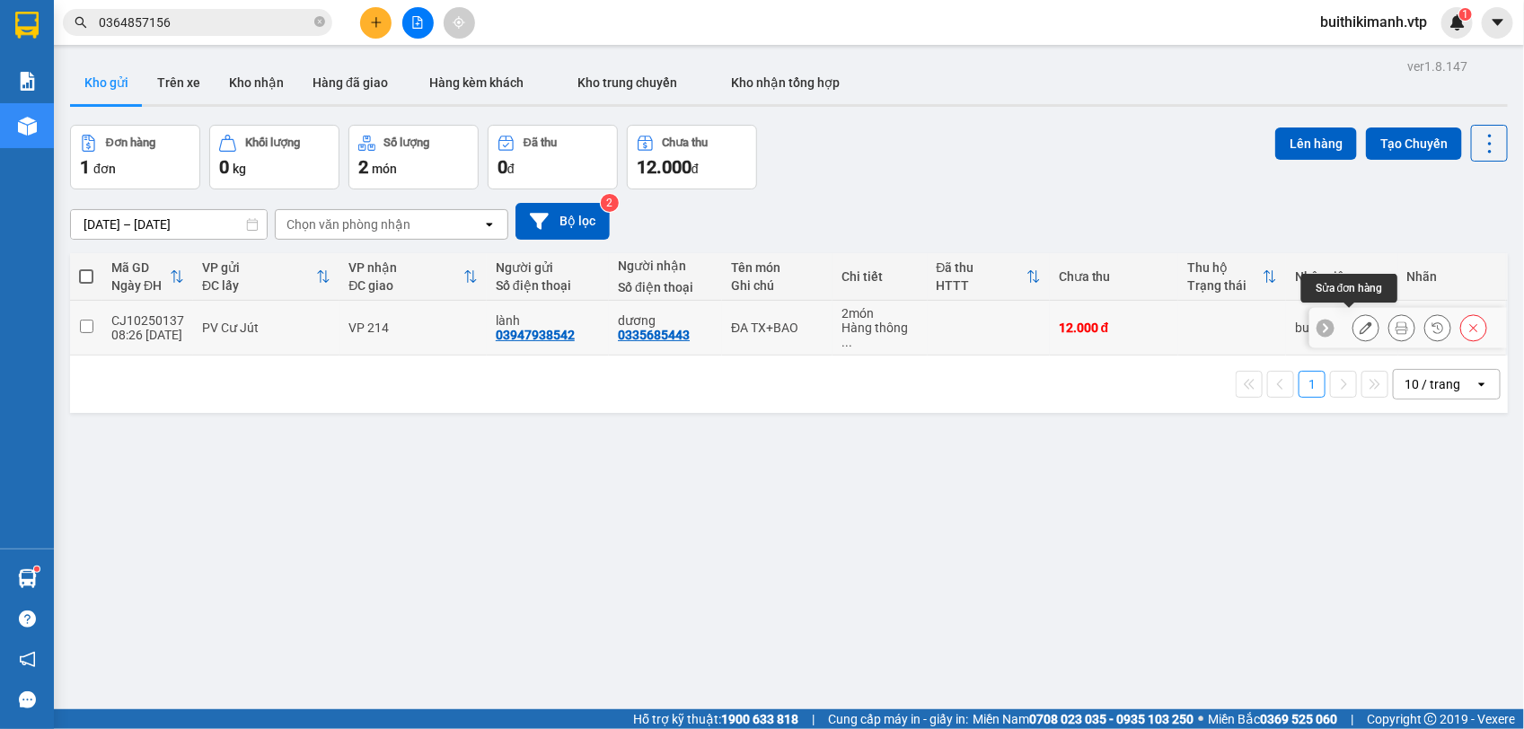
click at [1353, 321] on button at bounding box center [1365, 327] width 25 height 31
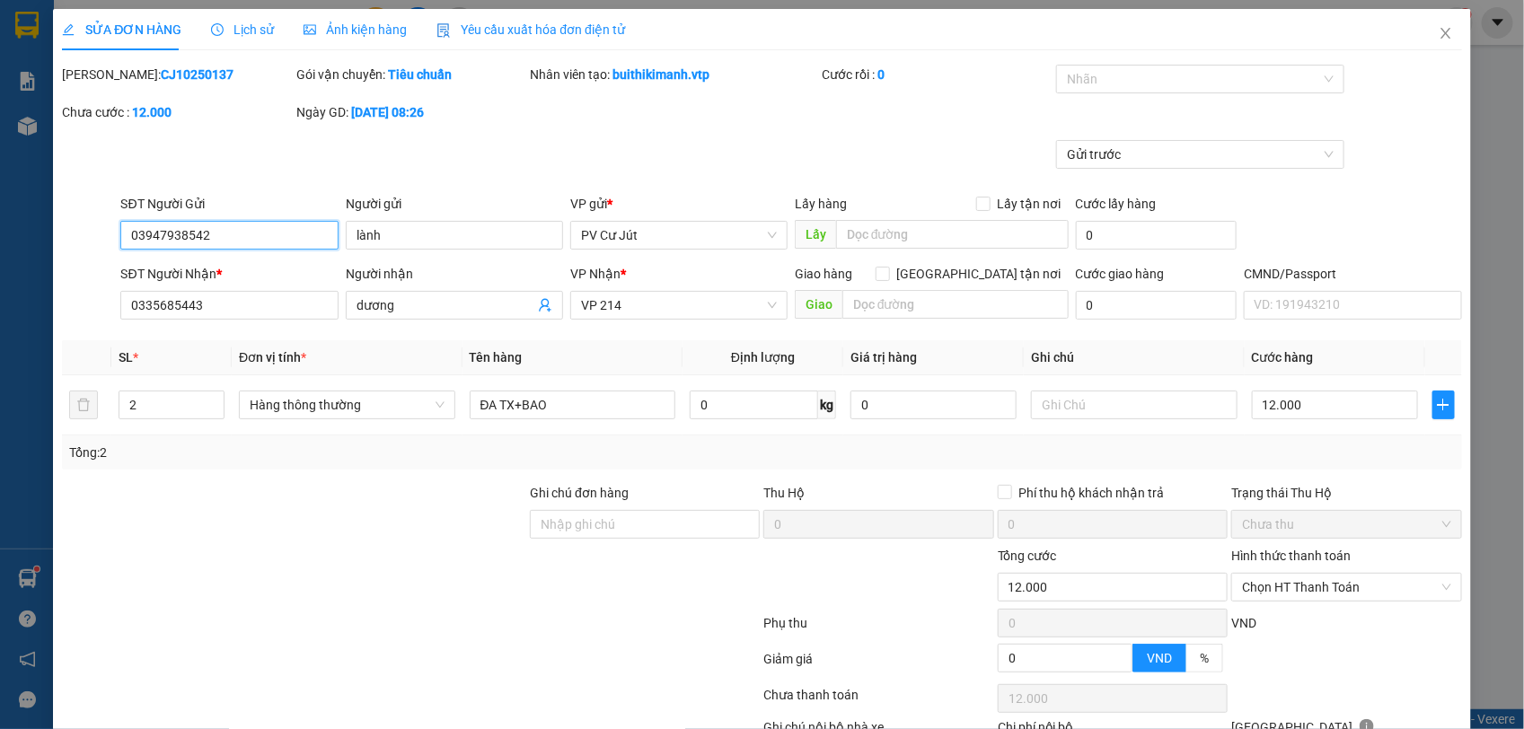
type input "03947938542"
type input "lành"
type input "0335685443"
type input "dương"
type input "0"
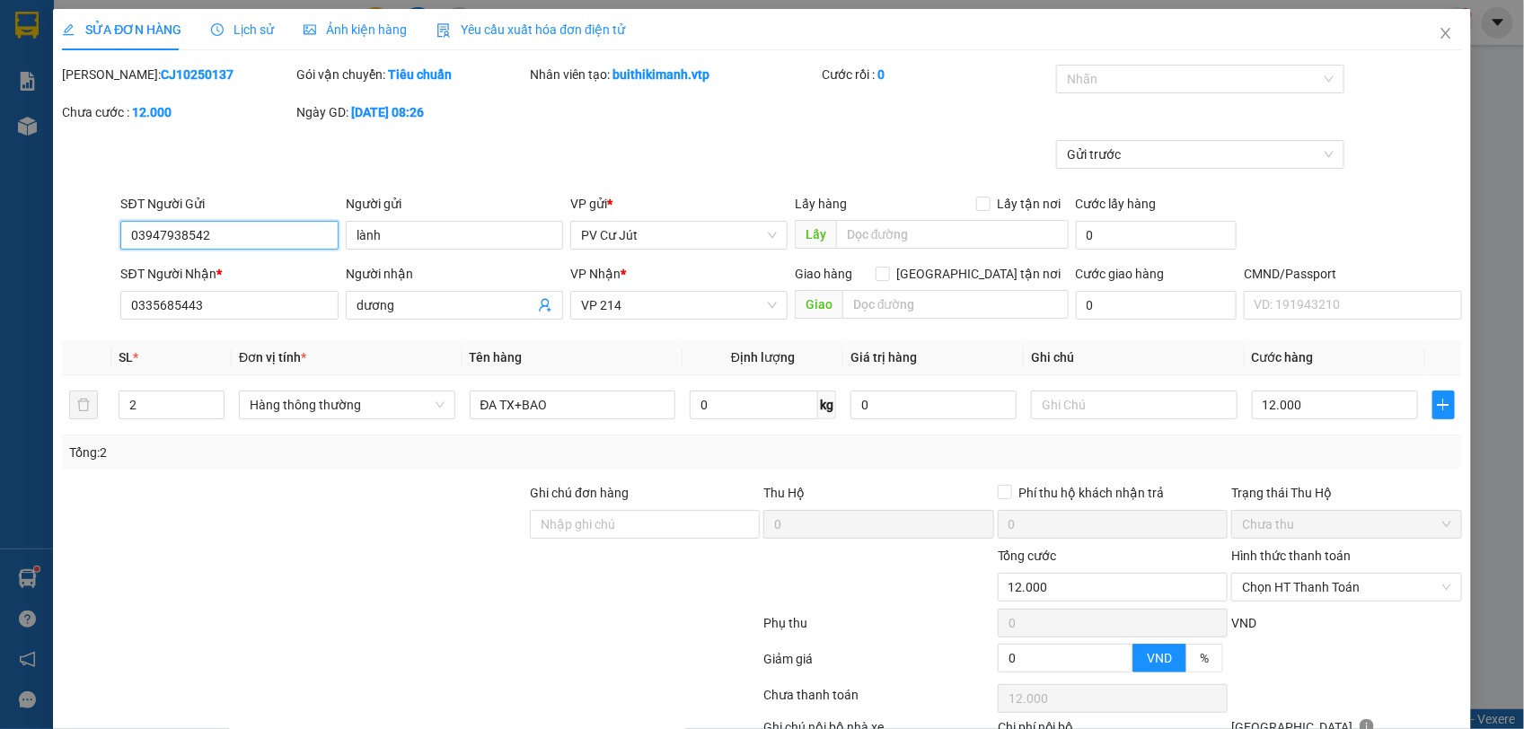
type input "12.000"
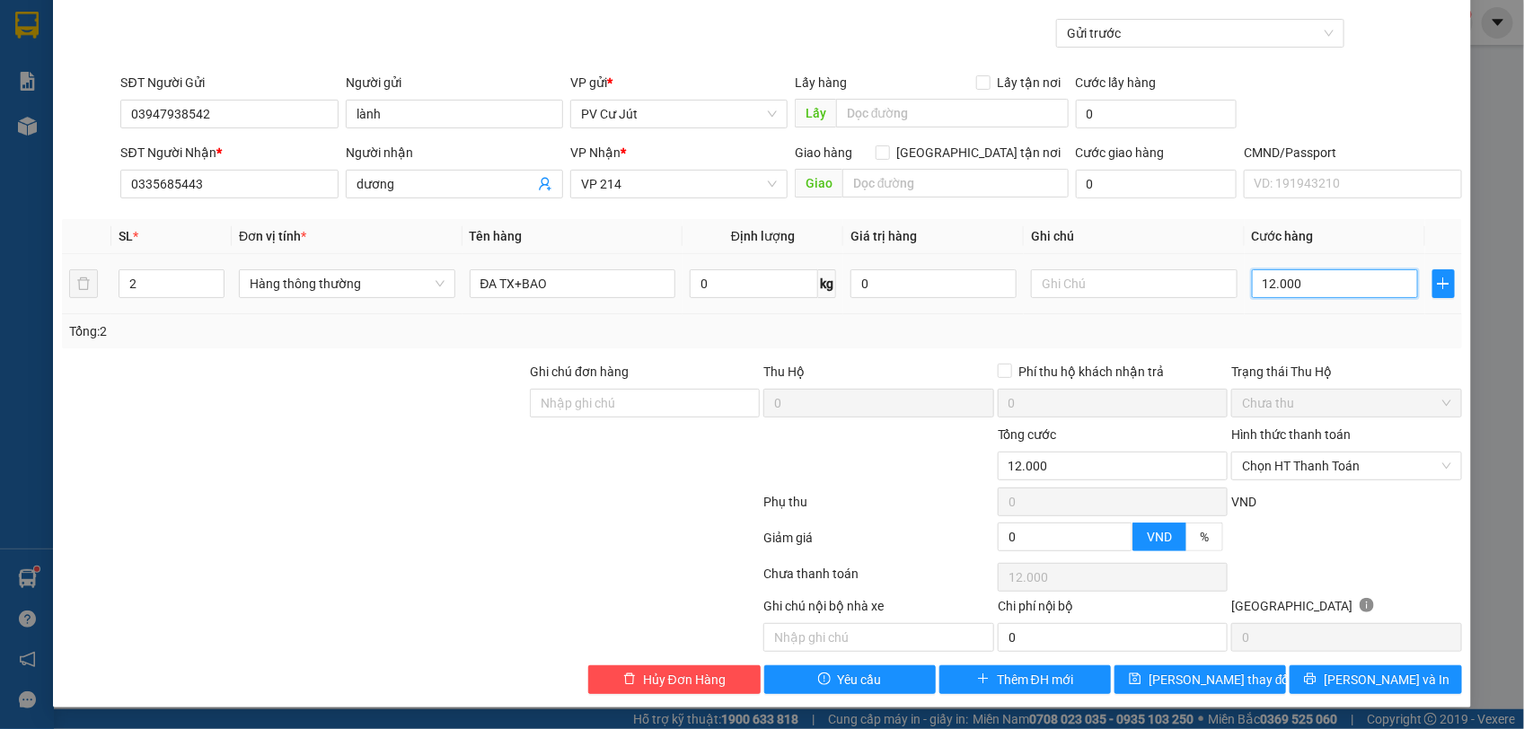
click at [1308, 290] on input "12.000" at bounding box center [1335, 283] width 166 height 29
click at [1307, 287] on input "12.000" at bounding box center [1335, 283] width 166 height 29
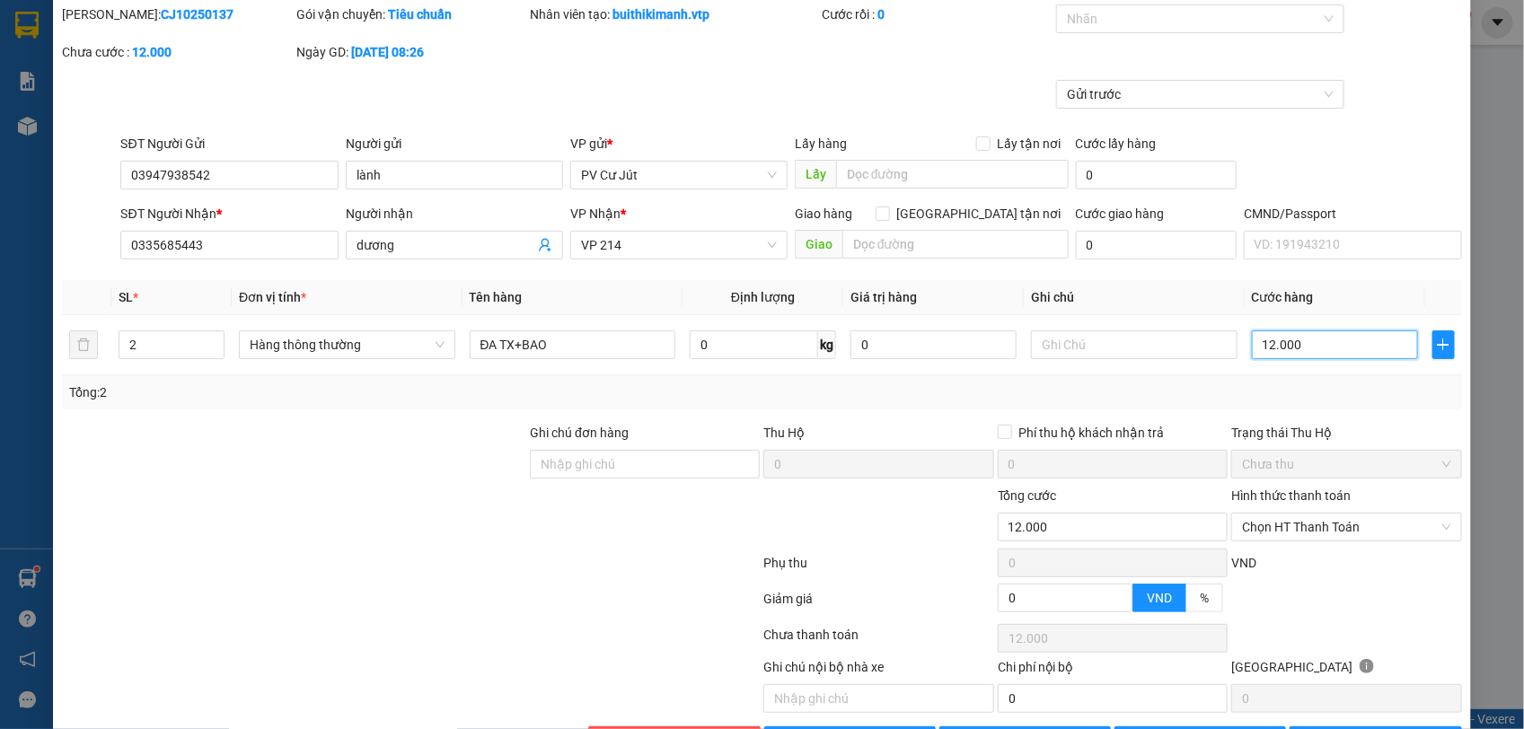
scroll to position [0, 0]
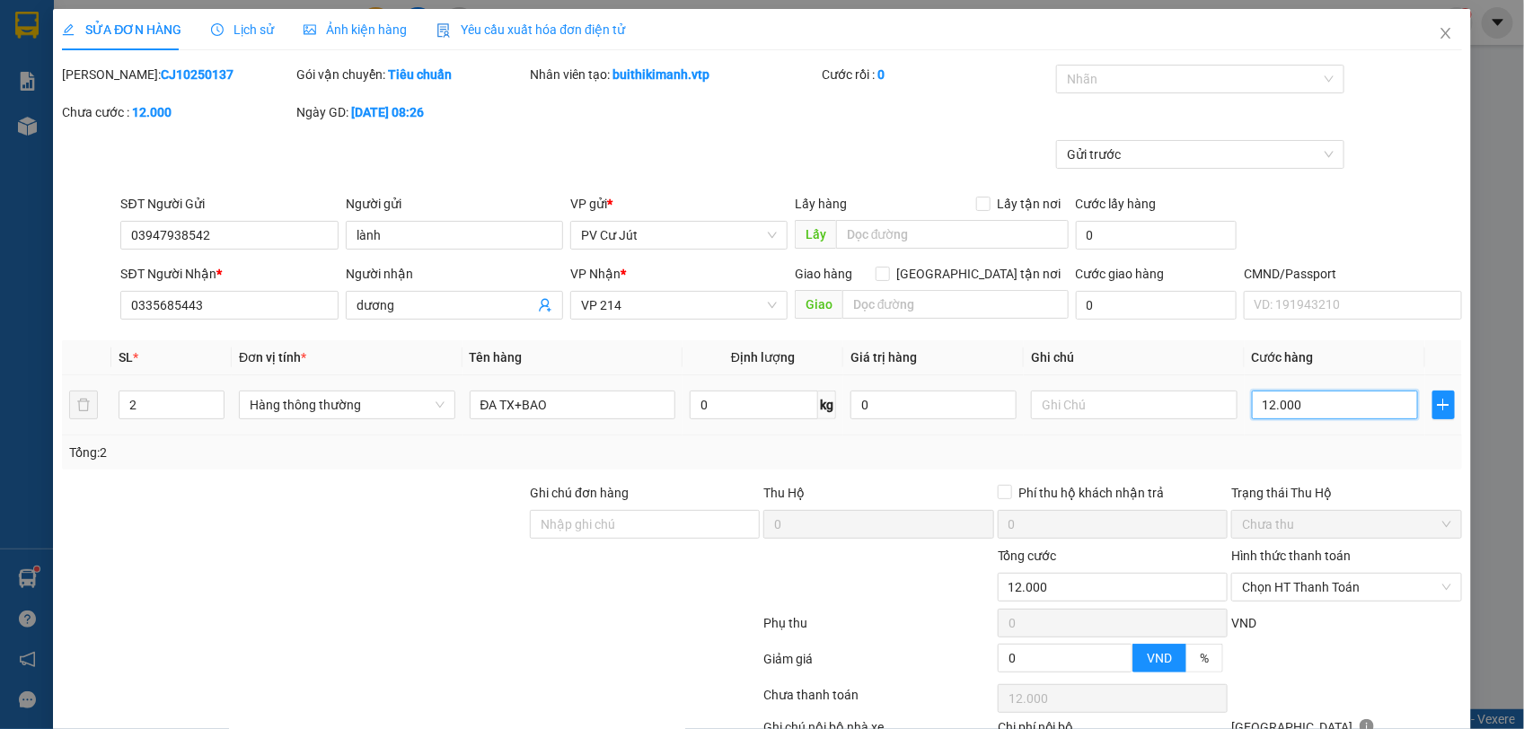
click at [1296, 402] on input "12.000" at bounding box center [1335, 405] width 166 height 29
click at [1297, 402] on input "12.000" at bounding box center [1335, 405] width 166 height 29
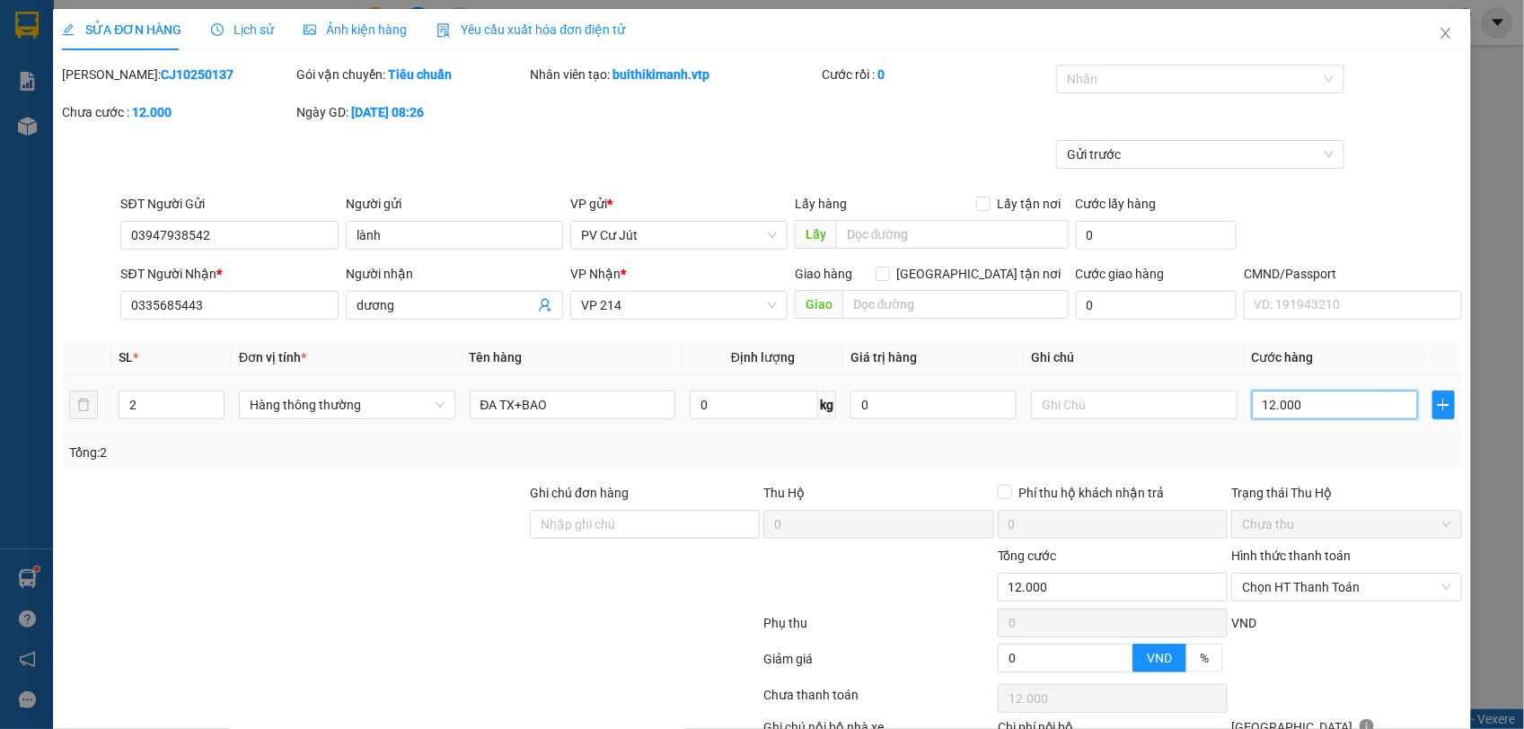
click at [1294, 405] on input "12.000" at bounding box center [1335, 405] width 166 height 29
click at [1304, 401] on input "12.000" at bounding box center [1335, 405] width 166 height 29
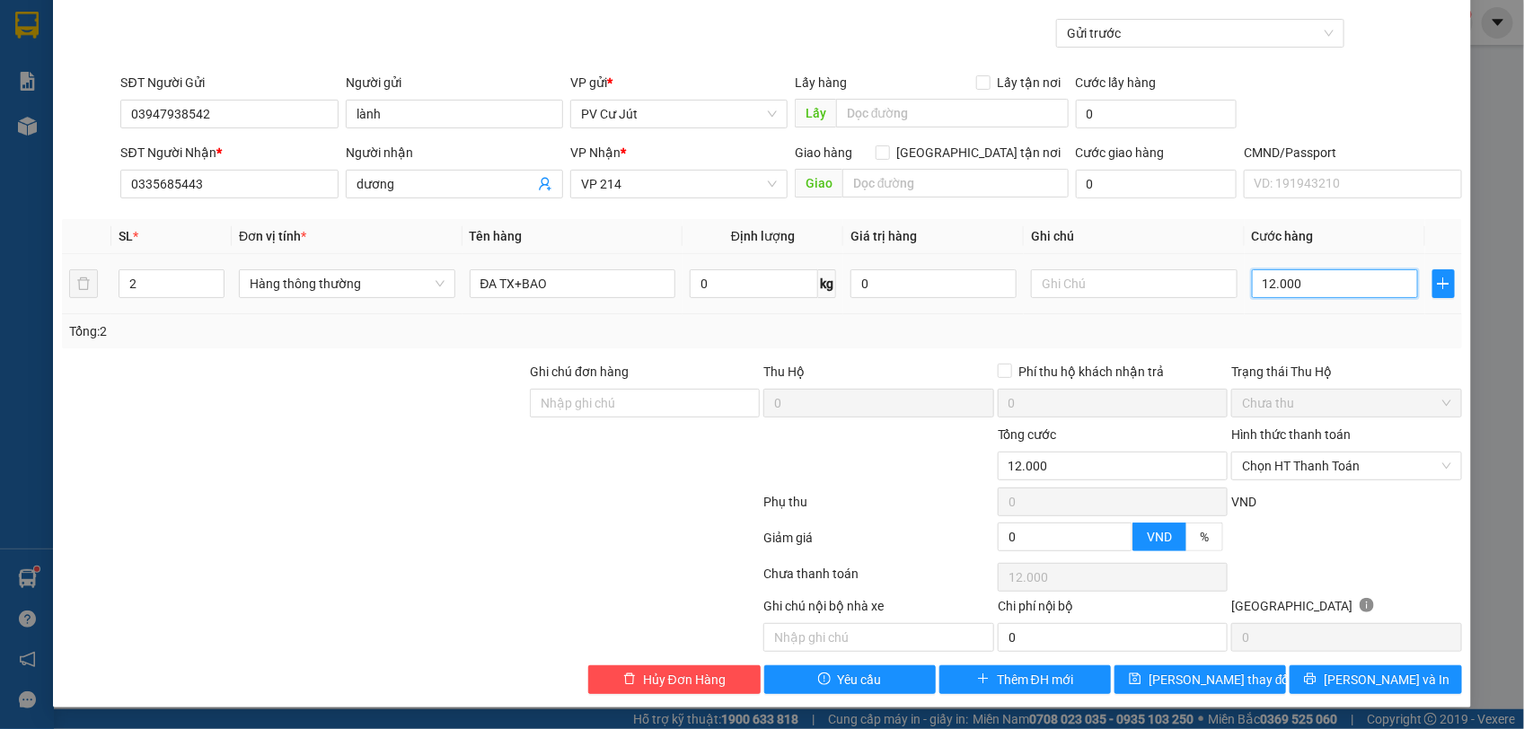
scroll to position [123, 0]
click at [1302, 276] on input "12.000" at bounding box center [1335, 283] width 166 height 29
drag, startPoint x: 1302, startPoint y: 276, endPoint x: 1219, endPoint y: 299, distance: 85.8
click at [1219, 299] on tr "2 Hàng thông thường ĐA TX+BAO 0 kg 0 12.000" at bounding box center [761, 284] width 1399 height 60
type input "0"
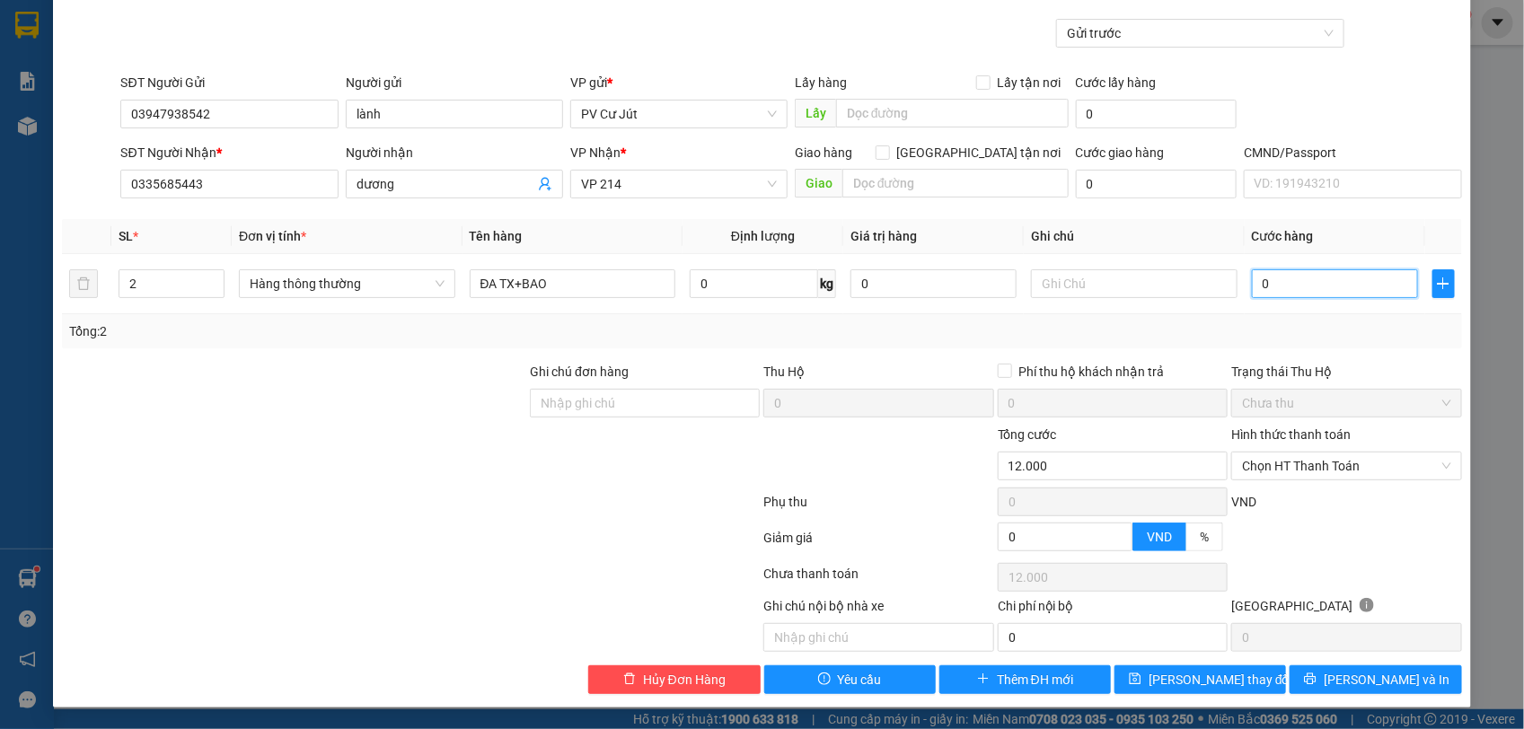
type input "0"
click at [1252, 279] on input "0" at bounding box center [1335, 283] width 166 height 29
type input "10"
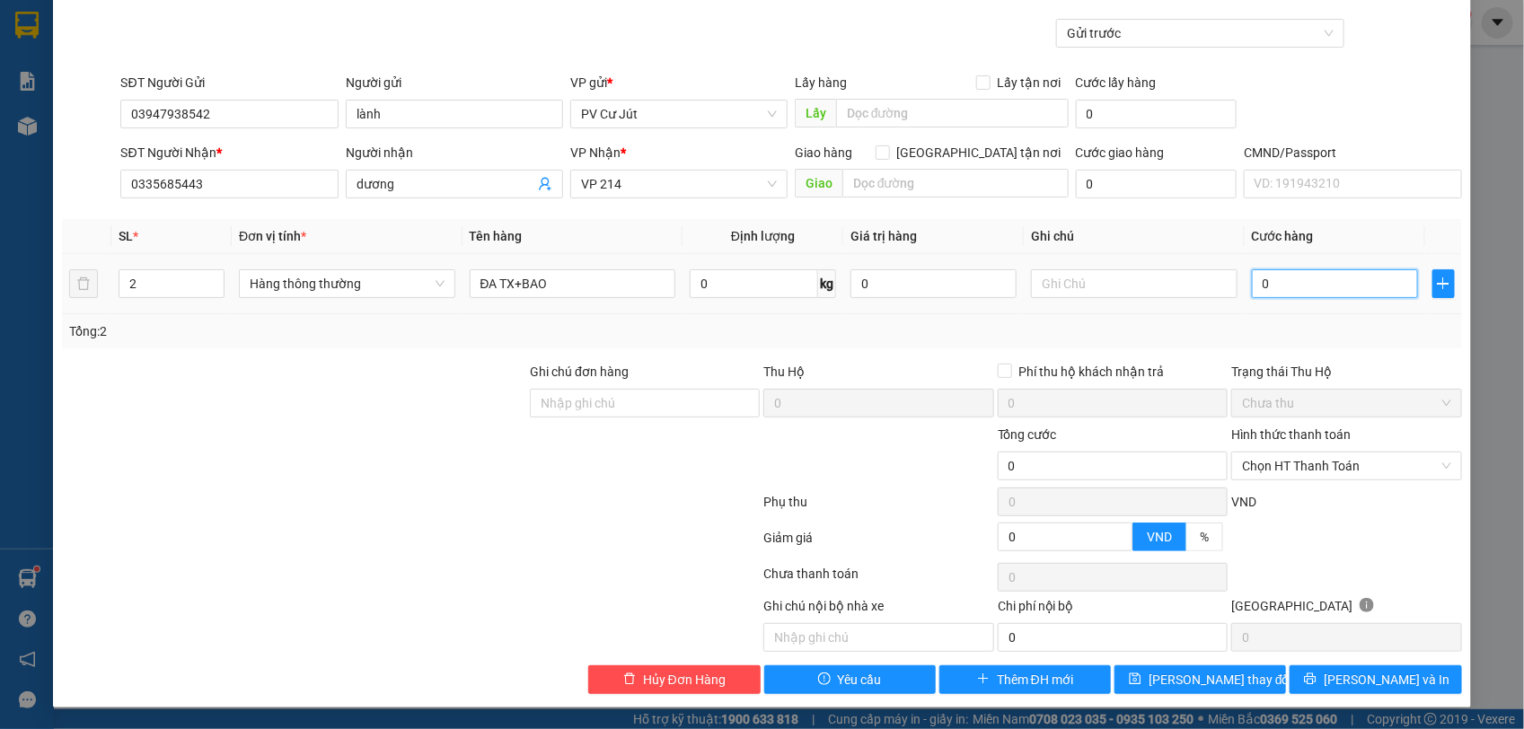
type input "10"
type input "120"
type input "1.200"
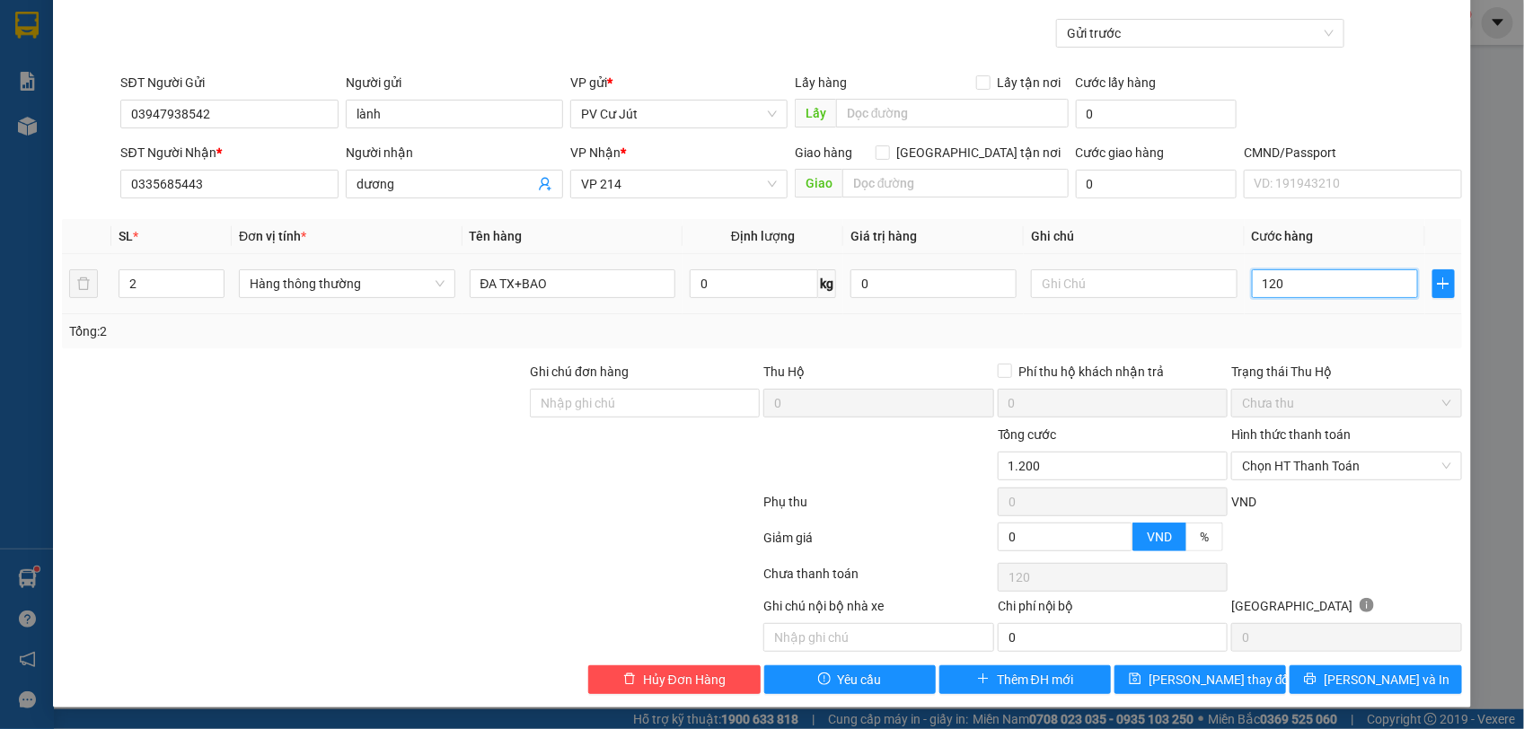
type input "1.200"
type input "11.200"
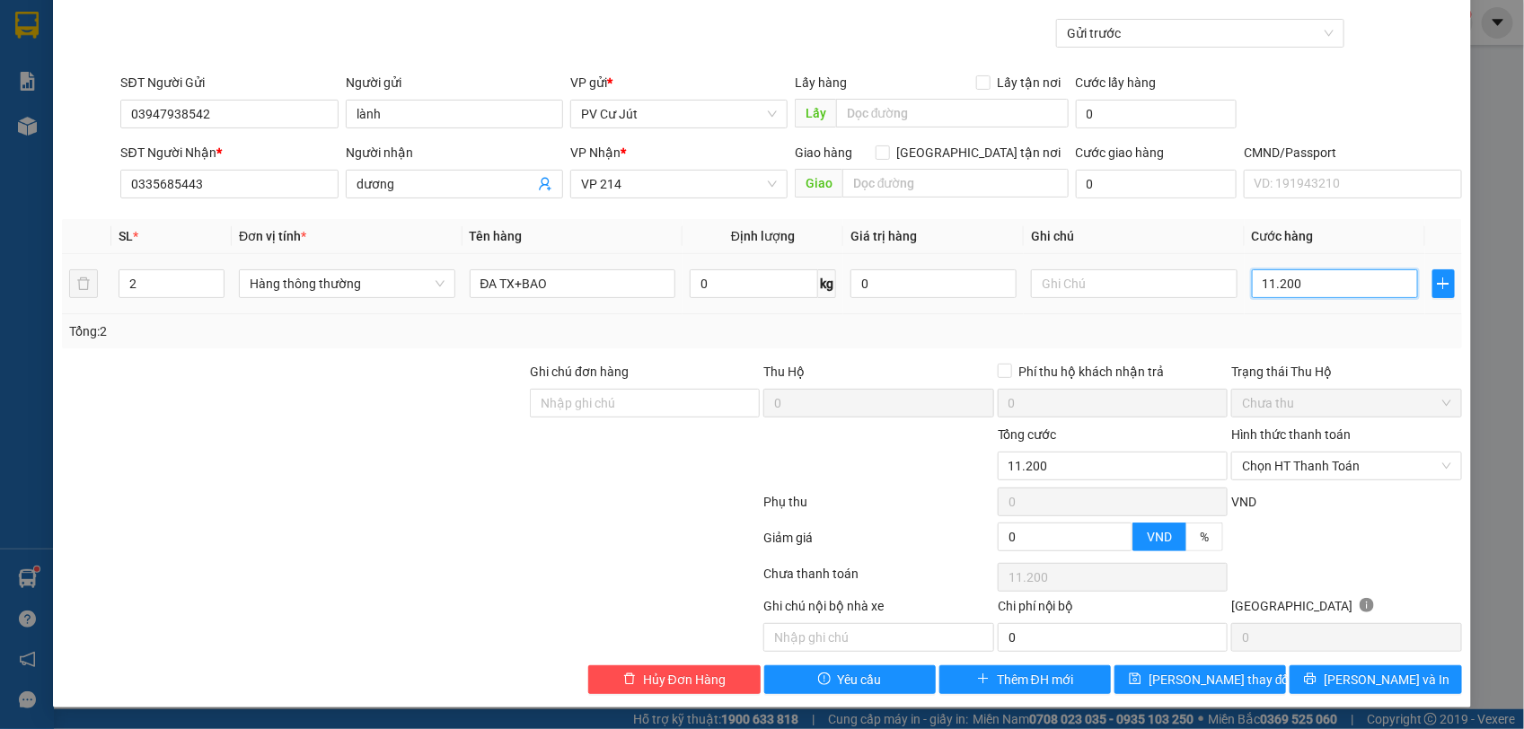
type input "1.200"
click at [1260, 281] on input "01.200" at bounding box center [1335, 283] width 166 height 29
drag, startPoint x: 1330, startPoint y: 281, endPoint x: 1165, endPoint y: 312, distance: 168.0
click at [1165, 312] on tr "2 Hàng thông thường ĐA TX+BAO 0 kg 0 01.200" at bounding box center [761, 284] width 1399 height 60
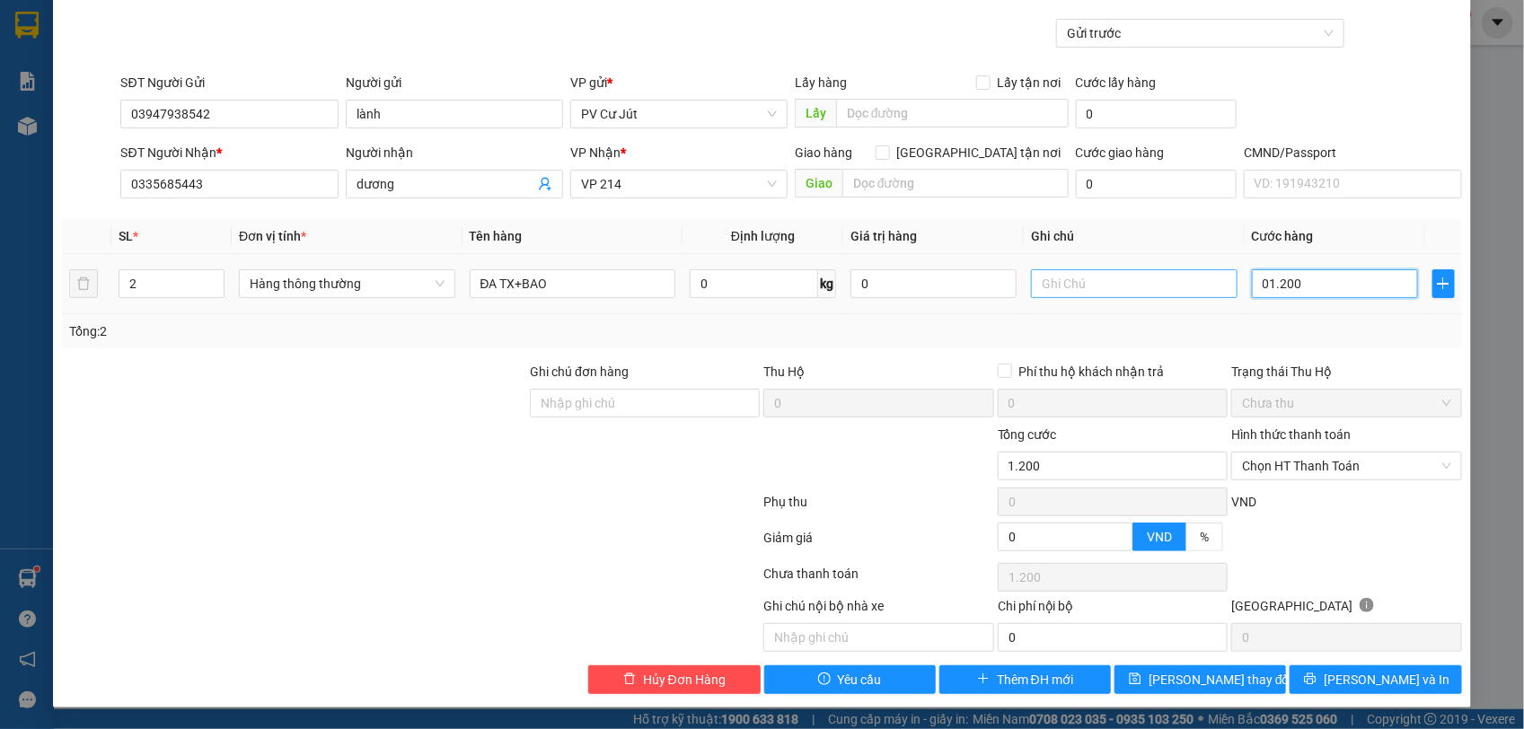
type input "01.200"
type input "1.200.000"
type input "0"
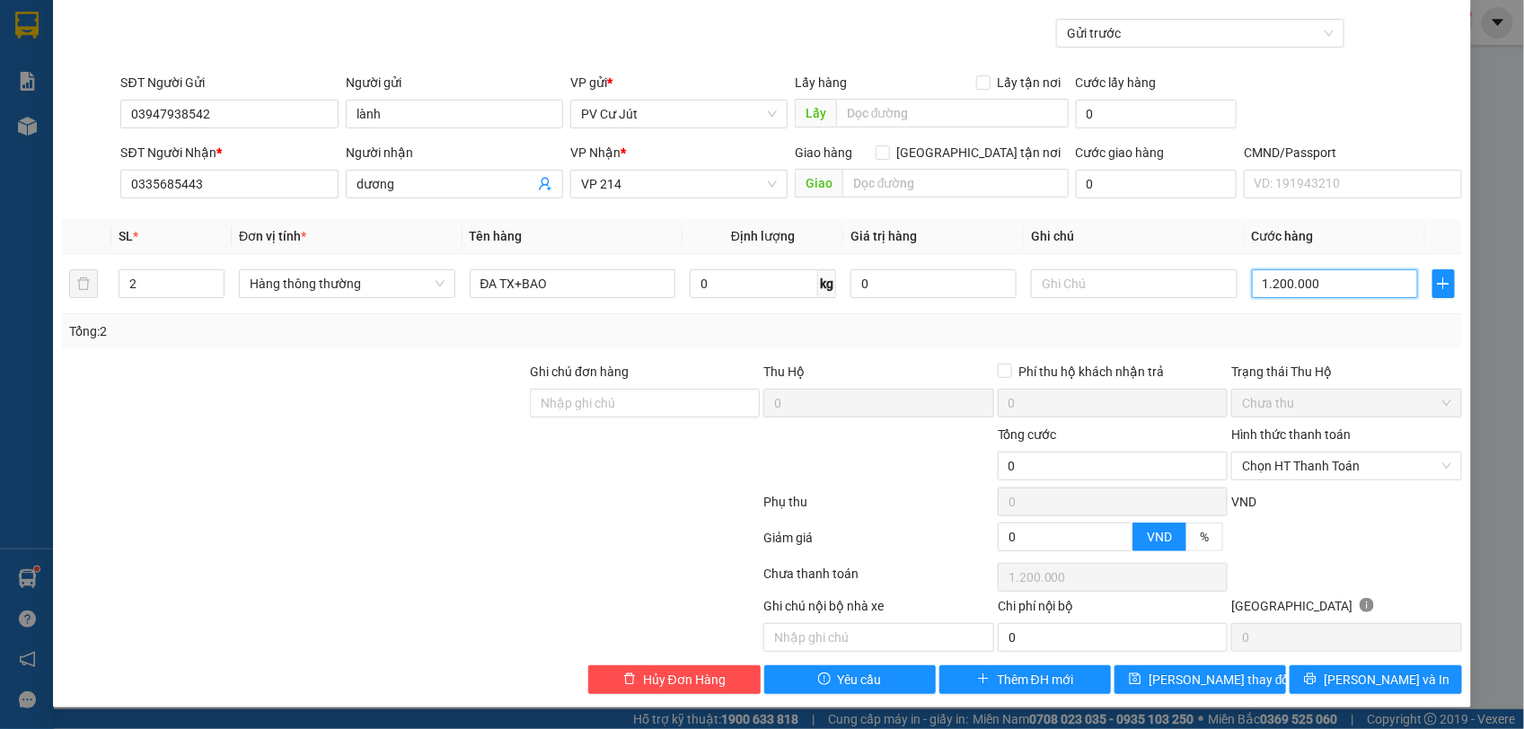
type input "0"
click at [1252, 278] on input "0" at bounding box center [1335, 283] width 166 height 29
type input "10"
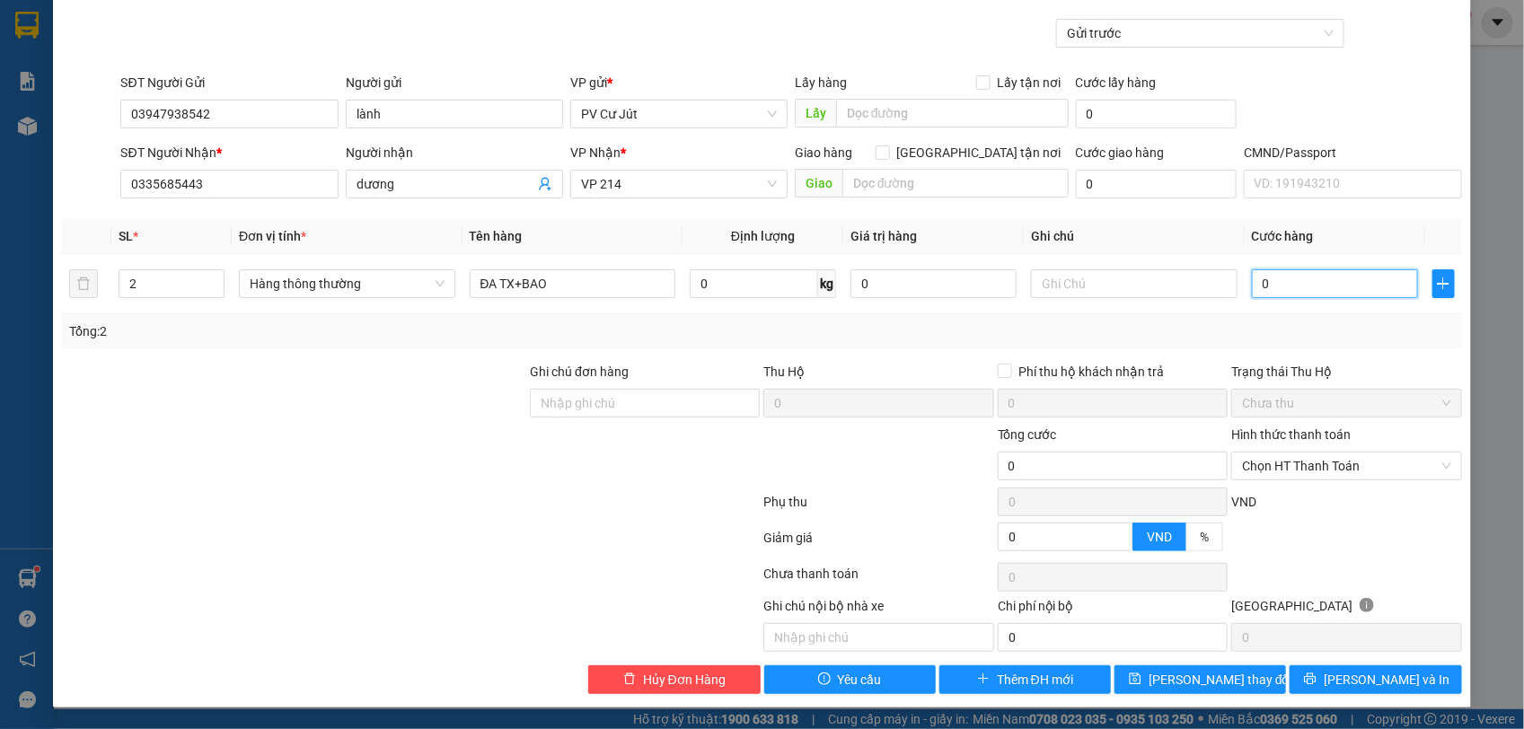
type input "10"
type input "120"
type input "10"
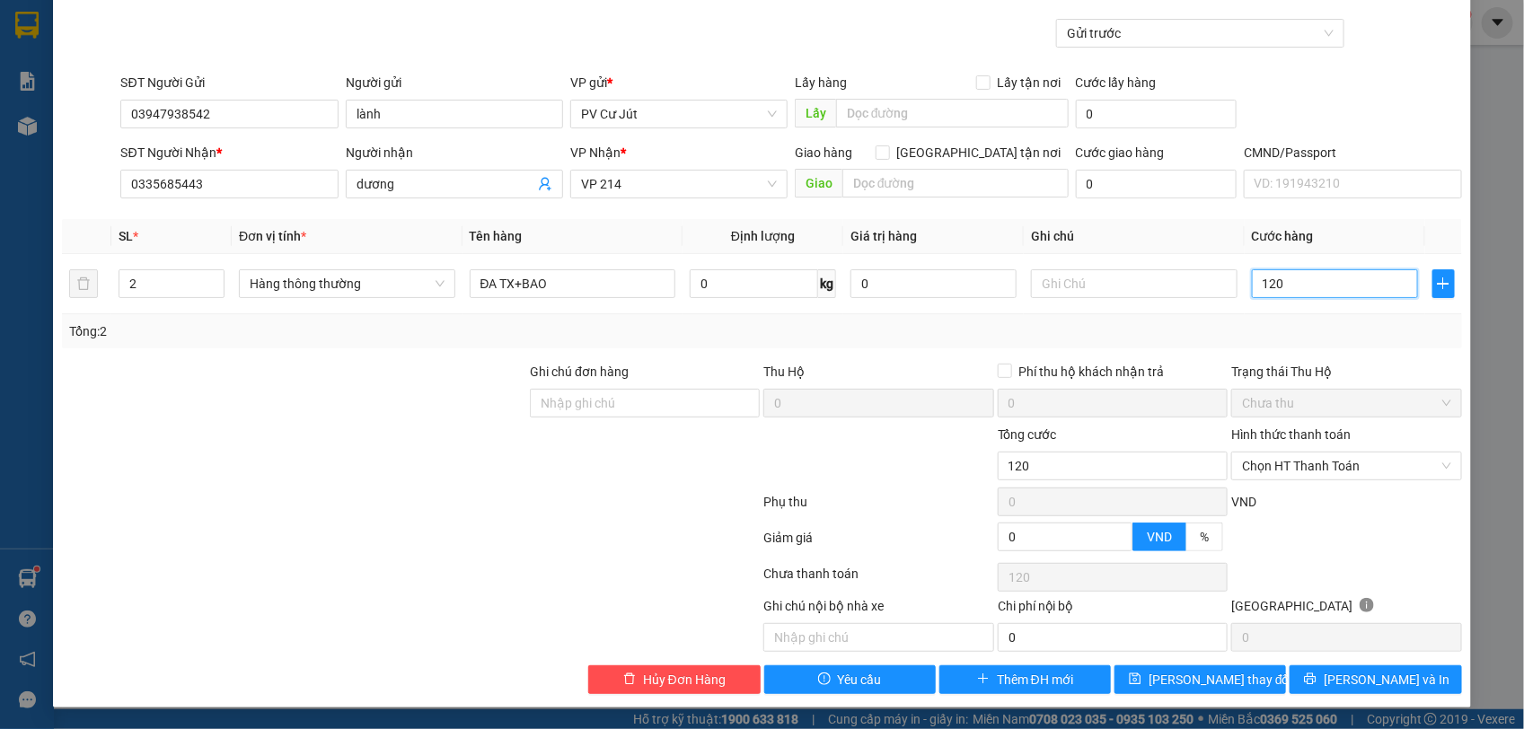
type input "10"
type input "110"
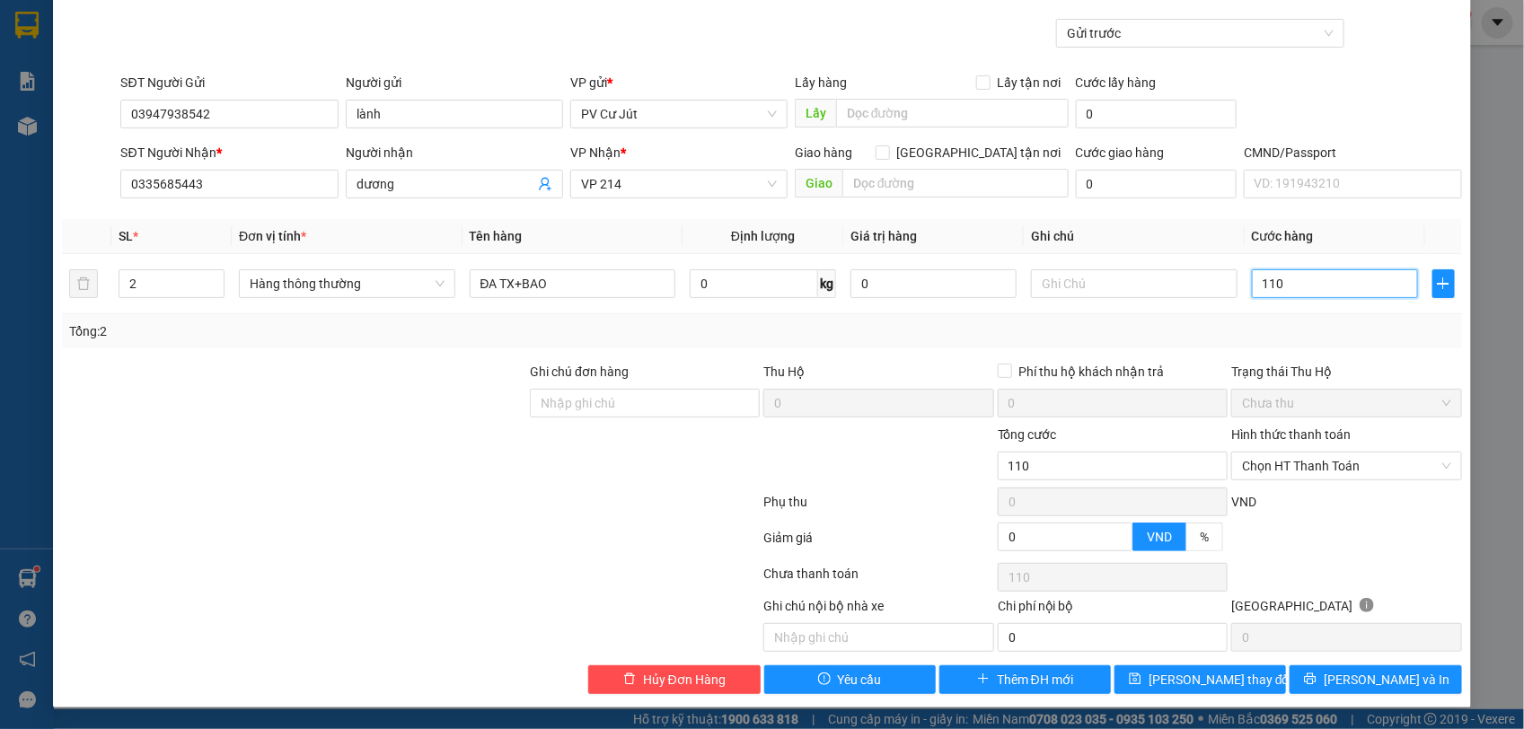
type input "1.100"
type input "11.100"
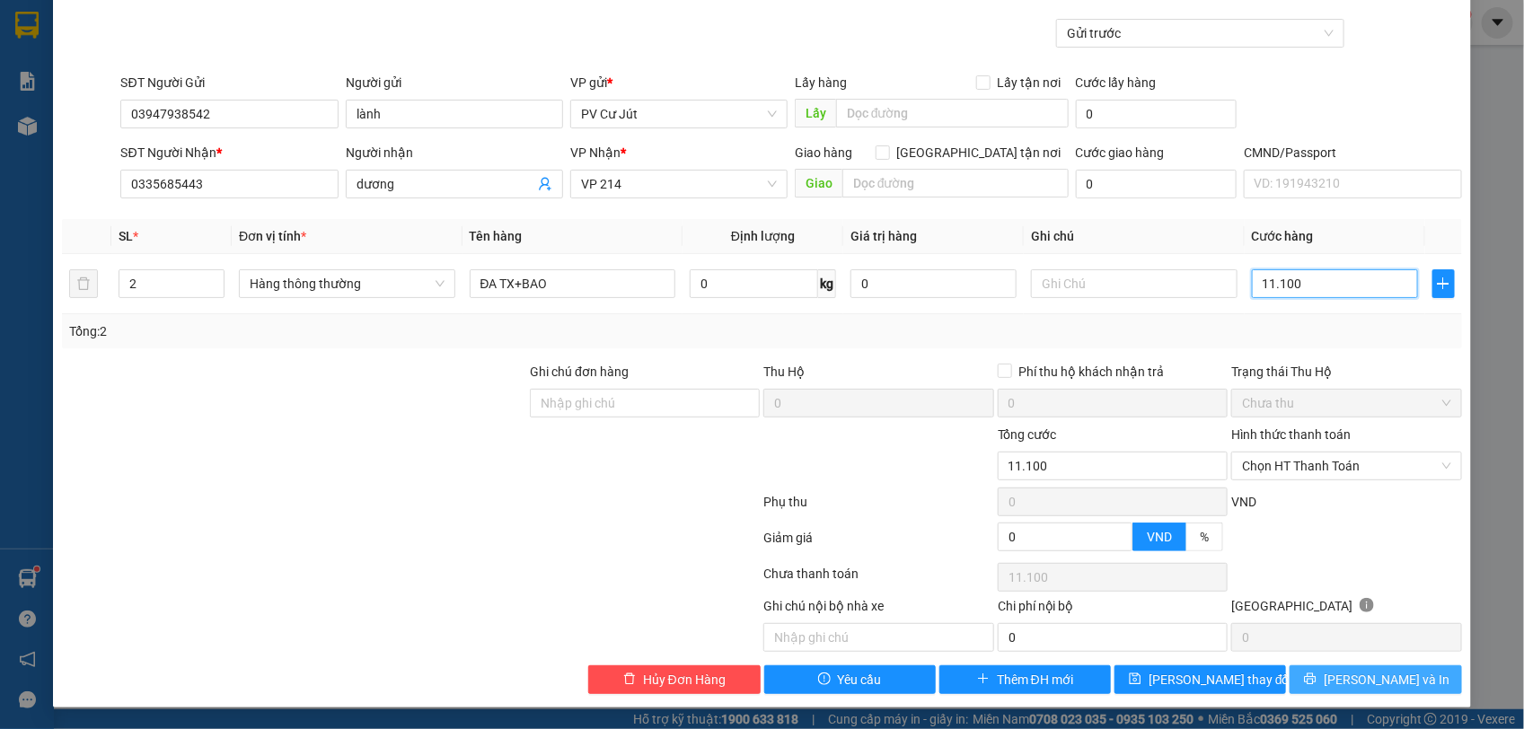
type input "01.100"
click at [1306, 667] on button "[PERSON_NAME] và In" at bounding box center [1375, 679] width 172 height 29
type input "1.100.000"
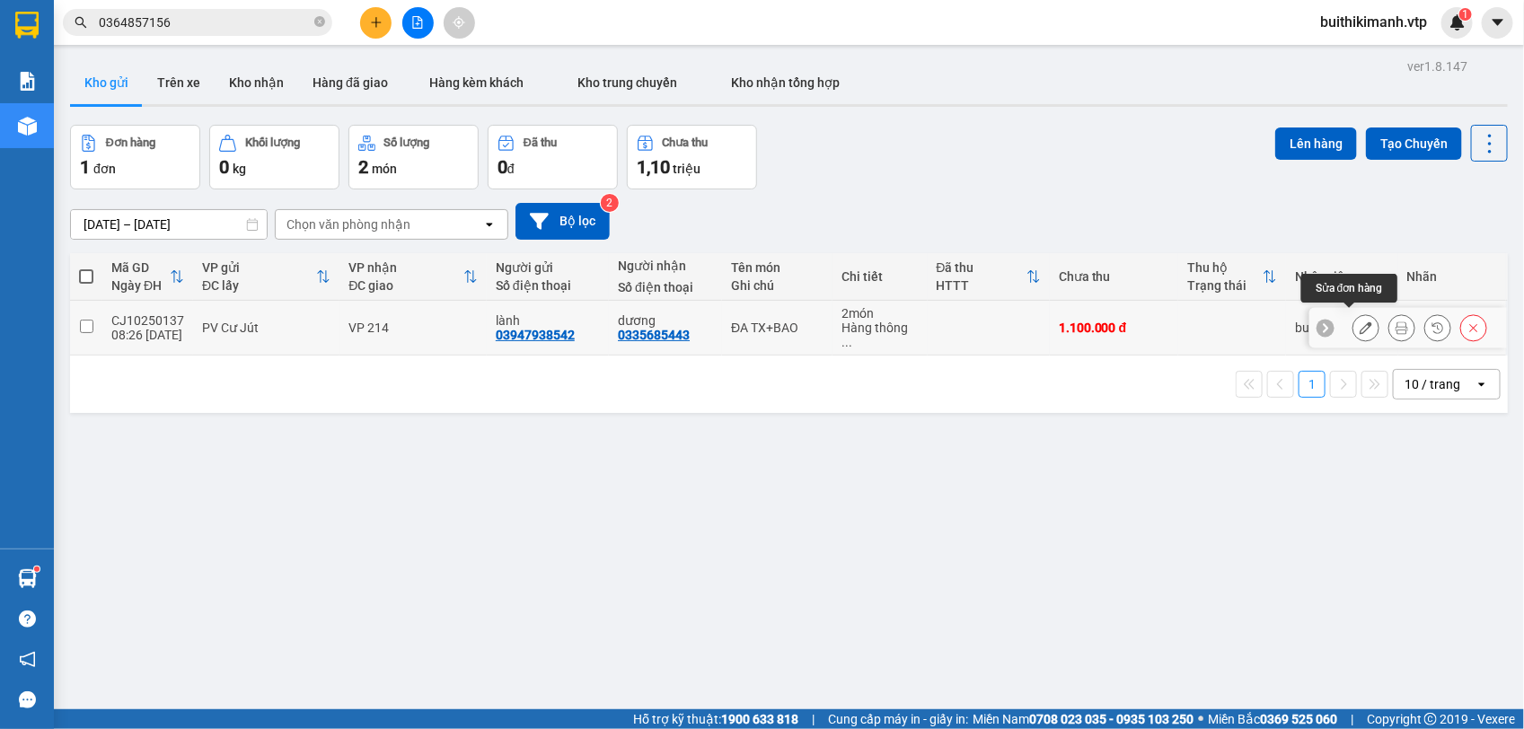
click at [1357, 315] on button at bounding box center [1365, 327] width 25 height 31
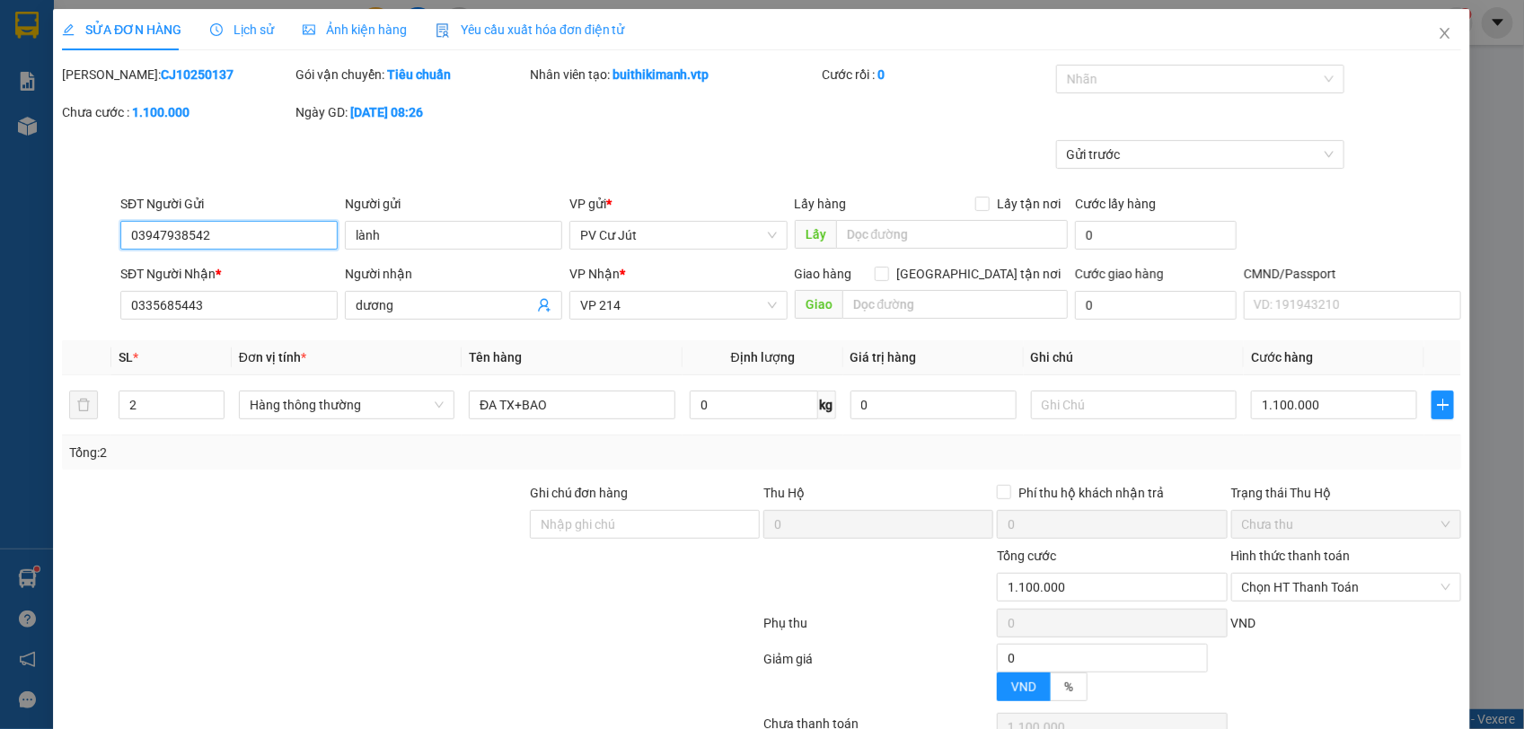
type input "03947938542"
type input "lành"
type input "0335685443"
type input "dương"
type input "0"
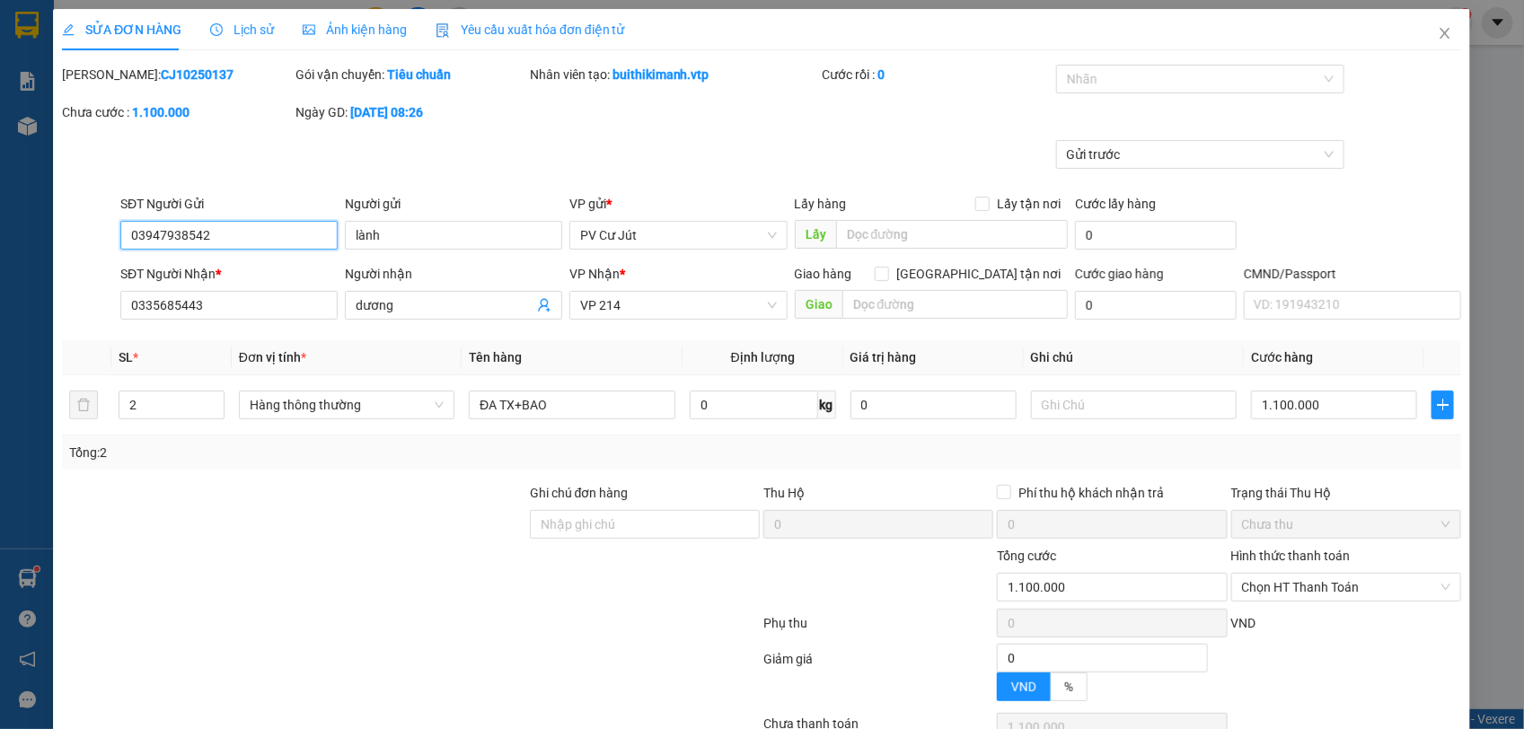
type input "1.100.000"
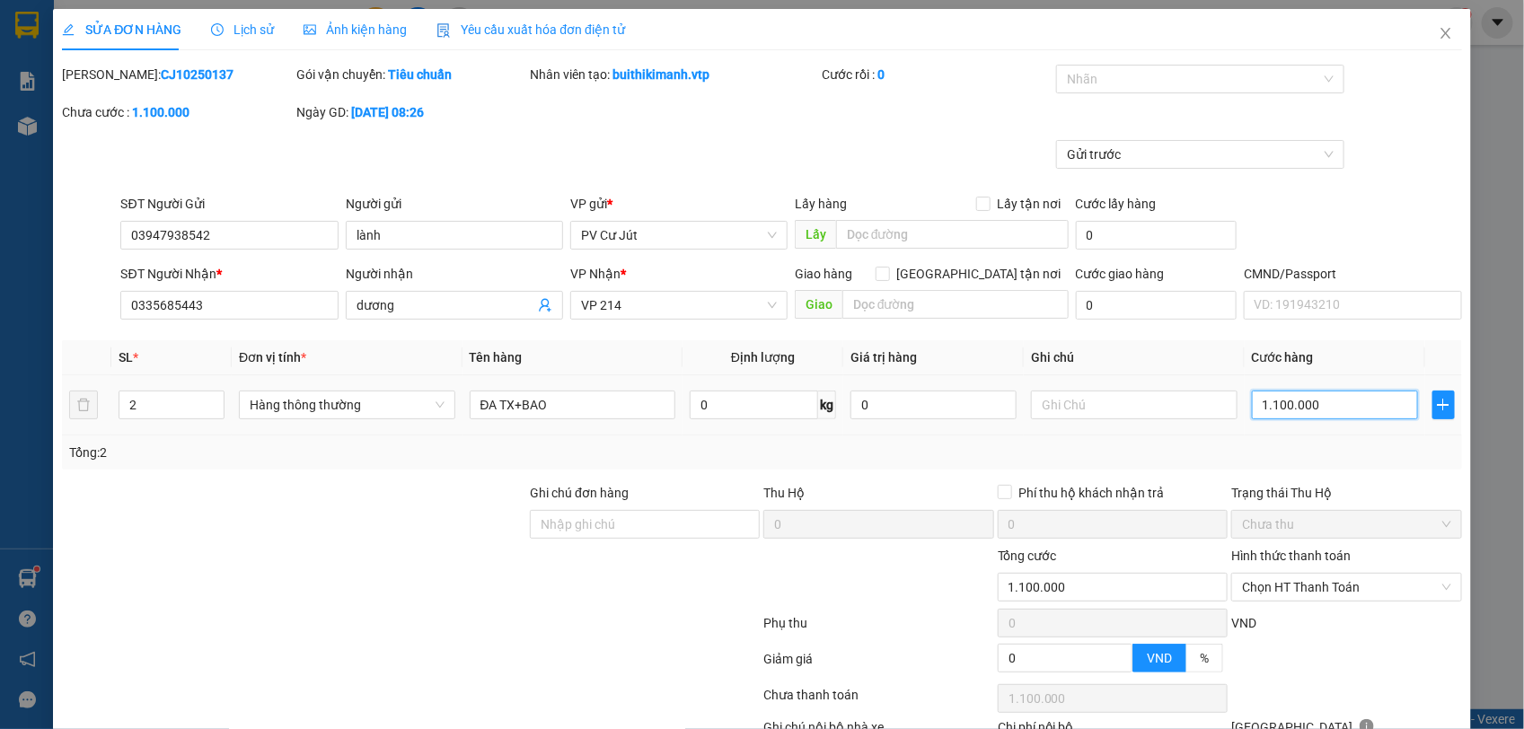
click at [1323, 415] on input "1.100.000" at bounding box center [1335, 405] width 166 height 29
click at [1322, 400] on input "1.100.000" at bounding box center [1335, 405] width 166 height 29
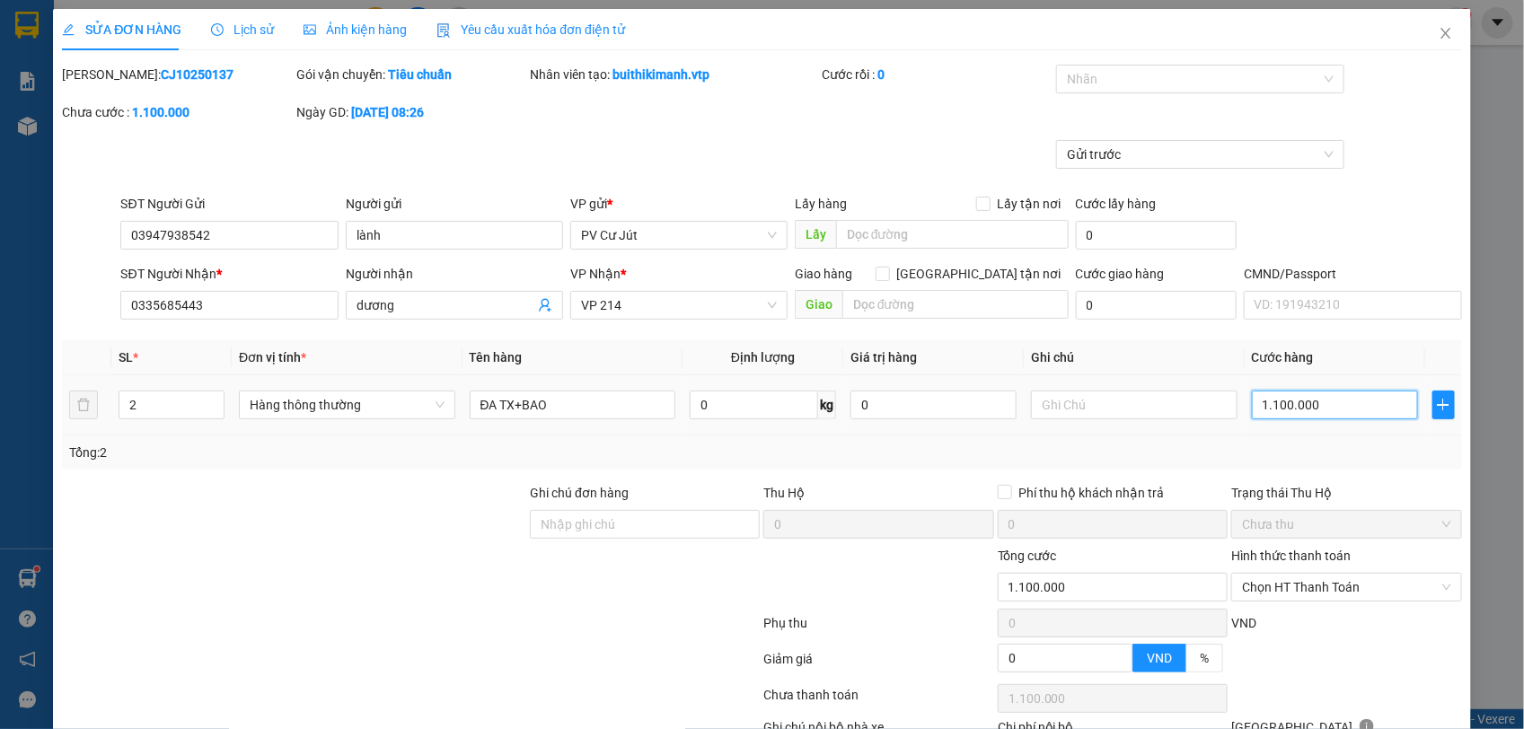
click at [1311, 402] on input "1.100.000" at bounding box center [1335, 405] width 166 height 29
type input "110.000"
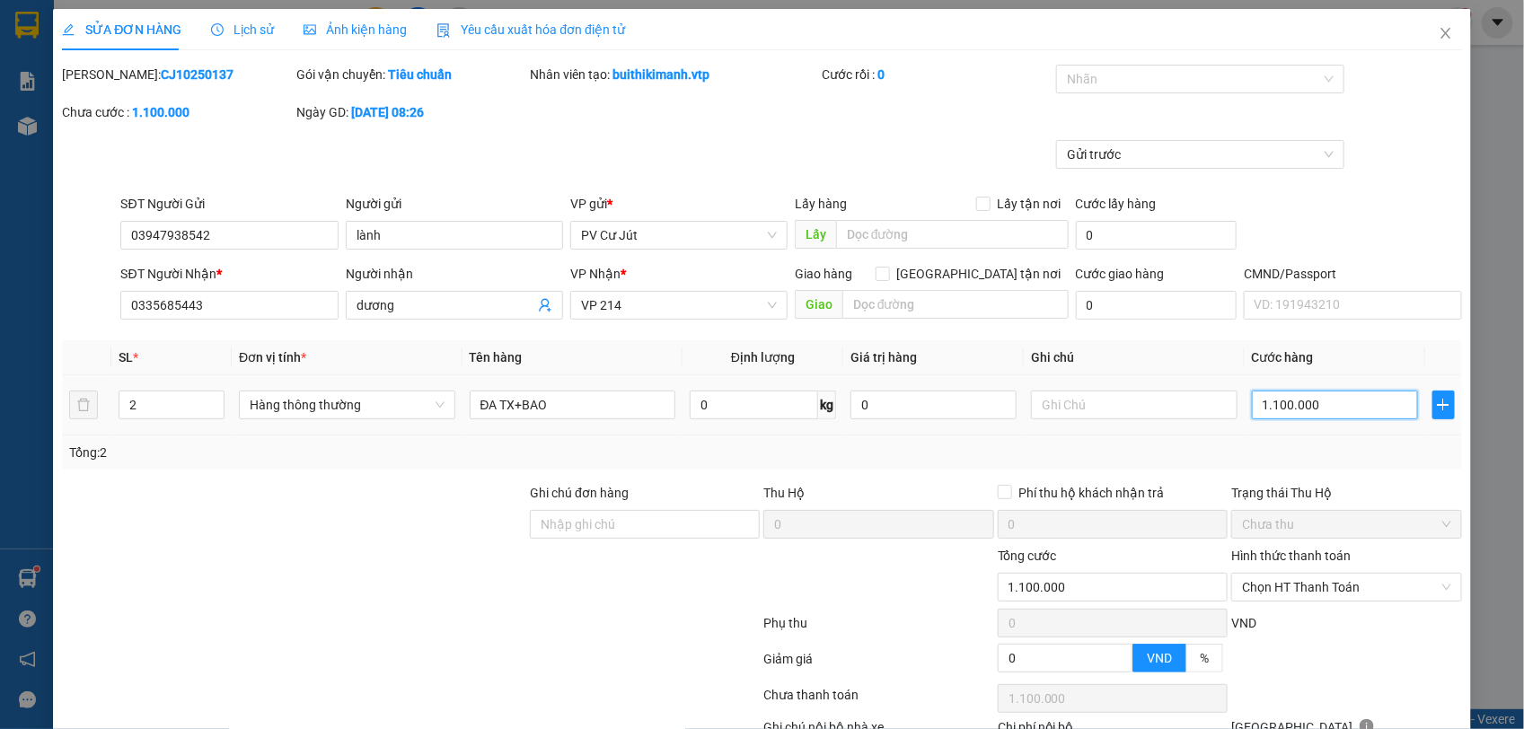
type input "110.000"
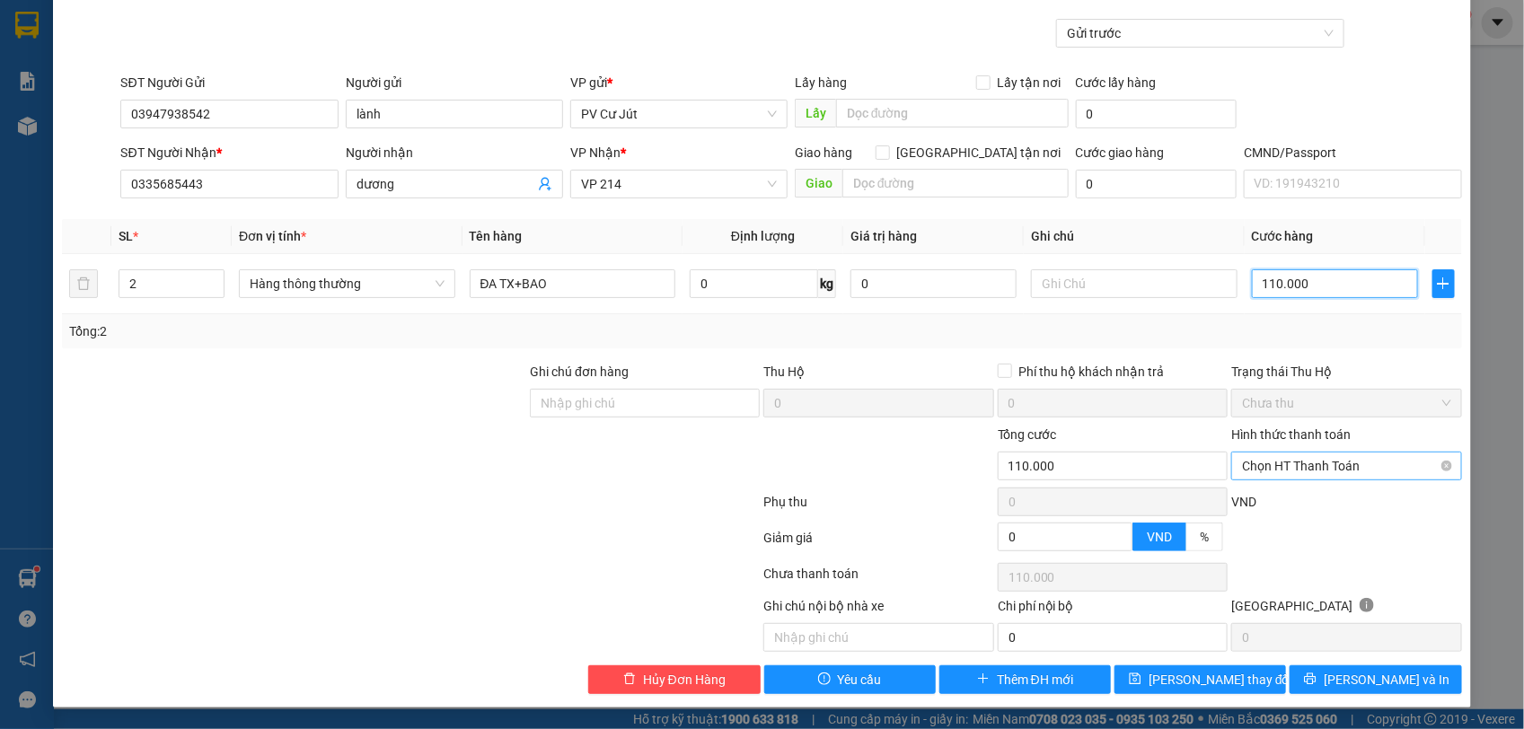
click at [1311, 467] on span "Chọn HT Thanh Toán" at bounding box center [1346, 466] width 208 height 27
type input "110.000"
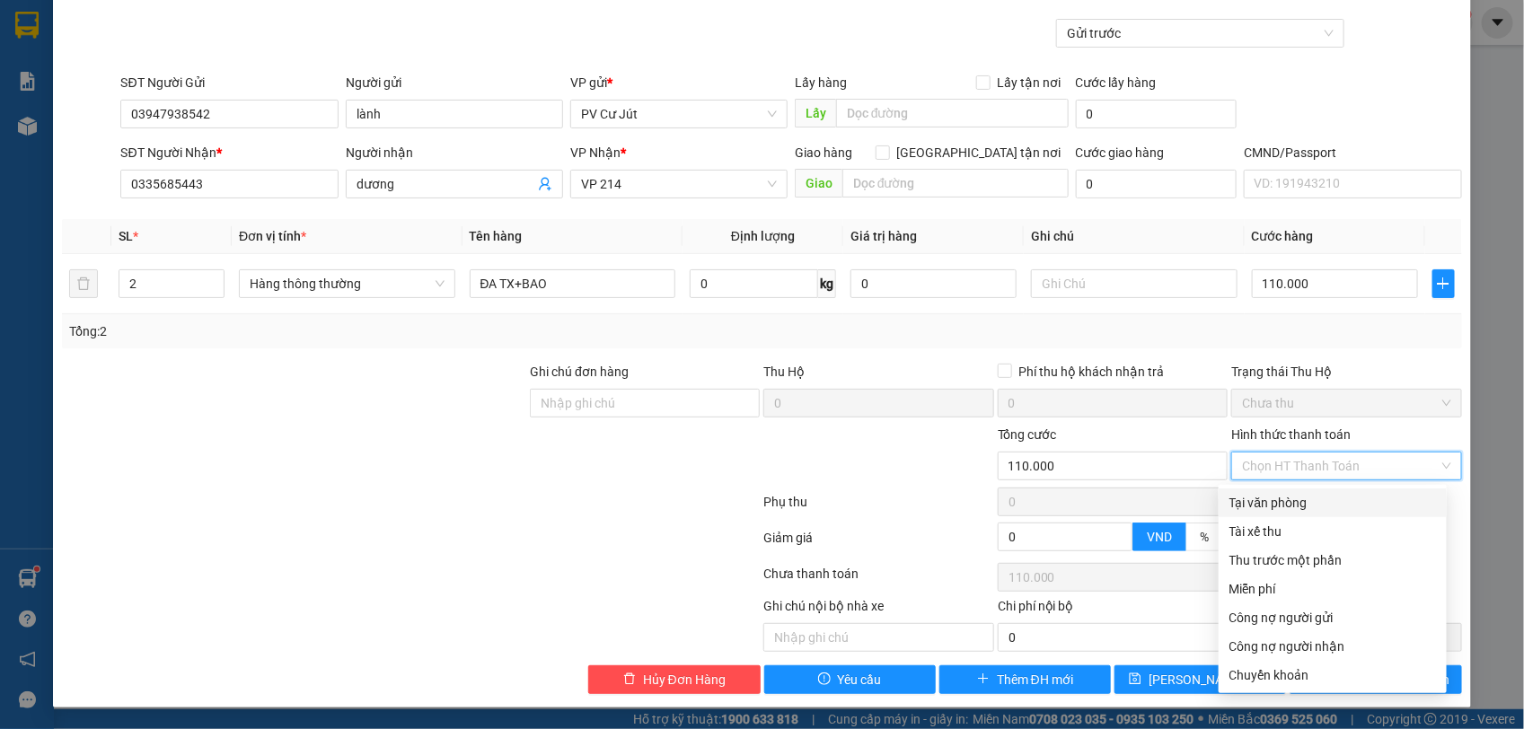
click at [1298, 503] on div "Tại văn phòng" at bounding box center [1332, 503] width 207 height 20
type input "0"
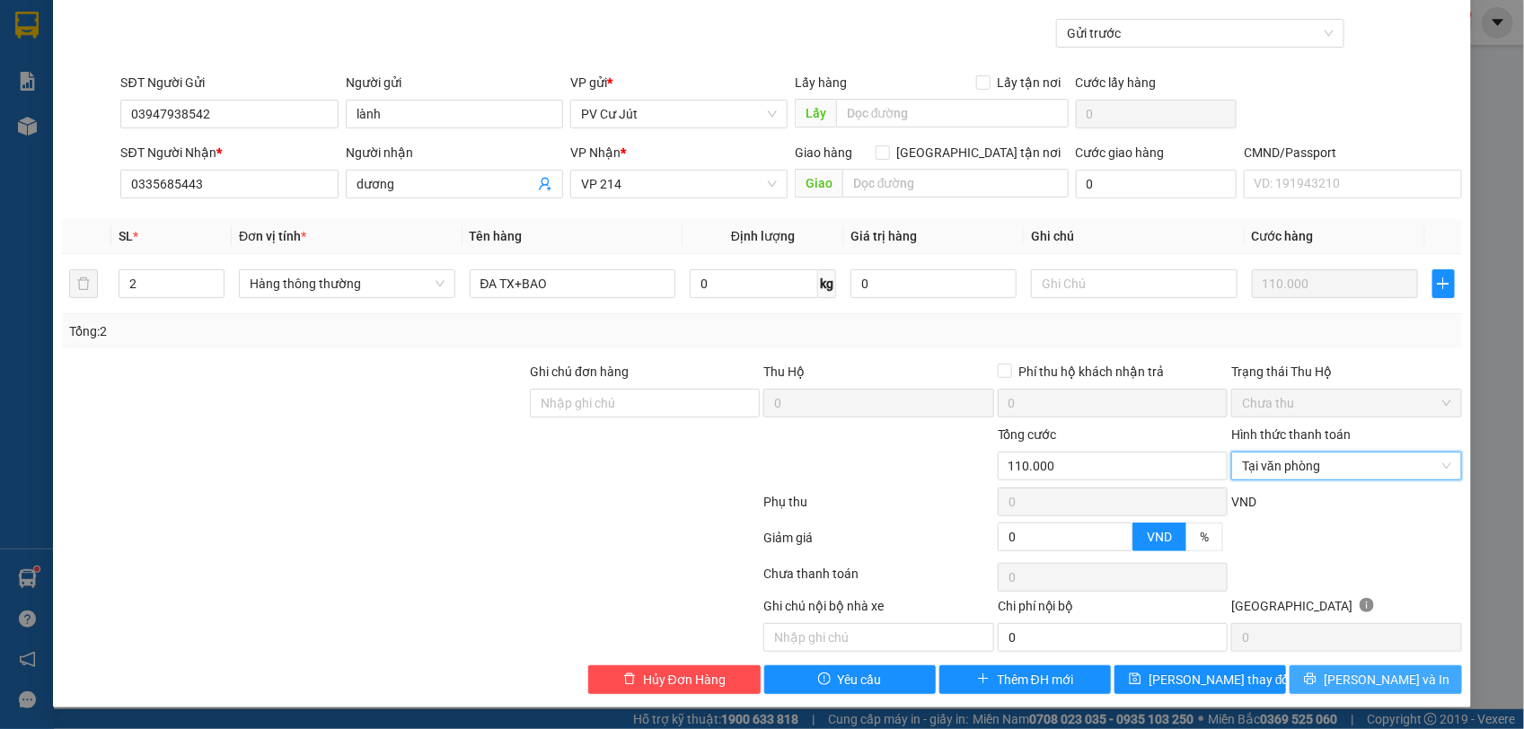
click at [1317, 684] on button "[PERSON_NAME] và In" at bounding box center [1375, 679] width 172 height 29
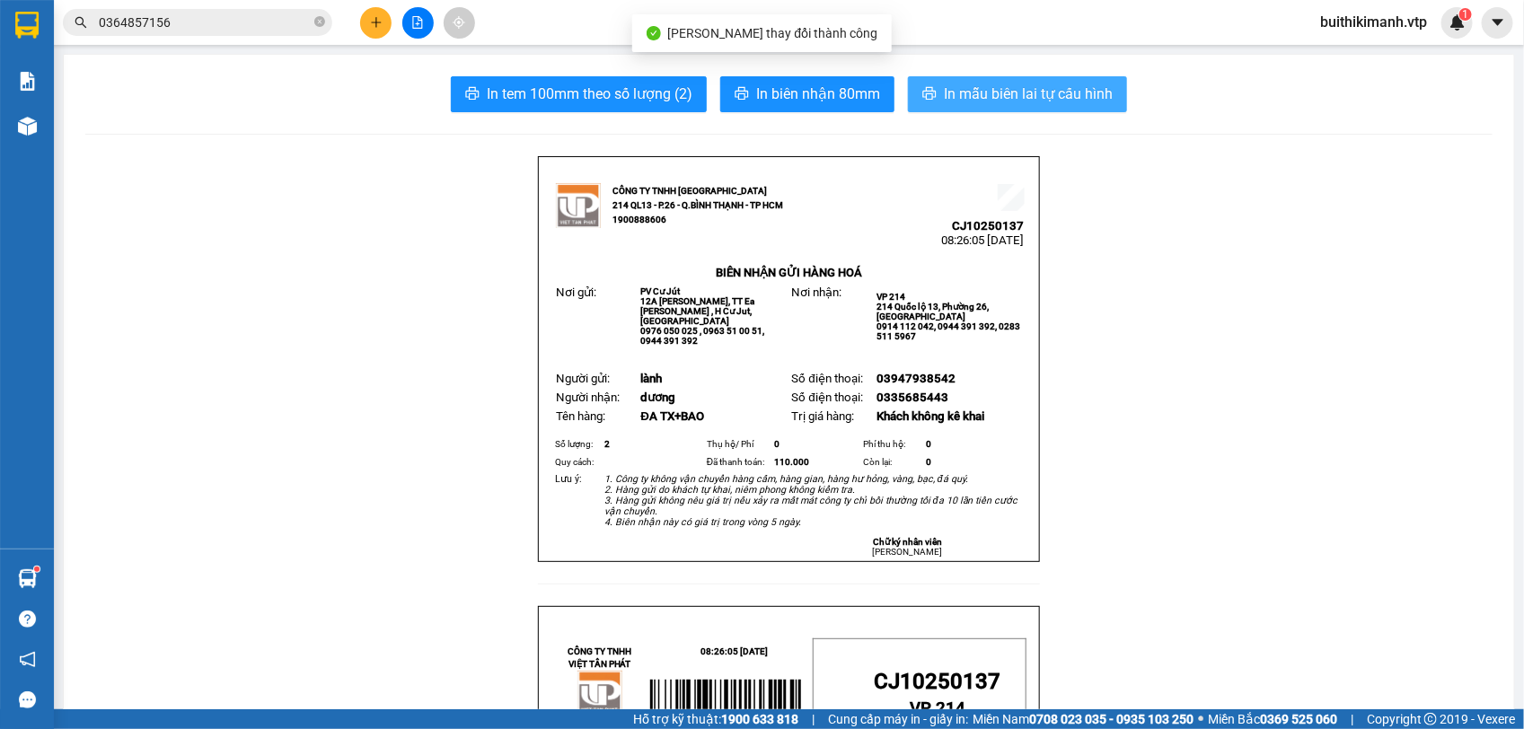
click at [1047, 108] on button "In mẫu biên lai tự cấu hình" at bounding box center [1017, 94] width 219 height 36
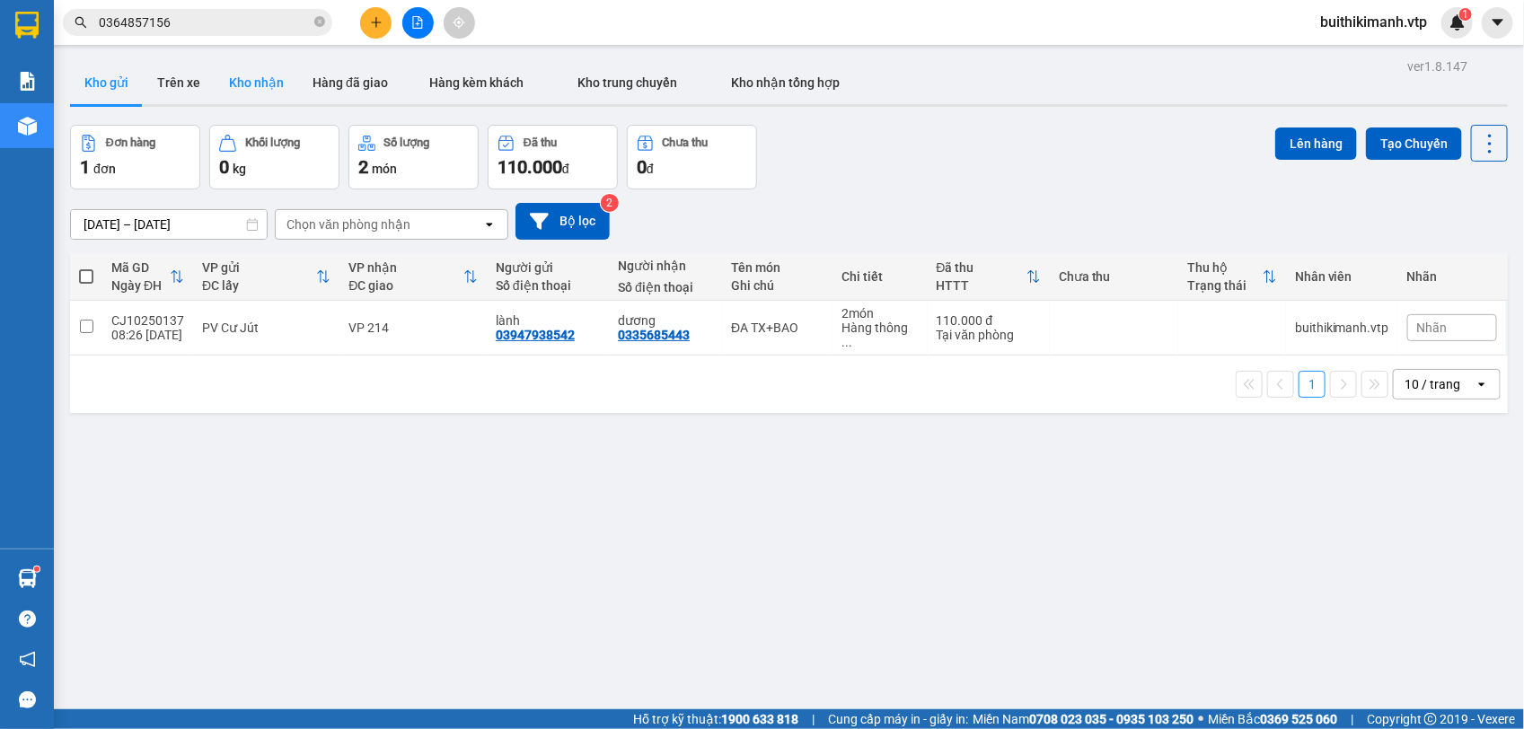
click at [252, 81] on button "Kho nhận" at bounding box center [257, 82] width 84 height 43
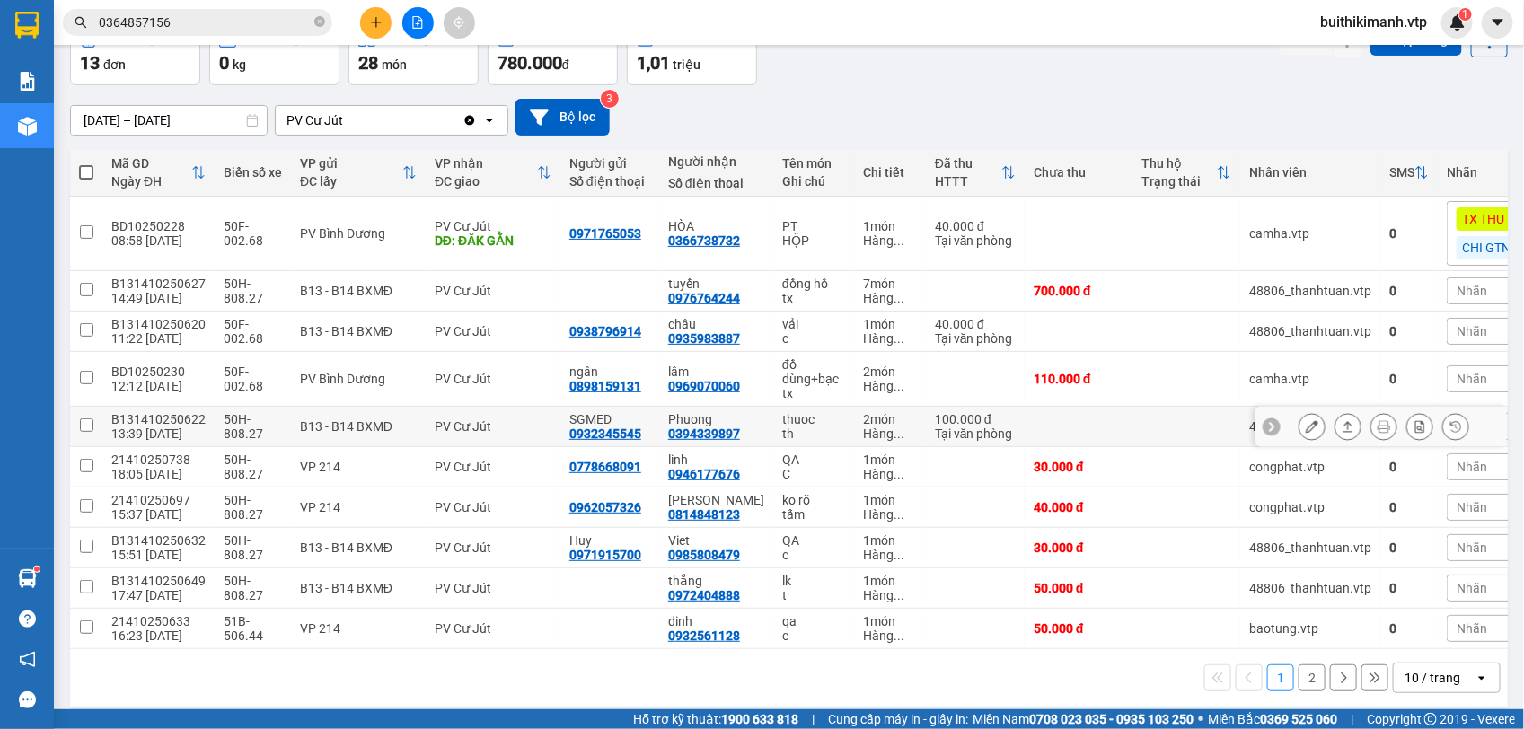
scroll to position [128, 0]
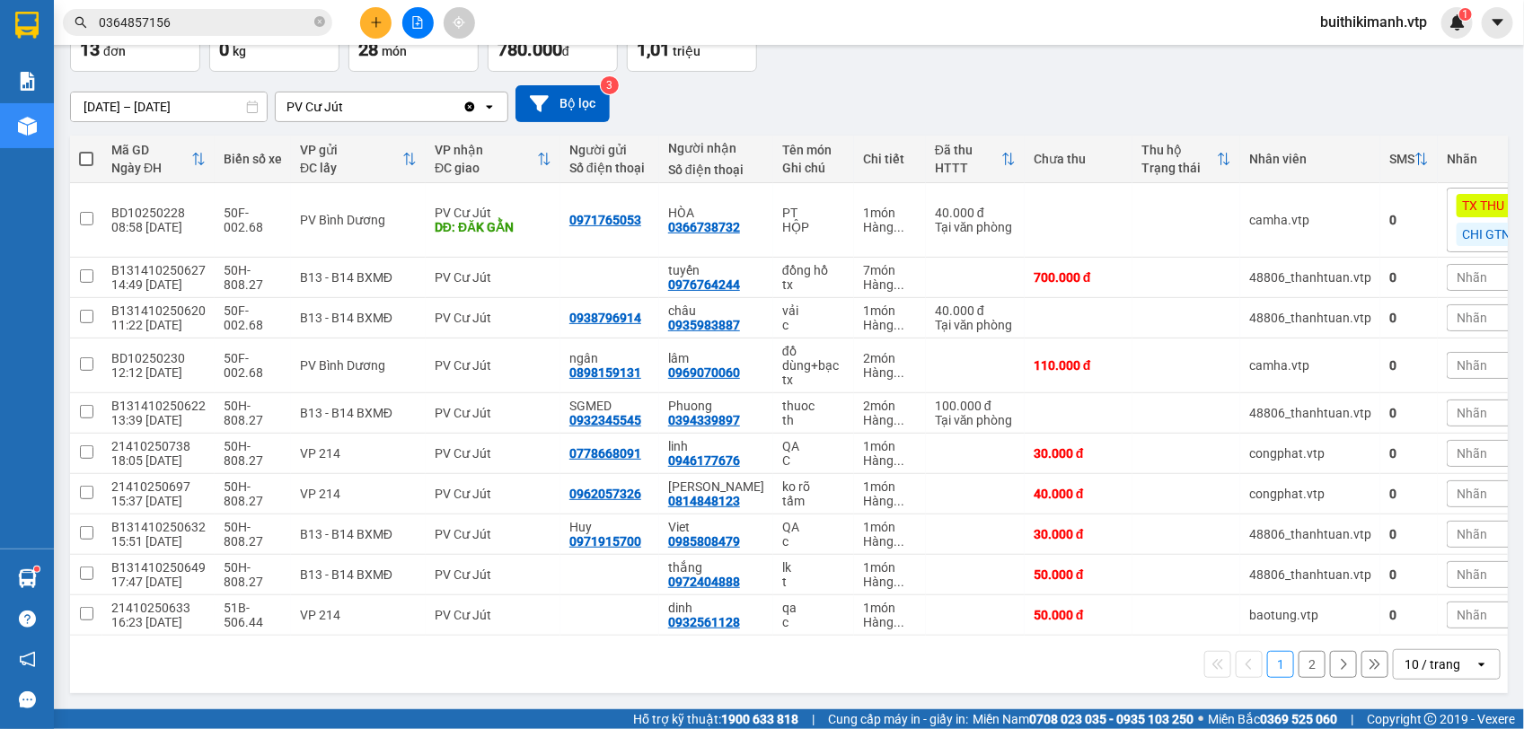
click at [1298, 671] on button "2" at bounding box center [1311, 664] width 27 height 27
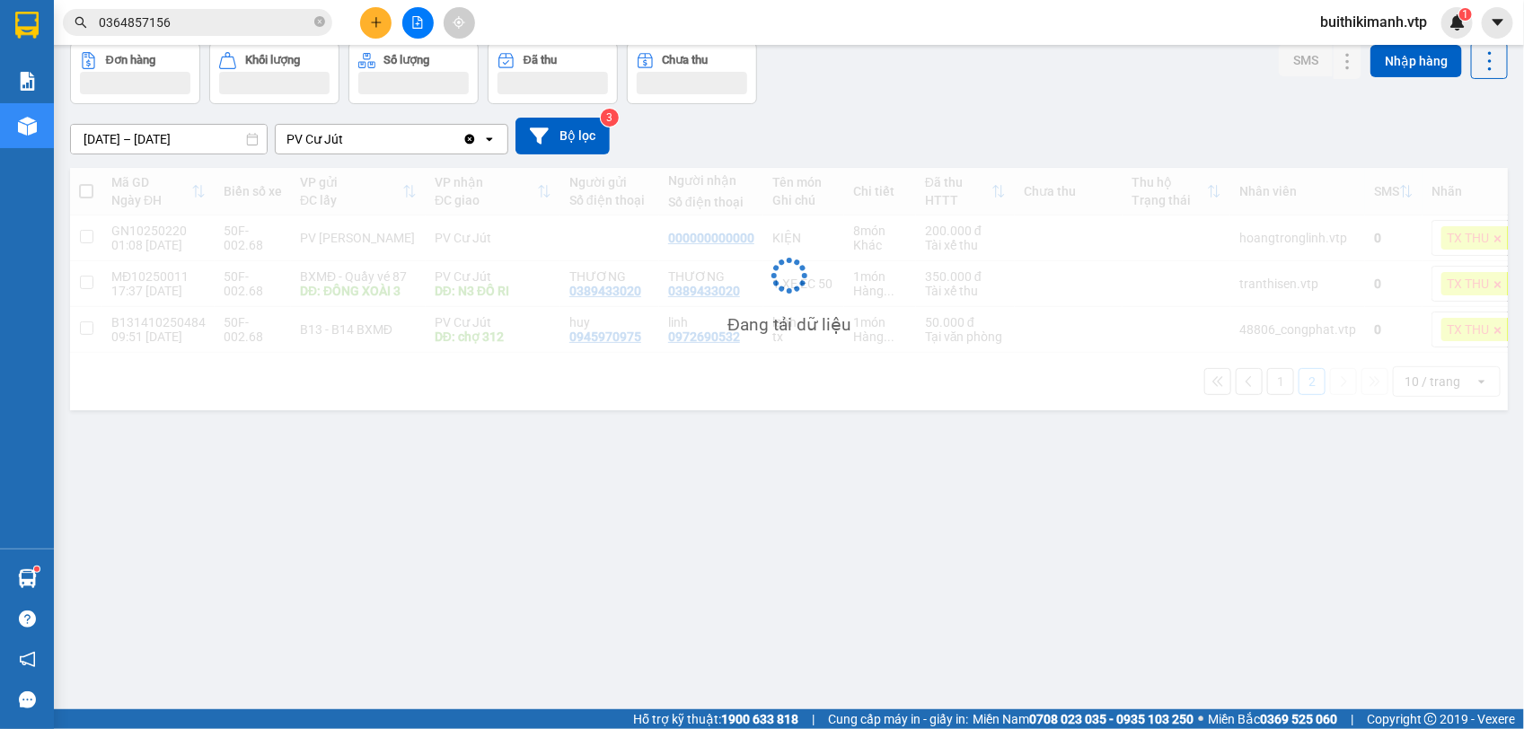
scroll to position [83, 0]
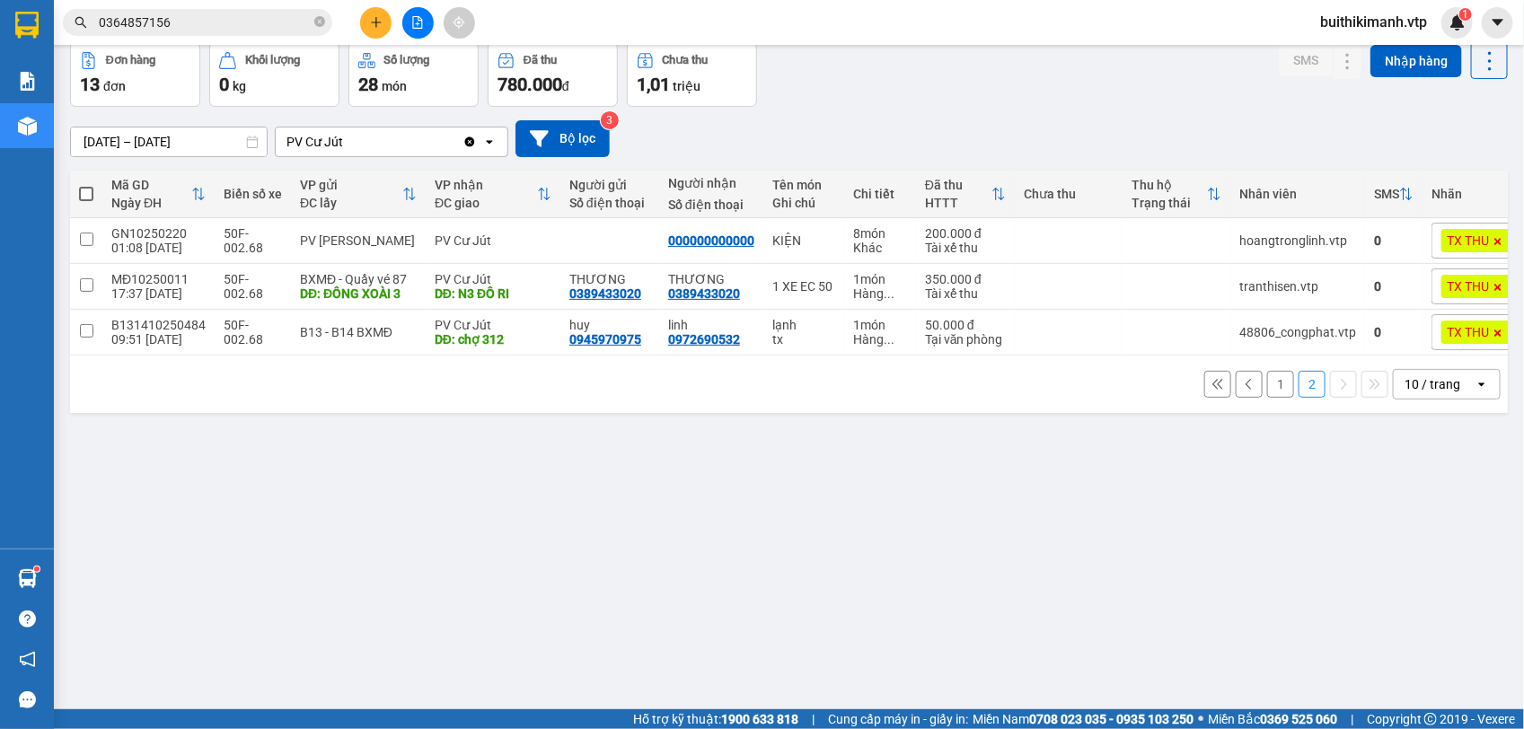
click at [1267, 391] on button "1" at bounding box center [1280, 384] width 27 height 27
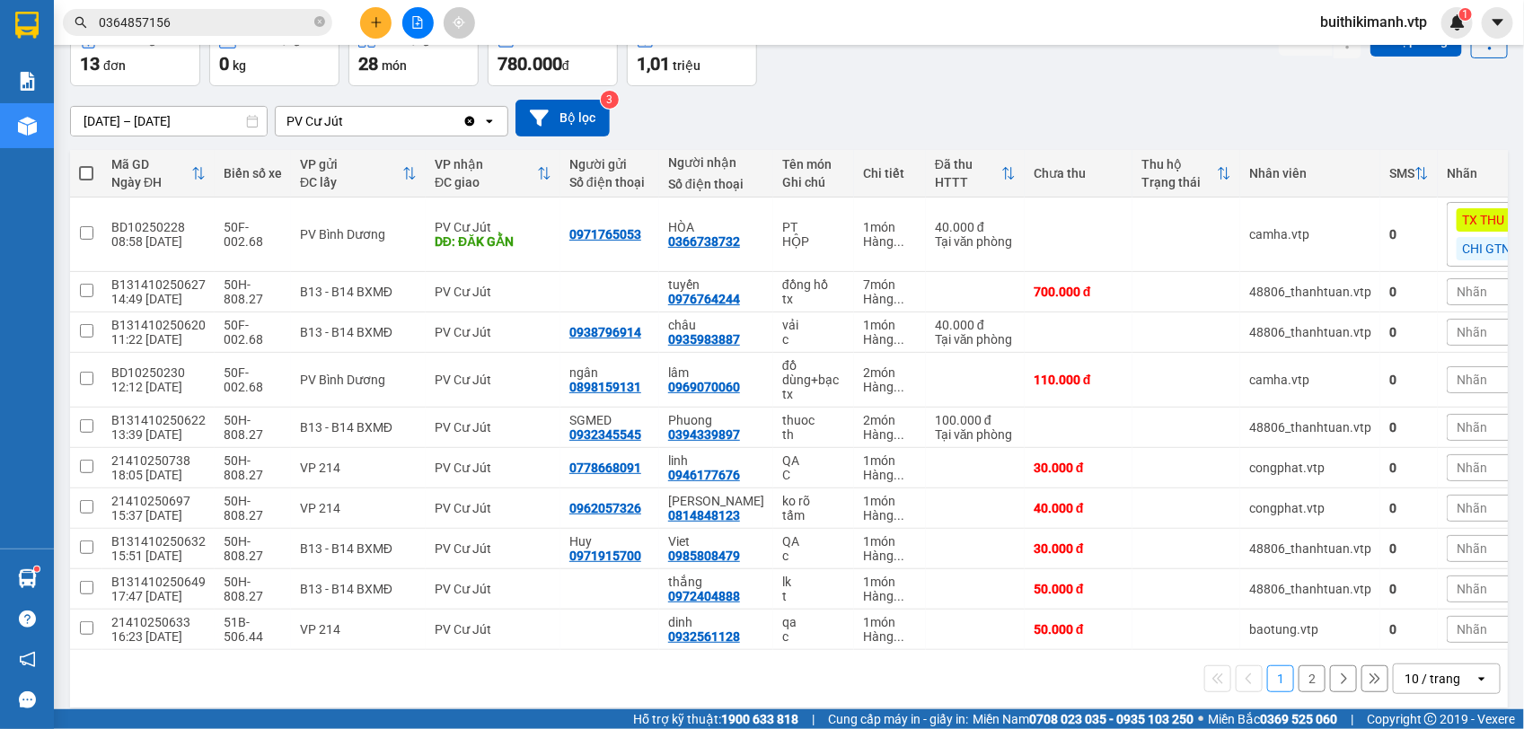
scroll to position [128, 0]
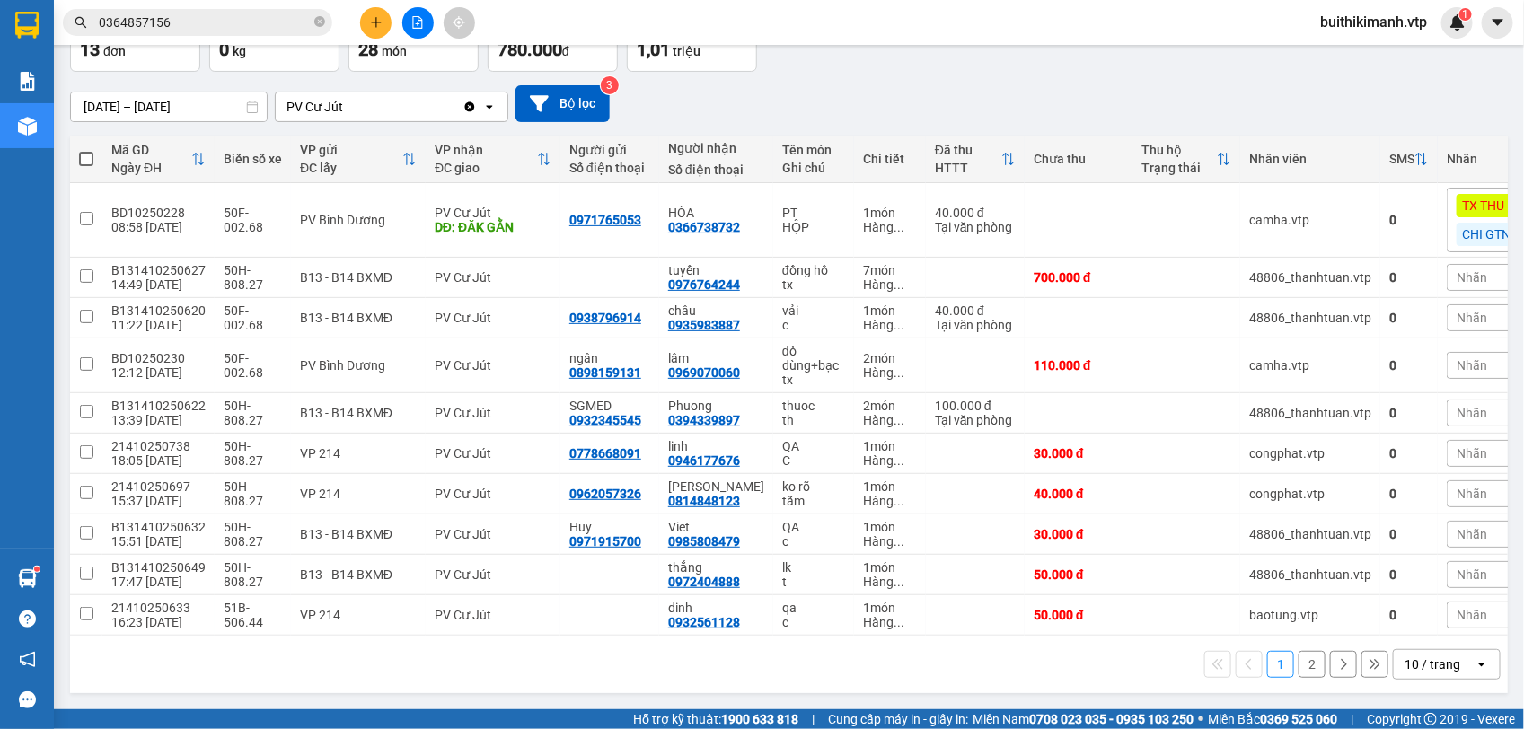
click at [1298, 661] on button "2" at bounding box center [1311, 664] width 27 height 27
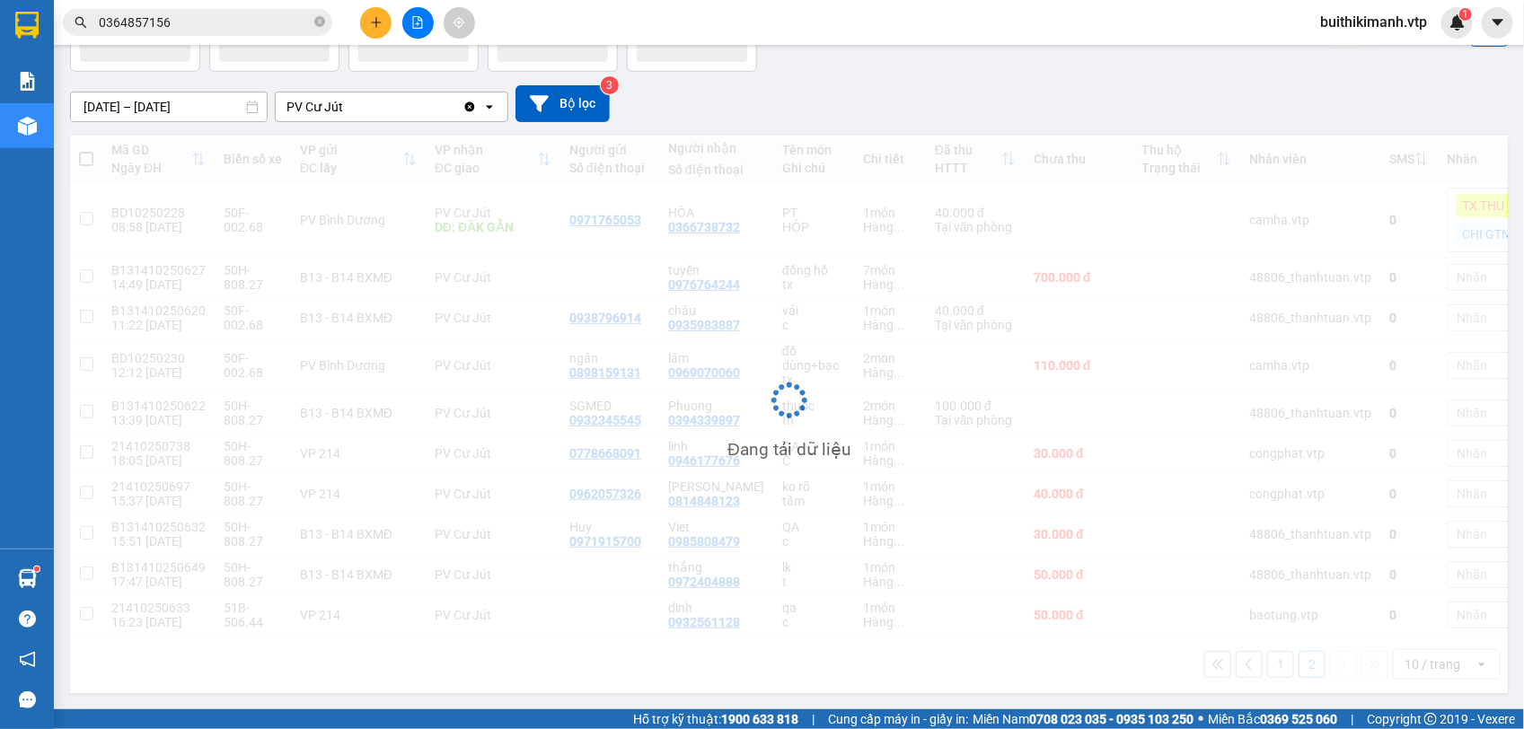
scroll to position [83, 0]
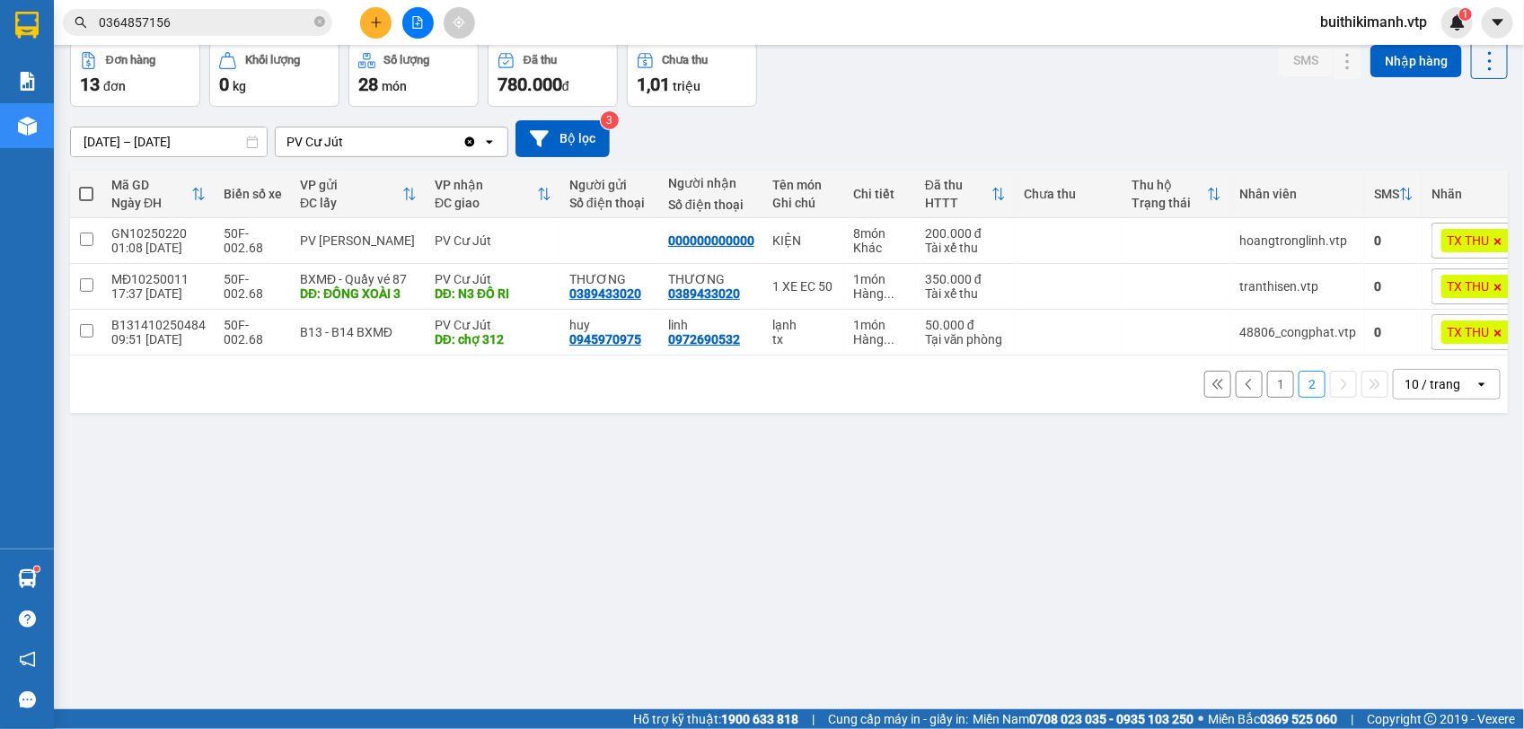
click at [1267, 398] on button "1" at bounding box center [1280, 384] width 27 height 27
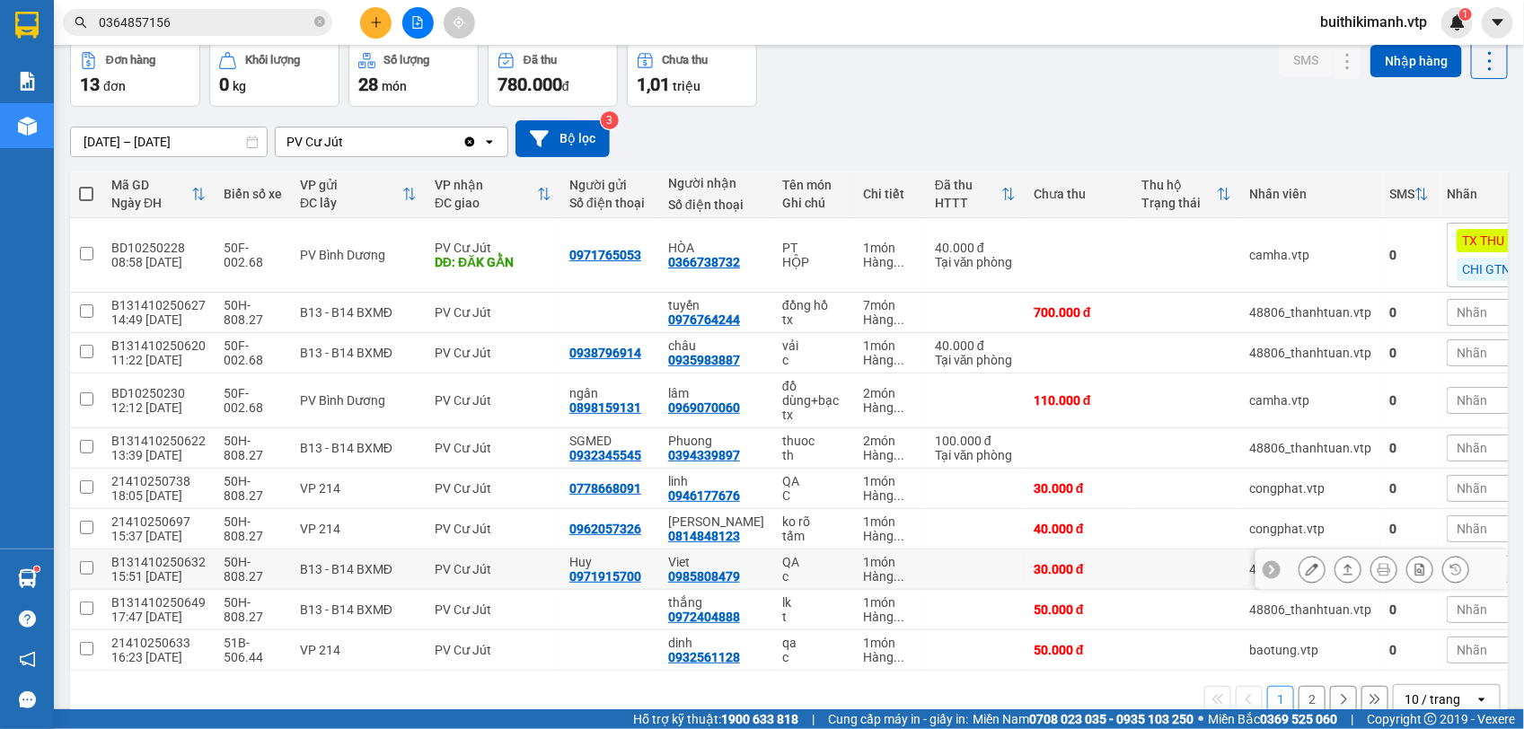
scroll to position [128, 0]
